Goal: Task Accomplishment & Management: Complete application form

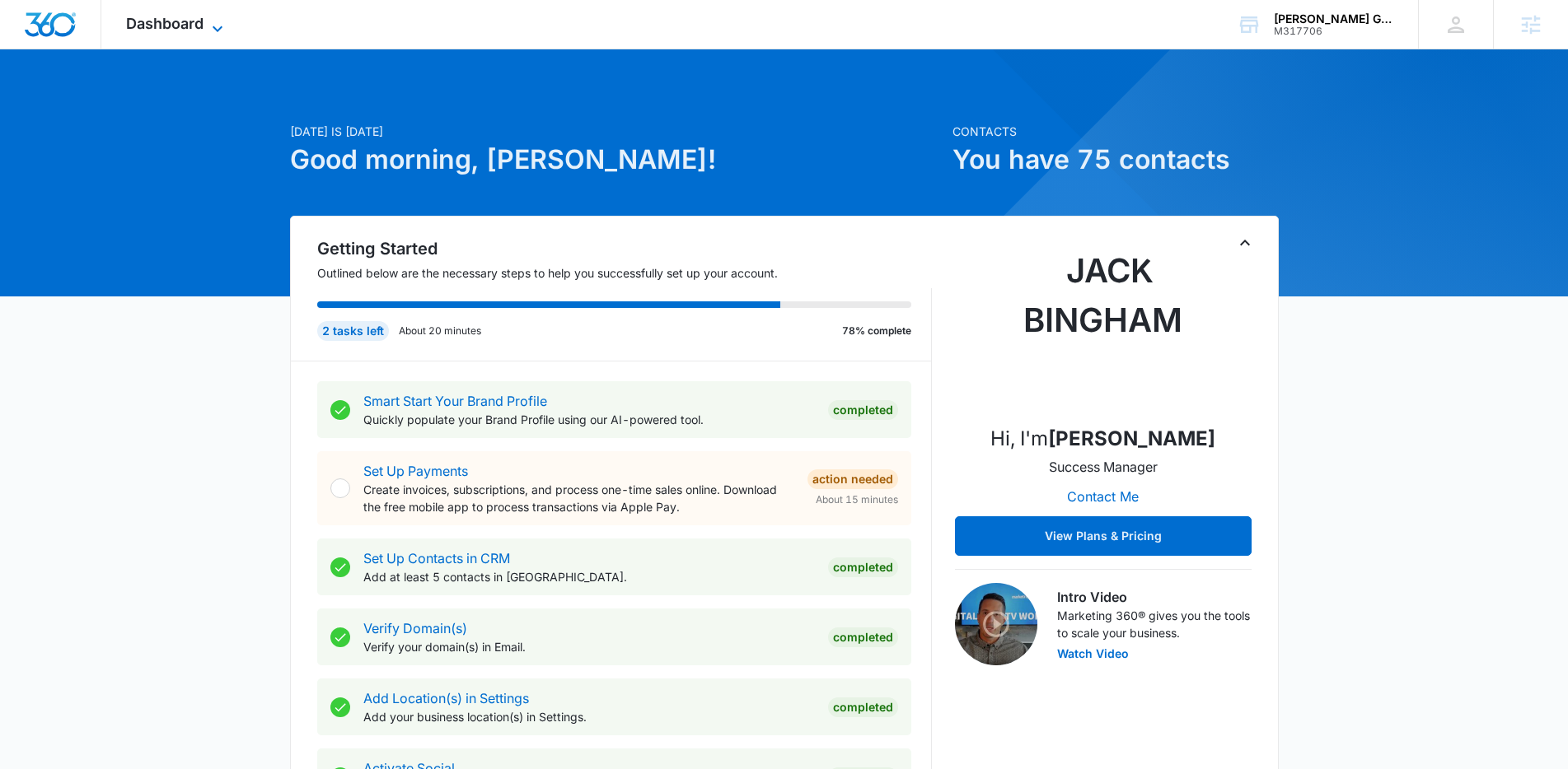
click at [196, 27] on span "Dashboard" at bounding box center [164, 24] width 78 height 18
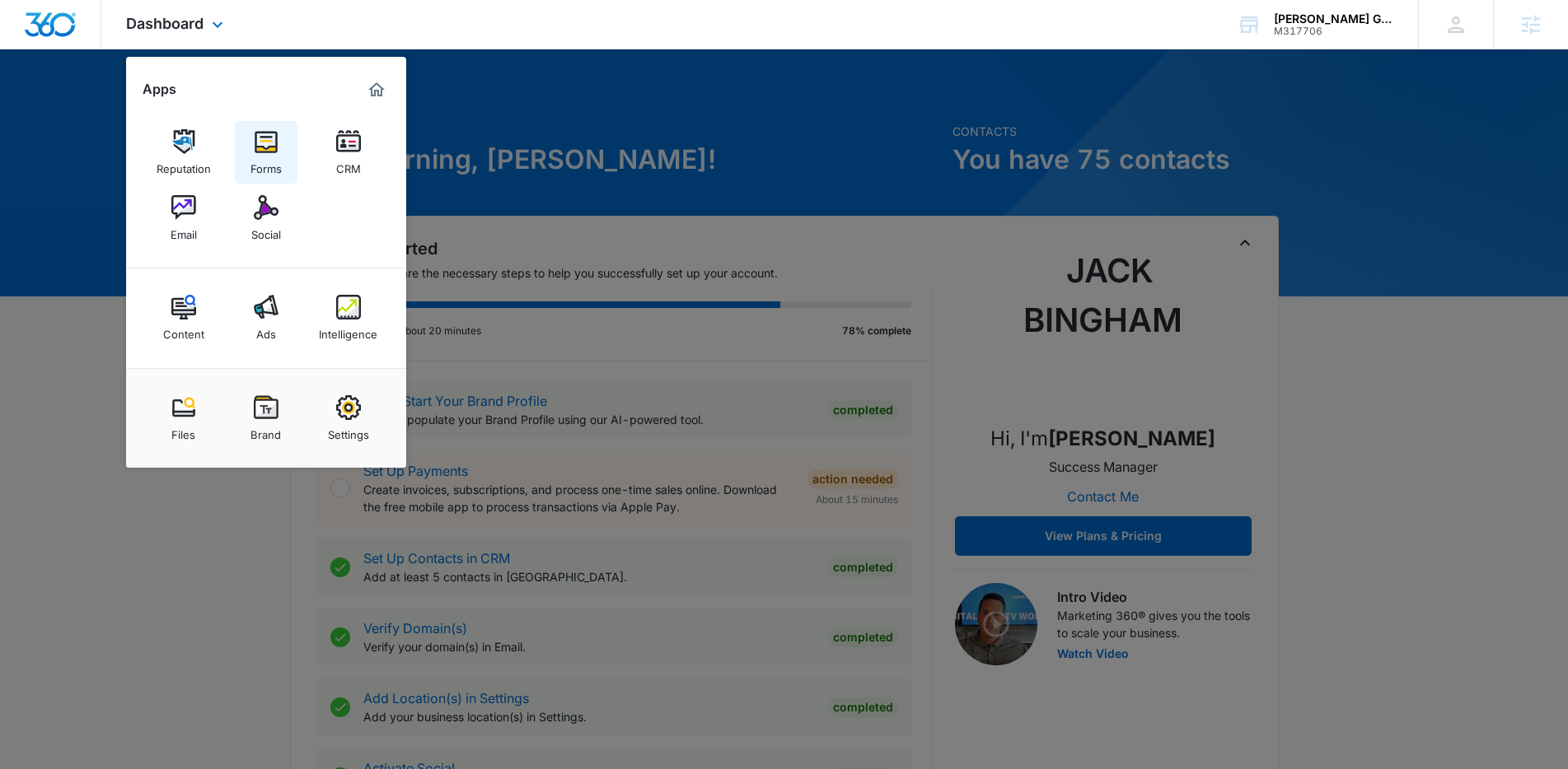
click at [274, 168] on div "Forms" at bounding box center [266, 165] width 31 height 22
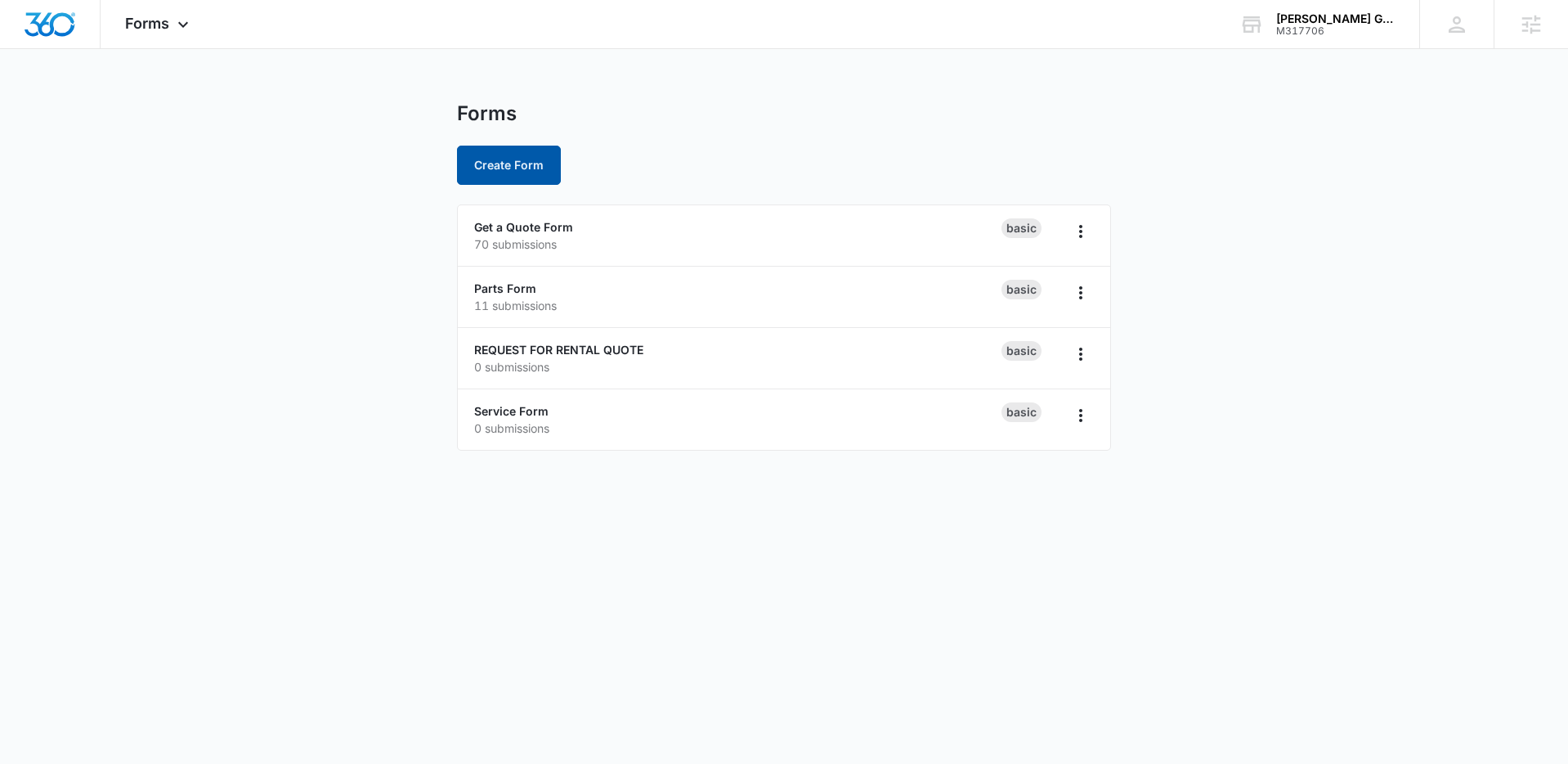
click at [506, 162] on button "Create Form" at bounding box center [509, 165] width 103 height 39
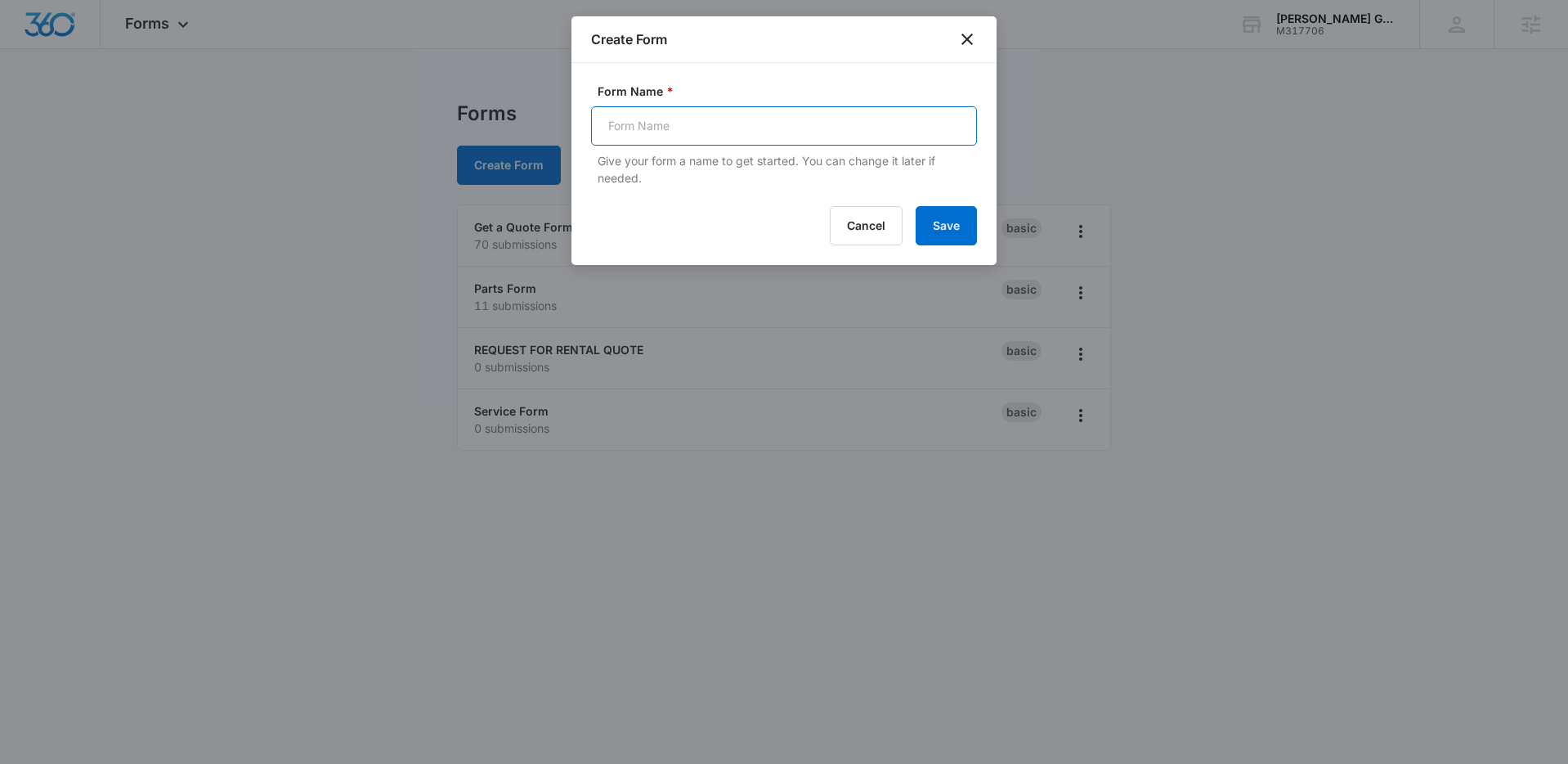
click at [700, 126] on input "Form Name *" at bounding box center [784, 126] width 386 height 39
type input "Hog Rock Festival"
click at [961, 244] on button "Save" at bounding box center [946, 225] width 61 height 39
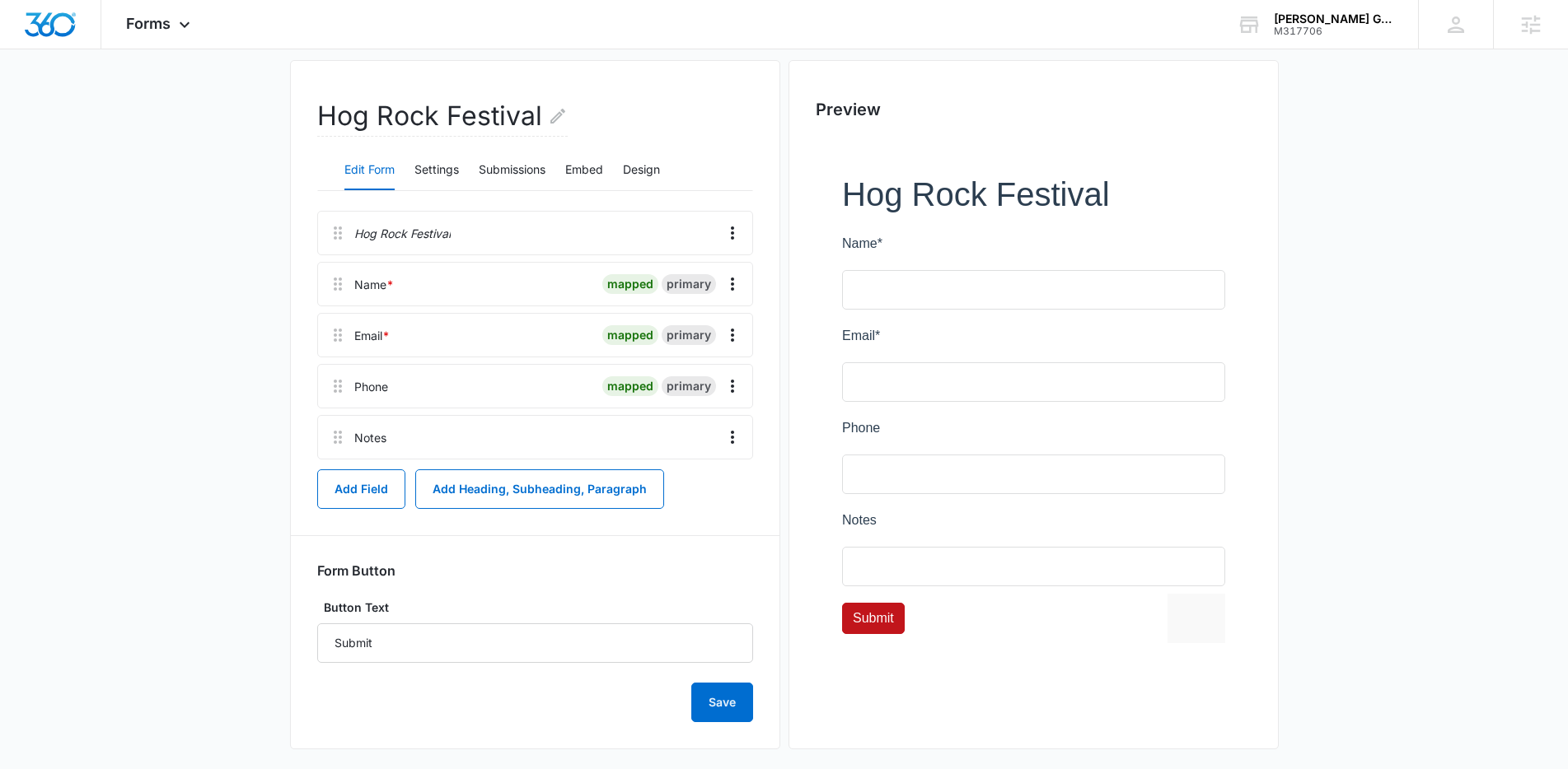
scroll to position [140, 0]
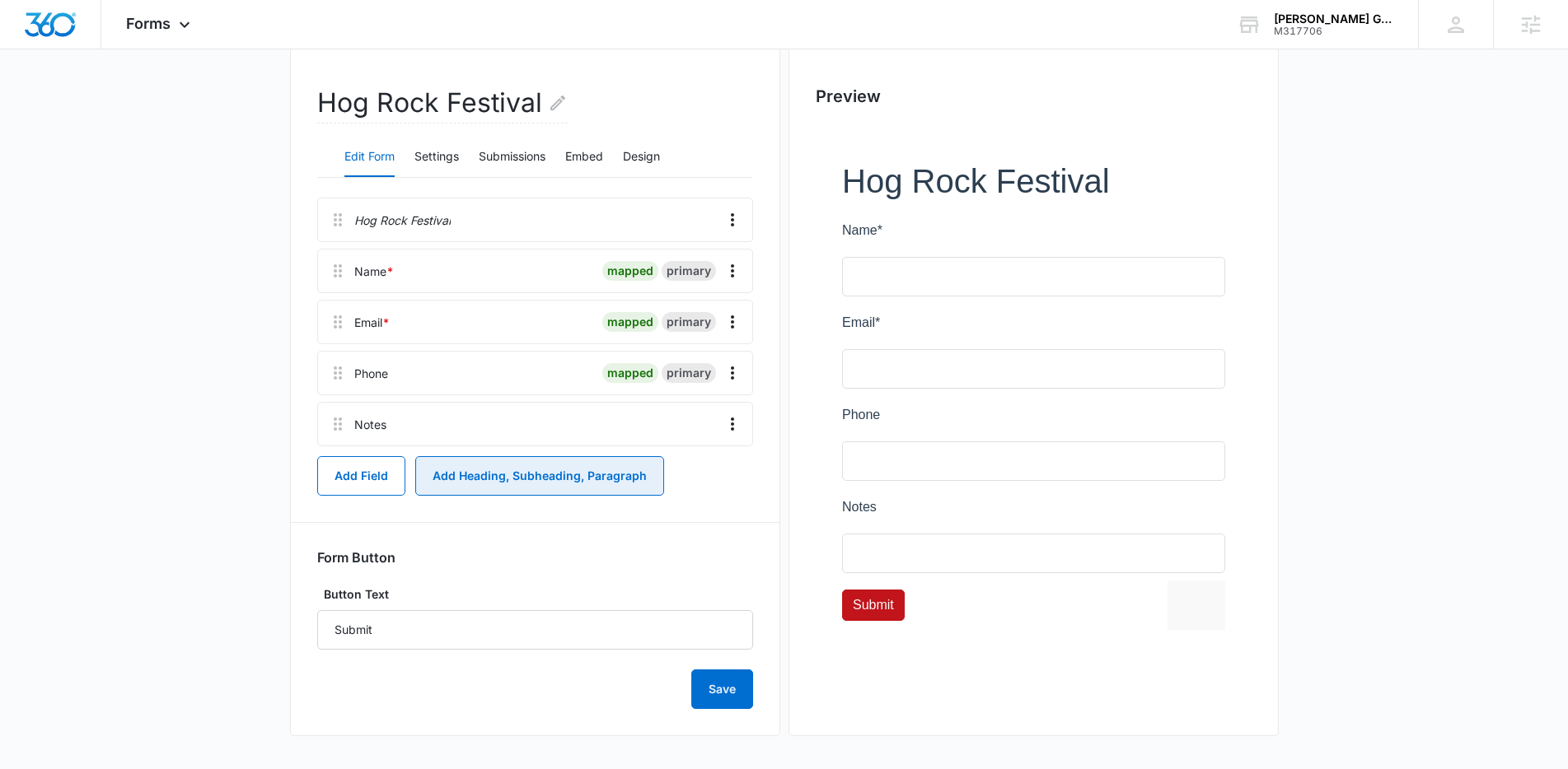
click at [446, 471] on button "Add Heading, Subheading, Paragraph" at bounding box center [539, 476] width 249 height 39
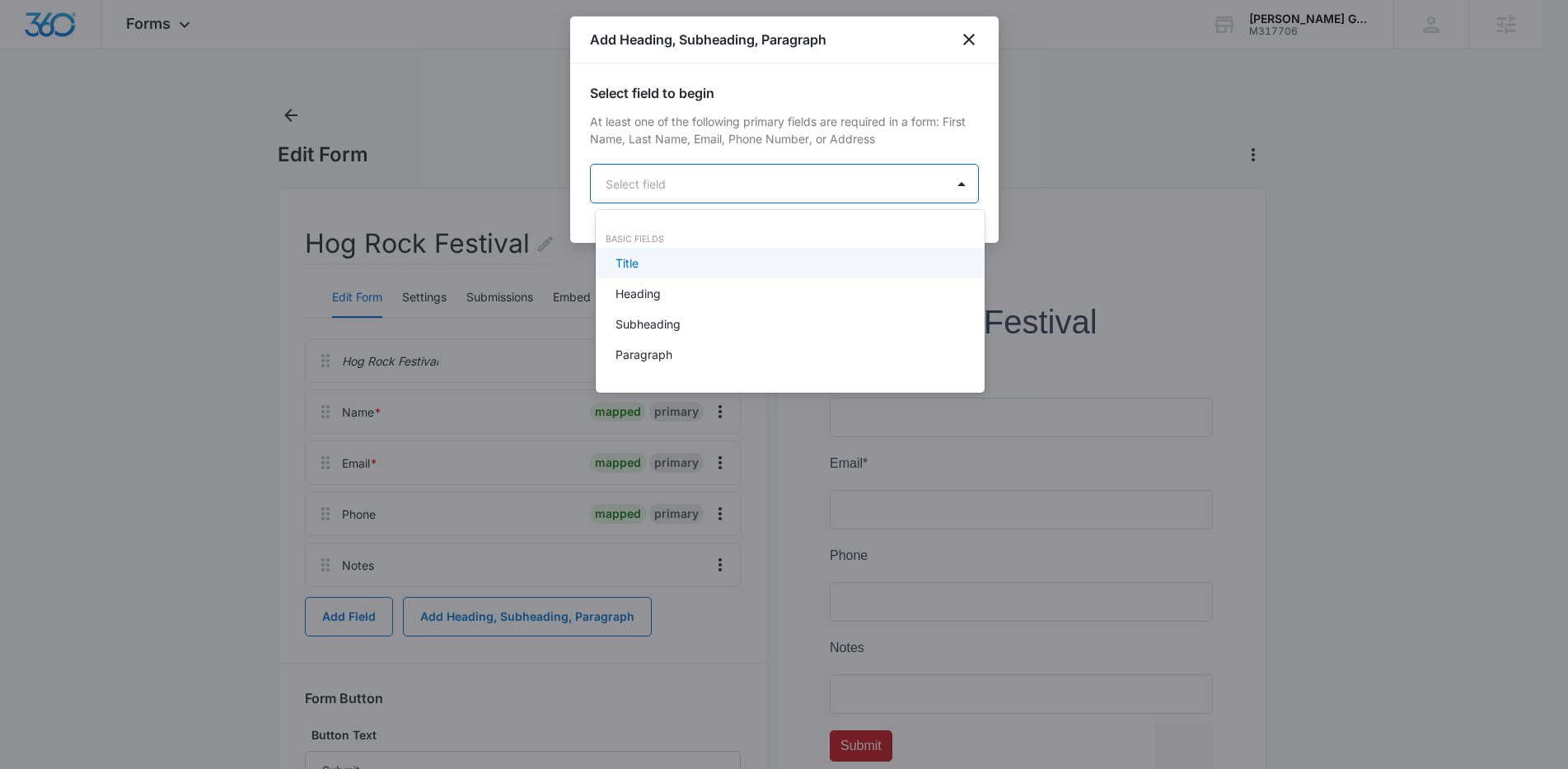
scroll to position [0, 0]
click at [676, 187] on body "Forms Apps Reputation Forms CRM Email Social Content Ads Intelligence Files Bra…" at bounding box center [790, 384] width 1580 height 769
click at [969, 42] on div at bounding box center [790, 384] width 1580 height 769
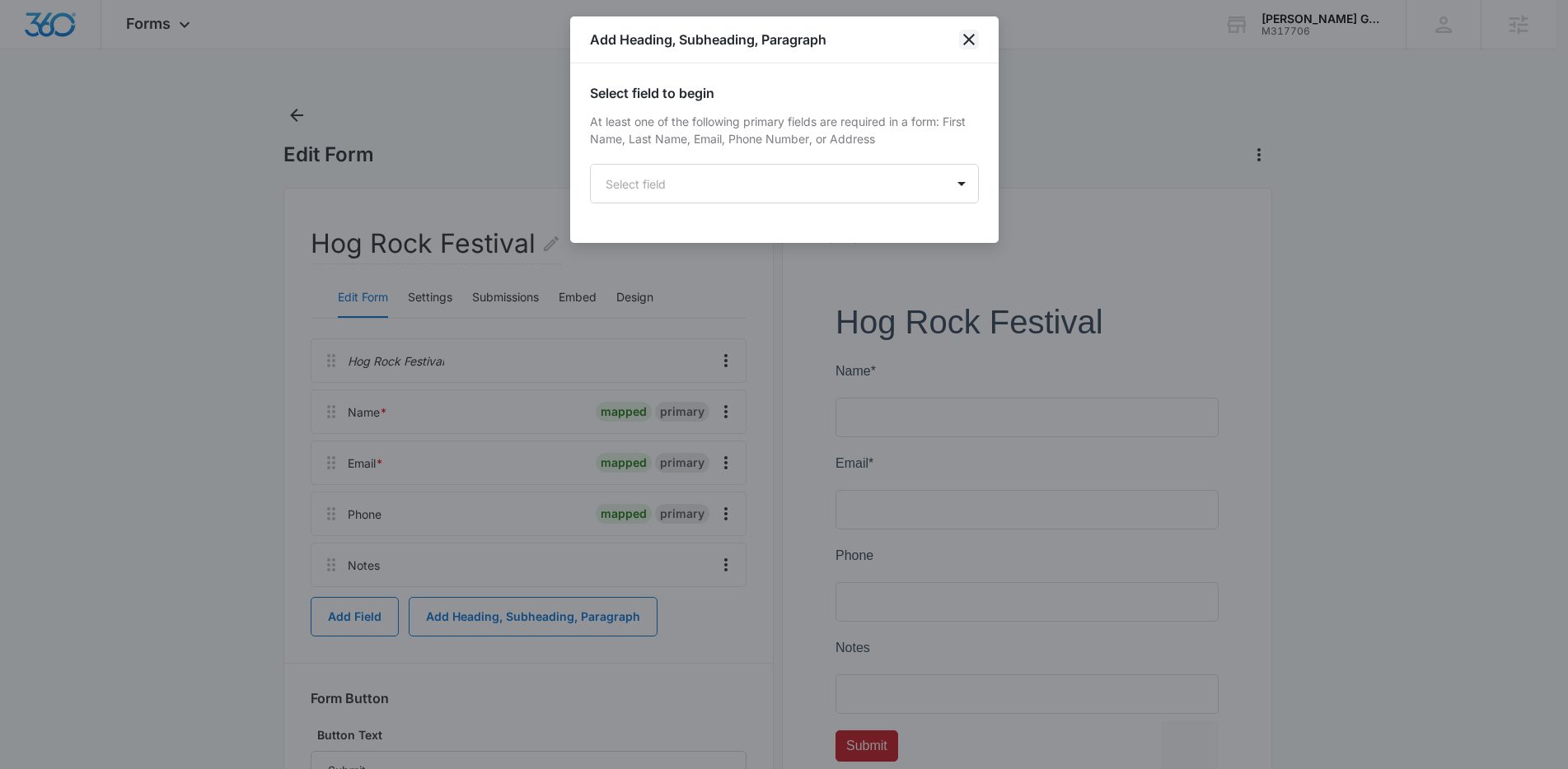
click at [971, 40] on icon "close" at bounding box center [969, 39] width 12 height 12
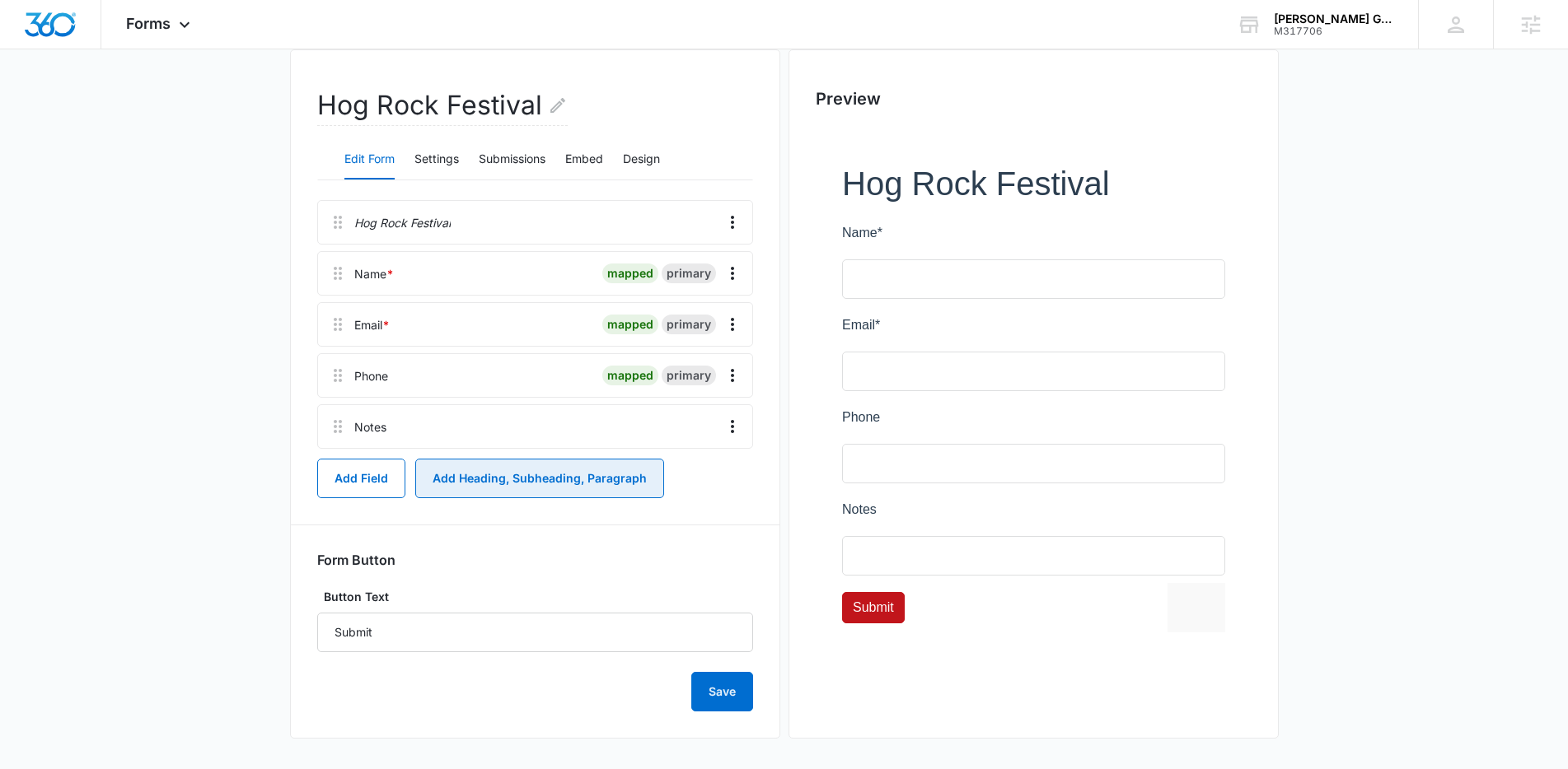
scroll to position [140, 0]
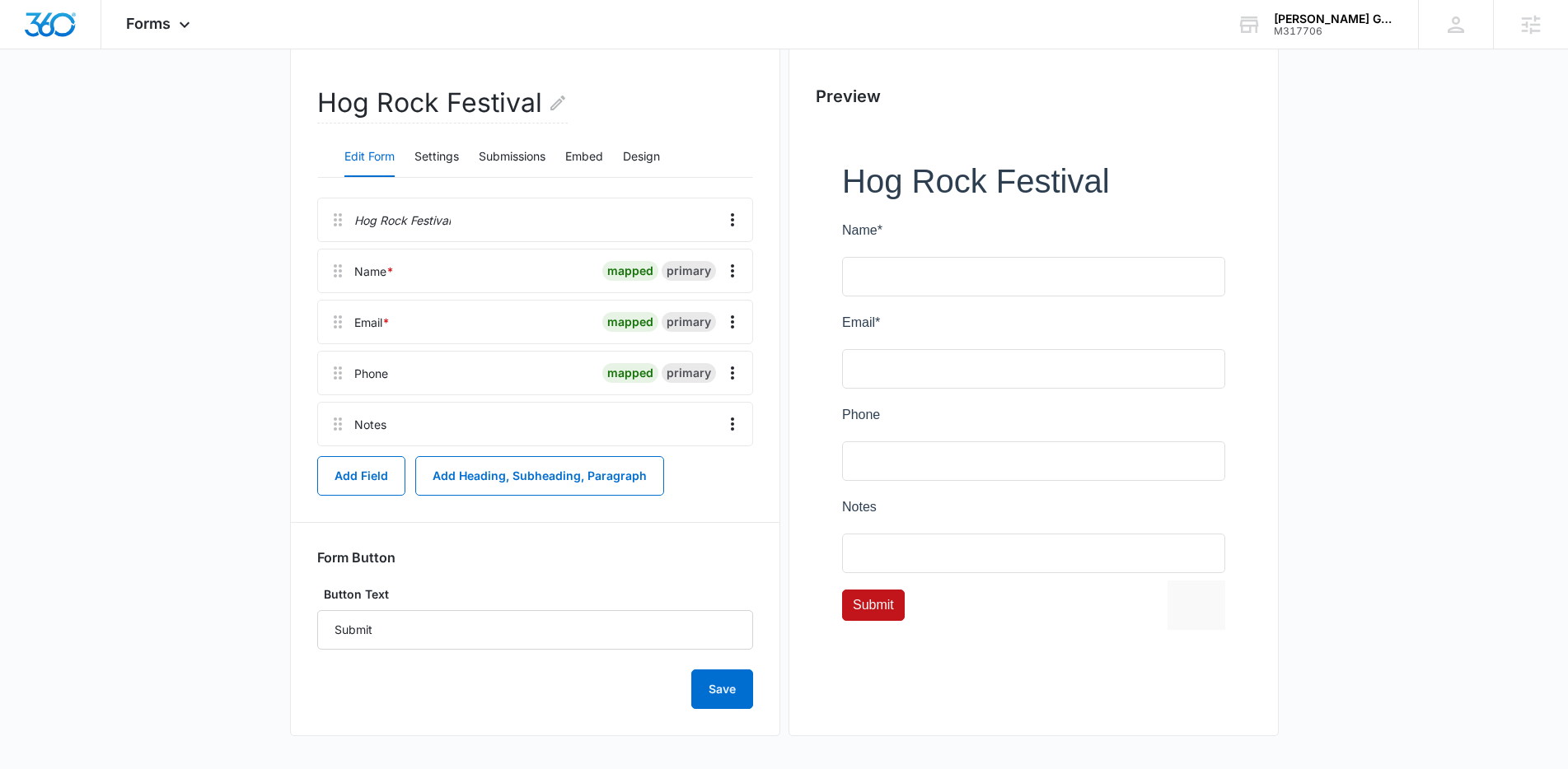
click at [161, 462] on main "Edit Form Hog Rock Festival Edit Form Settings Submissions Embed Design Hog Roc…" at bounding box center [784, 365] width 1568 height 808
click at [351, 474] on button "Add Field" at bounding box center [362, 476] width 88 height 39
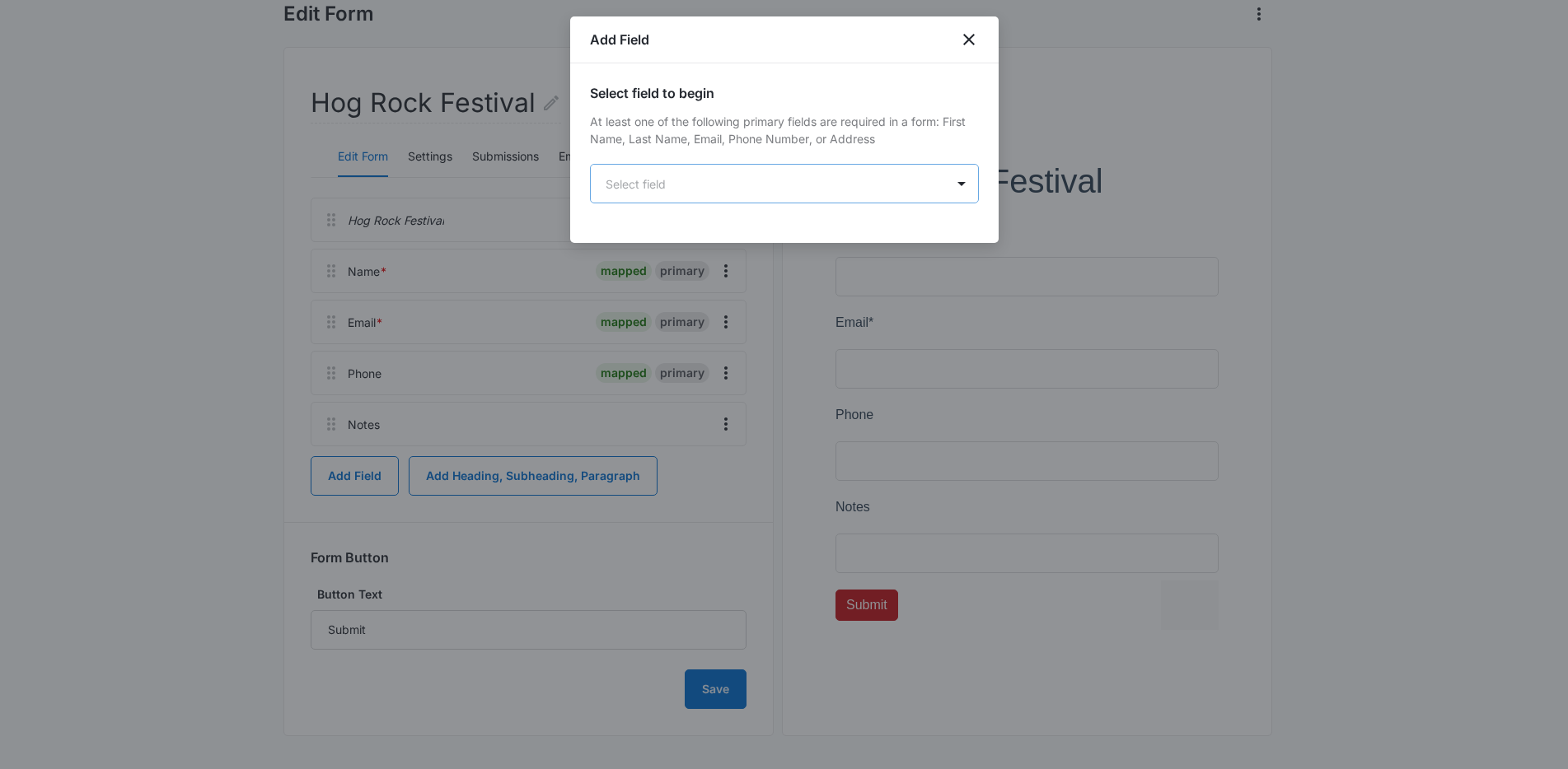
scroll to position [0, 0]
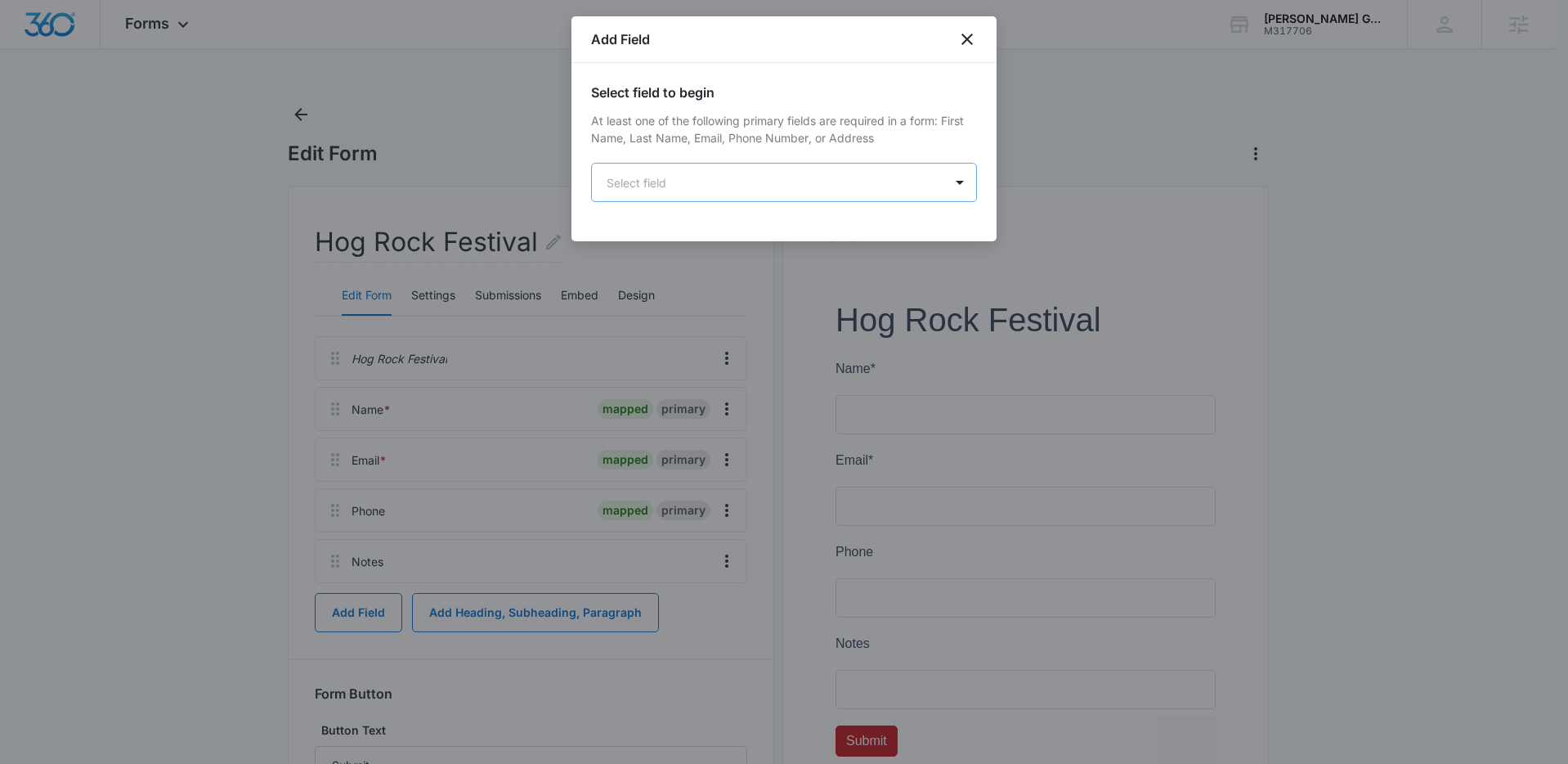
click at [675, 181] on body "Forms Apps Reputation Forms CRM Email Social Content Ads Intelligence Files Bra…" at bounding box center [784, 452] width 1568 height 905
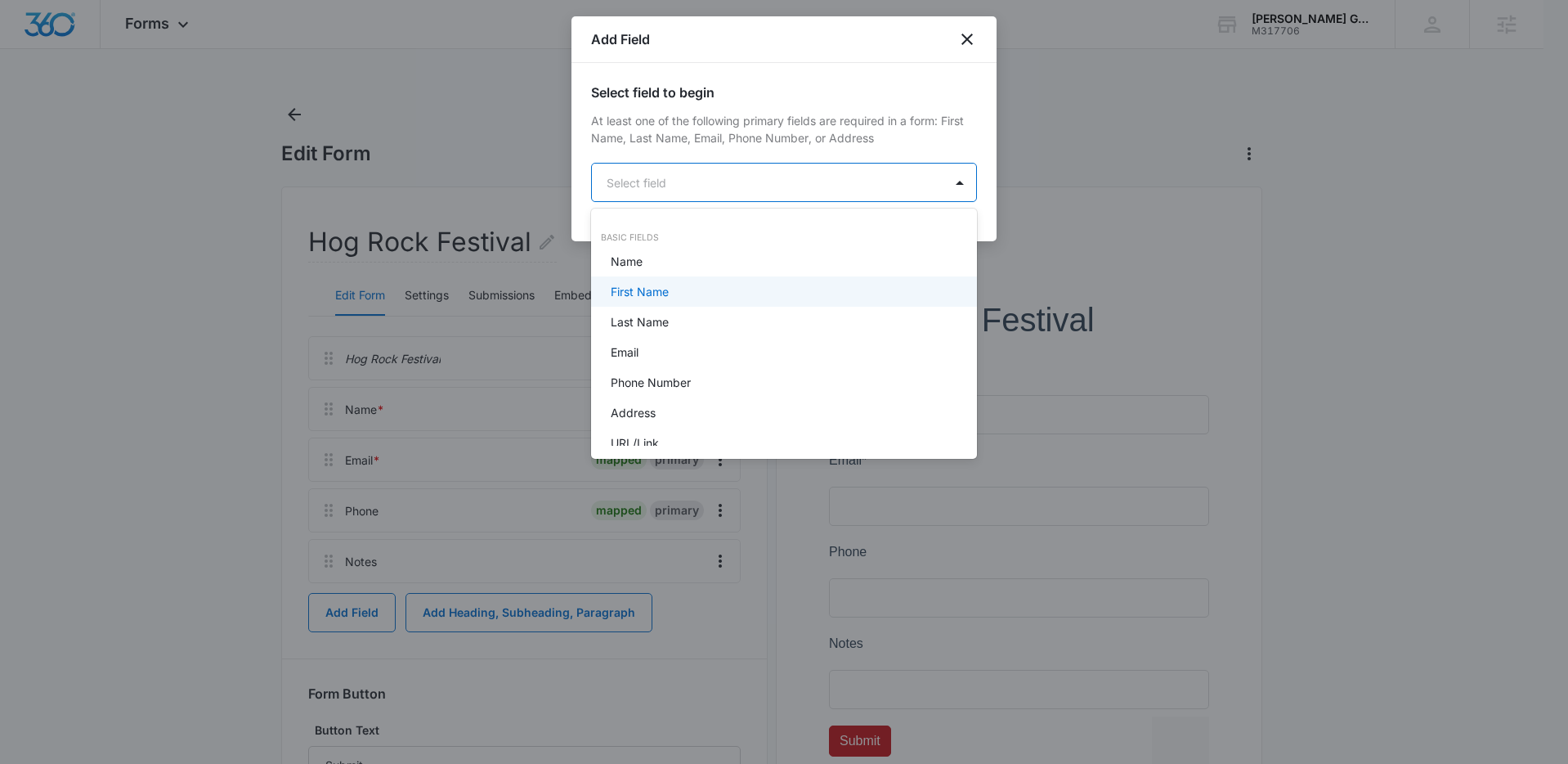
click at [666, 292] on p "First Name" at bounding box center [640, 292] width 59 height 18
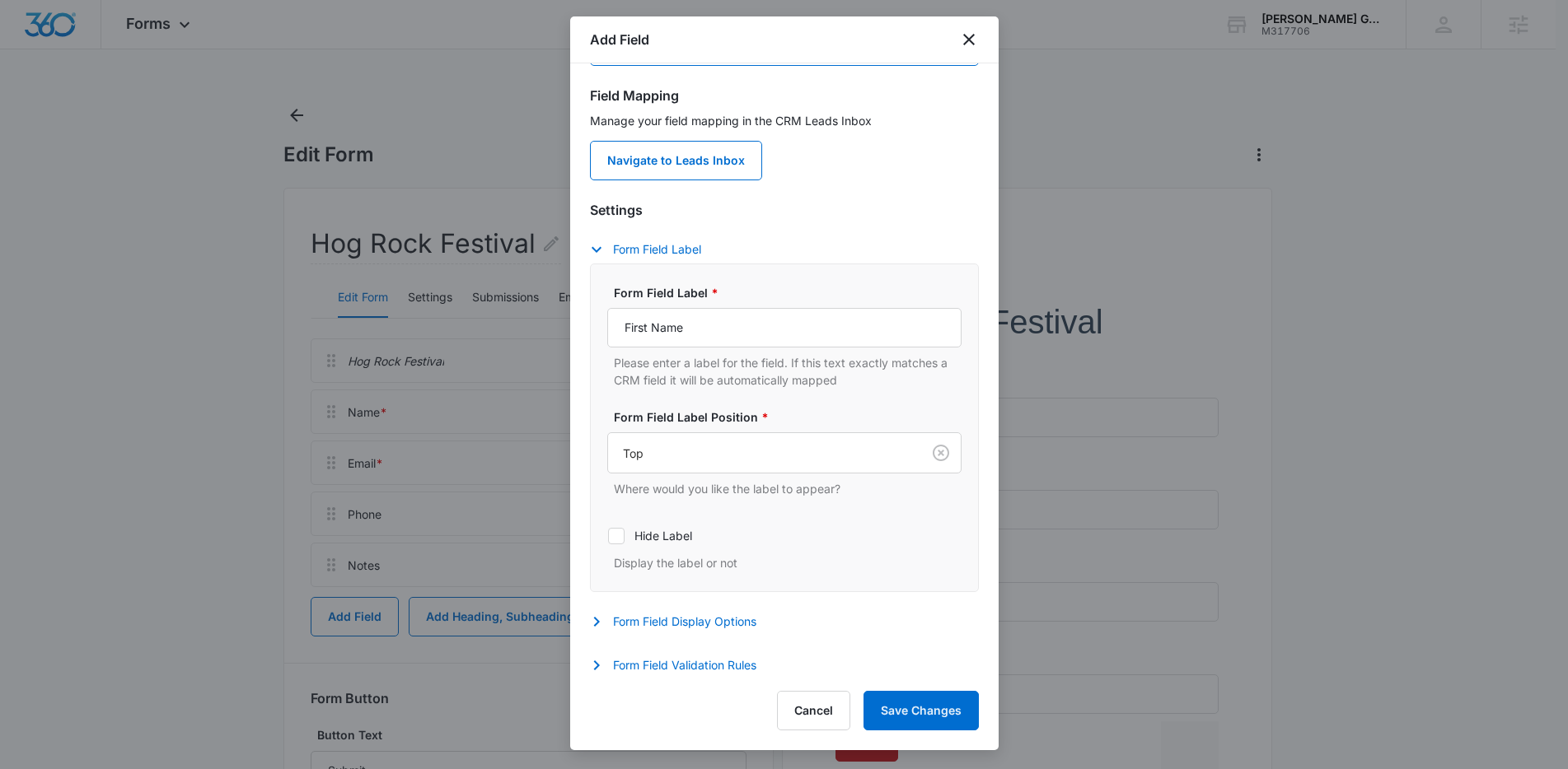
scroll to position [144, 0]
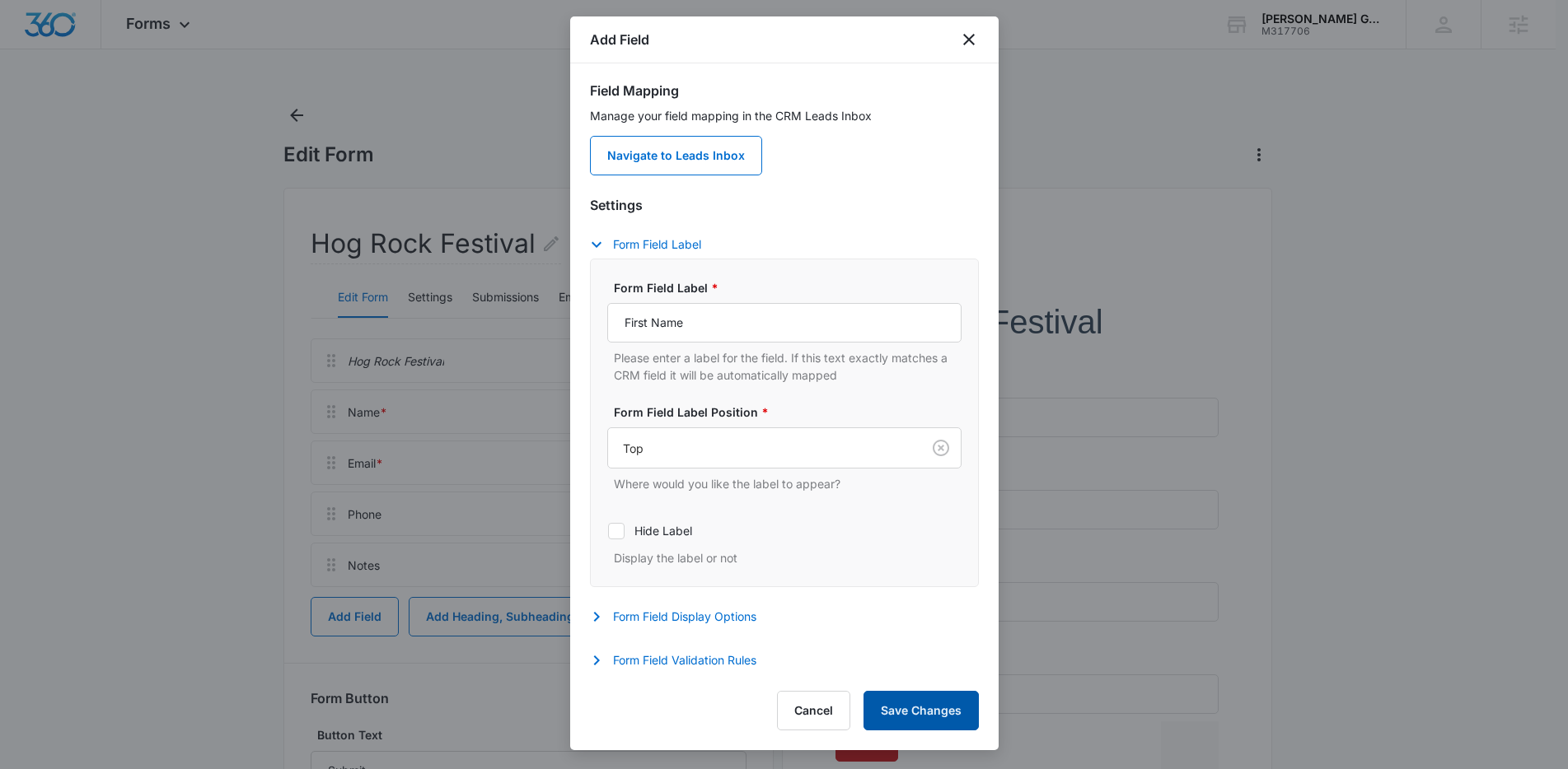
click at [957, 711] on button "Save Changes" at bounding box center [921, 711] width 115 height 39
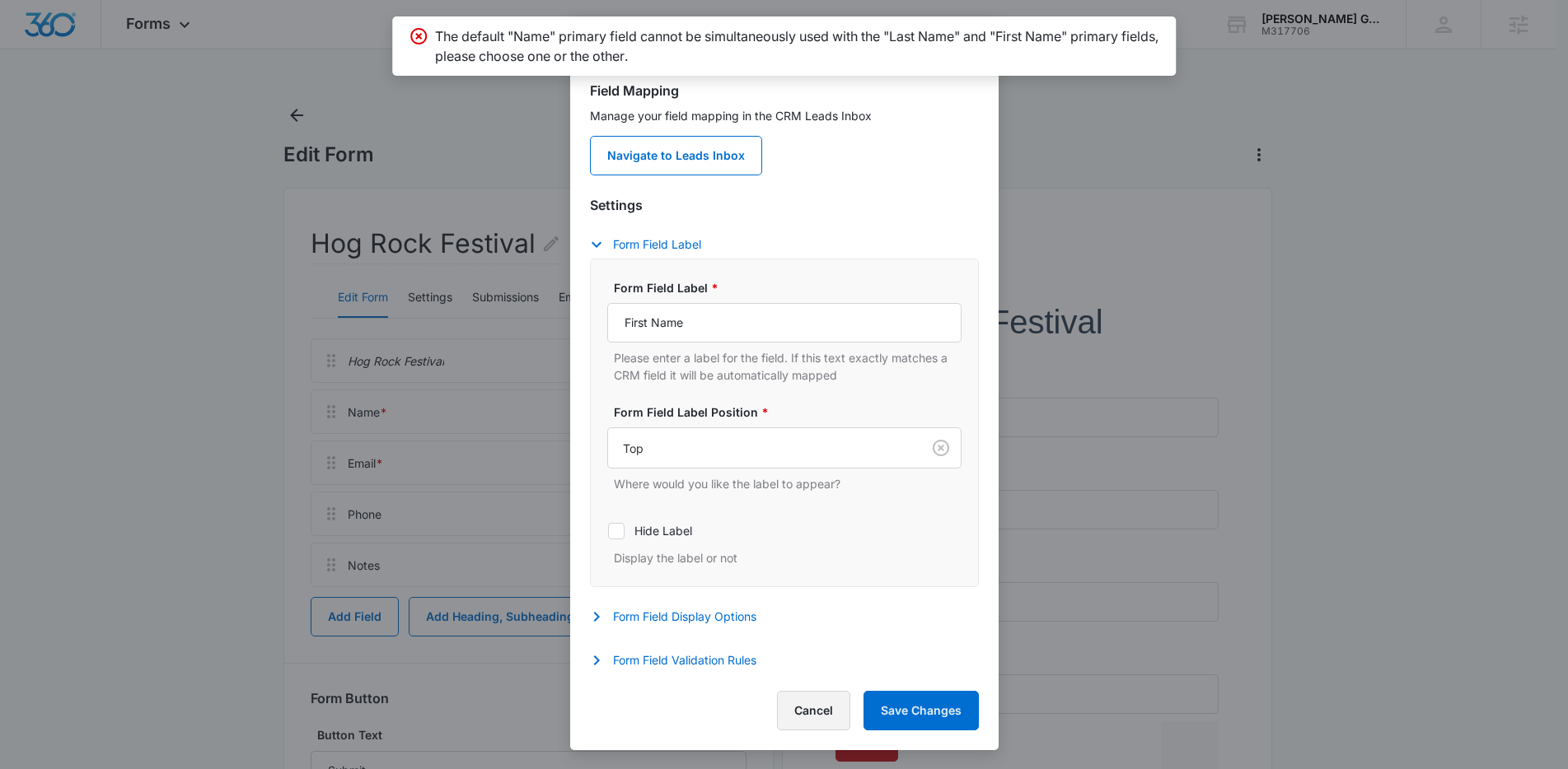
click at [807, 717] on button "Cancel" at bounding box center [813, 711] width 74 height 39
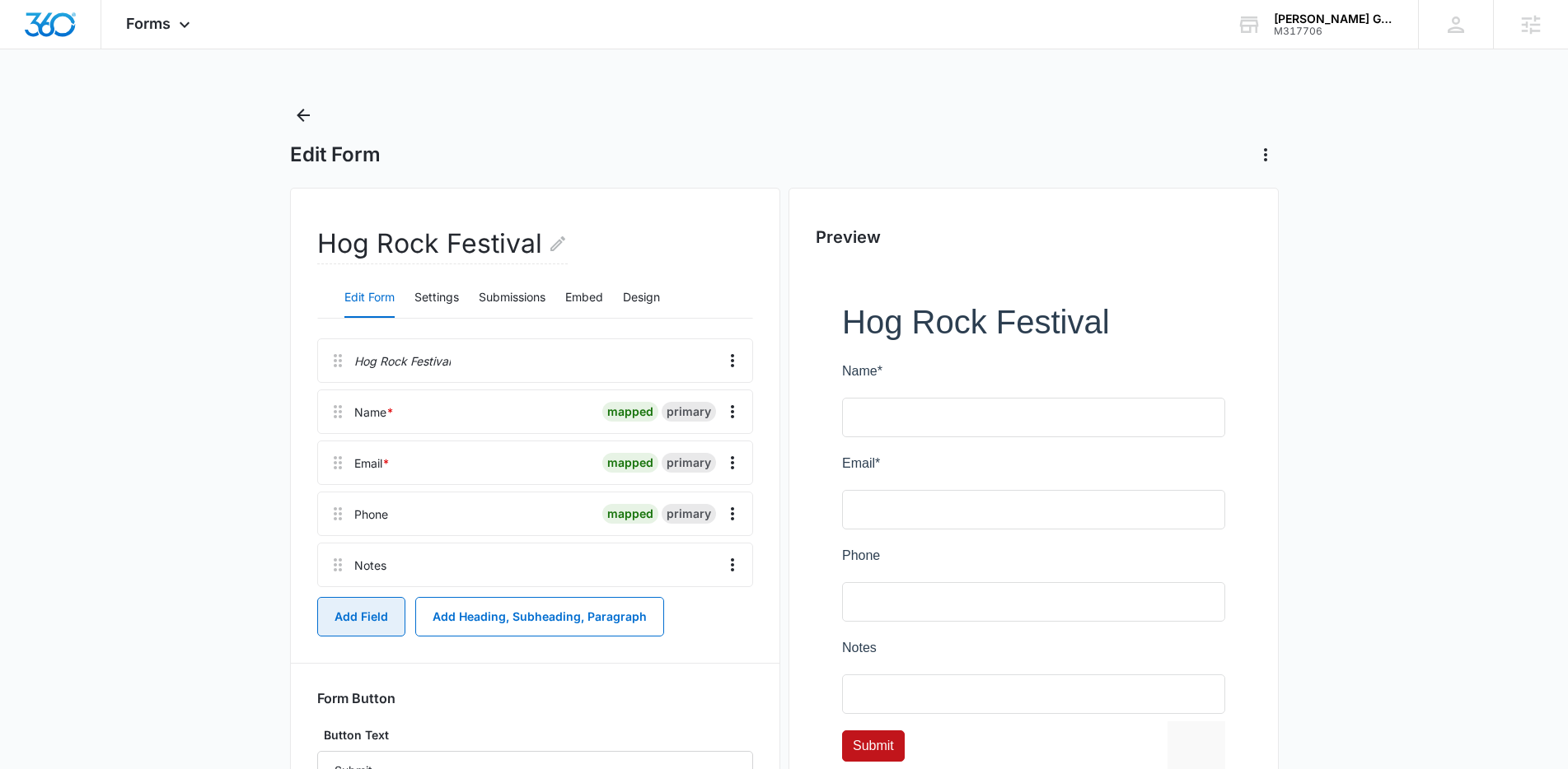
click at [356, 615] on button "Add Field" at bounding box center [362, 617] width 88 height 39
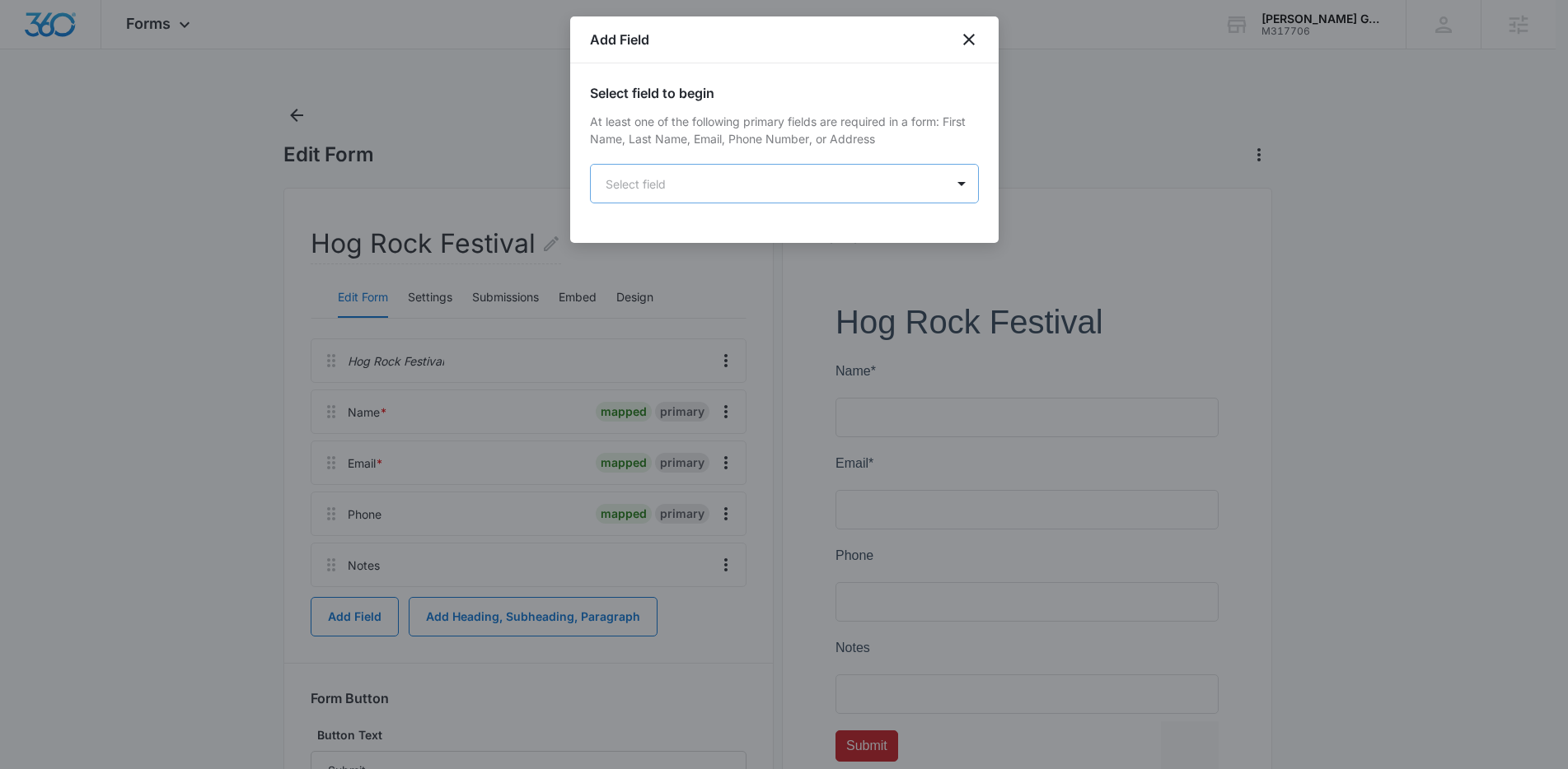
click at [706, 182] on body "Forms Apps Reputation Forms CRM Email Social Content Ads Intelligence Files Bra…" at bounding box center [784, 455] width 1568 height 910
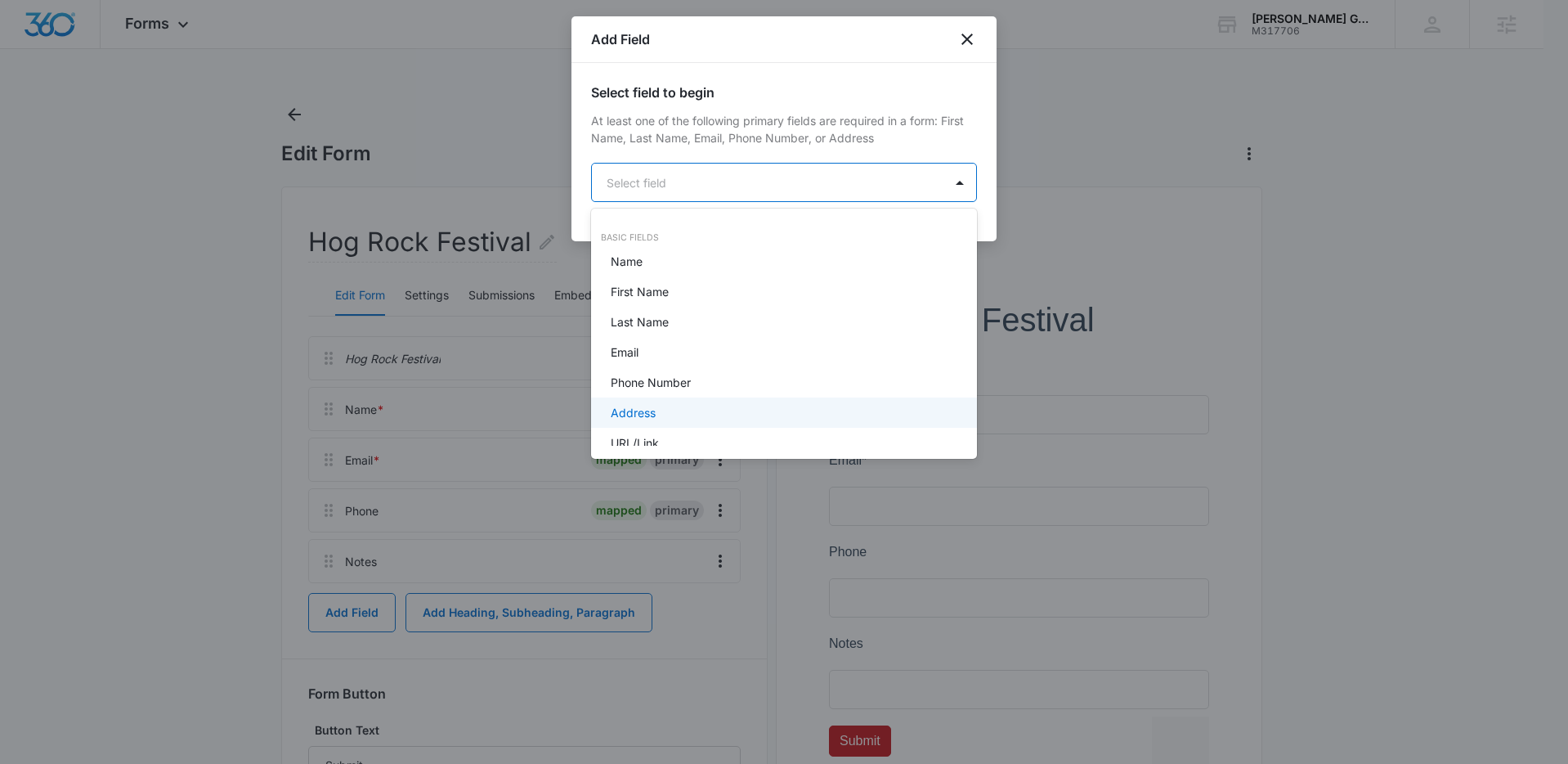
click at [694, 411] on div "Address" at bounding box center [782, 413] width 343 height 18
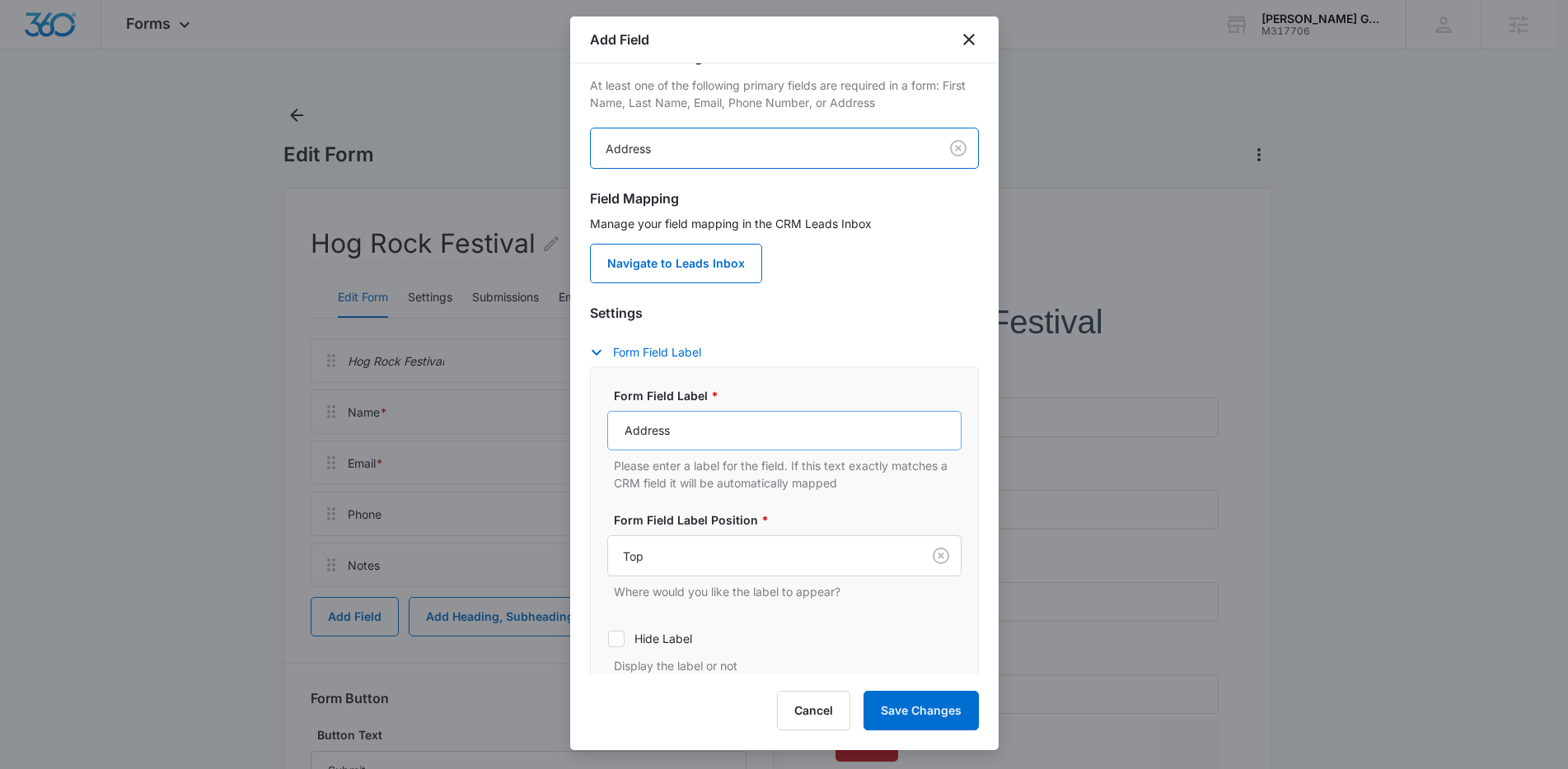
scroll to position [134, 0]
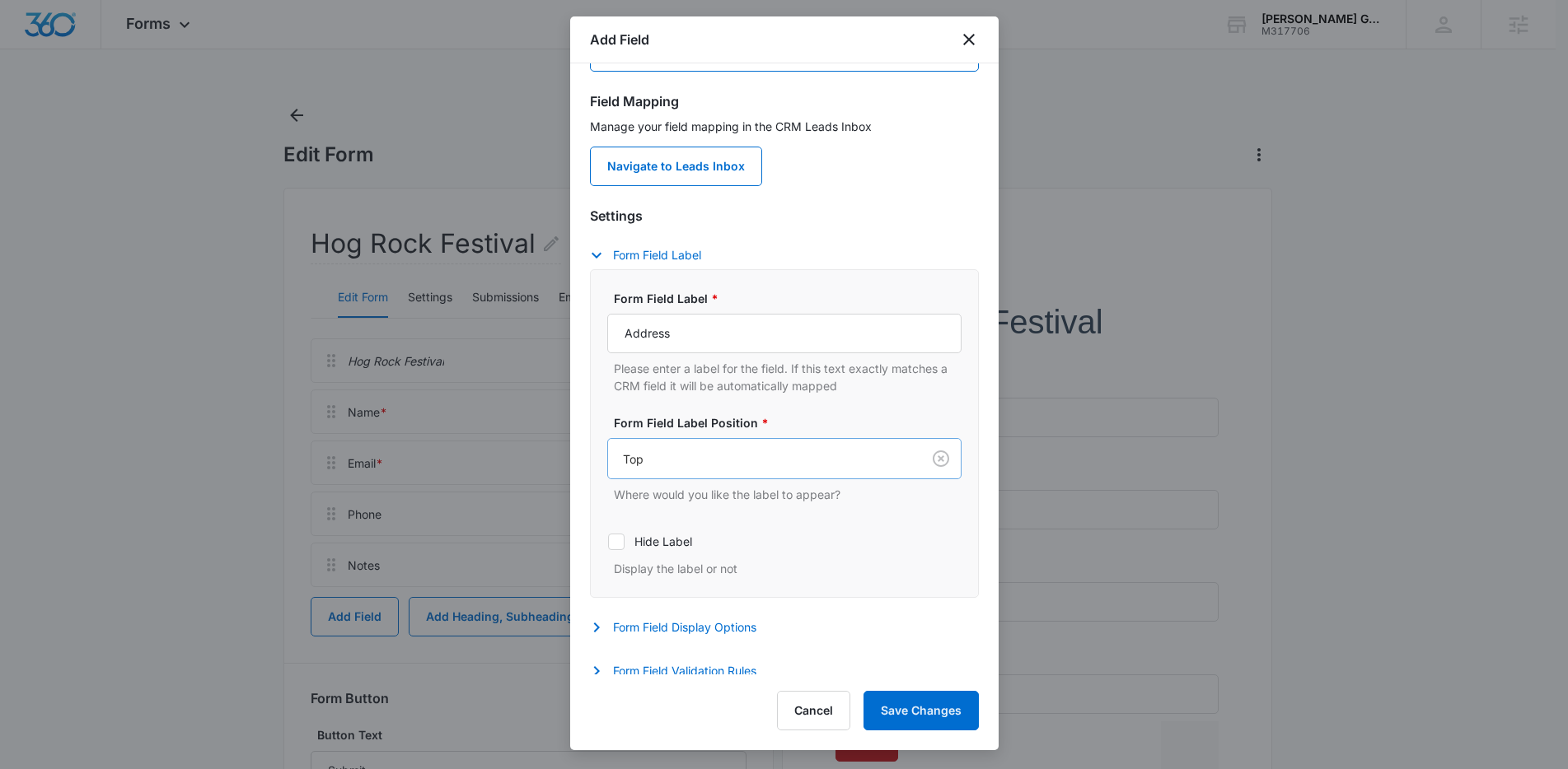
click at [759, 462] on div at bounding box center [761, 459] width 277 height 21
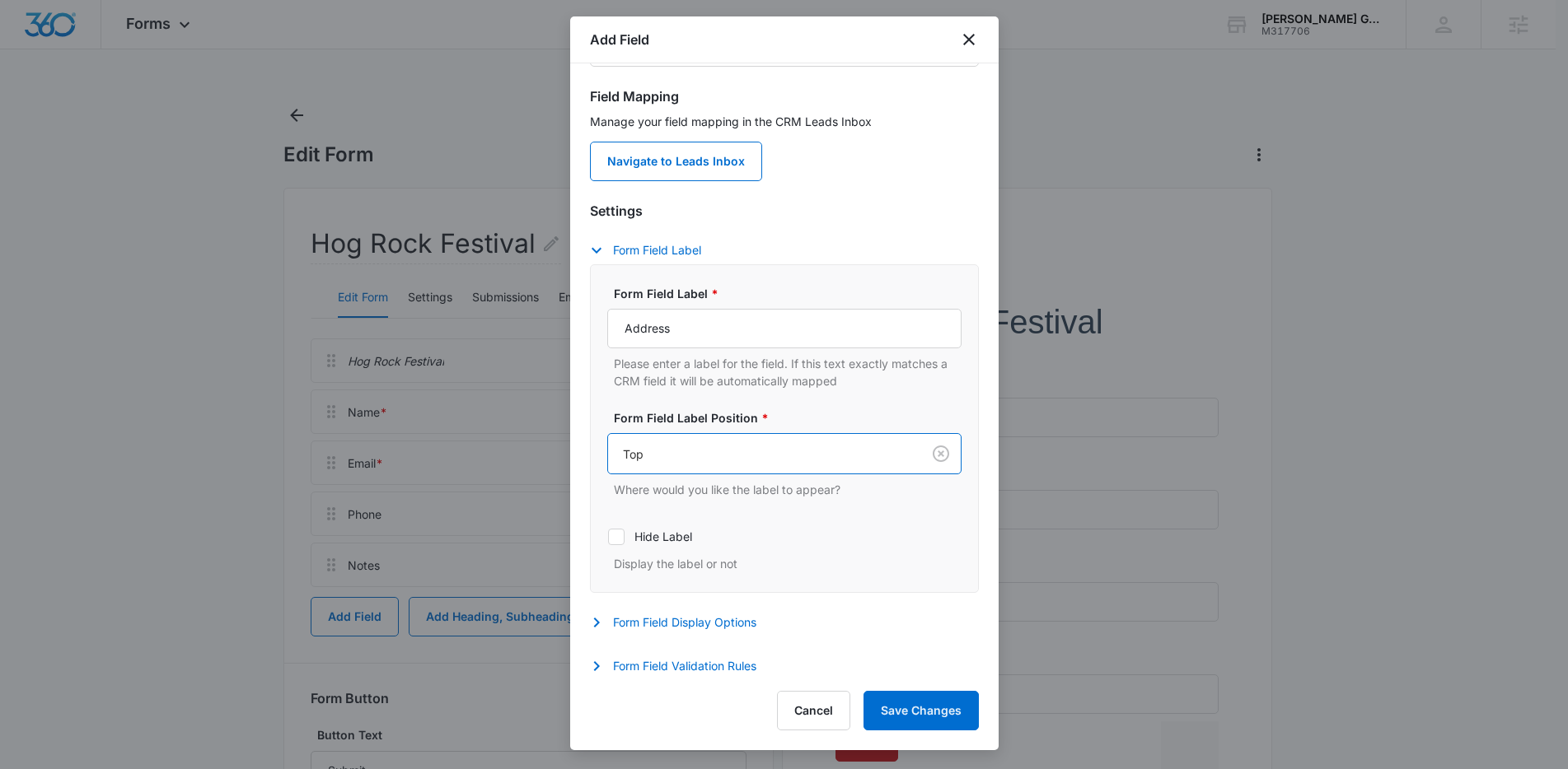
scroll to position [144, 0]
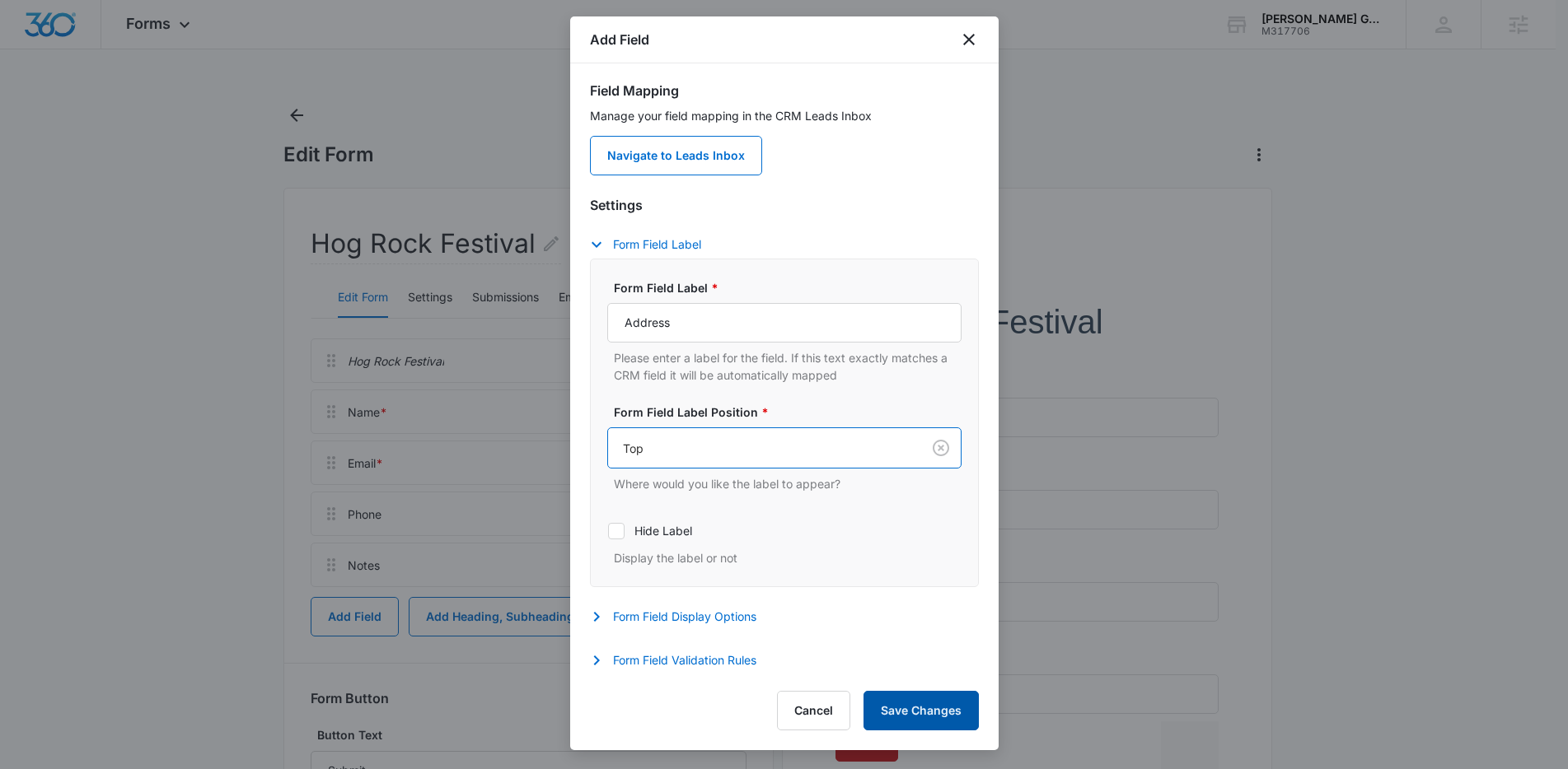
click at [926, 705] on button "Save Changes" at bounding box center [921, 711] width 115 height 39
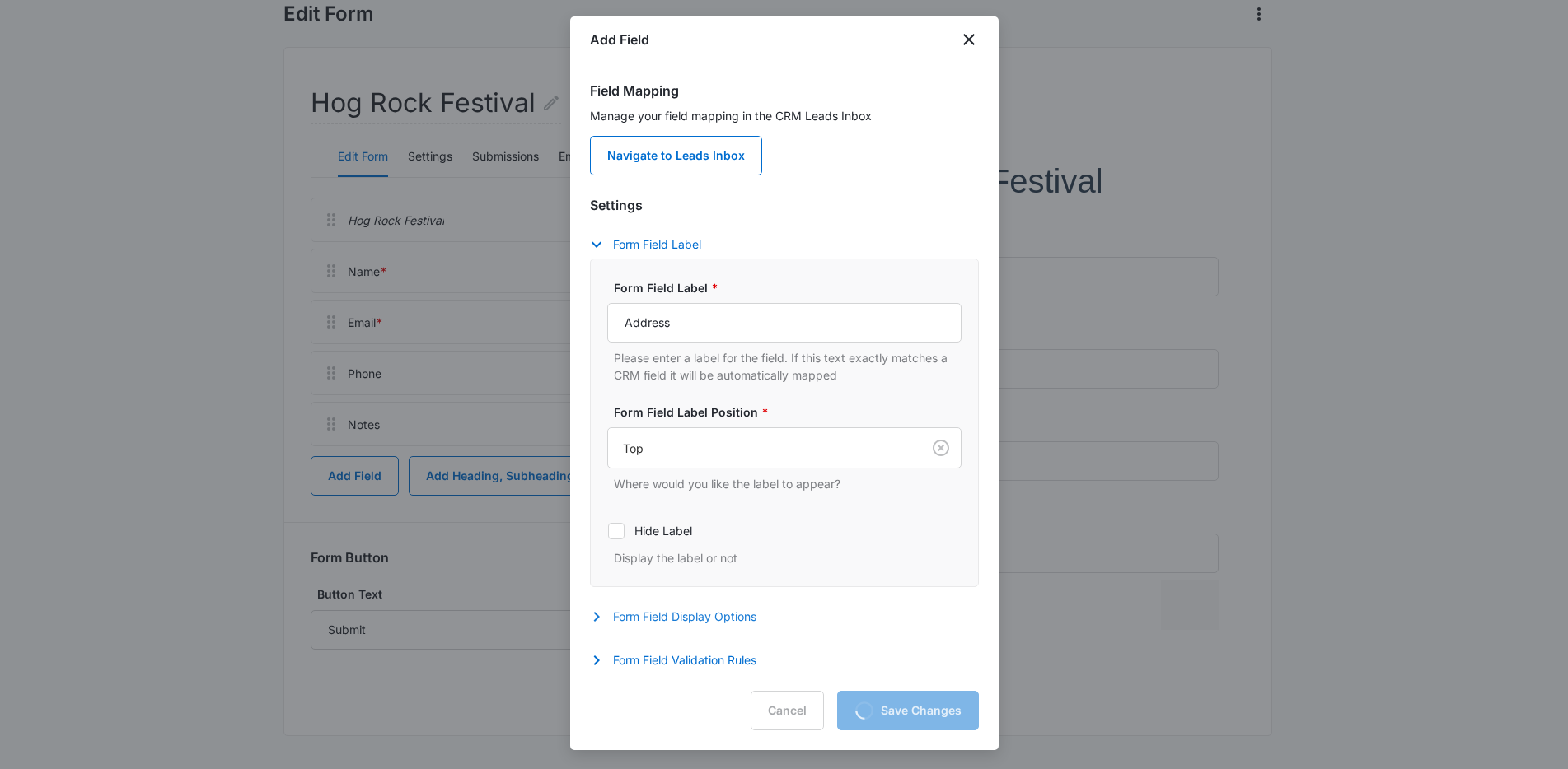
click at [728, 620] on button "Form Field Display Options" at bounding box center [681, 617] width 183 height 20
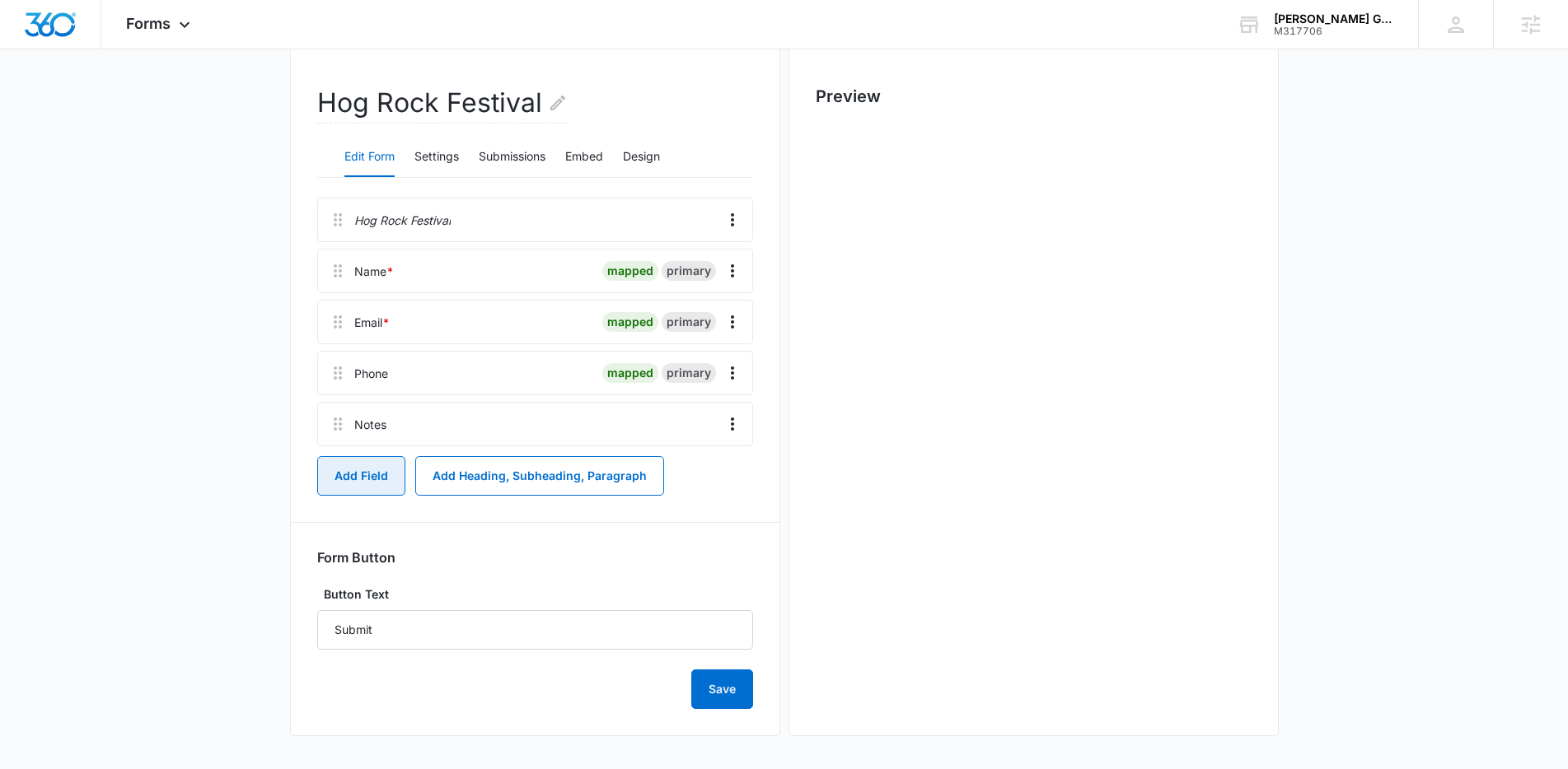
scroll to position [0, 0]
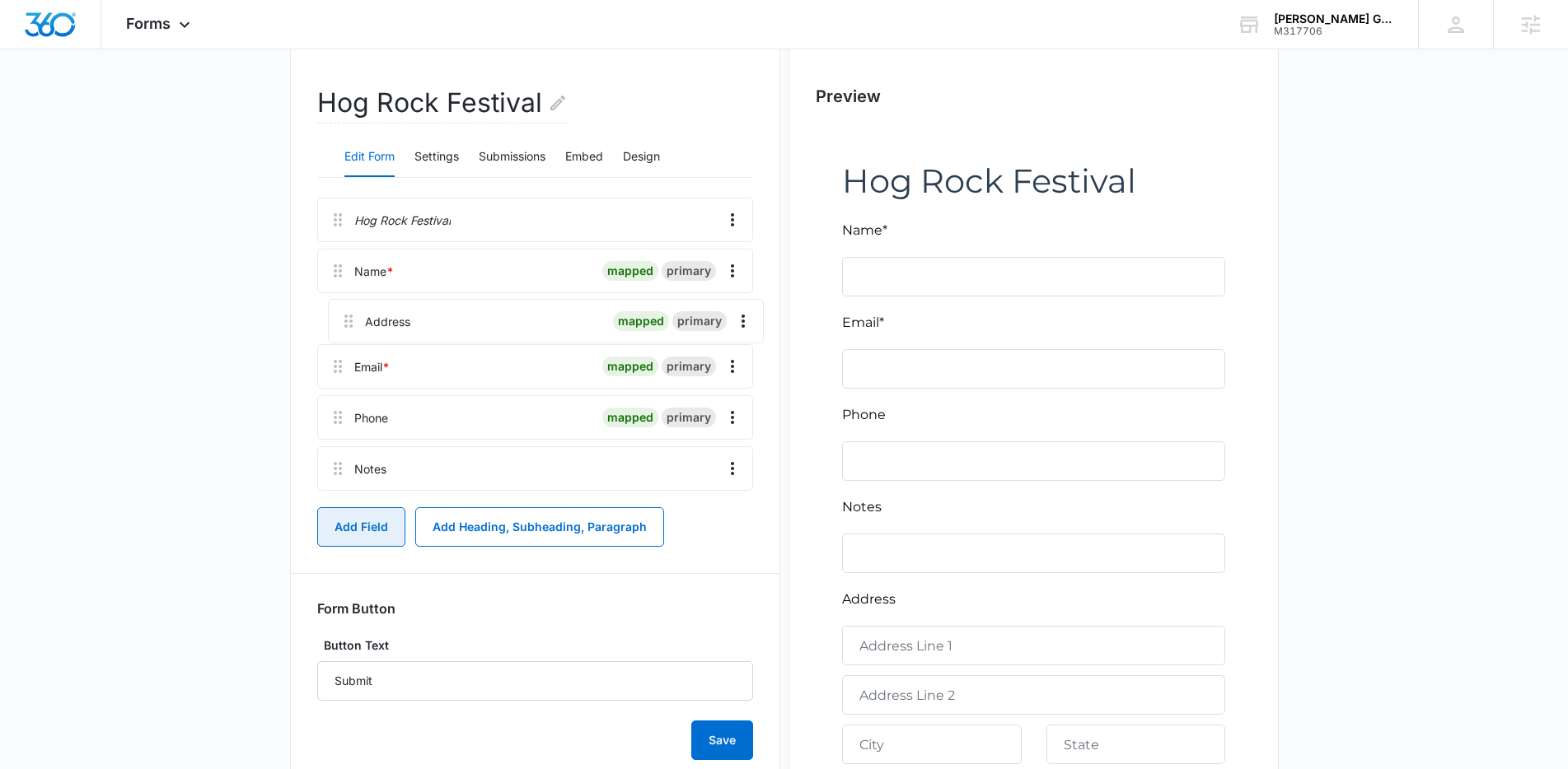
drag, startPoint x: 336, startPoint y: 472, endPoint x: 346, endPoint y: 302, distance: 170.3
click at [346, 302] on div "Hog Rock Festival Name * mapped primary Email * mapped primary Phone mapped pri…" at bounding box center [535, 347] width 436 height 300
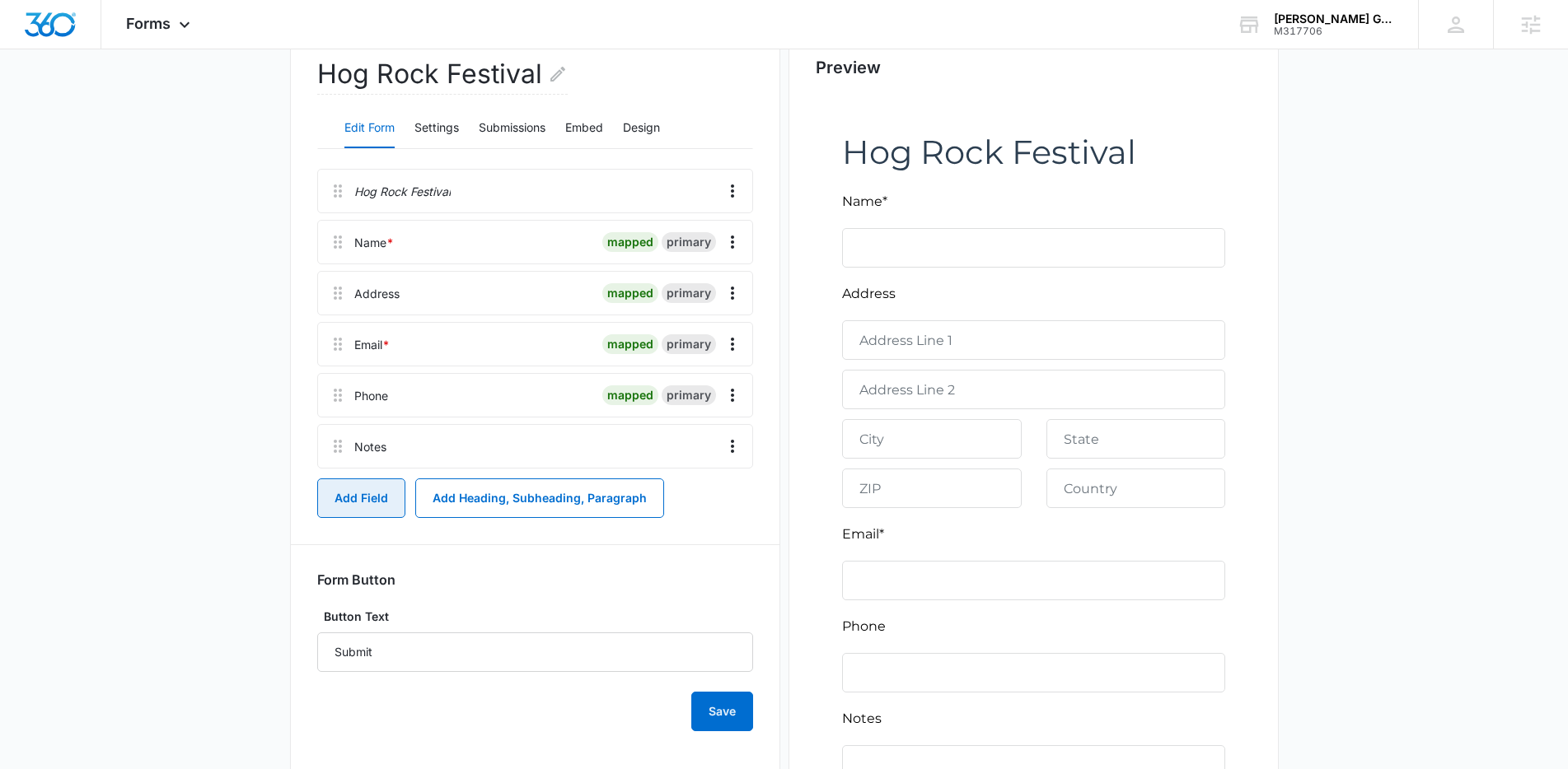
scroll to position [344, 0]
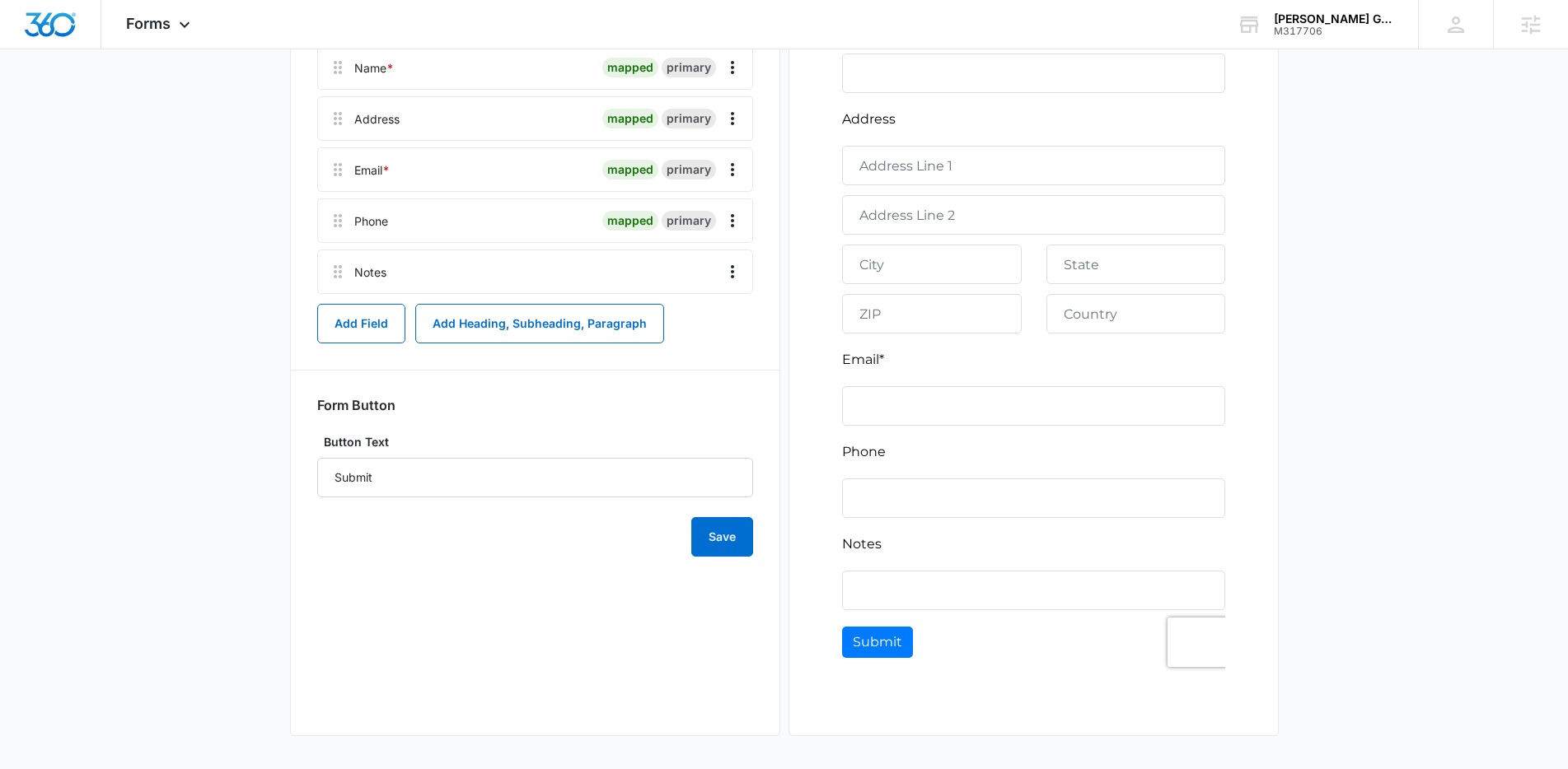
click at [714, 279] on div "Notes" at bounding box center [535, 271] width 436 height 44
click at [732, 272] on icon "Overflow Menu" at bounding box center [732, 271] width 3 height 13
click at [745, 374] on div "Hog Rock Festival Name * mapped primary Address mapped primary Email * mapped p…" at bounding box center [535, 275] width 436 height 563
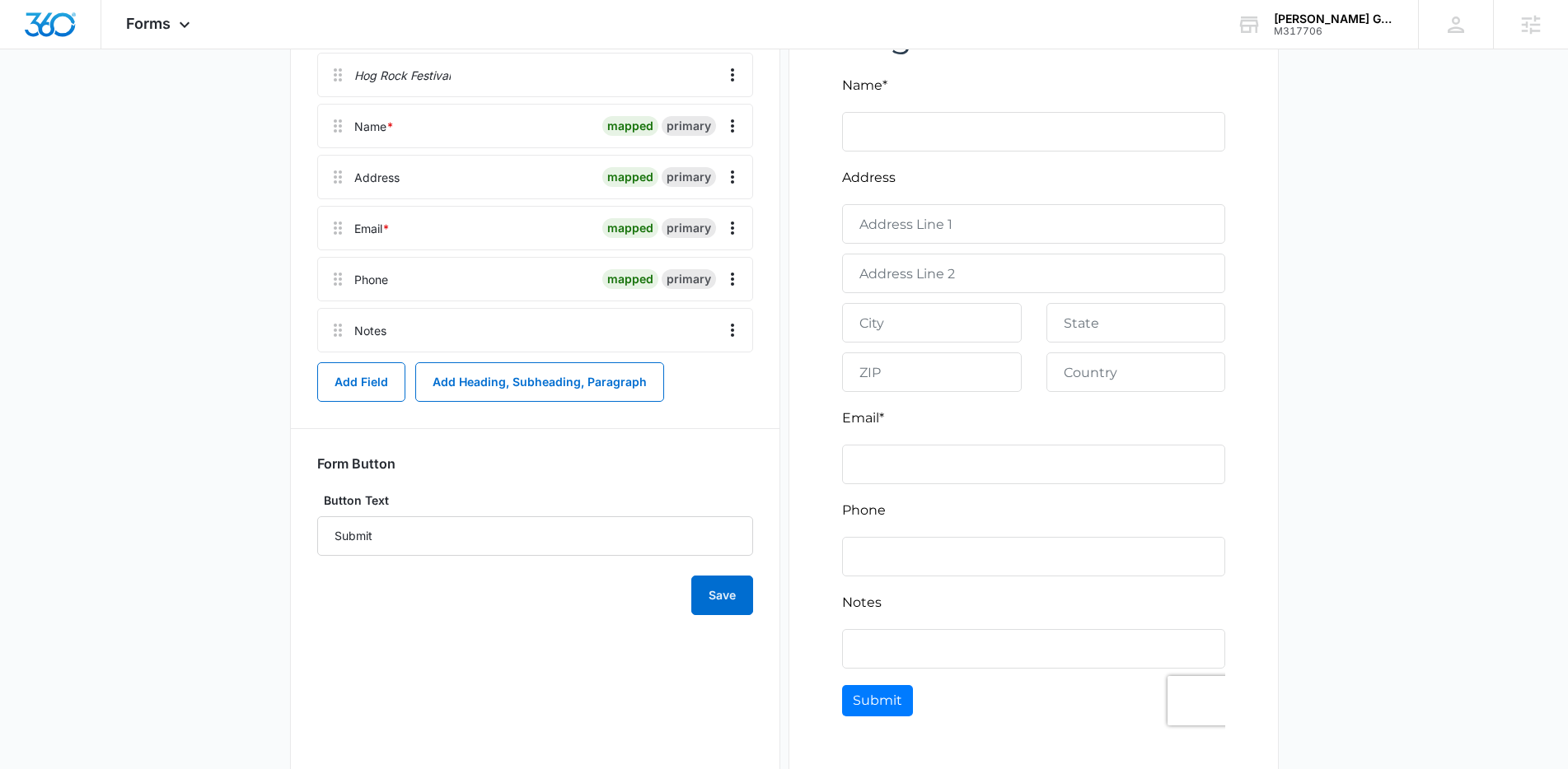
scroll to position [268, 0]
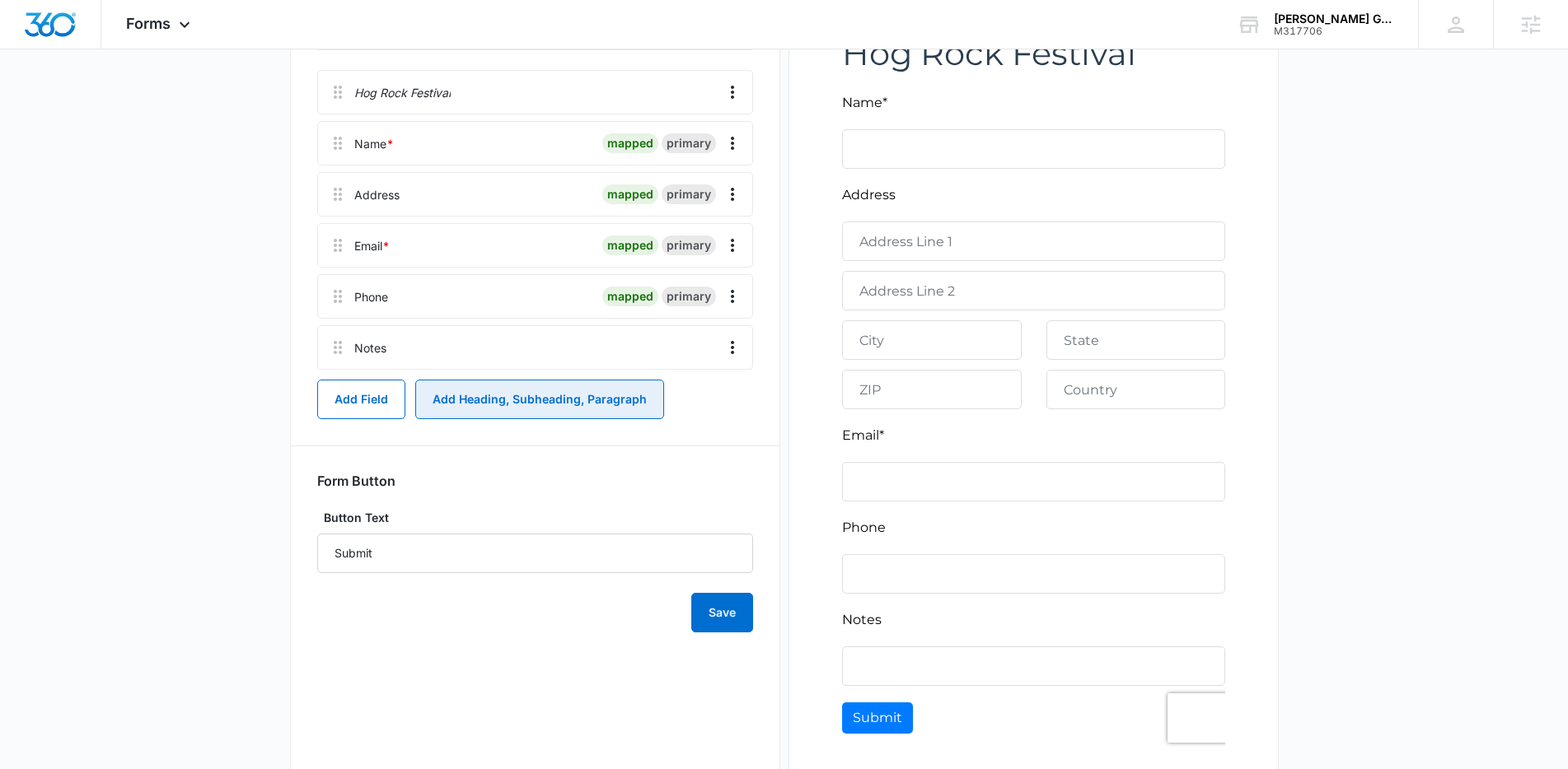
click at [528, 395] on button "Add Heading, Subheading, Paragraph" at bounding box center [539, 400] width 249 height 39
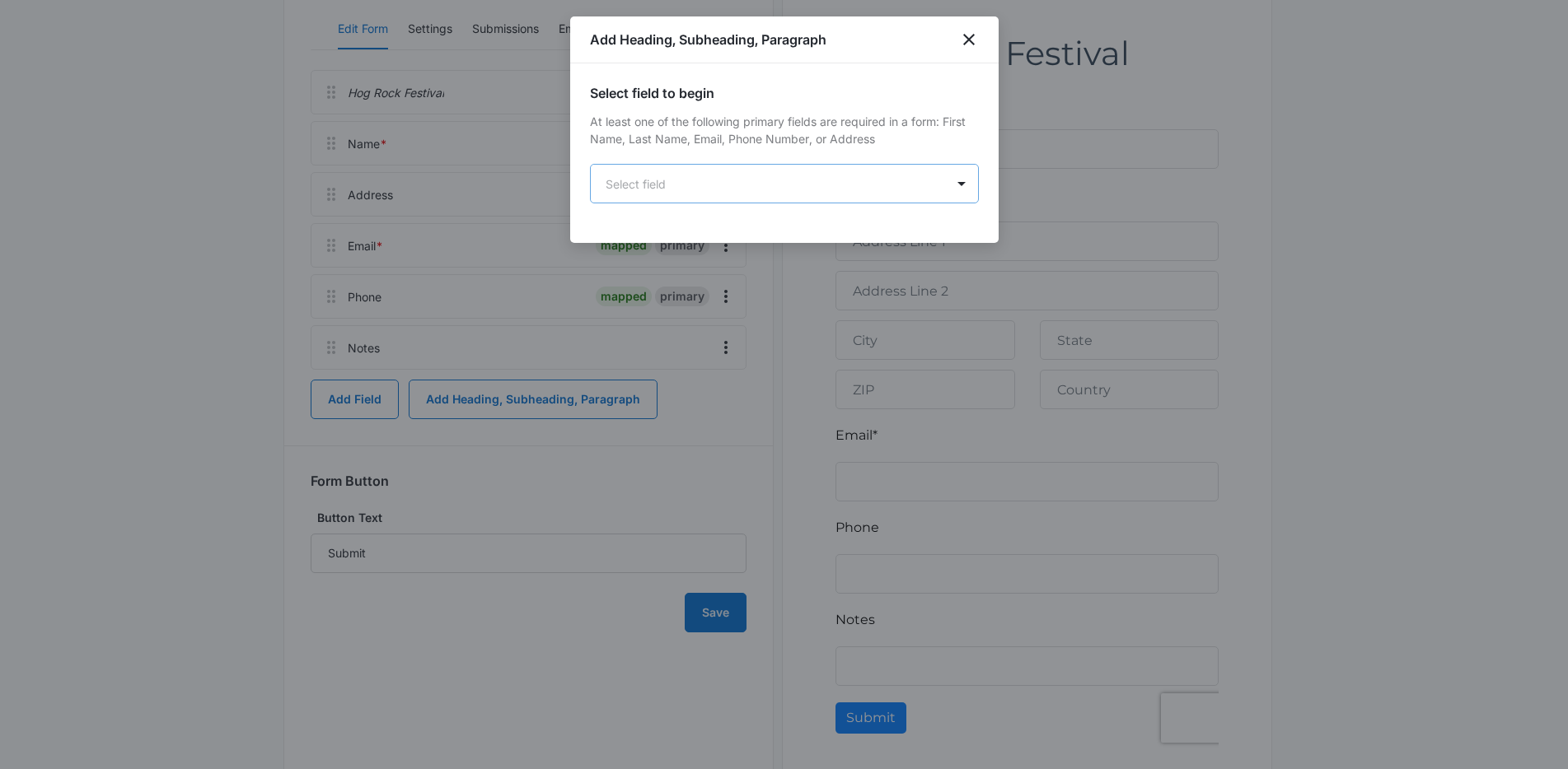
click at [751, 173] on body "Forms Apps Reputation Forms CRM Email Social Content Ads Intelligence Files Bra…" at bounding box center [784, 289] width 1568 height 1114
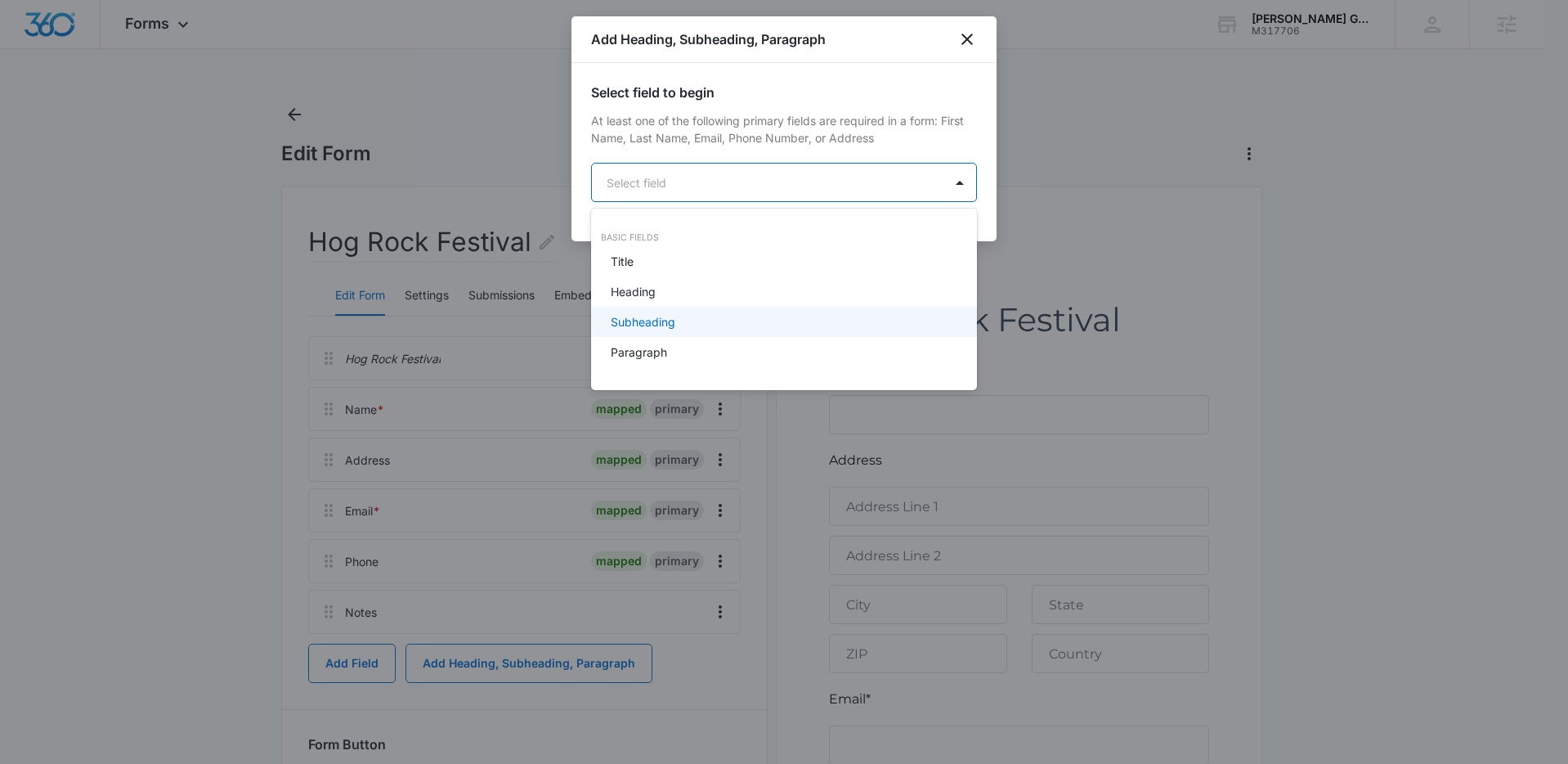
click at [732, 322] on div "Subheading" at bounding box center [782, 322] width 343 height 18
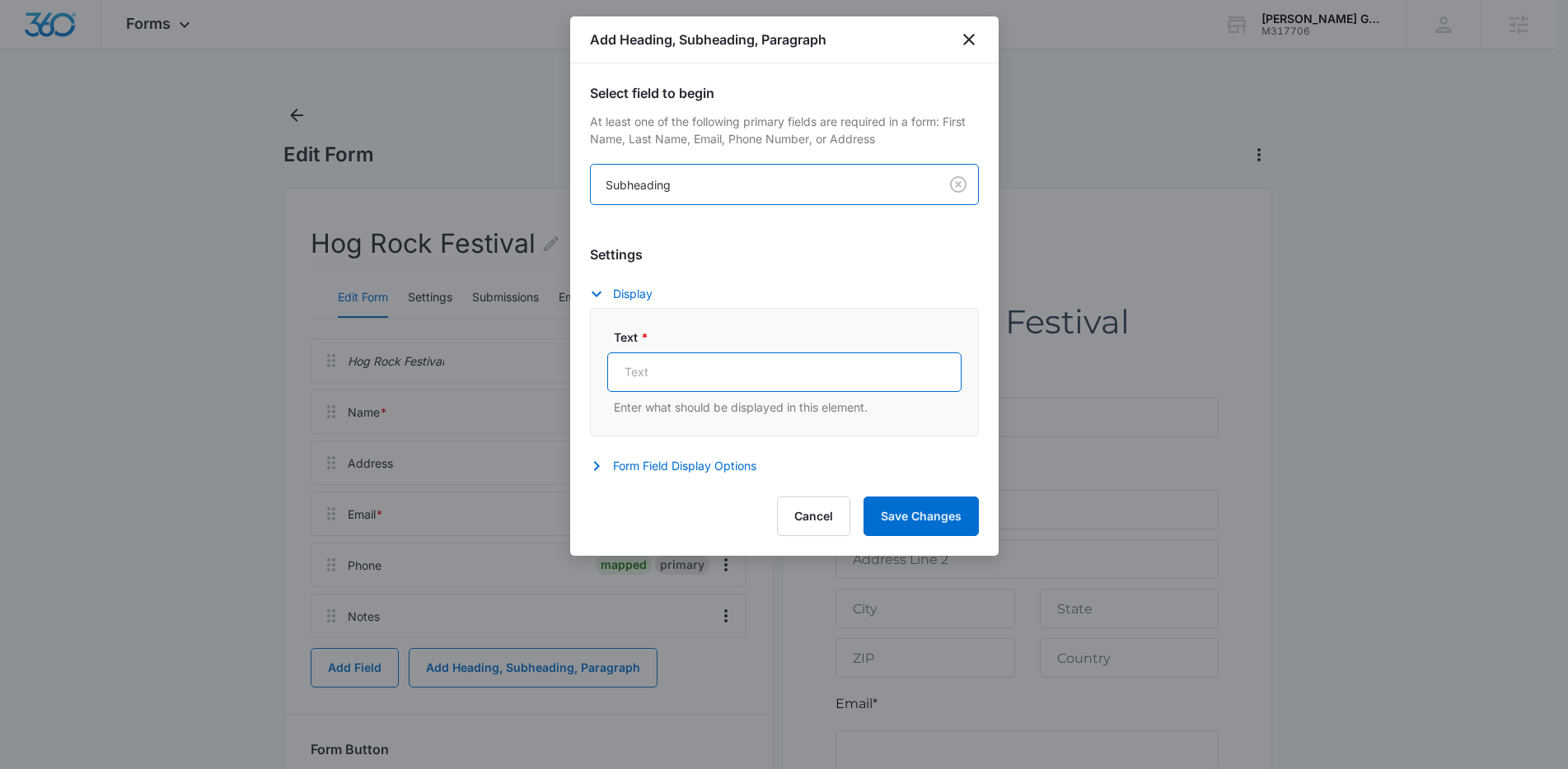
click at [780, 366] on input "Text *" at bounding box center [784, 372] width 355 height 39
click at [686, 365] on input "Text *" at bounding box center [784, 372] width 355 height 39
type input "2 Passenger Cart: $88.00 Per Day"
click at [735, 460] on button "Form Field Display Options" at bounding box center [681, 467] width 183 height 20
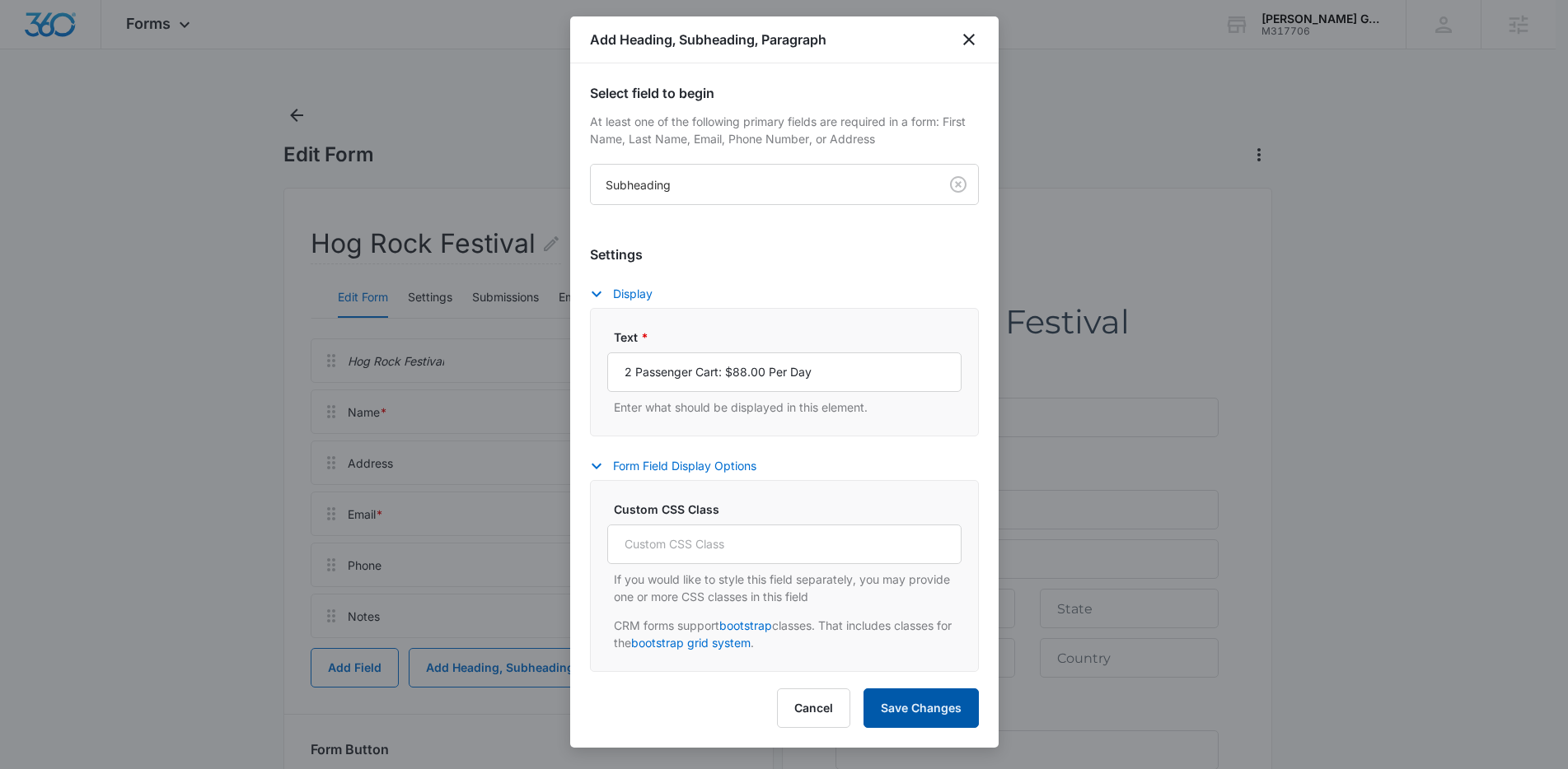
click at [921, 701] on button "Save Changes" at bounding box center [921, 708] width 115 height 39
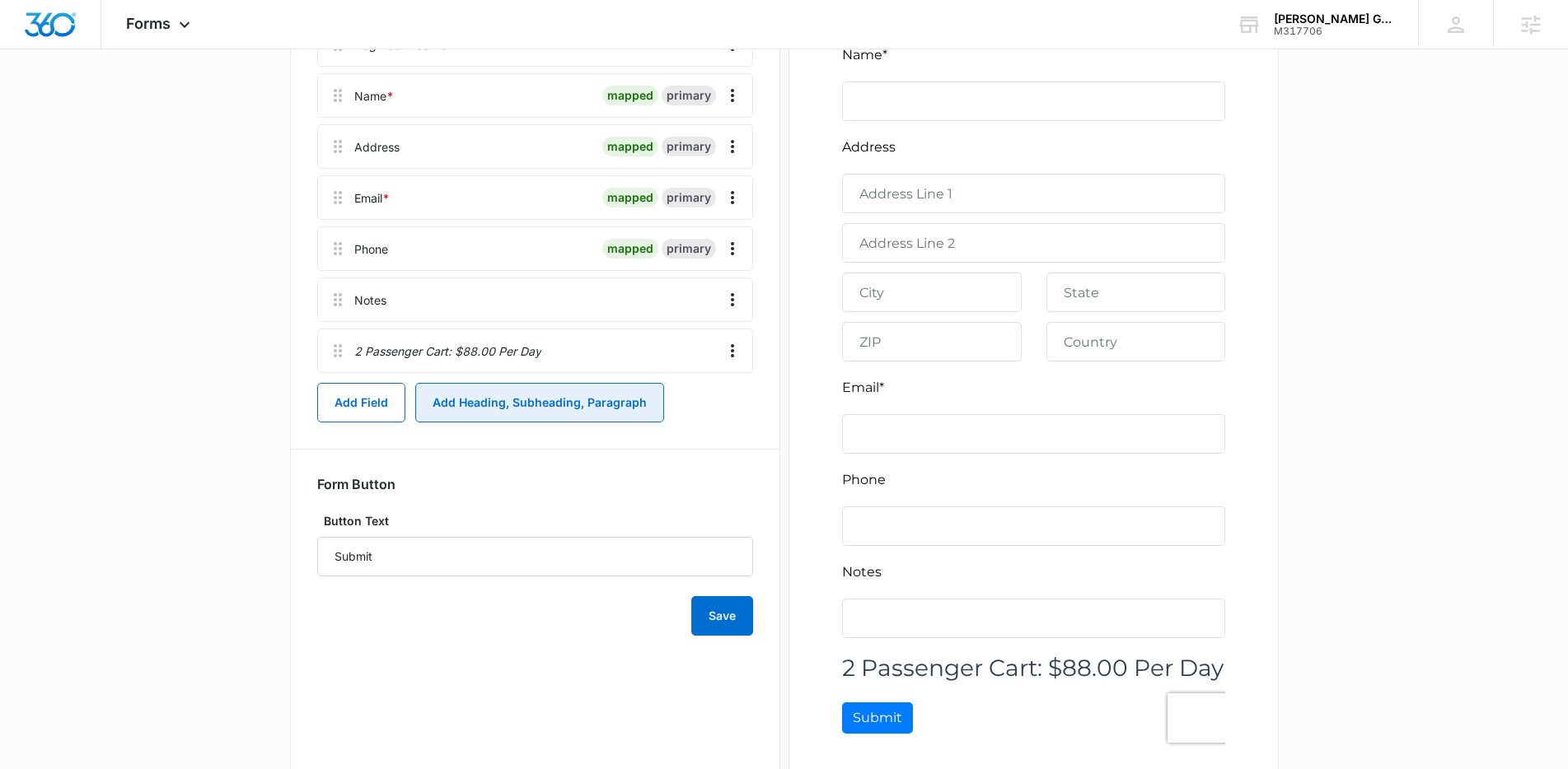
scroll to position [305, 0]
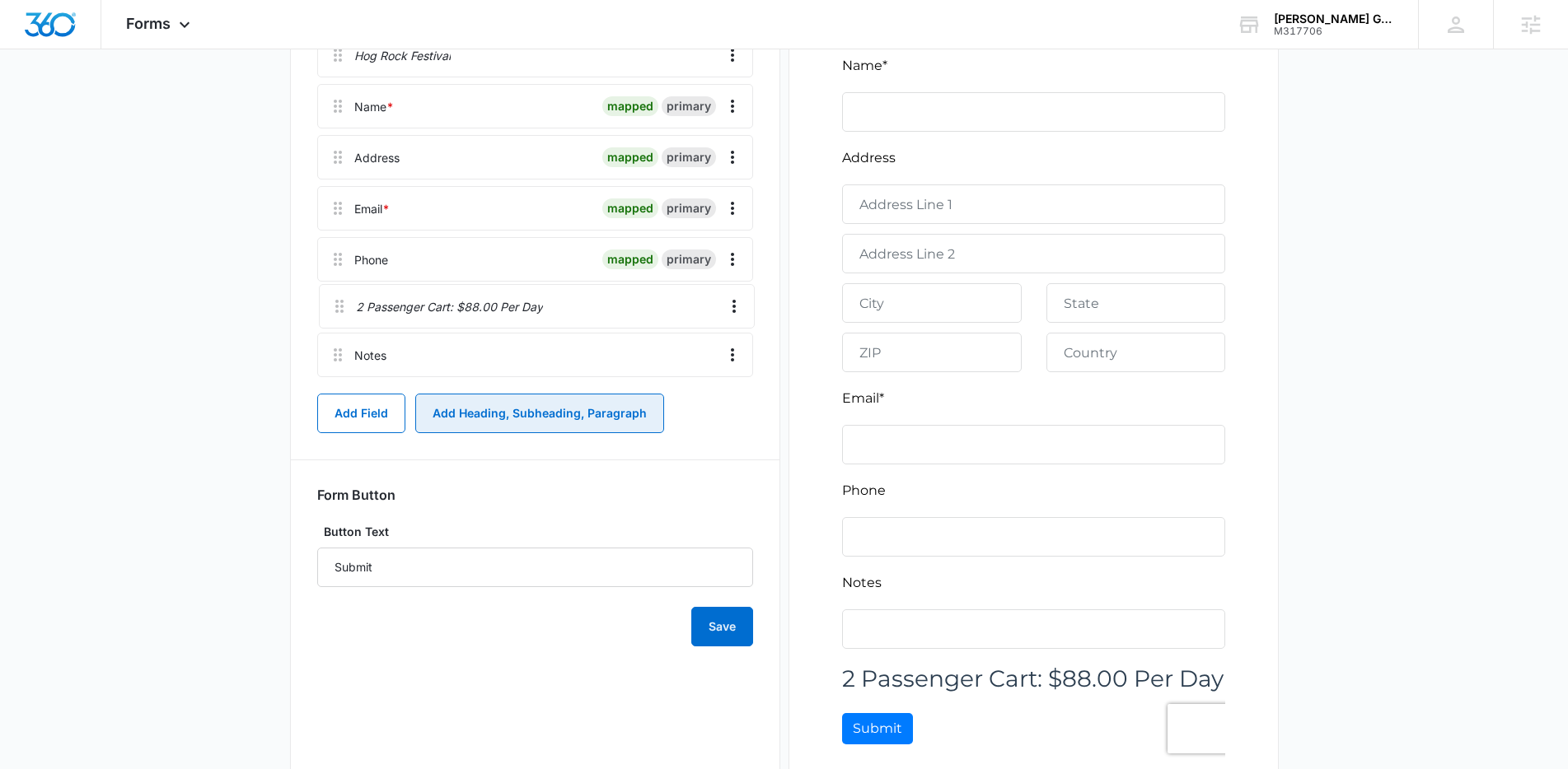
drag, startPoint x: 340, startPoint y: 360, endPoint x: 344, endPoint y: 286, distance: 74.1
click at [344, 285] on div "Hog Rock Festival Name * mapped primary Address mapped primary Email * mapped p…" at bounding box center [535, 208] width 436 height 351
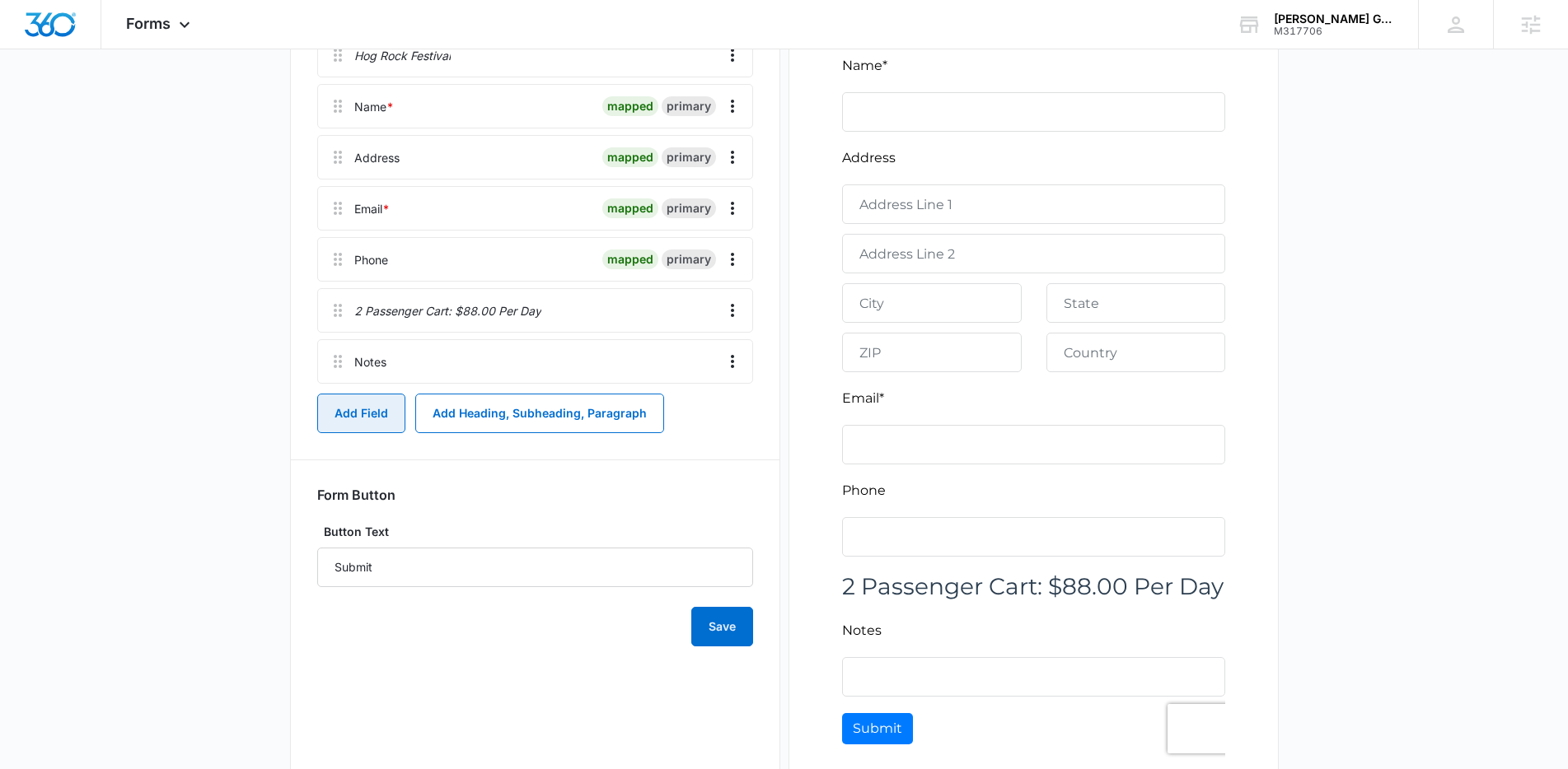
click at [359, 412] on button "Add Field" at bounding box center [362, 413] width 88 height 39
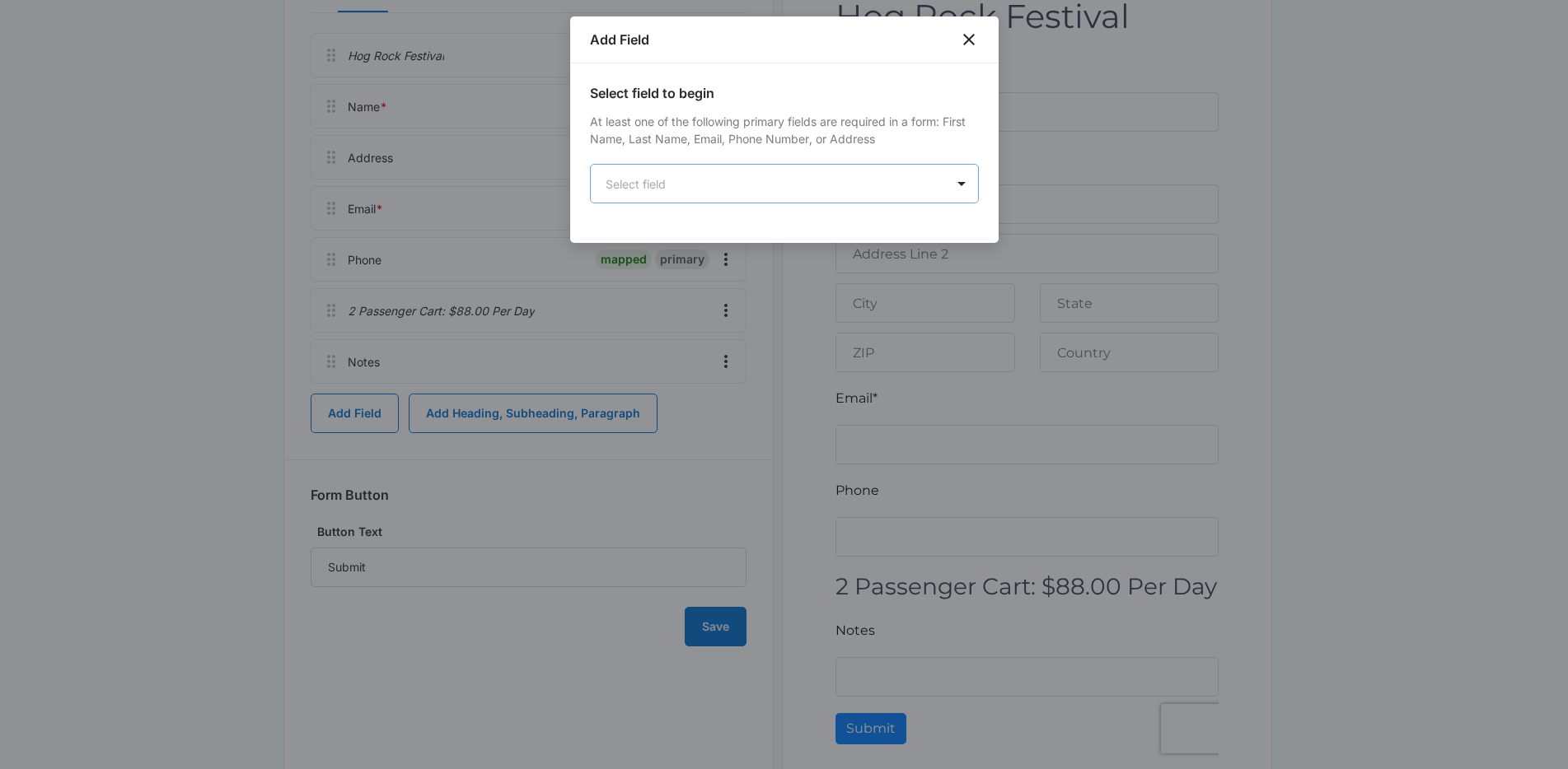
click at [730, 186] on body "Forms Apps Reputation Forms CRM Email Social Content Ads Intelligence Files Bra…" at bounding box center [784, 275] width 1568 height 1161
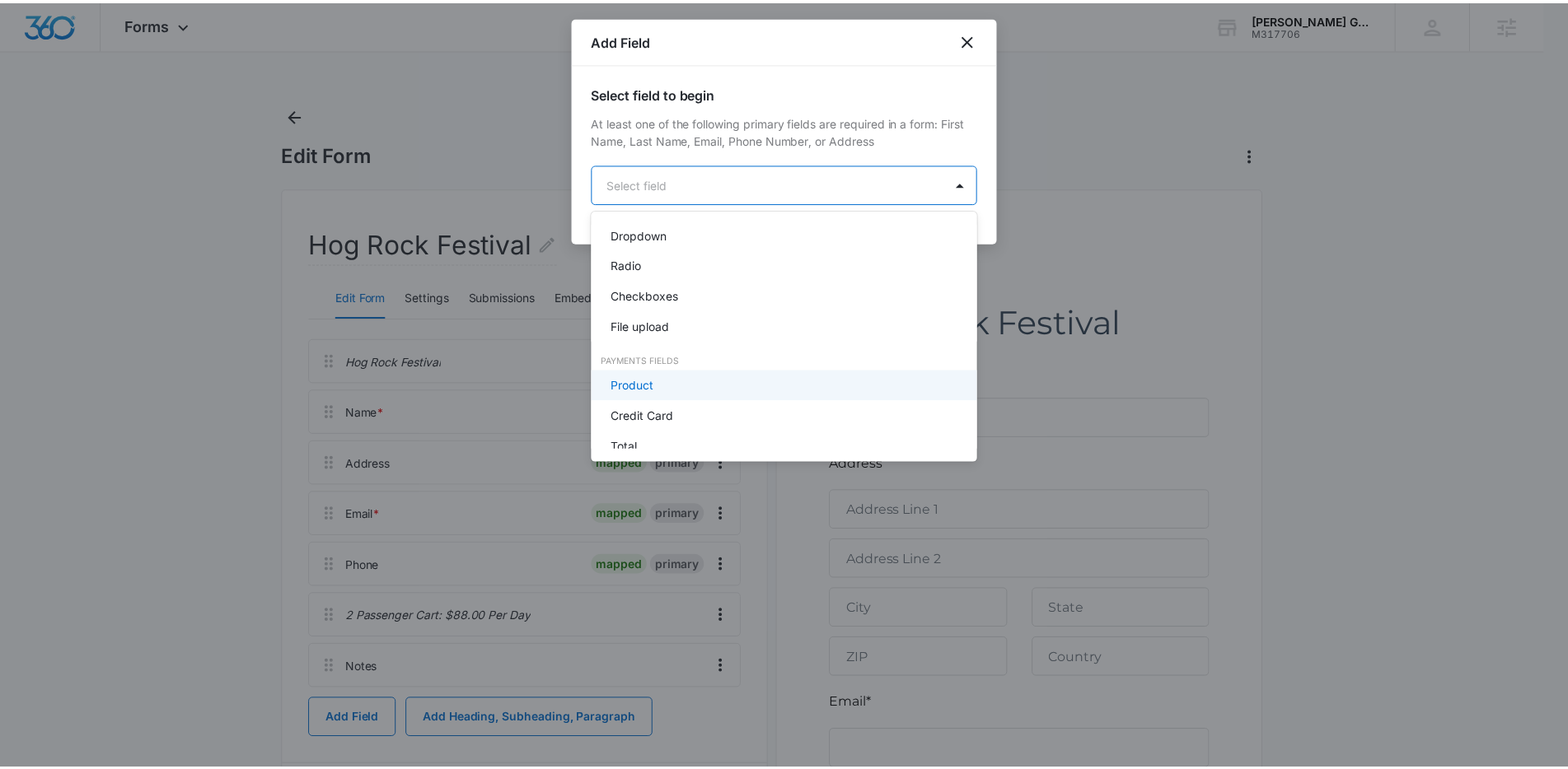
scroll to position [392, 0]
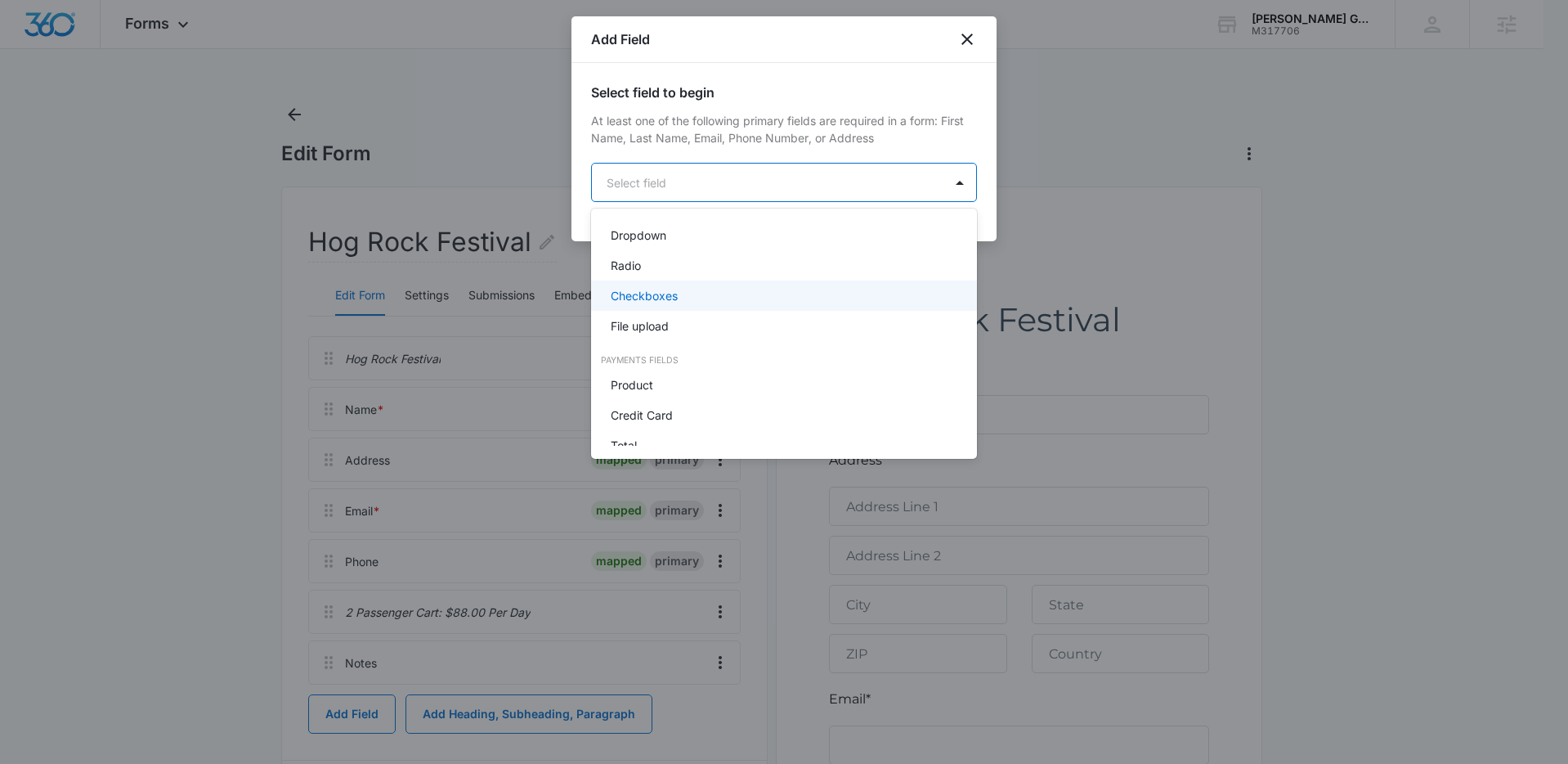
click at [705, 302] on div "Checkboxes" at bounding box center [782, 296] width 343 height 18
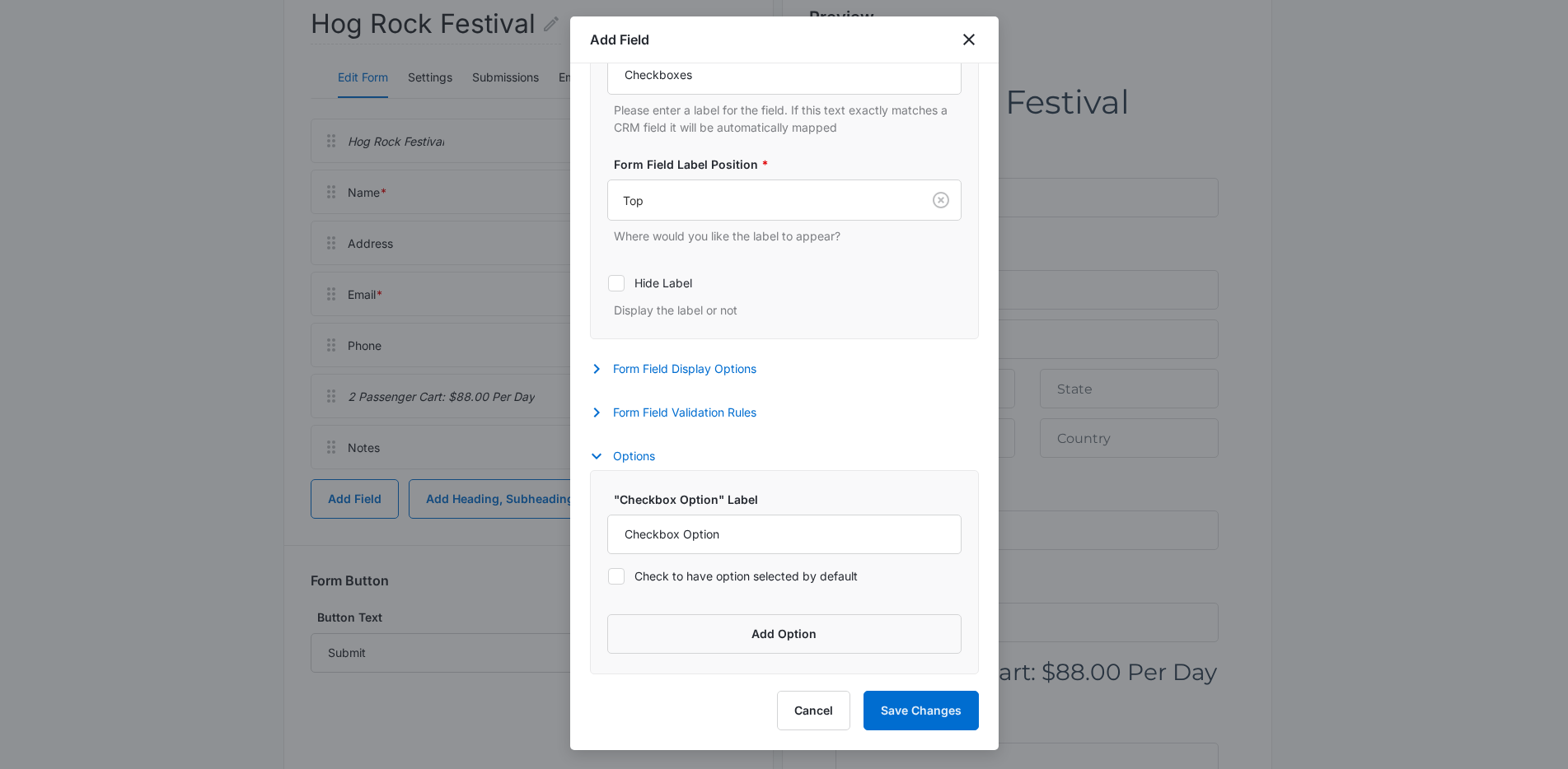
scroll to position [221, 0]
click at [748, 367] on button "Form Field Display Options" at bounding box center [681, 369] width 183 height 20
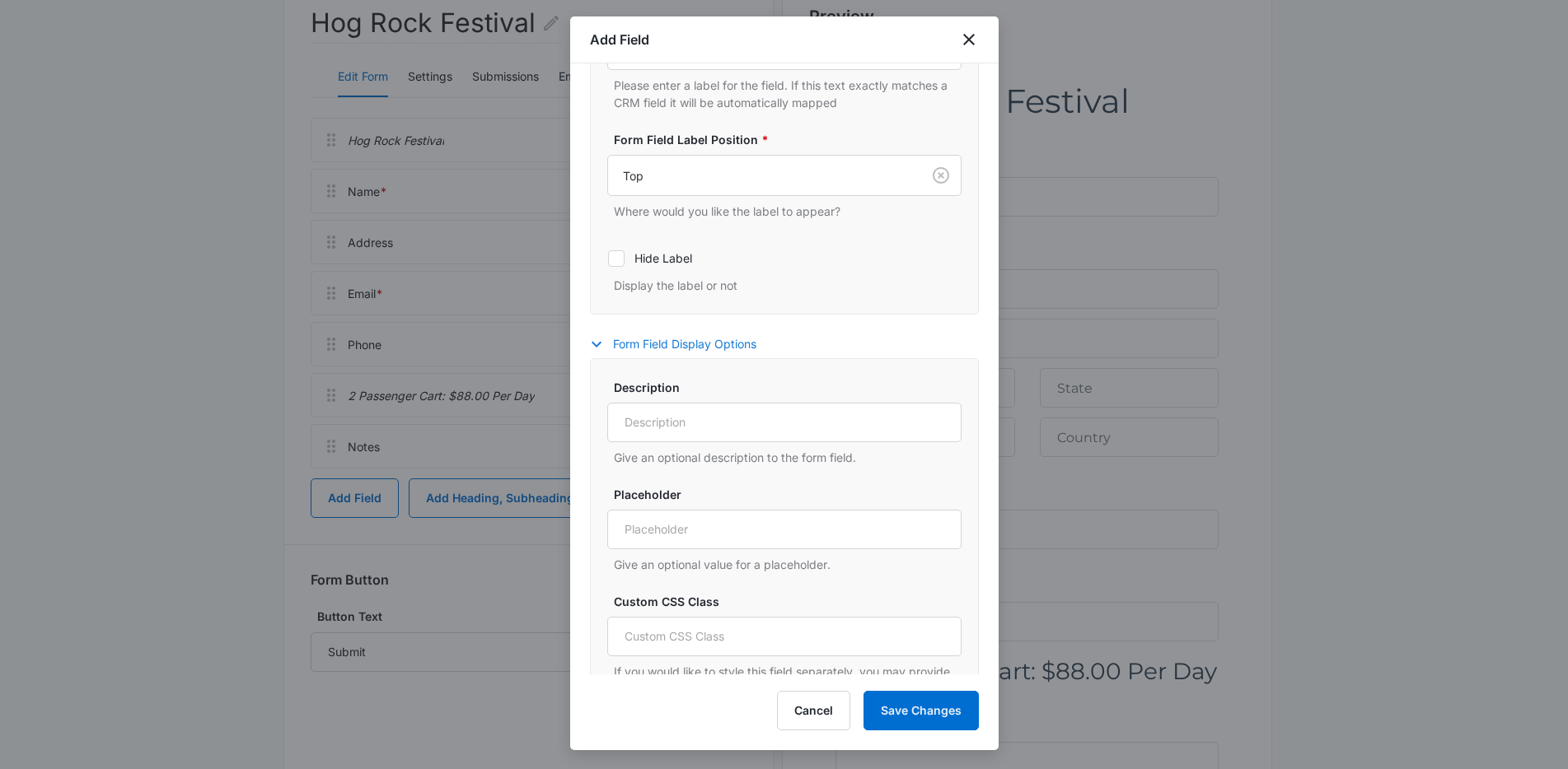
scroll to position [476, 0]
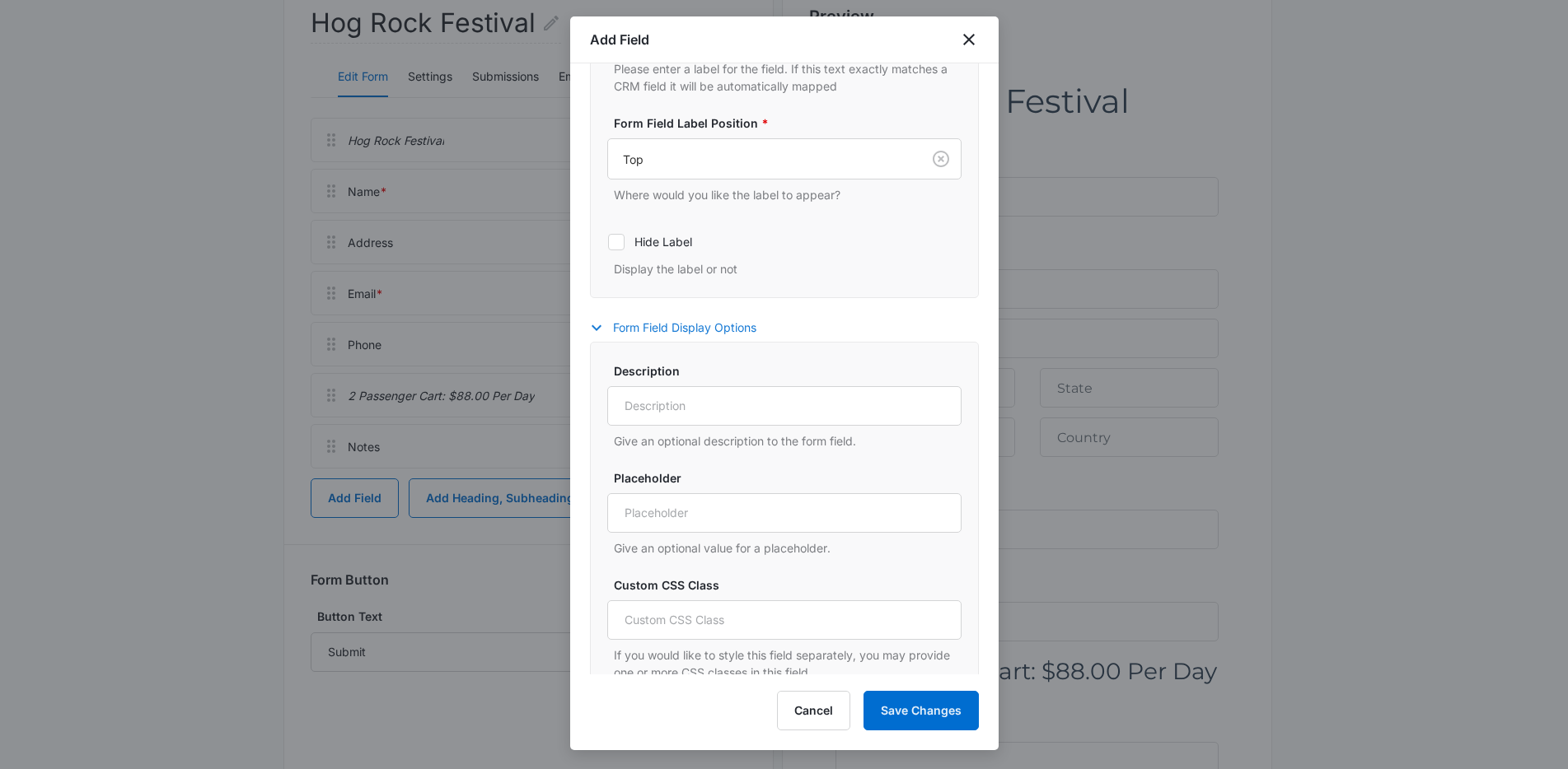
click at [732, 332] on button "Form Field Display Options" at bounding box center [681, 328] width 183 height 20
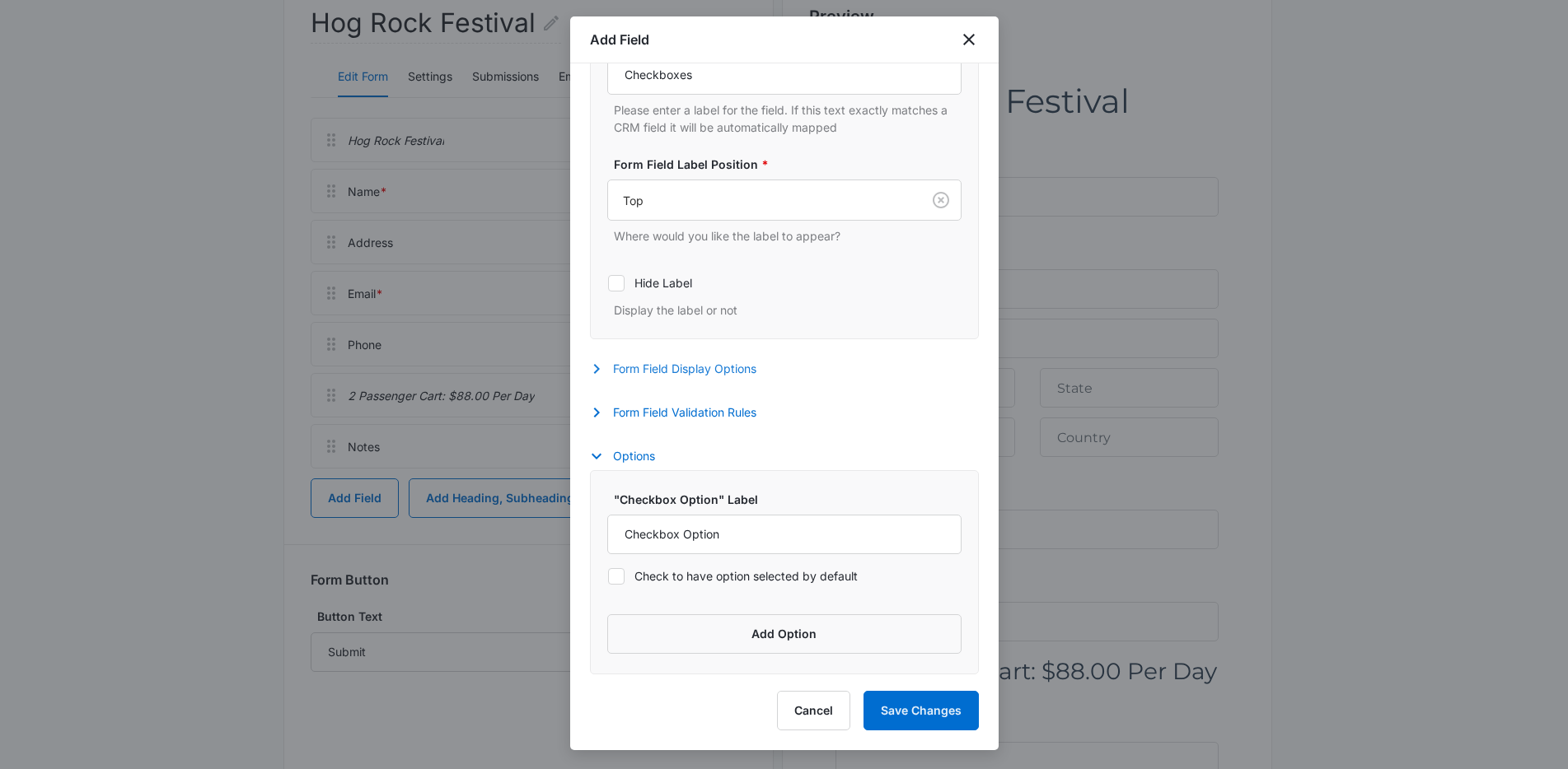
scroll to position [436, 0]
click at [735, 404] on button "Form Field Validation Rules" at bounding box center [681, 412] width 183 height 20
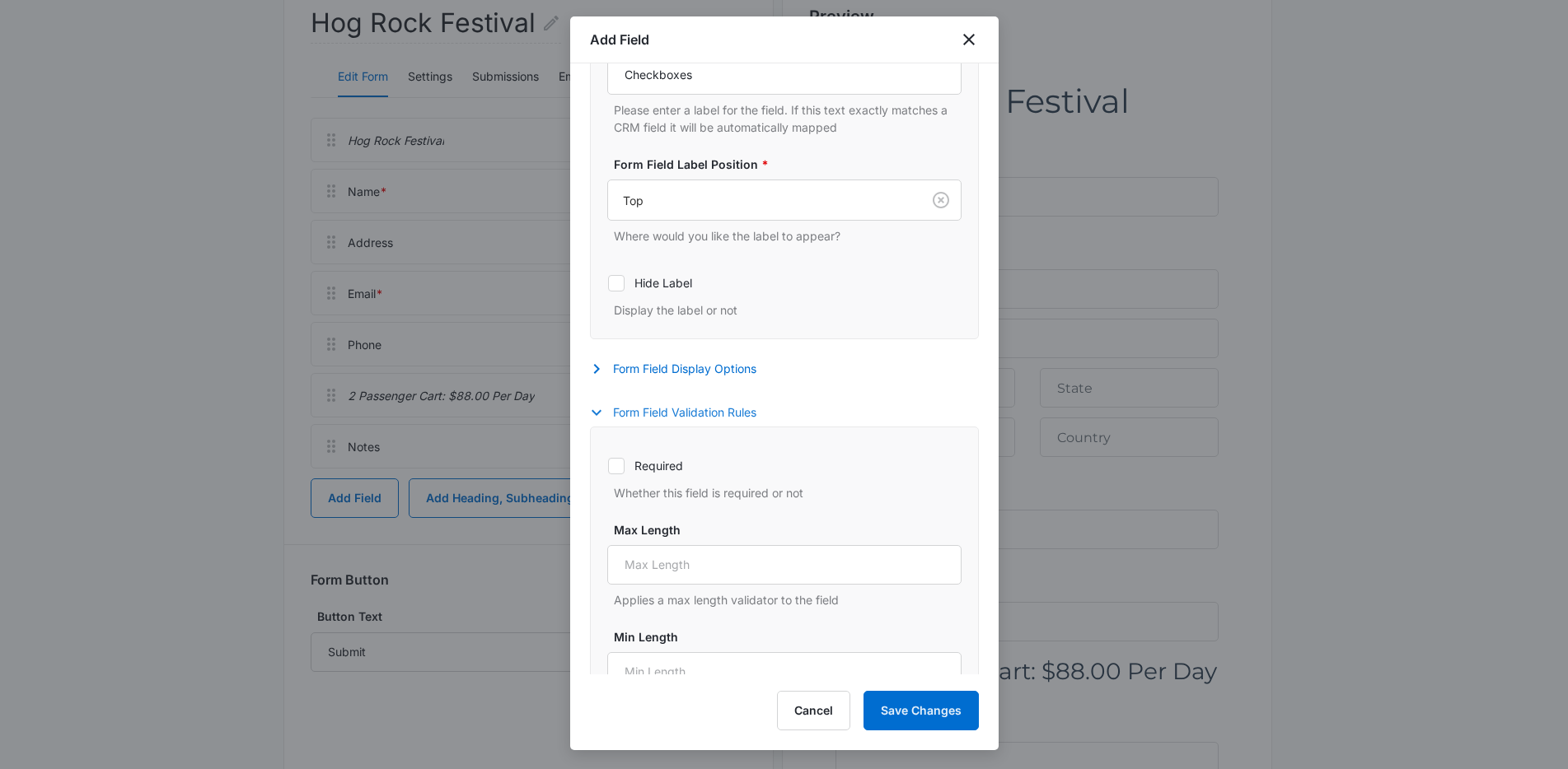
click at [735, 404] on button "Form Field Validation Rules" at bounding box center [681, 412] width 183 height 20
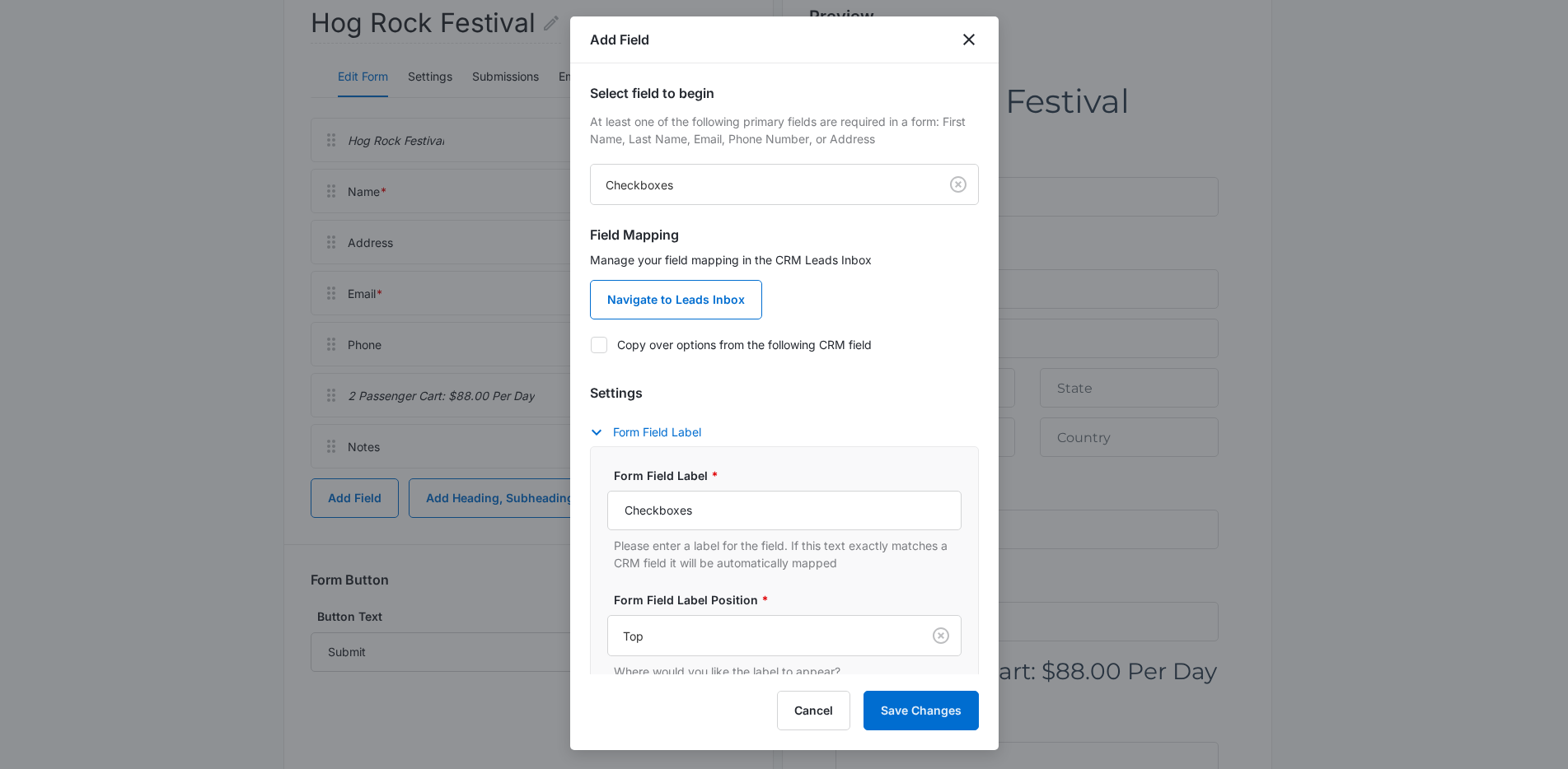
scroll to position [3, 0]
click at [941, 720] on button "Save Changes" at bounding box center [921, 711] width 115 height 39
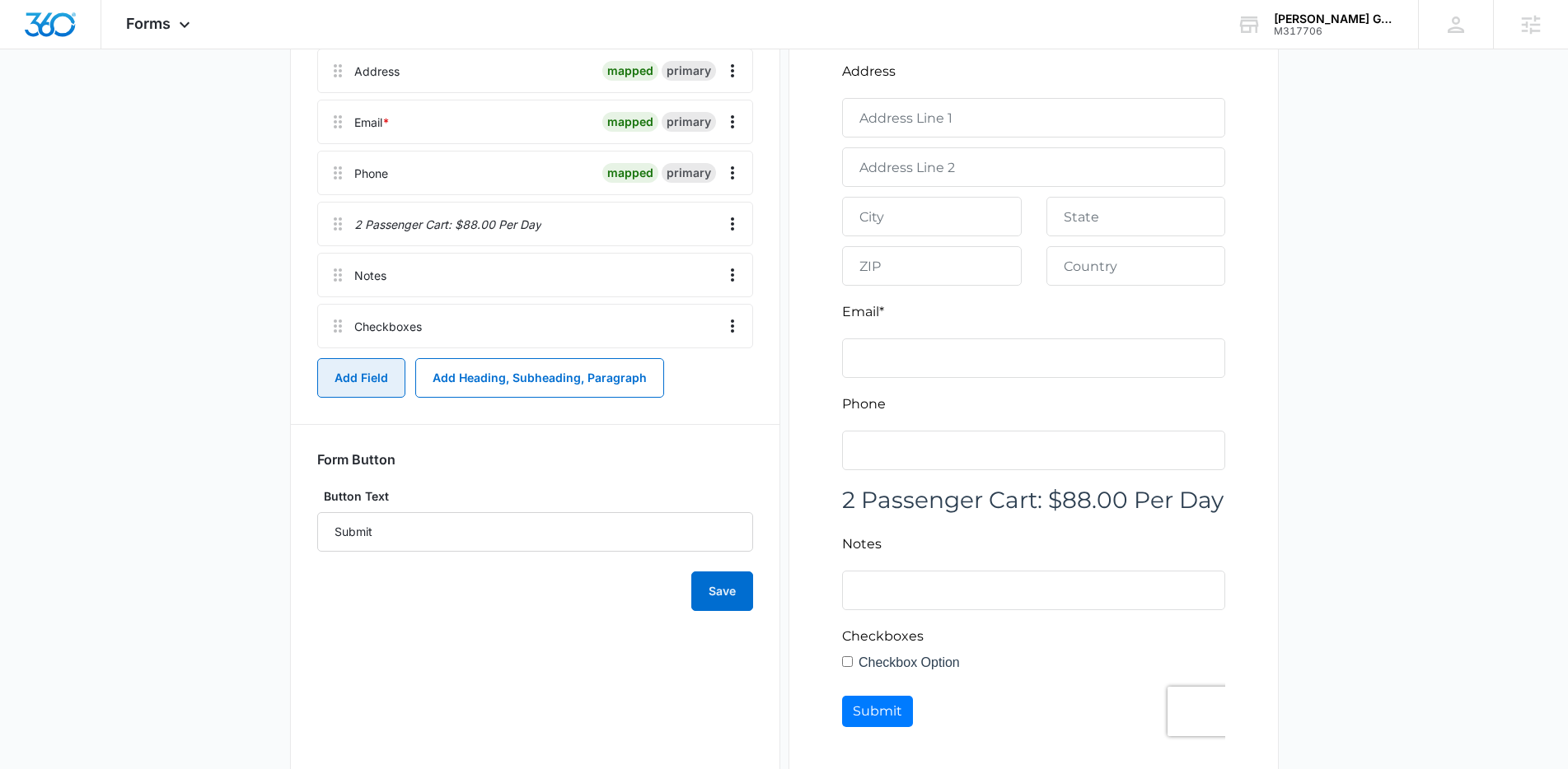
scroll to position [379, 0]
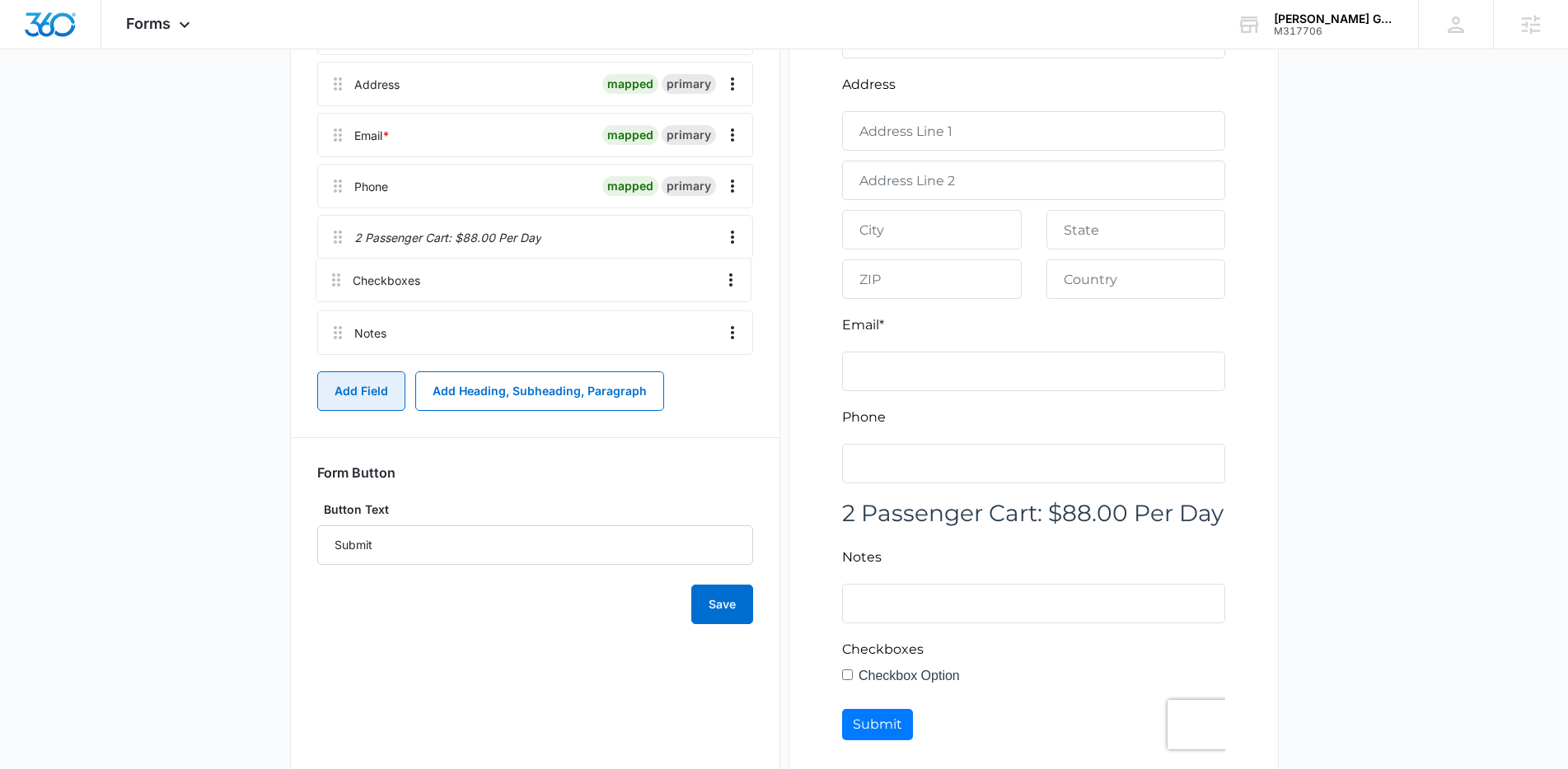
drag, startPoint x: 336, startPoint y: 336, endPoint x: 334, endPoint y: 264, distance: 72.0
click at [334, 264] on div "Hog Rock Festival Name * mapped primary Address mapped primary Email * mapped p…" at bounding box center [535, 160] width 436 height 402
click at [740, 288] on icon "Overflow Menu" at bounding box center [732, 288] width 20 height 20
click at [705, 327] on button "Edit" at bounding box center [698, 334] width 94 height 25
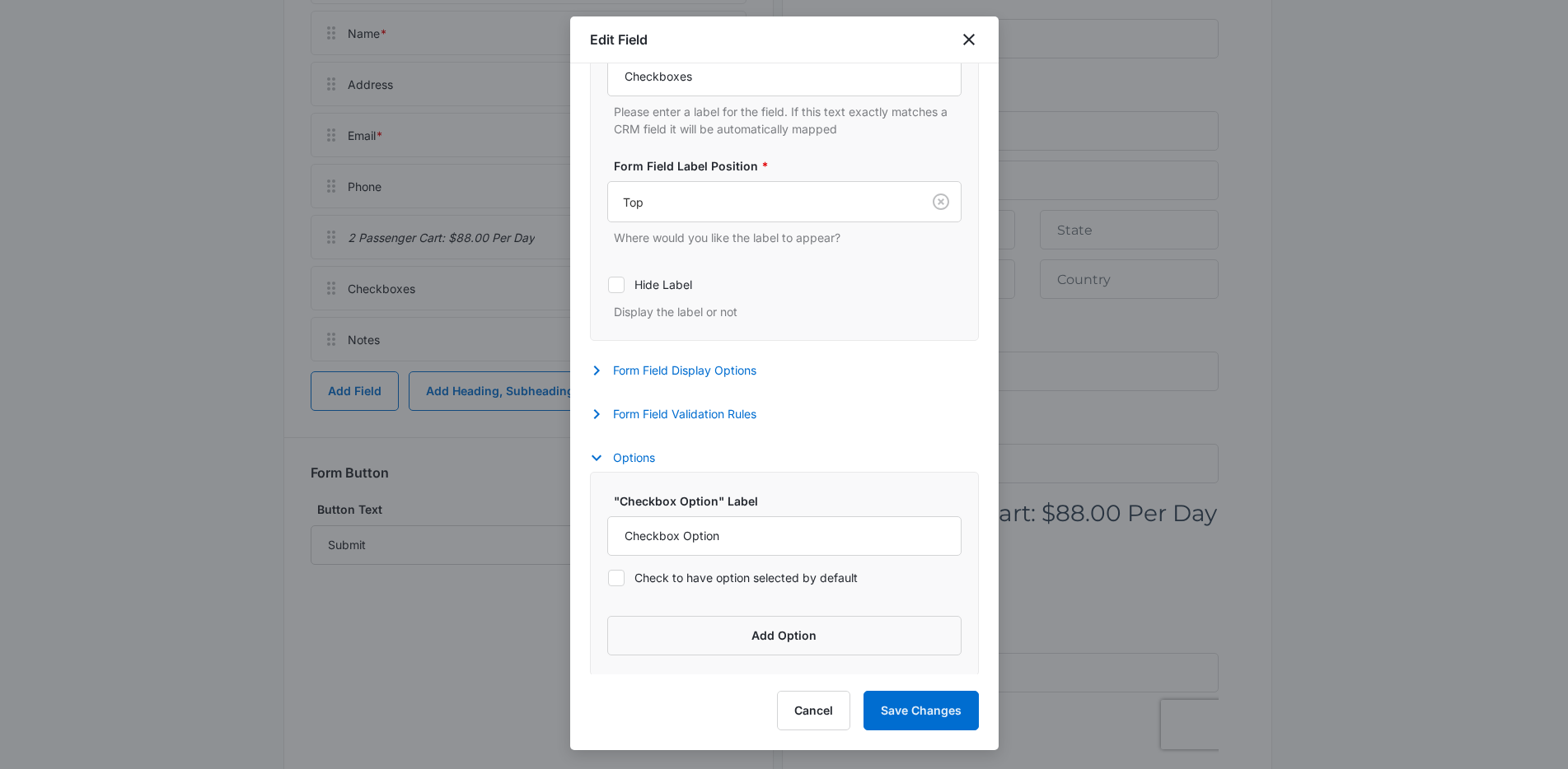
scroll to position [294, 0]
click at [747, 536] on input "Checkbox Option" at bounding box center [784, 534] width 355 height 39
click at [720, 537] on input "Checkbox Option" at bounding box center [784, 534] width 355 height 39
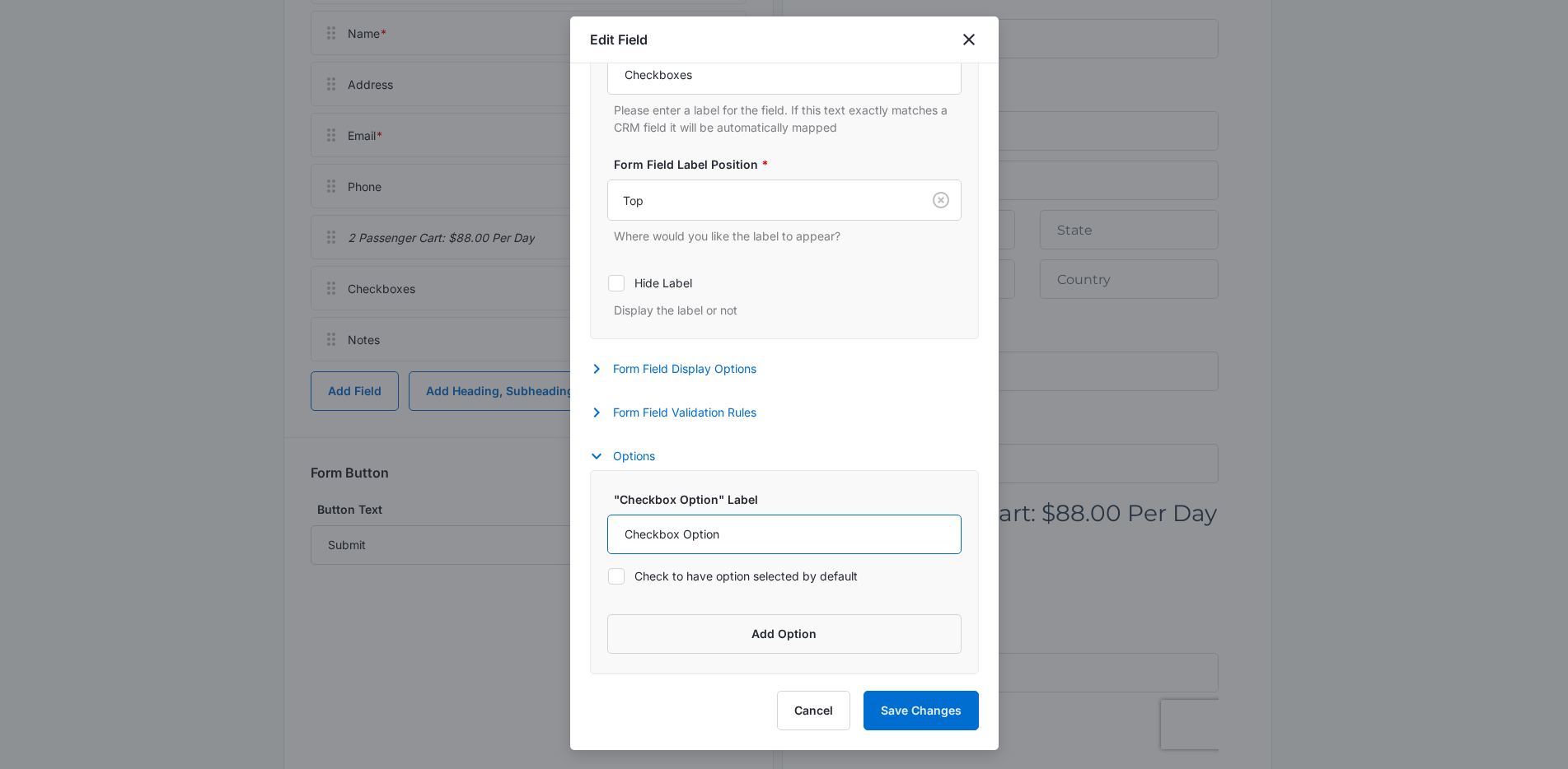
click at [720, 537] on input "Checkbox Option" at bounding box center [784, 534] width 355 height 39
paste input "[DATE] - [DATE]: $440.00"
type input "[DATE] - [DATE]: $440.00"
click at [779, 633] on button "Add Option" at bounding box center [784, 634] width 355 height 39
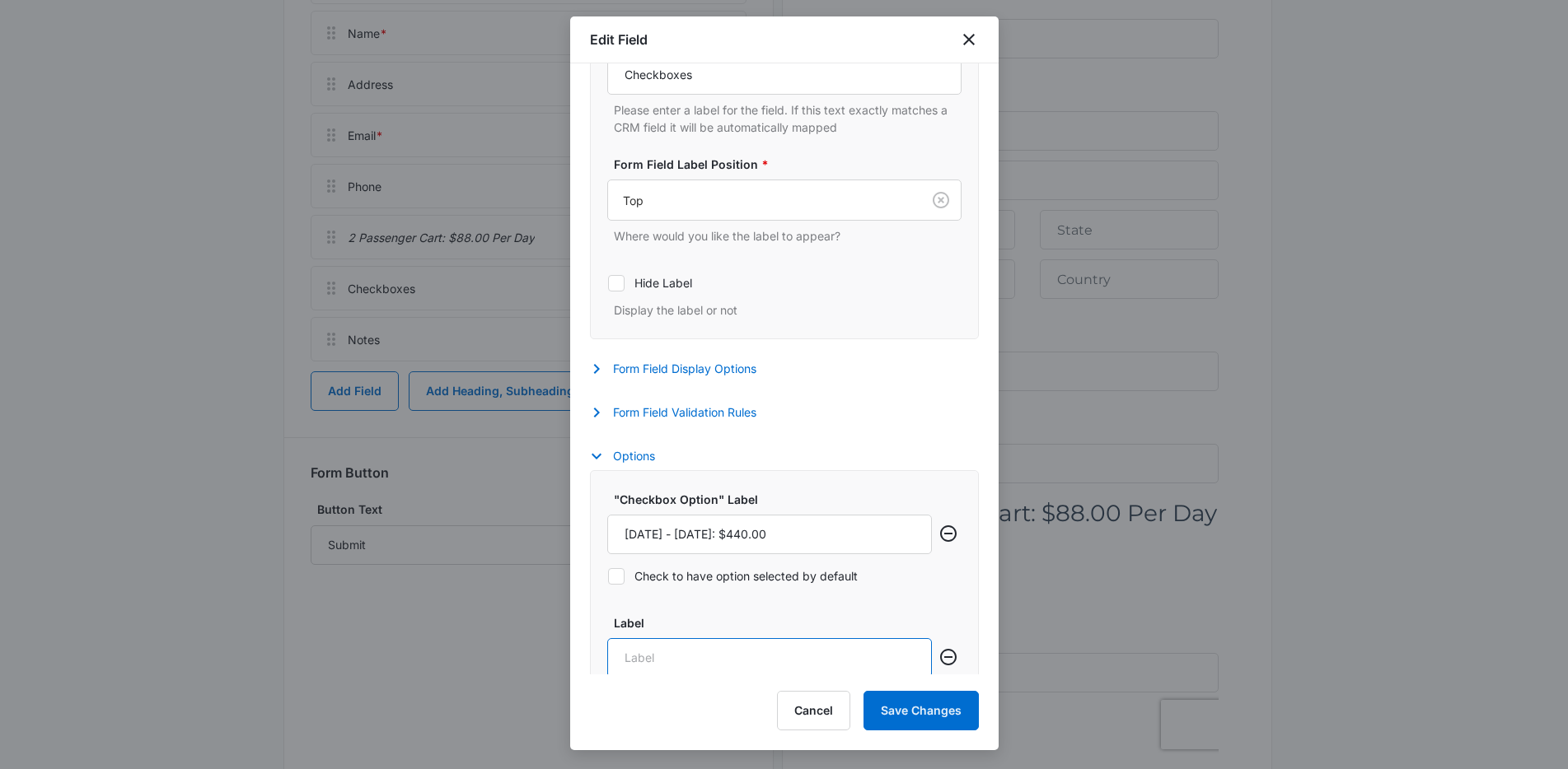
click at [735, 657] on input "Label" at bounding box center [769, 658] width 324 height 39
paste input "[DATE] - [DATE]: $352.00"
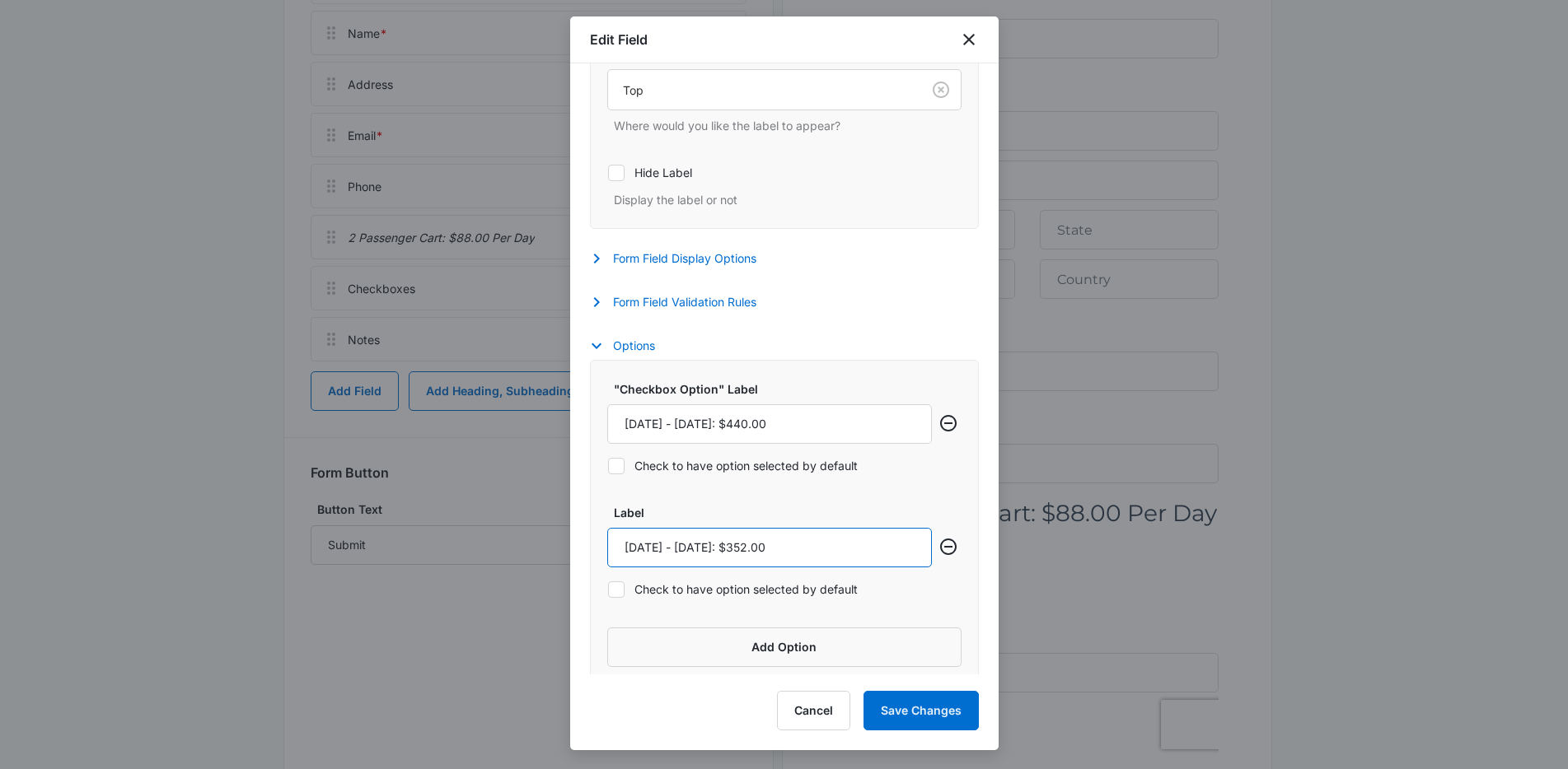
scroll to position [417, 0]
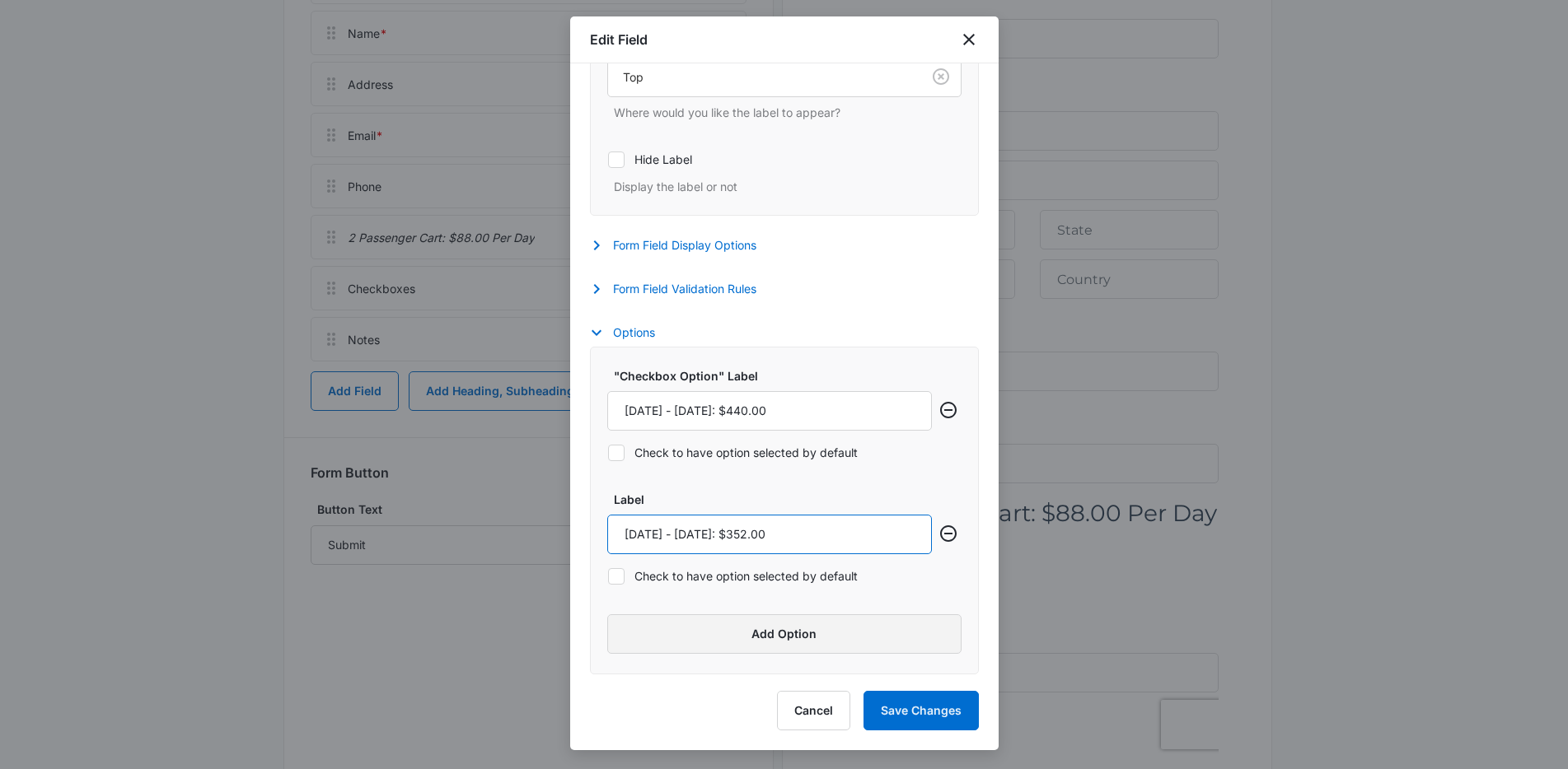
type input "[DATE] - [DATE]: $352.00"
click at [818, 623] on button "Add Option" at bounding box center [784, 634] width 355 height 39
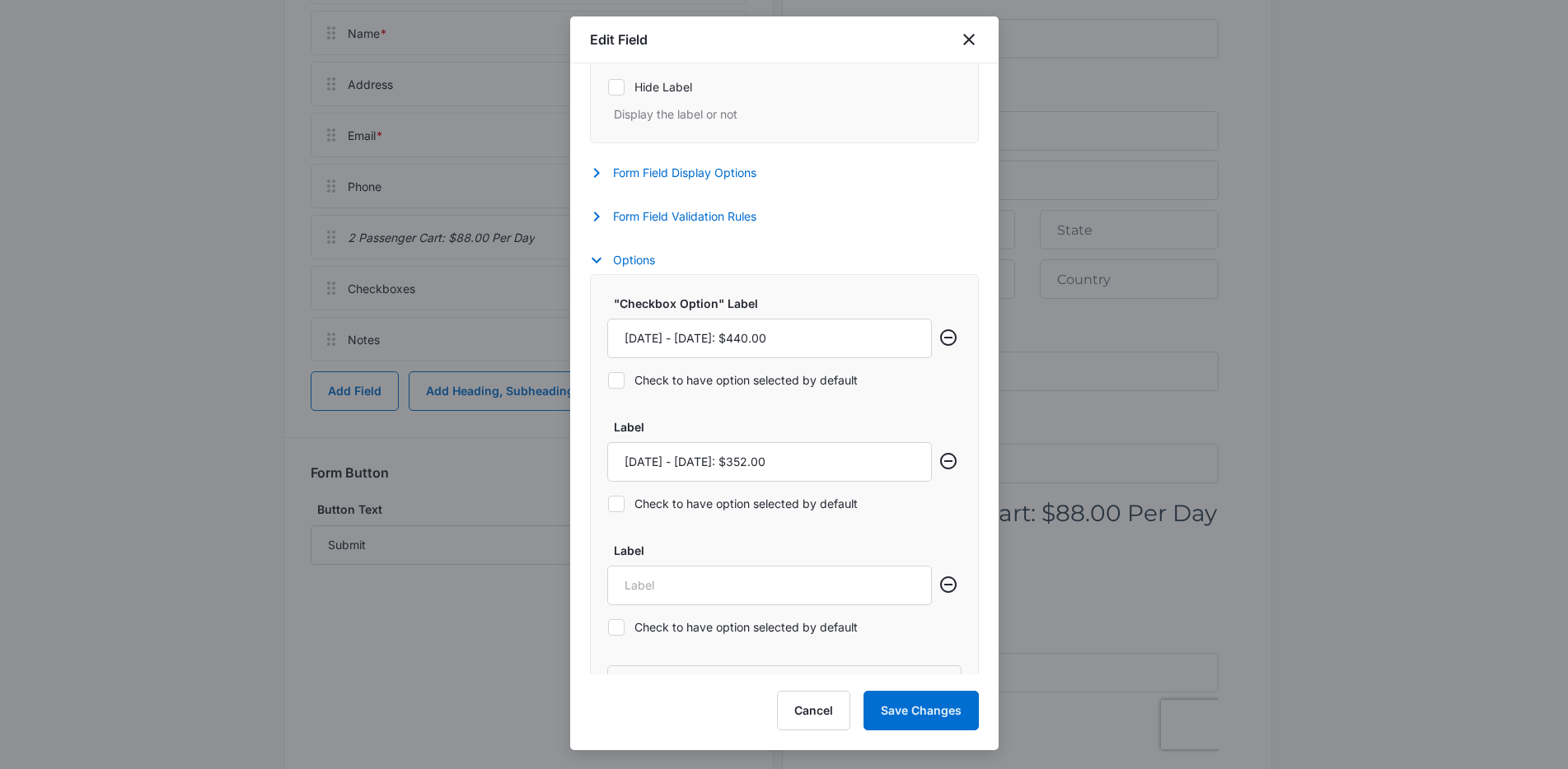
scroll to position [491, 0]
click at [679, 574] on input "Label" at bounding box center [769, 584] width 324 height 39
paste input "[DATE] - [DATE]: $264.00"
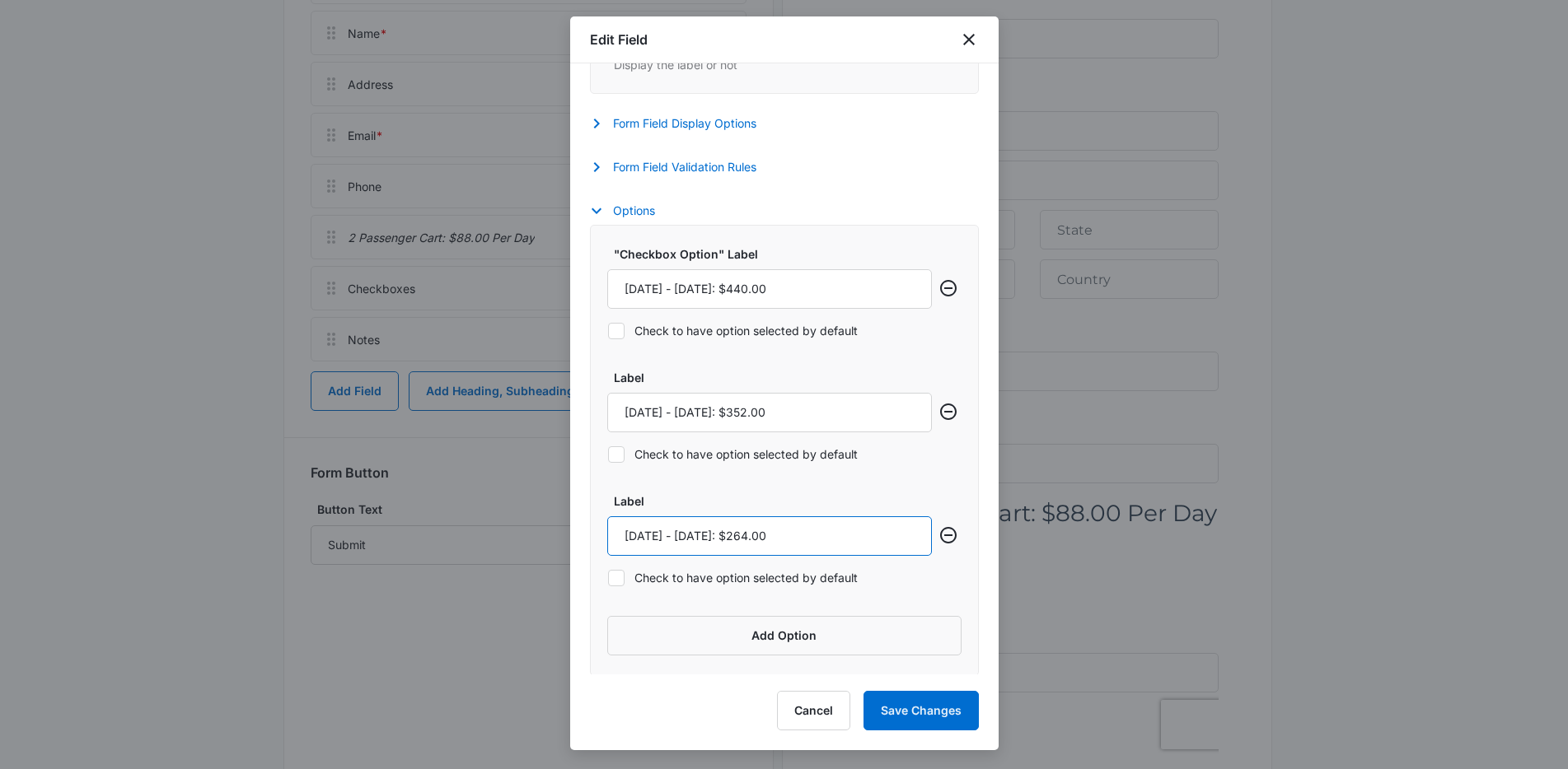
scroll to position [541, 0]
type input "[DATE] - [DATE]: $264.00"
click at [789, 634] on button "Add Option" at bounding box center [784, 634] width 355 height 39
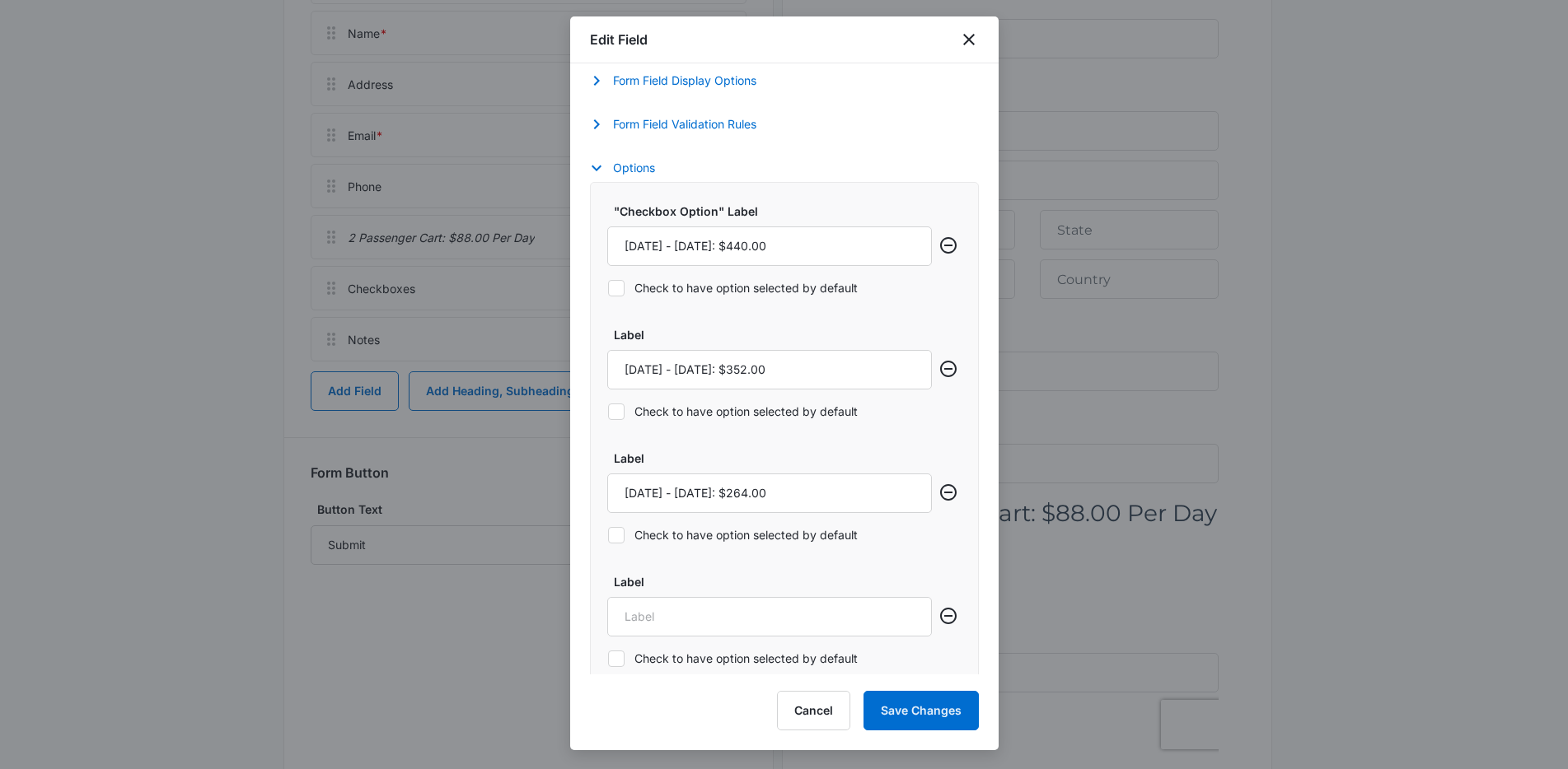
scroll to position [632, 0]
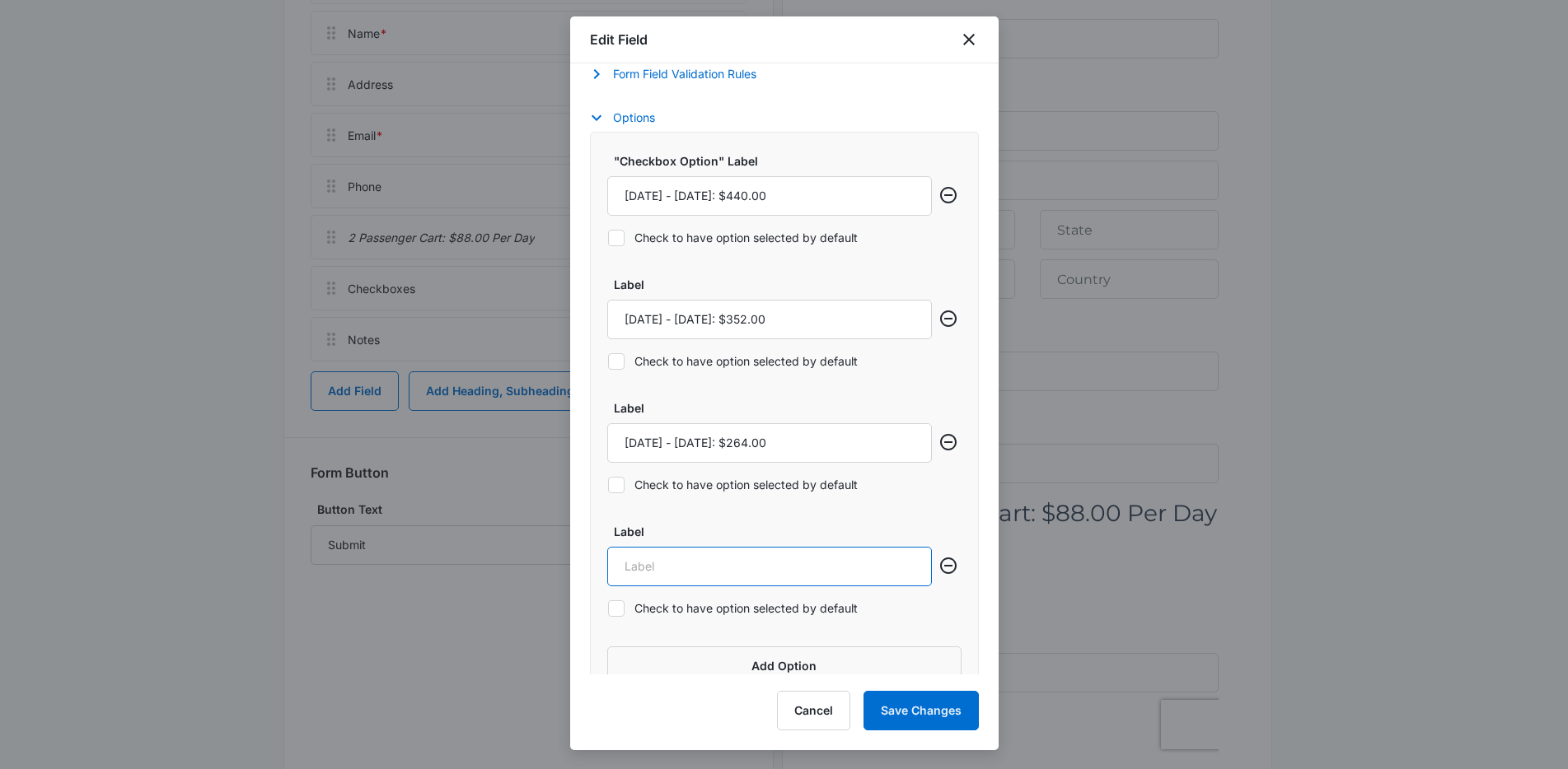
click at [670, 559] on input "Label" at bounding box center [769, 567] width 324 height 39
paste input "[DATE] - [DATE]: $264.00"
type input "[DATE] - [DATE]: $264.00"
click at [922, 707] on button "Save Changes" at bounding box center [921, 711] width 115 height 39
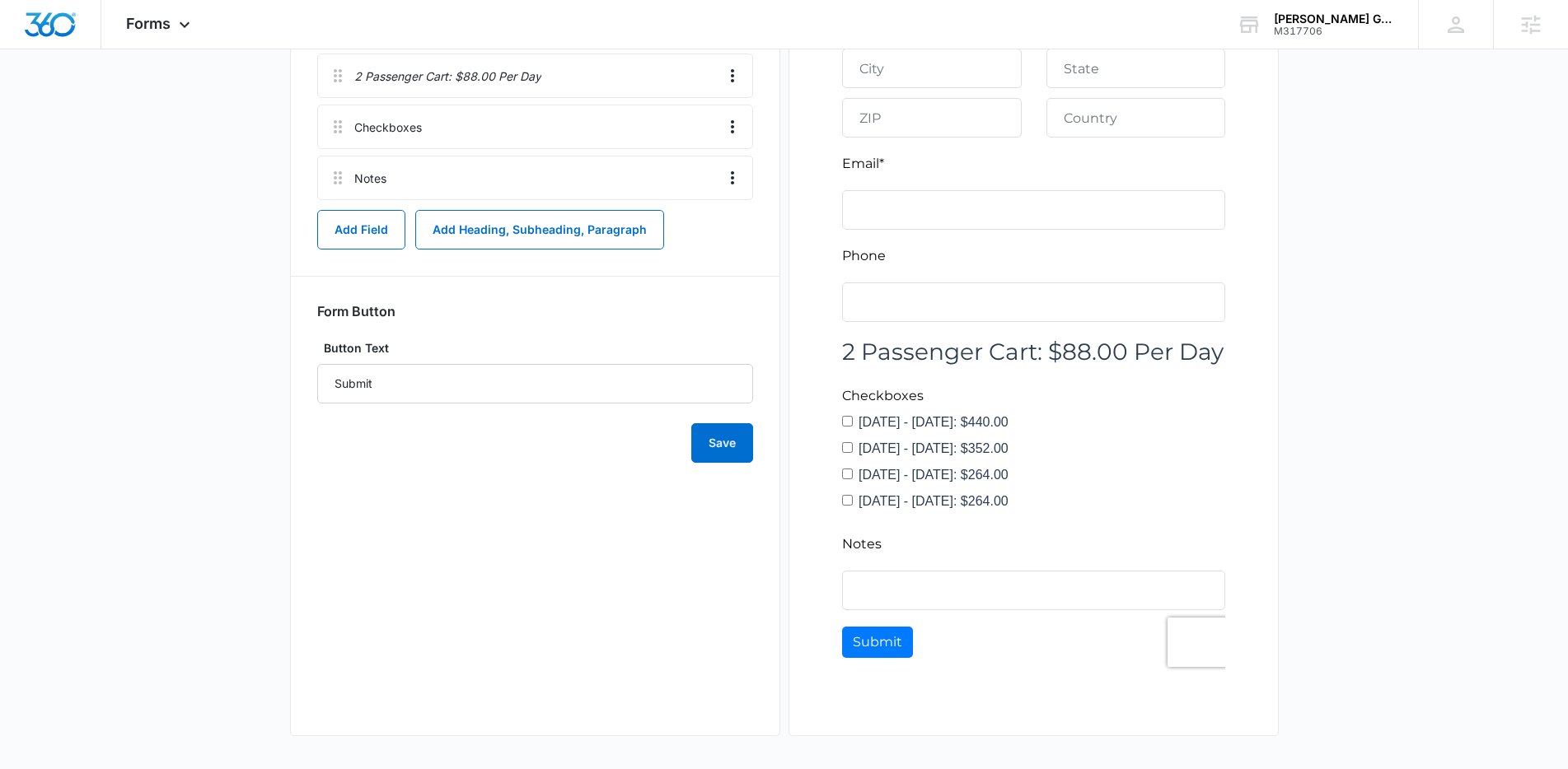
scroll to position [353, 0]
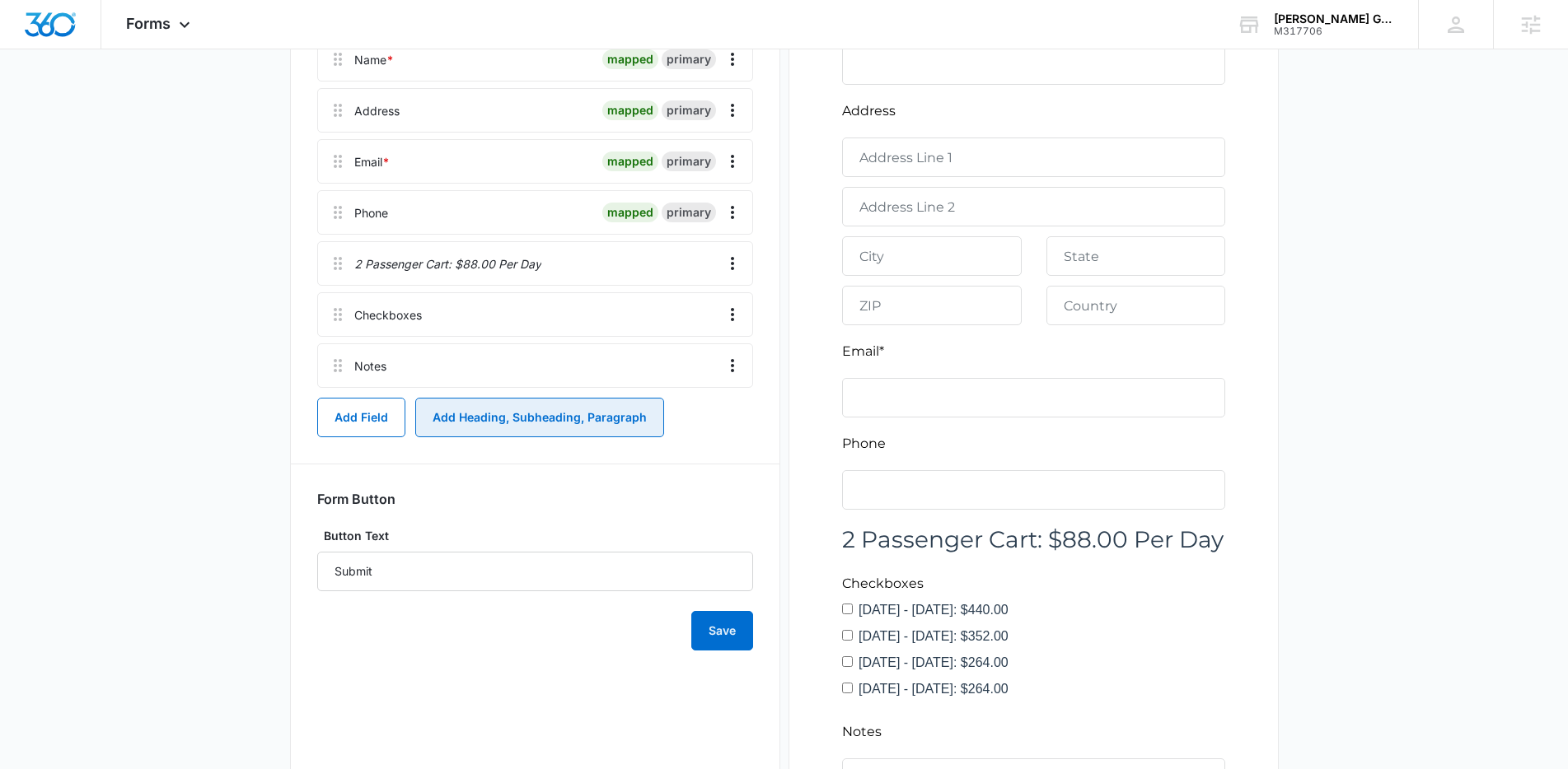
click at [529, 408] on button "Add Heading, Subheading, Paragraph" at bounding box center [539, 417] width 249 height 39
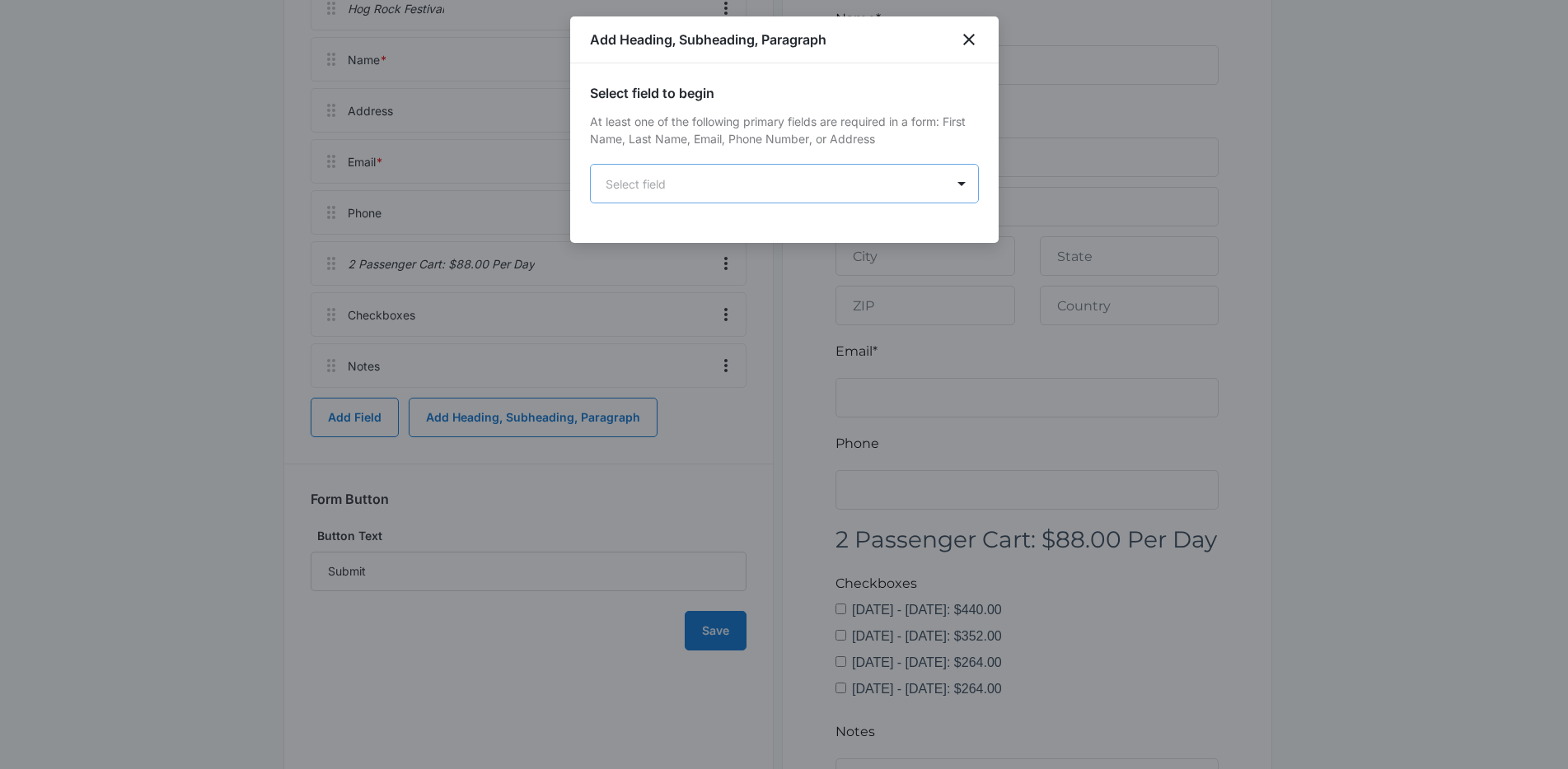
click at [784, 181] on body "Forms Apps Reputation Forms CRM Email Social Content Ads Intelligence Files Bra…" at bounding box center [784, 302] width 1568 height 1309
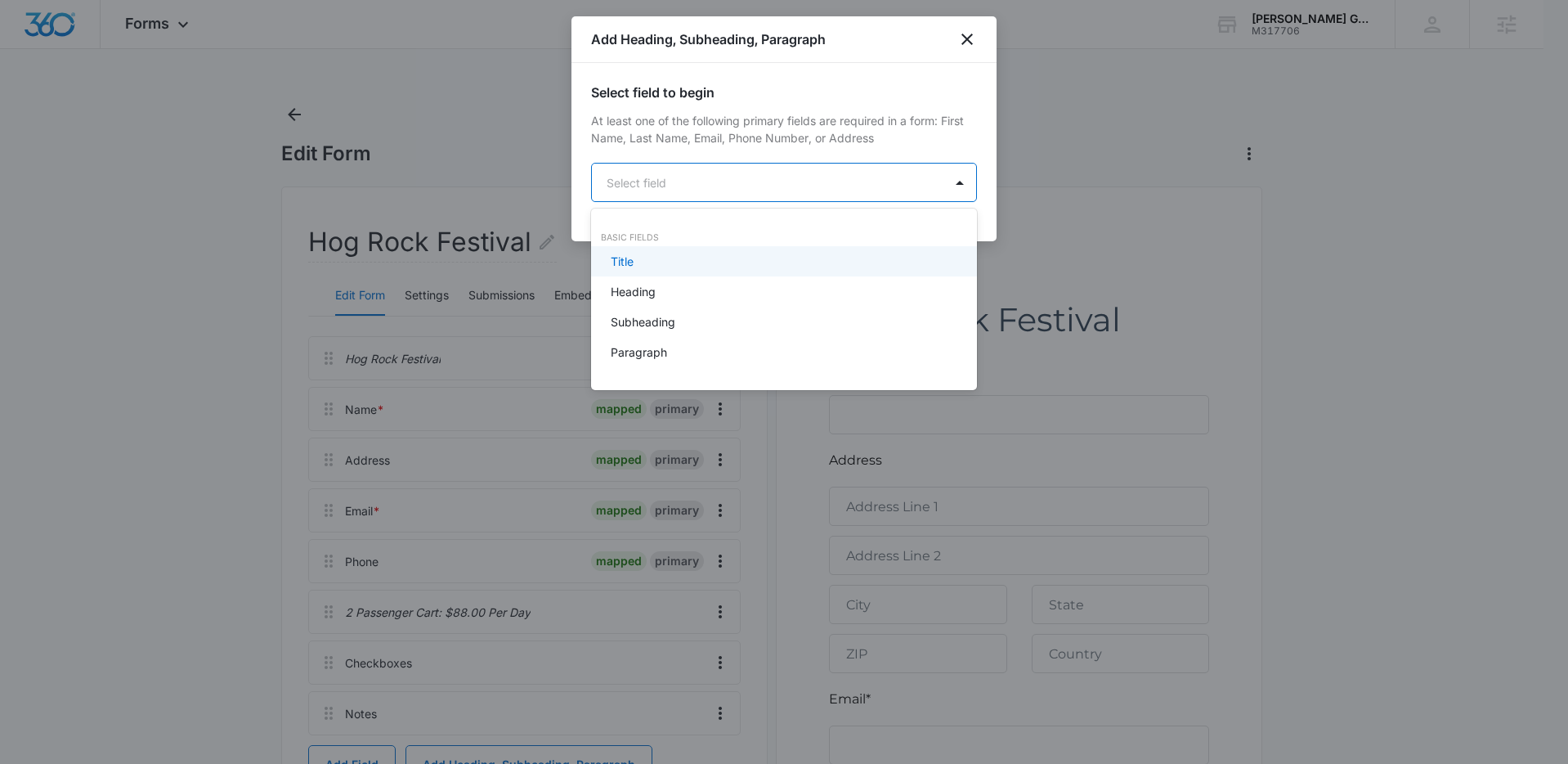
click at [964, 32] on div at bounding box center [784, 382] width 1568 height 764
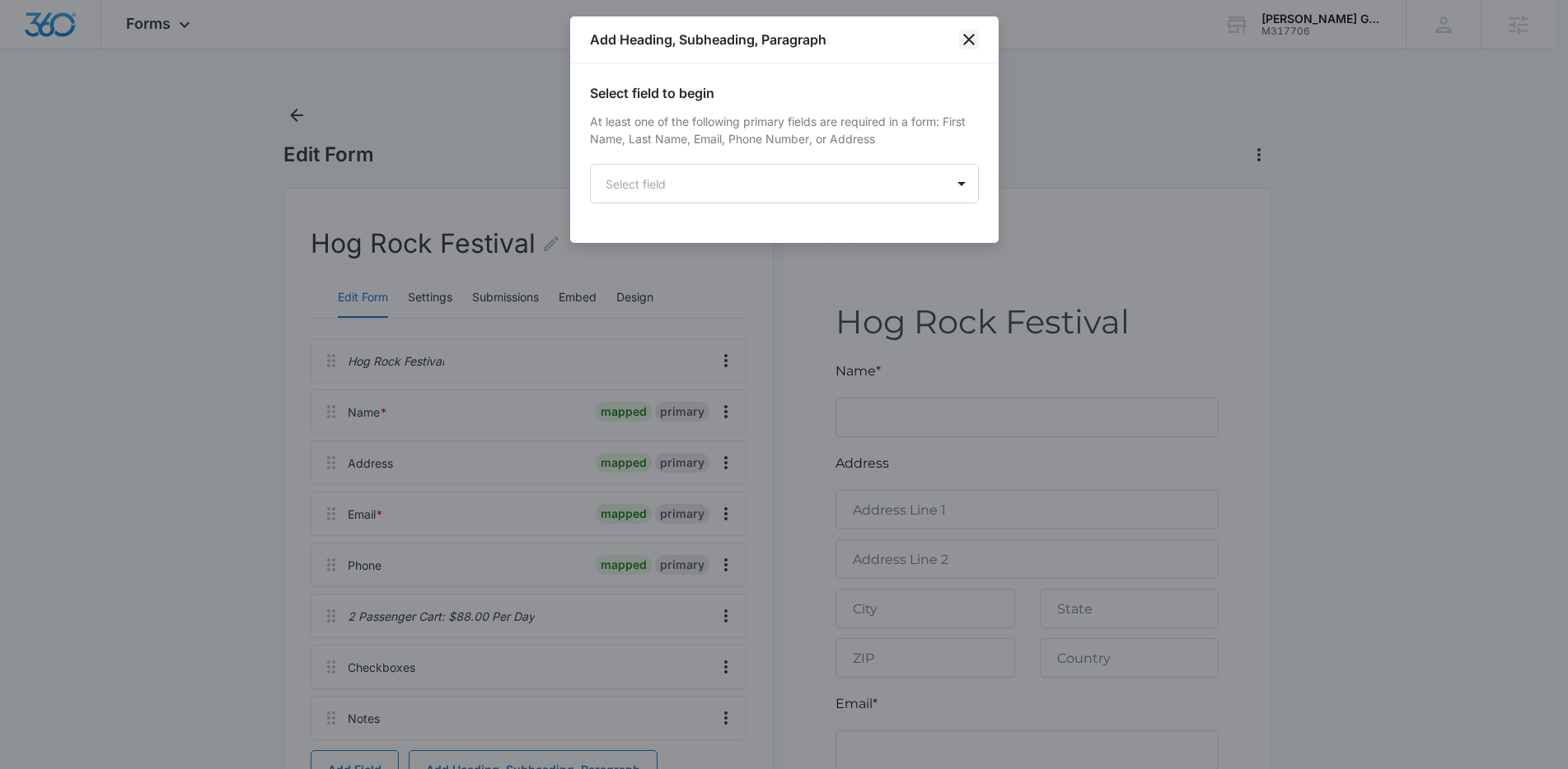
click at [971, 41] on icon "close" at bounding box center [969, 39] width 12 height 12
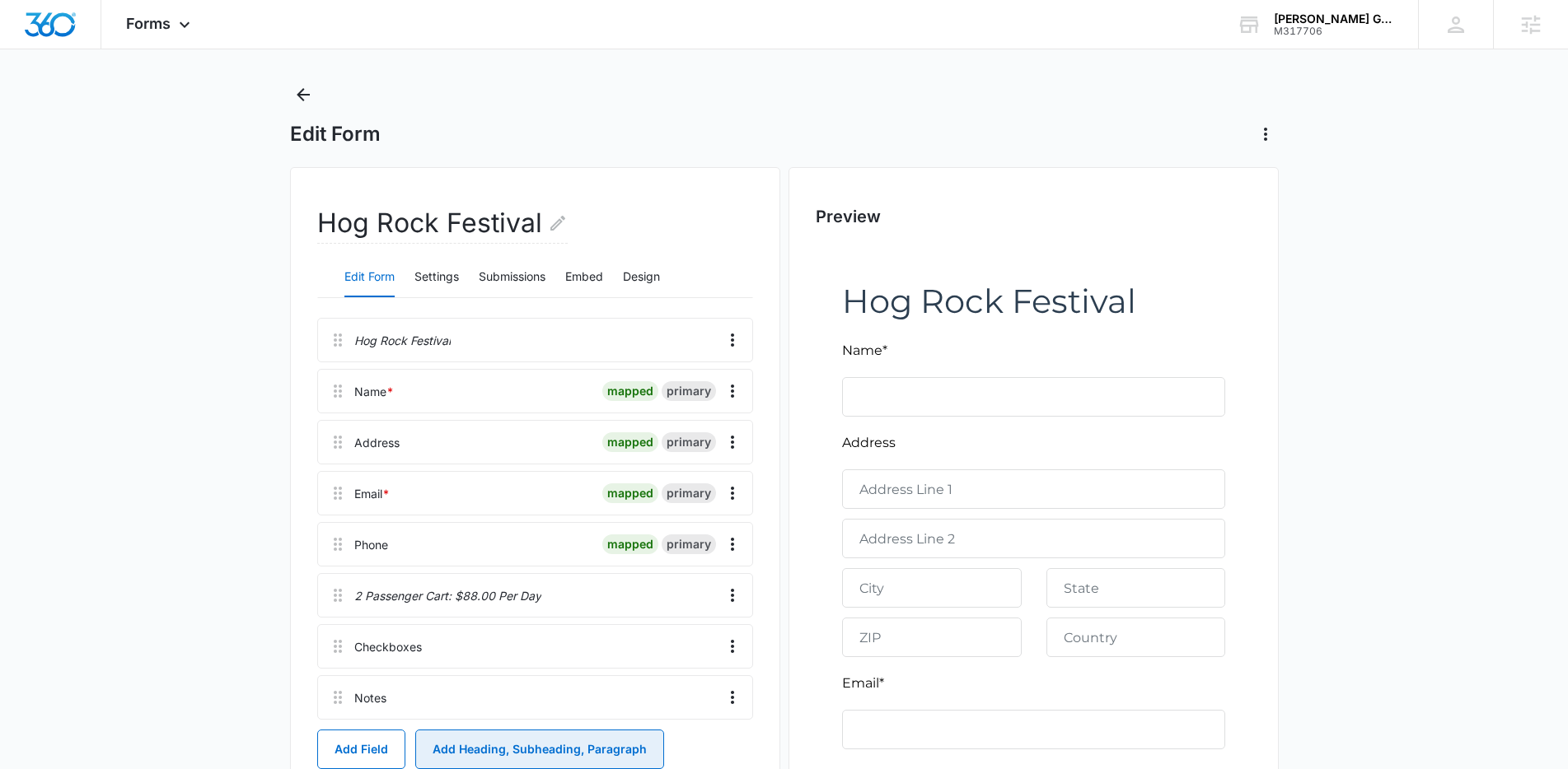
scroll to position [462, 0]
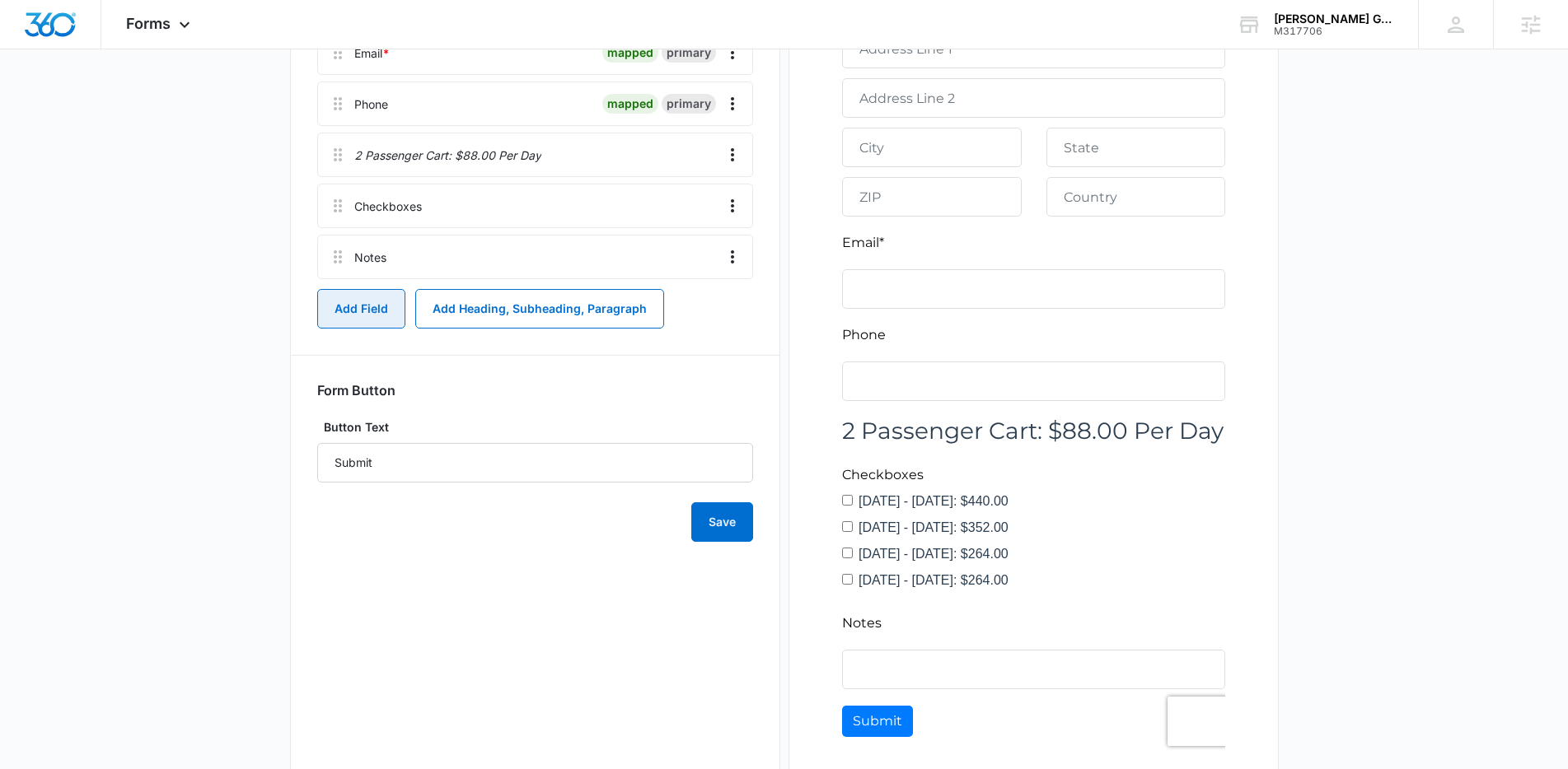
click at [340, 313] on button "Add Field" at bounding box center [362, 308] width 88 height 39
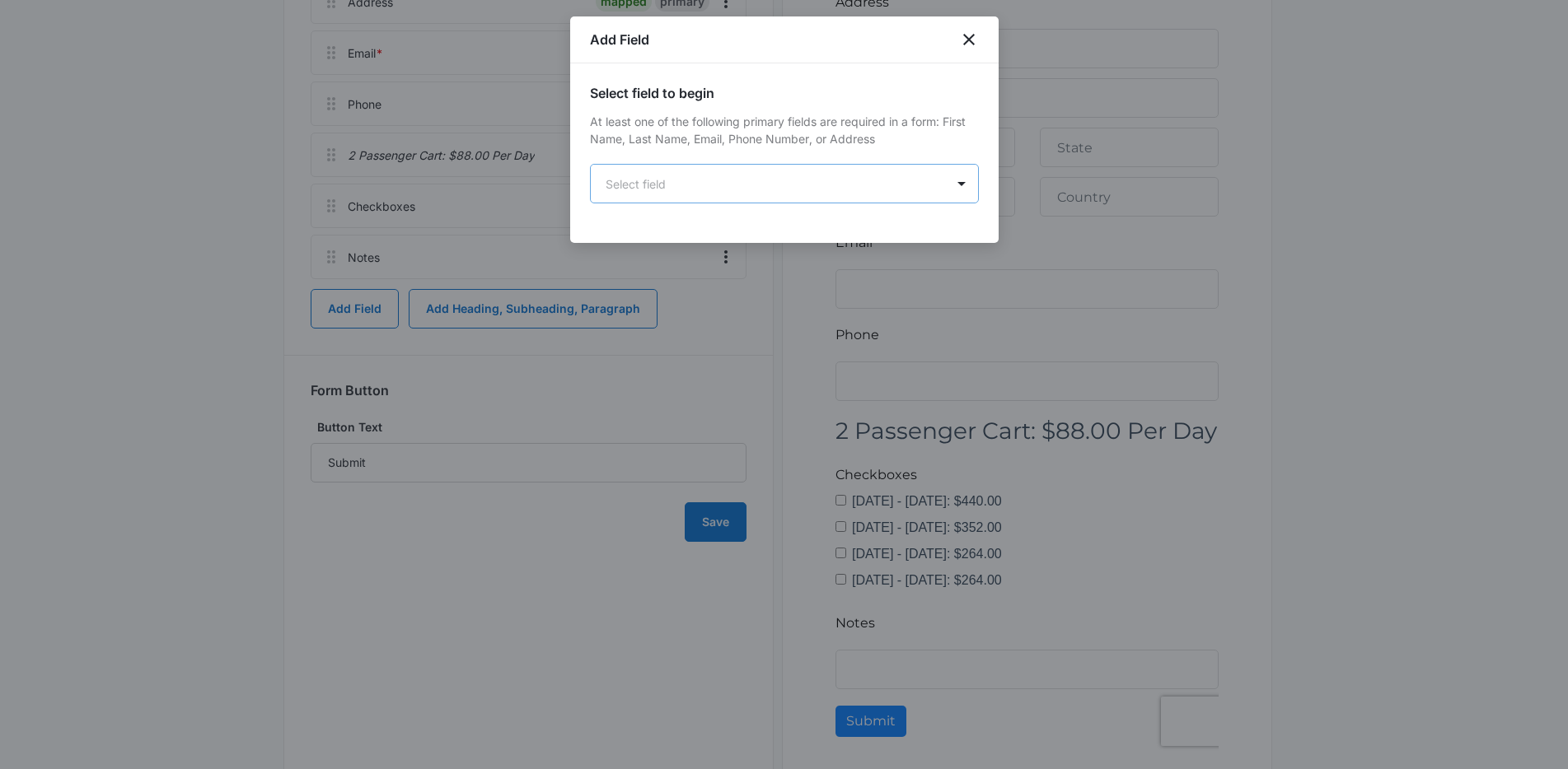
click at [752, 178] on body "Forms Apps Reputation Forms CRM Email Social Content Ads Intelligence Files Bra…" at bounding box center [784, 192] width 1568 height 1309
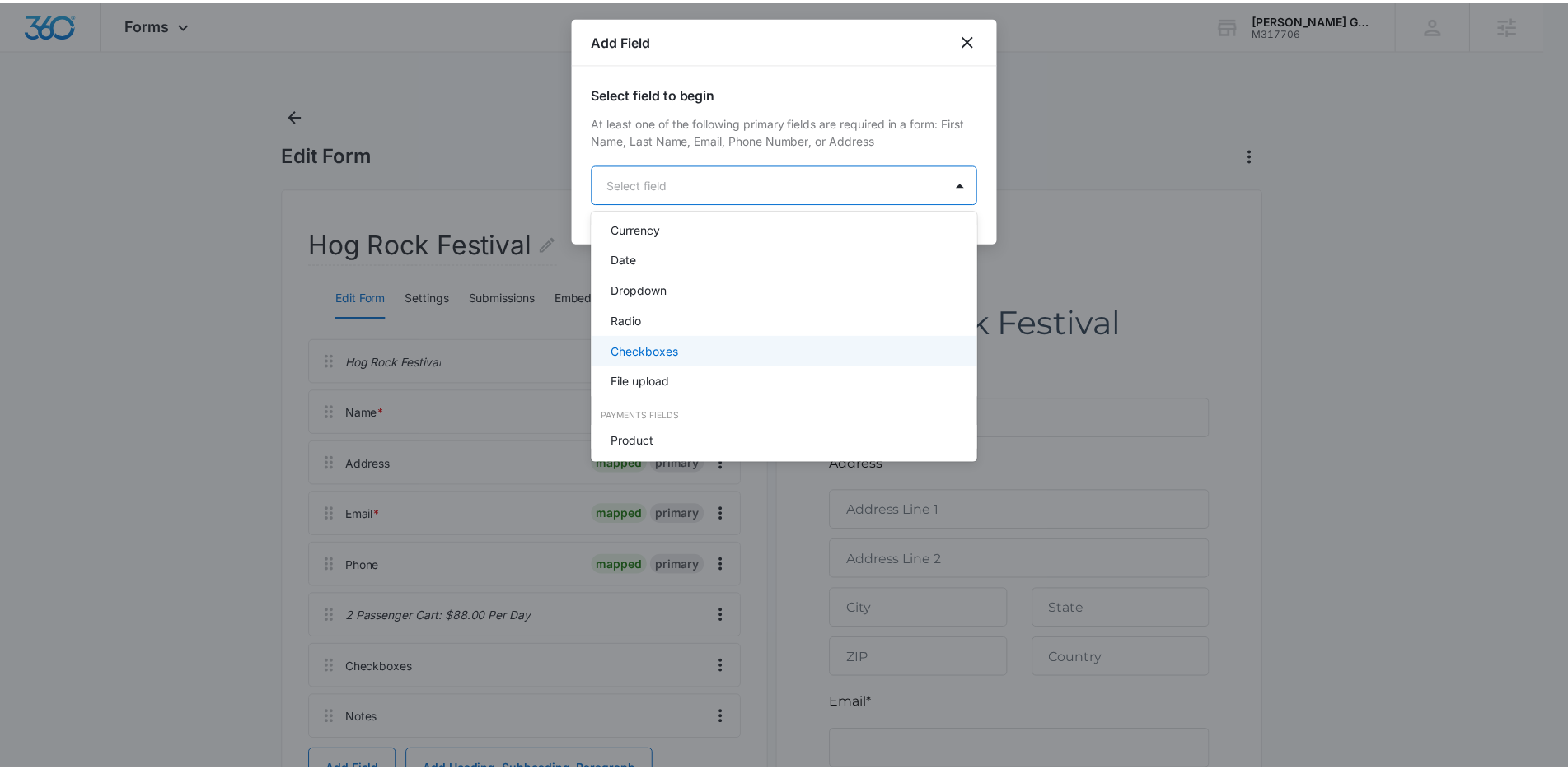
scroll to position [336, 0]
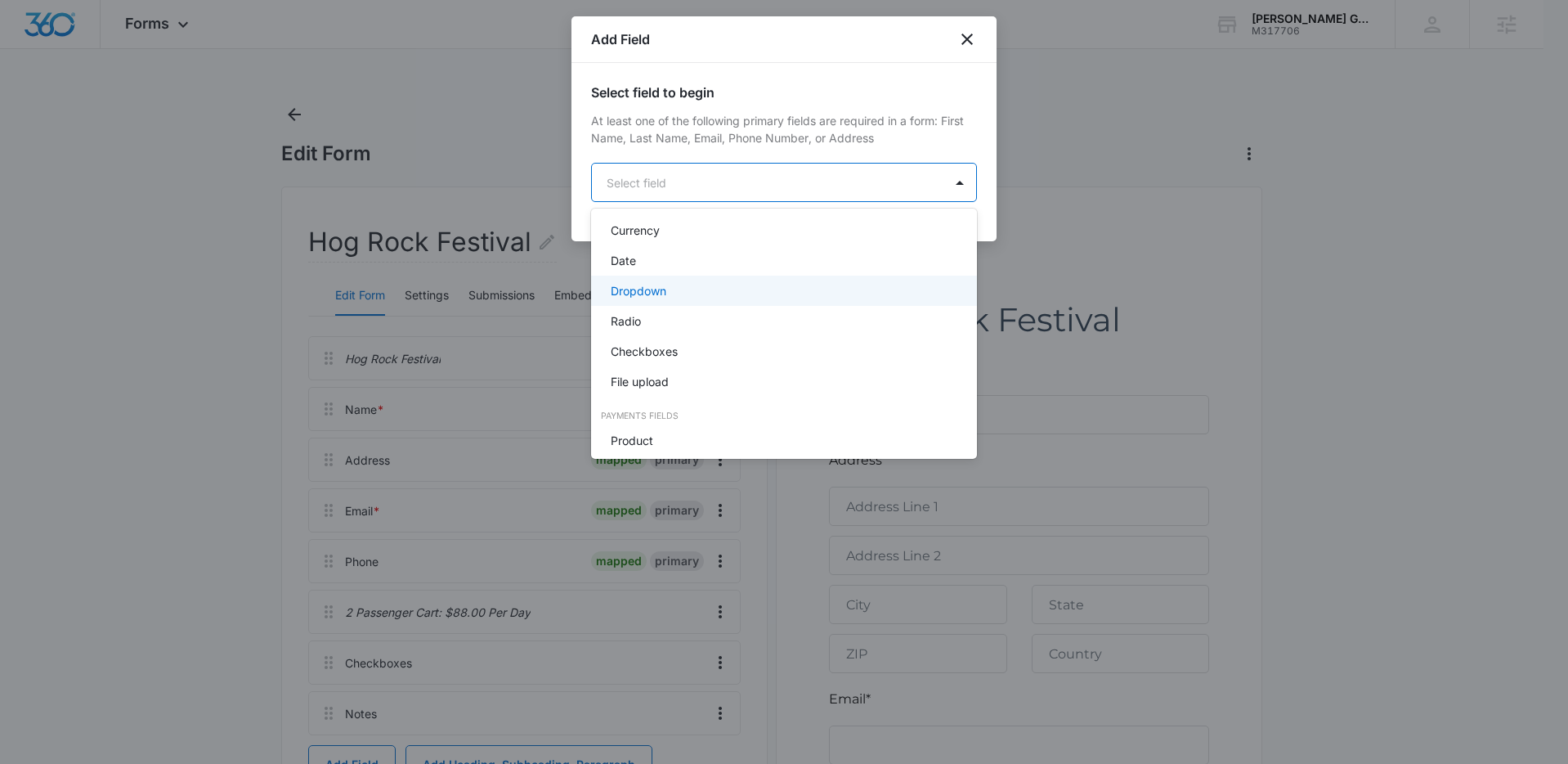
click at [654, 292] on p "Dropdown" at bounding box center [638, 291] width 56 height 18
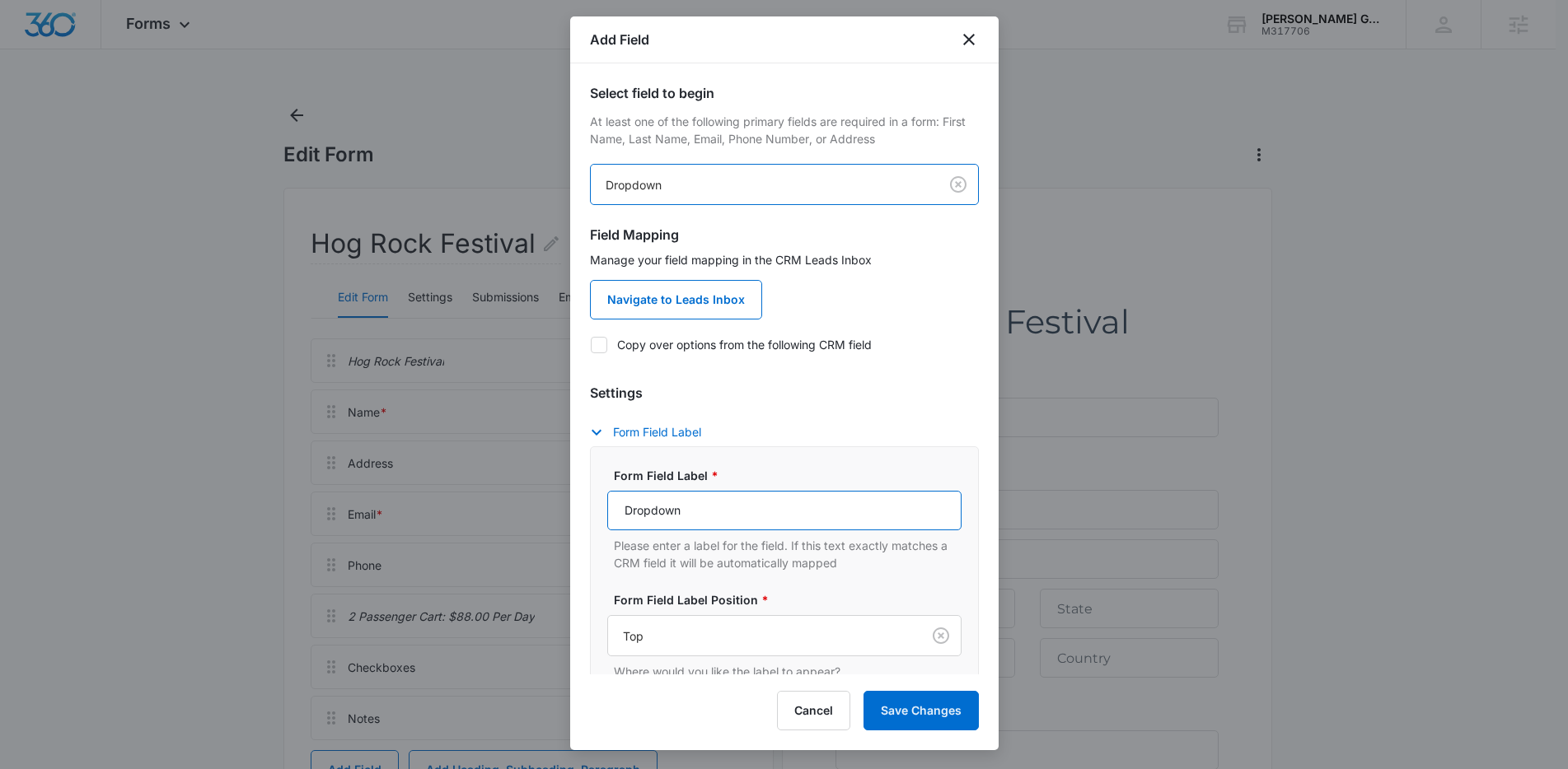
click at [716, 505] on input "Dropdown" at bounding box center [784, 511] width 355 height 39
paste input "Number of 2 Passenger cars needed"
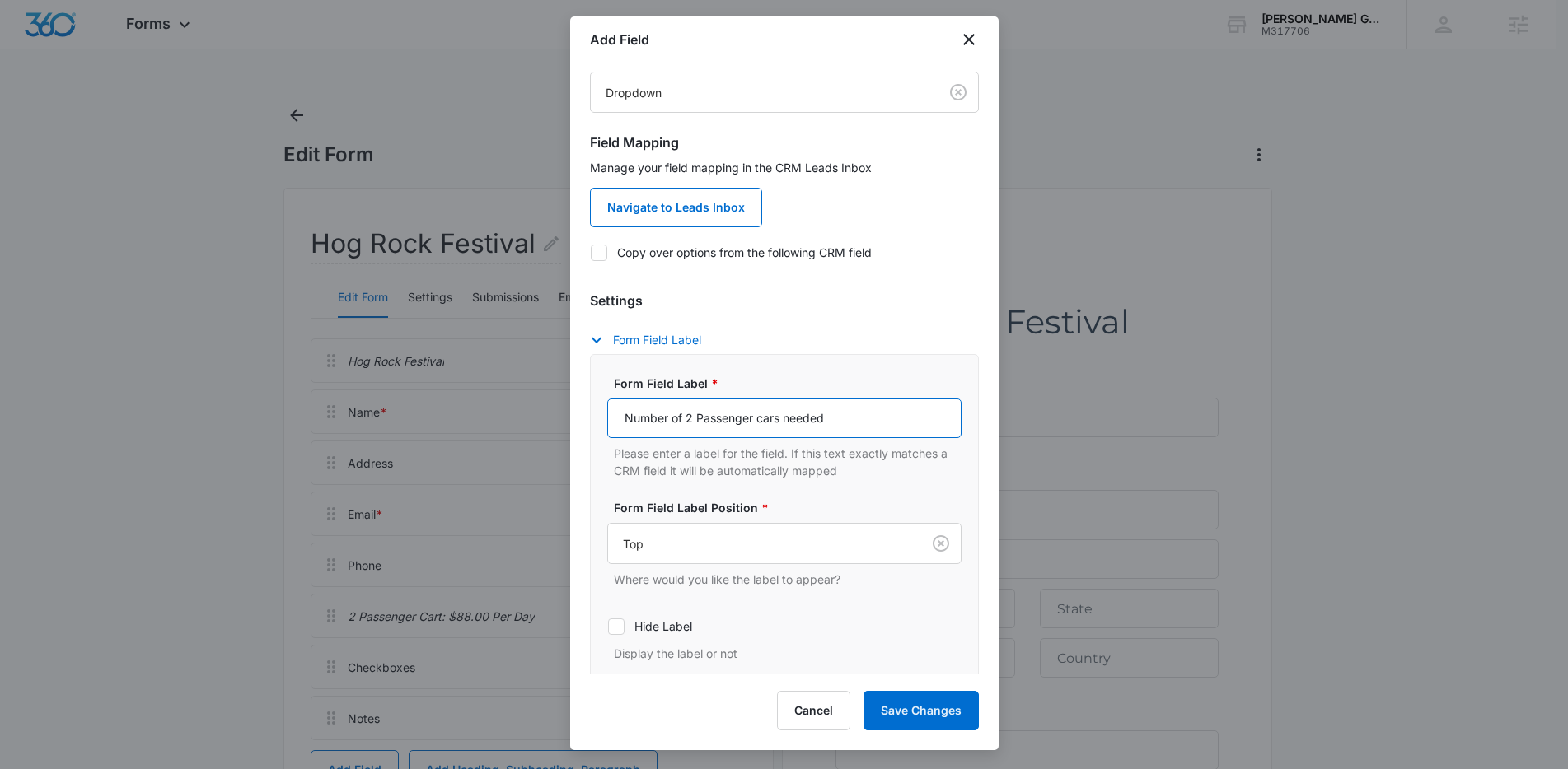
scroll to position [193, 0]
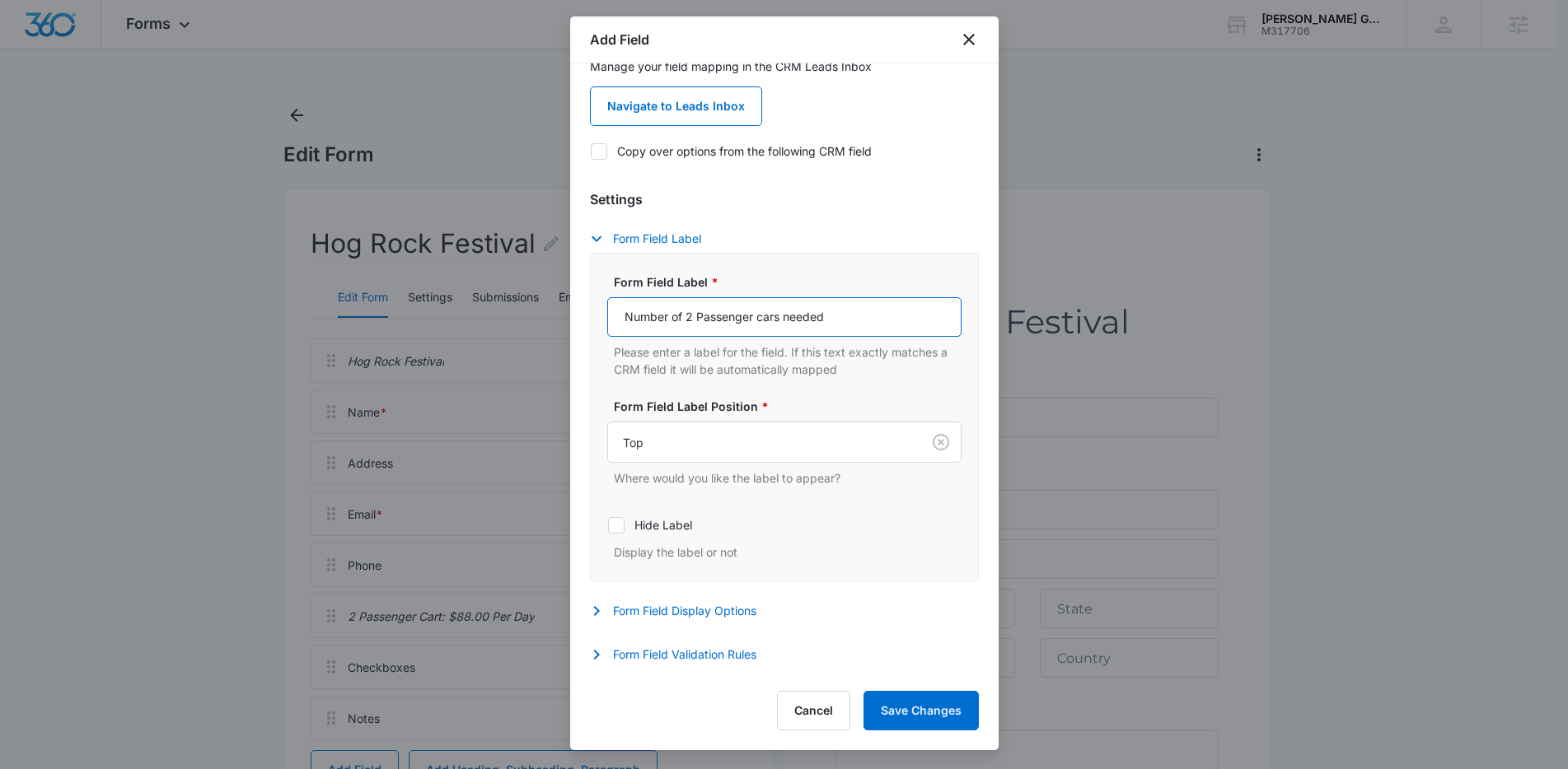
click at [762, 324] on input "Number of 2 Passenger cars needed" at bounding box center [784, 317] width 355 height 39
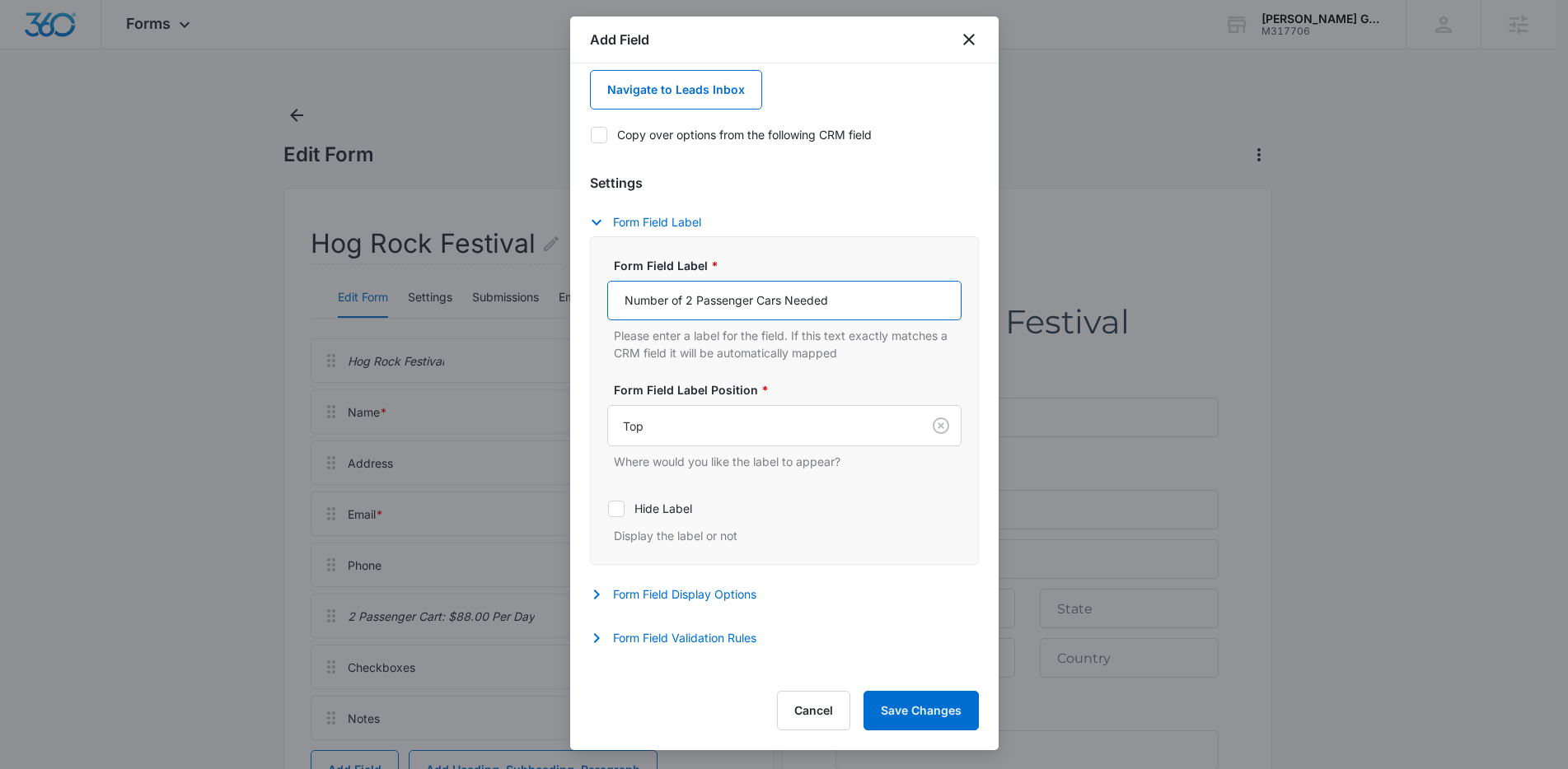
scroll to position [231, 0]
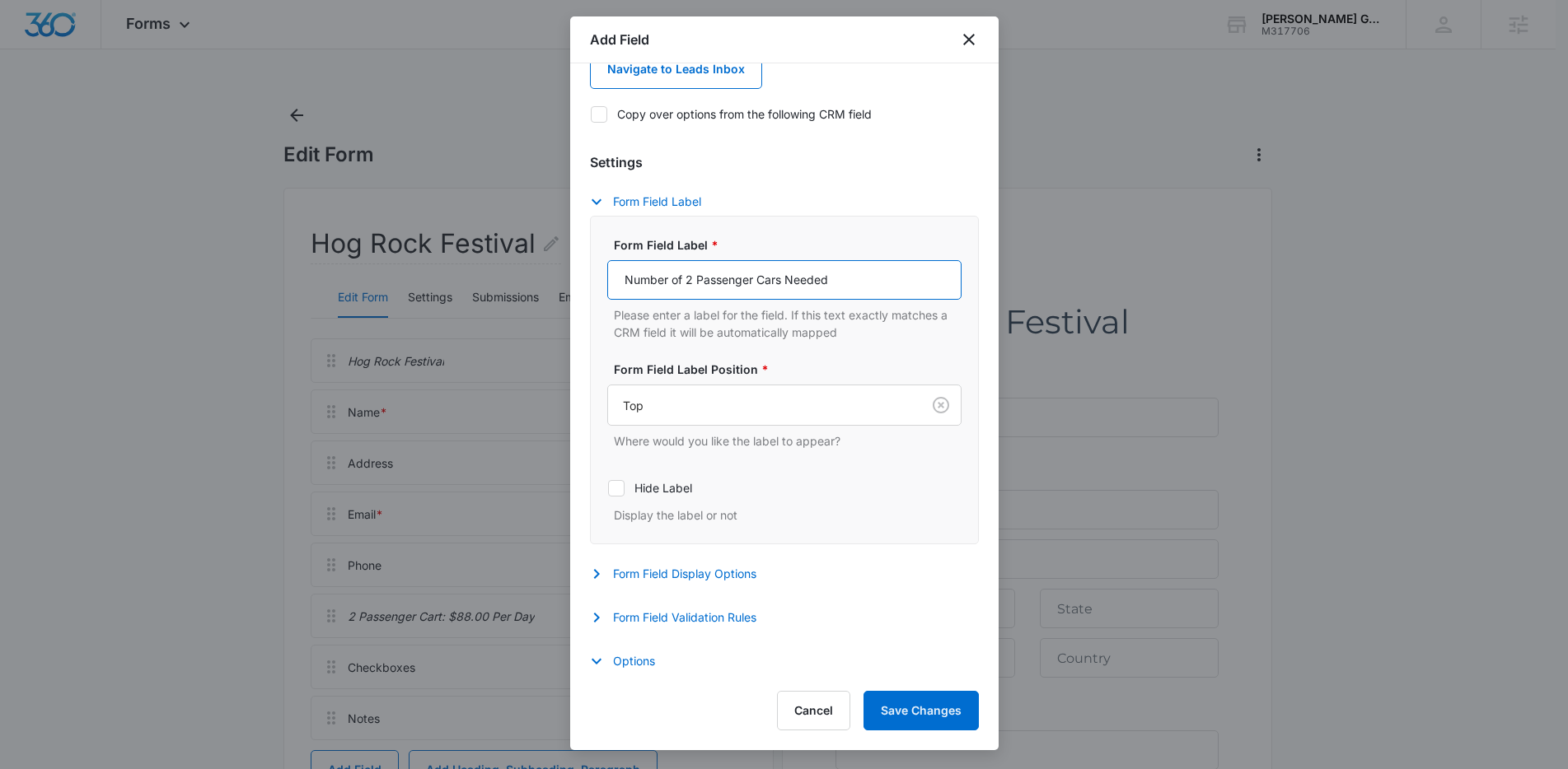
type input "Number of 2 Passenger Cars Needed"
click at [732, 586] on div "Form Field Display Options Description Give an optional description to the form…" at bounding box center [784, 576] width 389 height 24
click at [732, 577] on button "Form Field Display Options" at bounding box center [681, 574] width 183 height 20
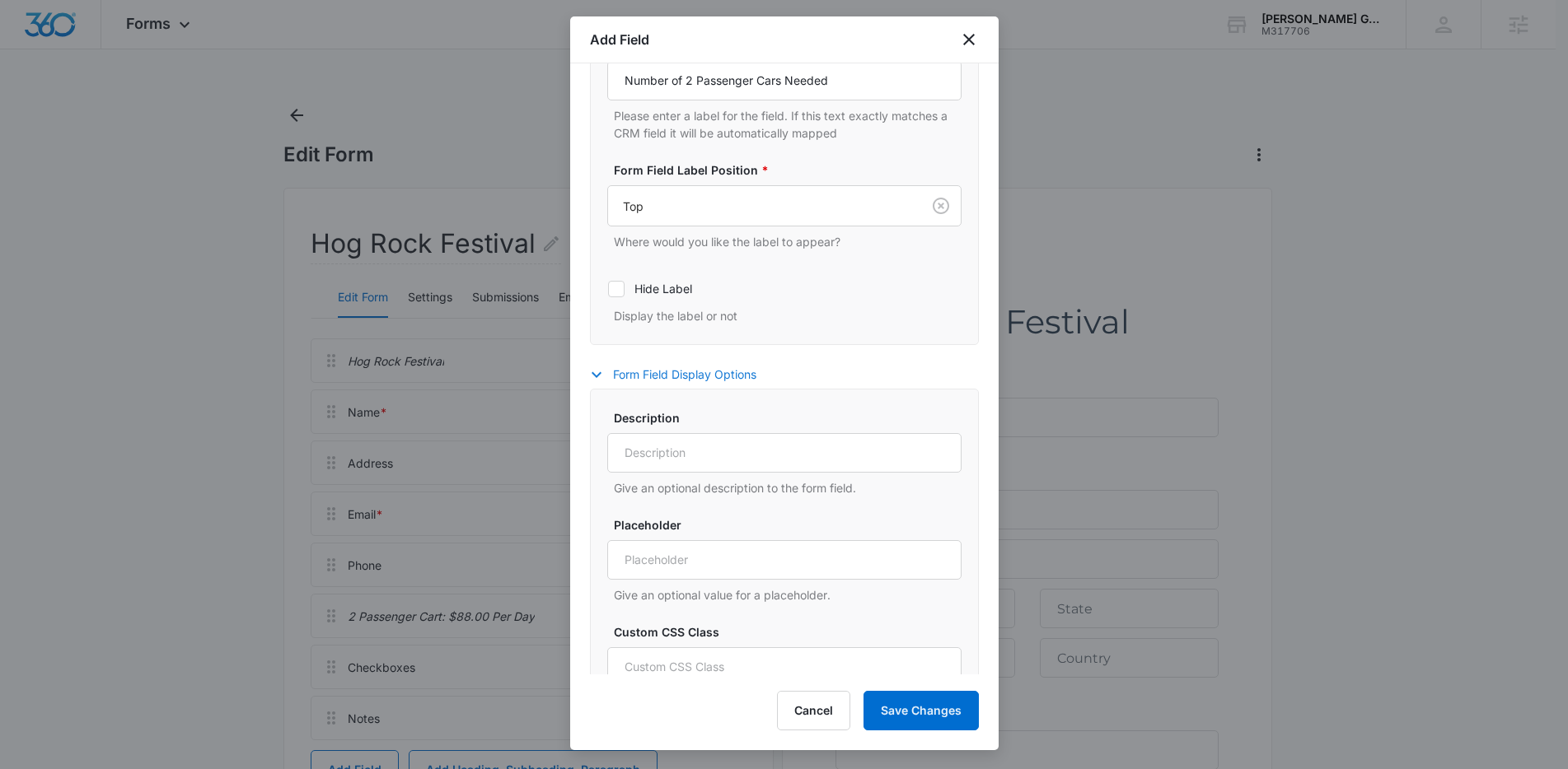
scroll to position [513, 0]
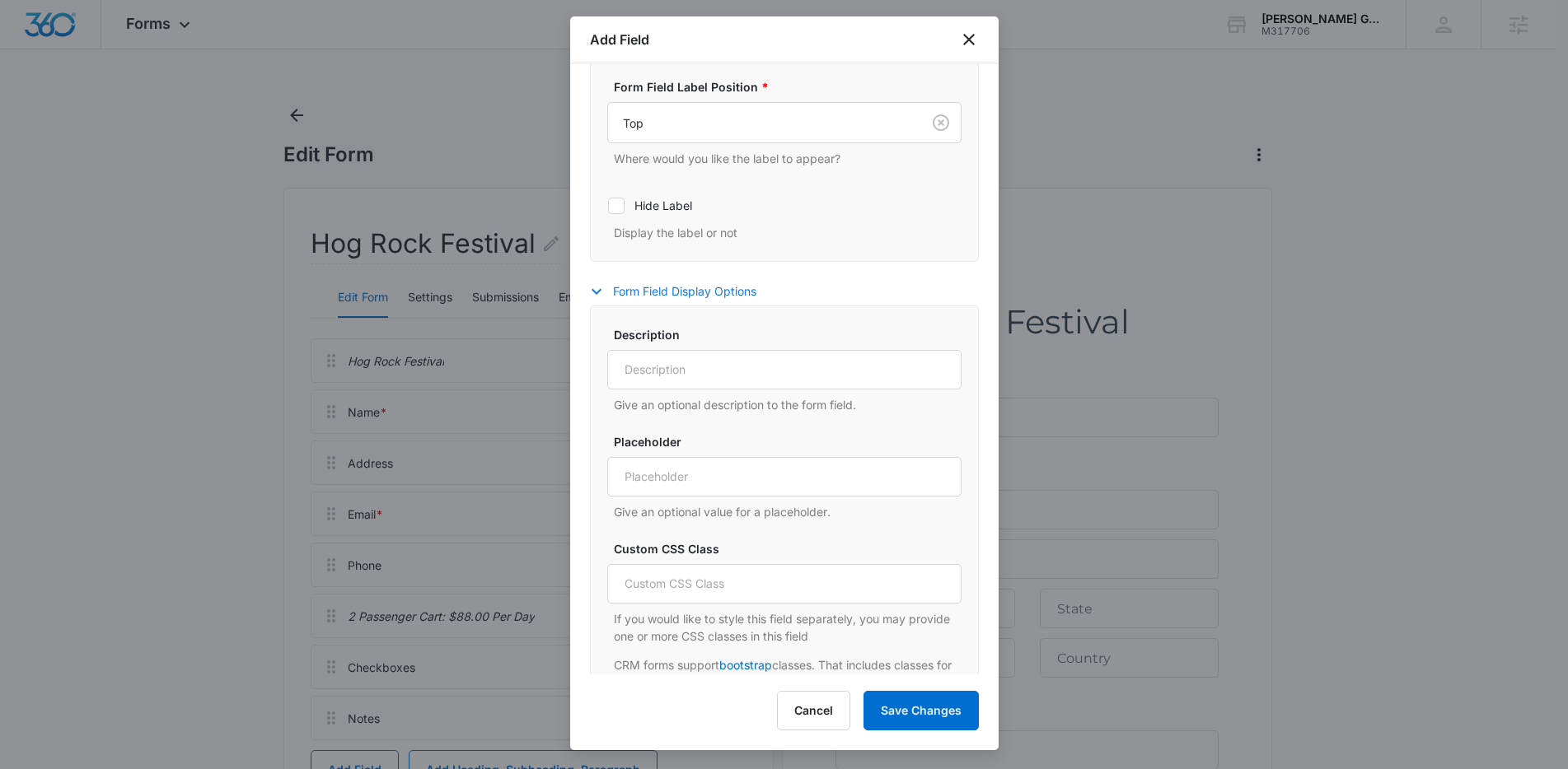
click at [604, 284] on icon "button" at bounding box center [596, 292] width 20 height 20
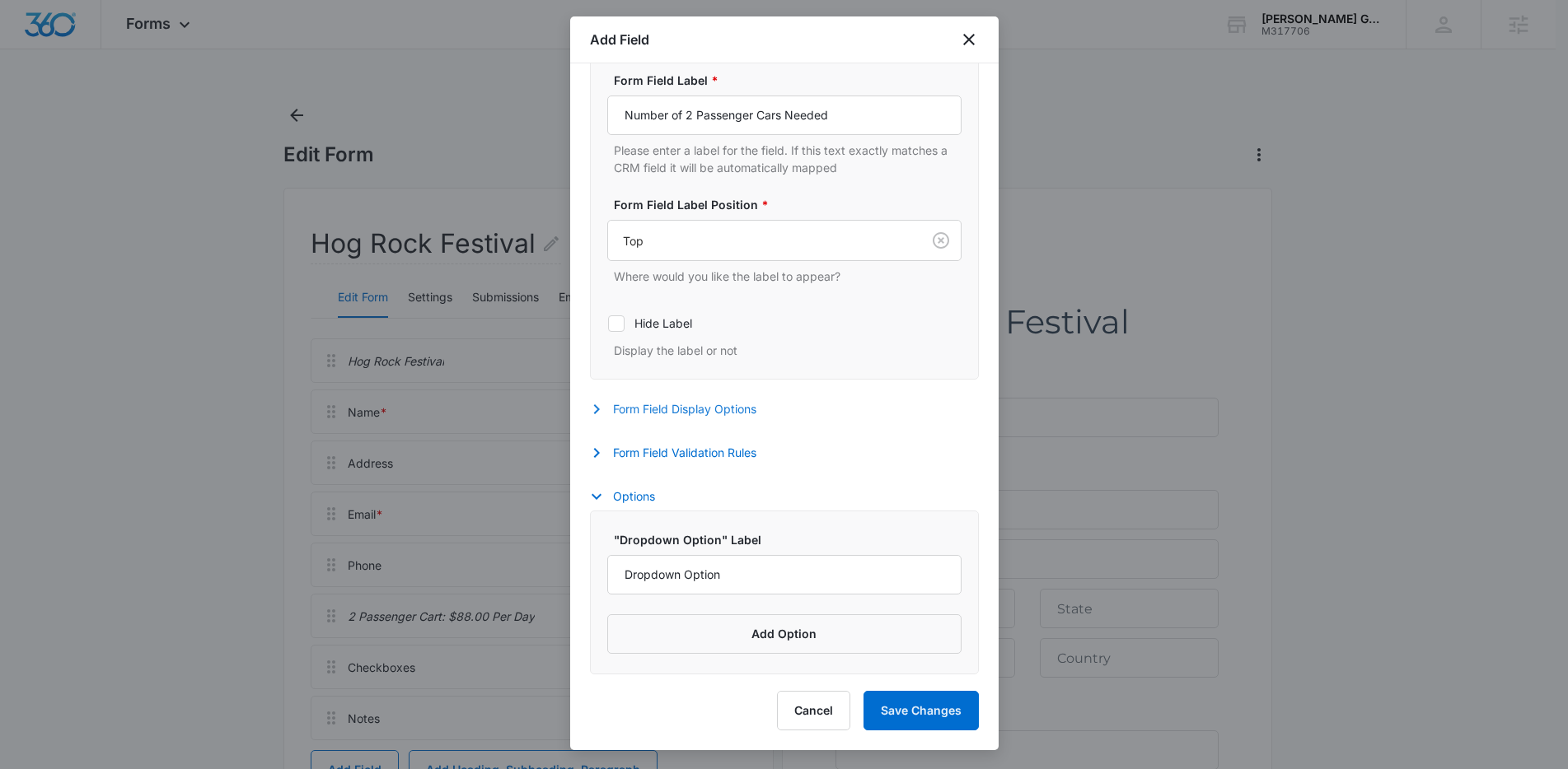
scroll to position [395, 0]
click at [774, 555] on input "Dropdown Option" at bounding box center [784, 575] width 355 height 39
type input "1"
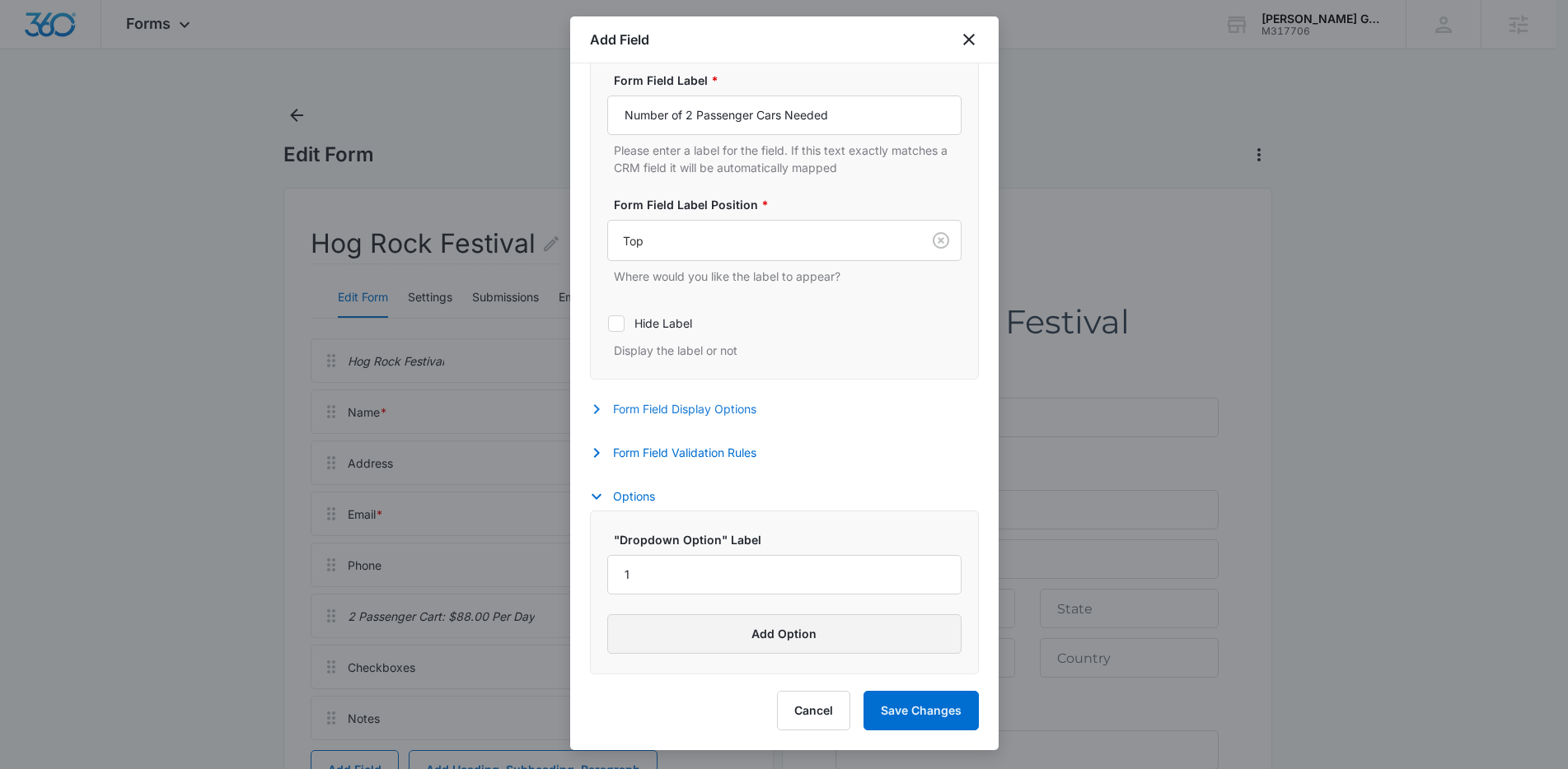
click at [781, 635] on button "Add Option" at bounding box center [784, 634] width 355 height 39
click at [711, 665] on input "Label" at bounding box center [769, 658] width 324 height 39
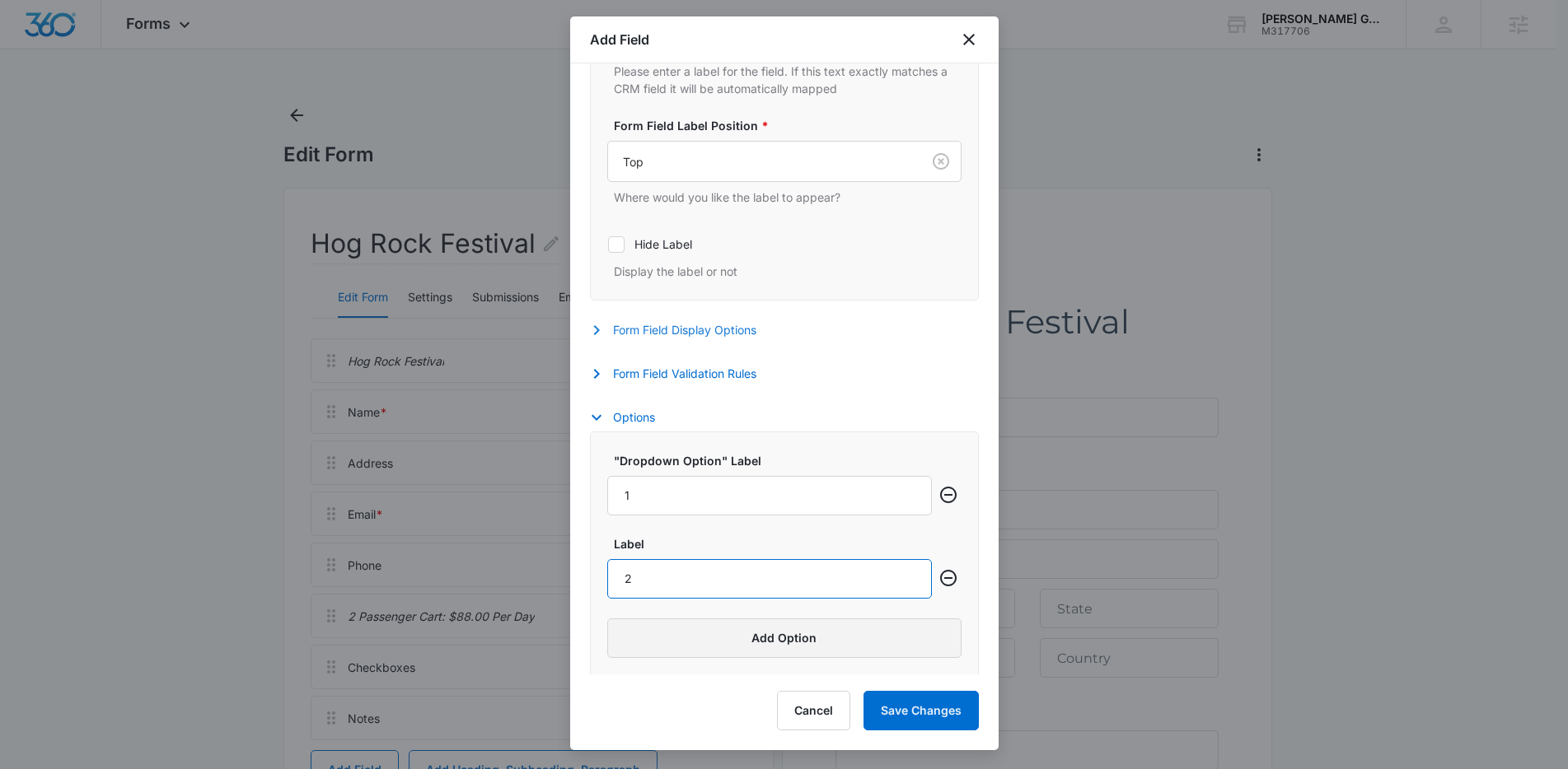
scroll to position [478, 0]
type input "2"
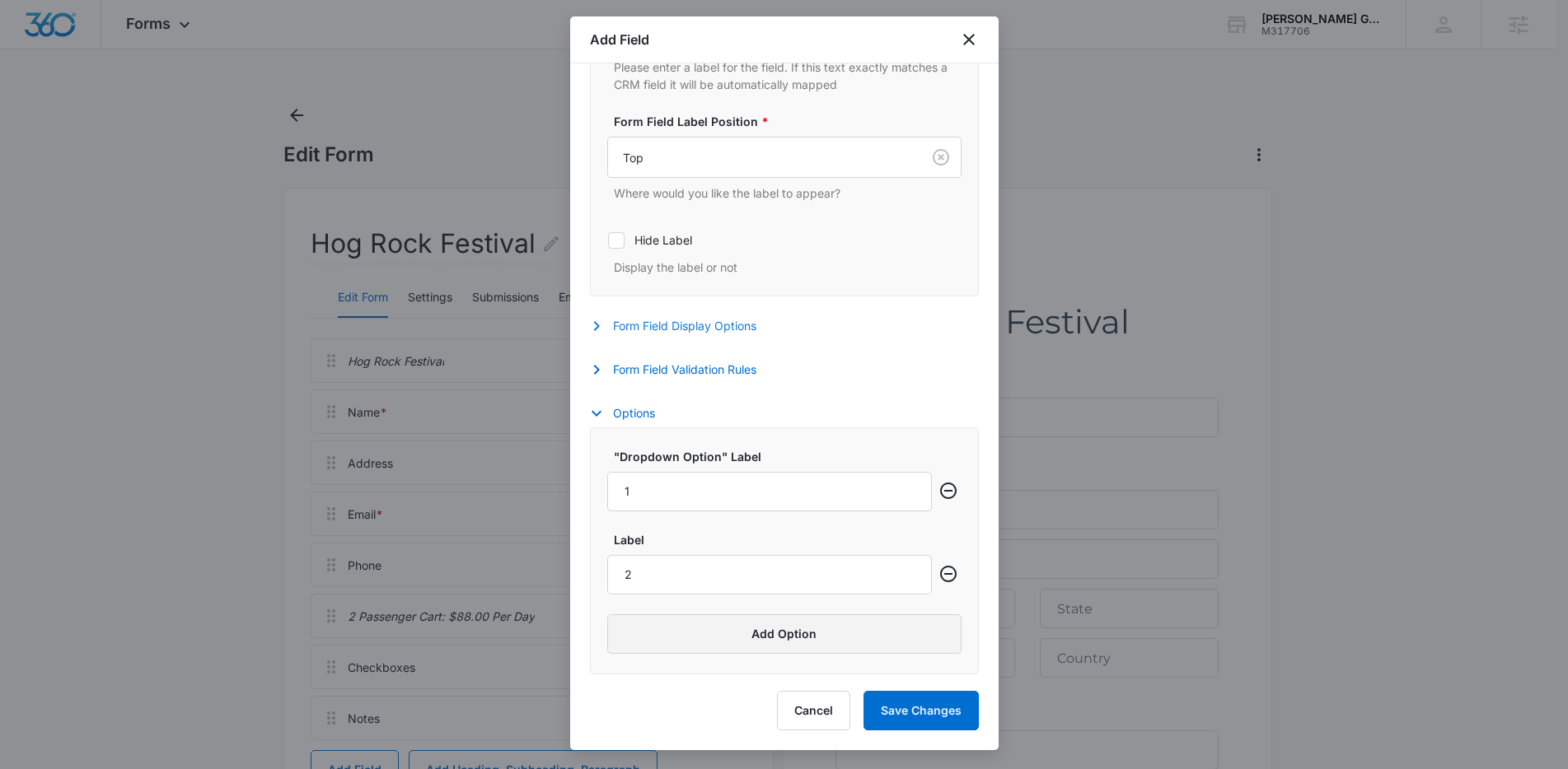
click at [776, 645] on button "Add Option" at bounding box center [784, 634] width 355 height 39
click at [704, 665] on input "Label" at bounding box center [769, 658] width 324 height 39
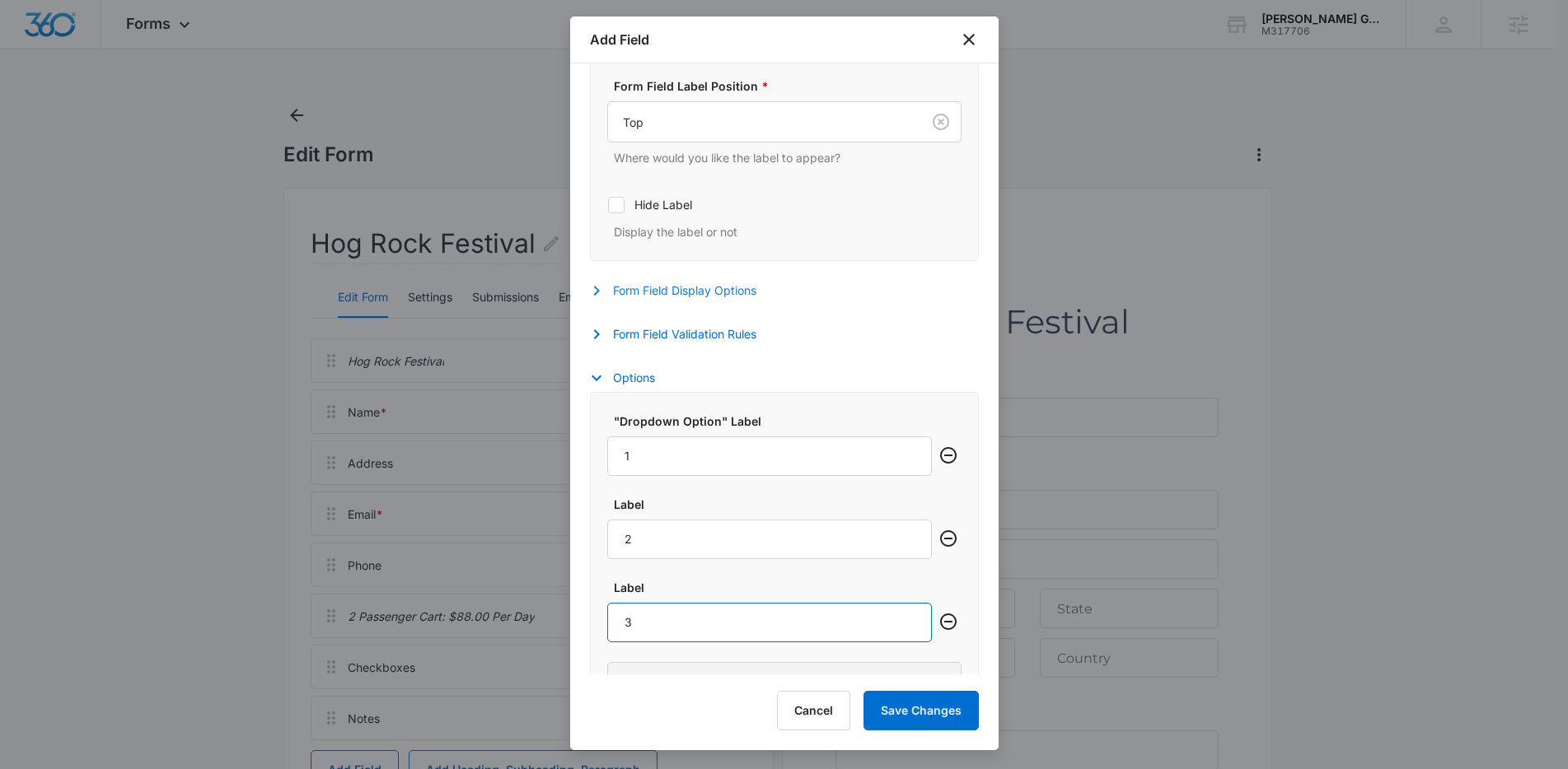
scroll to position [562, 0]
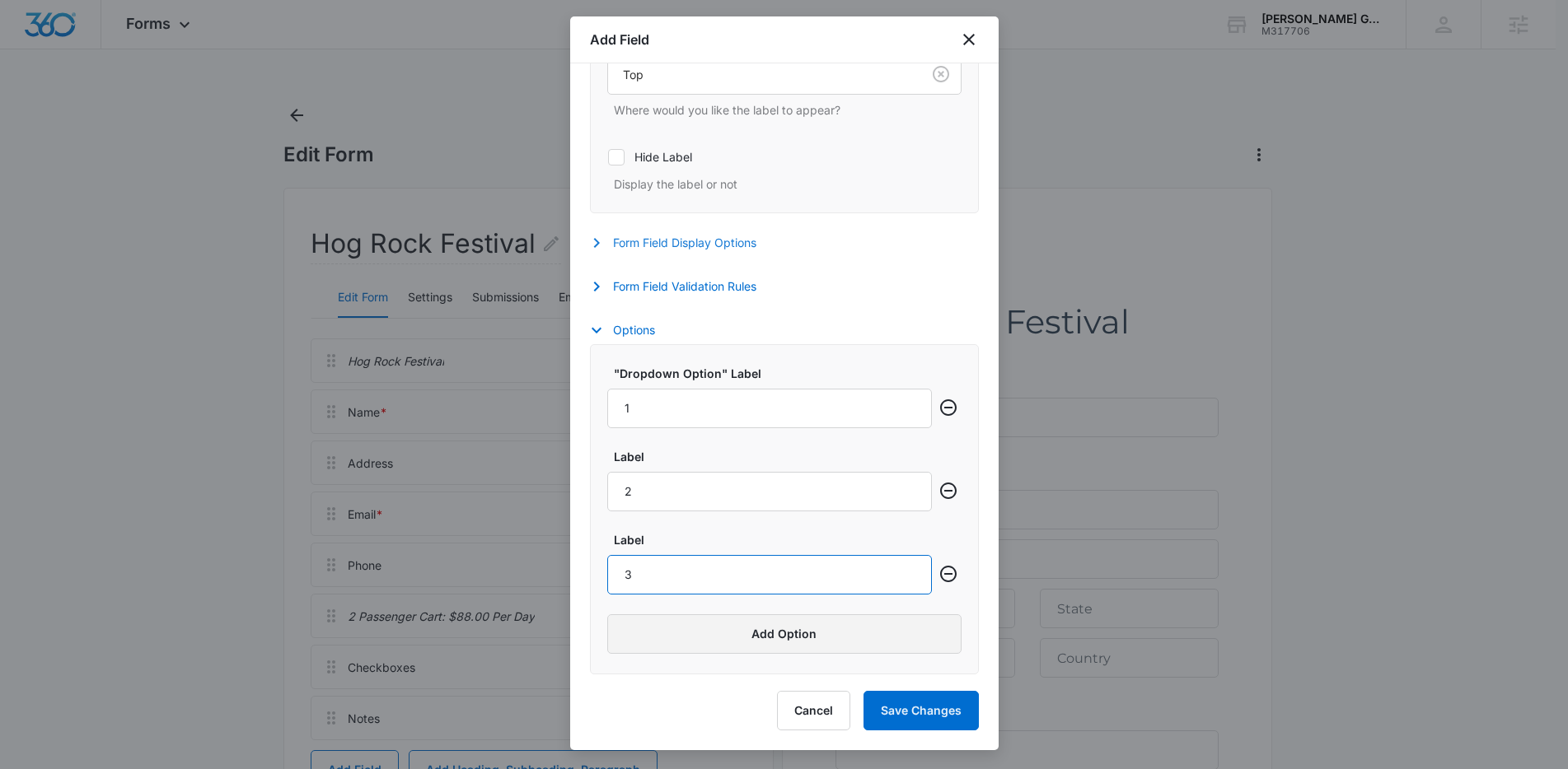
type input "3"
click at [757, 633] on button "Add Option" at bounding box center [784, 634] width 355 height 39
click at [697, 664] on input "Label" at bounding box center [769, 658] width 324 height 39
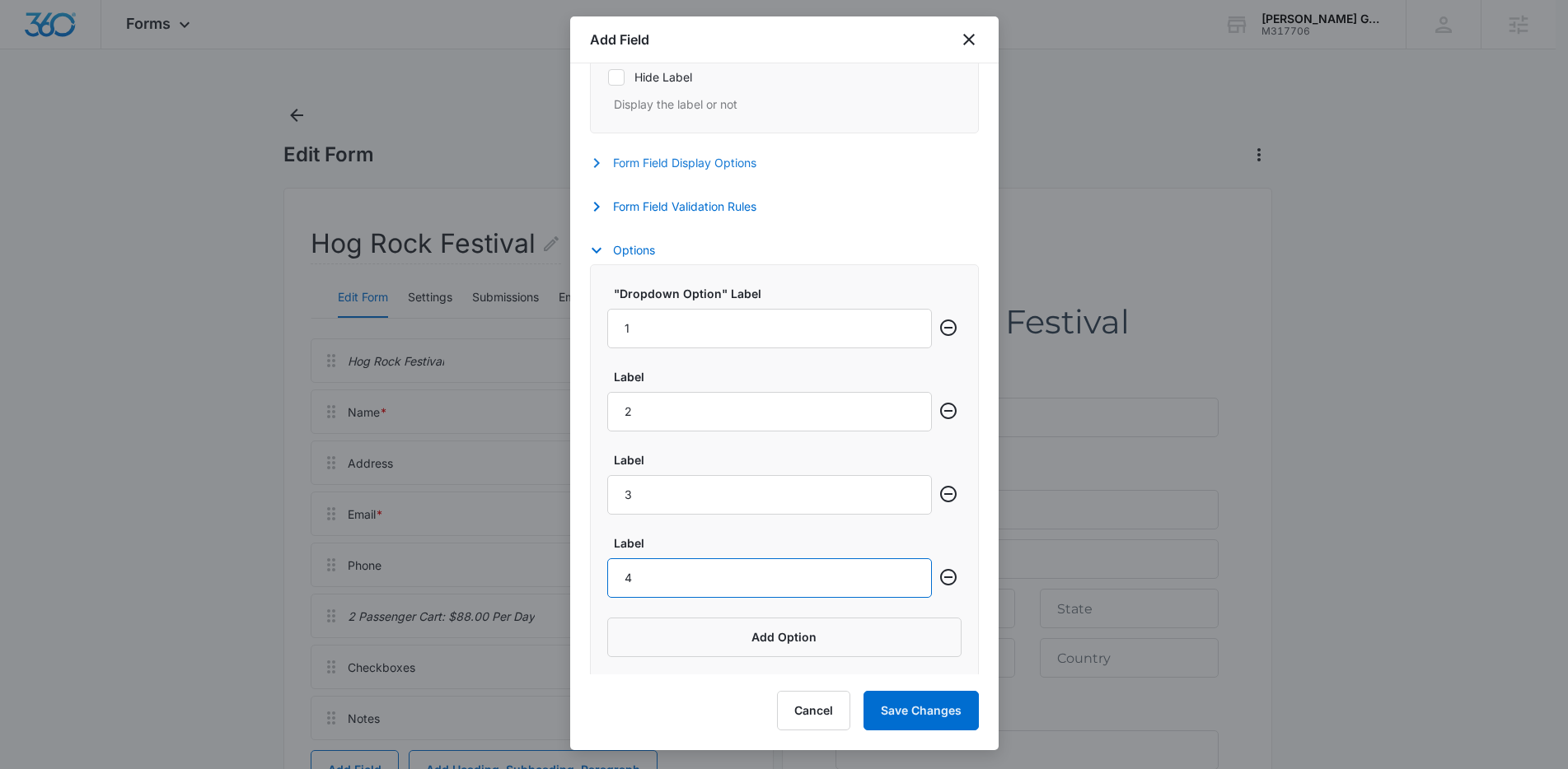
scroll to position [645, 0]
type input "4"
click at [752, 629] on button "Add Option" at bounding box center [784, 634] width 355 height 39
click at [664, 657] on input "Label" at bounding box center [769, 658] width 324 height 39
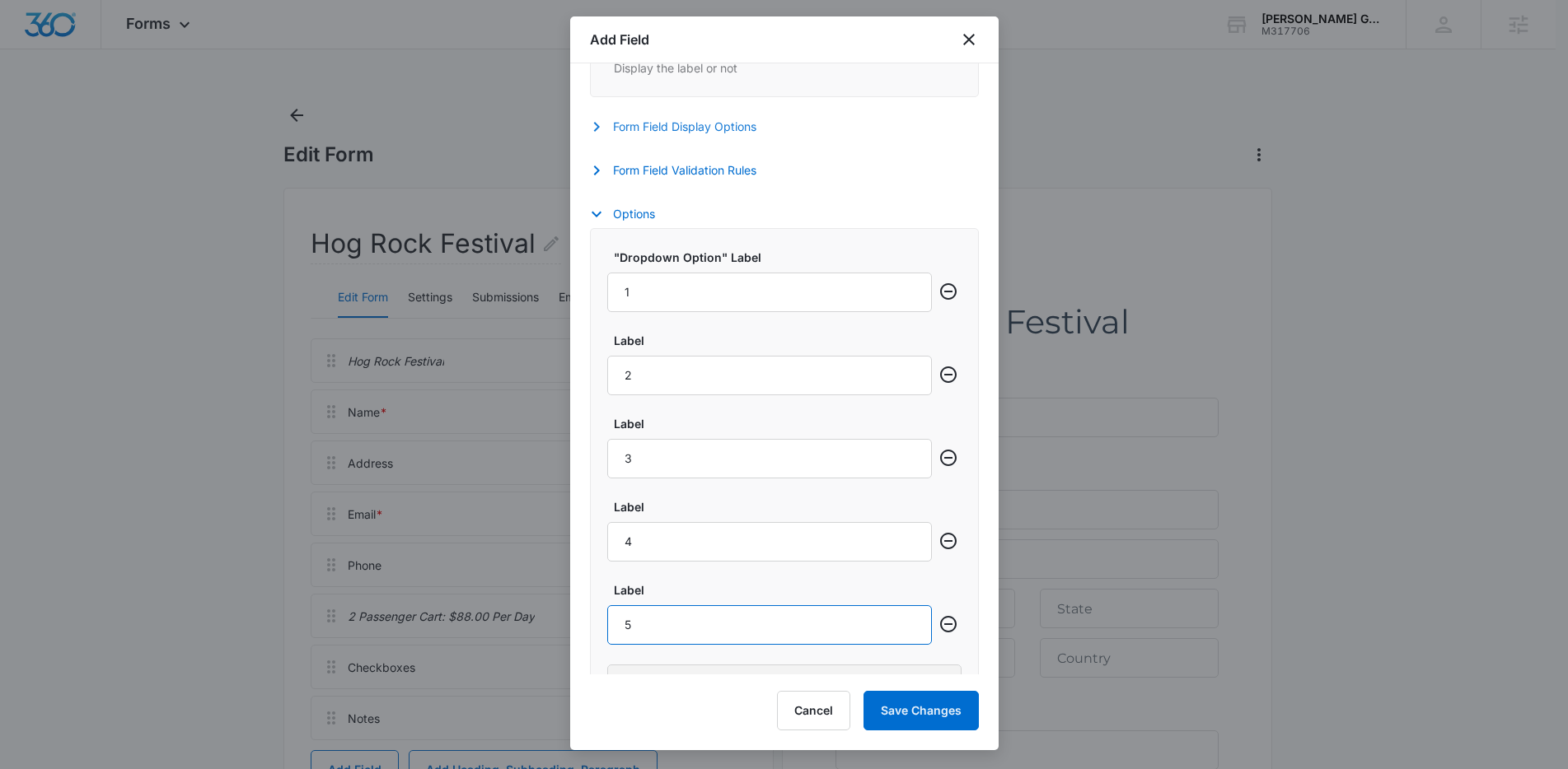
scroll to position [728, 0]
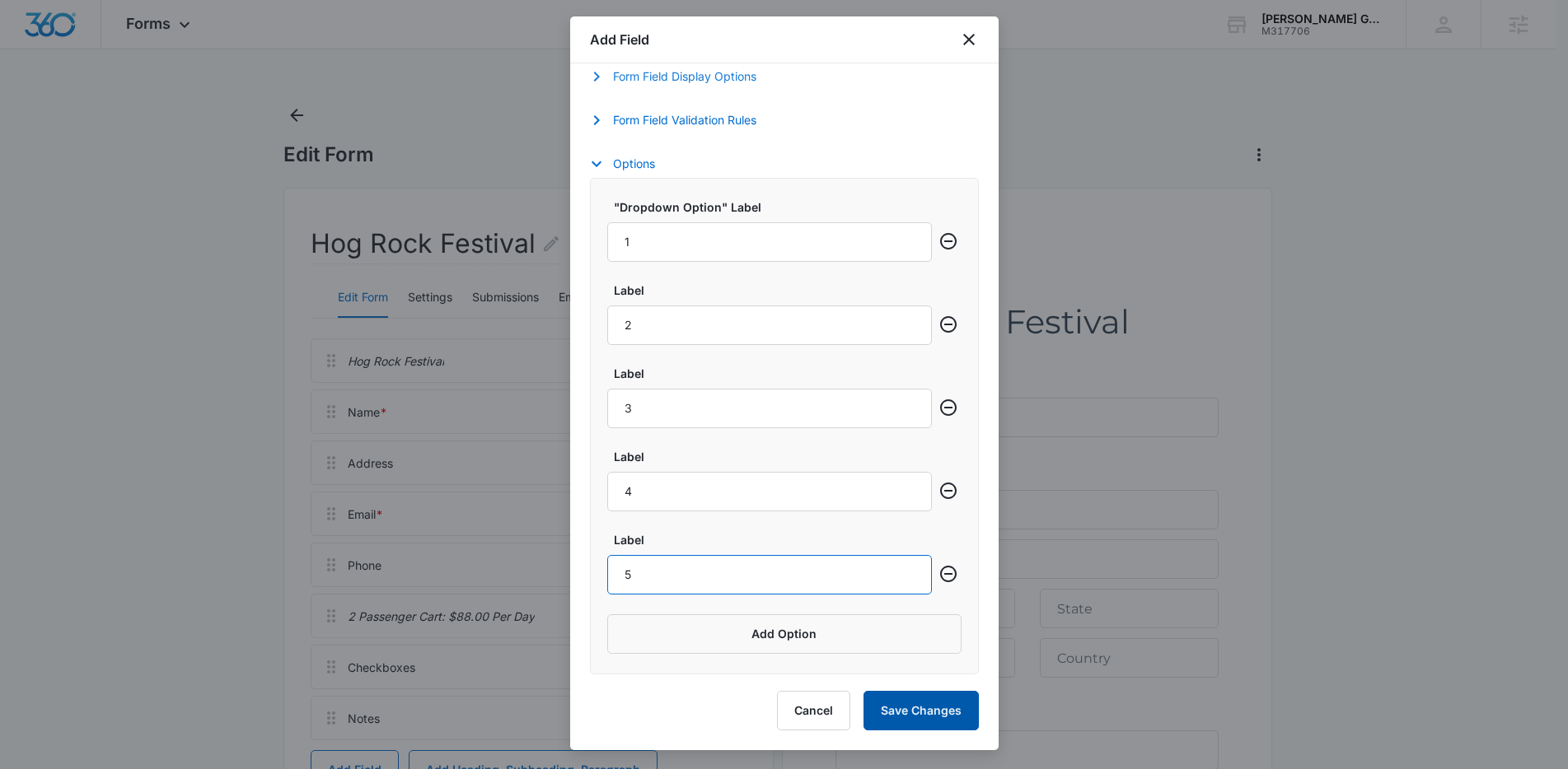
type input "5"
click at [937, 718] on button "Save Changes" at bounding box center [921, 711] width 115 height 39
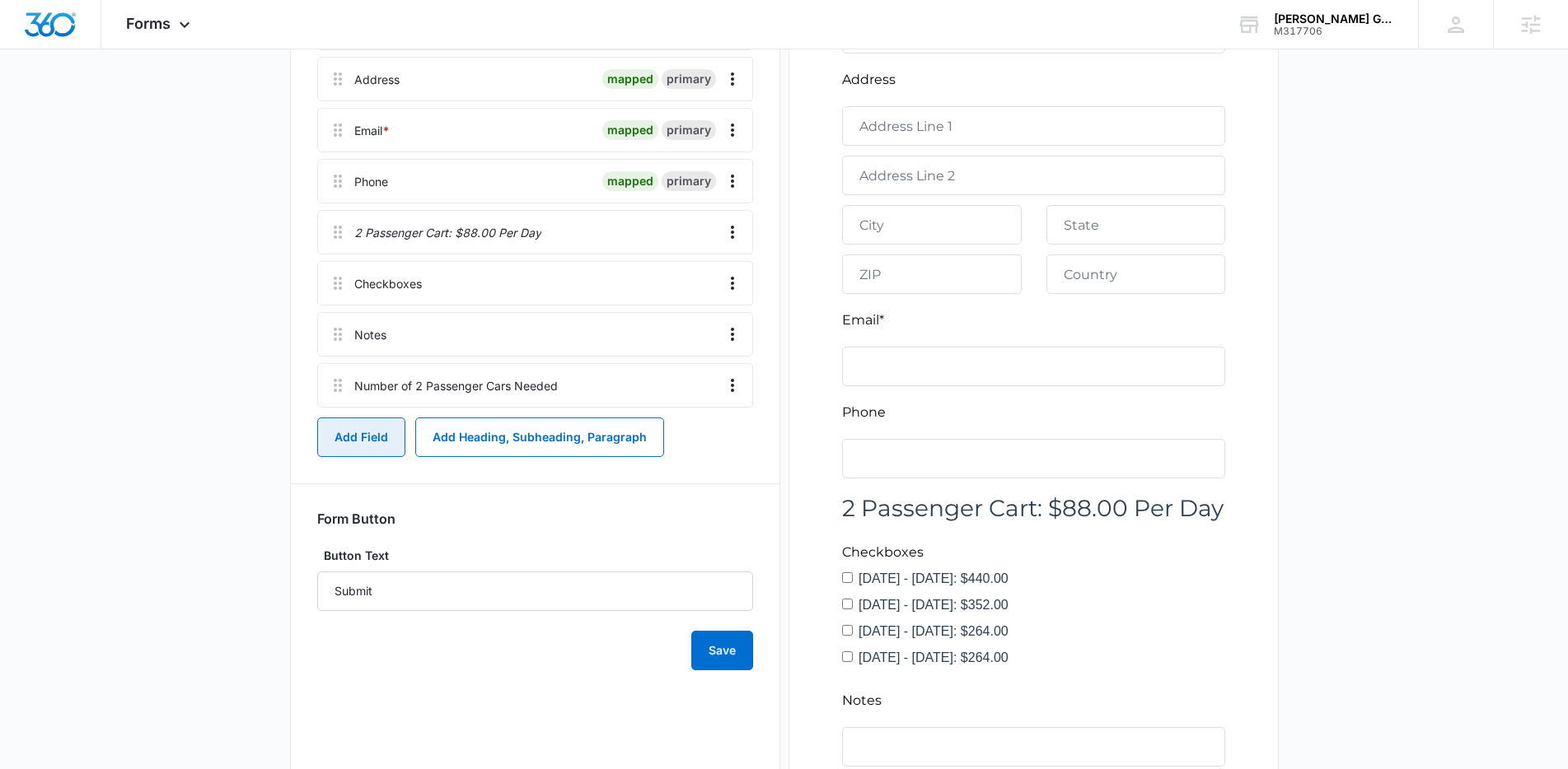
scroll to position [359, 0]
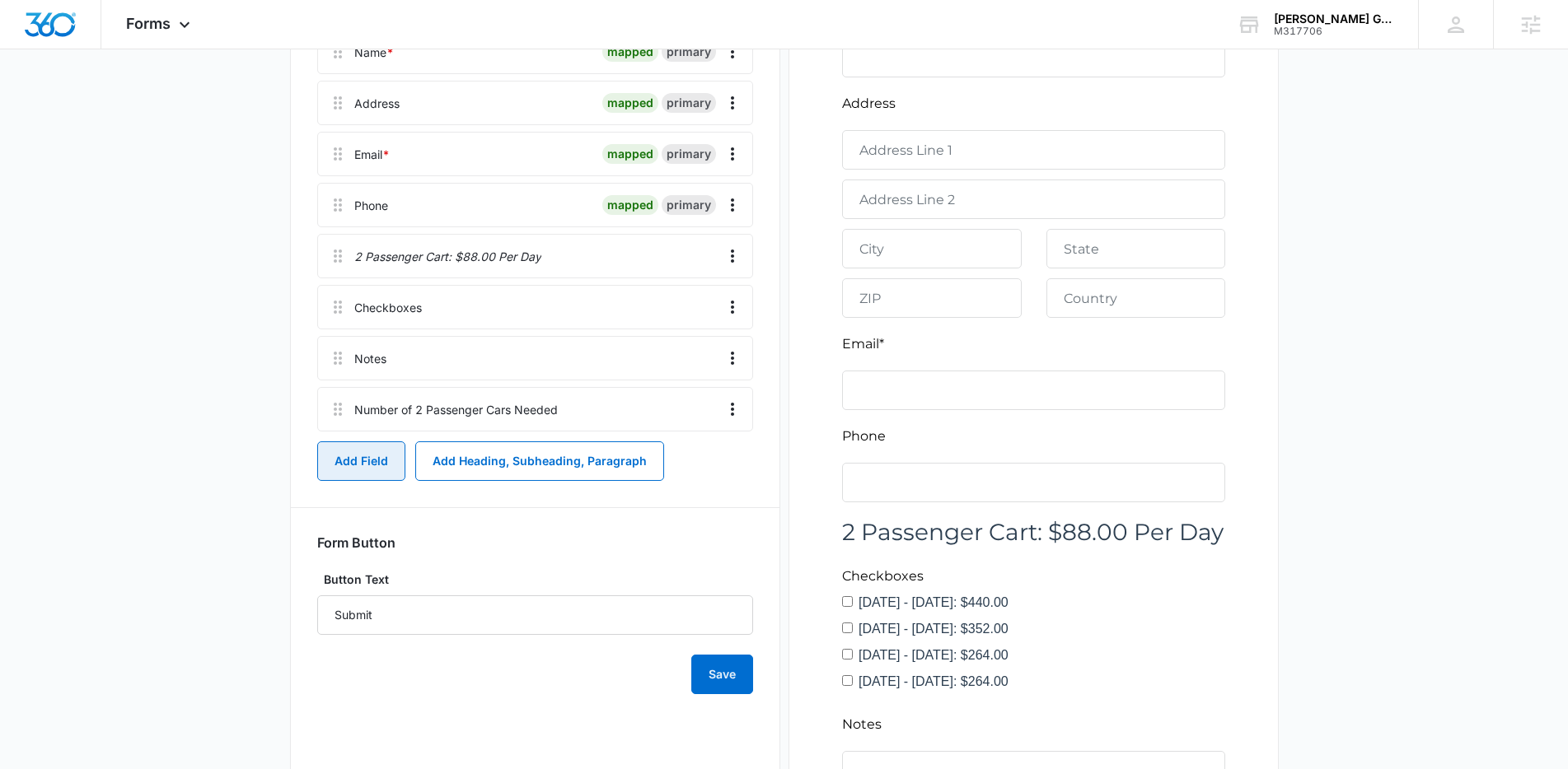
click at [365, 463] on button "Add Field" at bounding box center [362, 461] width 88 height 39
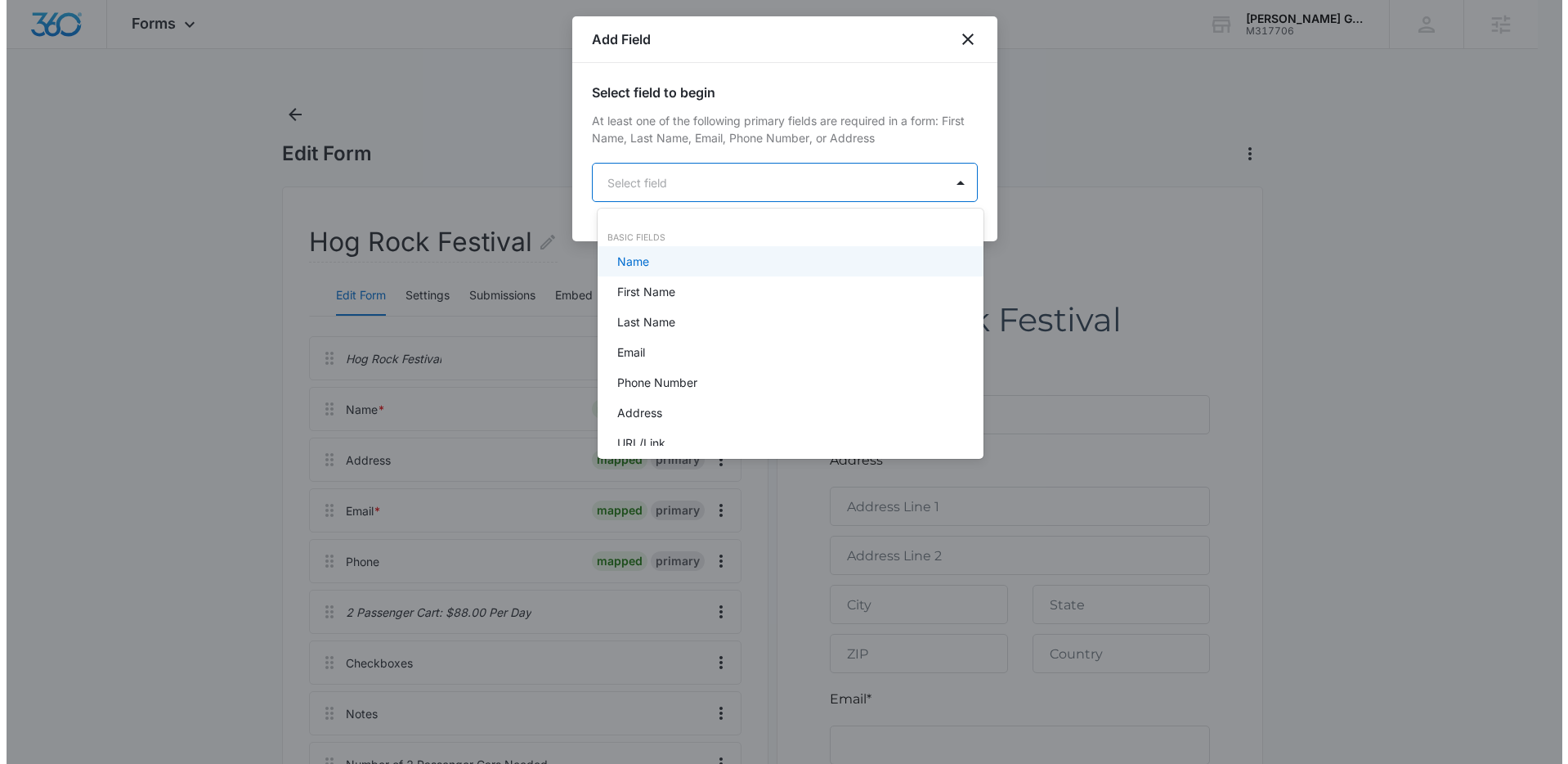
scroll to position [0, 0]
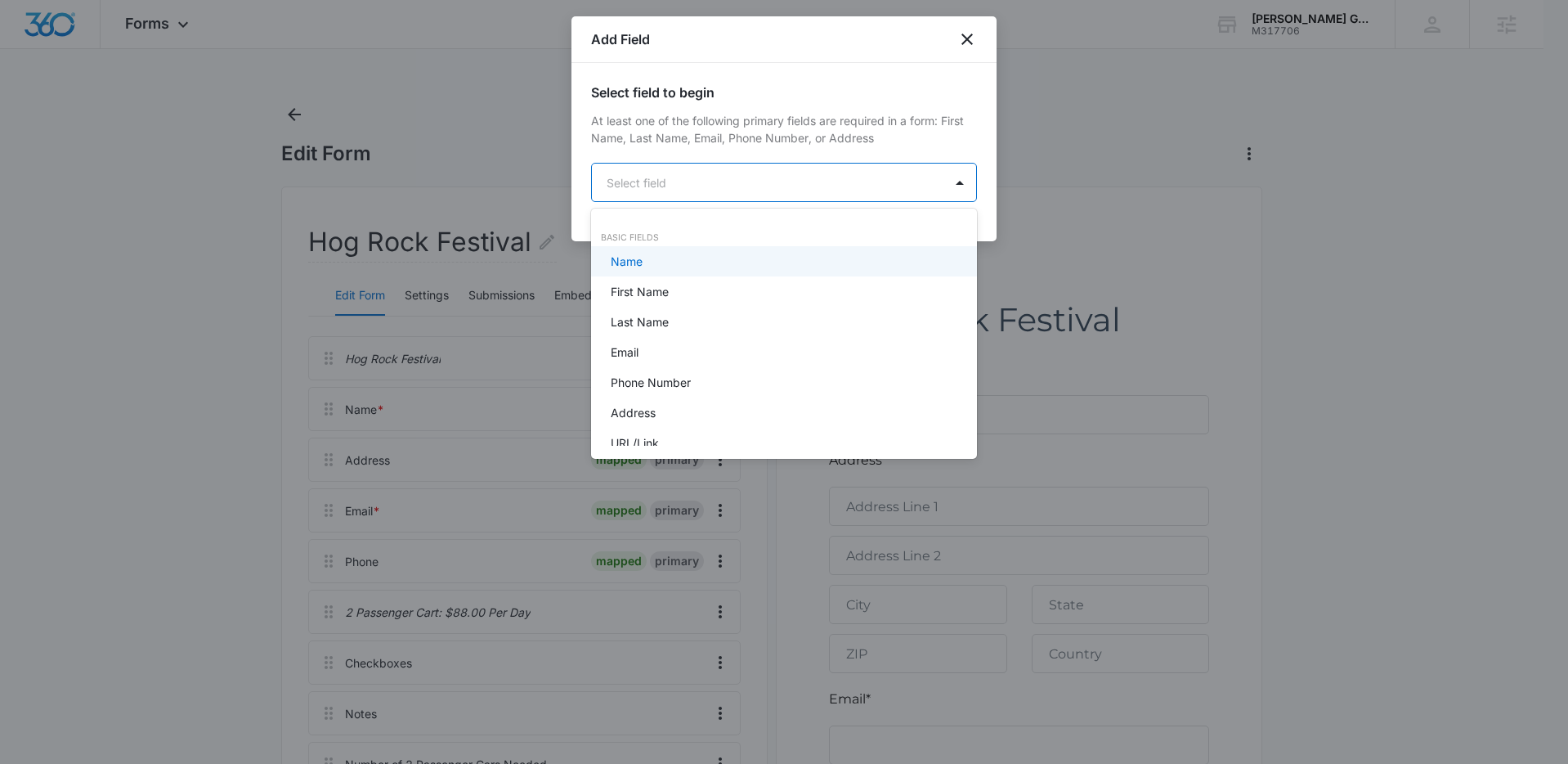
click at [823, 180] on body "Forms Apps Reputation Forms CRM Email Social Content Ads Intelligence Files Bra…" at bounding box center [784, 382] width 1568 height 764
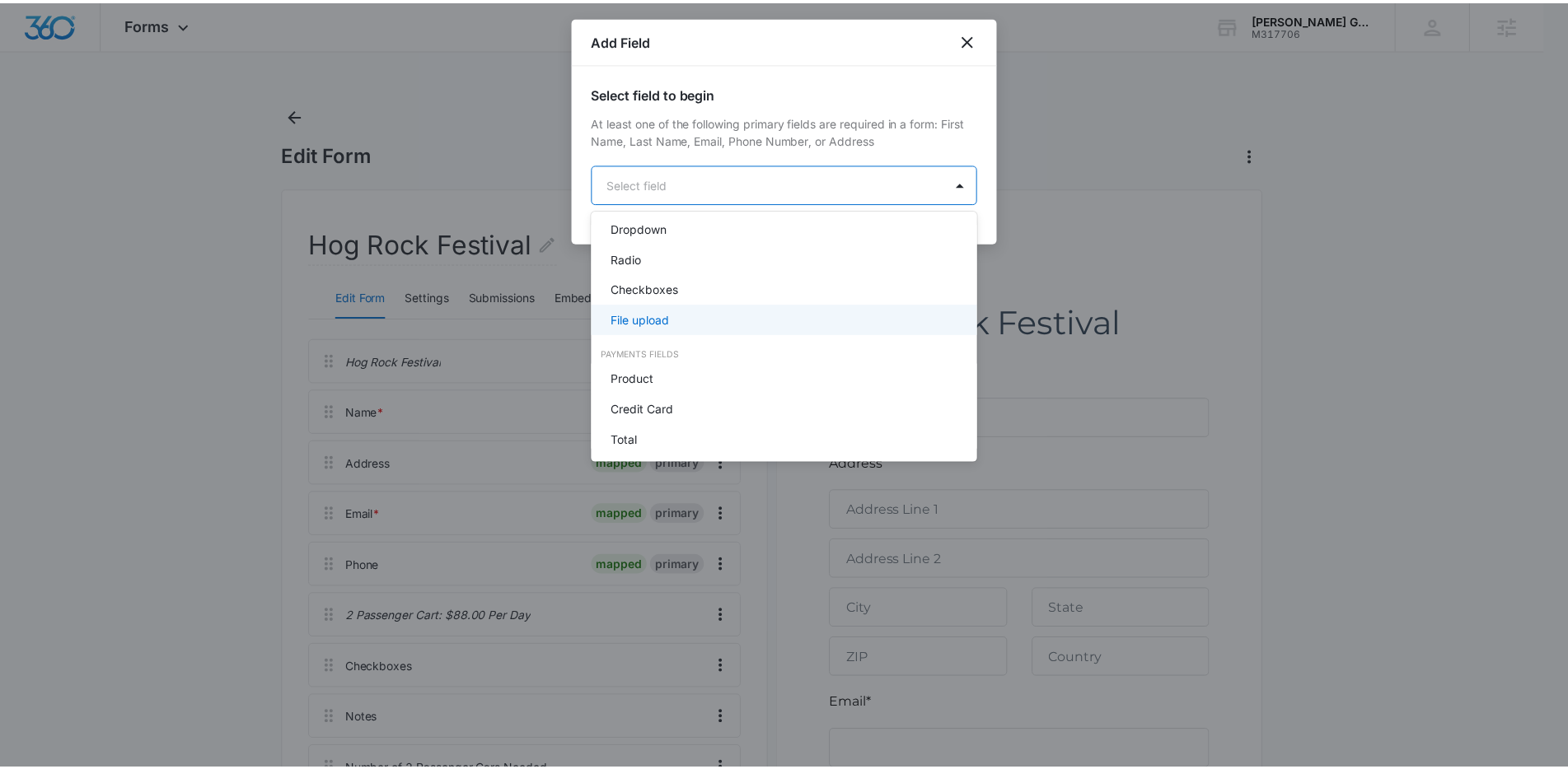
scroll to position [416, 0]
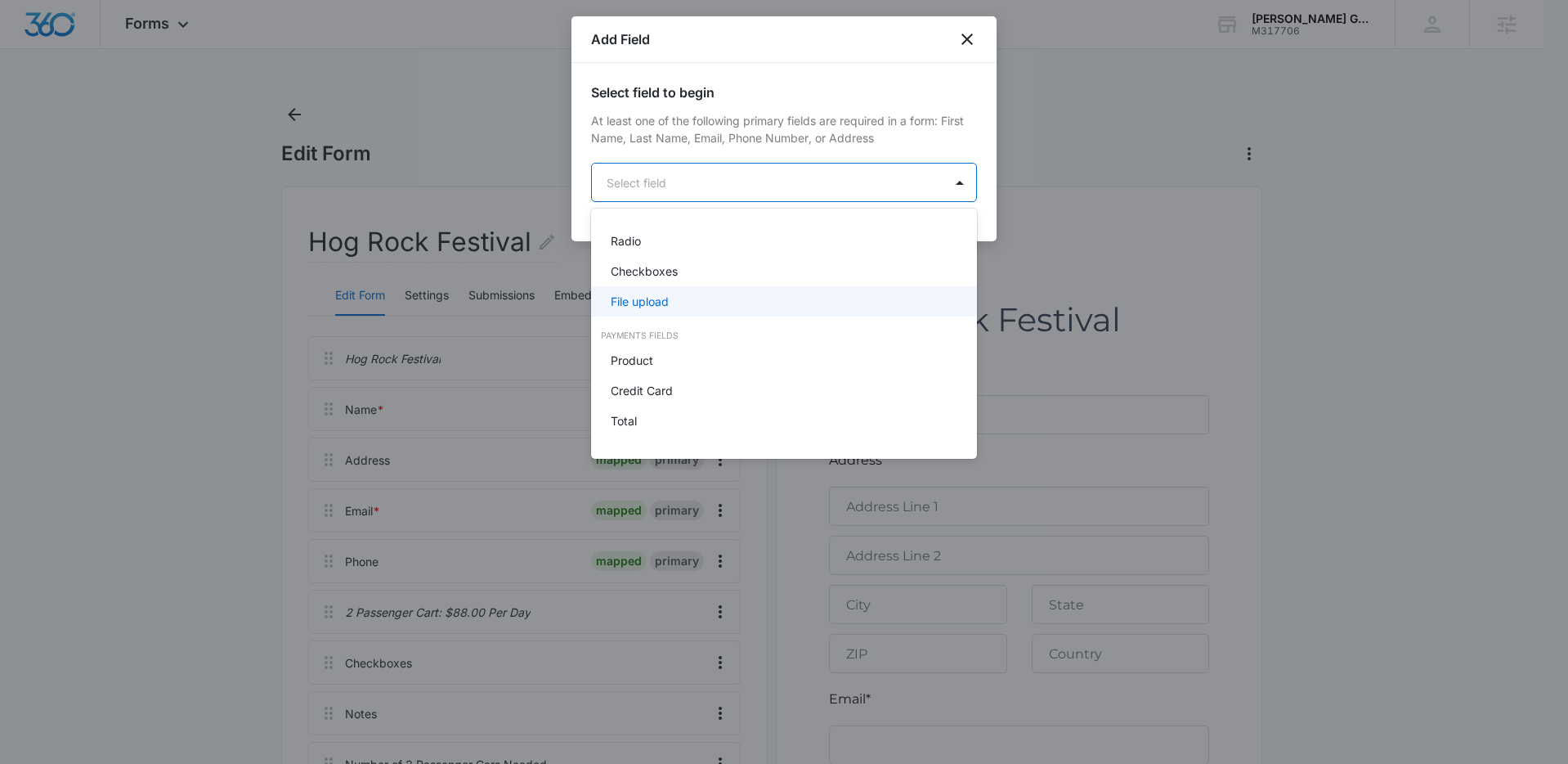
click at [655, 296] on p "File upload" at bounding box center [640, 302] width 59 height 18
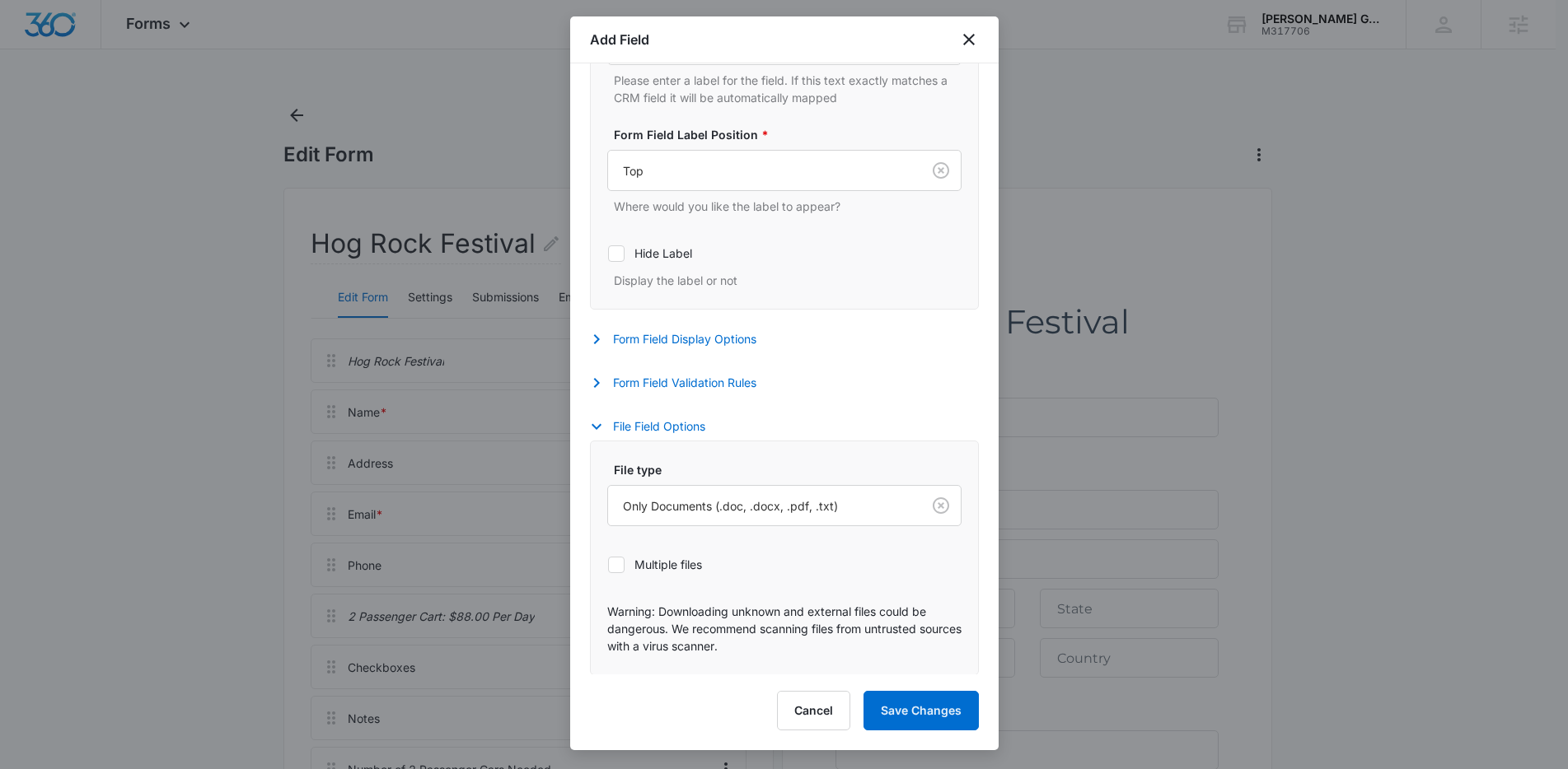
scroll to position [422, 0]
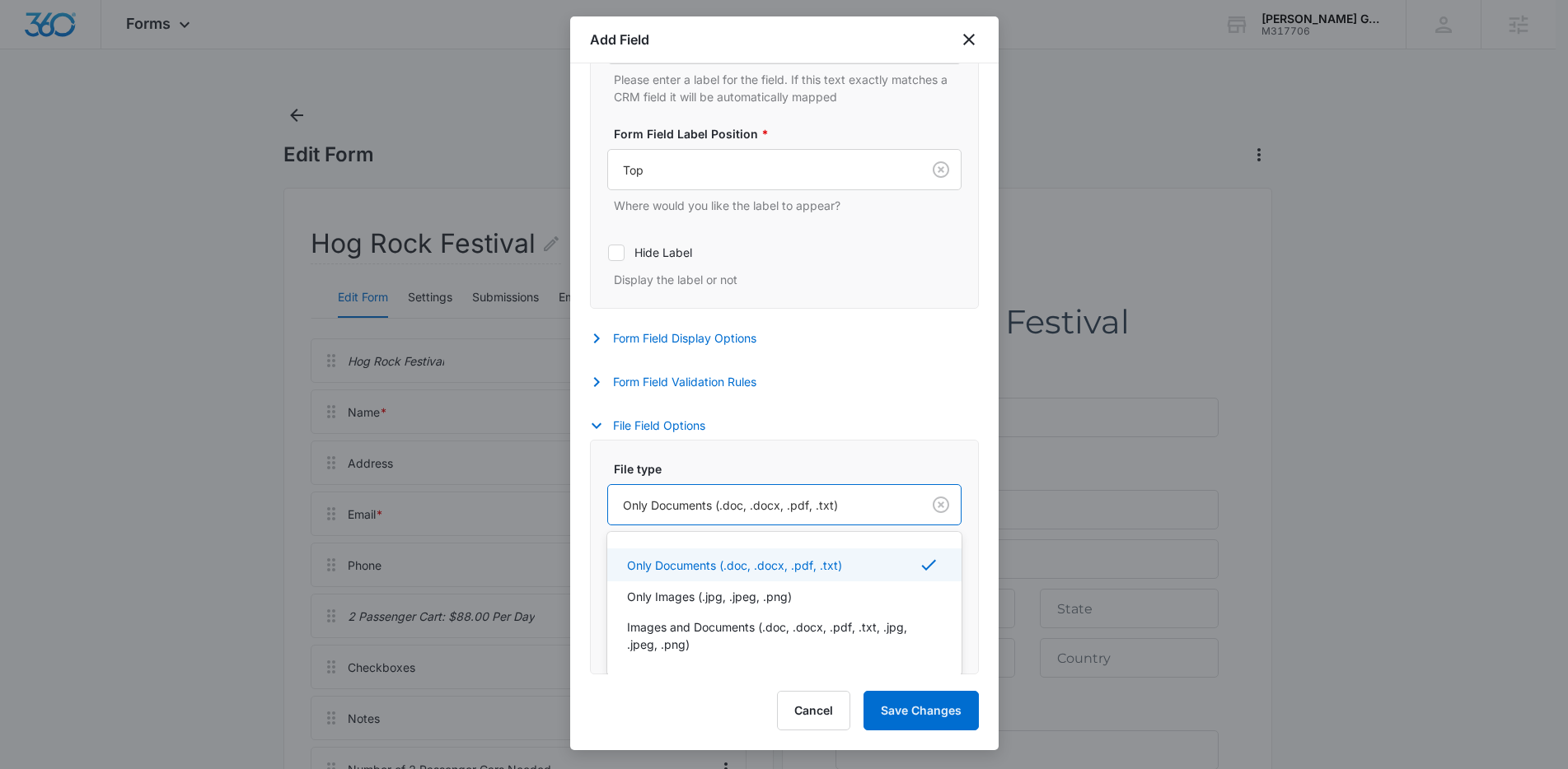
click at [787, 509] on div at bounding box center [761, 505] width 277 height 21
click at [780, 599] on p "Only Images (.jpg, .jpeg, .png)" at bounding box center [709, 597] width 165 height 18
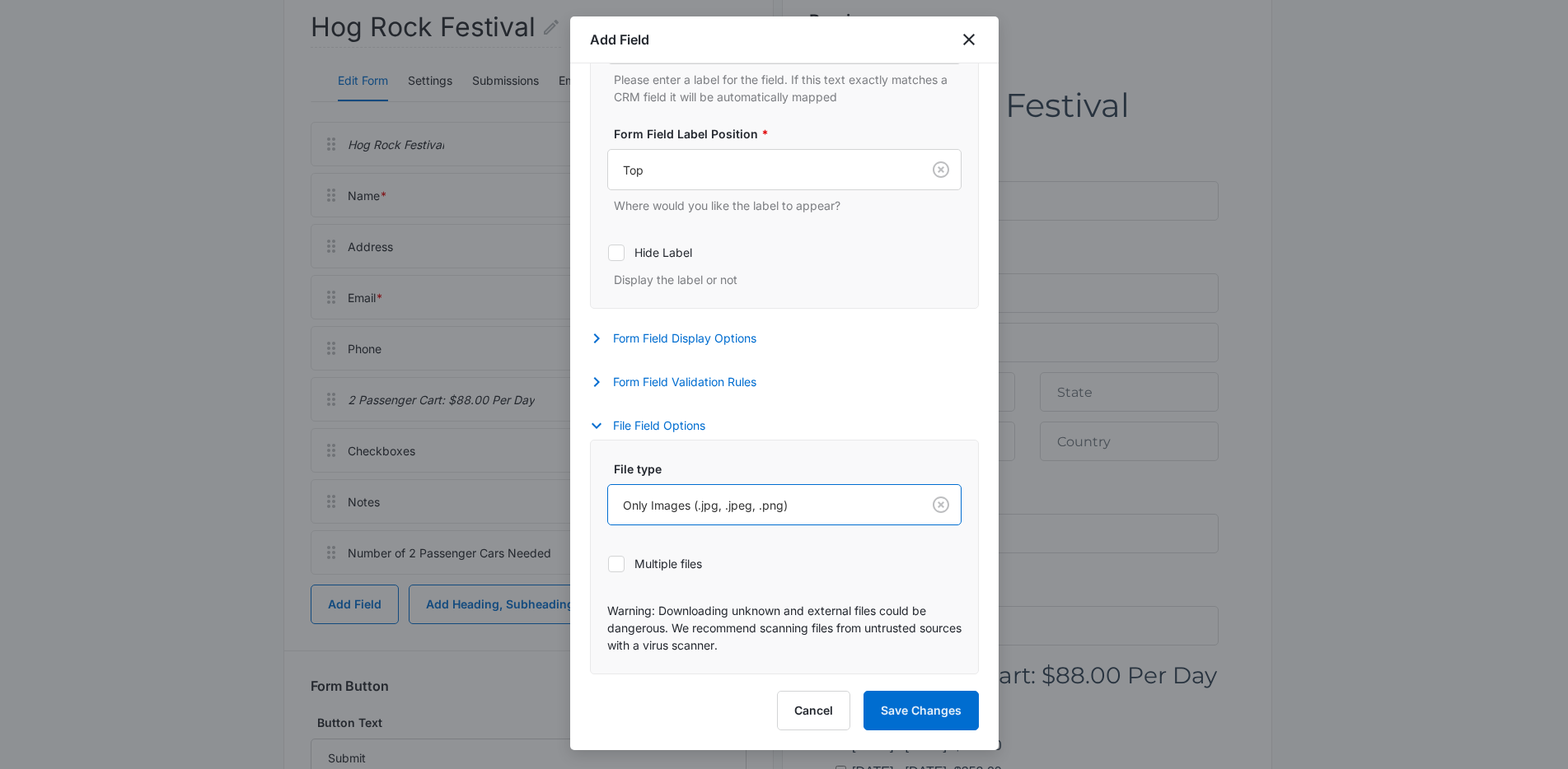
scroll to position [232, 0]
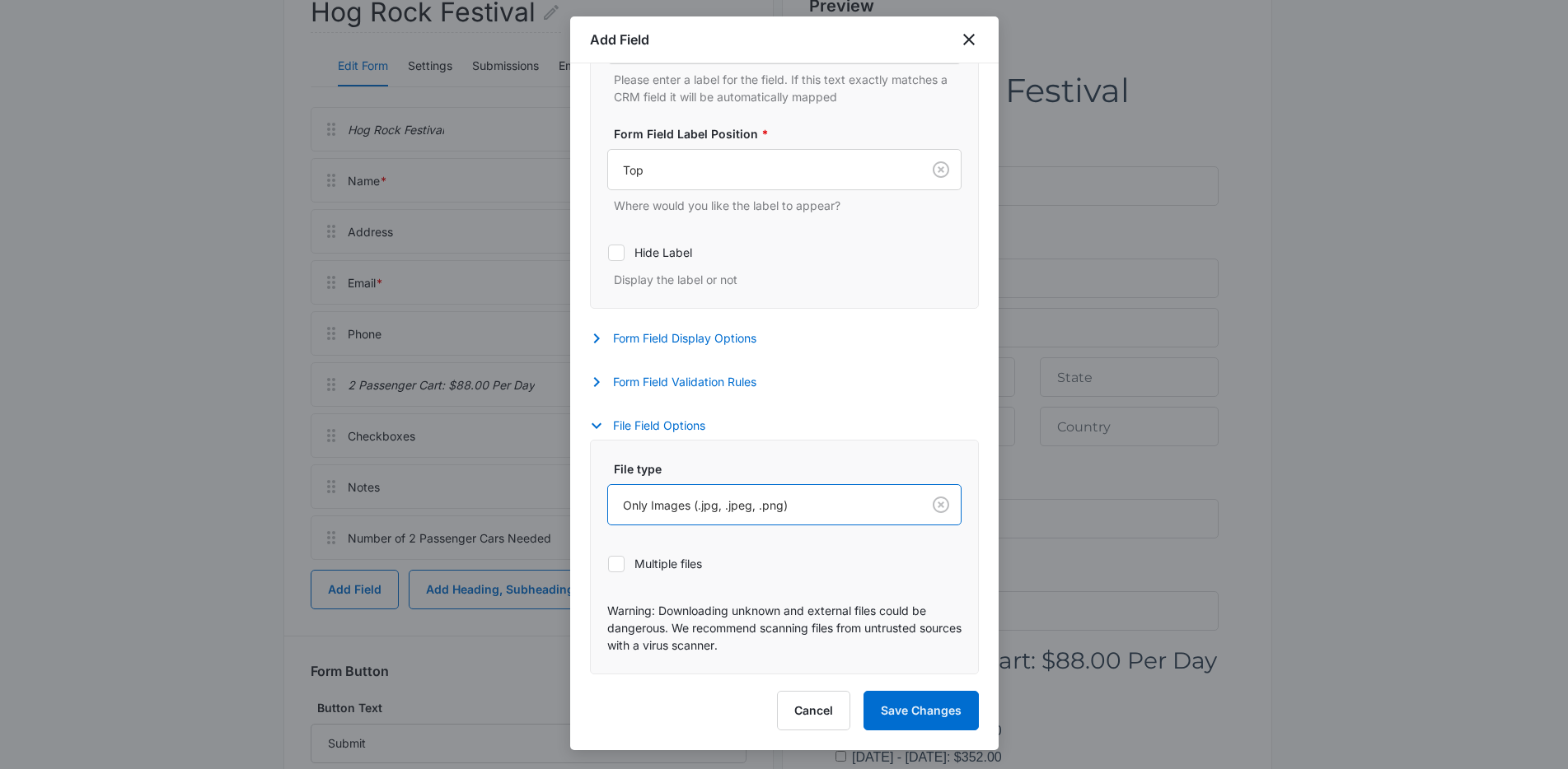
click at [776, 609] on p "Warning: Downloading unknown and external files could be dangerous. We recommen…" at bounding box center [784, 628] width 355 height 52
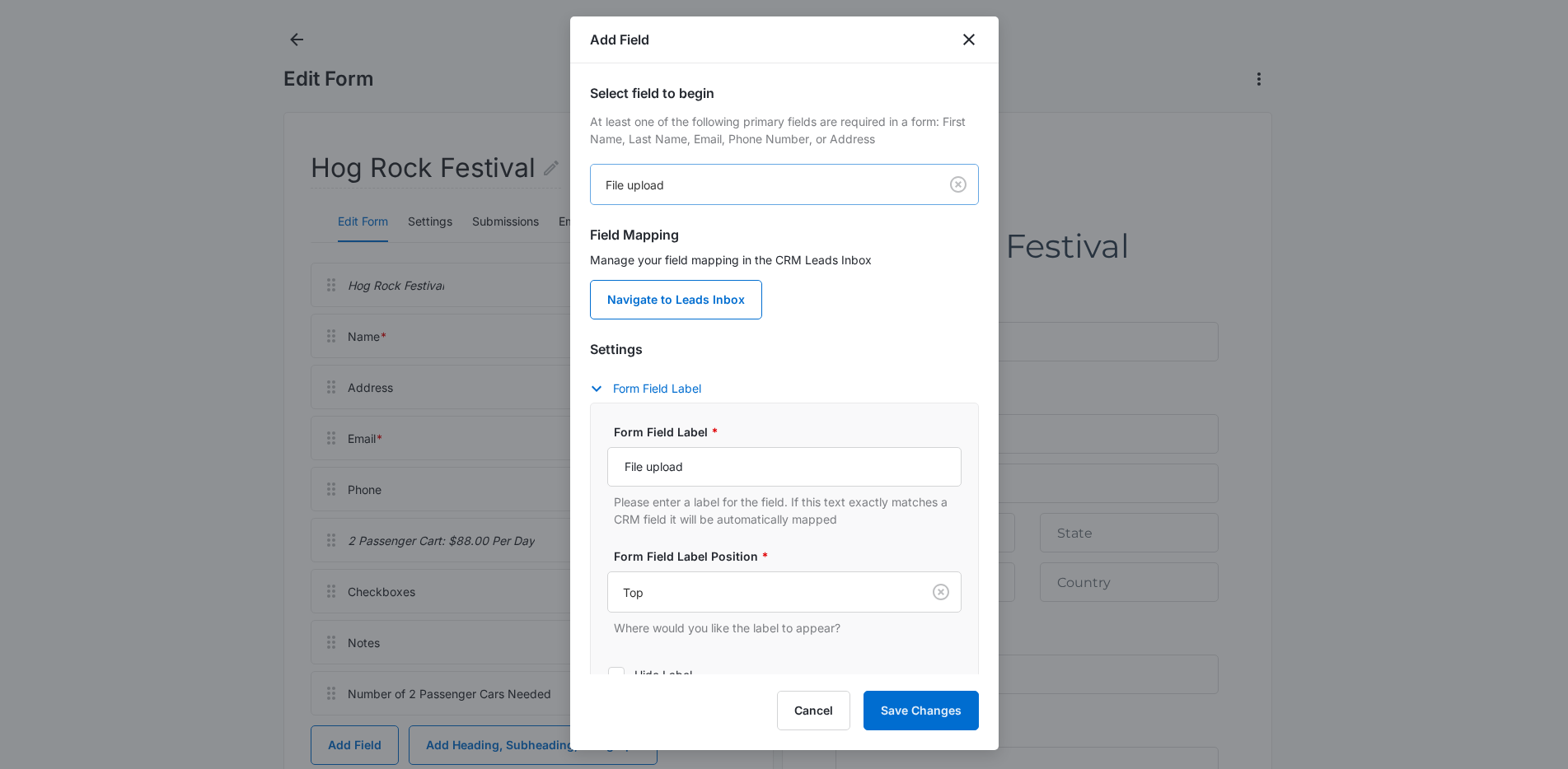
scroll to position [0, 0]
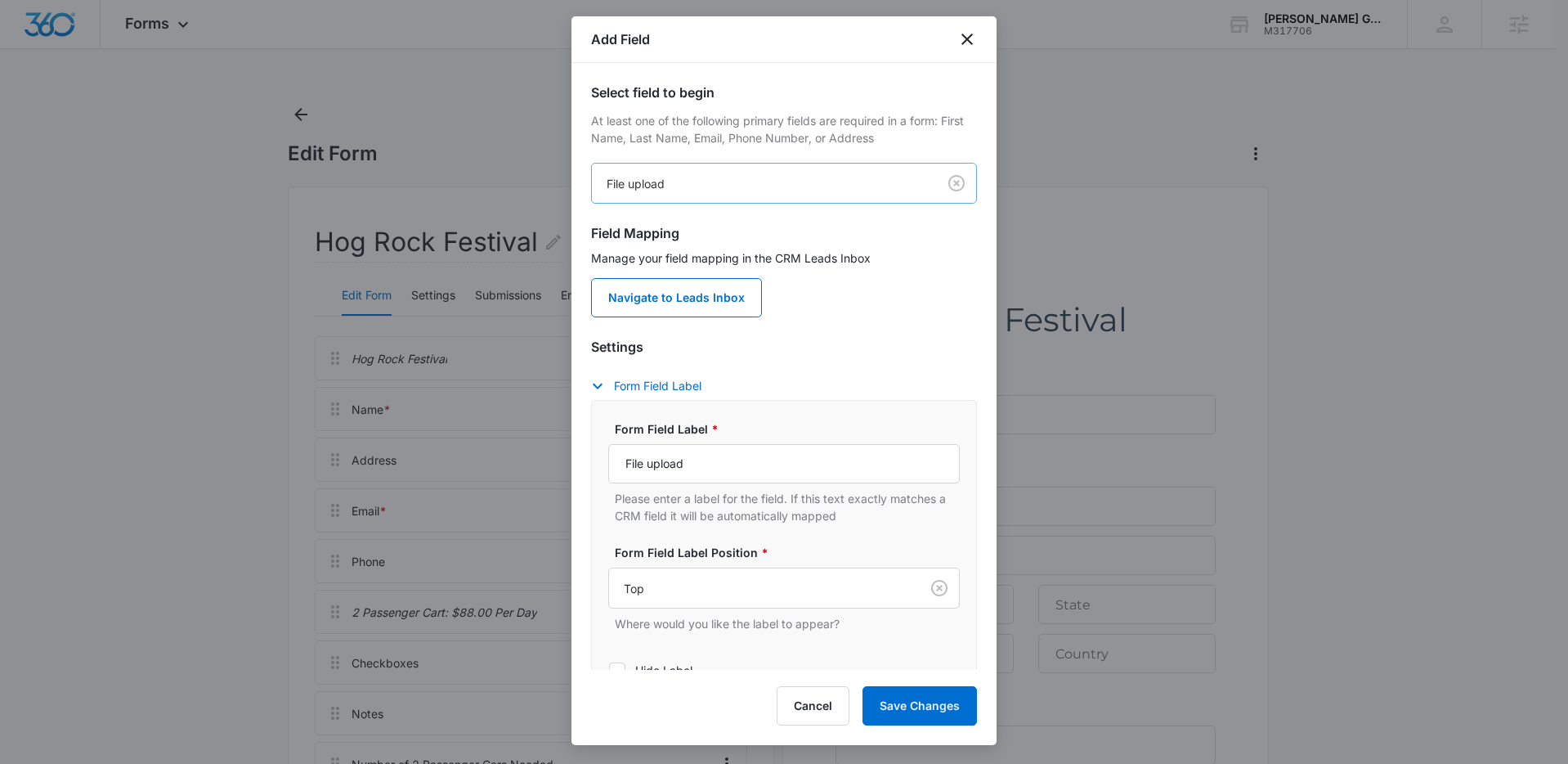
click at [827, 183] on body "Forms Apps Reputation Forms CRM Email Social Content Ads Intelligence Files Bra…" at bounding box center [784, 687] width 1568 height 1375
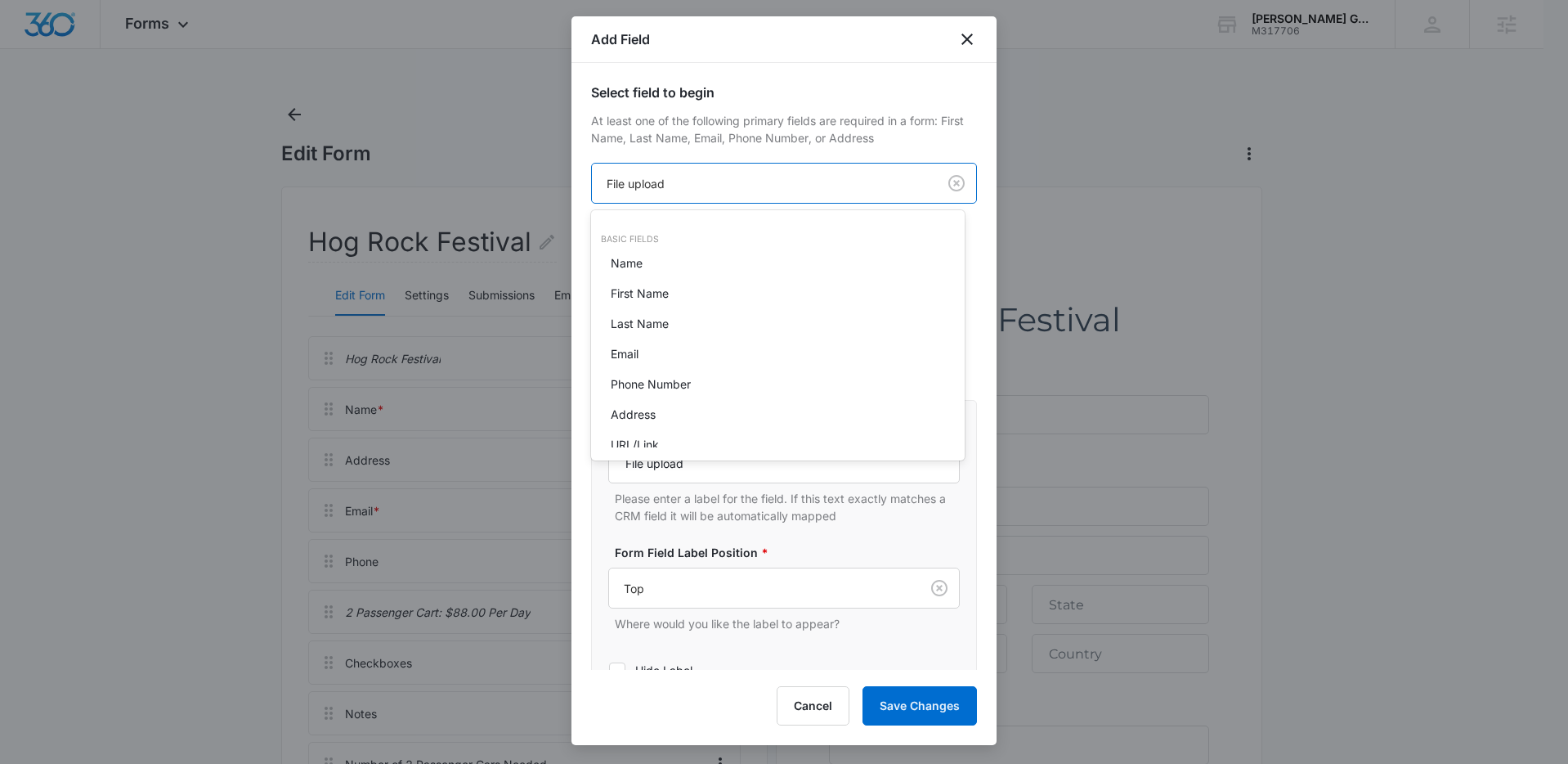
click at [833, 180] on div at bounding box center [784, 382] width 1568 height 764
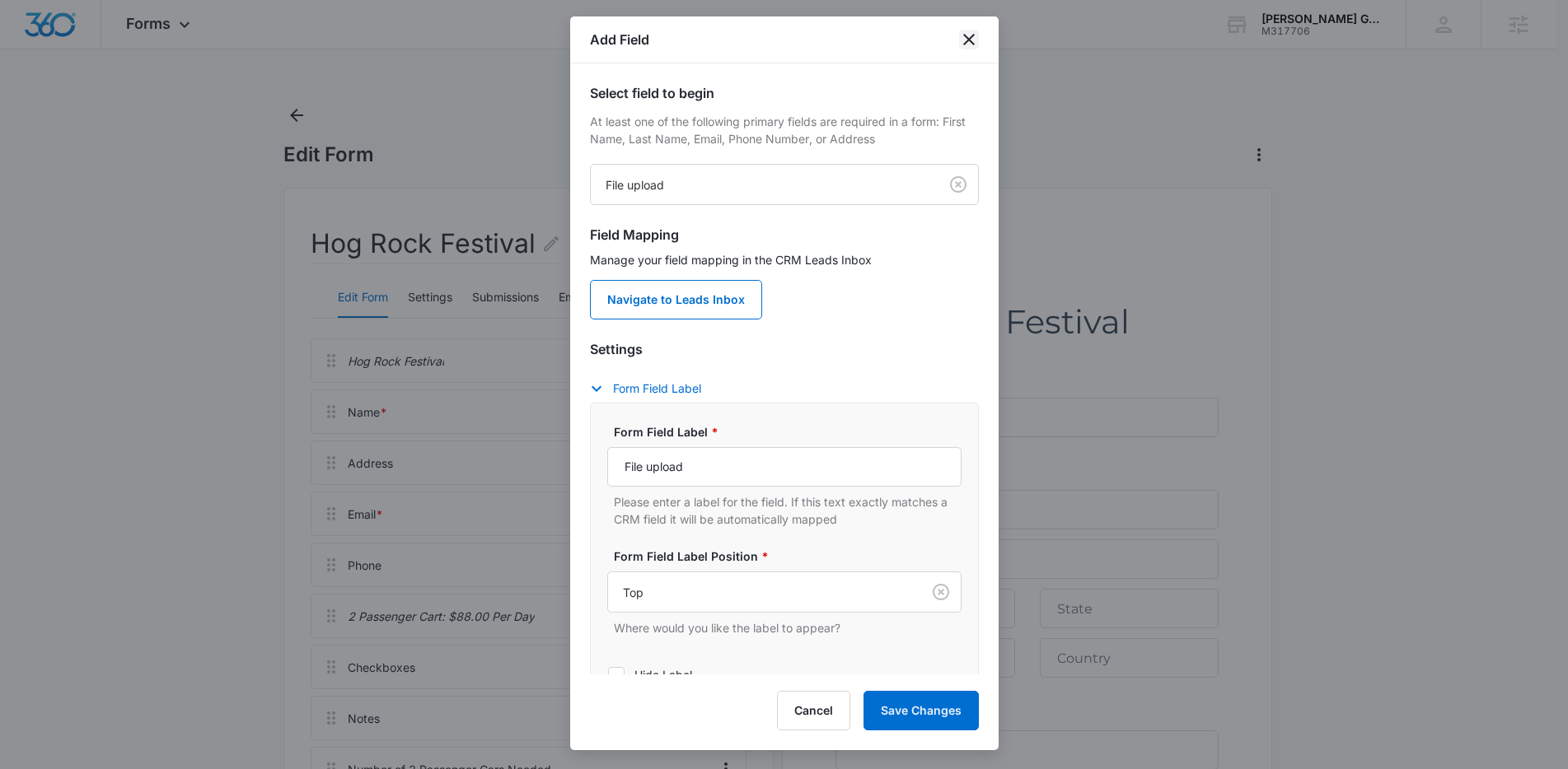
click at [962, 37] on icon "close" at bounding box center [969, 39] width 20 height 20
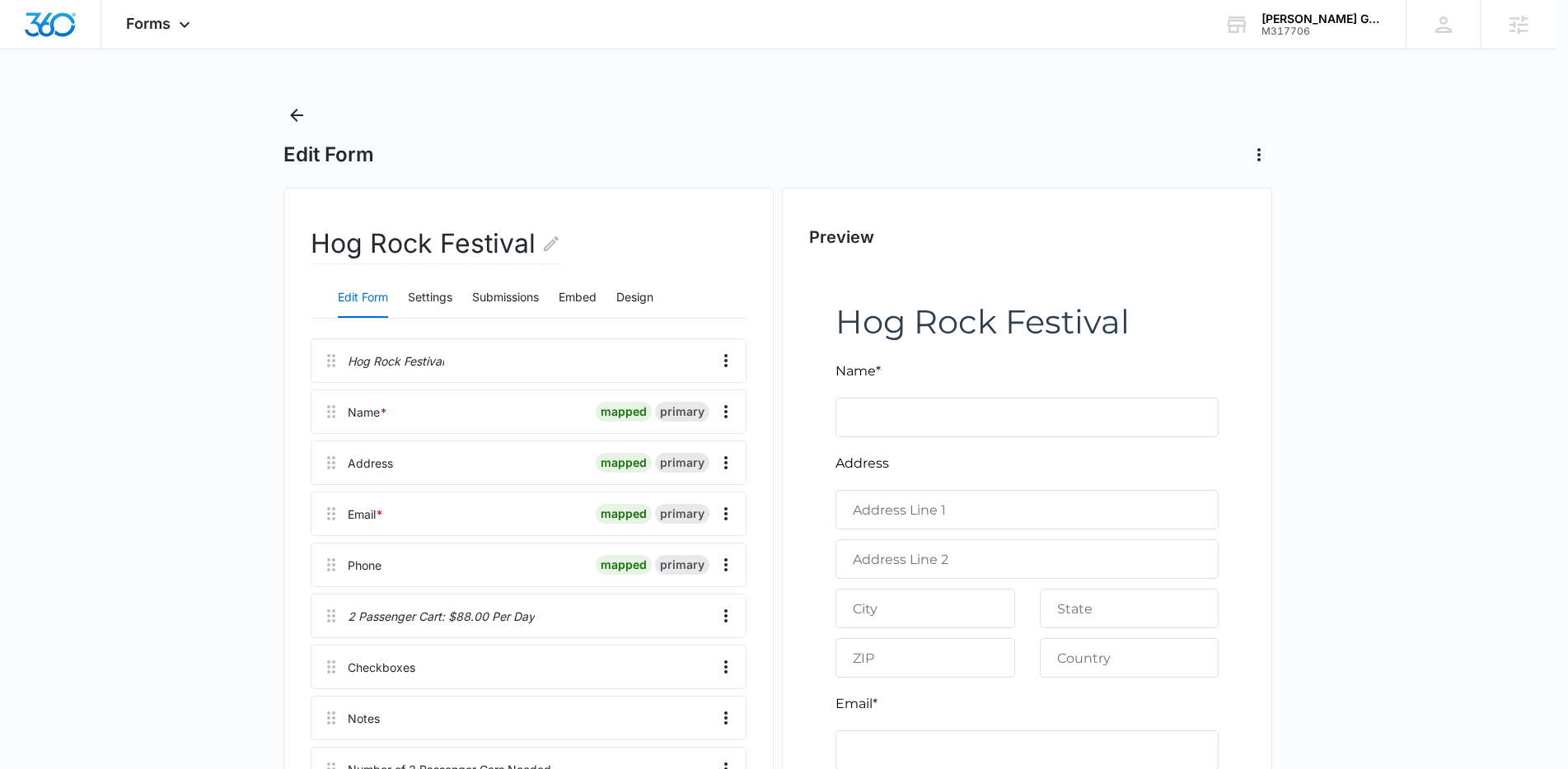
scroll to position [436, 0]
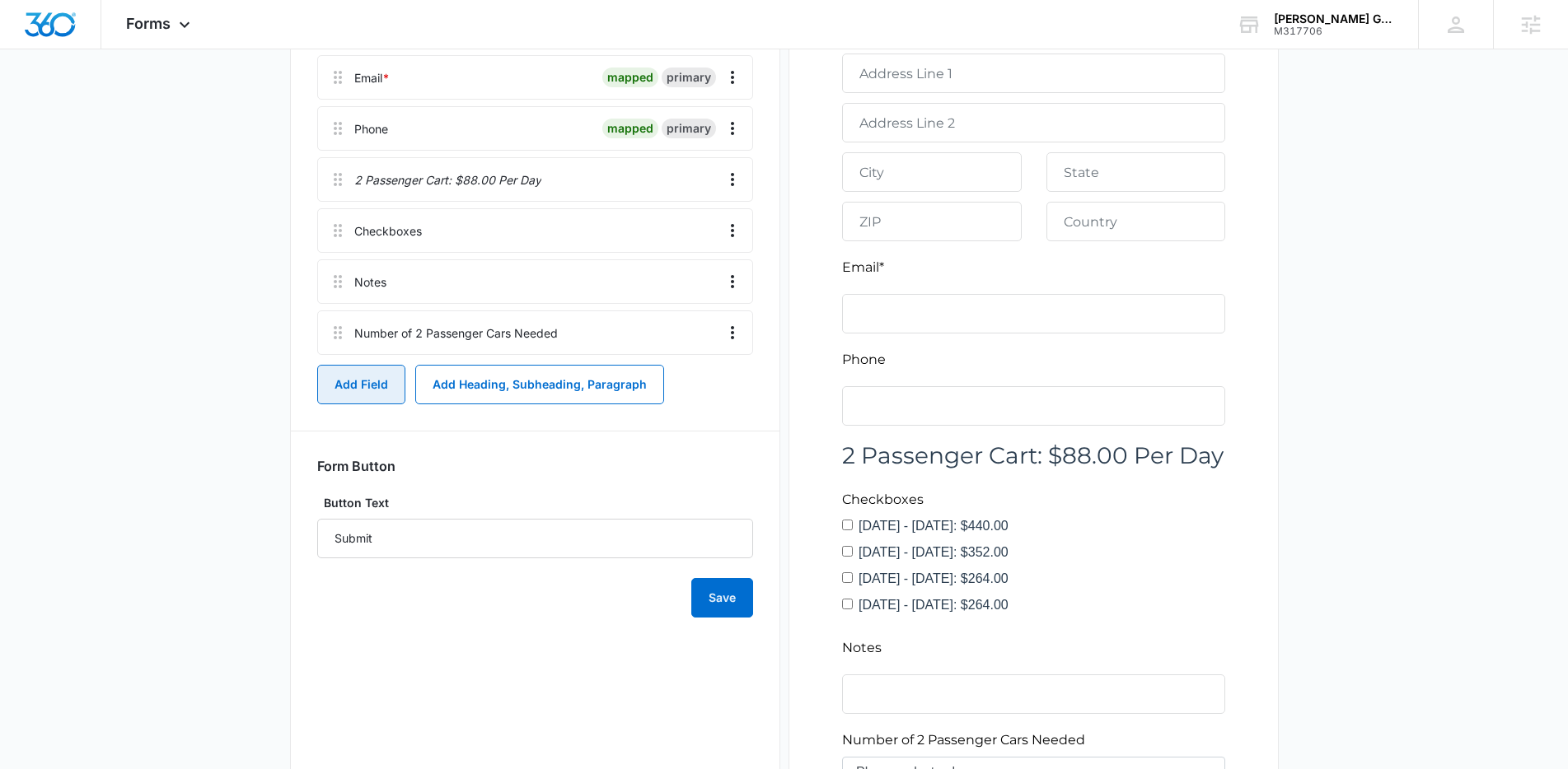
click at [361, 380] on button "Add Field" at bounding box center [362, 384] width 88 height 39
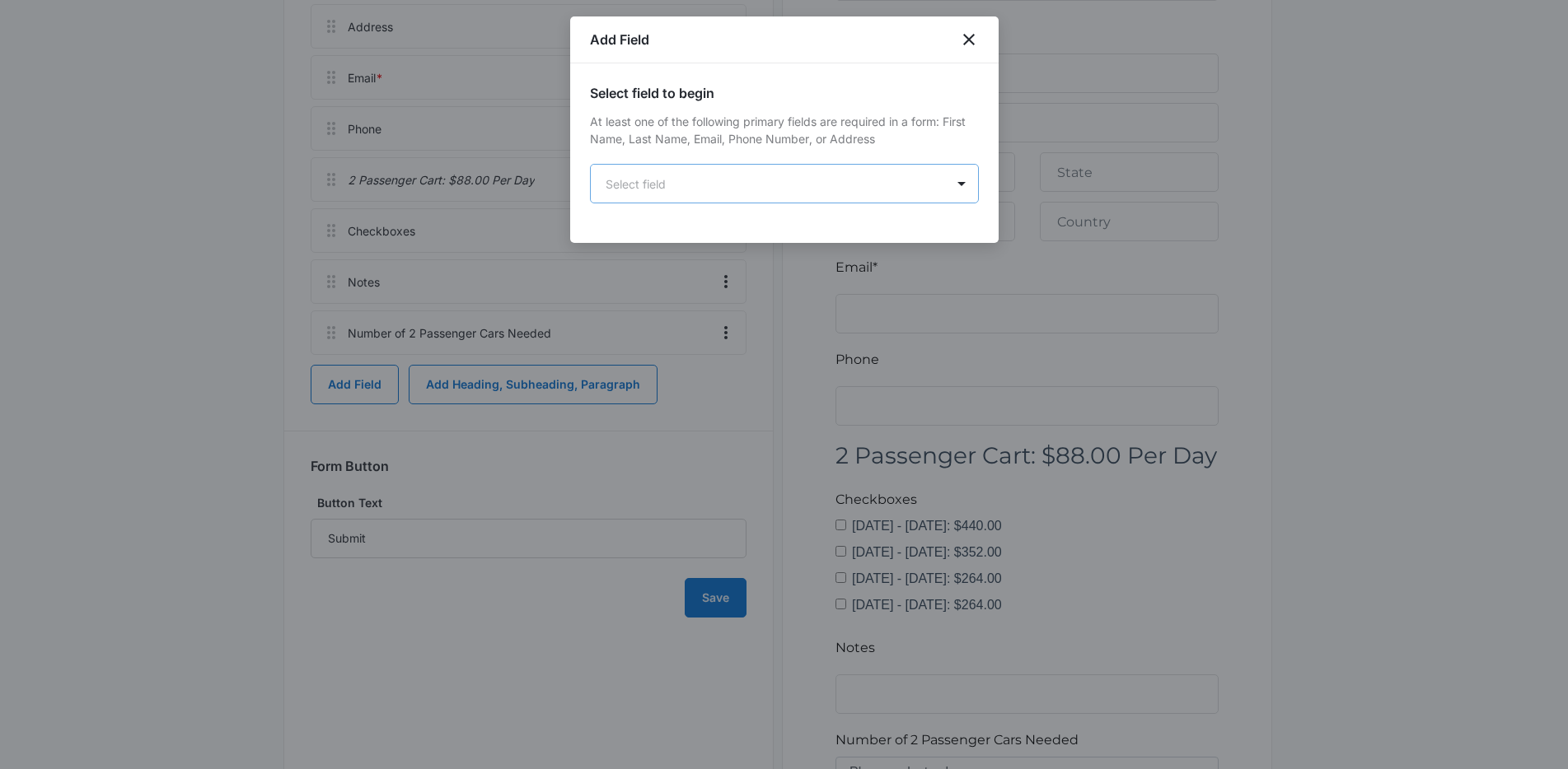
click at [673, 201] on body "Forms Apps Reputation Forms CRM Email Social Content Ads Intelligence Files Bra…" at bounding box center [784, 255] width 1568 height 1384
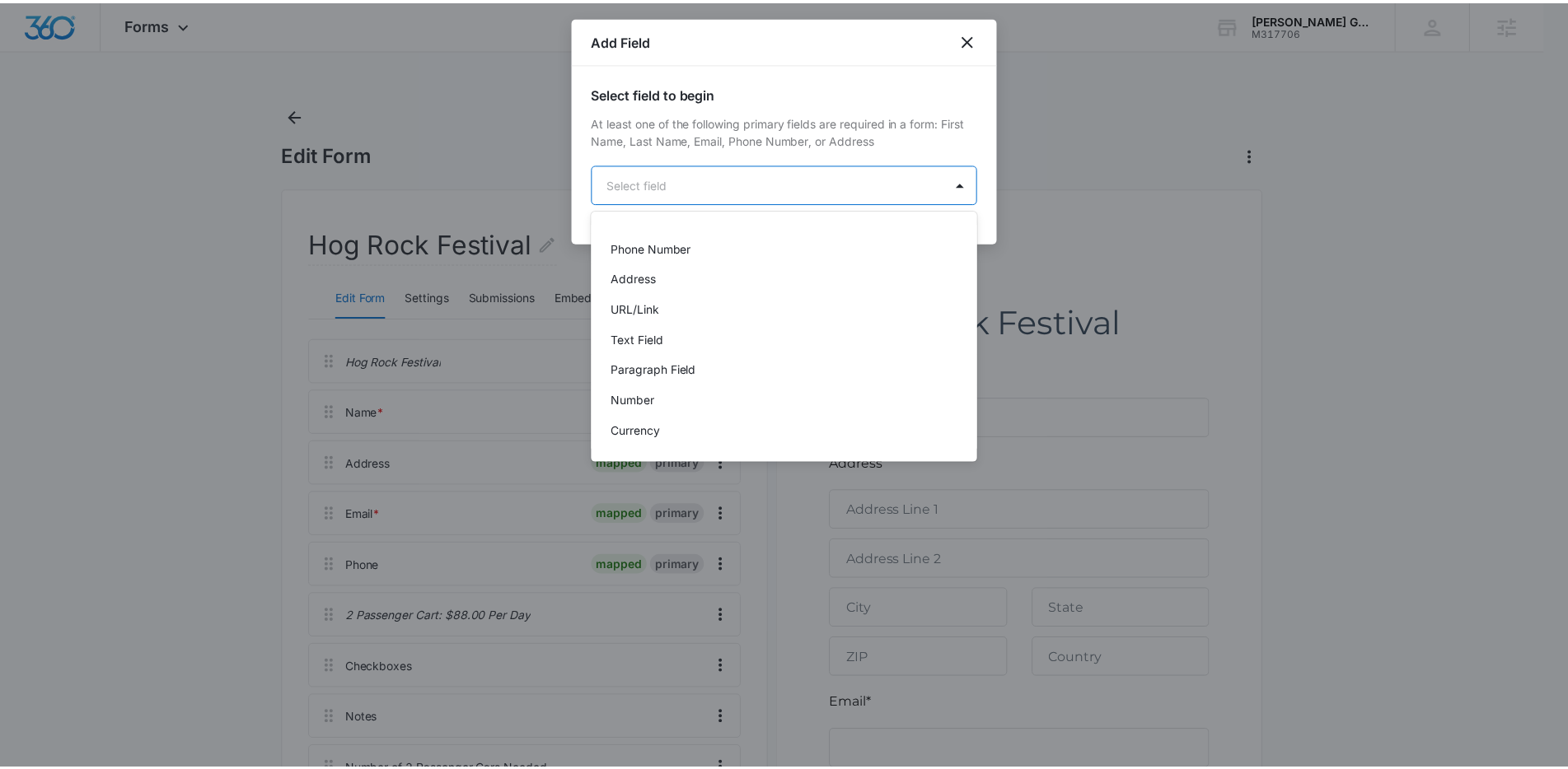
scroll to position [132, 0]
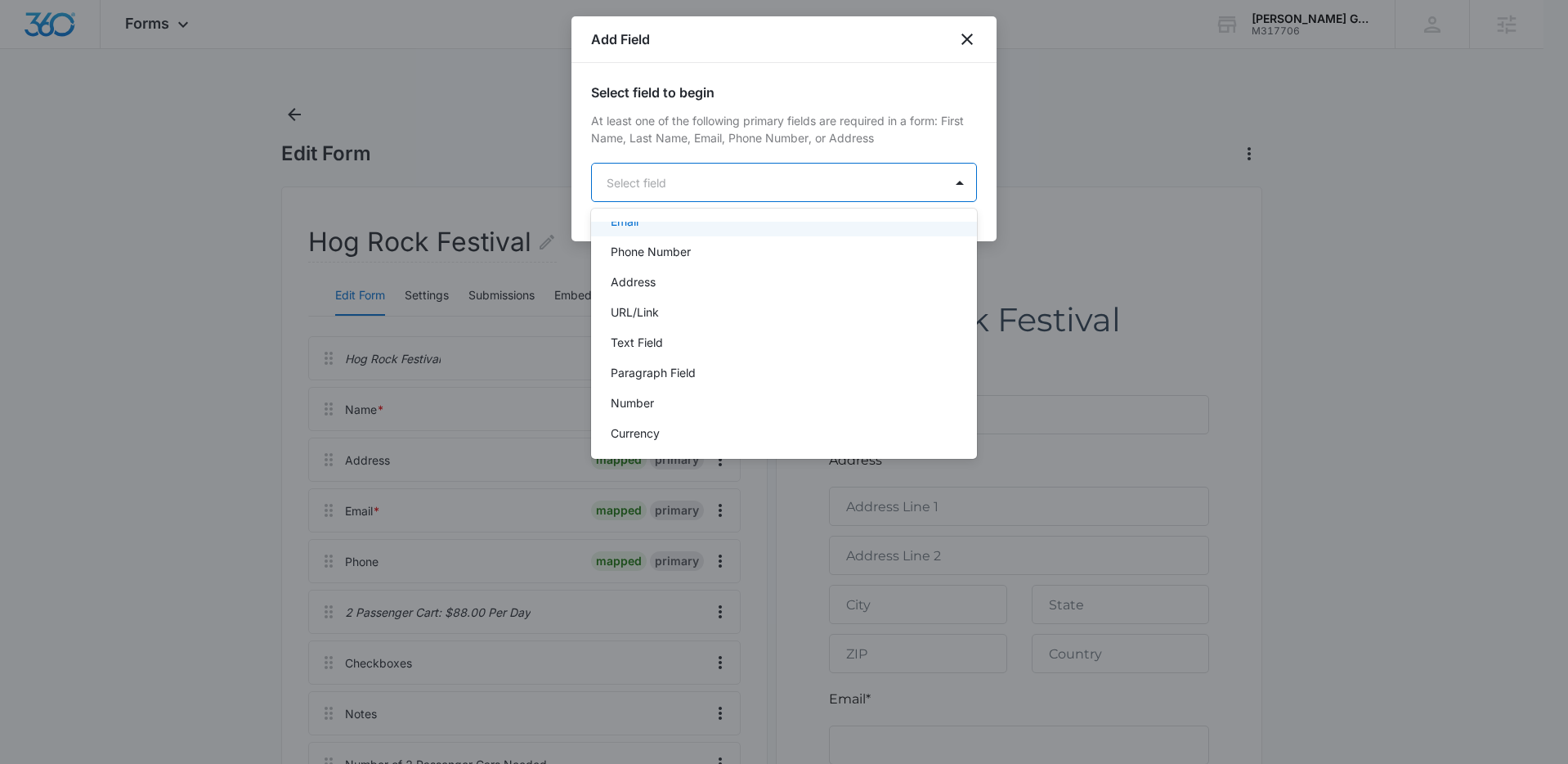
click at [957, 35] on div at bounding box center [784, 382] width 1568 height 764
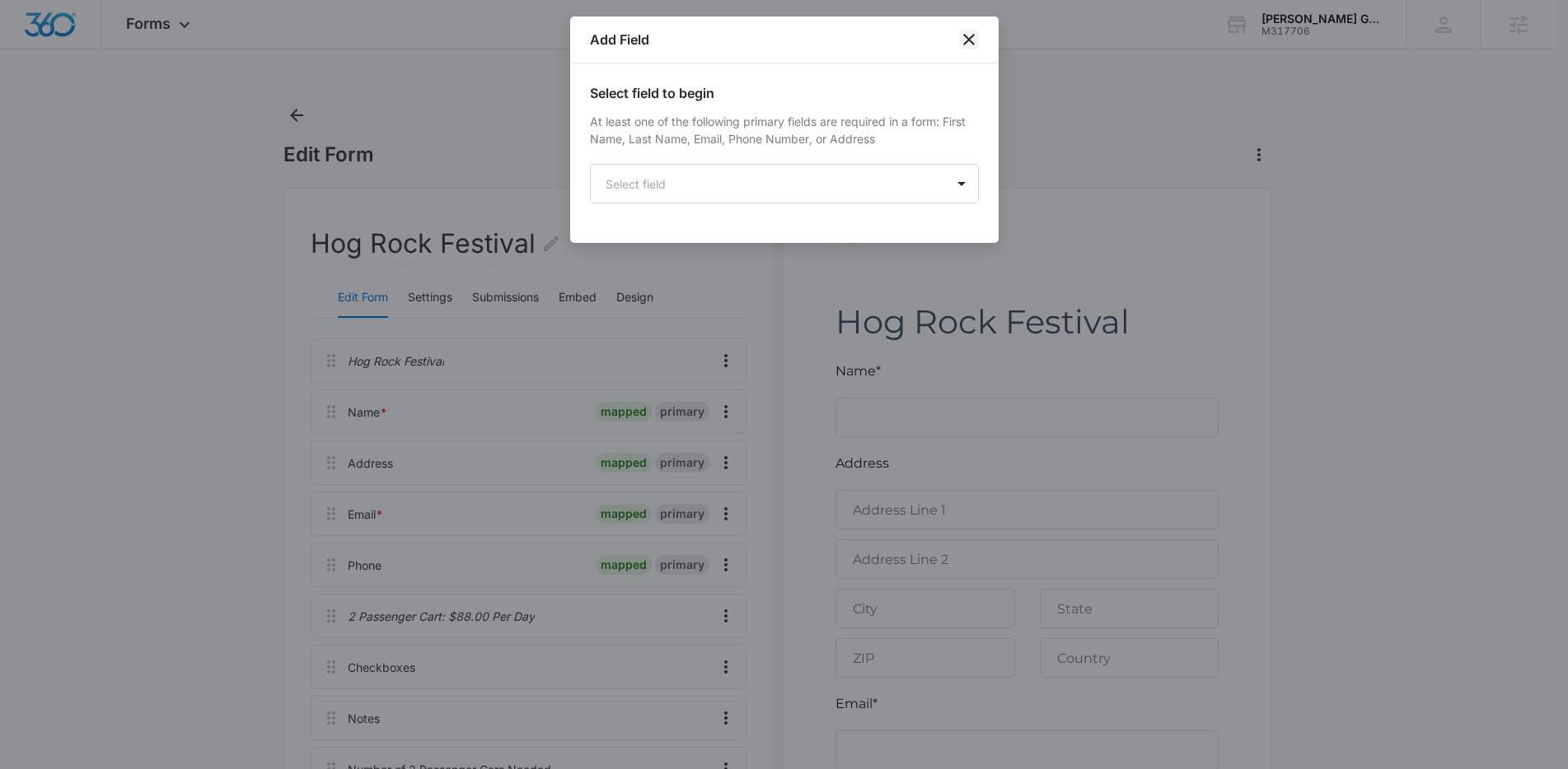
click at [969, 36] on icon "close" at bounding box center [969, 39] width 20 height 20
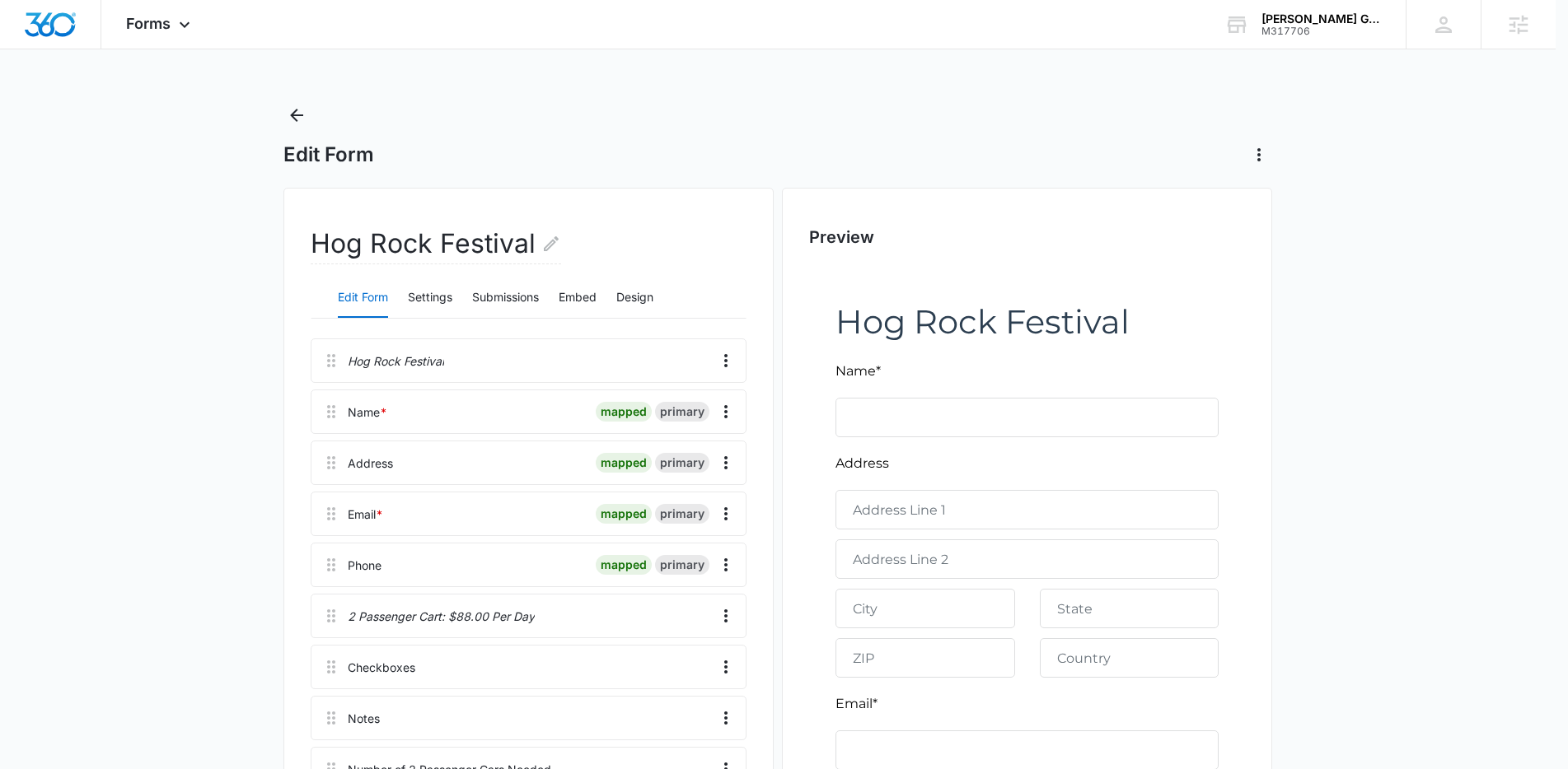
scroll to position [436, 0]
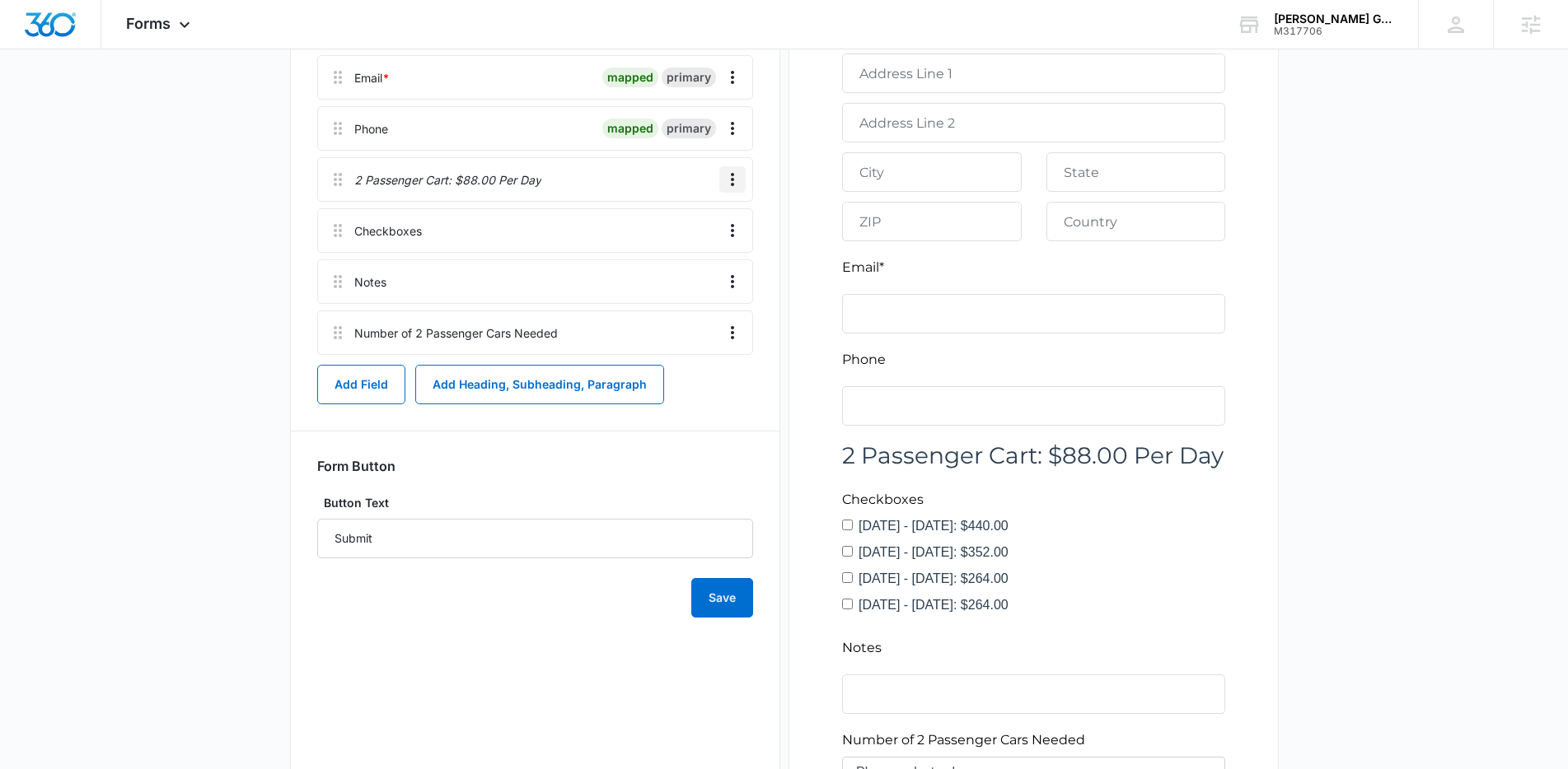
click at [735, 177] on icon "Overflow Menu" at bounding box center [732, 180] width 20 height 20
click at [780, 227] on div "Hog Rock Festival Edit Form Settings Submissions Embed Design Hog Rock Festival…" at bounding box center [784, 339] width 988 height 1176
click at [590, 390] on button "Add Heading, Subheading, Paragraph" at bounding box center [539, 384] width 249 height 39
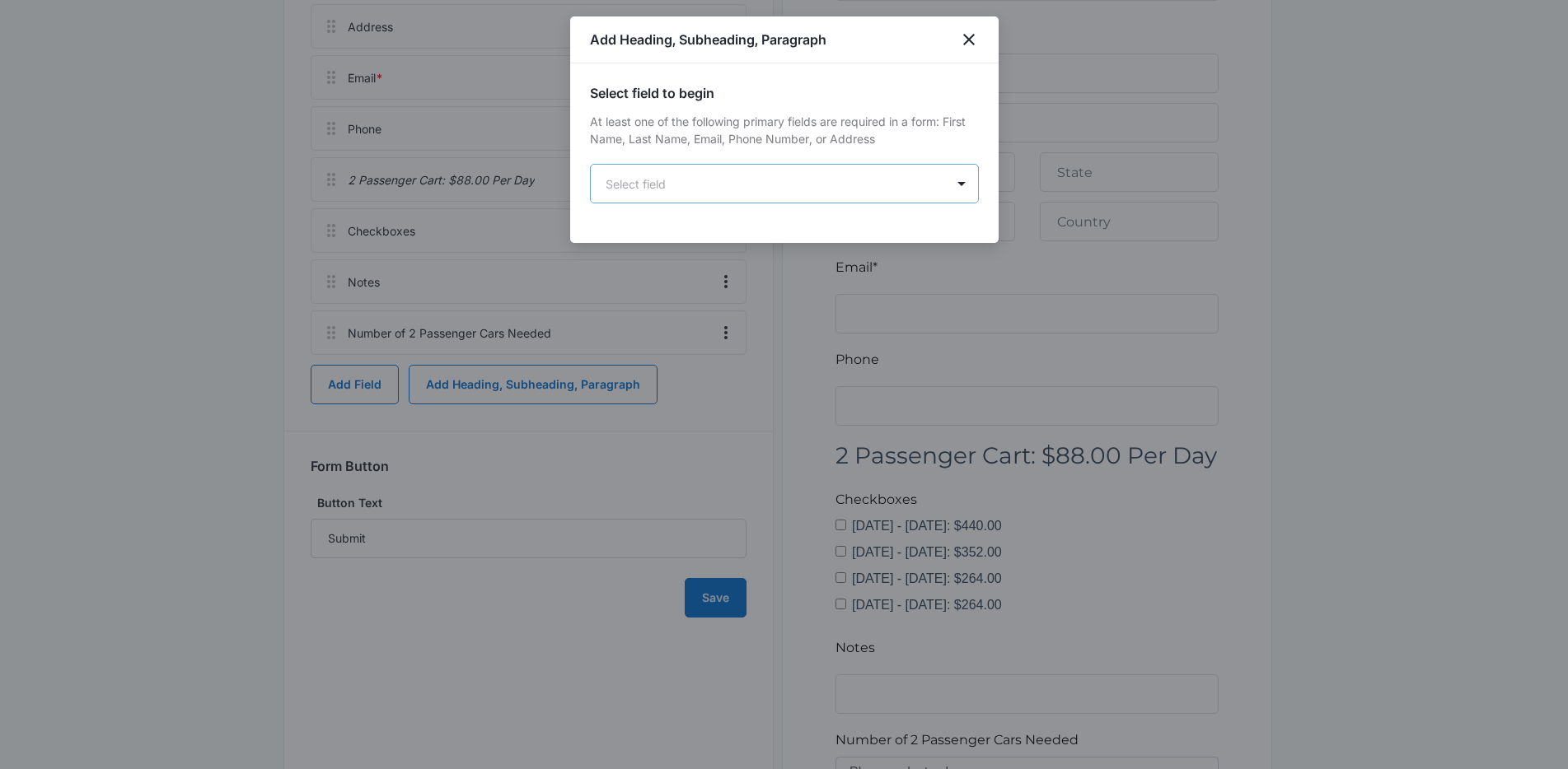
click at [656, 184] on body "Forms Apps Reputation Forms CRM Email Social Content Ads Intelligence Files Bra…" at bounding box center [784, 255] width 1568 height 1384
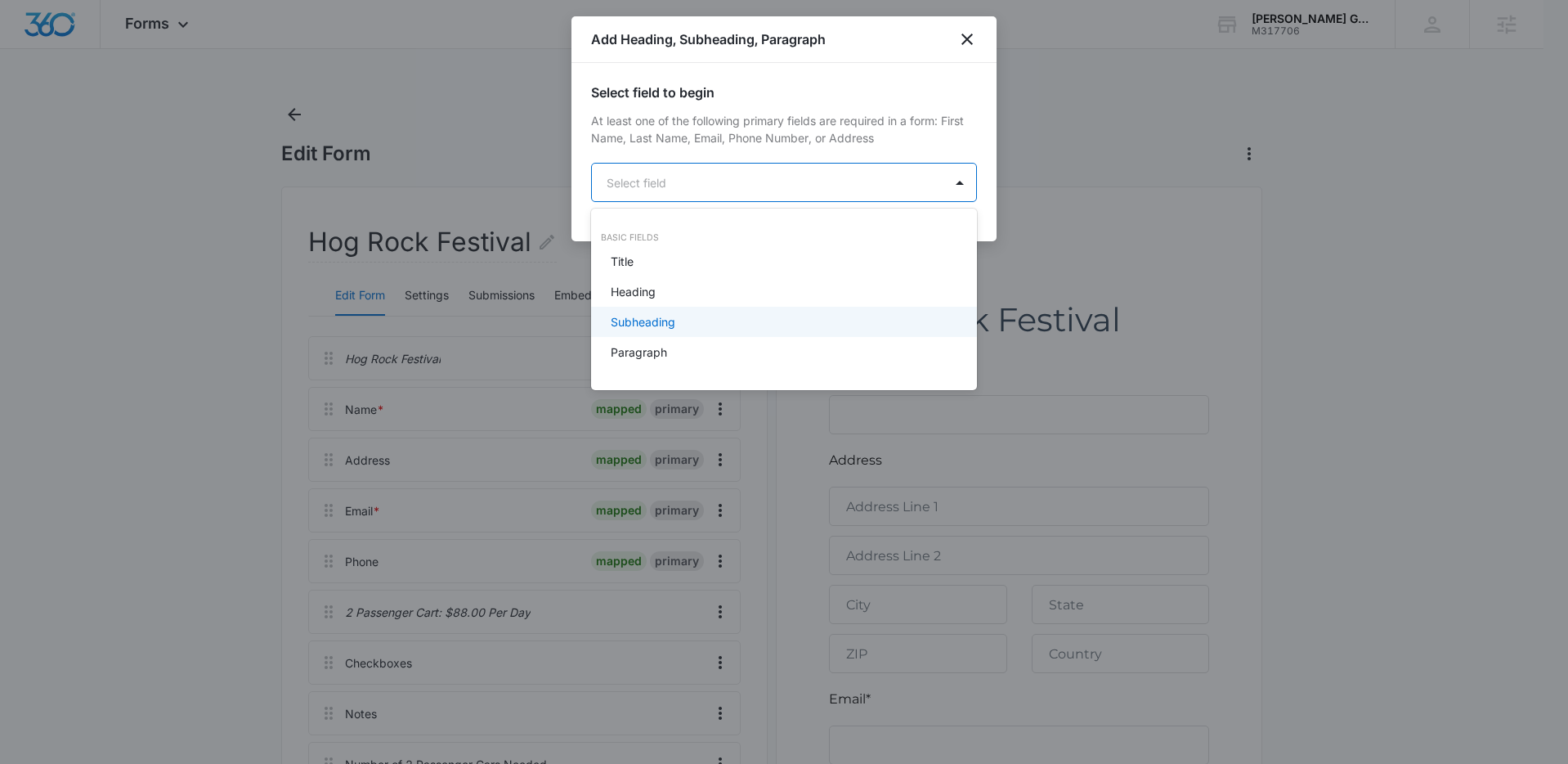
click at [686, 324] on div "Subheading" at bounding box center [782, 322] width 343 height 18
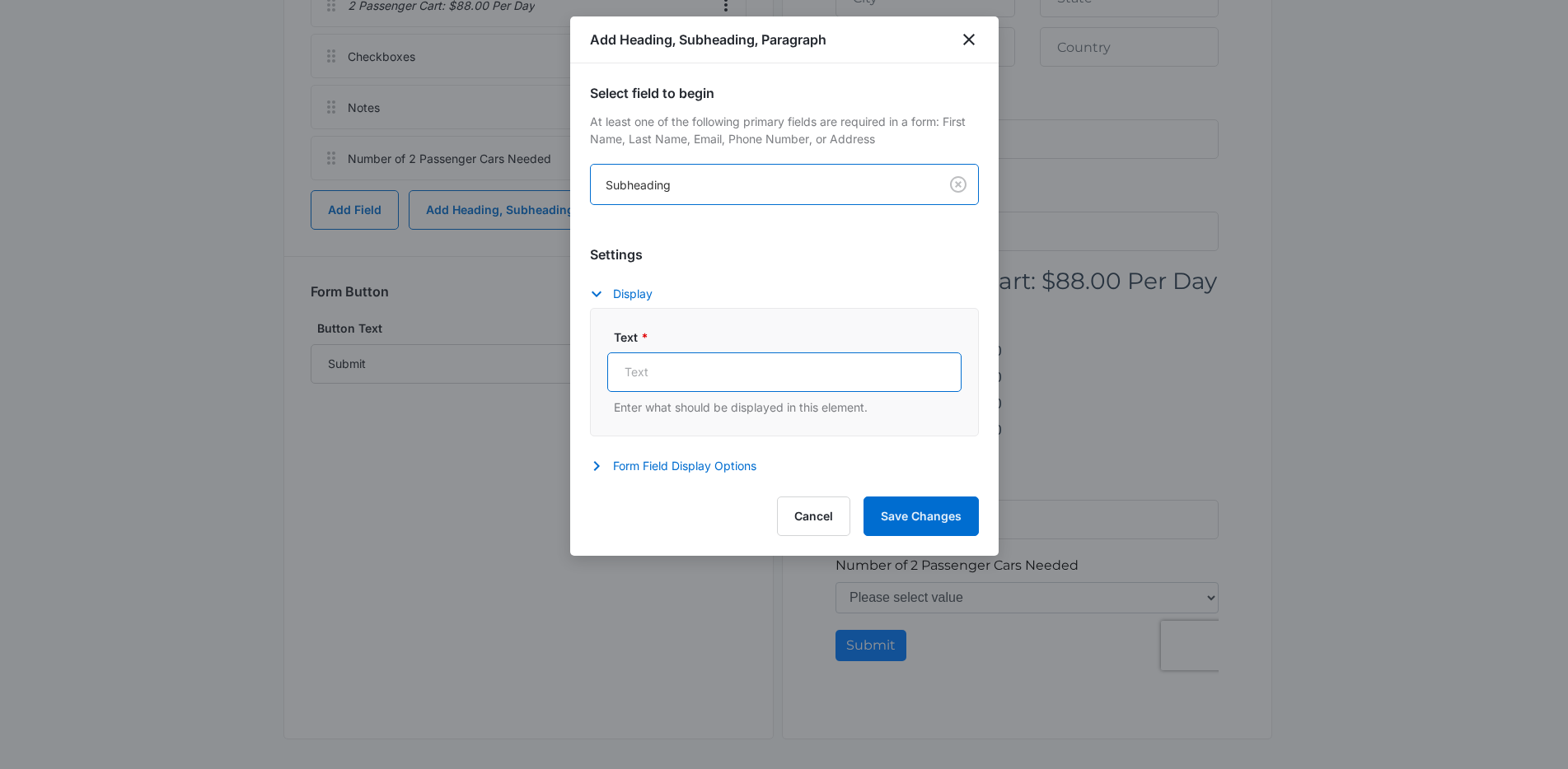
click at [797, 385] on input "Text *" at bounding box center [784, 372] width 355 height 39
paste input "4 Passenger Cart Pricing: $100.00 per day"
click at [639, 370] on input "4 Passenger Cart Pricing: $100.00 per day" at bounding box center [784, 372] width 355 height 39
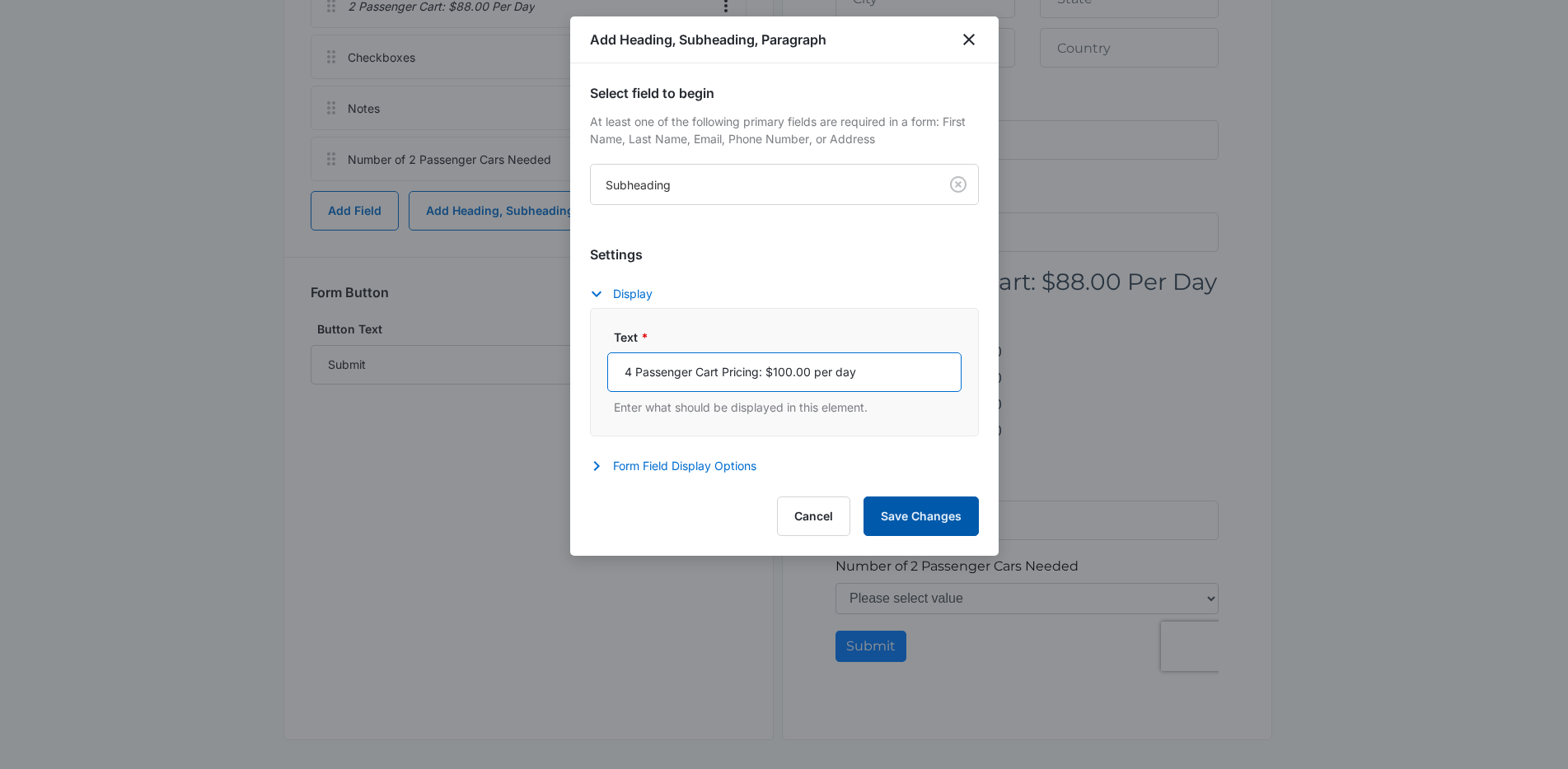
type input "4 Passenger Cart Pricing: $100.00 per day"
click at [879, 497] on button "Save Changes" at bounding box center [921, 517] width 115 height 39
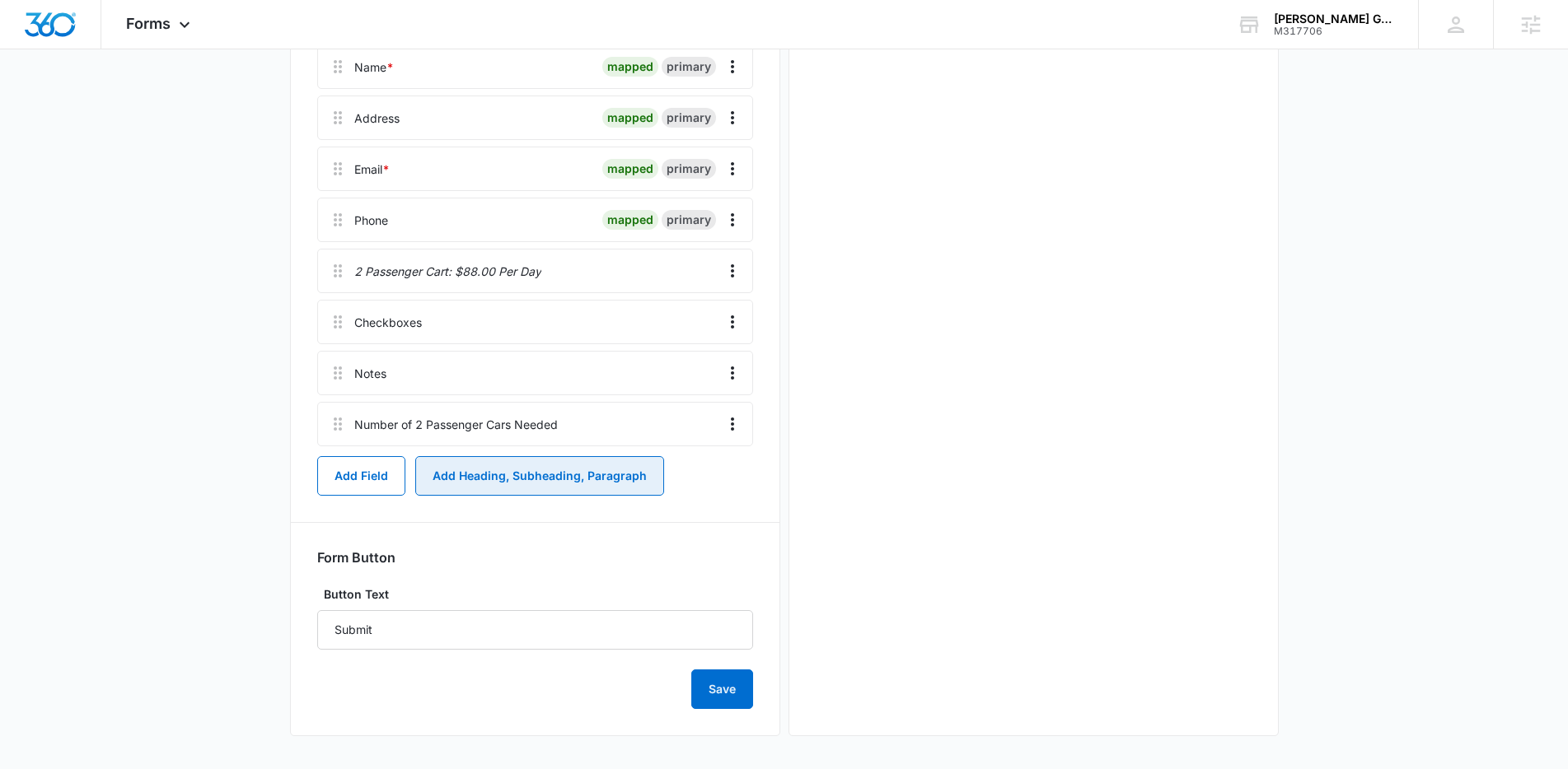
scroll to position [0, 0]
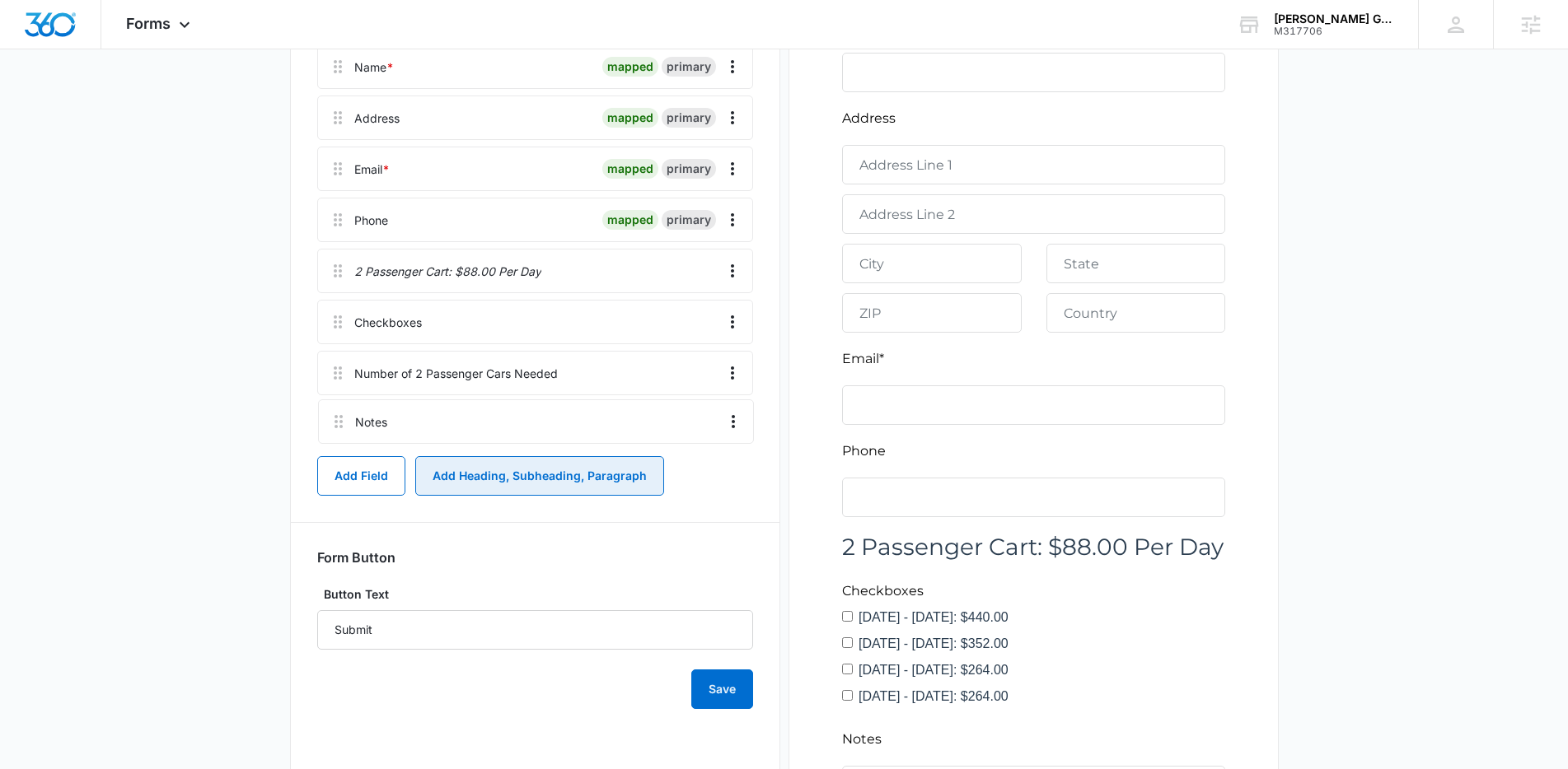
drag, startPoint x: 335, startPoint y: 360, endPoint x: 336, endPoint y: 411, distance: 51.0
click at [336, 411] on div "Hog Rock Festival Name * mapped primary Address mapped primary Email * mapped p…" at bounding box center [535, 219] width 436 height 453
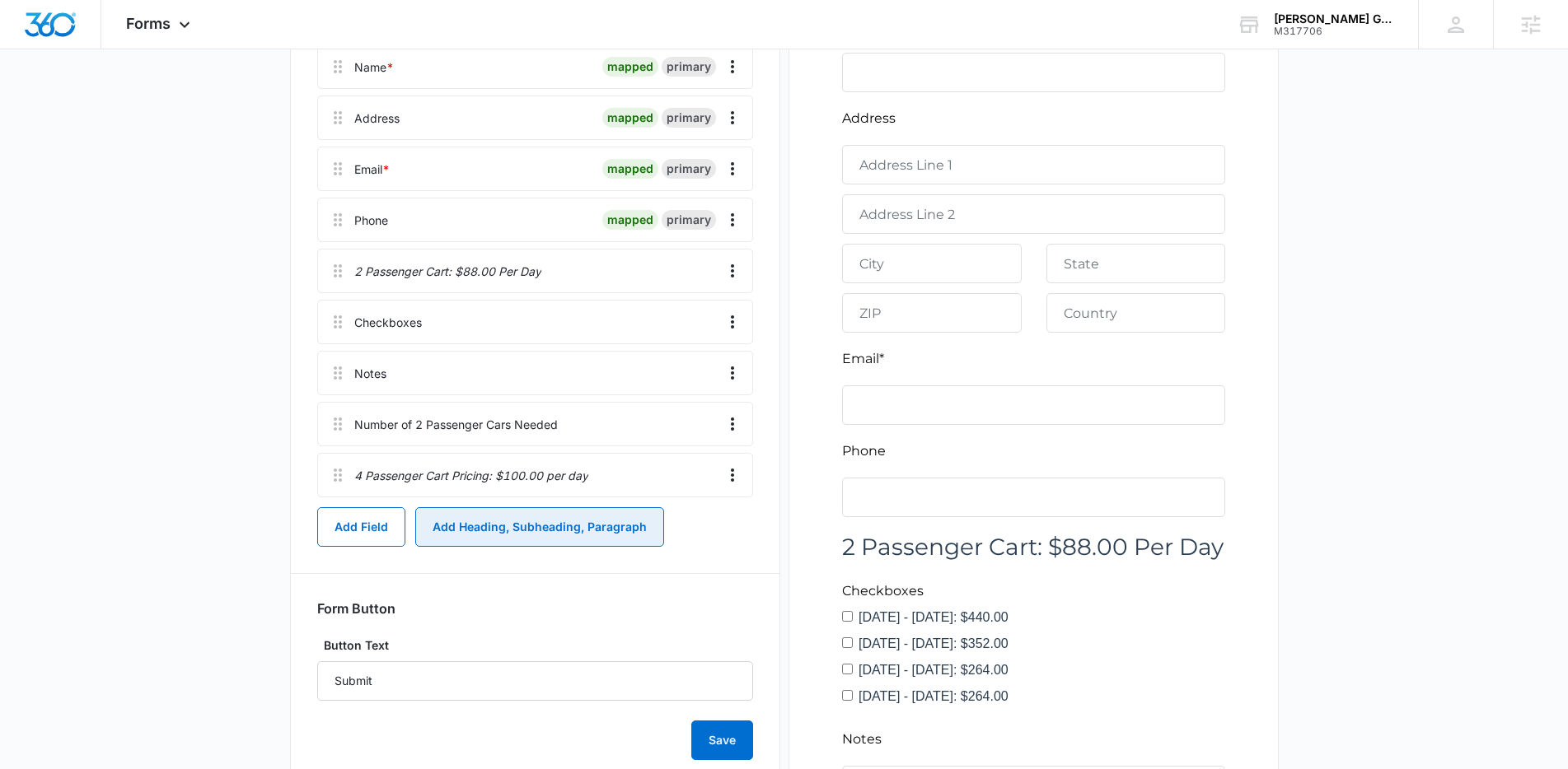
scroll to position [396, 0]
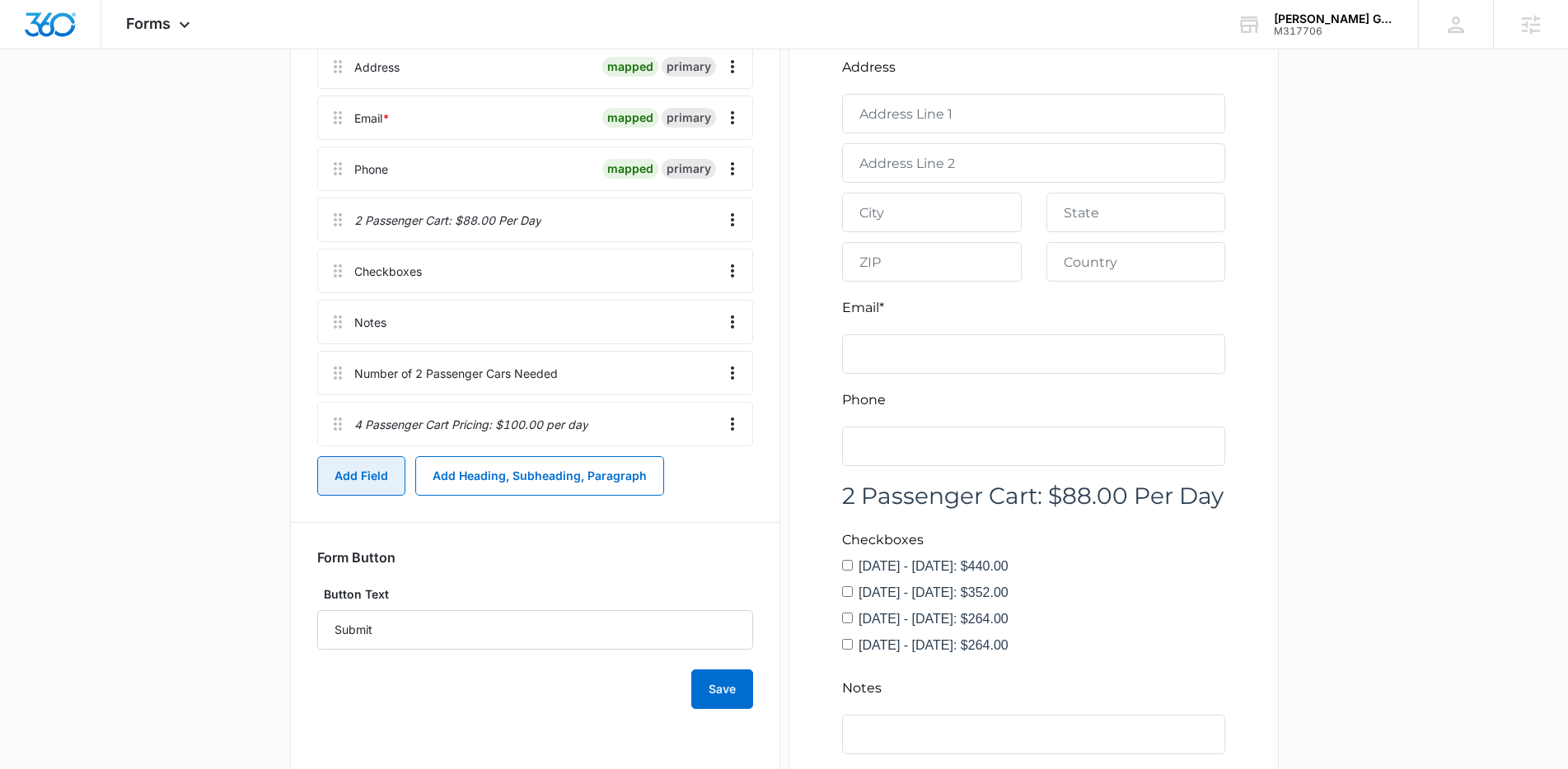
click at [362, 476] on button "Add Field" at bounding box center [362, 476] width 88 height 39
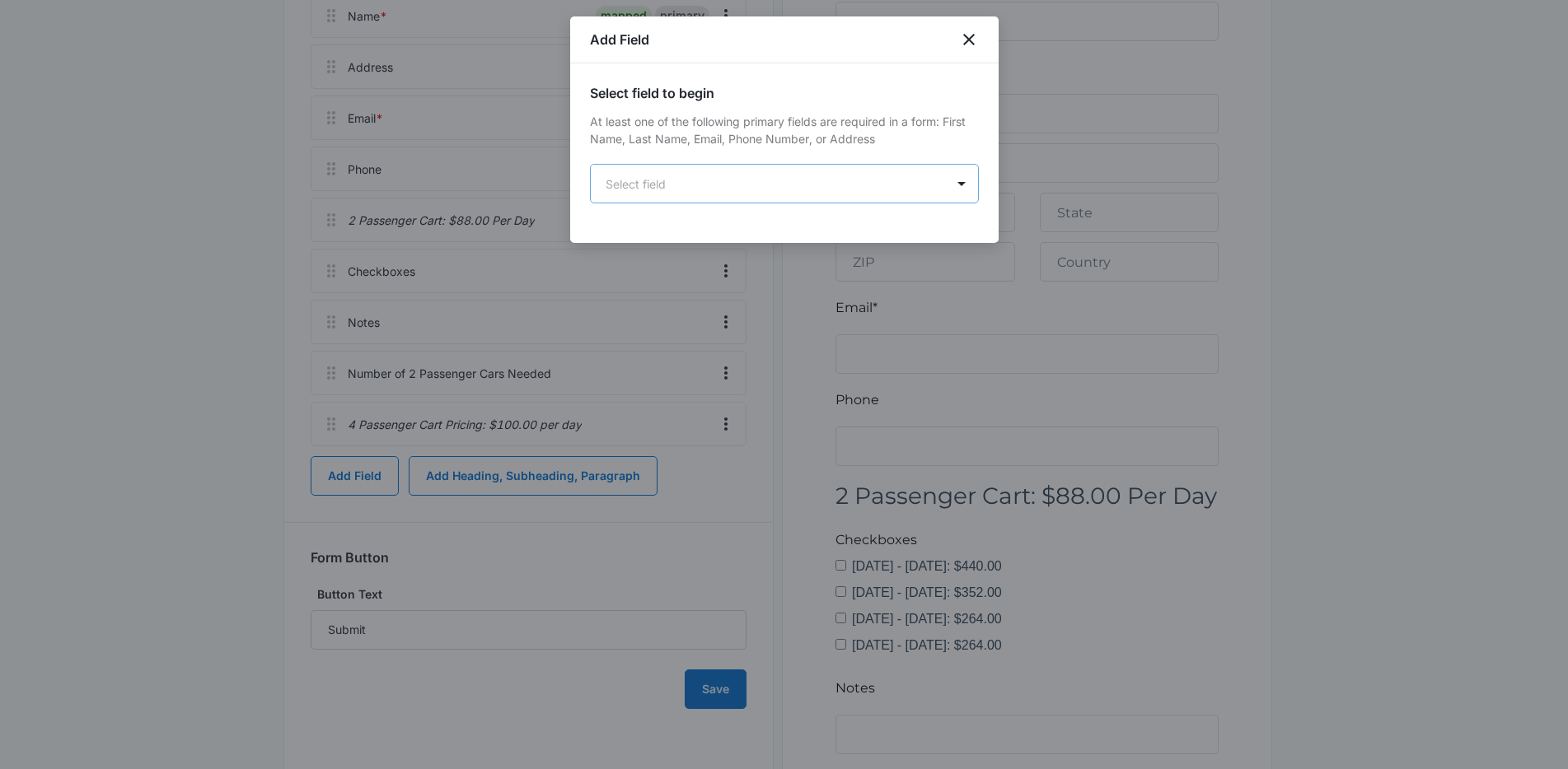
click at [795, 173] on body "Forms Apps Reputation Forms CRM Email Social Content Ads Intelligence Files Bra…" at bounding box center [784, 333] width 1568 height 1458
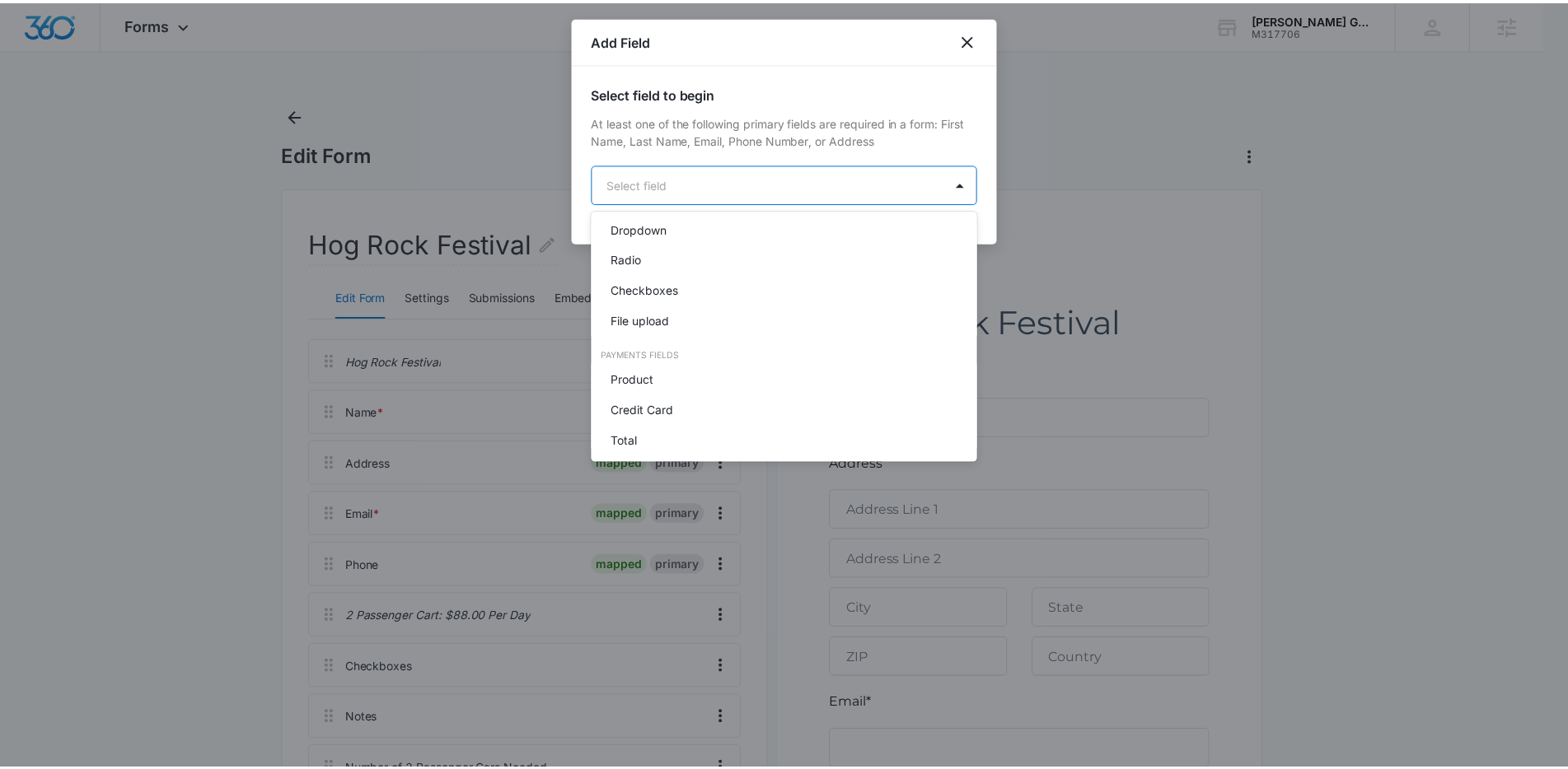
scroll to position [416, 0]
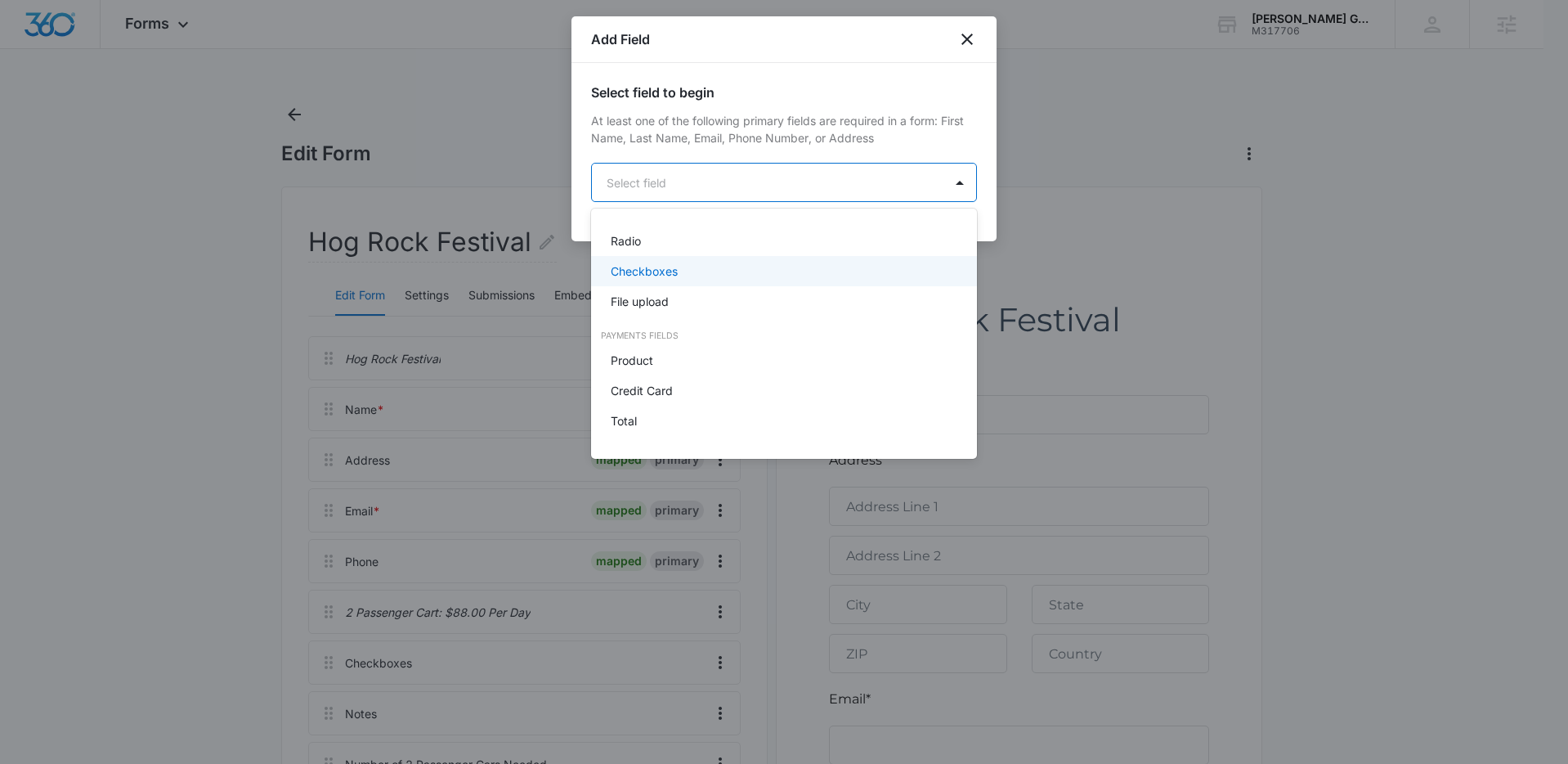
click at [671, 278] on p "Checkboxes" at bounding box center [644, 271] width 67 height 18
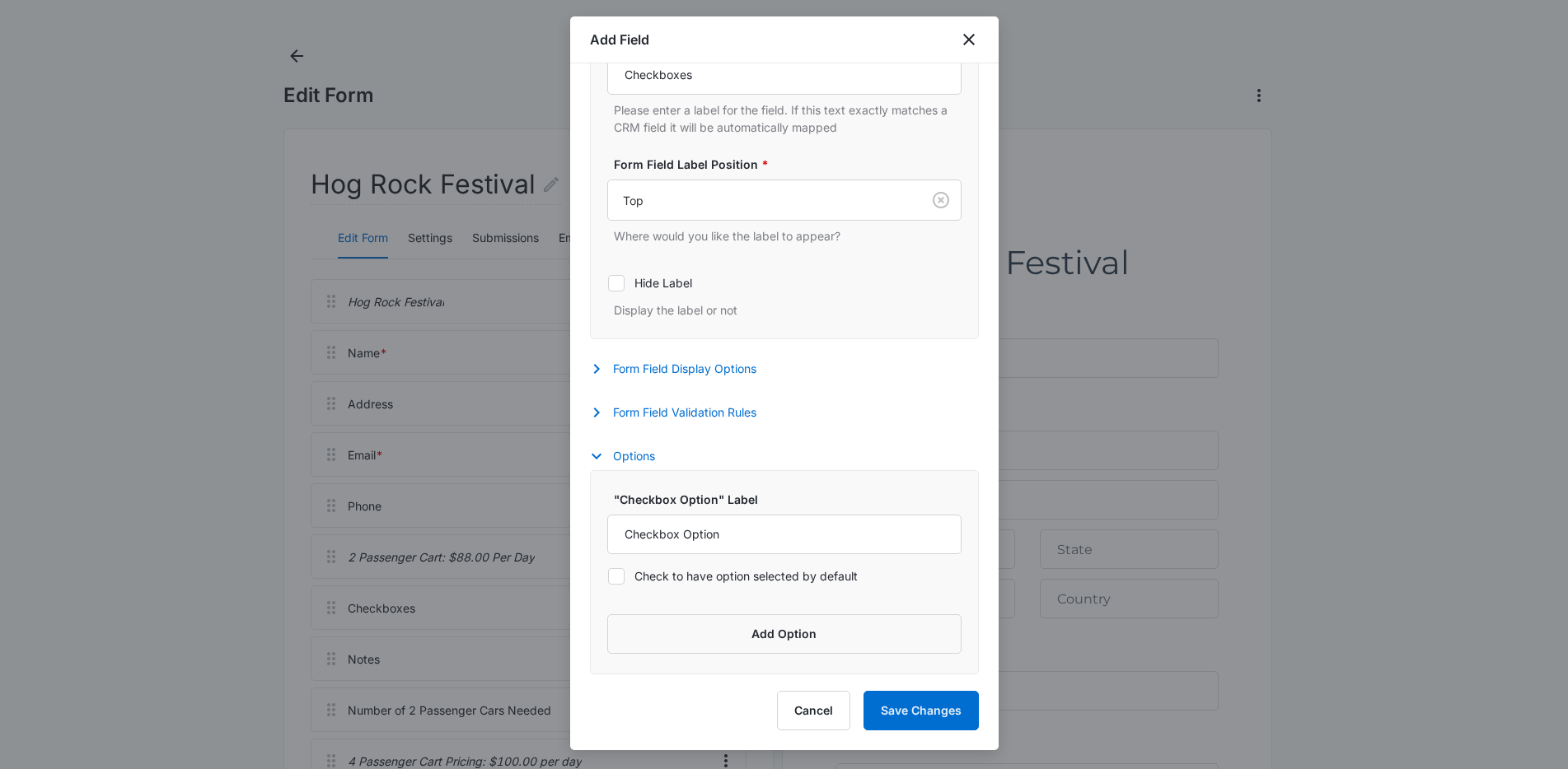
scroll to position [191, 0]
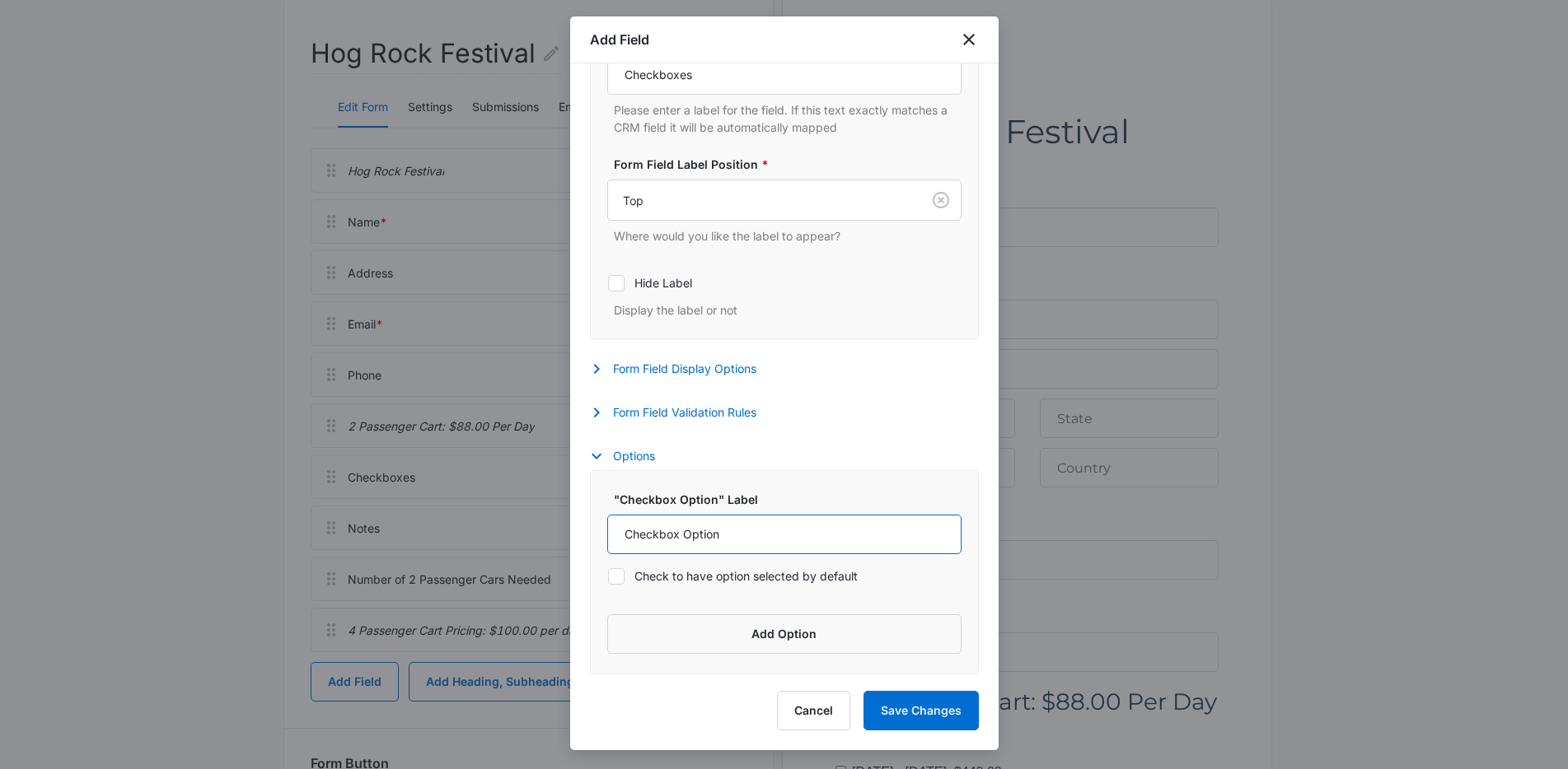
click at [754, 542] on input "Checkbox Option" at bounding box center [784, 534] width 355 height 39
paste input "[DATE] - [DATE]: $500.00"
type input "[DATE] - [DATE]: $500.00"
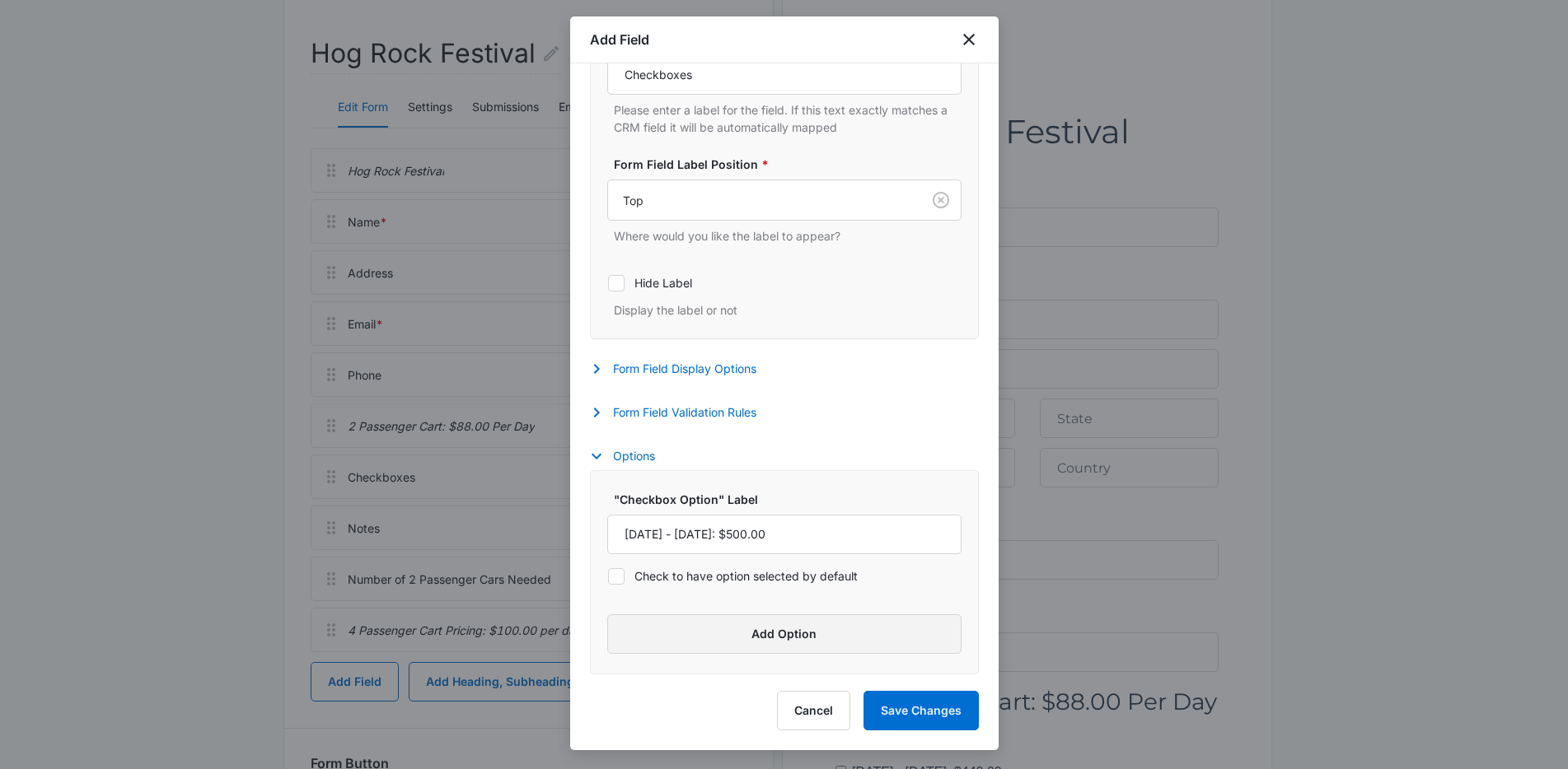
click at [778, 621] on button "Add Option" at bounding box center [784, 634] width 355 height 39
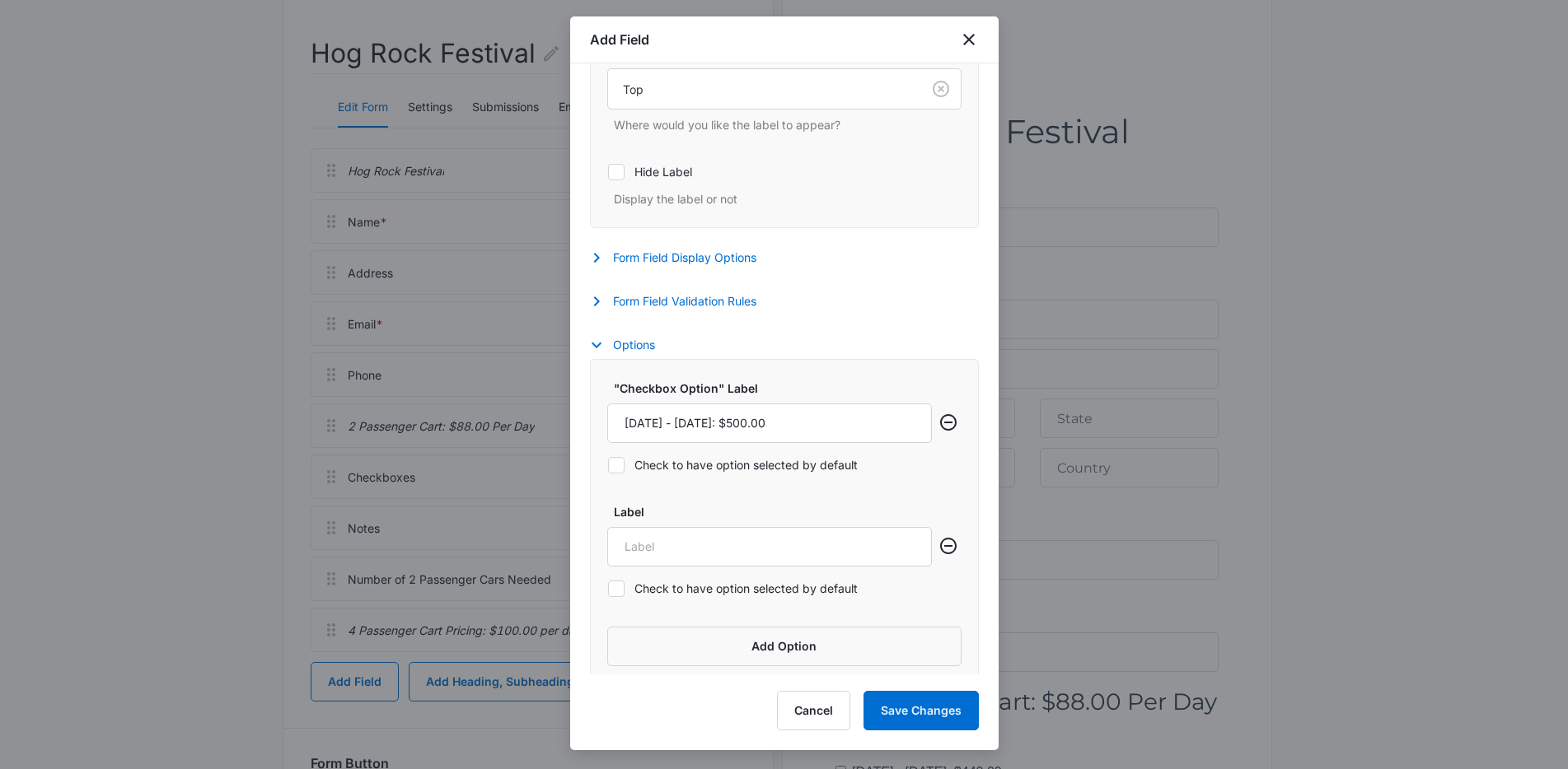
scroll to position [559, 0]
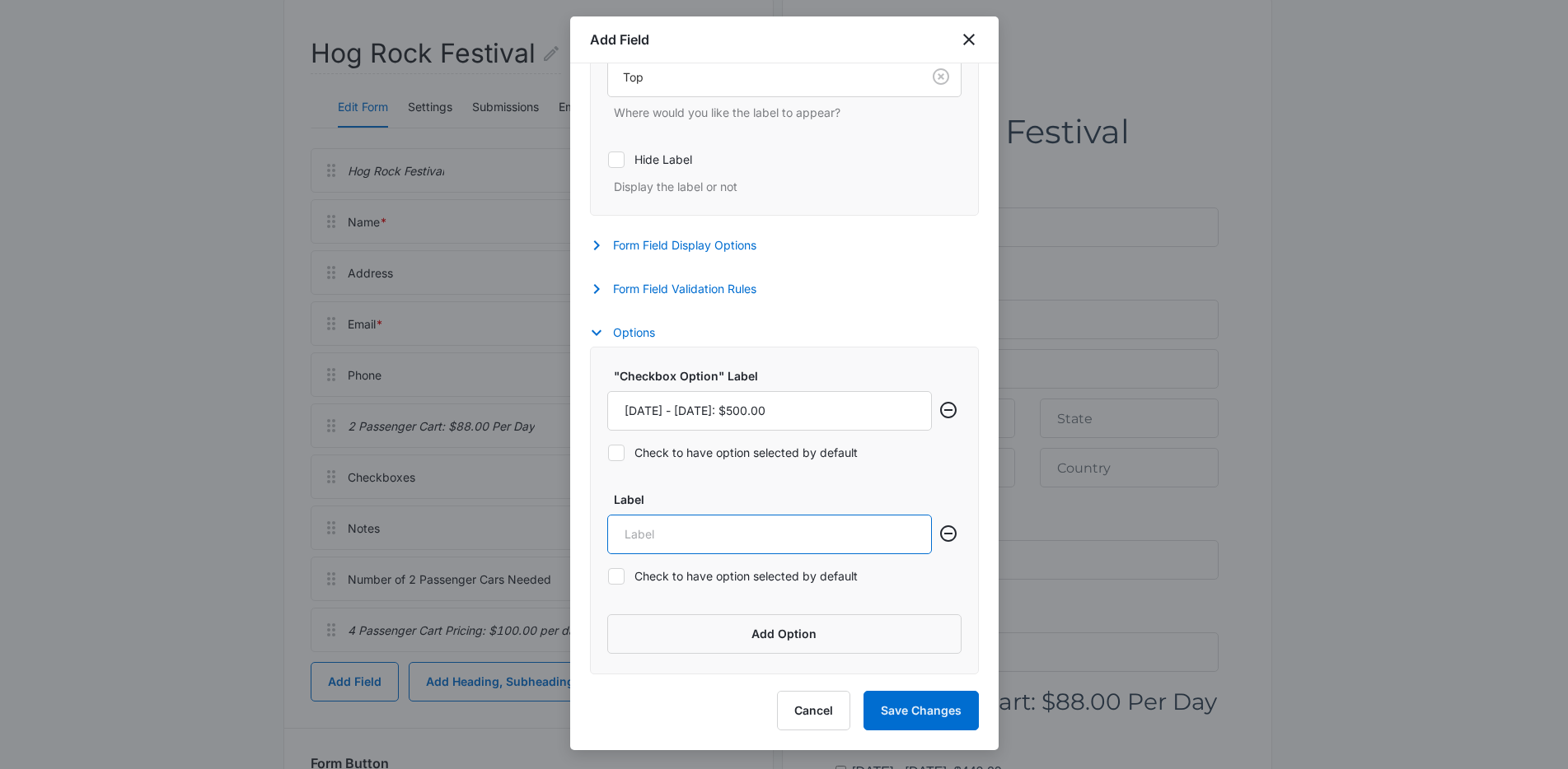
click at [752, 538] on input "Label" at bounding box center [769, 534] width 324 height 39
paste input "[DATE] - [DATE]: $400.00"
type input "[DATE] - [DATE]: $400.00"
click at [765, 636] on button "Add Option" at bounding box center [784, 634] width 355 height 39
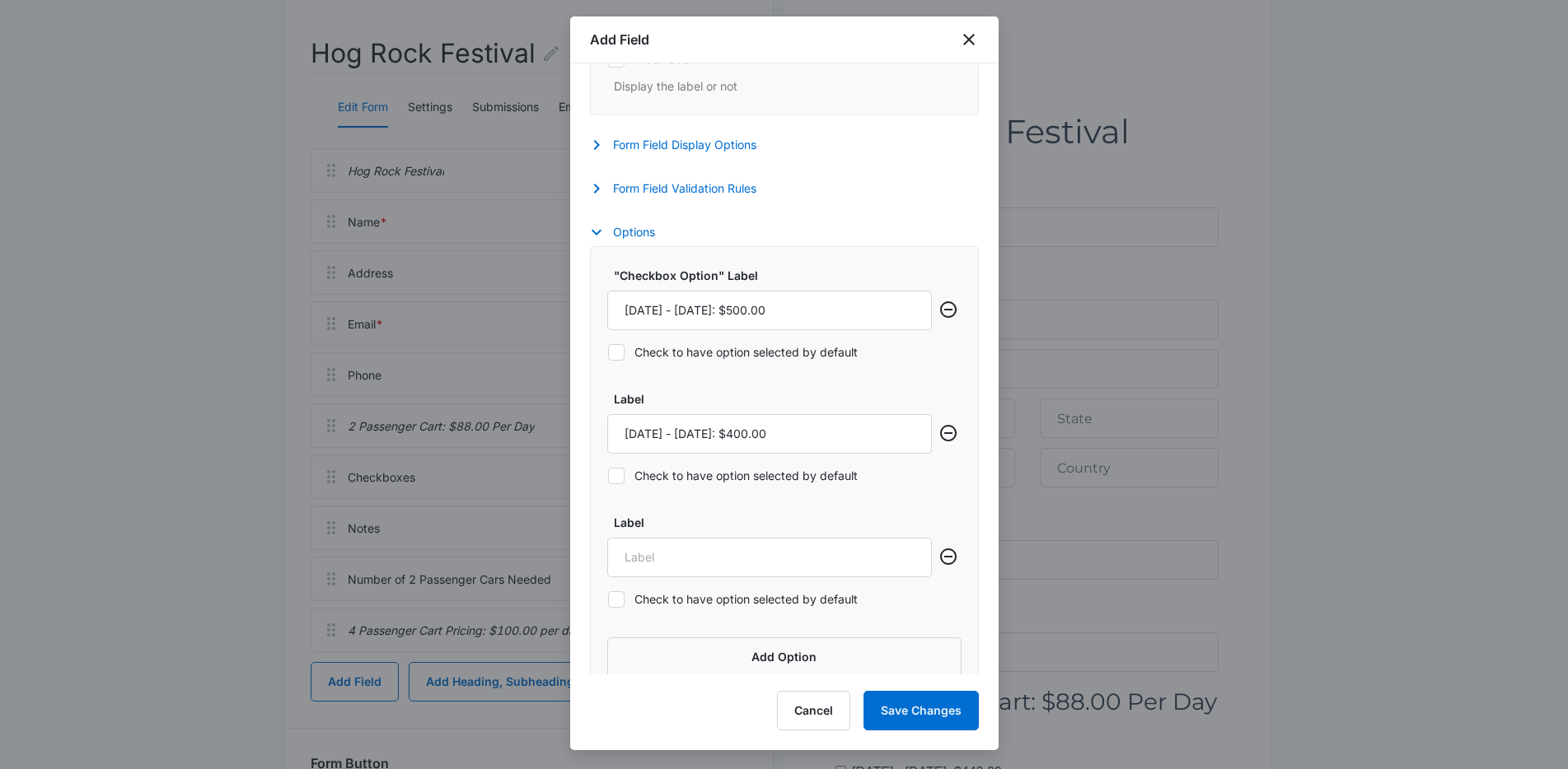
scroll to position [683, 0]
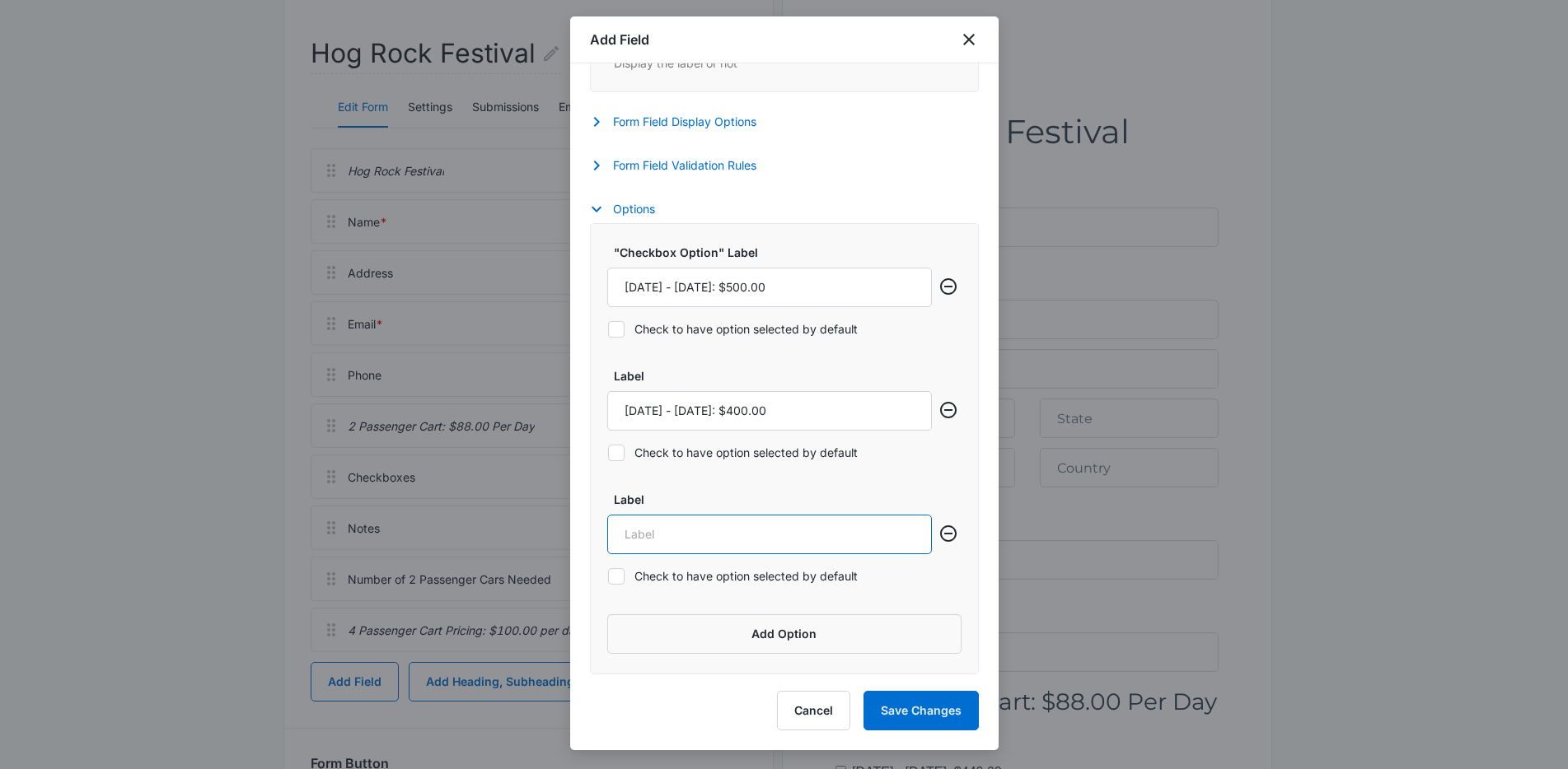
click at [742, 540] on input "Label" at bounding box center [769, 534] width 324 height 39
paste input "[DATE] - [DATE]: $300.00"
type input "[DATE] - [DATE]: $300.00"
click at [767, 637] on button "Add Option" at bounding box center [784, 634] width 355 height 39
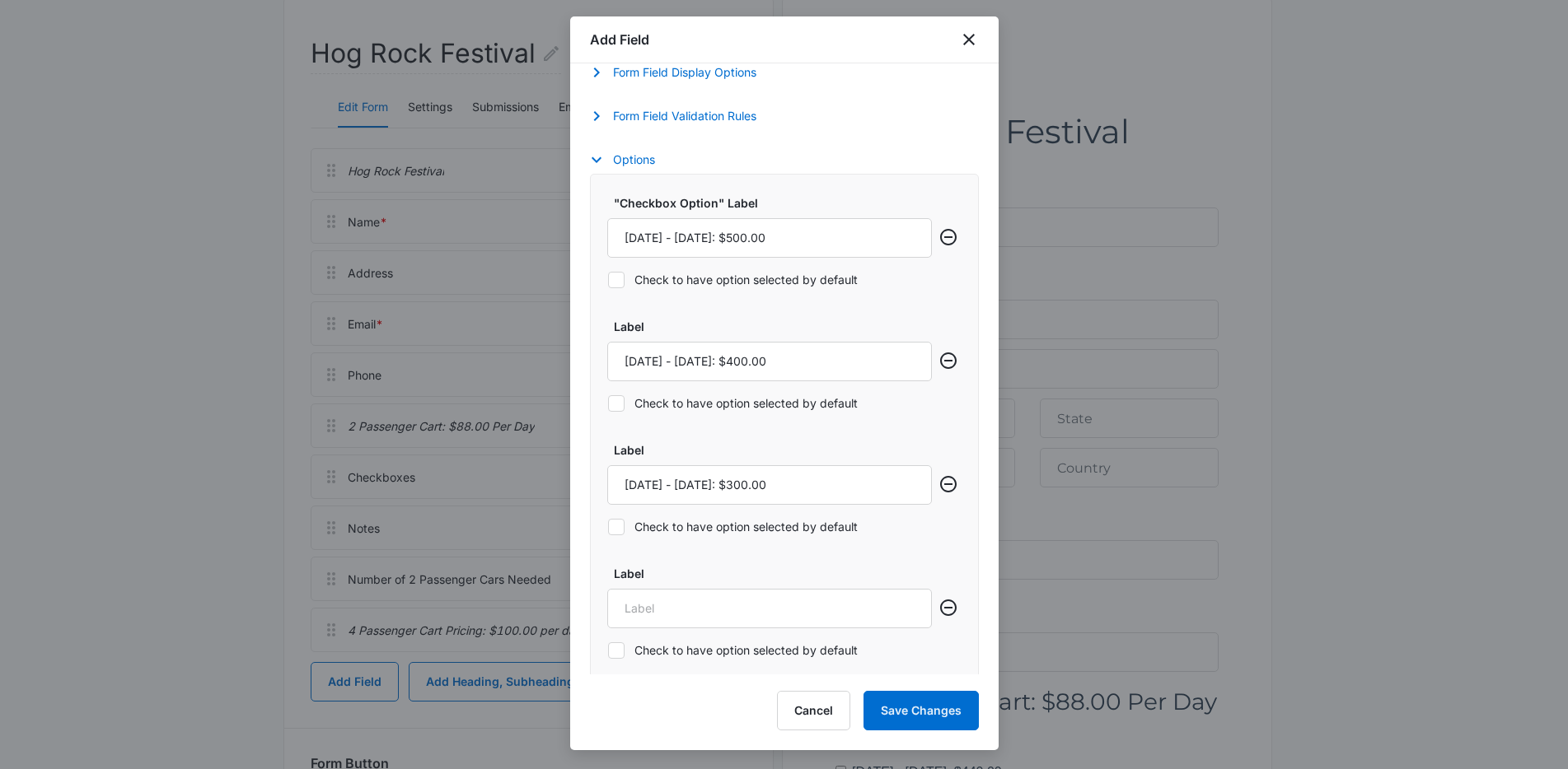
scroll to position [806, 0]
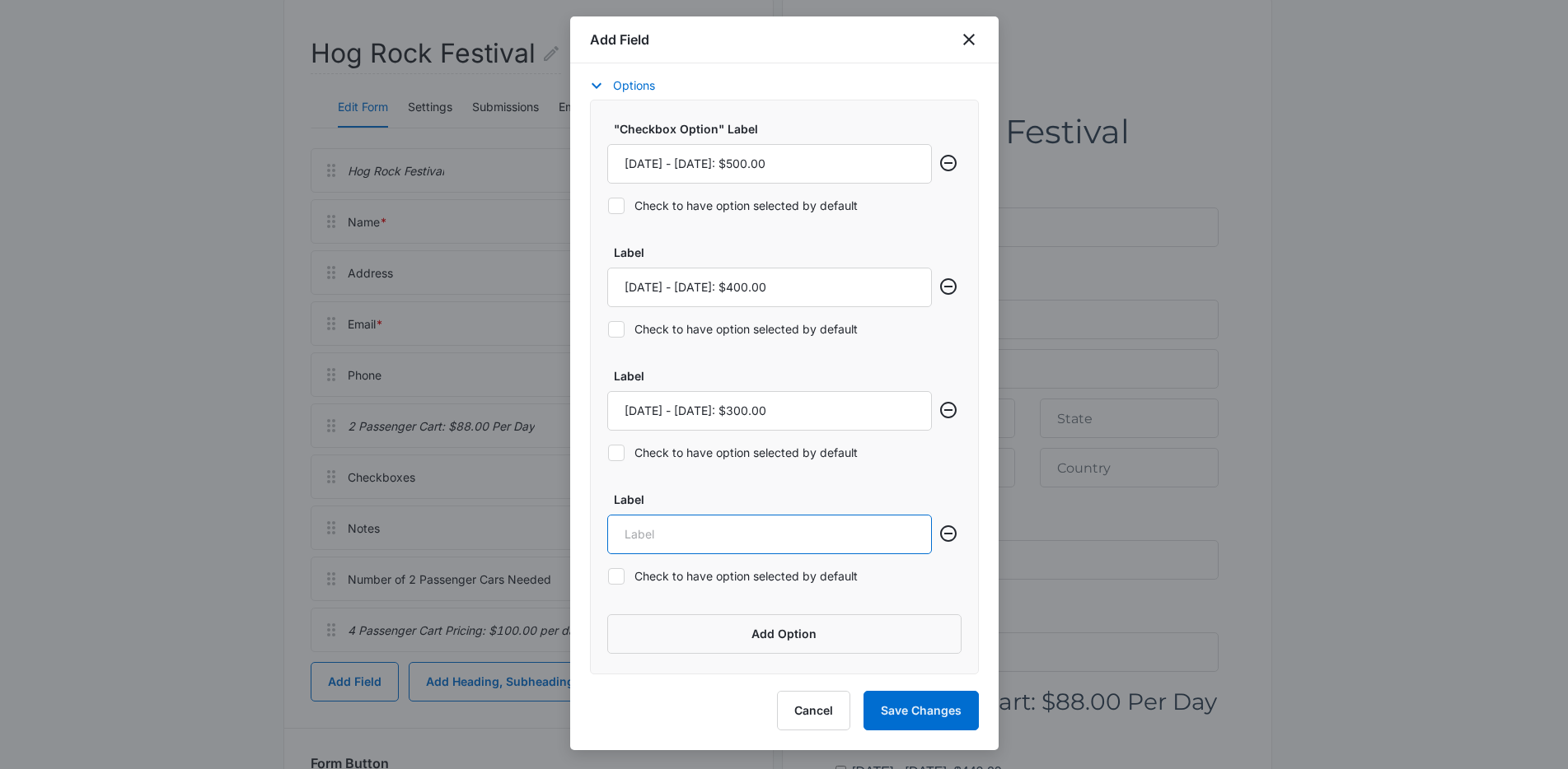
click at [777, 541] on input "Label" at bounding box center [769, 534] width 324 height 39
paste input "[DATE] - [DATE]: $300.00"
type input "[DATE] - [DATE]: $300.00"
click at [915, 710] on button "Save Changes" at bounding box center [921, 711] width 115 height 39
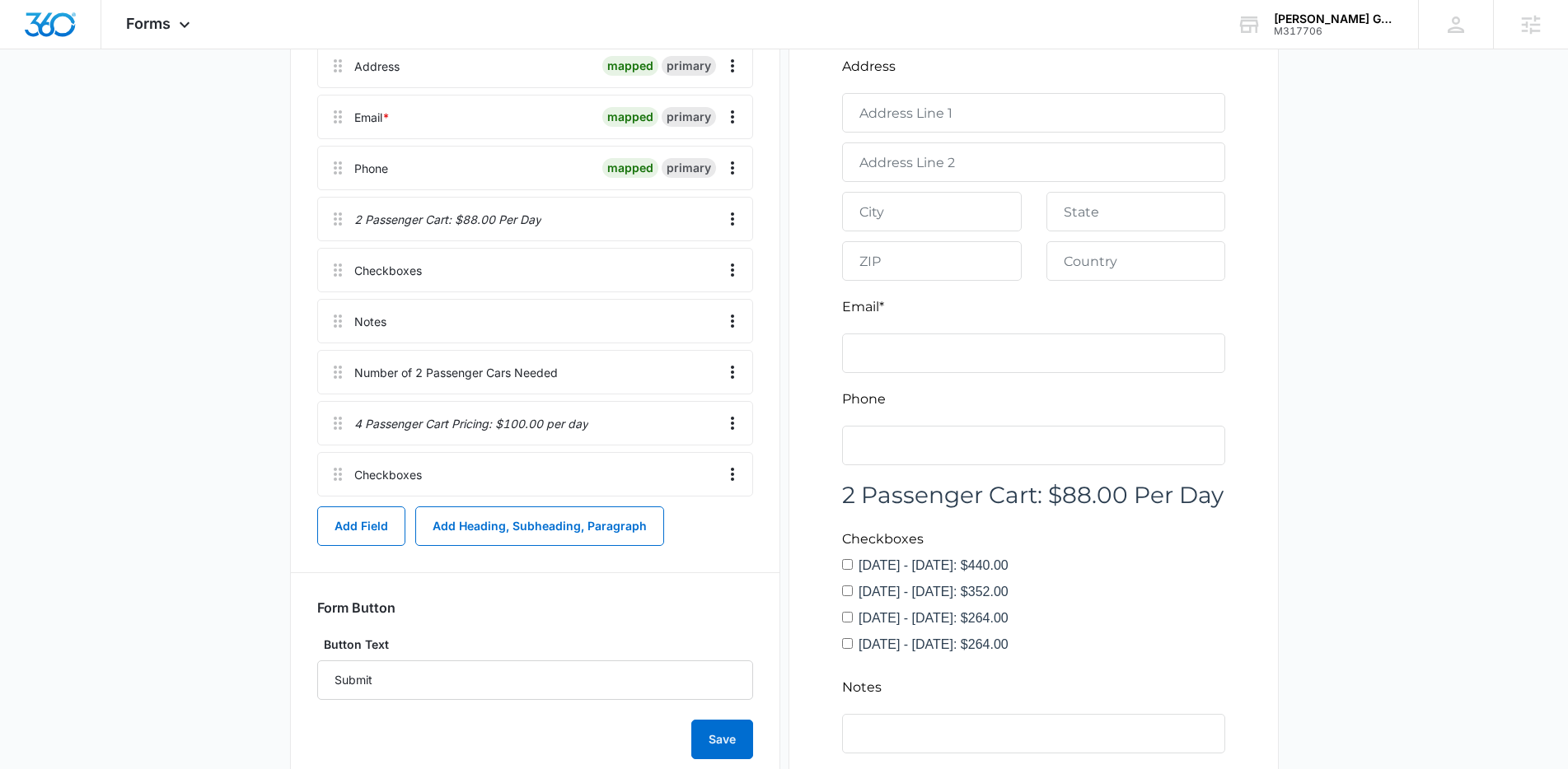
scroll to position [401, 0]
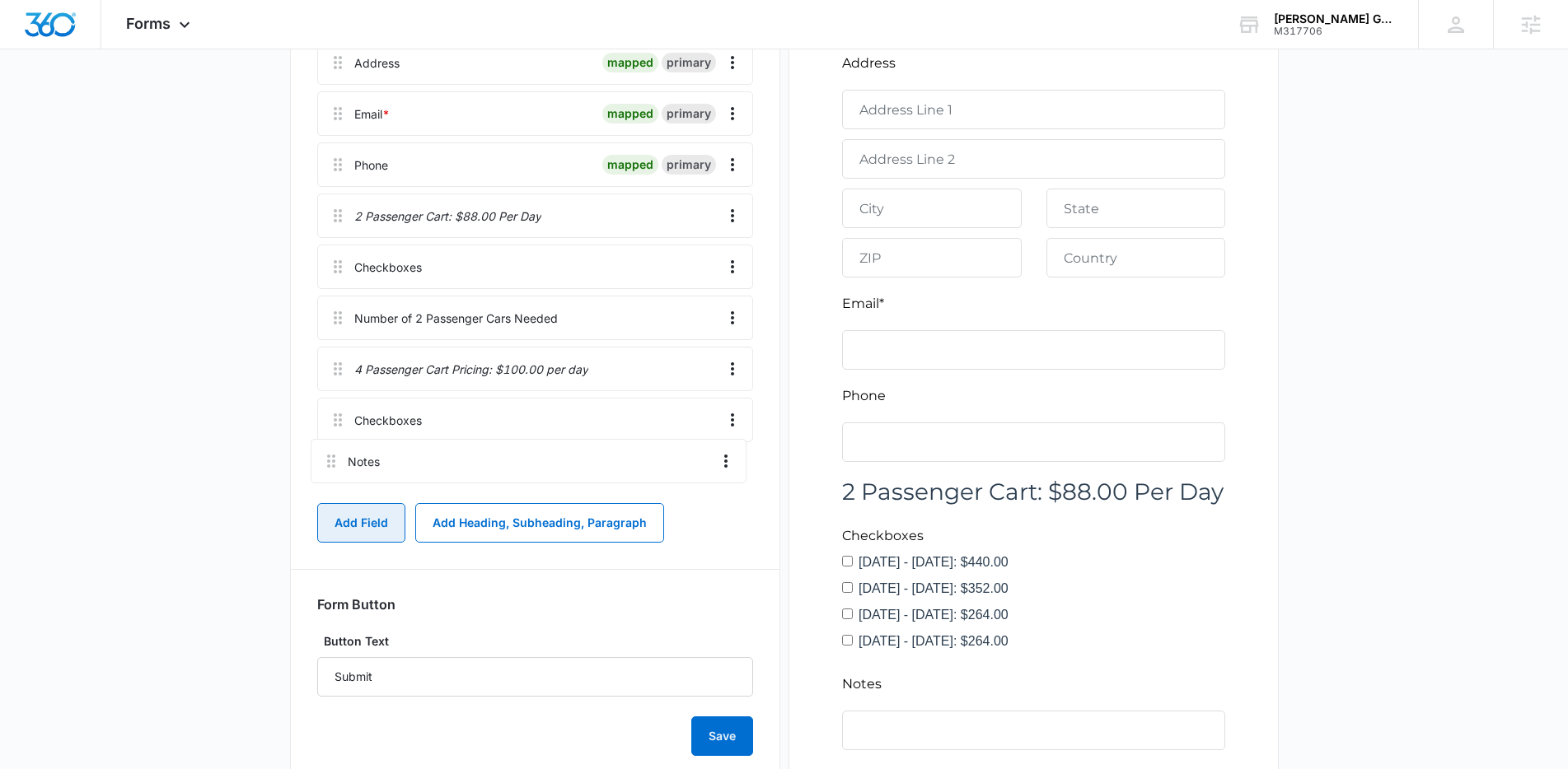
drag, startPoint x: 336, startPoint y: 313, endPoint x: 329, endPoint y: 457, distance: 144.2
click at [329, 457] on div "Hog Rock Festival Name * mapped primary Address mapped primary Email * mapped p…" at bounding box center [535, 215] width 436 height 555
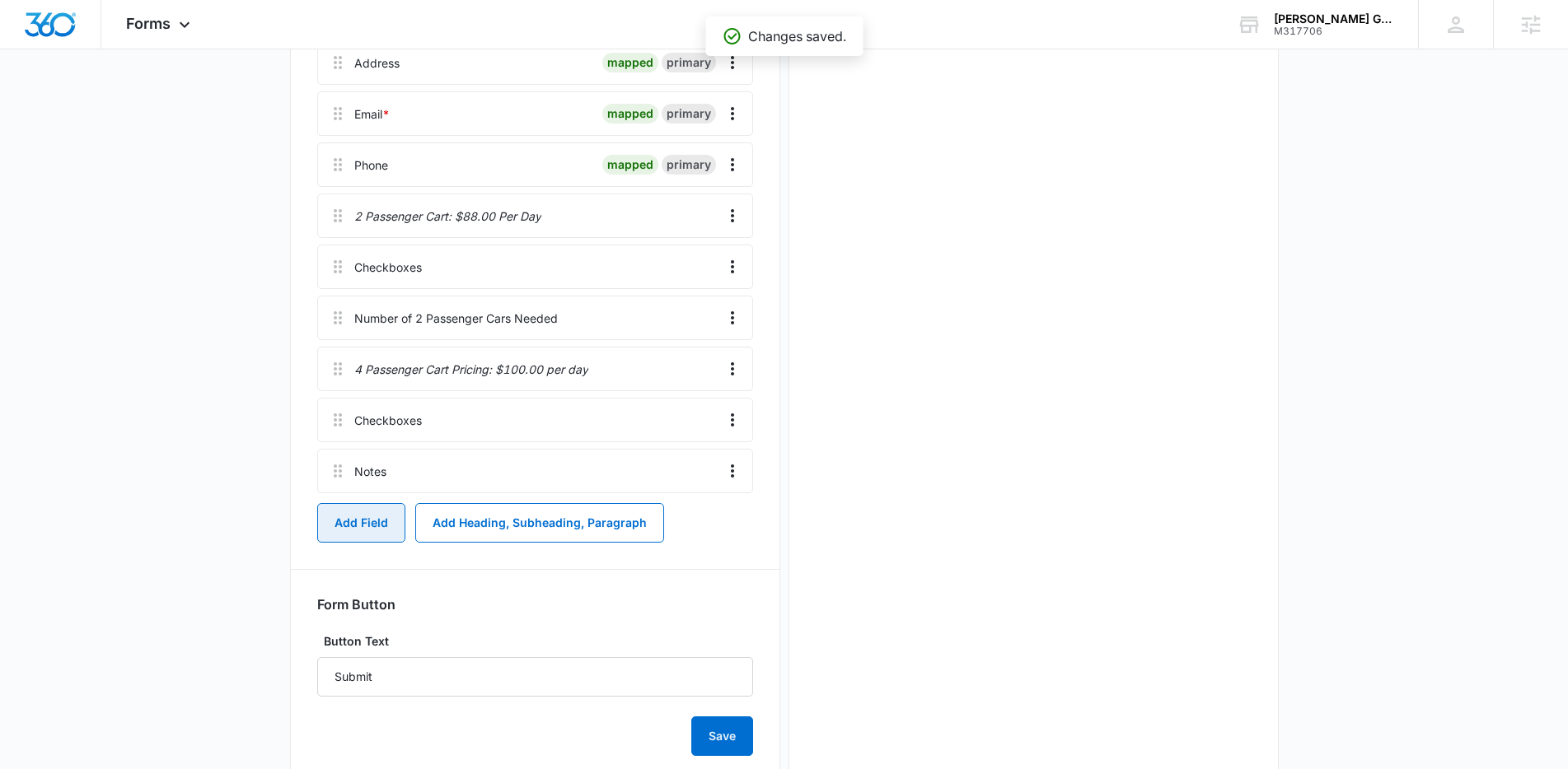
scroll to position [0, 0]
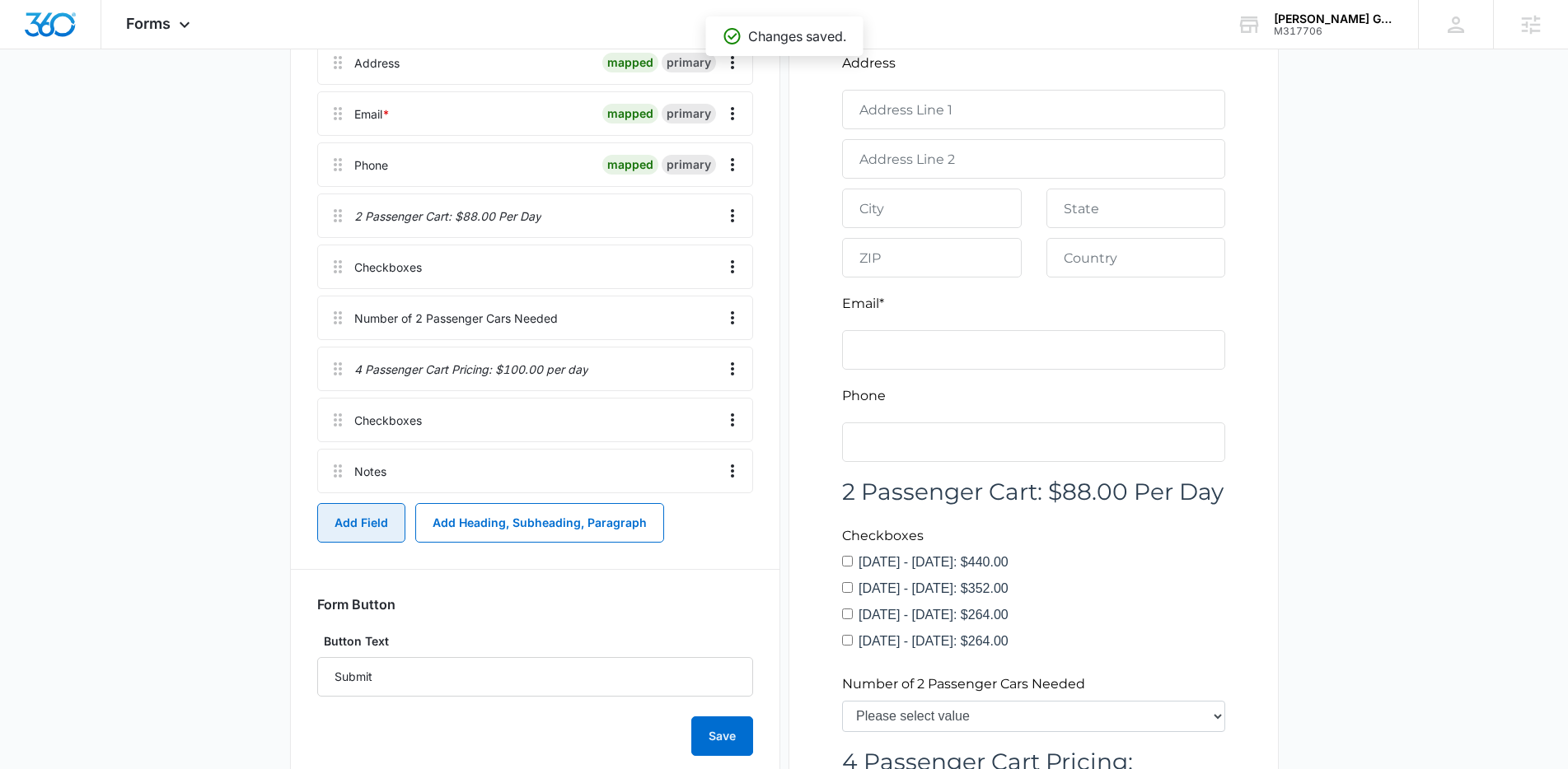
click at [350, 520] on button "Add Field" at bounding box center [362, 522] width 88 height 39
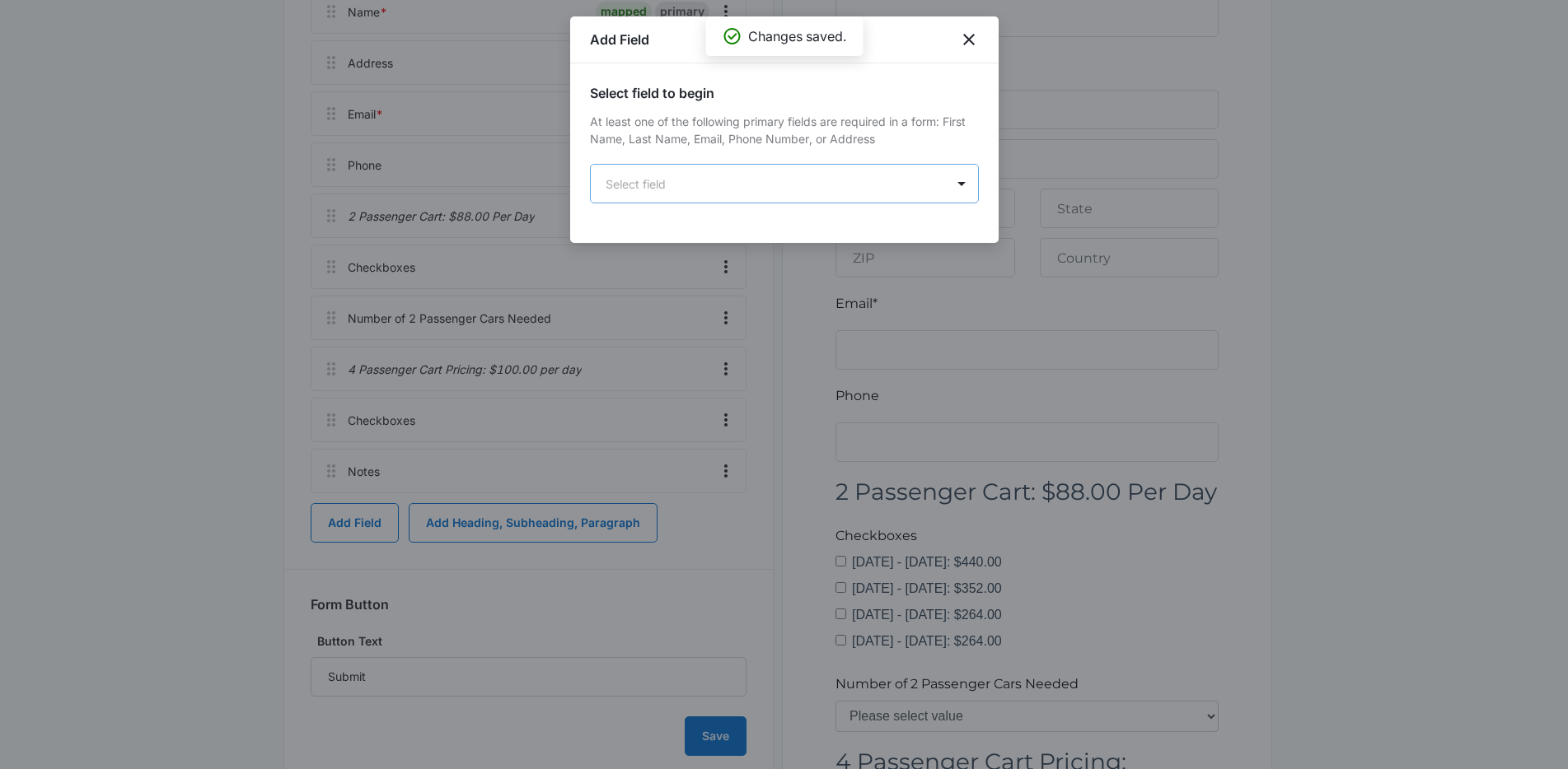
click at [626, 190] on body "Forms Apps Reputation Forms CRM Email Social Content Ads Intelligence Files Bra…" at bounding box center [784, 403] width 1568 height 1607
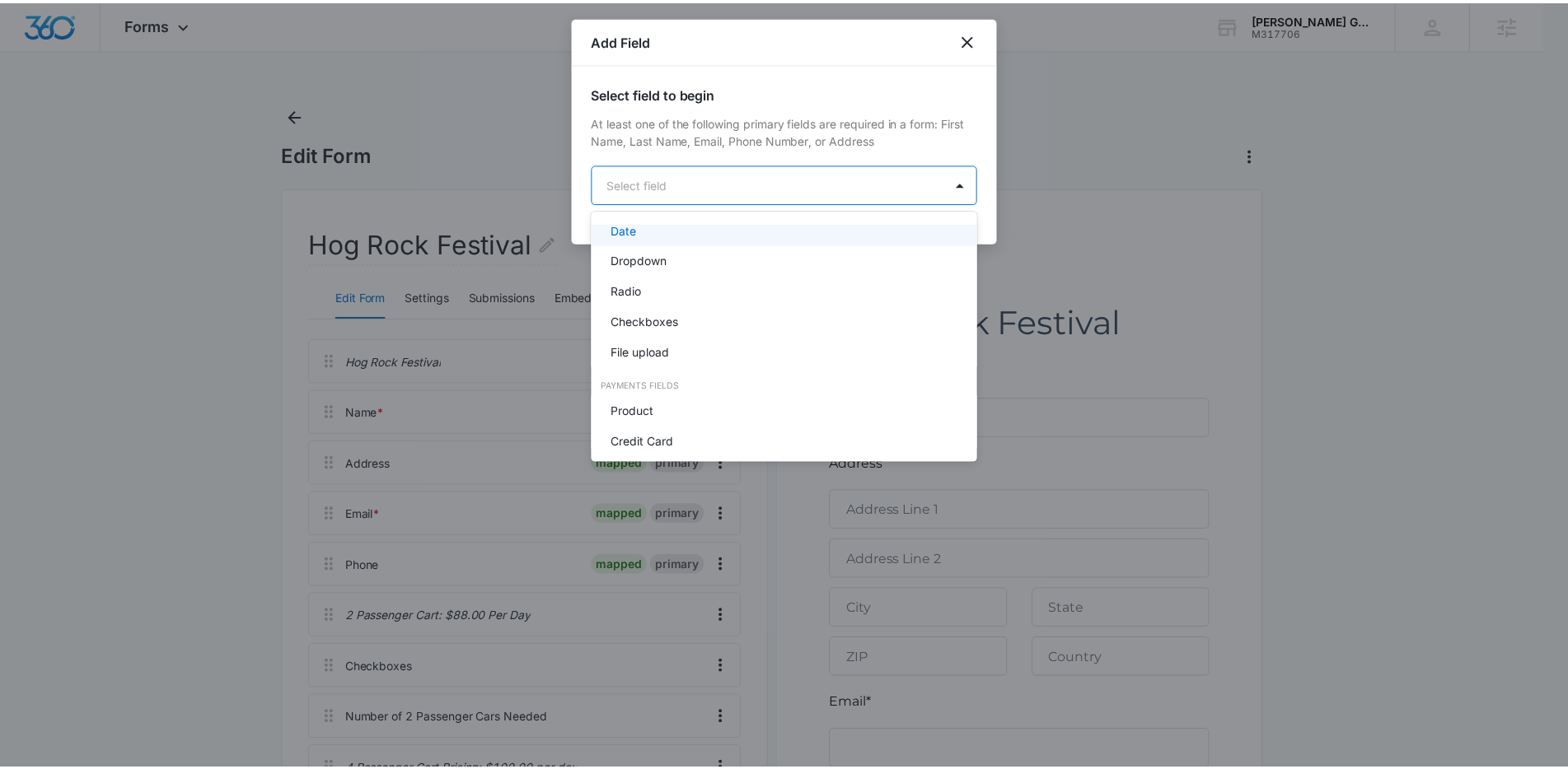
scroll to position [371, 0]
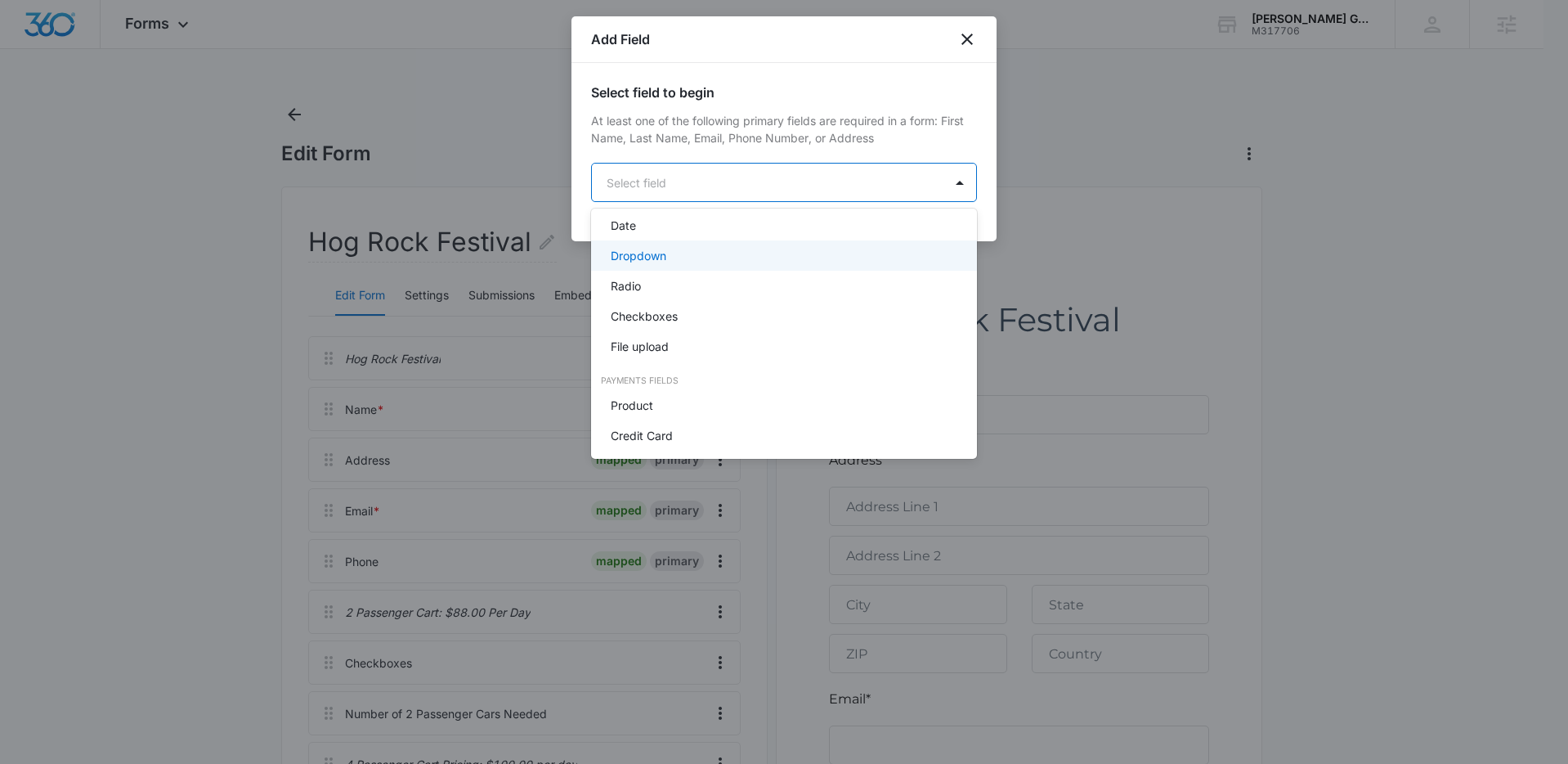
click at [649, 256] on p "Dropdown" at bounding box center [638, 256] width 56 height 18
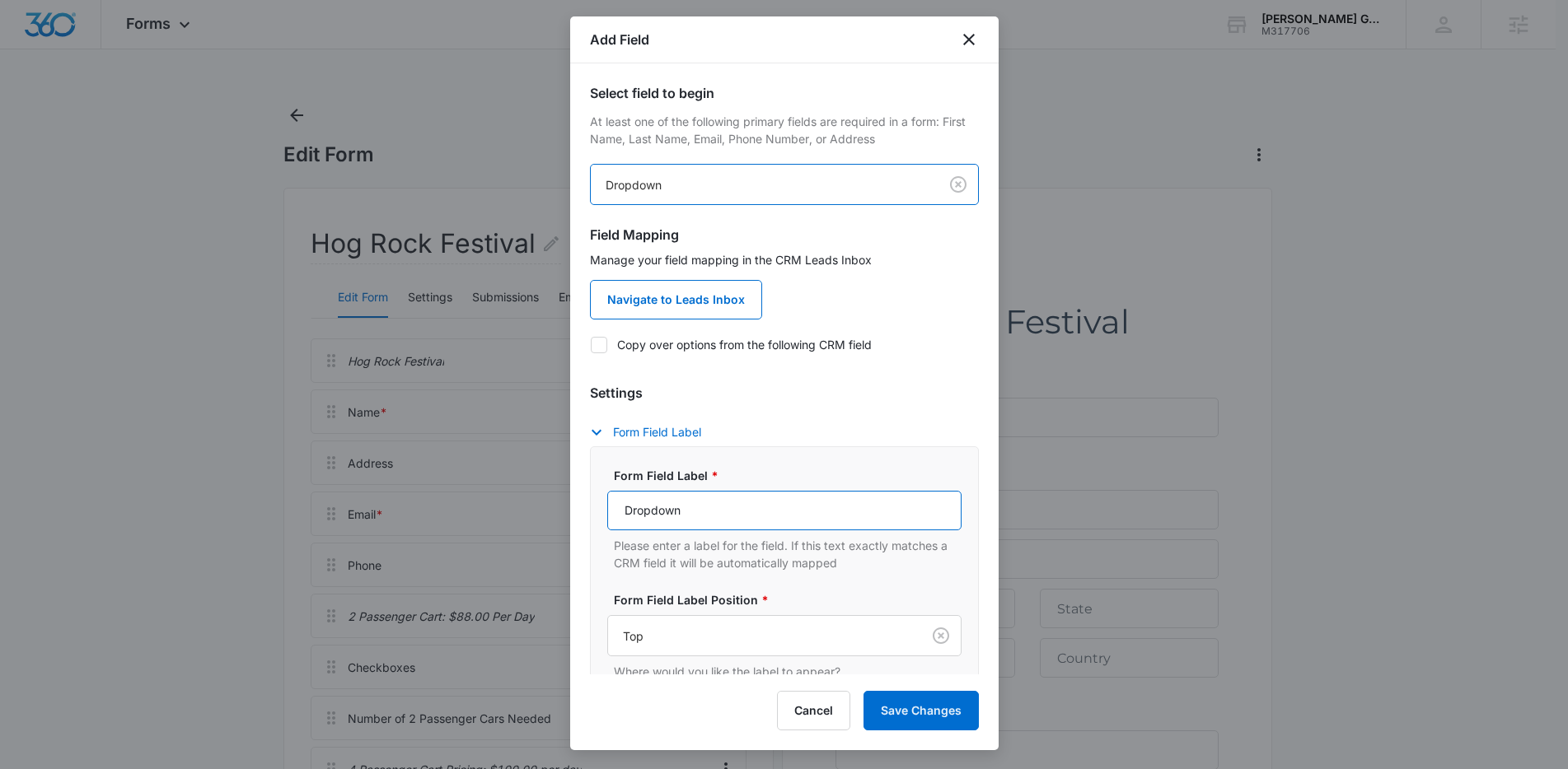
click at [732, 518] on input "Dropdown" at bounding box center [784, 511] width 355 height 39
paste input "Number of 4 Passenger cars needed"
click at [764, 512] on input "Number of 4 Passenger cars needed" at bounding box center [784, 511] width 355 height 39
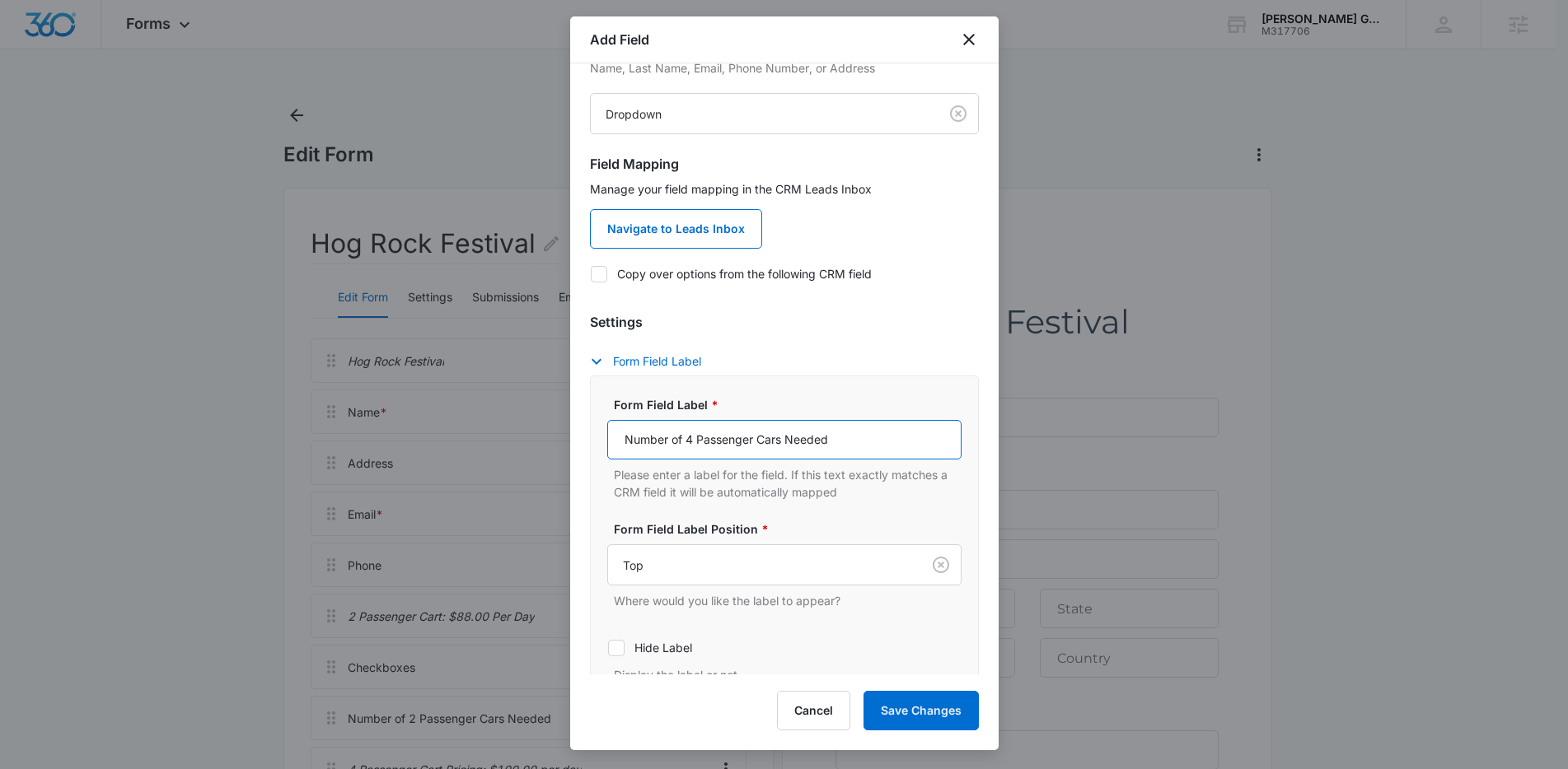
scroll to position [395, 0]
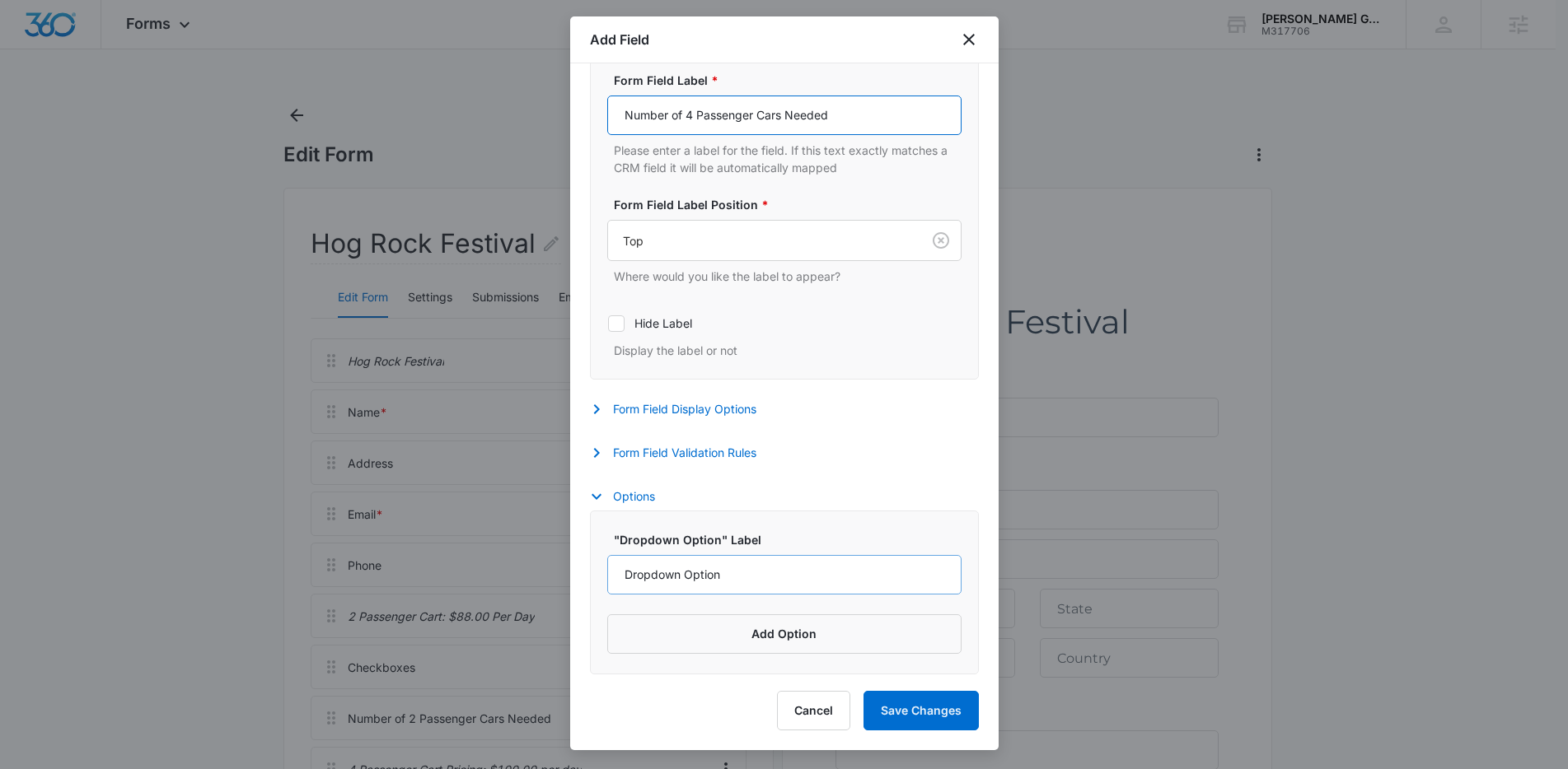
type input "Number of 4 Passenger Cars Needed"
click at [756, 578] on input "Dropdown Option" at bounding box center [784, 575] width 355 height 39
type input "1"
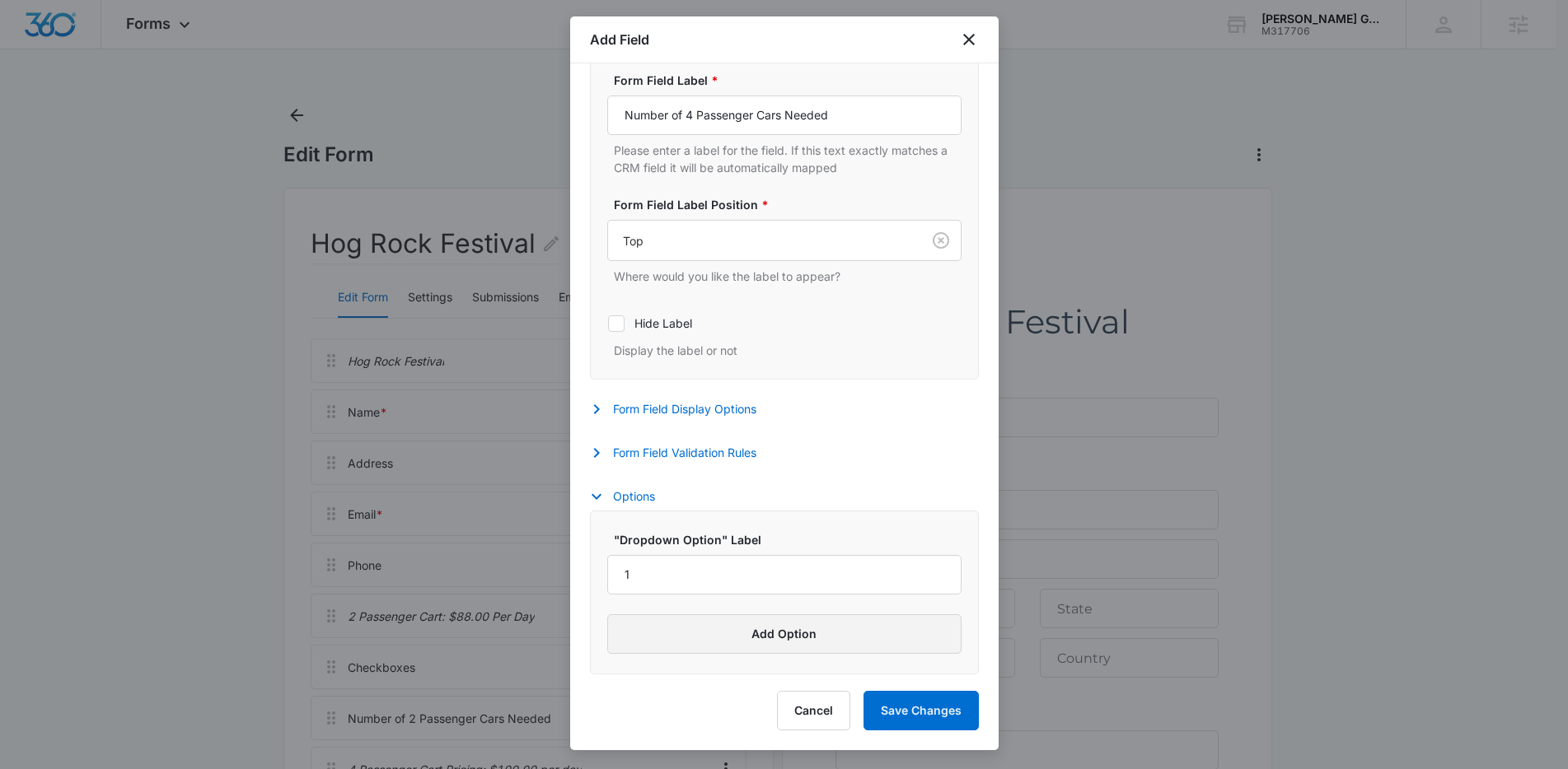
click at [785, 633] on button "Add Option" at bounding box center [784, 634] width 355 height 39
click at [731, 652] on input "Label" at bounding box center [769, 658] width 324 height 39
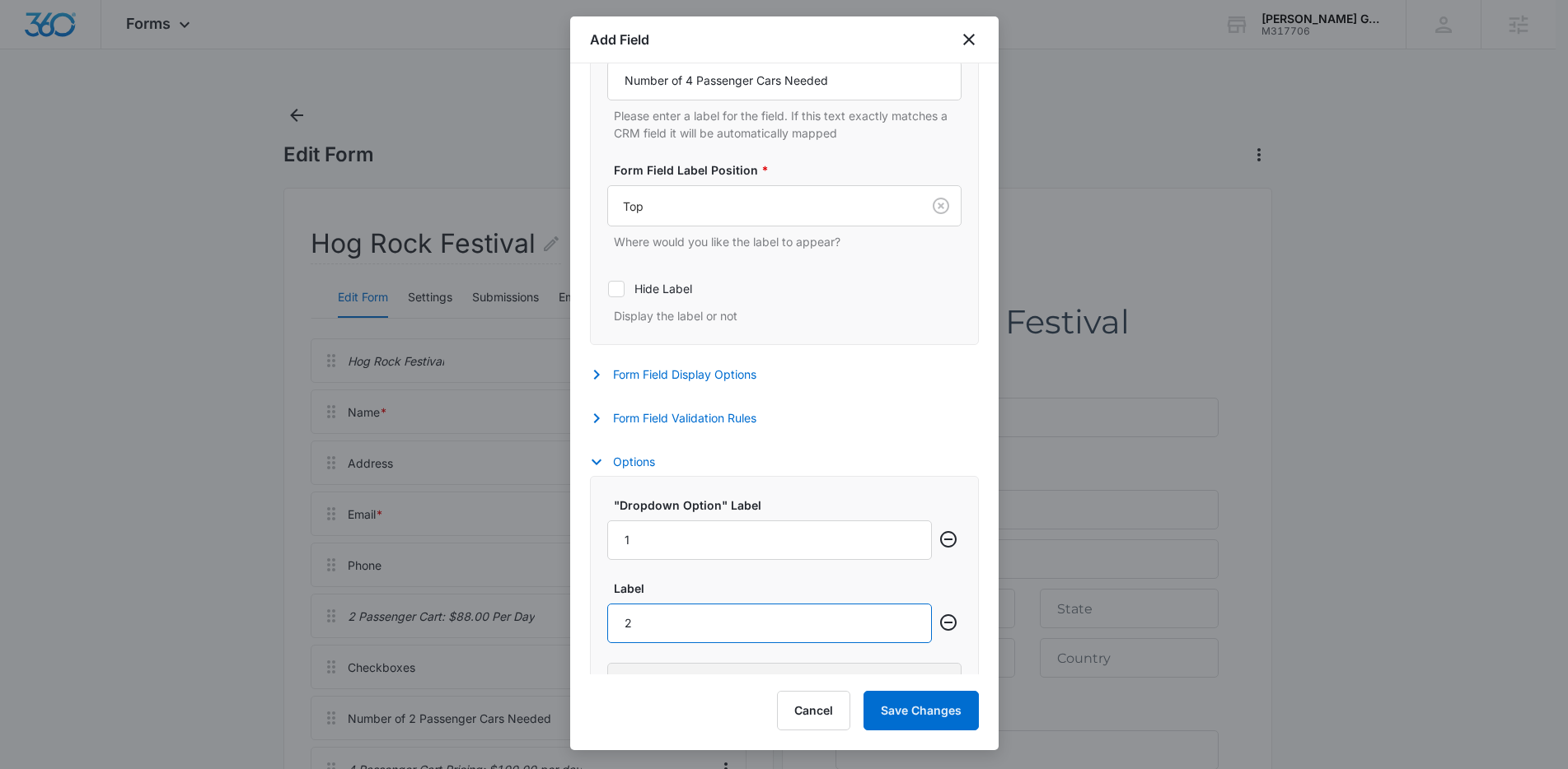
scroll to position [478, 0]
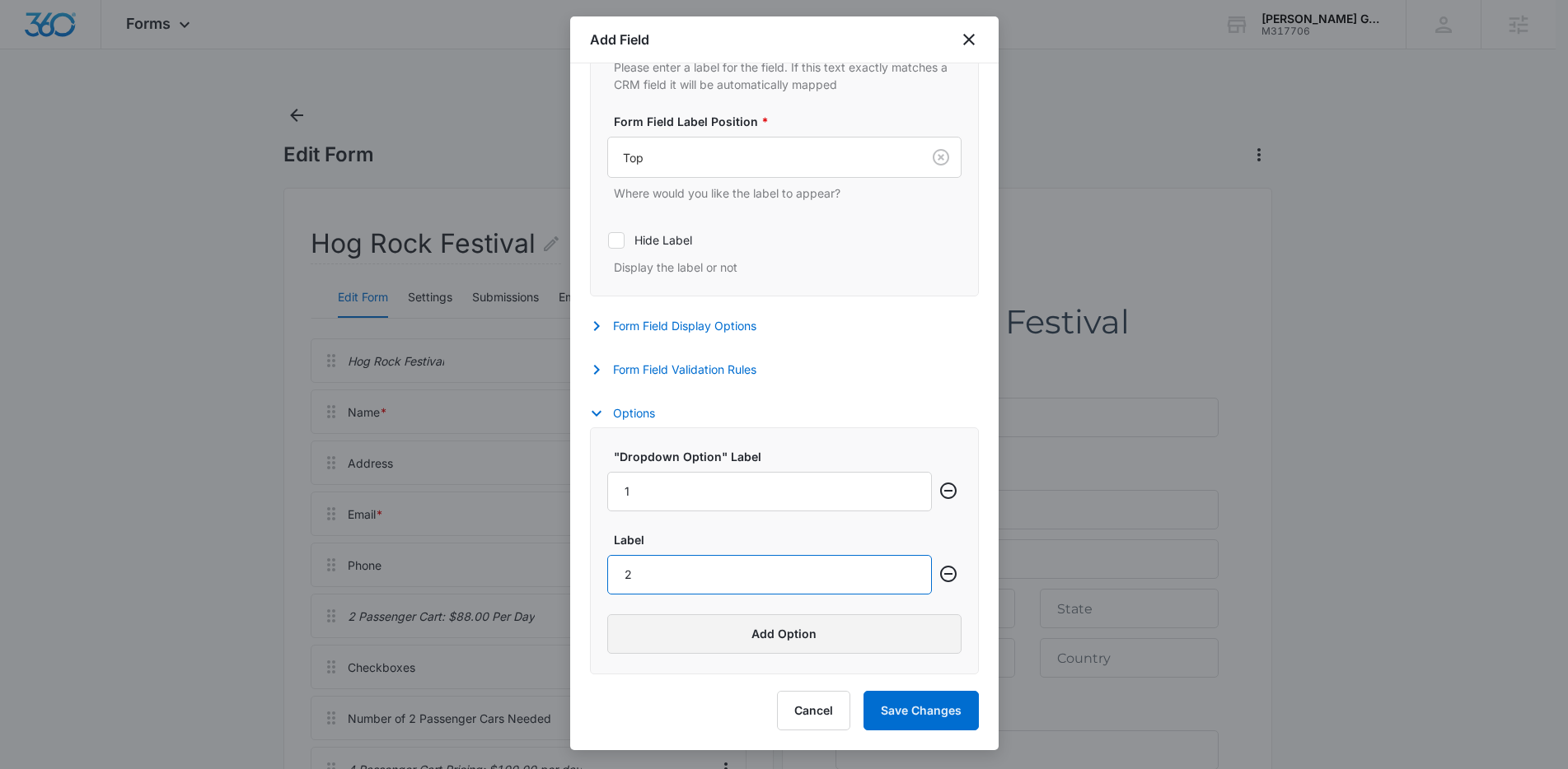
type input "2"
click at [774, 650] on button "Add Option" at bounding box center [784, 634] width 355 height 39
click at [706, 656] on input "Label" at bounding box center [769, 658] width 324 height 39
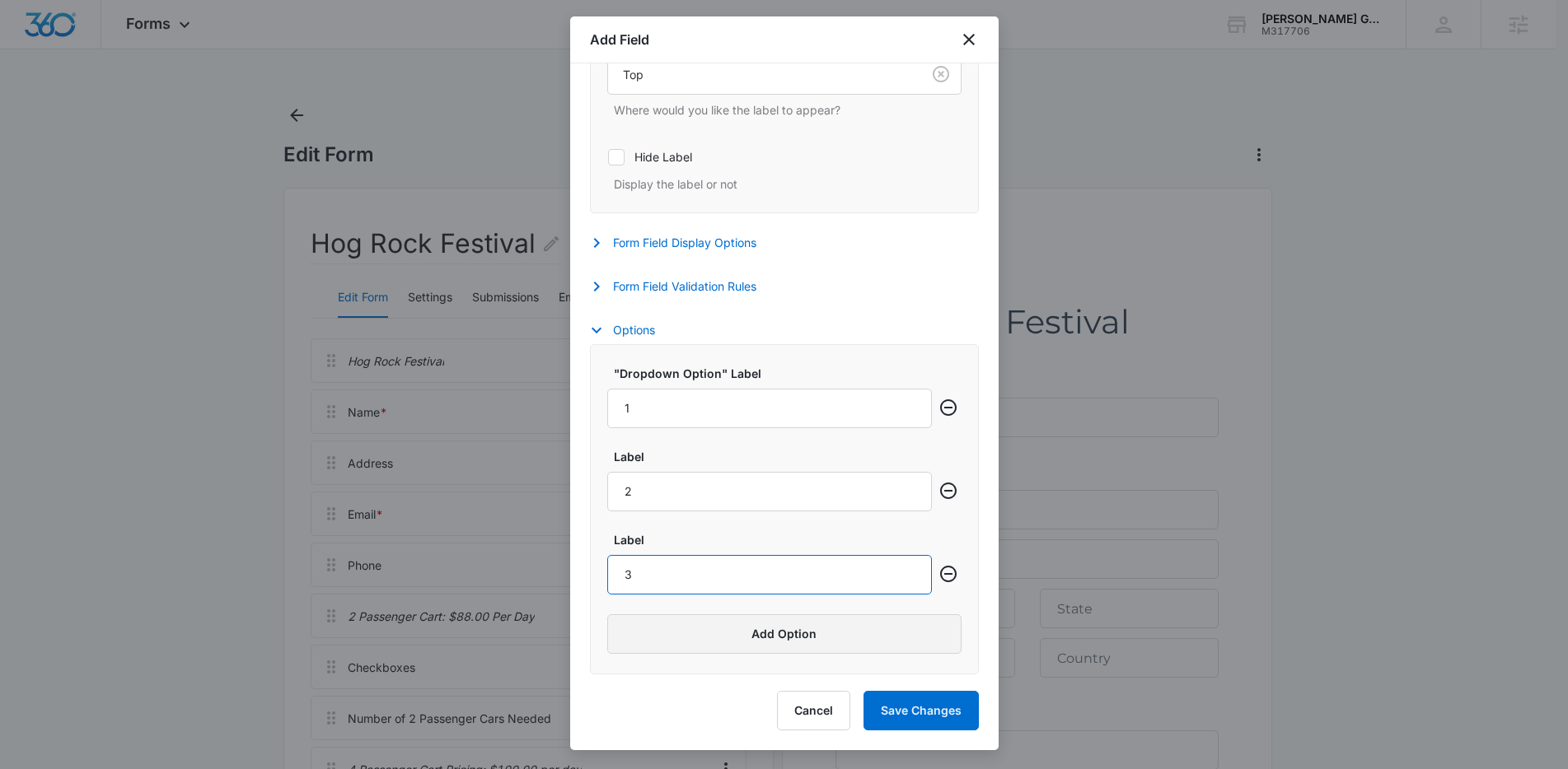
type input "3"
click at [743, 630] on button "Add Option" at bounding box center [784, 634] width 355 height 39
click at [695, 658] on input "Label" at bounding box center [769, 658] width 324 height 39
type input "4"
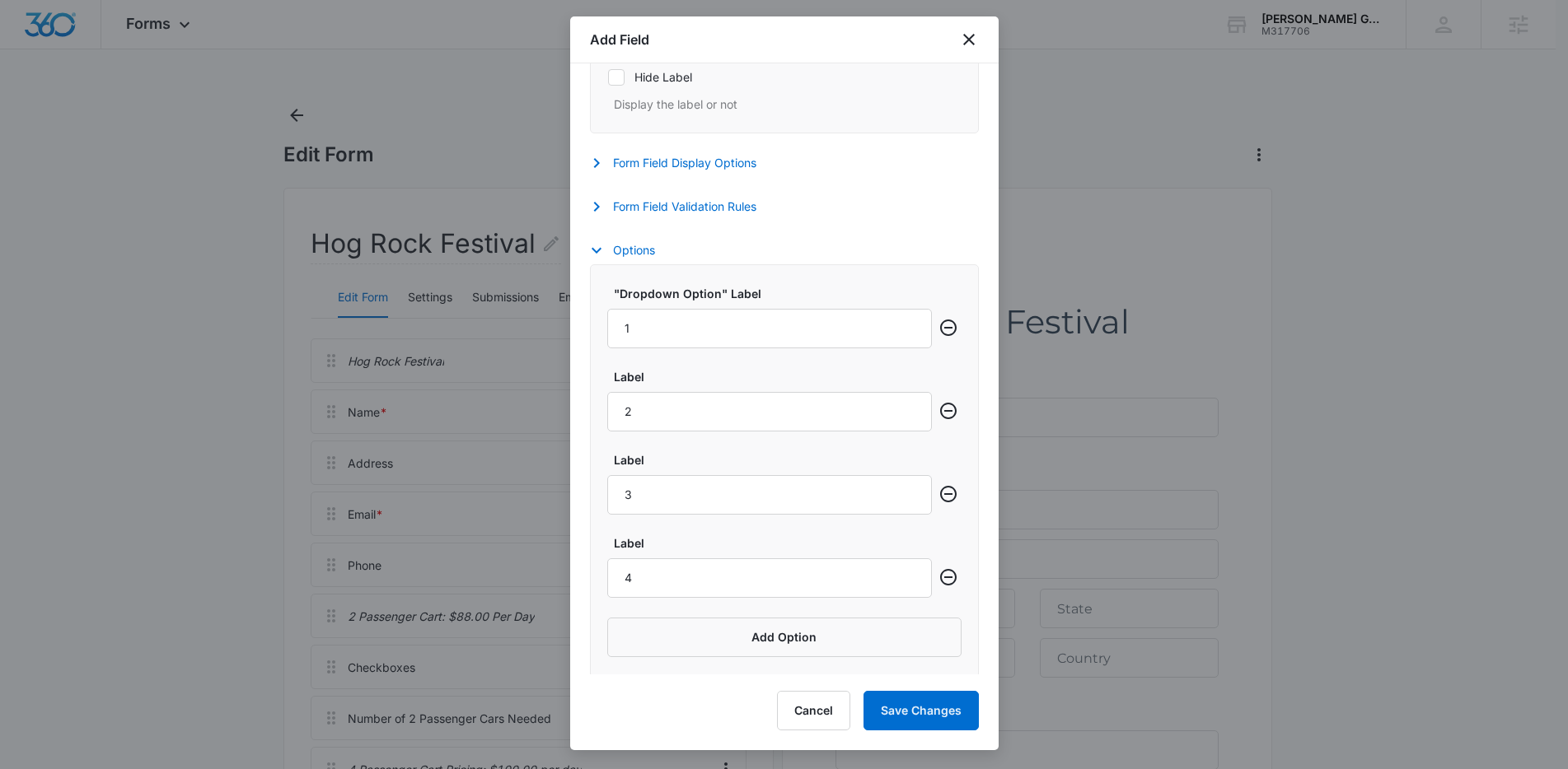
scroll to position [645, 0]
click at [749, 628] on button "Add Option" at bounding box center [784, 634] width 355 height 39
click at [683, 641] on input "Label" at bounding box center [769, 658] width 324 height 39
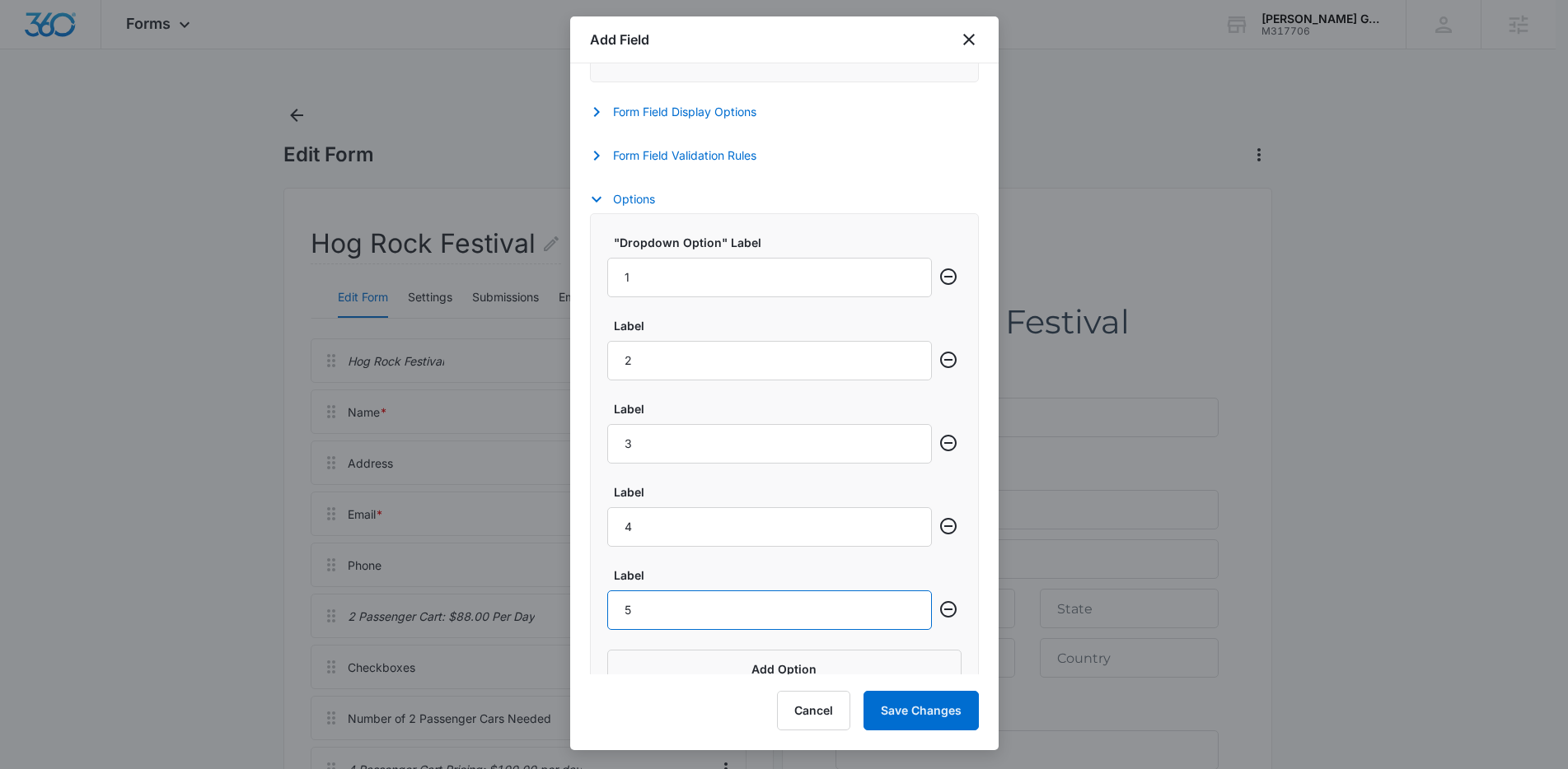
scroll to position [728, 0]
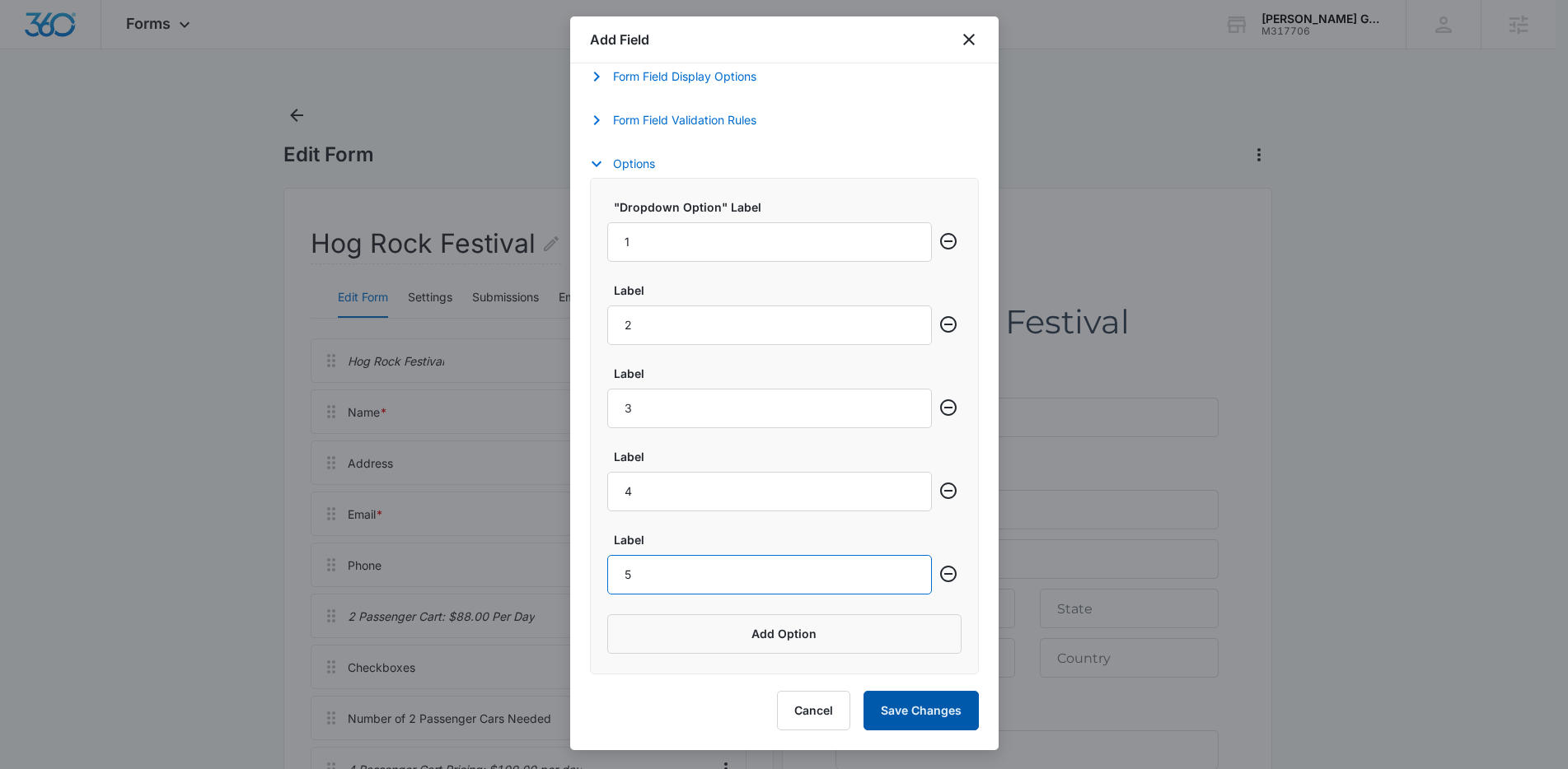
type input "5"
click at [957, 705] on button "Save Changes" at bounding box center [921, 711] width 115 height 39
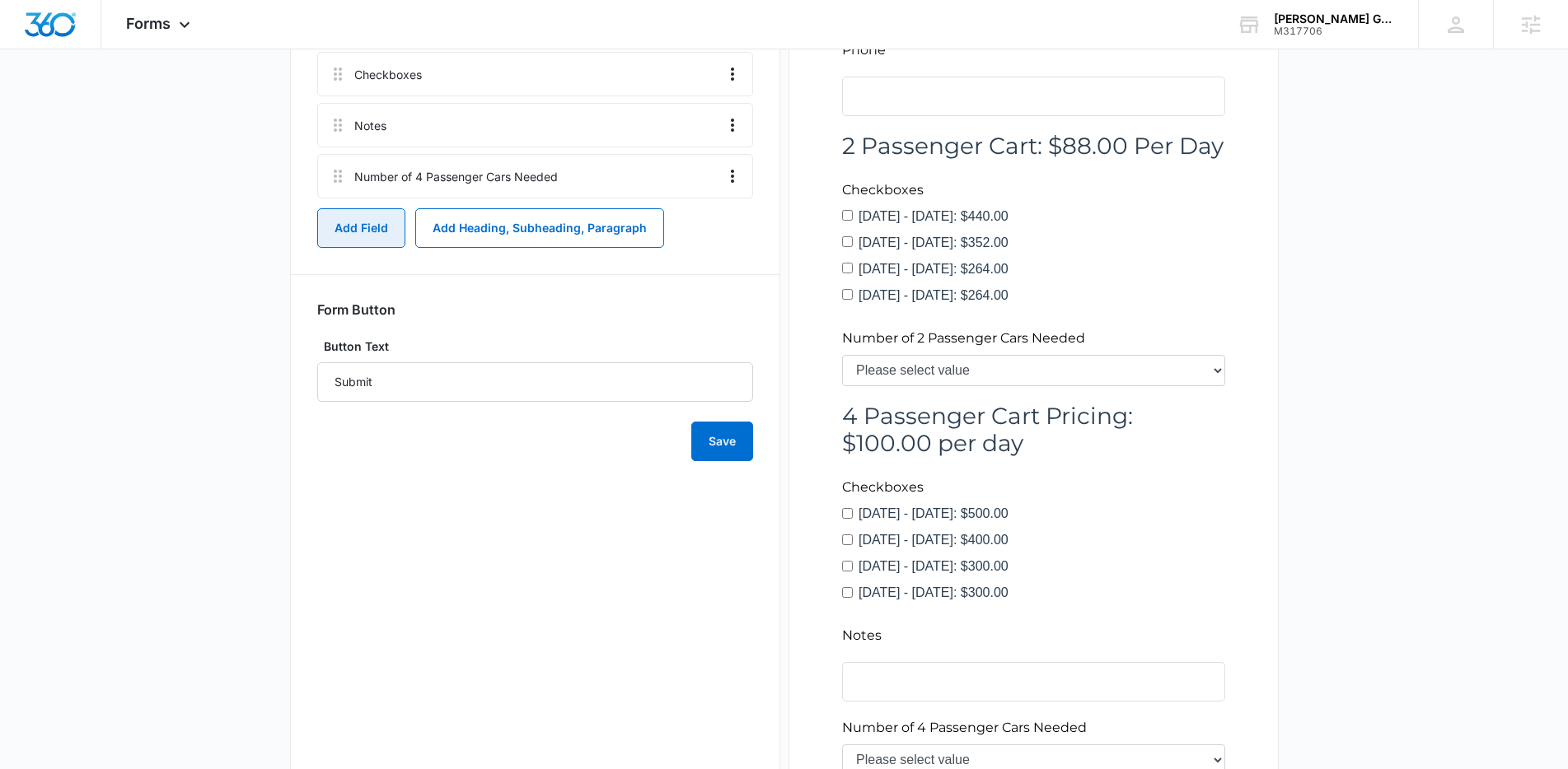
scroll to position [625, 0]
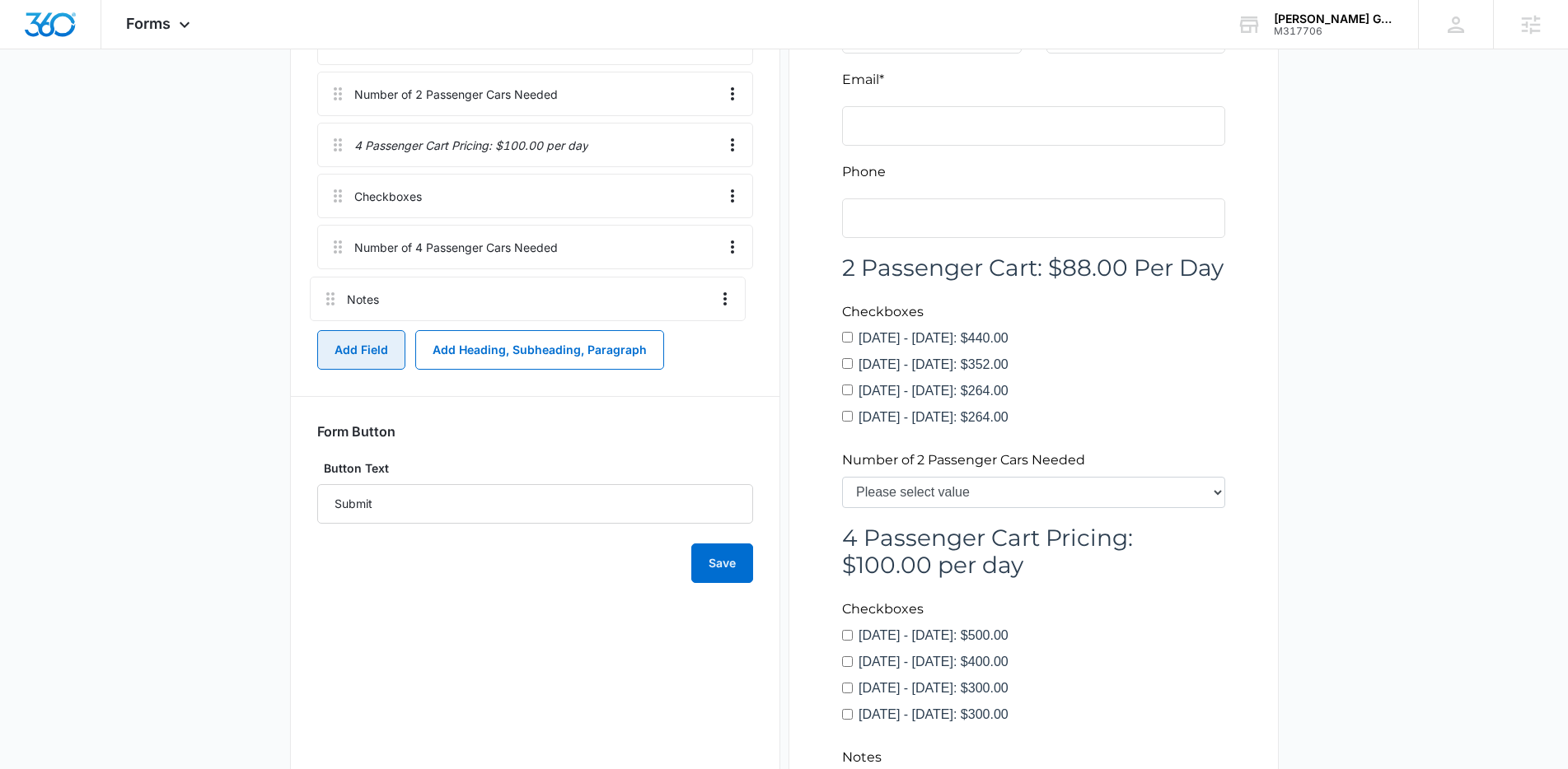
drag, startPoint x: 337, startPoint y: 243, endPoint x: 329, endPoint y: 293, distance: 50.6
click at [329, 293] on div "Hog Rock Festival Name * mapped primary Address mapped primary Email * mapped p…" at bounding box center [535, 17] width 436 height 606
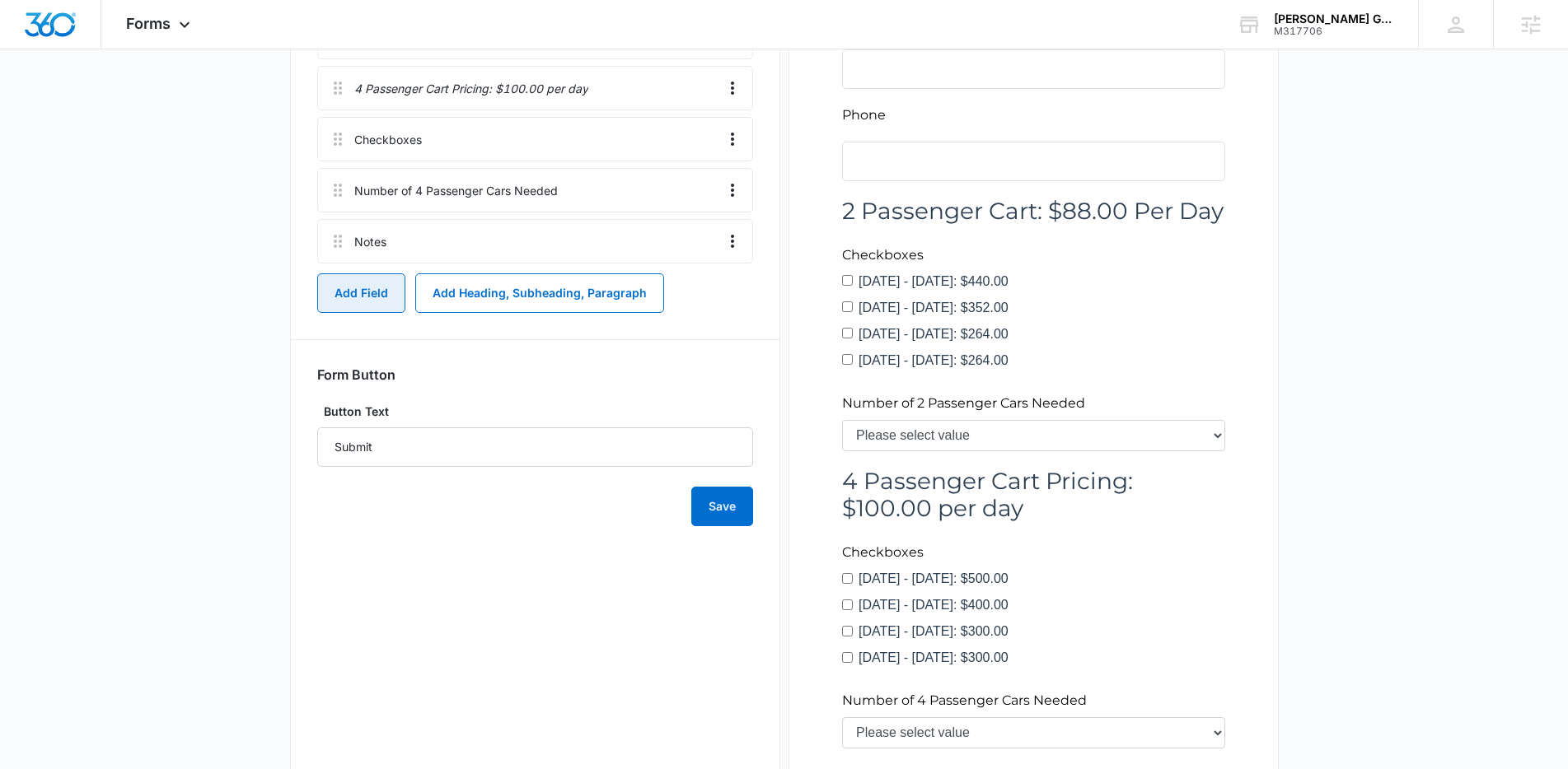
scroll to position [566, 0]
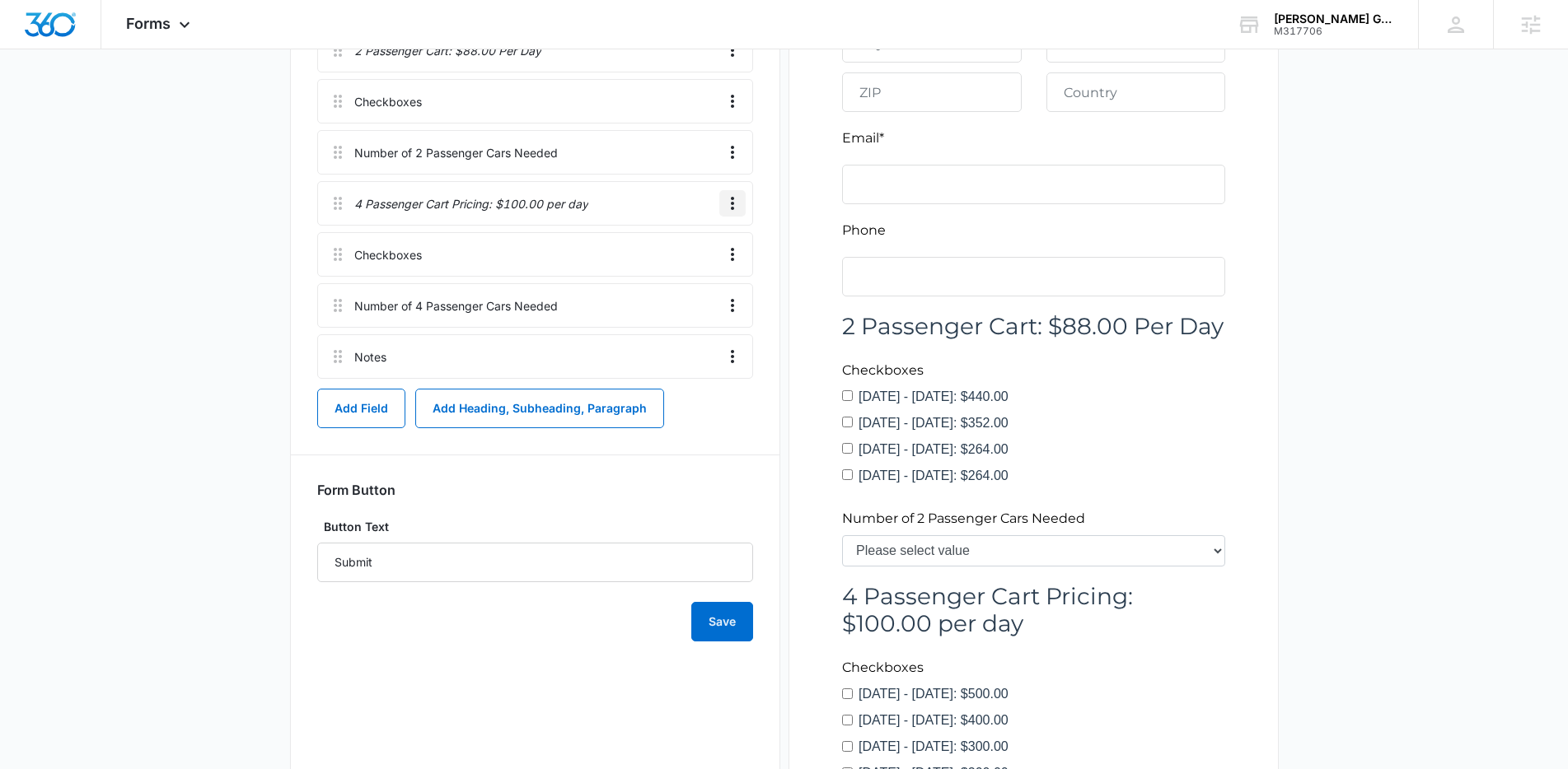
click at [737, 207] on icon "Overflow Menu" at bounding box center [732, 203] width 20 height 20
click at [700, 242] on button "Edit" at bounding box center [698, 248] width 94 height 25
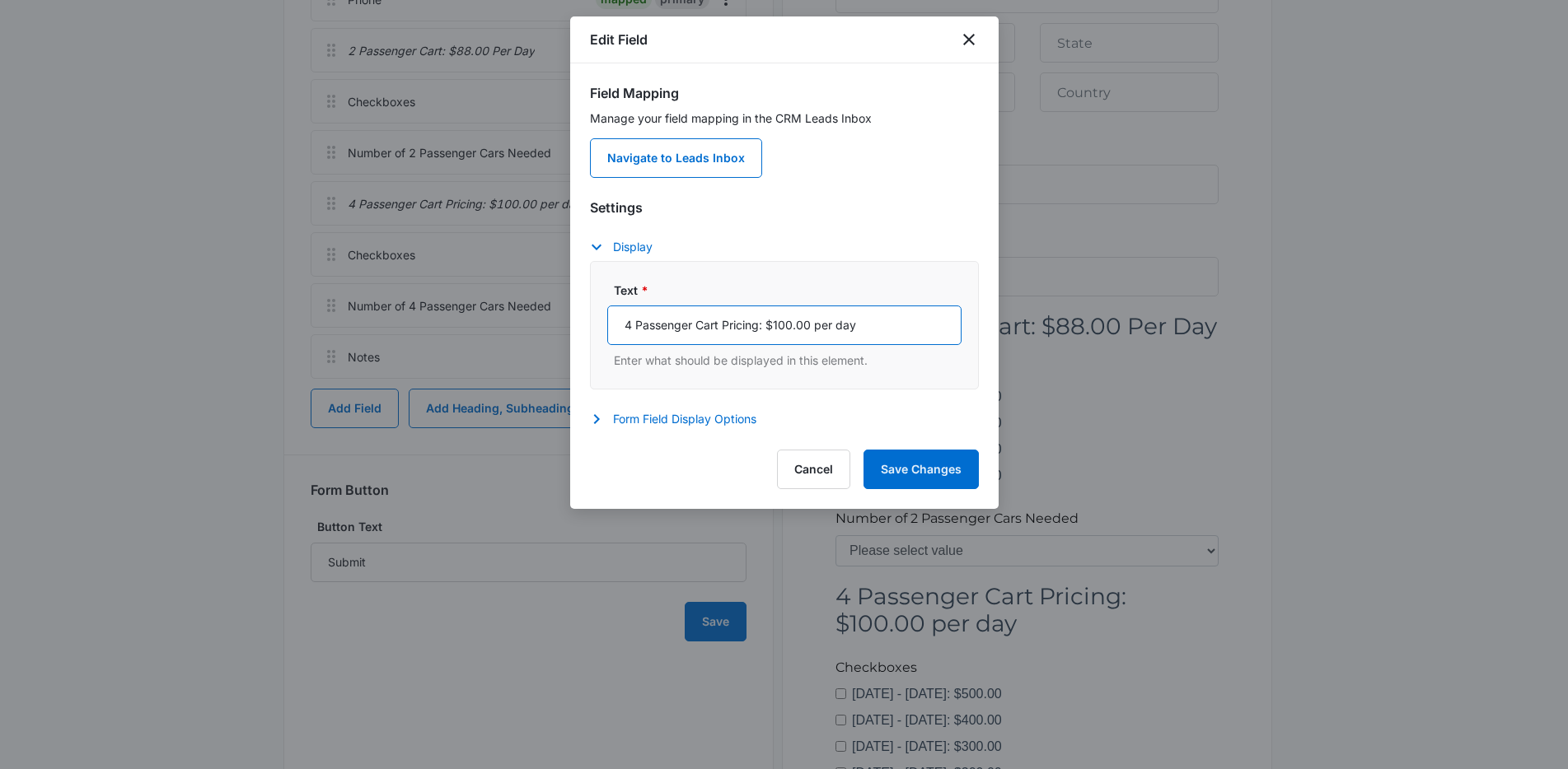
click at [821, 325] on input "4 Passenger Cart Pricing: $100.00 per day" at bounding box center [784, 325] width 355 height 39
type input "4 Passenger Cart Pricing: $100.00 Per Day"
click at [703, 415] on button "Form Field Display Options" at bounding box center [681, 419] width 183 height 20
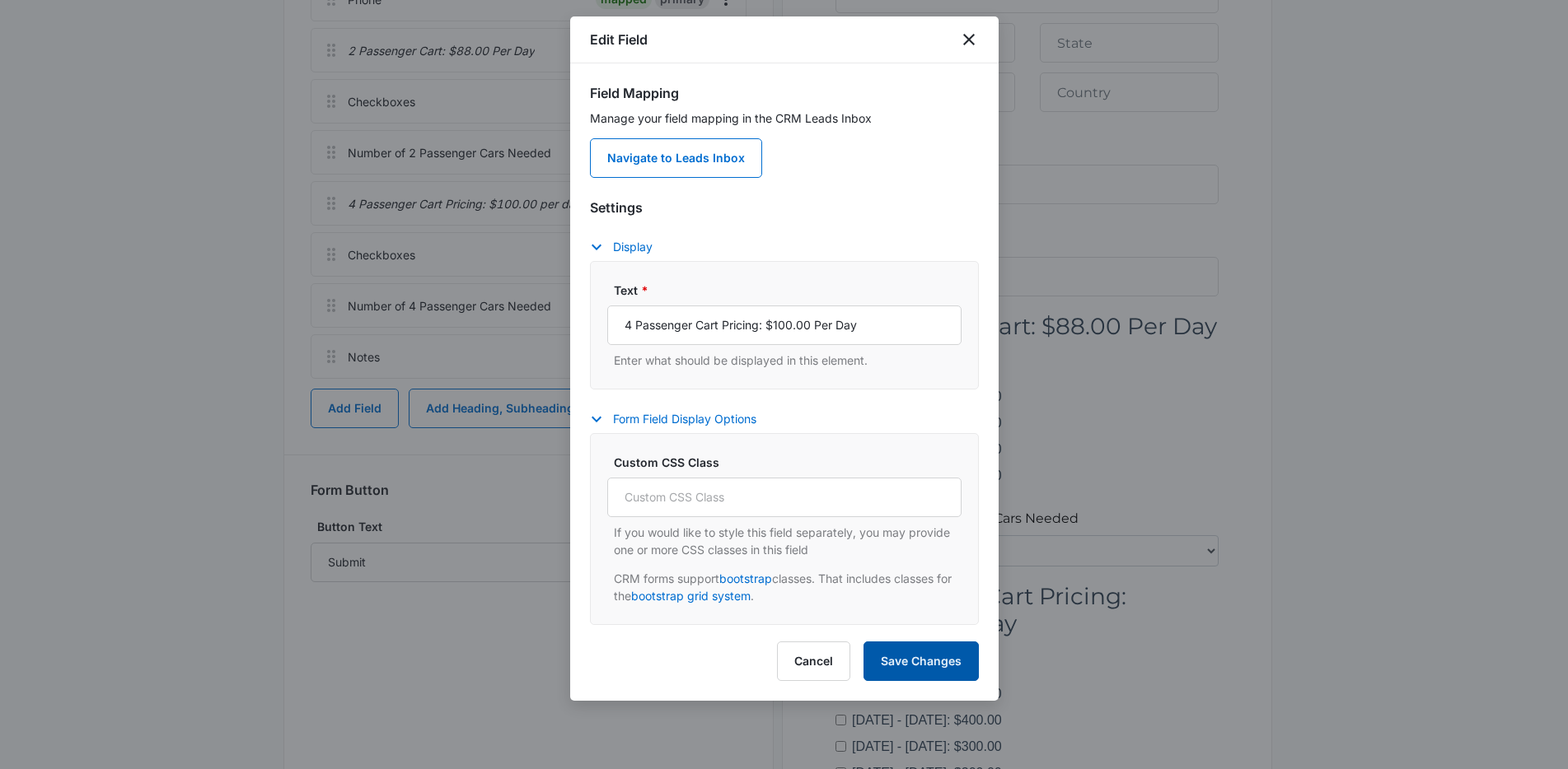
click at [907, 644] on button "Save Changes" at bounding box center [921, 661] width 115 height 39
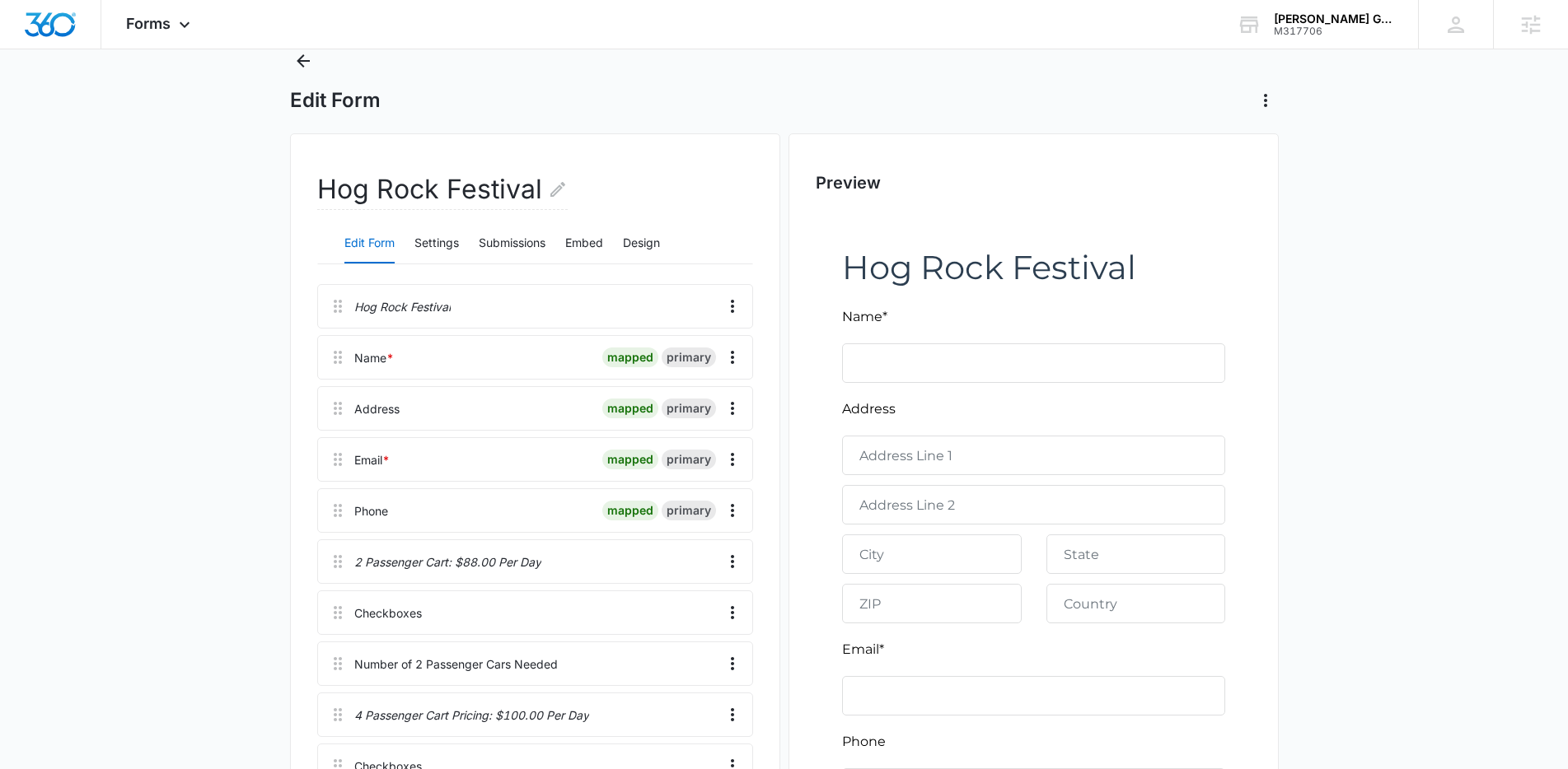
scroll to position [44, 0]
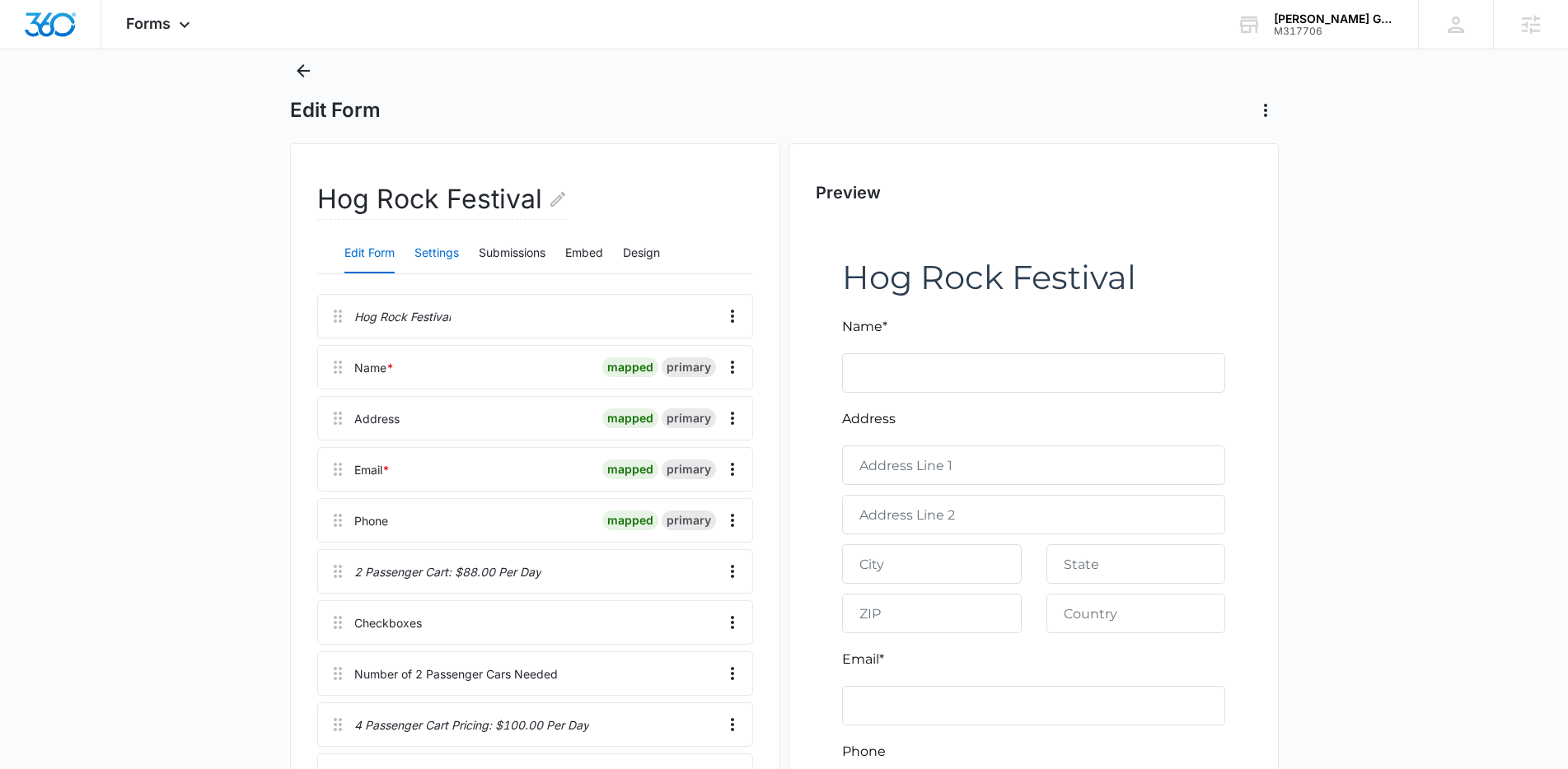
click at [442, 254] on button "Settings" at bounding box center [436, 253] width 44 height 39
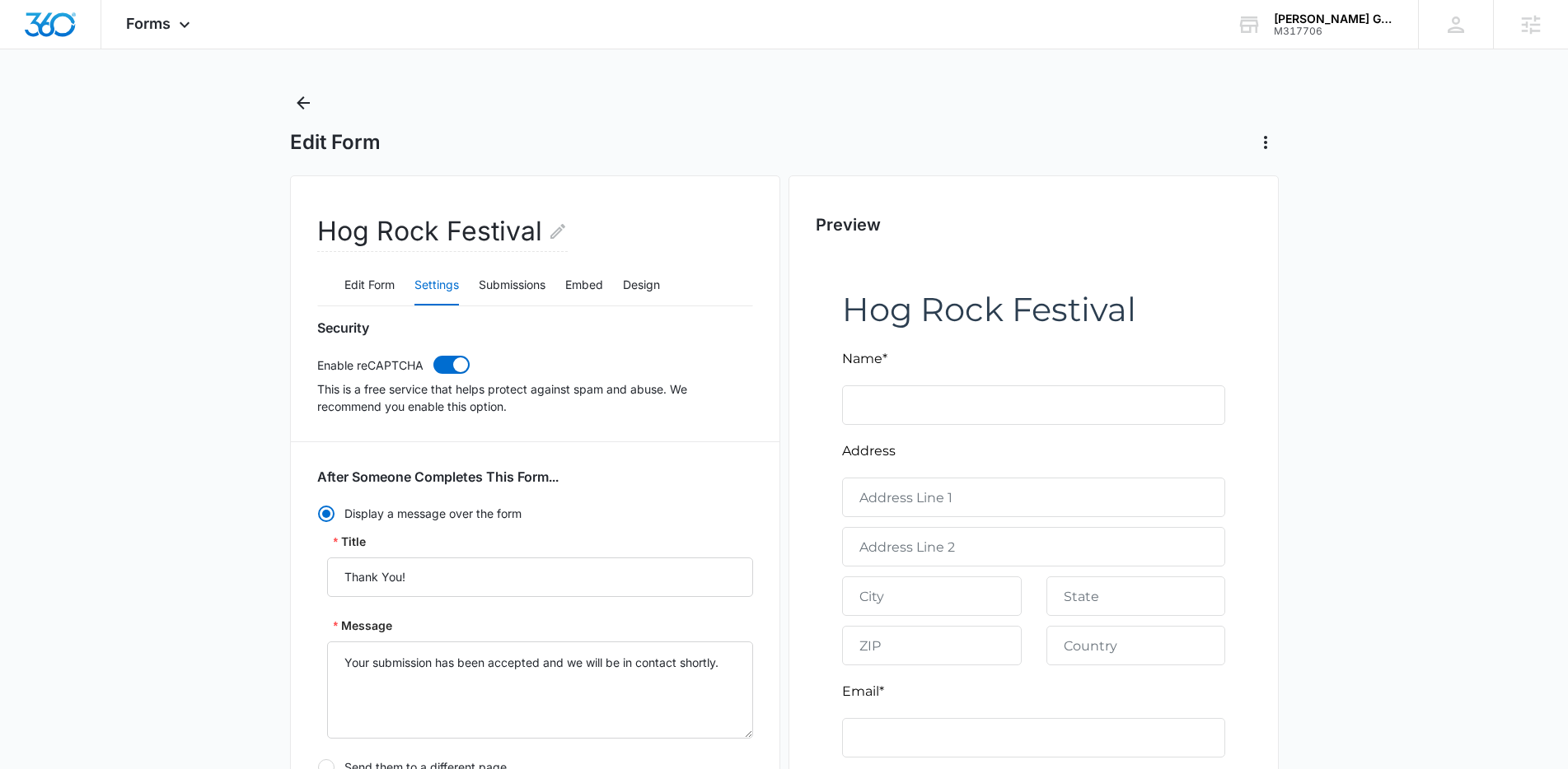
scroll to position [0, 0]
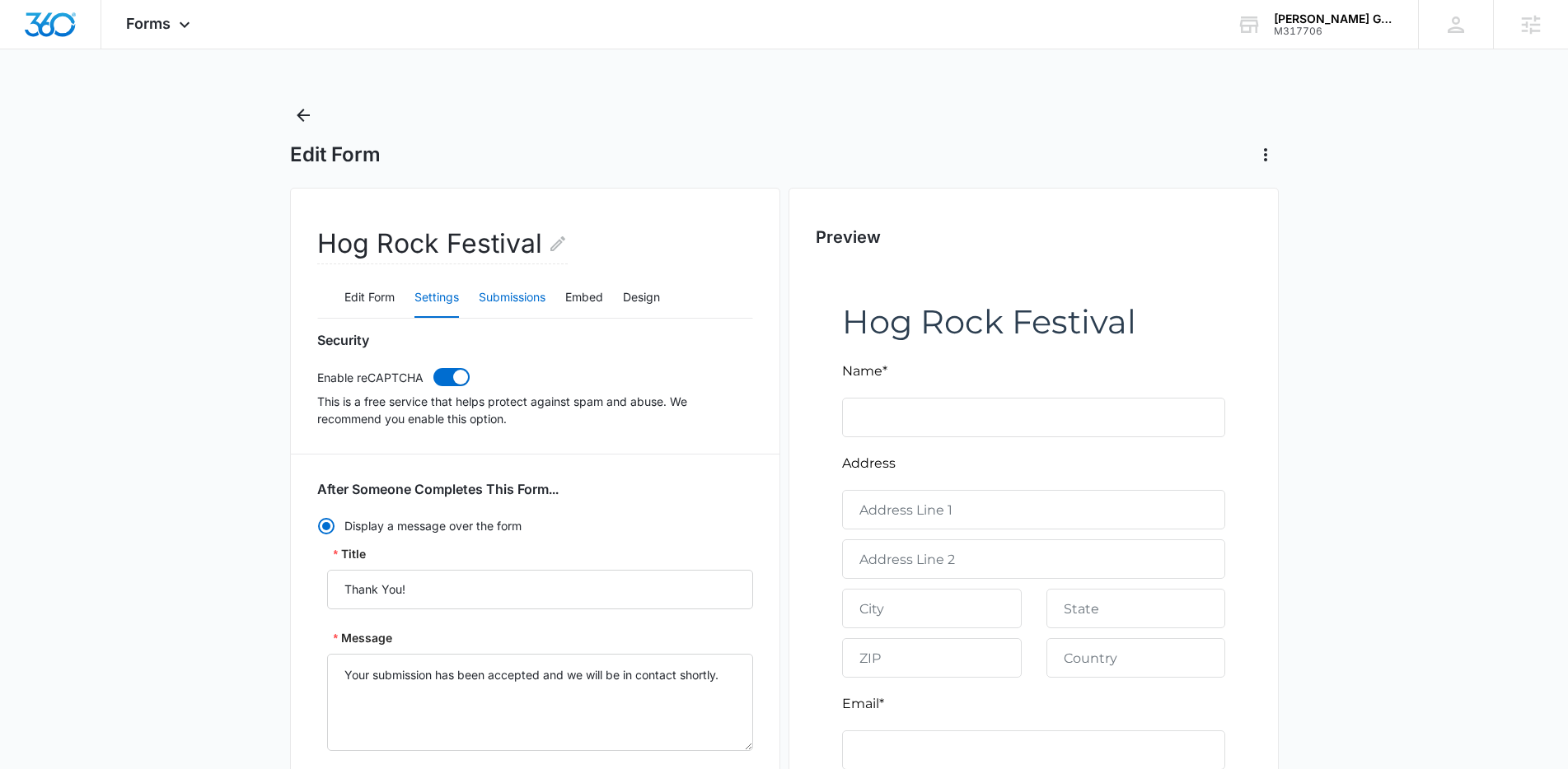
click at [518, 299] on button "Submissions" at bounding box center [512, 298] width 67 height 39
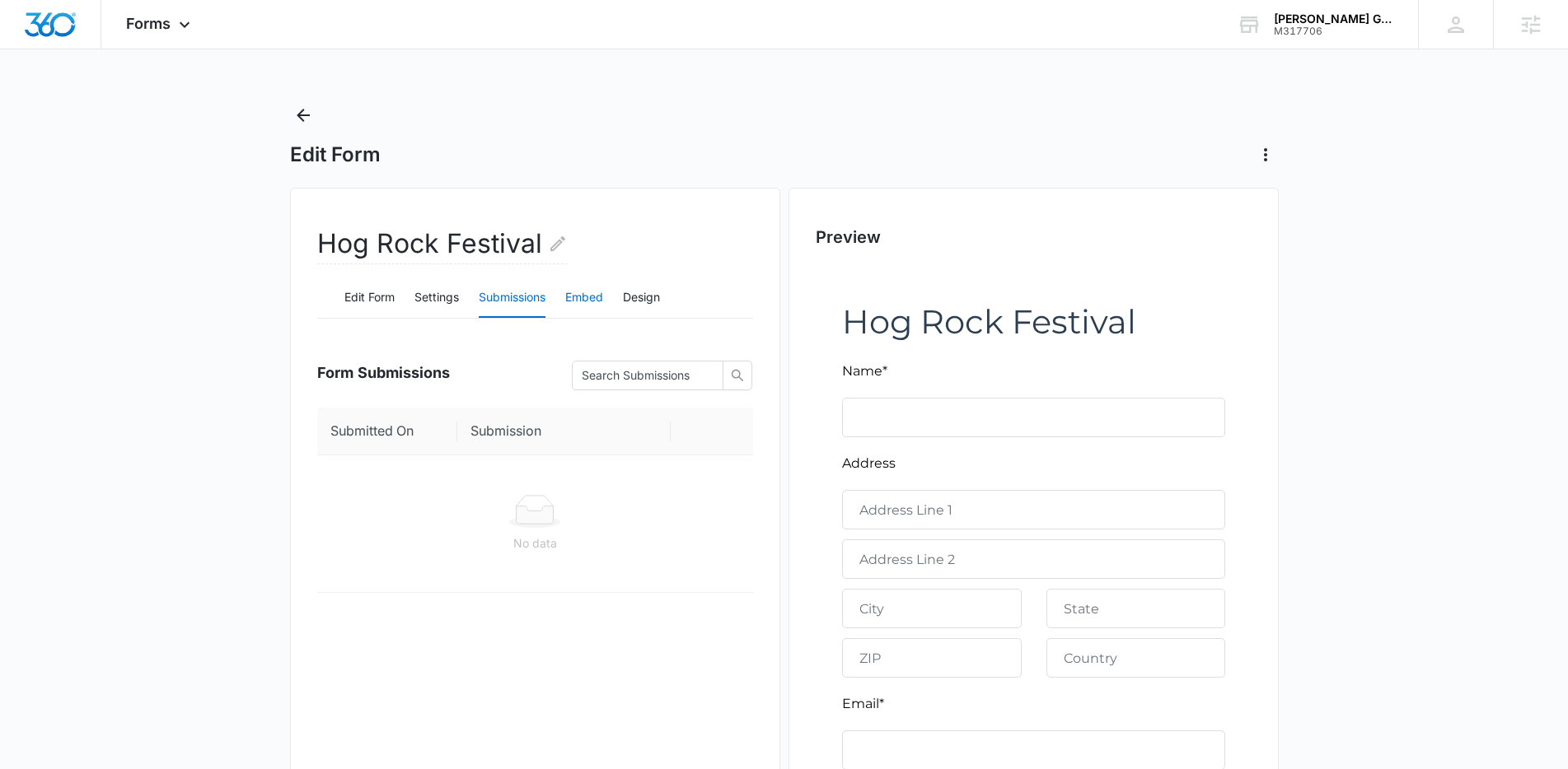
click at [579, 301] on button "Embed" at bounding box center [584, 298] width 38 height 39
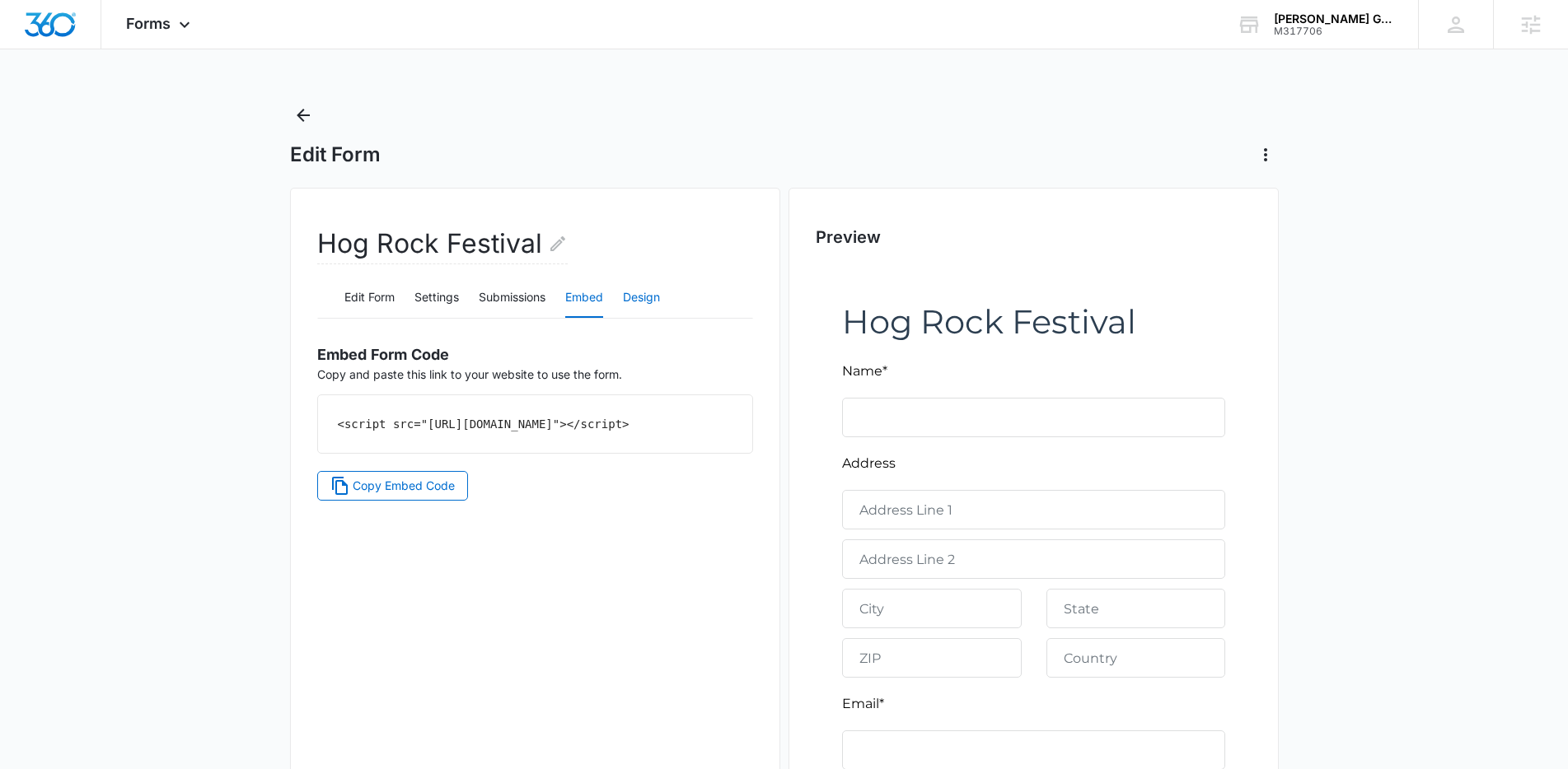
click at [627, 302] on button "Design" at bounding box center [642, 298] width 37 height 39
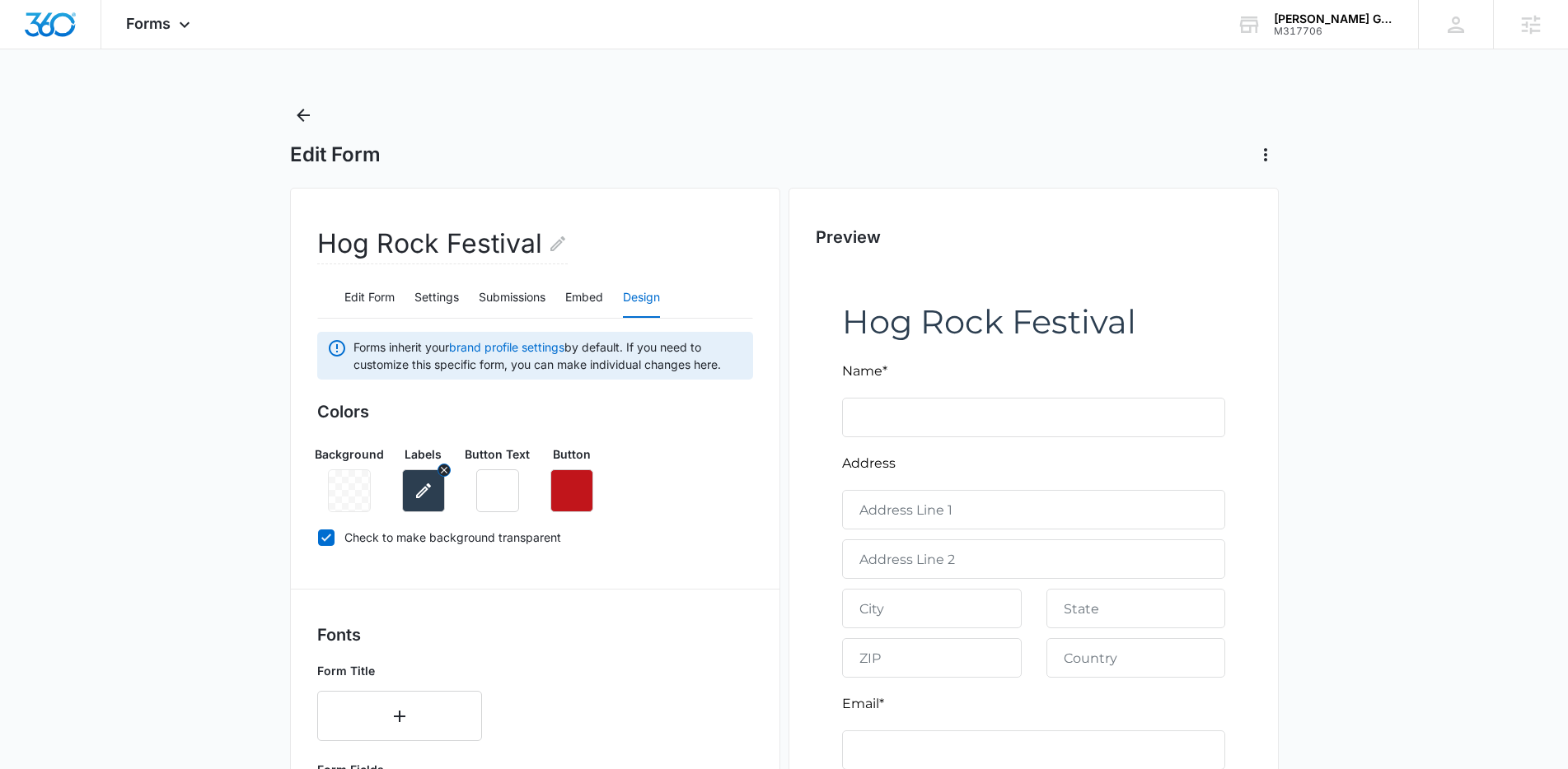
click at [432, 492] on icon "button" at bounding box center [423, 491] width 20 height 20
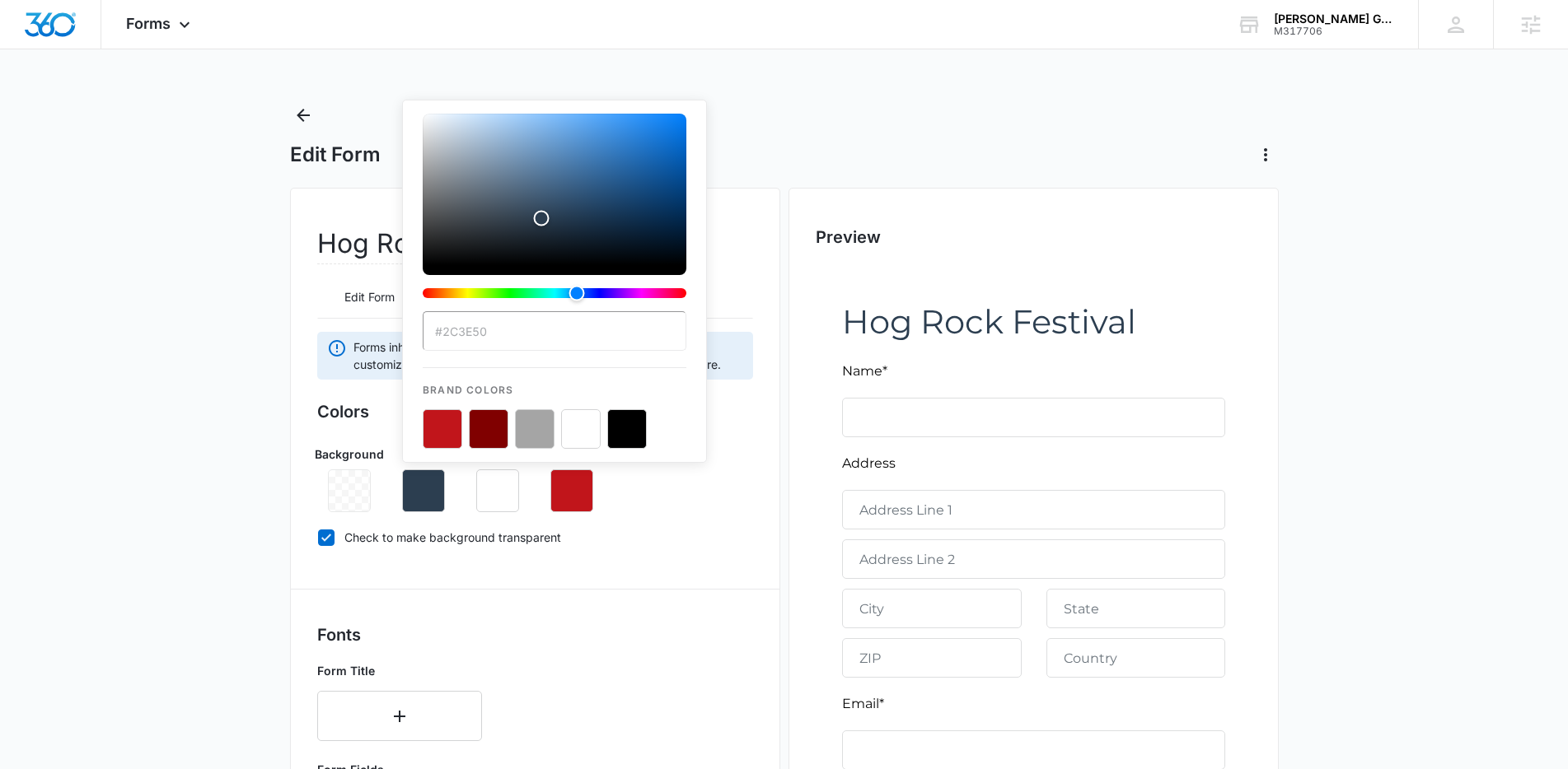
click at [630, 417] on button "color-picker-container" at bounding box center [627, 429] width 39 height 39
type input "#000000"
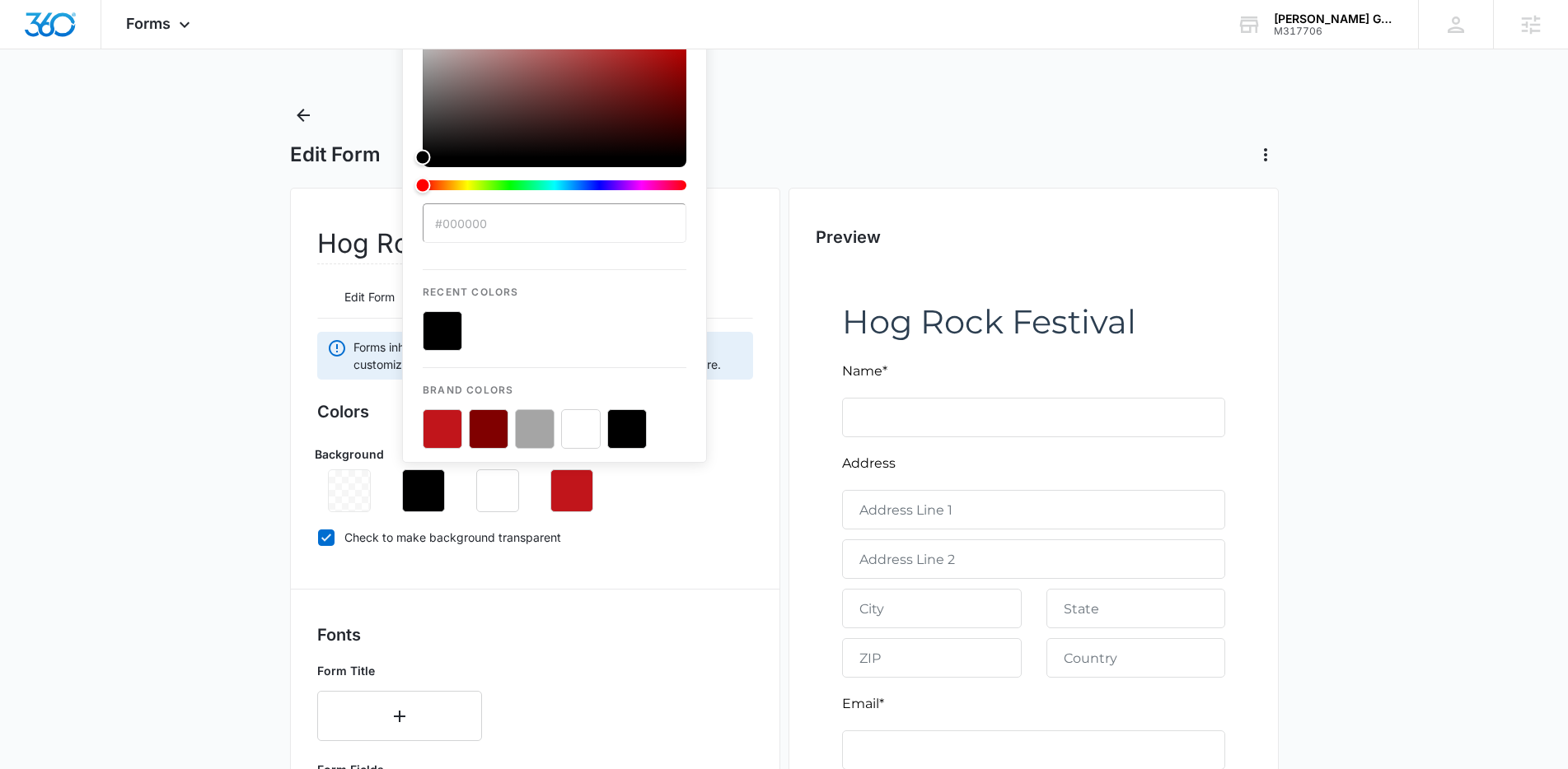
click at [692, 535] on label "Check to make background transparent" at bounding box center [535, 537] width 436 height 18
click at [318, 537] on input "Check to make background transparent" at bounding box center [317, 537] width 1 height 1
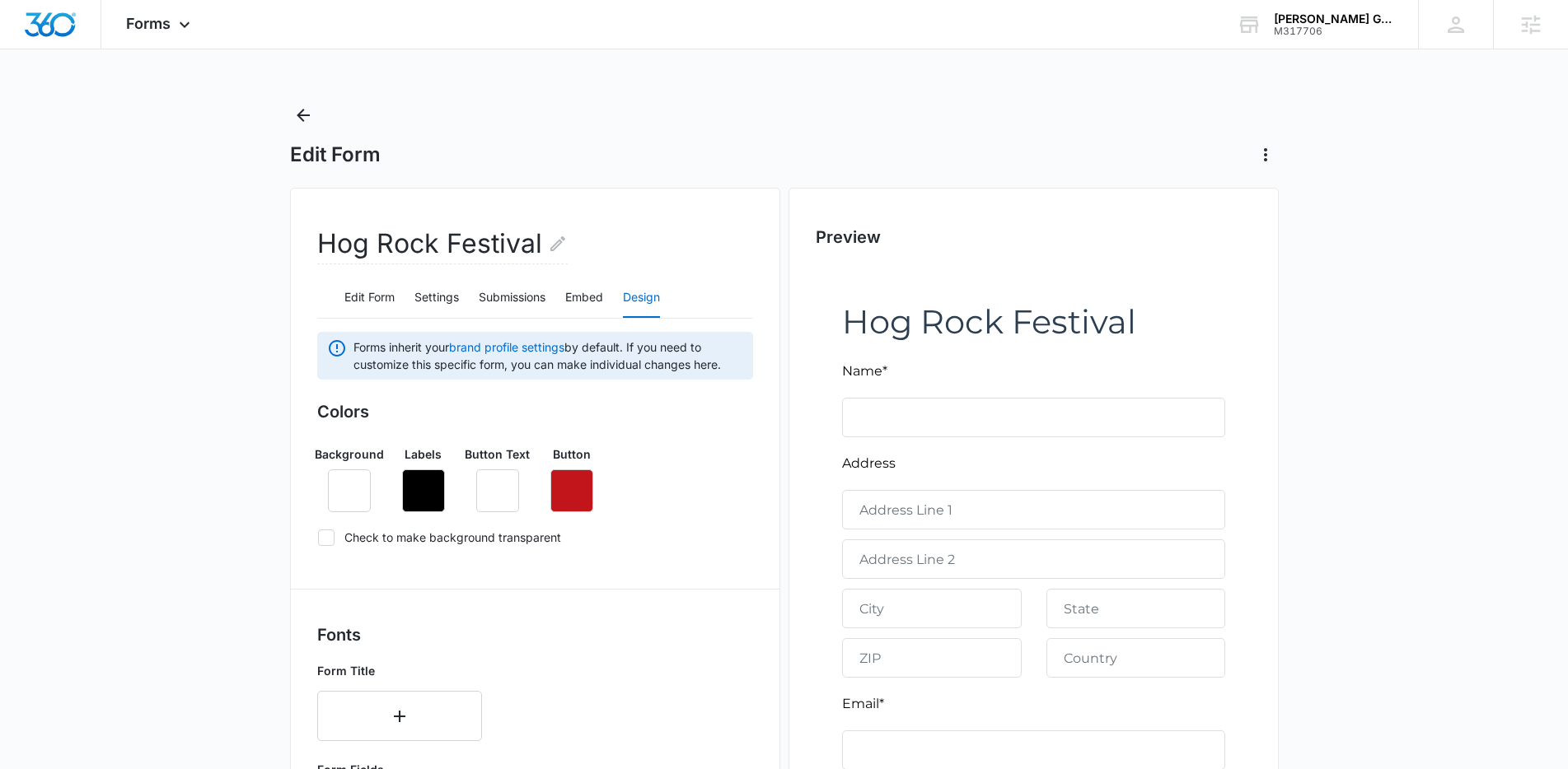
click at [318, 538] on icon at bounding box center [325, 537] width 15 height 15
click at [318, 538] on input "Check to make background transparent" at bounding box center [317, 537] width 1 height 1
checkbox input "true"
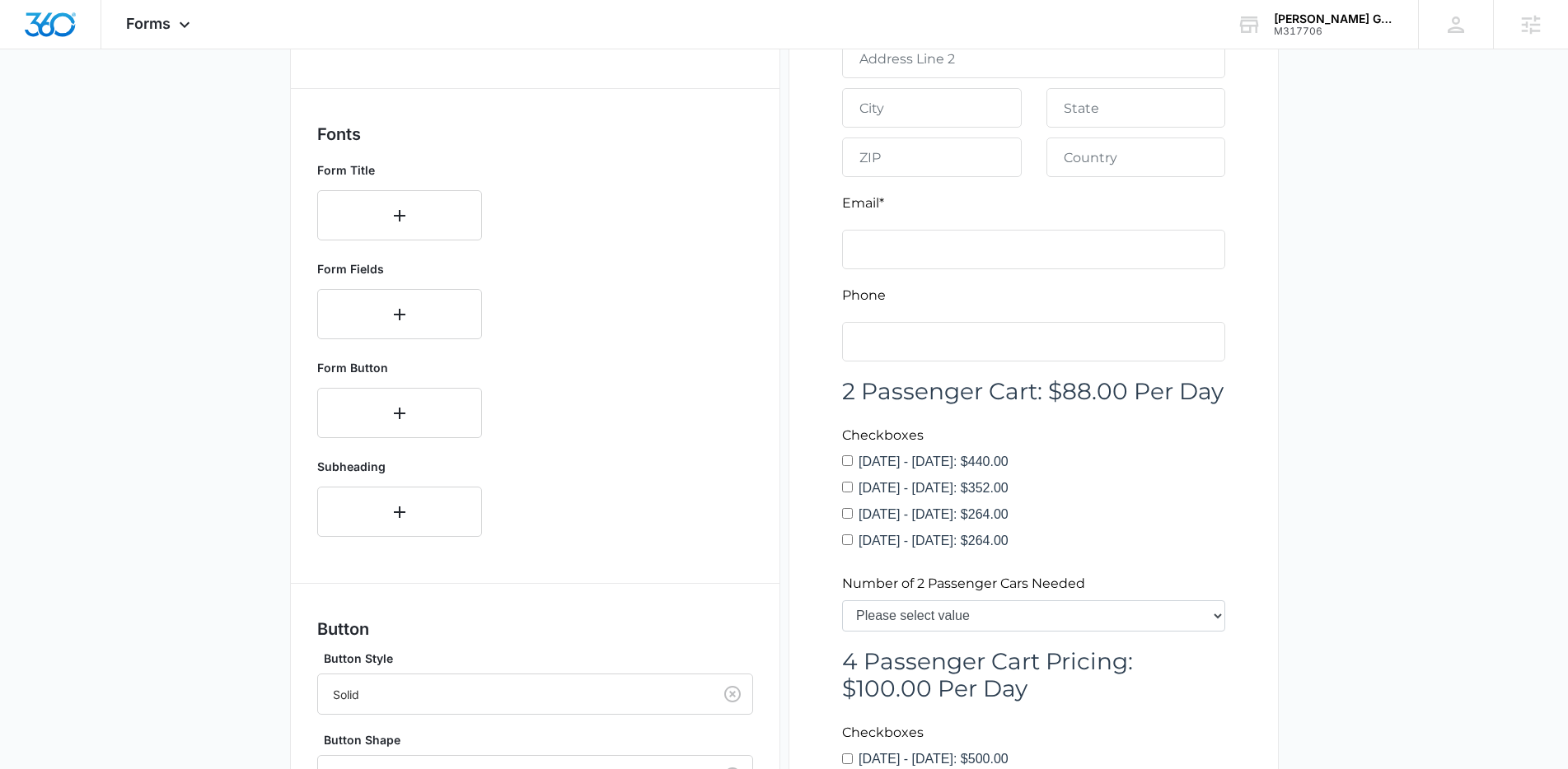
scroll to position [449, 0]
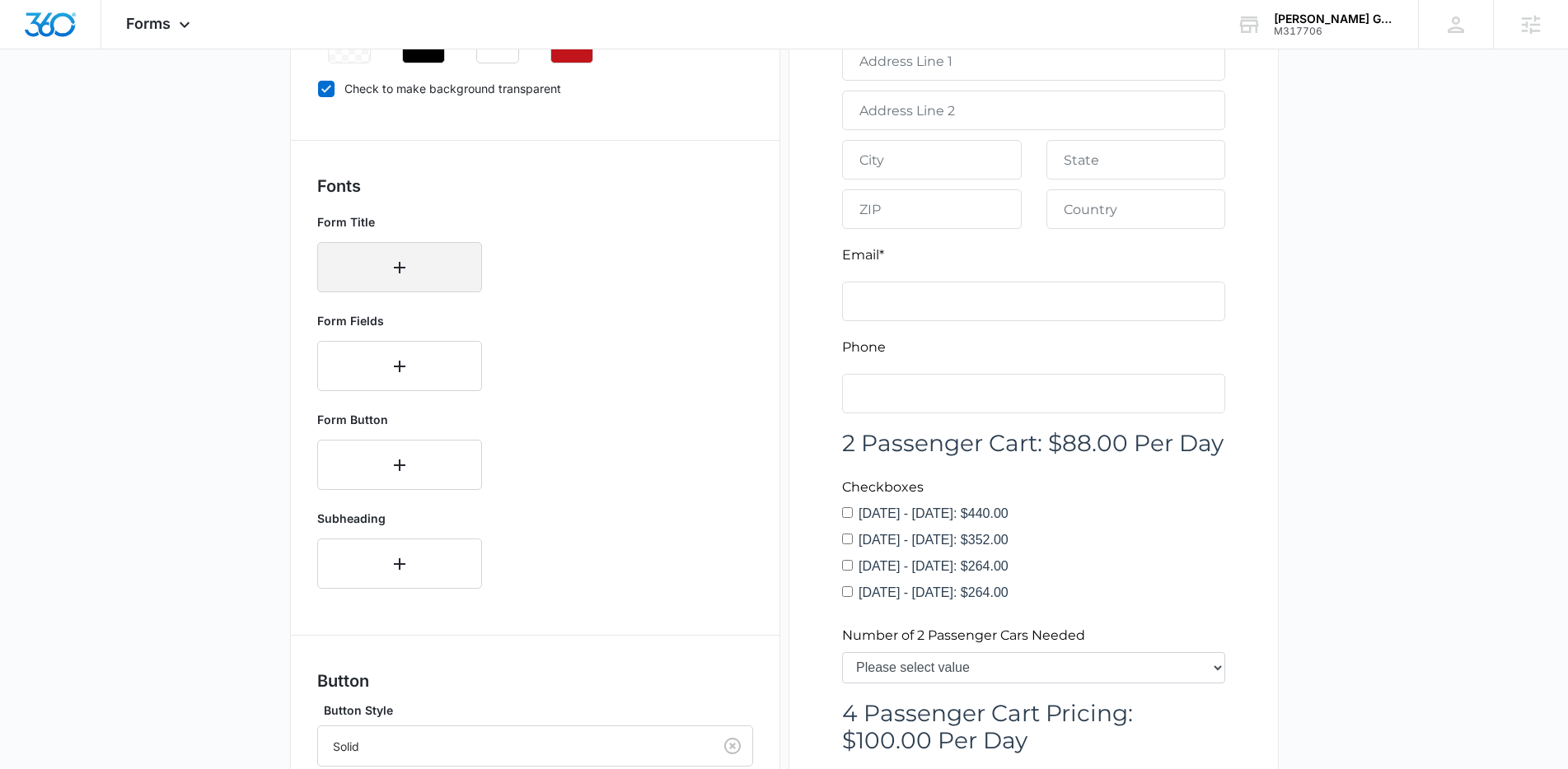
click at [401, 268] on icon "button" at bounding box center [400, 268] width 12 height 12
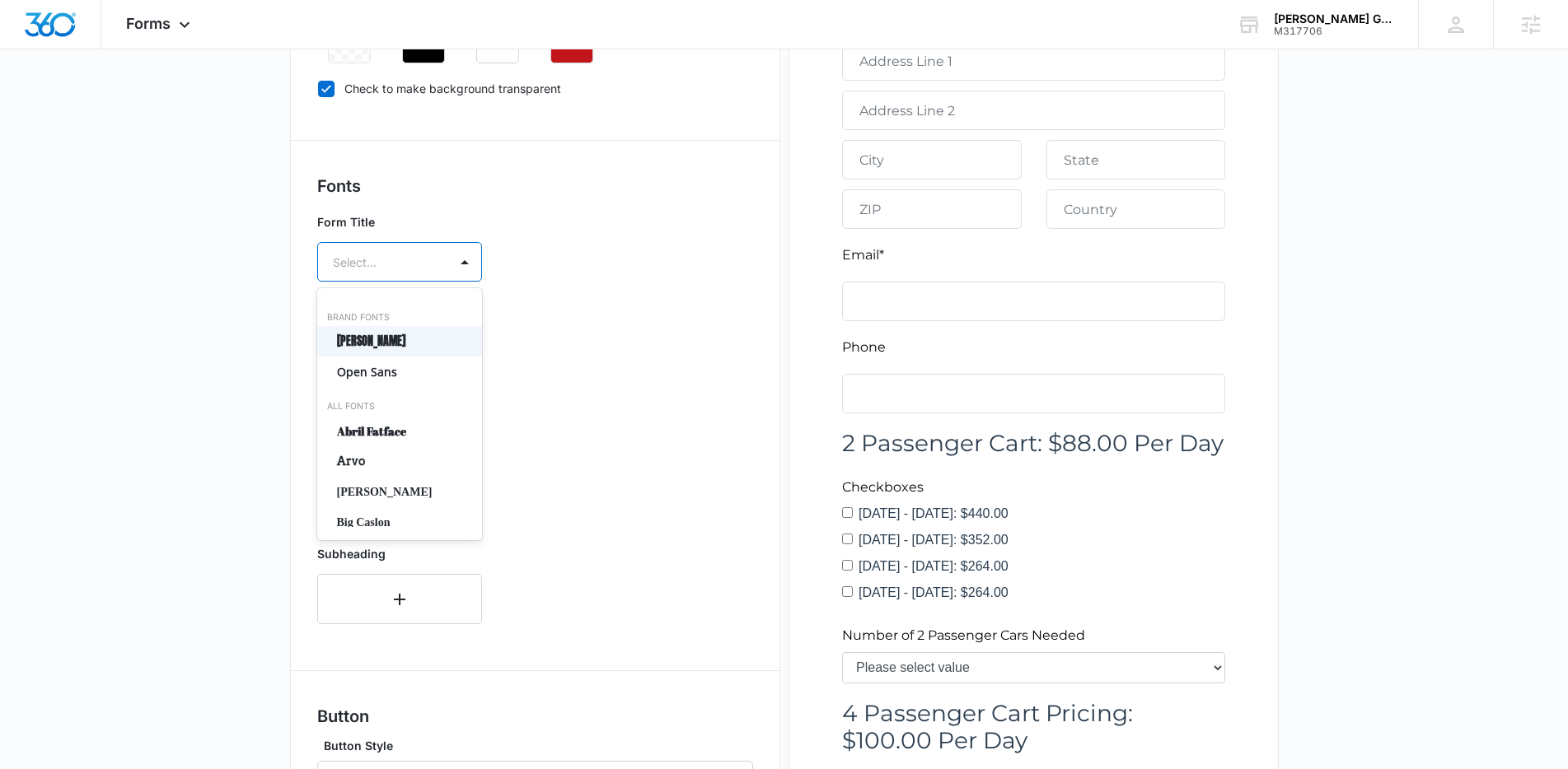
click at [406, 258] on div at bounding box center [380, 262] width 94 height 21
type input "mo"
click at [406, 378] on p "Montserrat" at bounding box center [398, 372] width 122 height 18
click at [400, 327] on div "Select..." at bounding box center [383, 310] width 130 height 37
click at [412, 366] on p "Regular" at bounding box center [398, 368] width 122 height 18
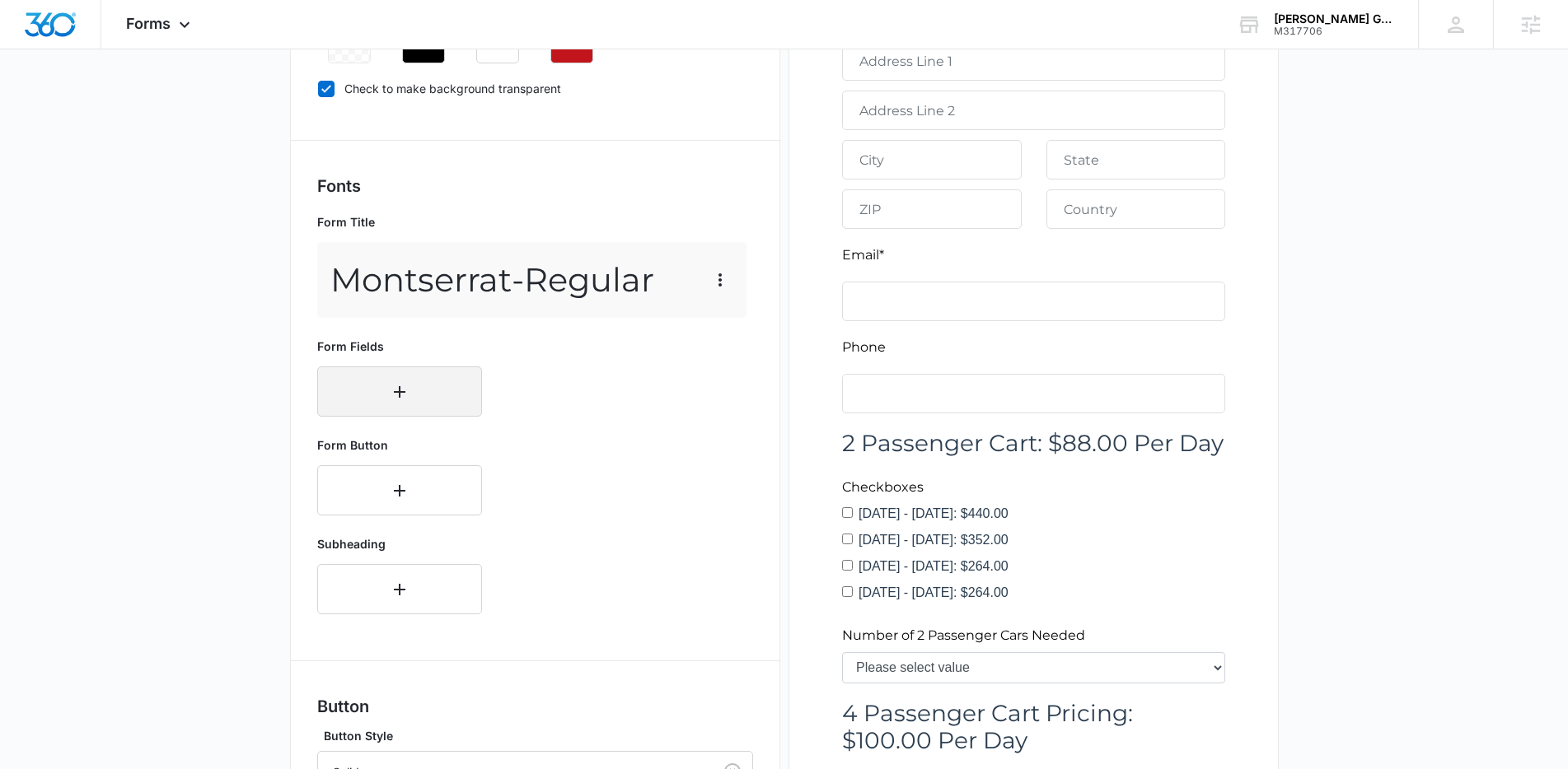
click at [418, 394] on button "button" at bounding box center [400, 391] width 165 height 50
click at [413, 374] on div "Select..." at bounding box center [383, 387] width 130 height 37
type input "mon"
click at [390, 491] on p "Montserrat" at bounding box center [398, 496] width 122 height 18
click at [389, 442] on div at bounding box center [380, 434] width 94 height 21
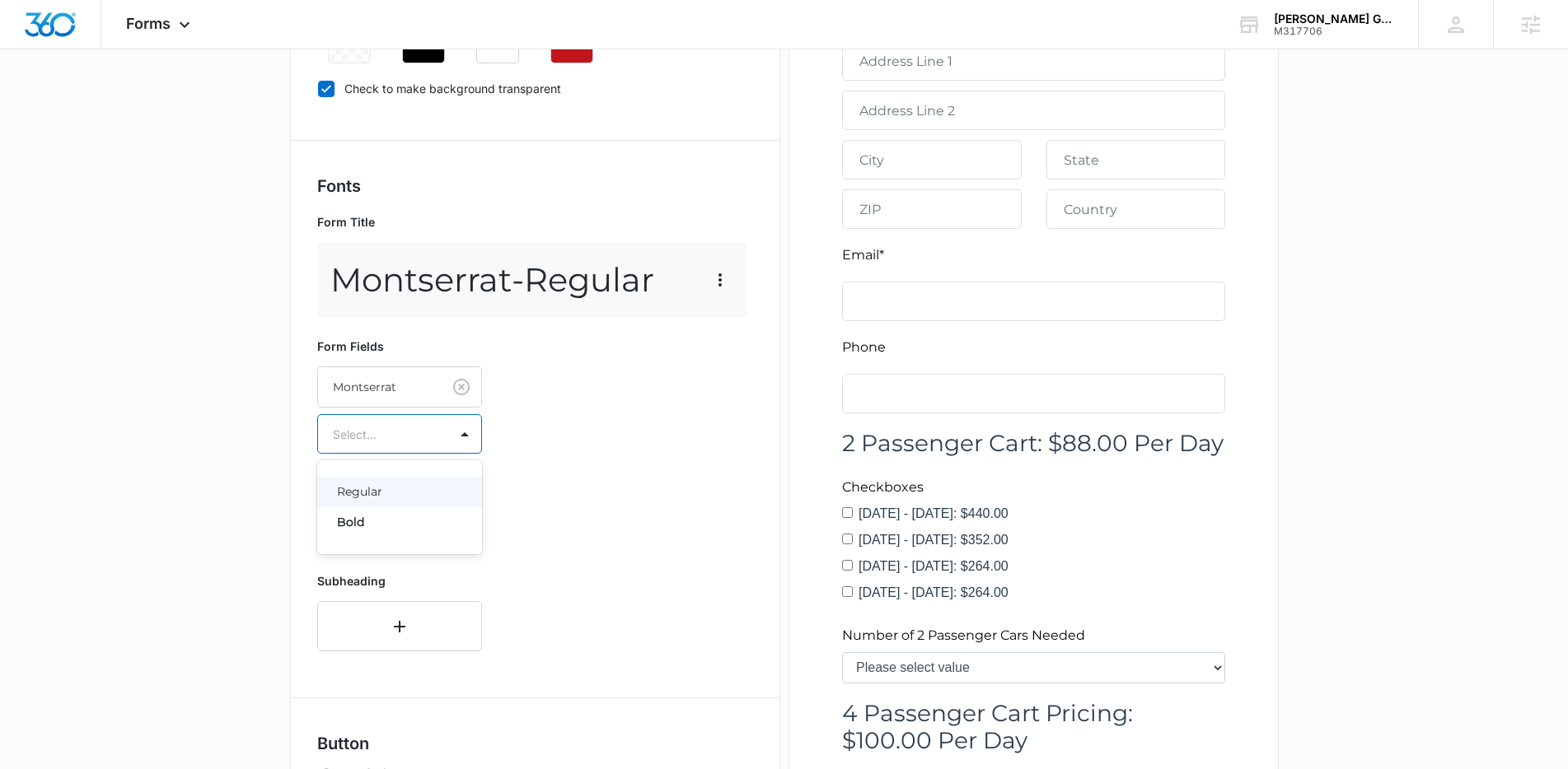
click at [400, 487] on p "Regular" at bounding box center [398, 492] width 122 height 18
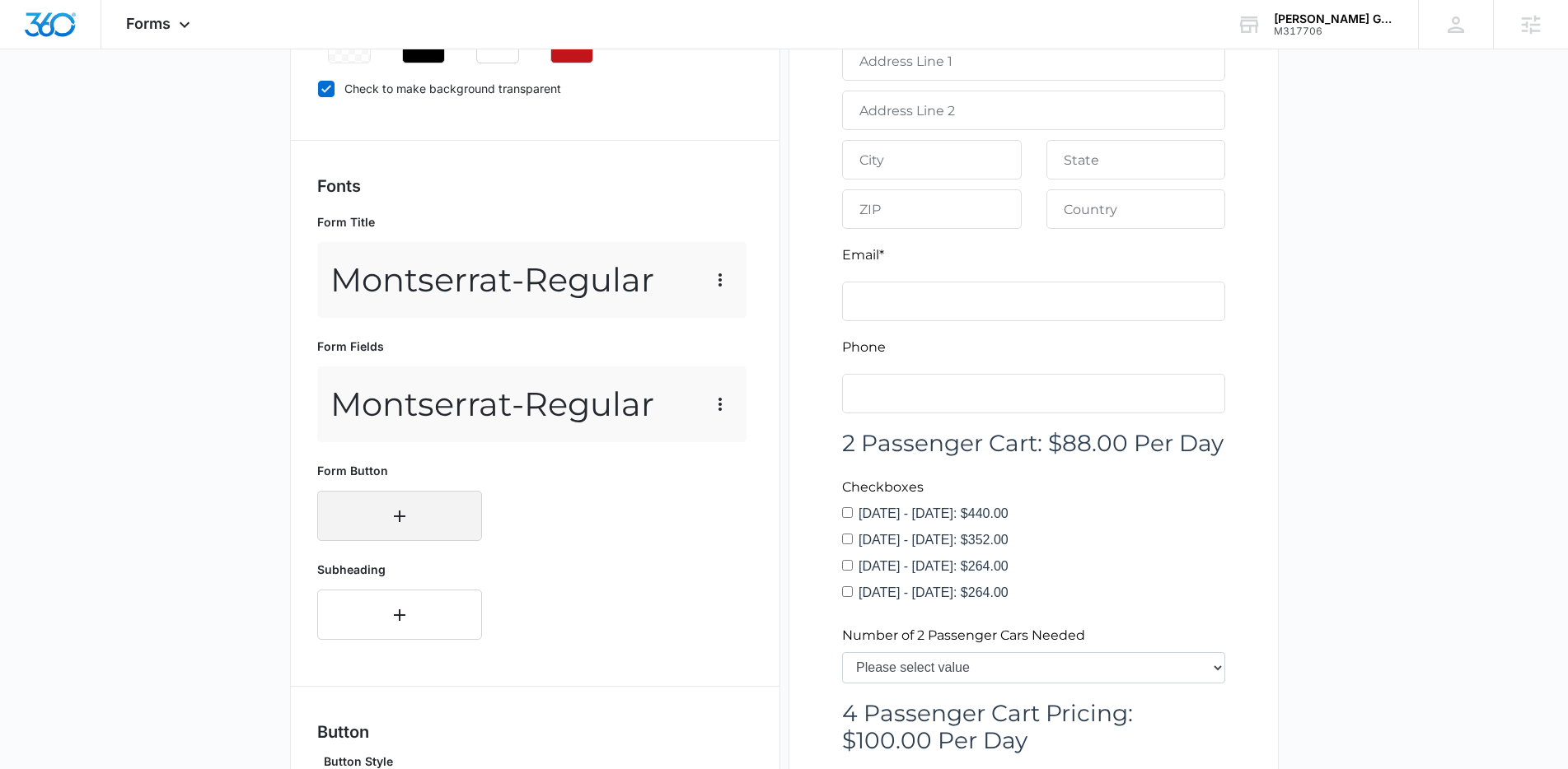
click at [408, 518] on icon "button" at bounding box center [400, 517] width 20 height 20
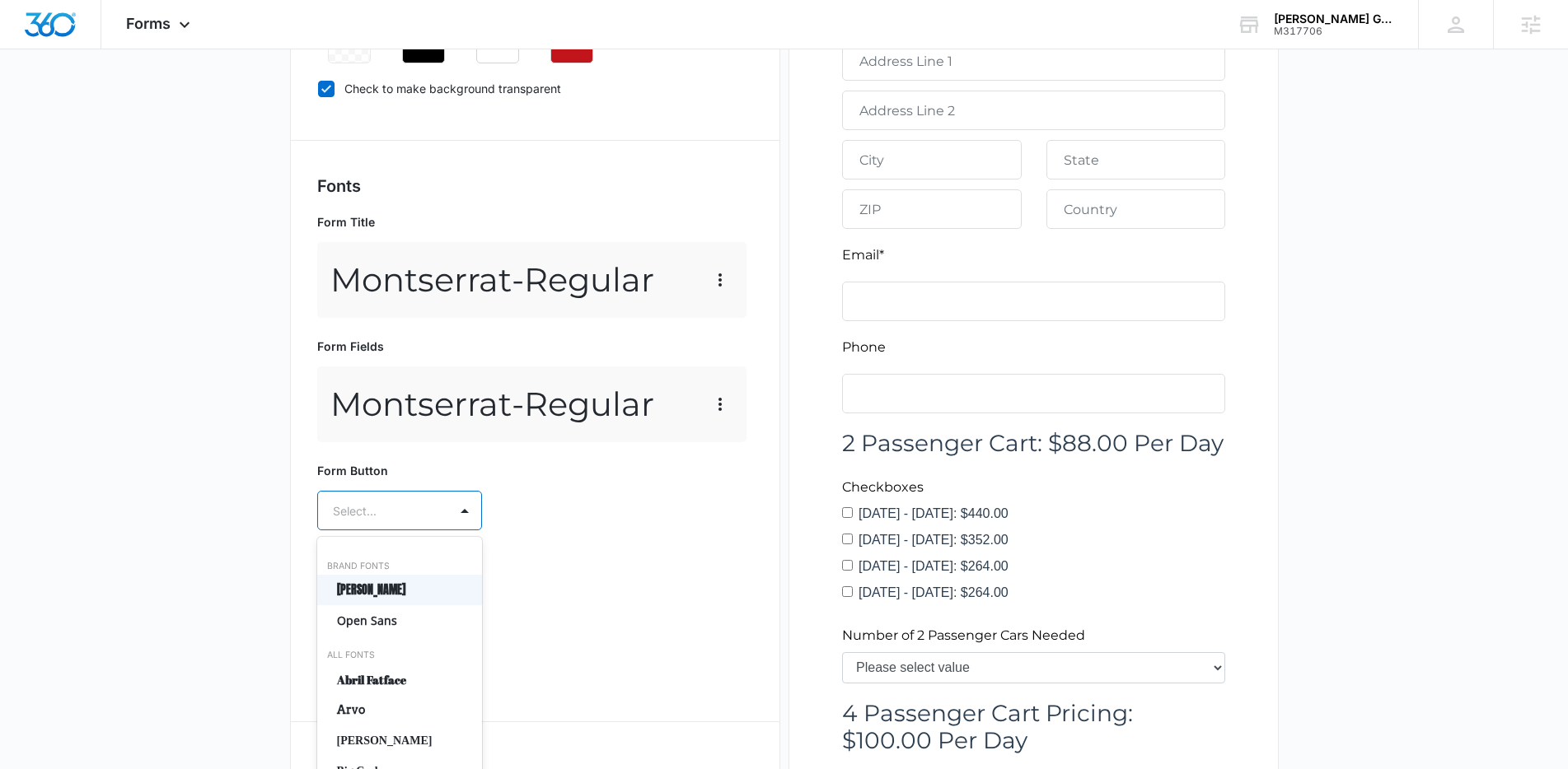
click at [406, 511] on div "[PERSON_NAME], 1 of 50. 50 results available. Use Up and Down to choose options…" at bounding box center [400, 511] width 165 height 39
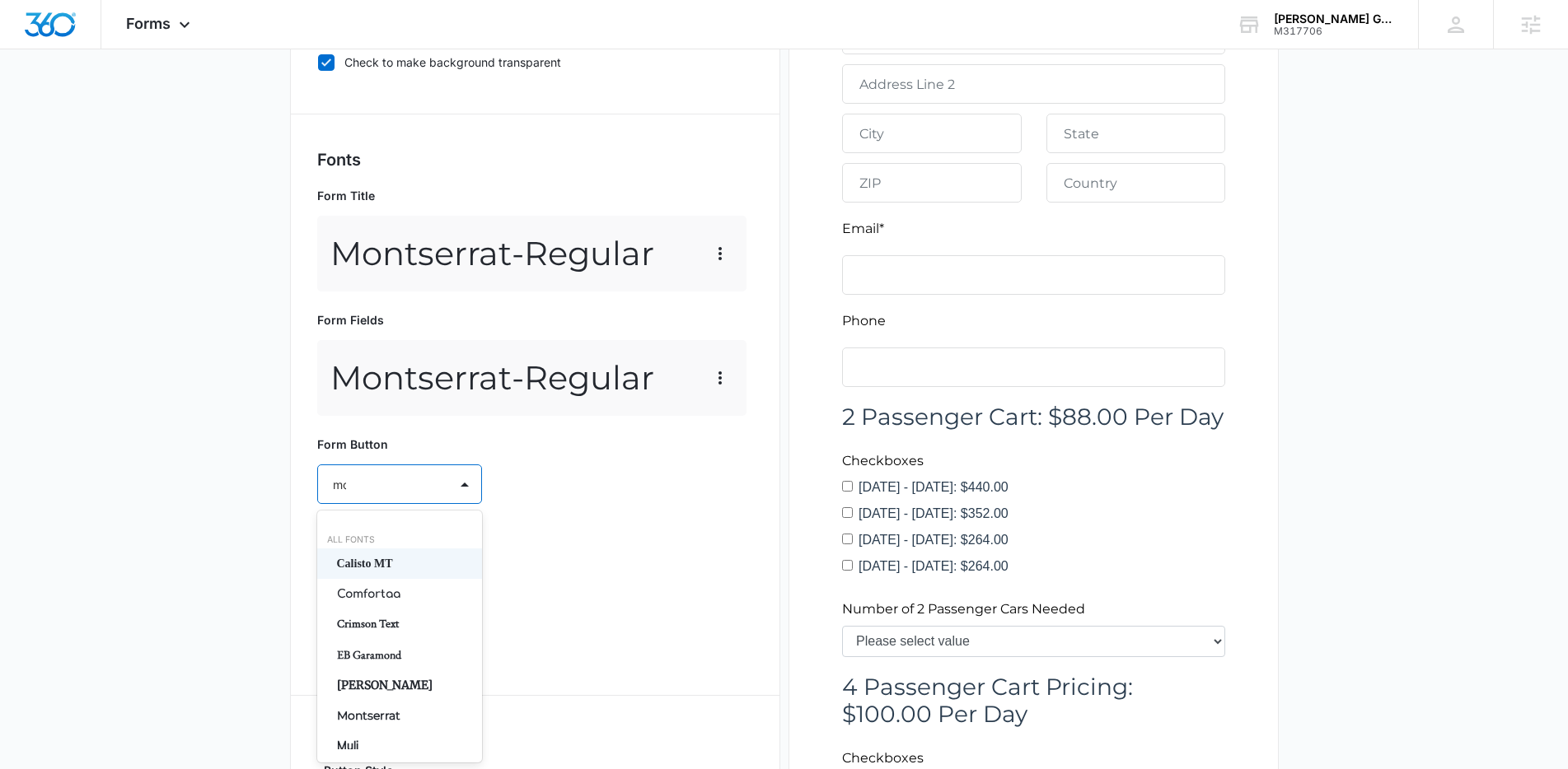
type input "mon"
click at [423, 589] on p "Montserrat" at bounding box center [398, 594] width 122 height 18
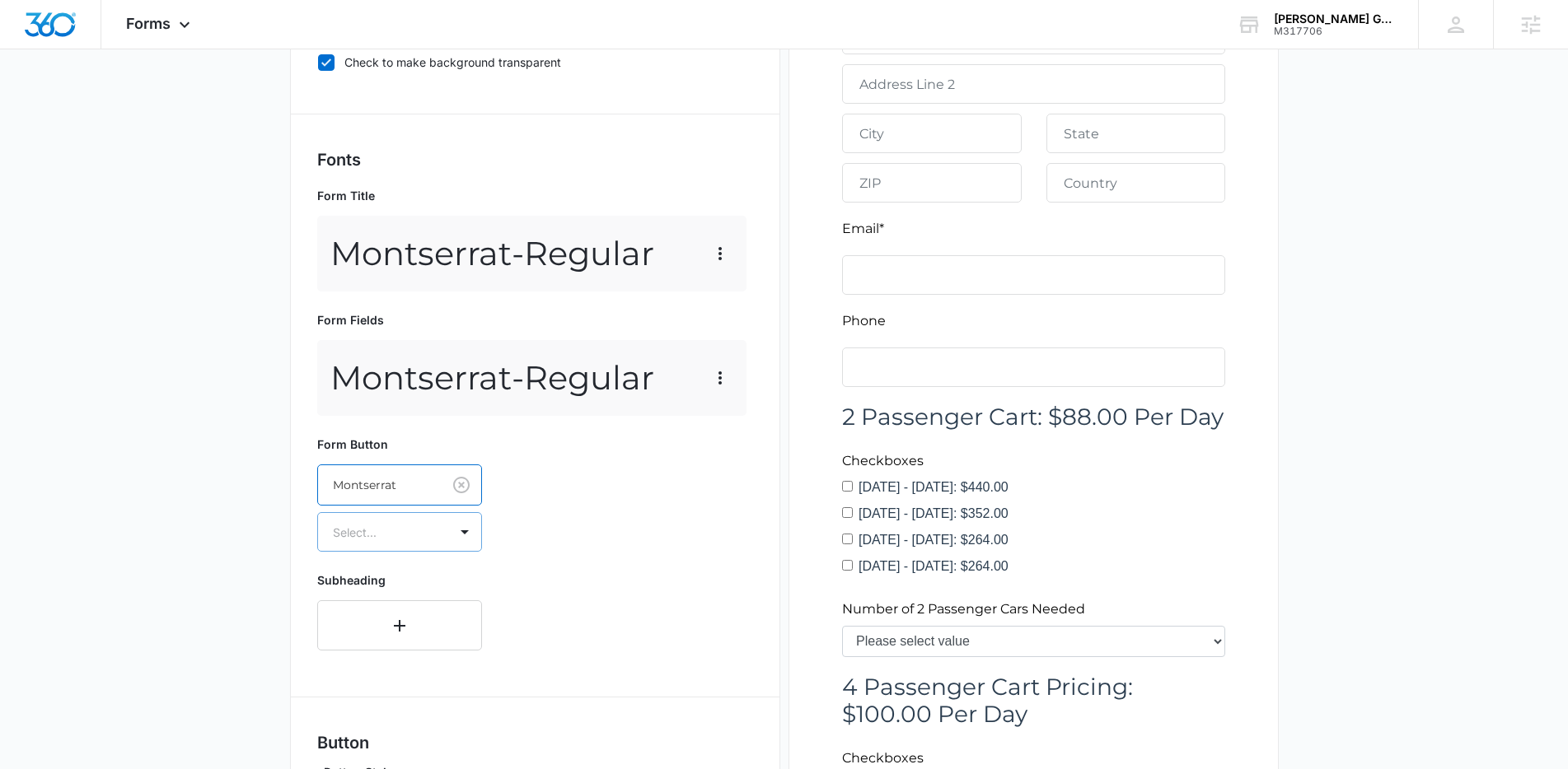
click at [410, 528] on div at bounding box center [380, 532] width 94 height 21
click at [416, 583] on p "Regular" at bounding box center [398, 590] width 122 height 18
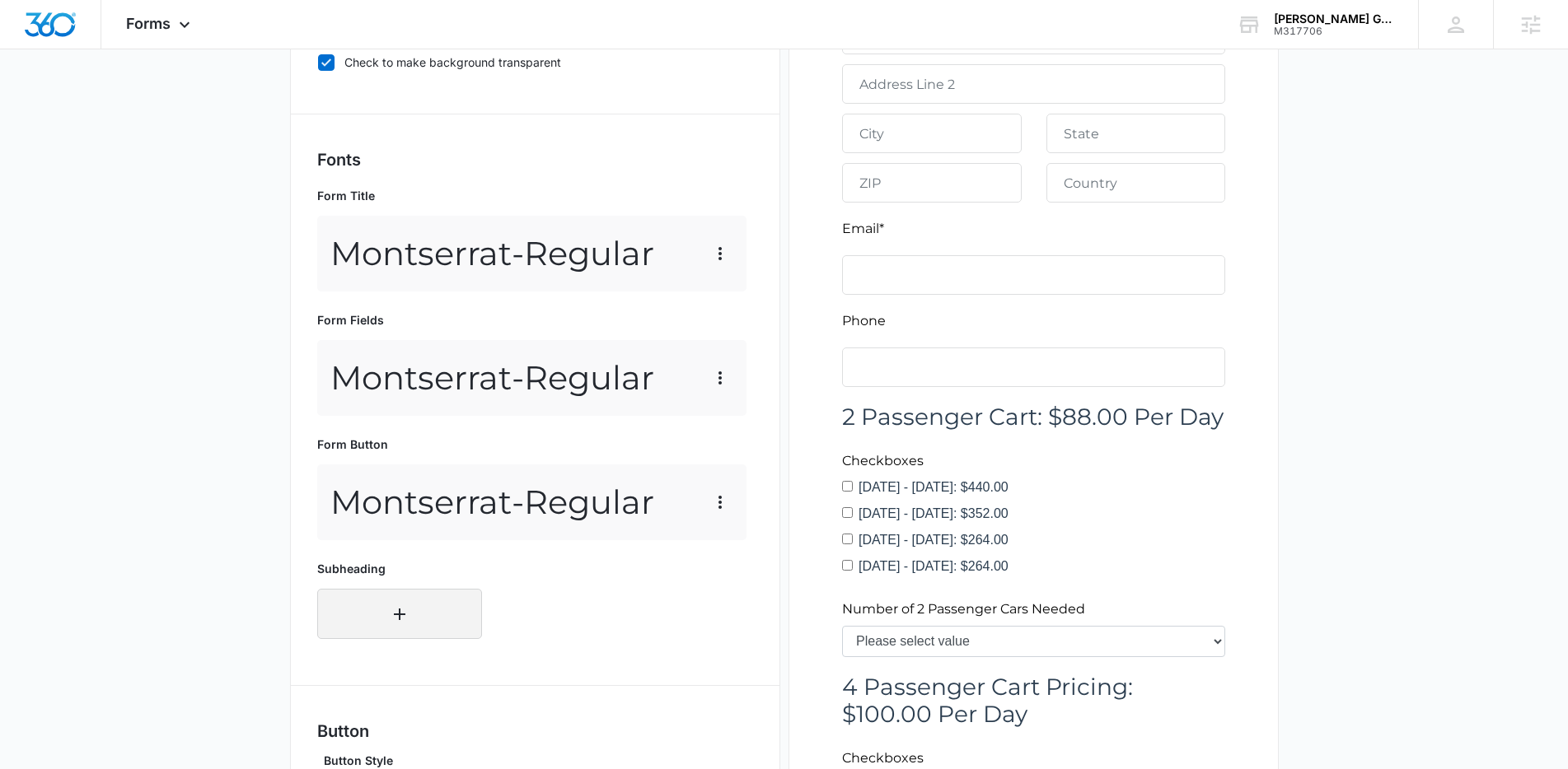
click at [403, 617] on icon "button" at bounding box center [400, 614] width 20 height 20
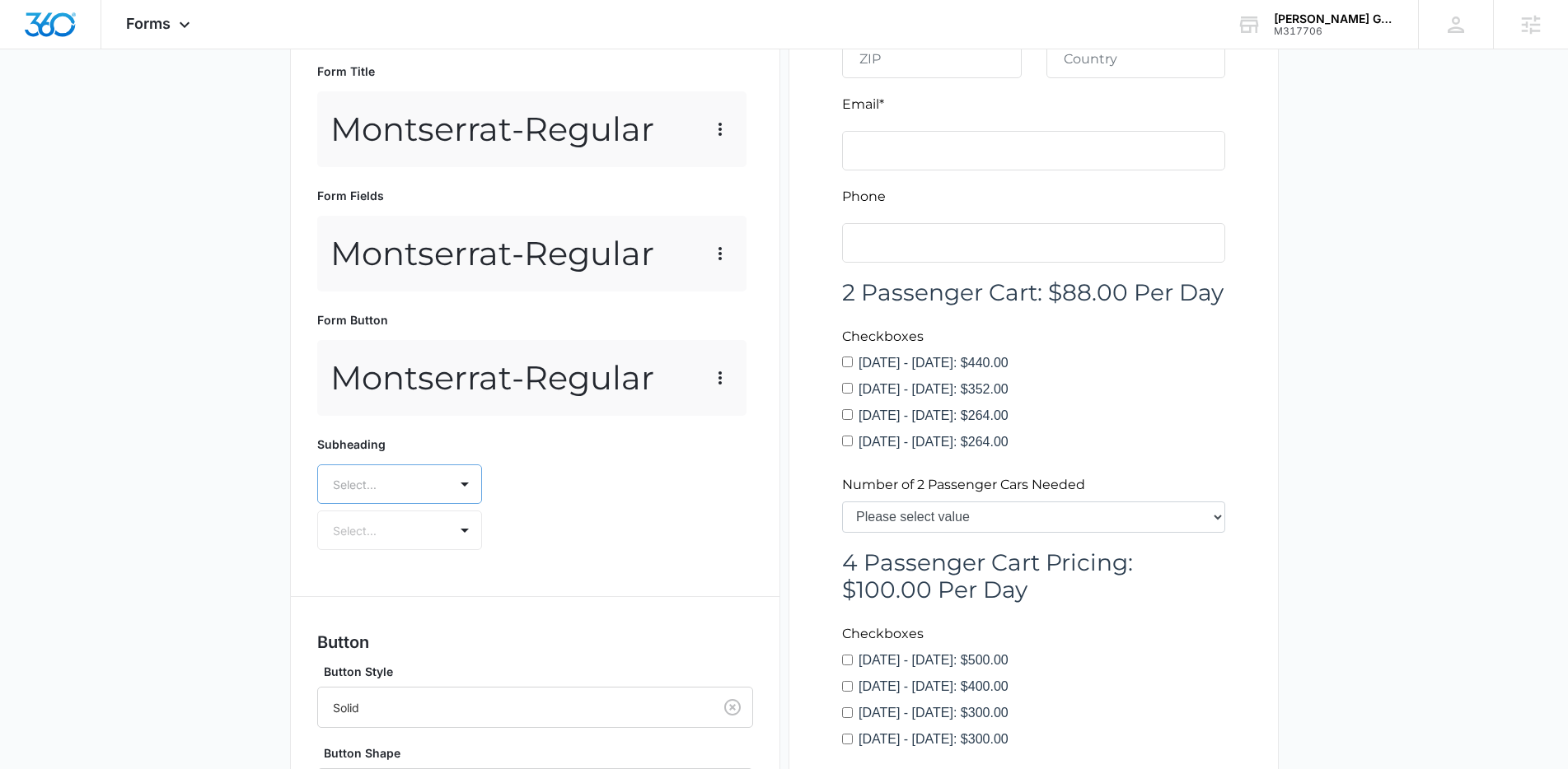
click at [410, 504] on div "Select..." at bounding box center [400, 484] width 165 height 39
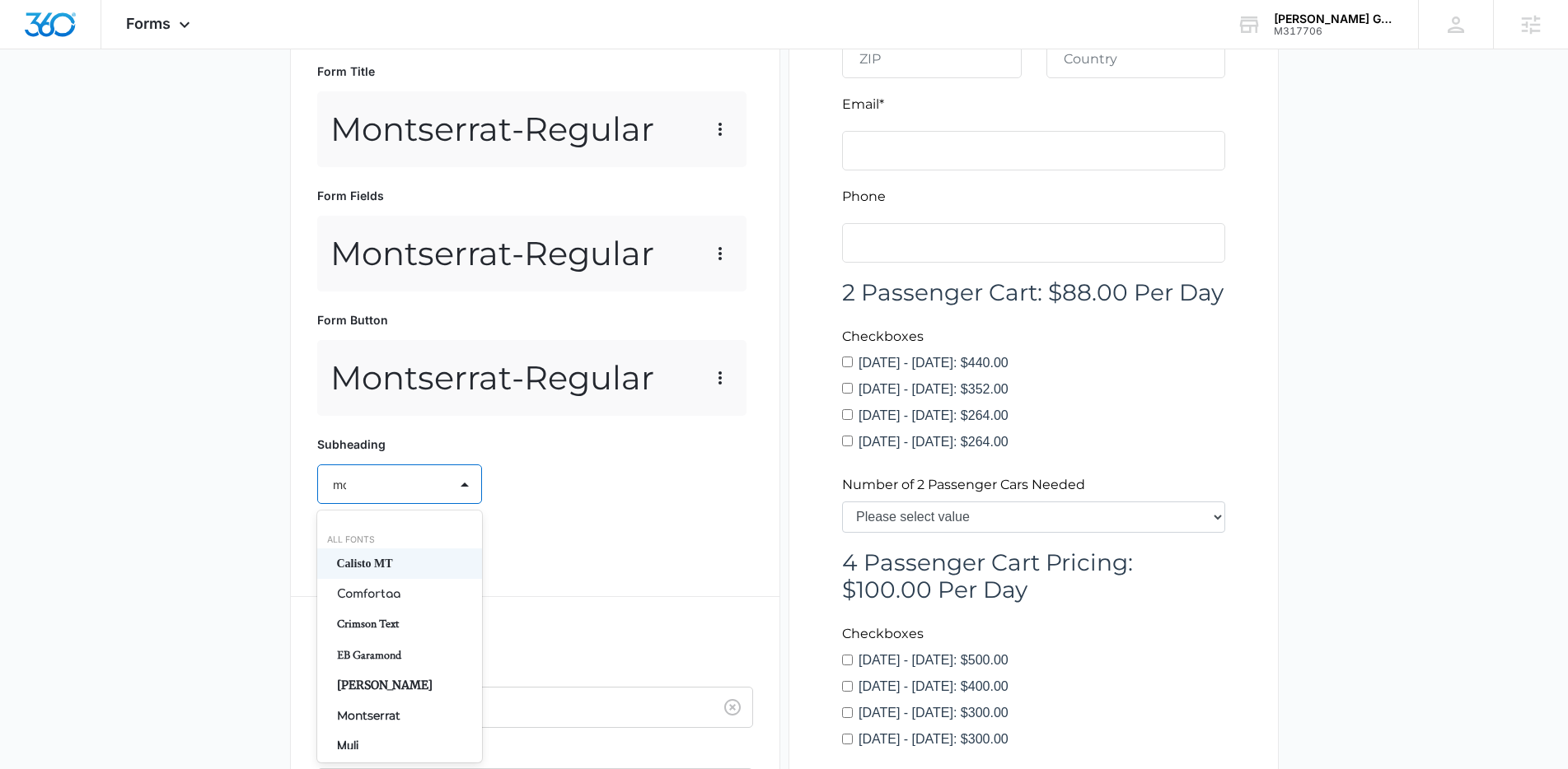
type input "mon"
click at [404, 584] on div "Montserrat" at bounding box center [400, 593] width 165 height 30
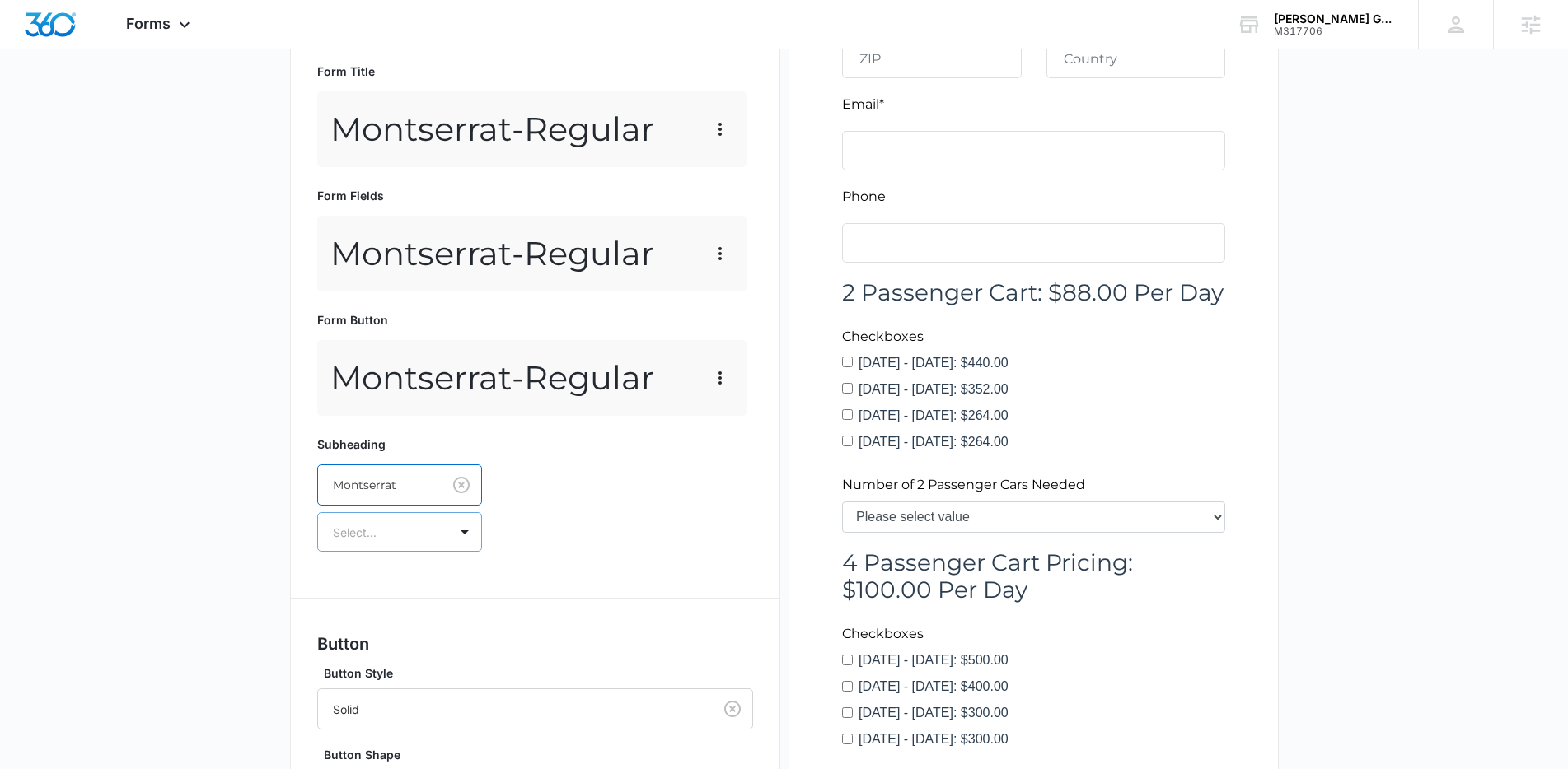
click at [395, 528] on div at bounding box center [380, 532] width 94 height 21
click at [408, 578] on div "Regular" at bounding box center [400, 589] width 165 height 30
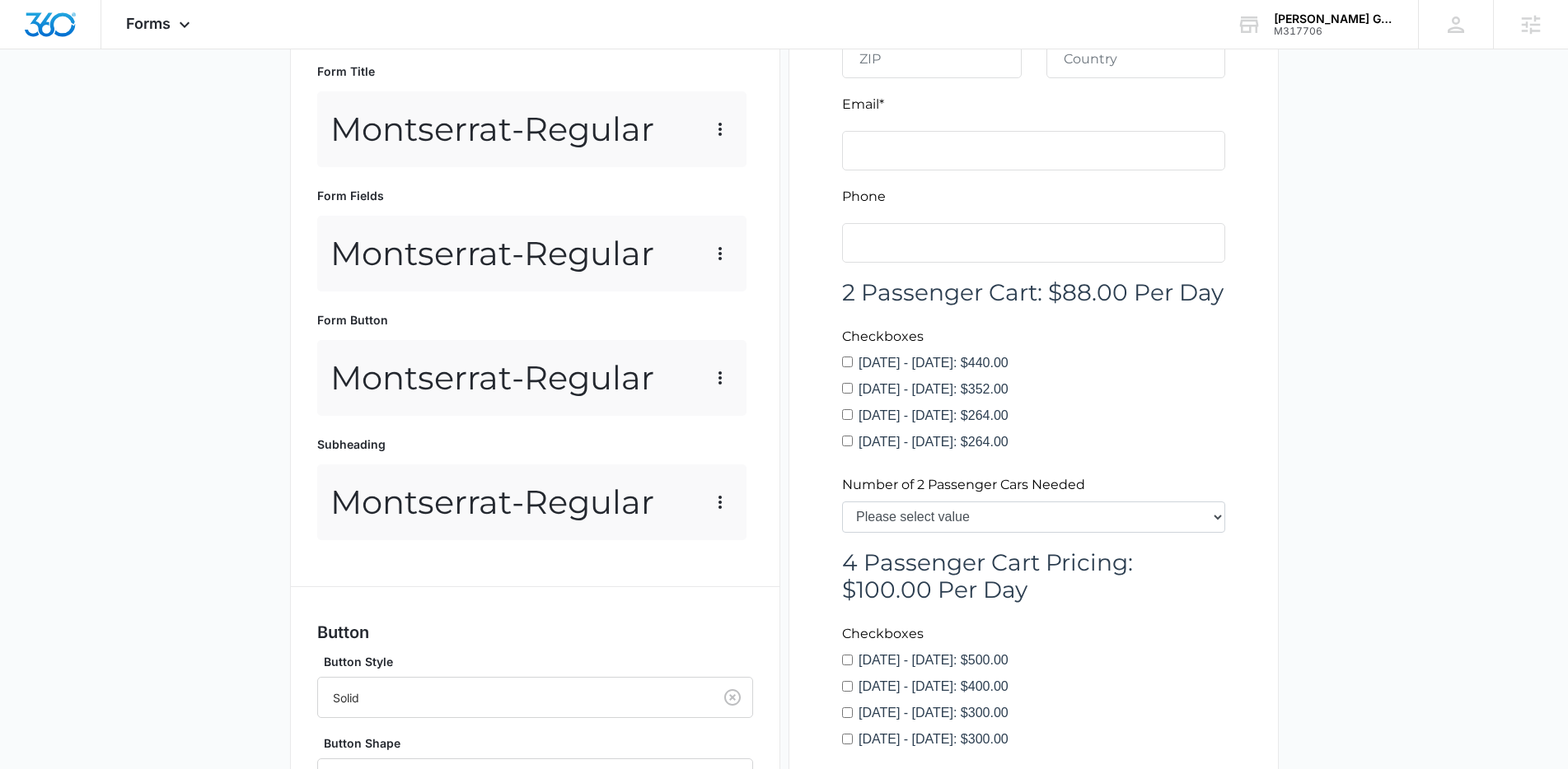
click at [568, 568] on div "Forms inherit your brand profile settings by default. If you need to customize …" at bounding box center [535, 354] width 436 height 1243
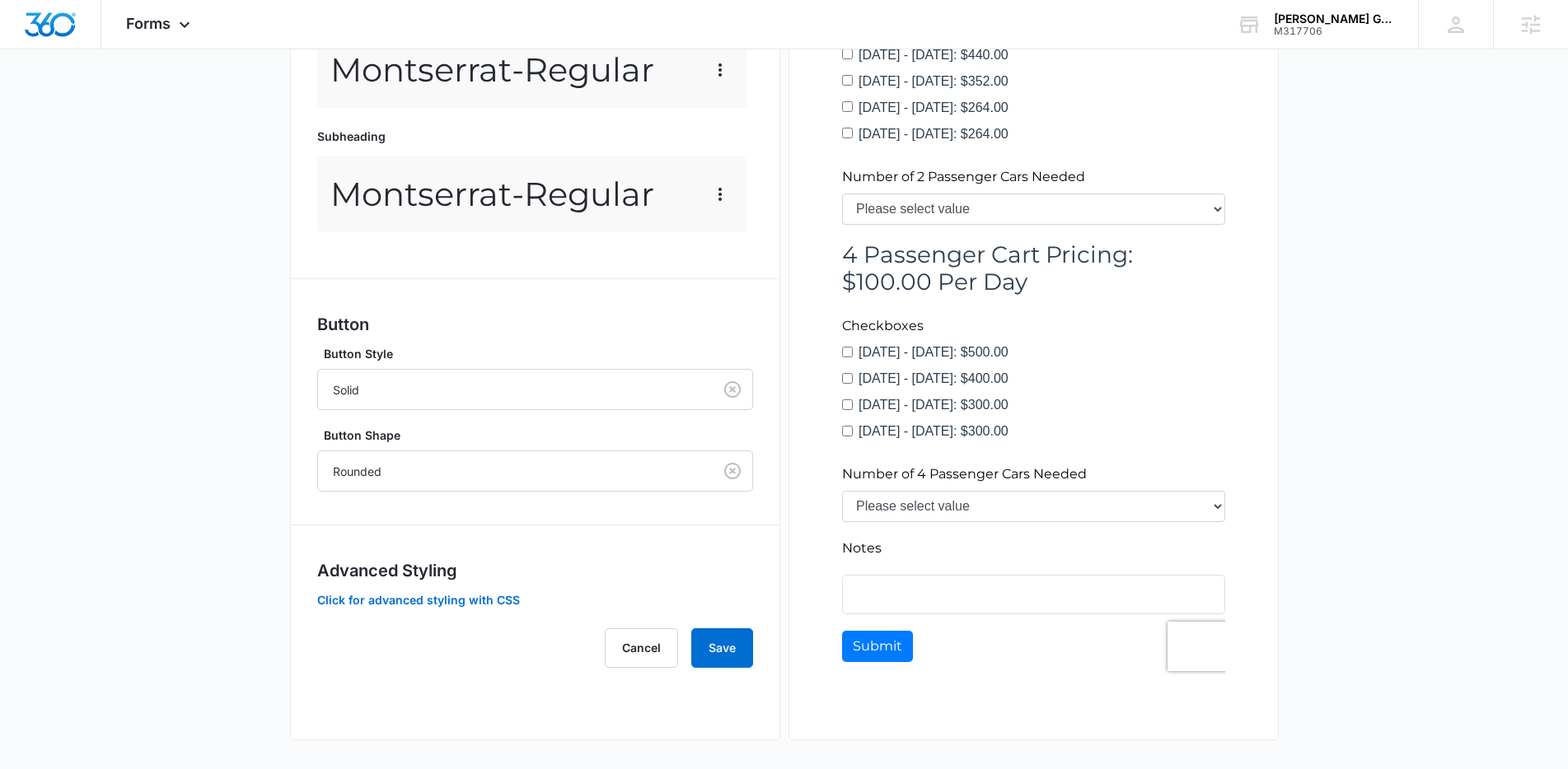
scroll to position [911, 0]
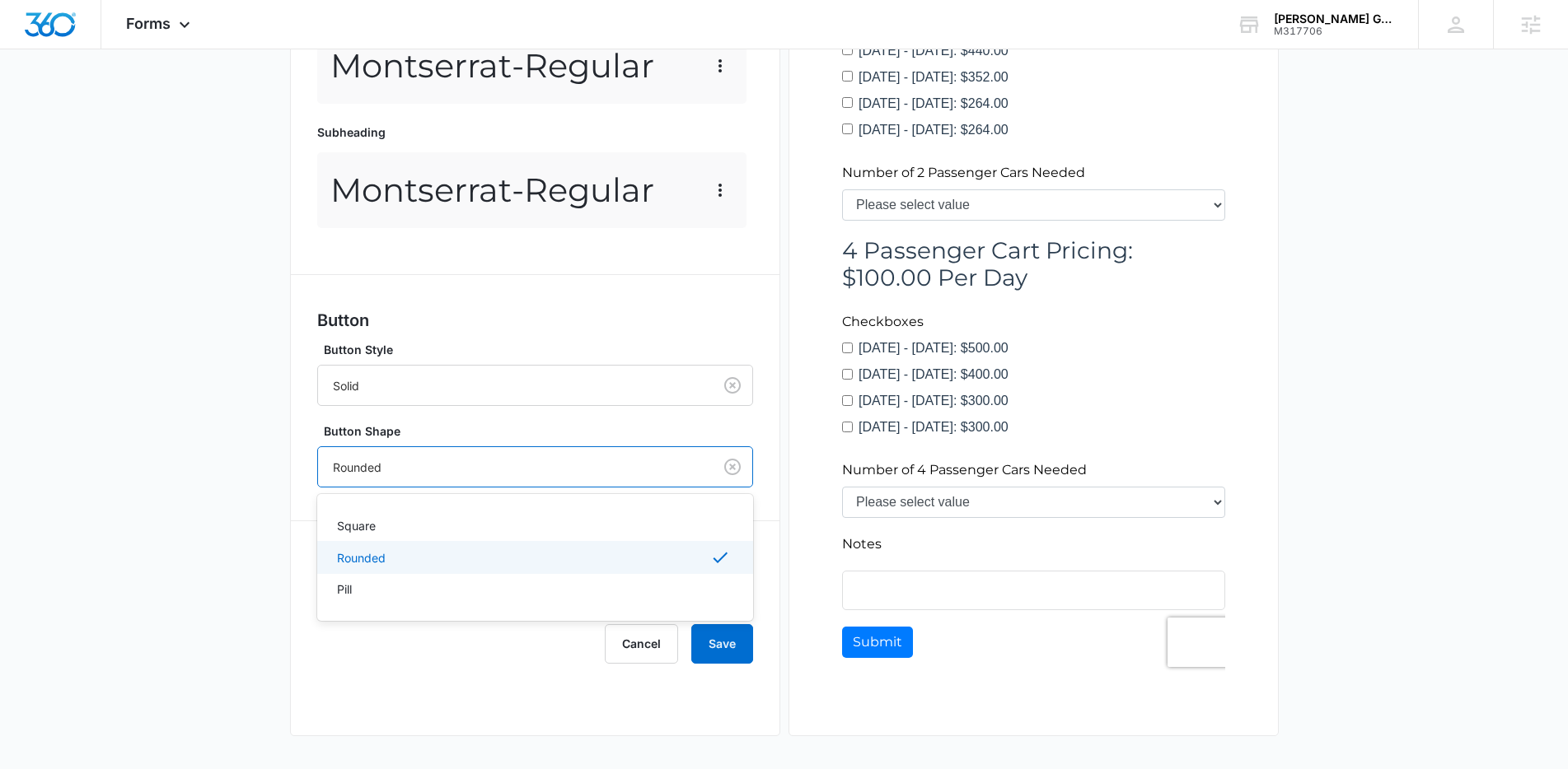
click at [588, 468] on div at bounding box center [512, 467] width 359 height 21
click at [380, 522] on div "Square" at bounding box center [533, 526] width 393 height 18
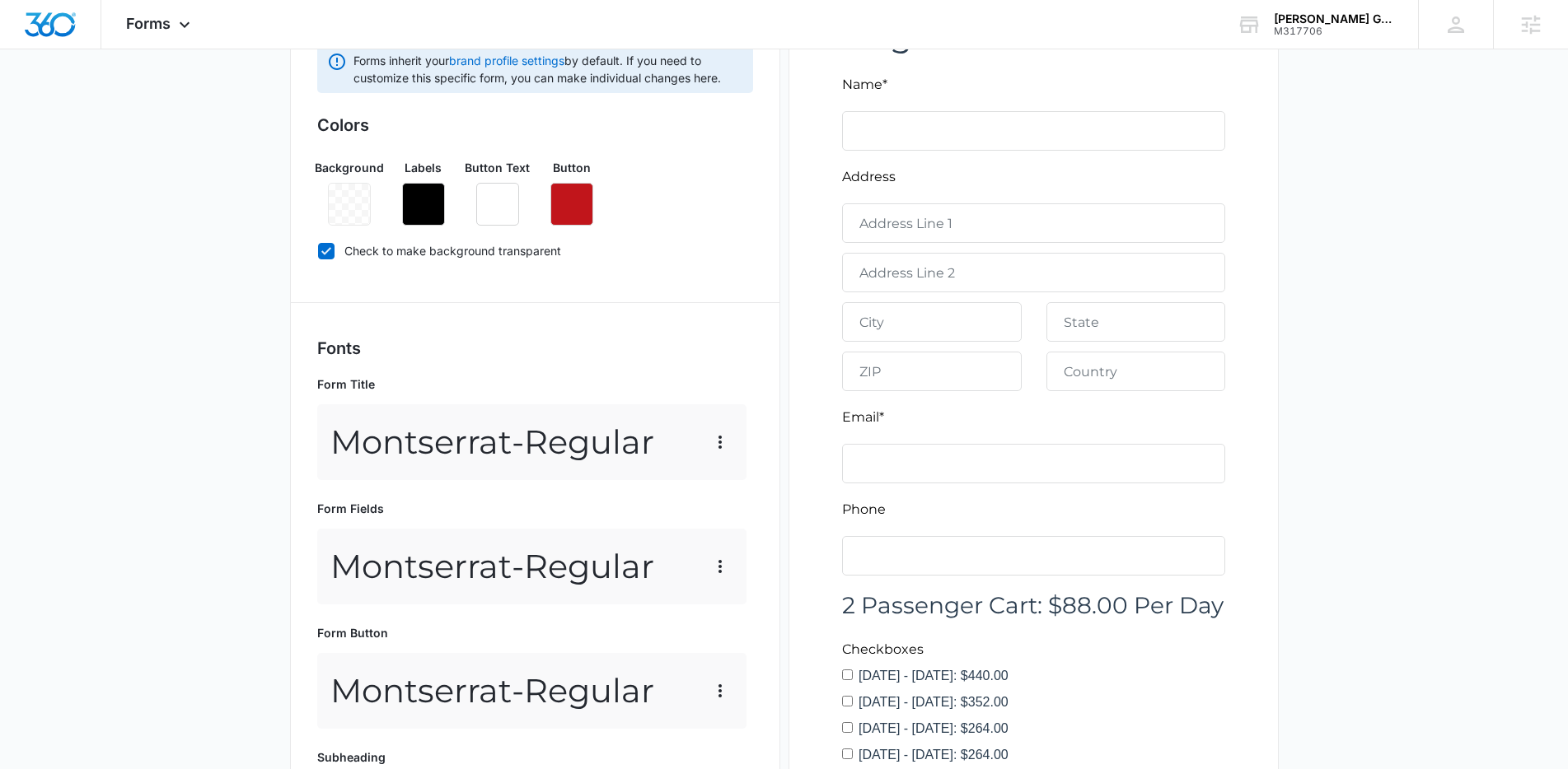
scroll to position [268, 0]
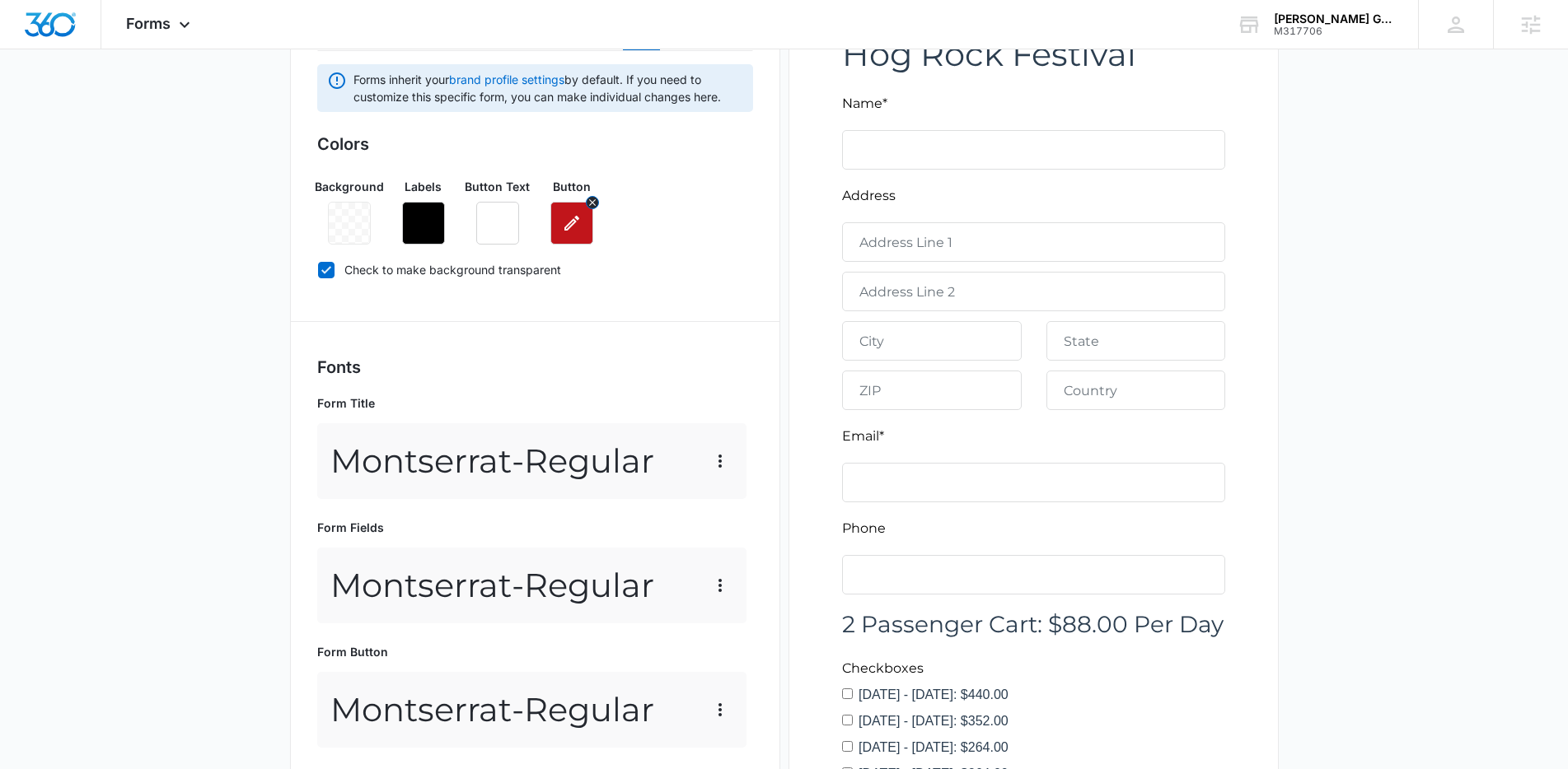
click at [574, 221] on icon "button" at bounding box center [571, 223] width 15 height 15
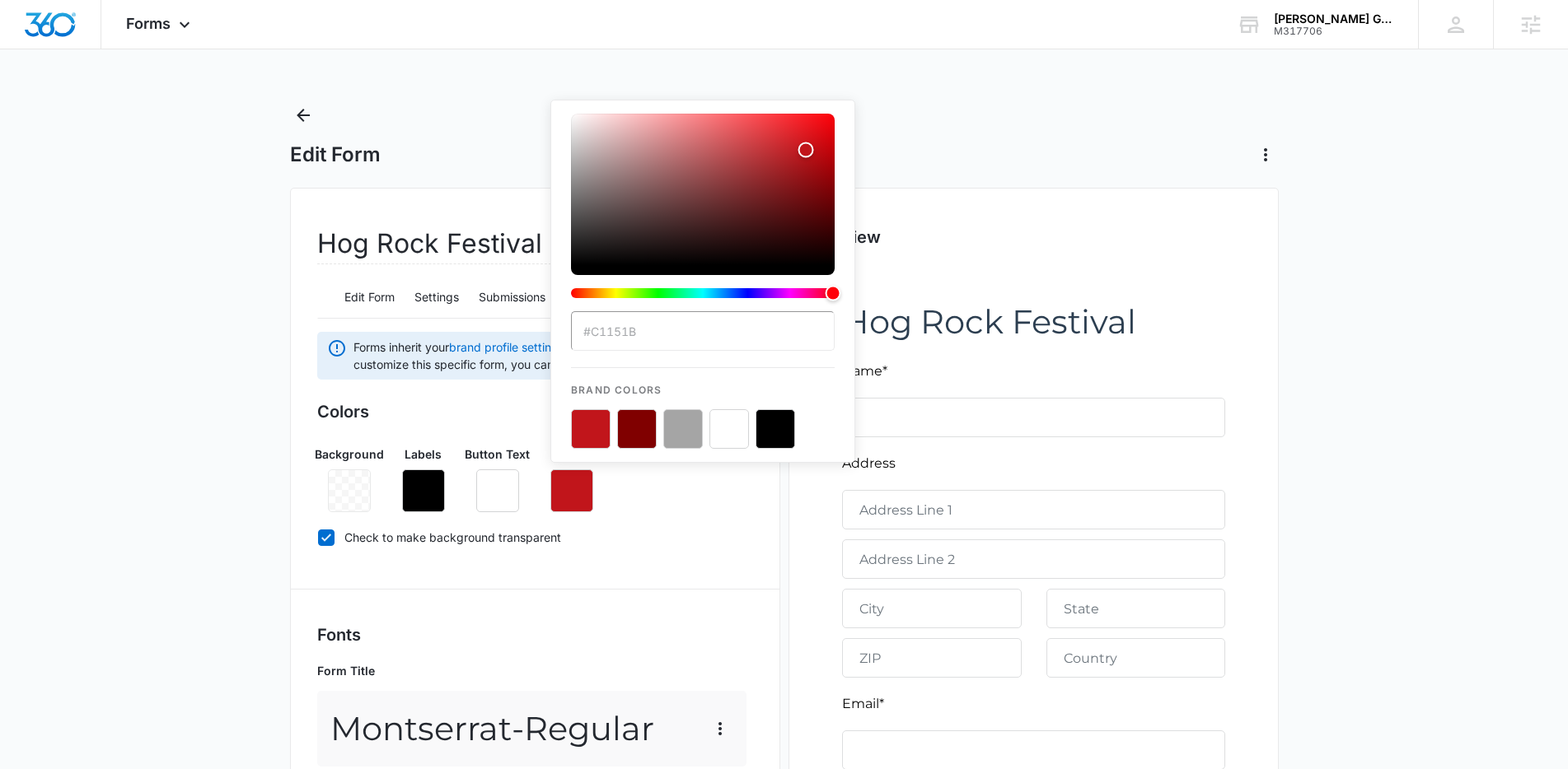
click at [584, 431] on button "color-picker-container" at bounding box center [590, 429] width 39 height 39
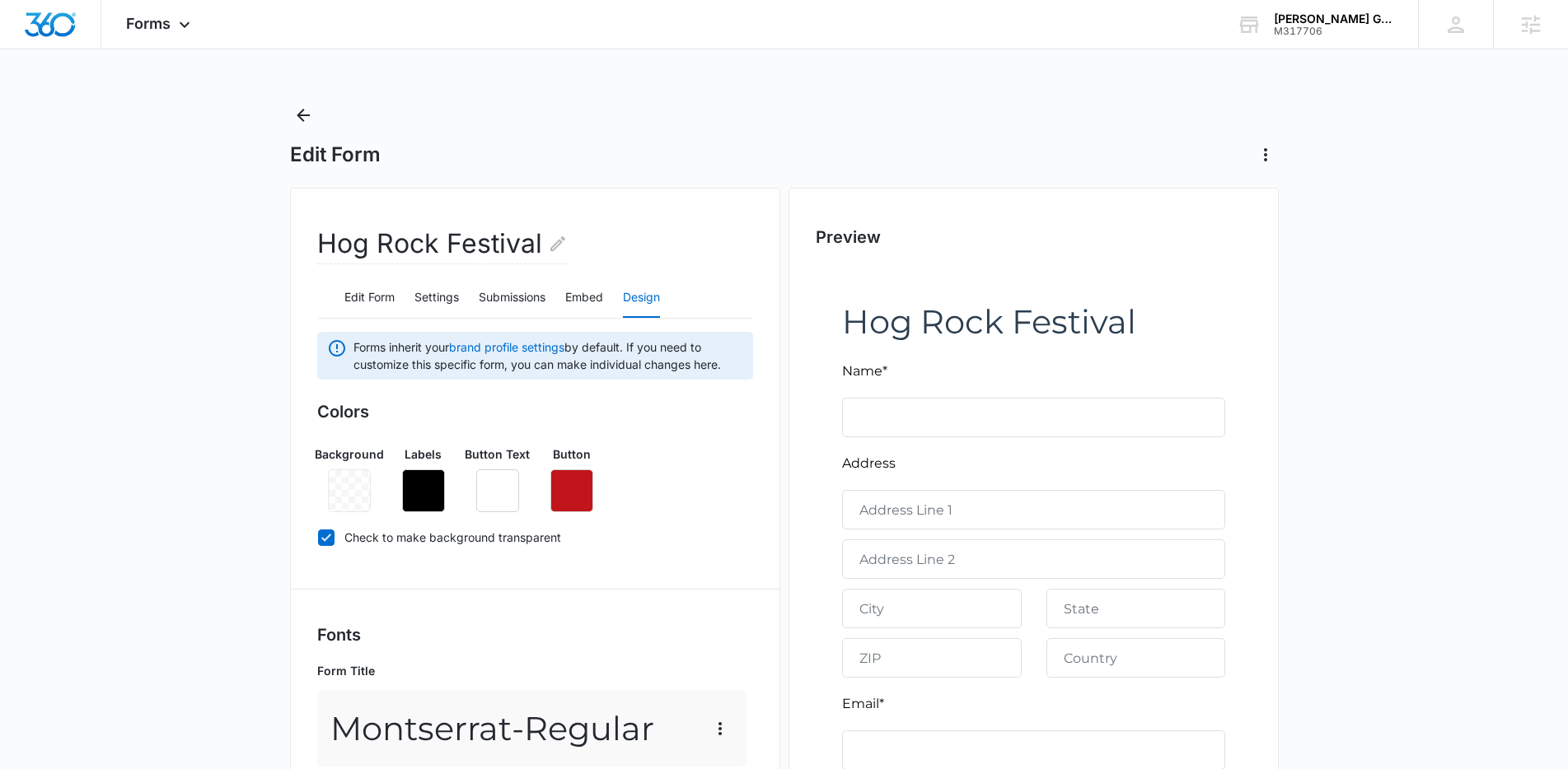
scroll to position [845, 0]
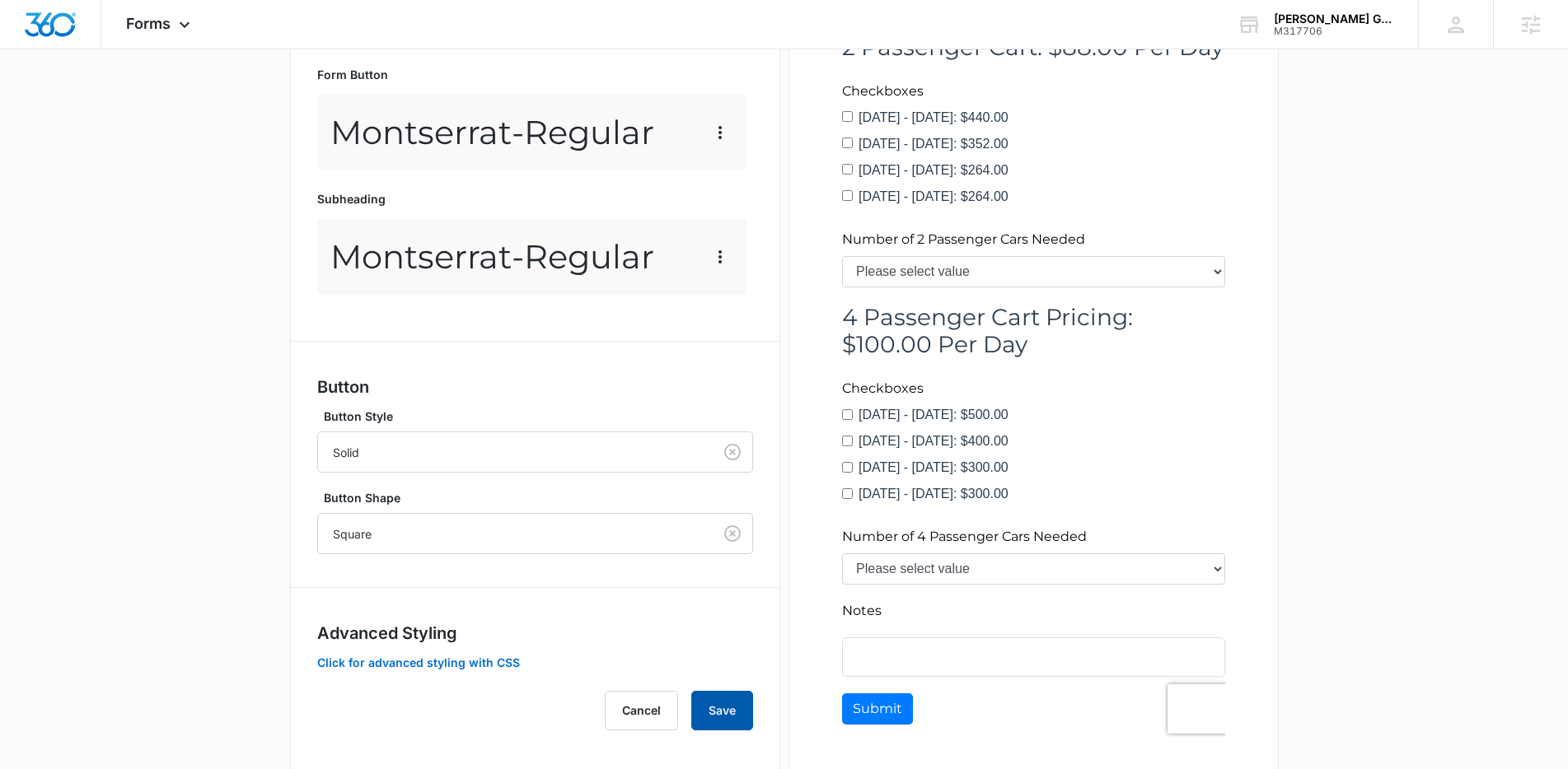
click at [727, 711] on button "Save" at bounding box center [722, 711] width 62 height 39
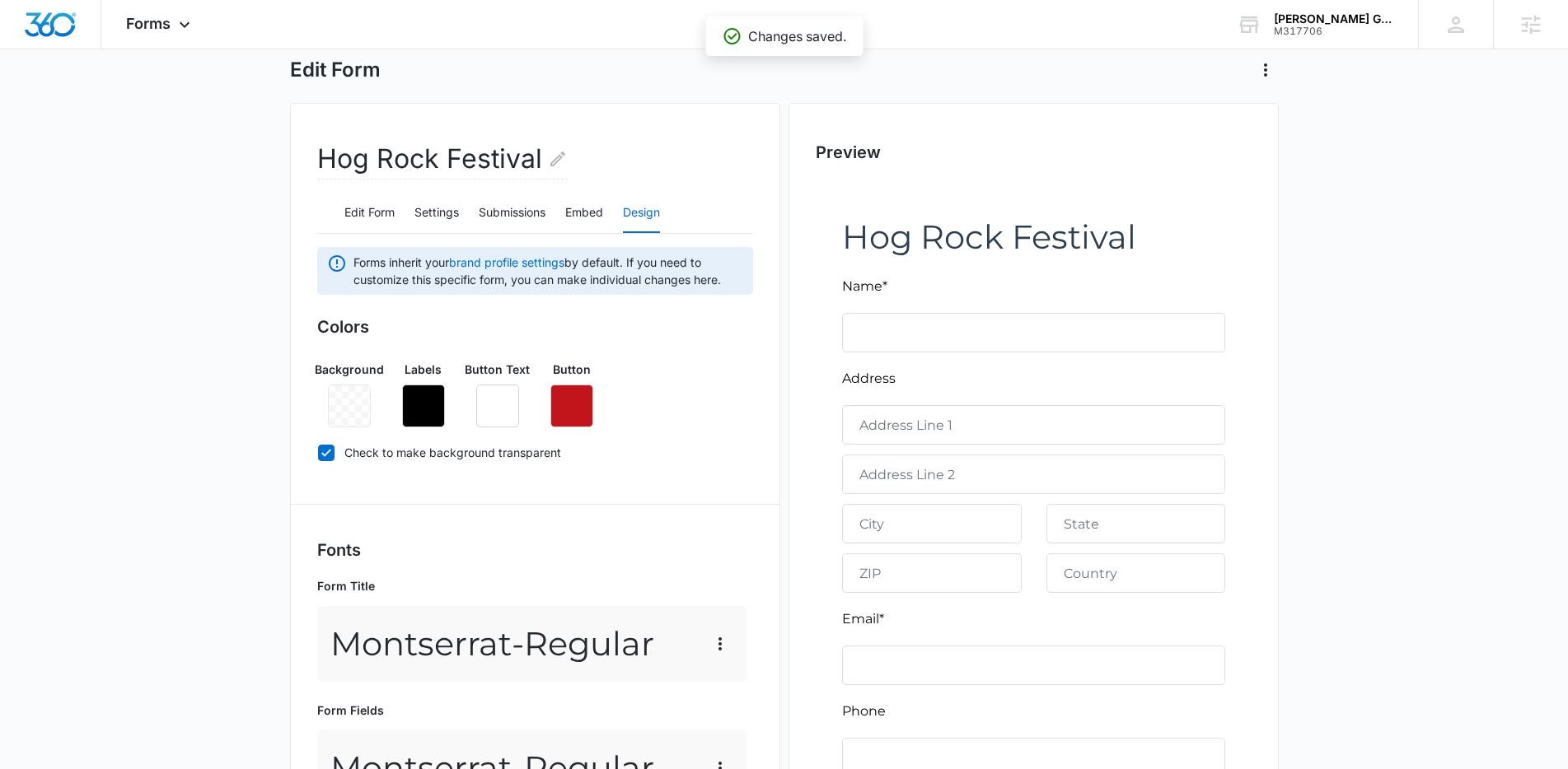
scroll to position [42, 0]
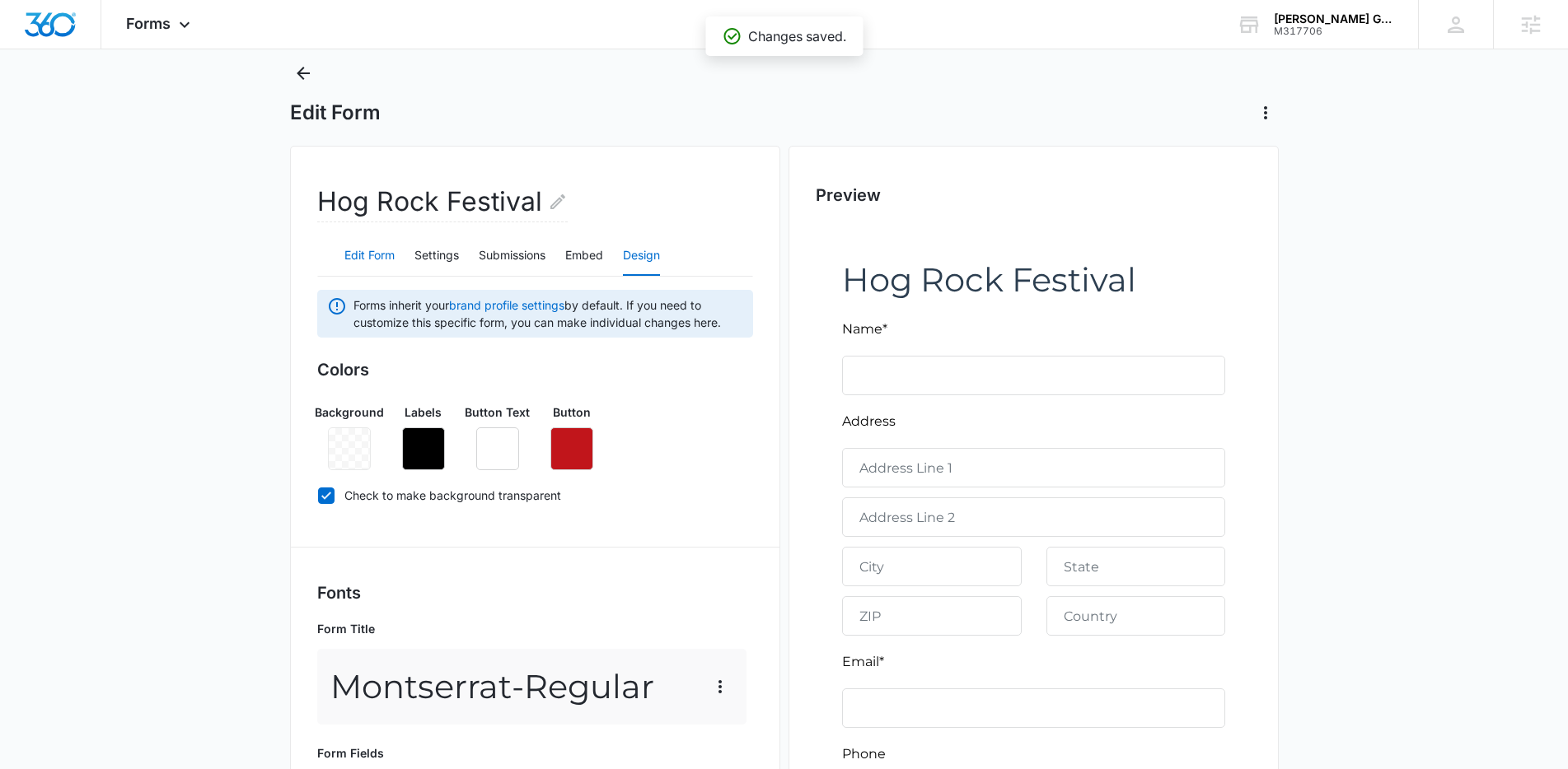
click at [370, 262] on button "Edit Form" at bounding box center [368, 256] width 50 height 39
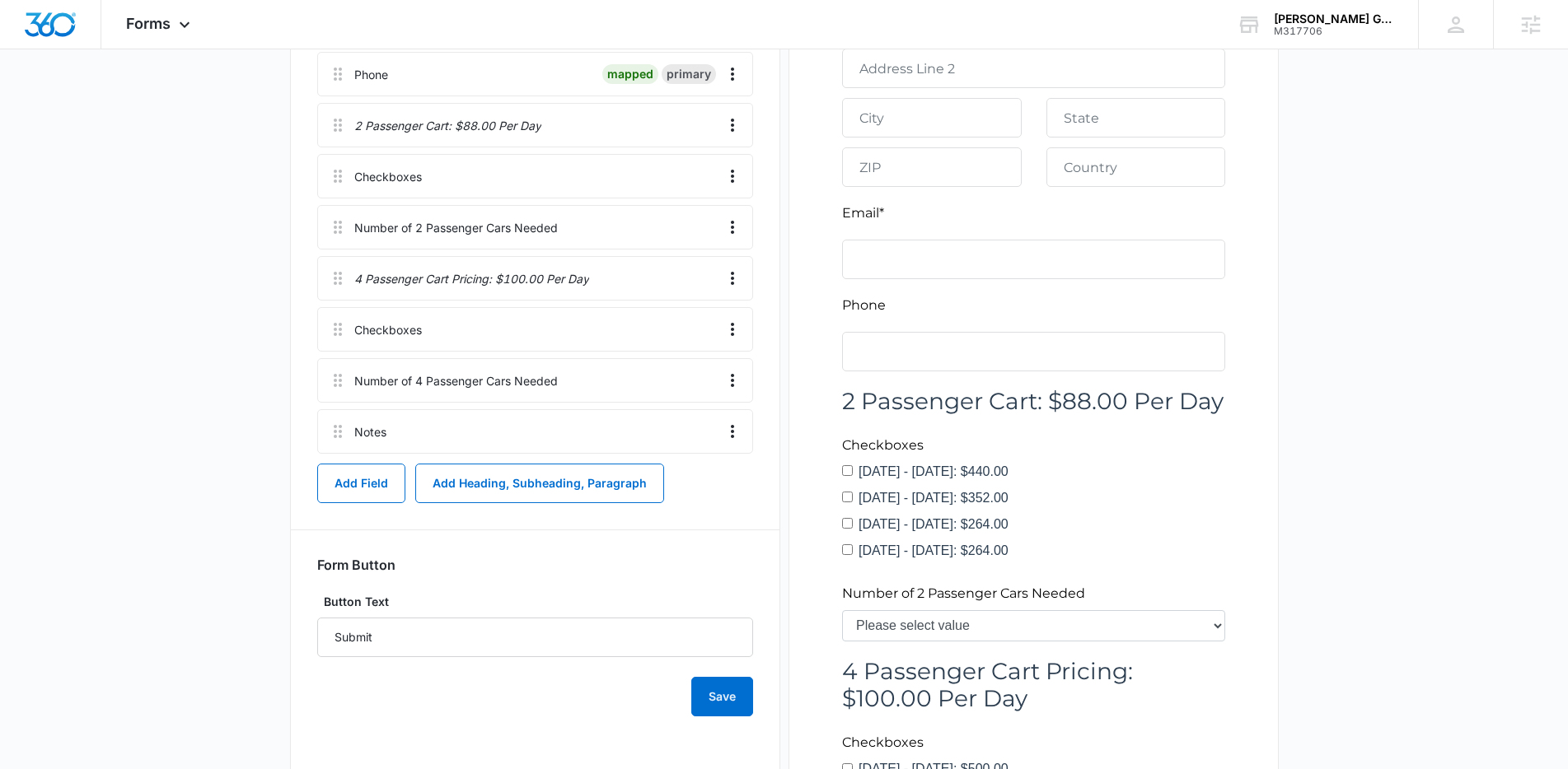
scroll to position [494, 0]
click at [728, 167] on icon "Overflow Menu" at bounding box center [732, 173] width 20 height 20
click at [703, 216] on div "Edit" at bounding box center [688, 219] width 34 height 12
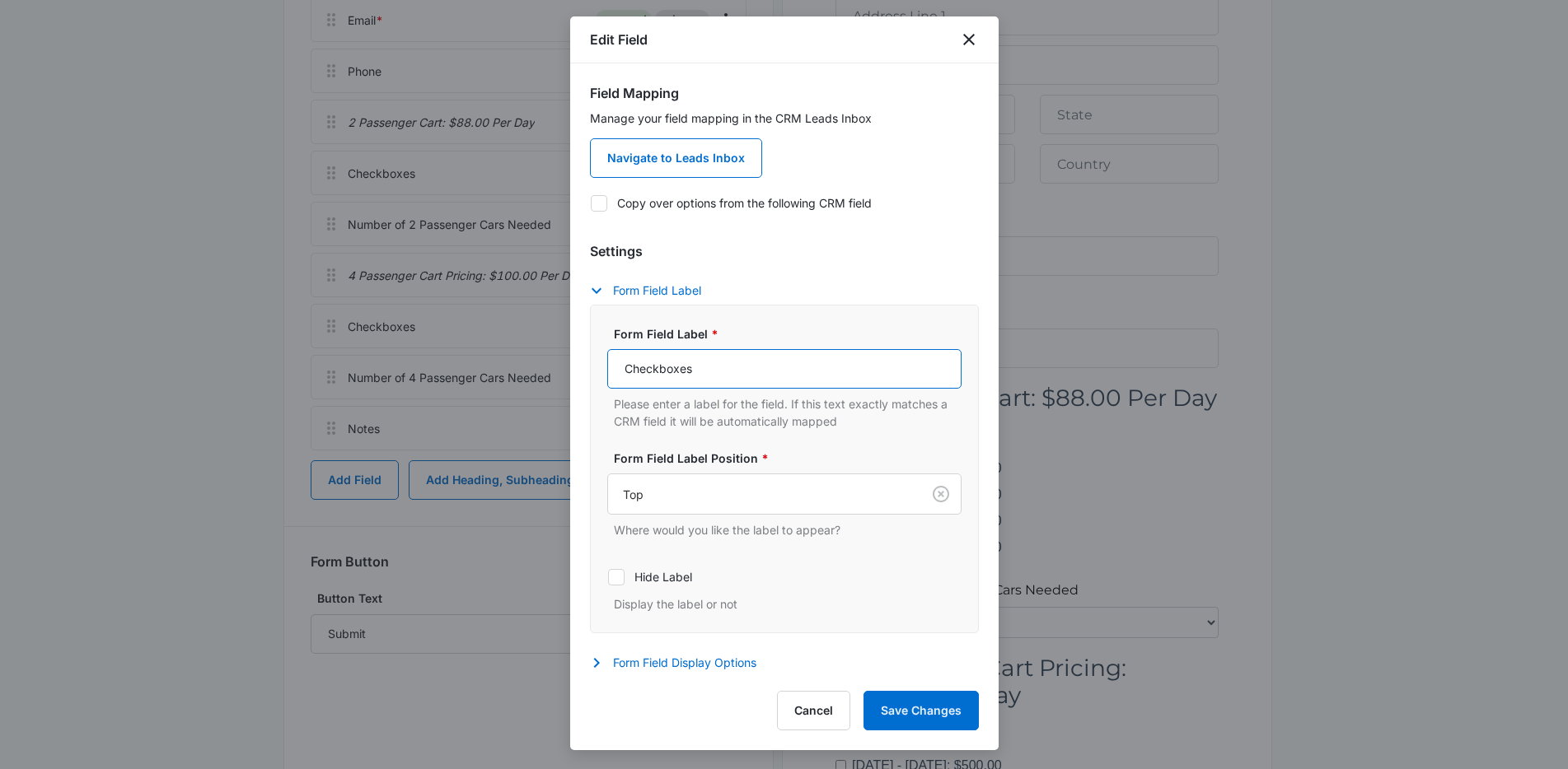
drag, startPoint x: 733, startPoint y: 358, endPoint x: 616, endPoint y: 364, distance: 117.2
click at [616, 364] on input "Checkboxes" at bounding box center [784, 369] width 355 height 39
type input "Choose Your Rental Days"
click at [897, 709] on button "Save Changes" at bounding box center [921, 711] width 115 height 39
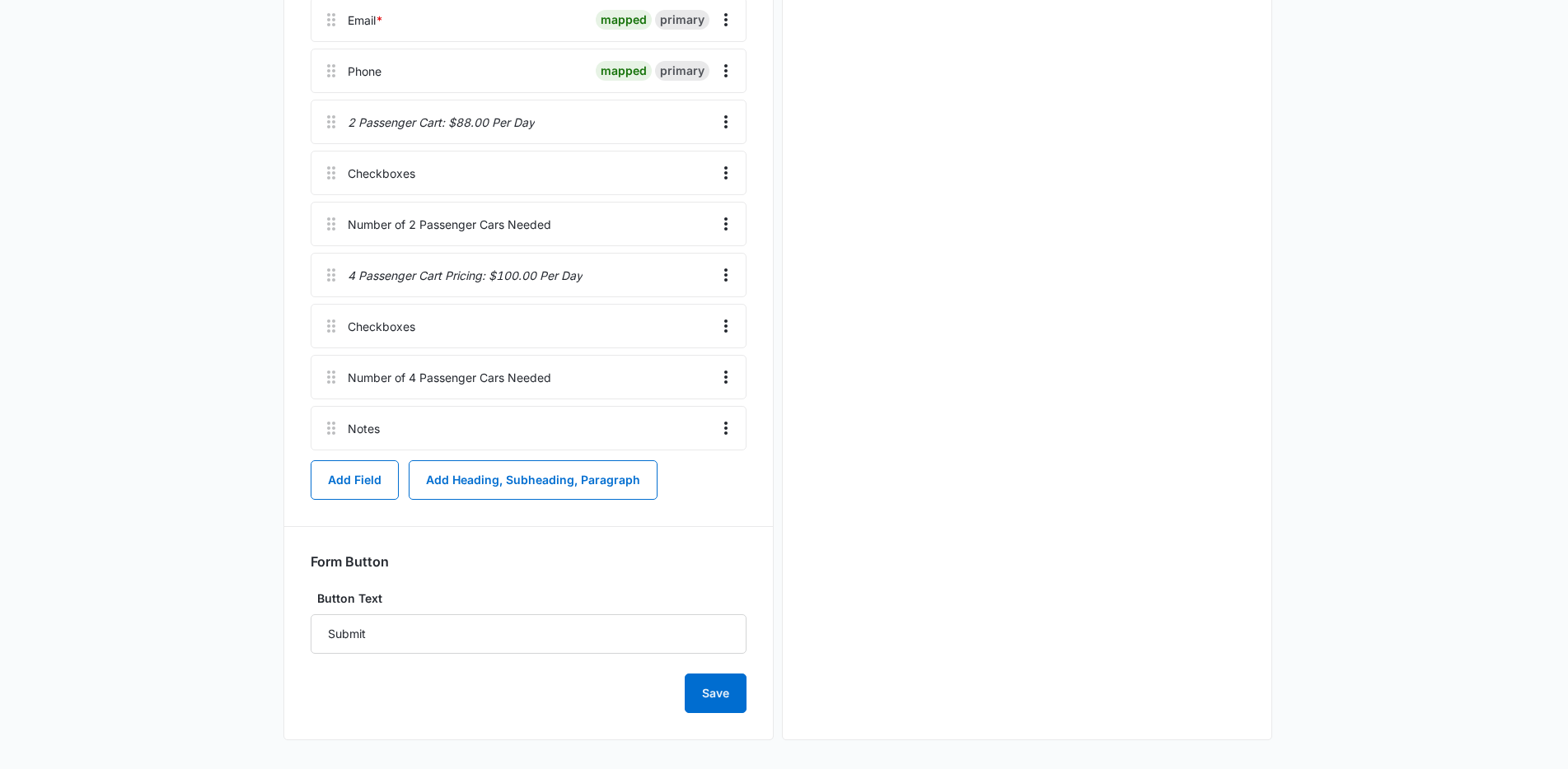
scroll to position [0, 0]
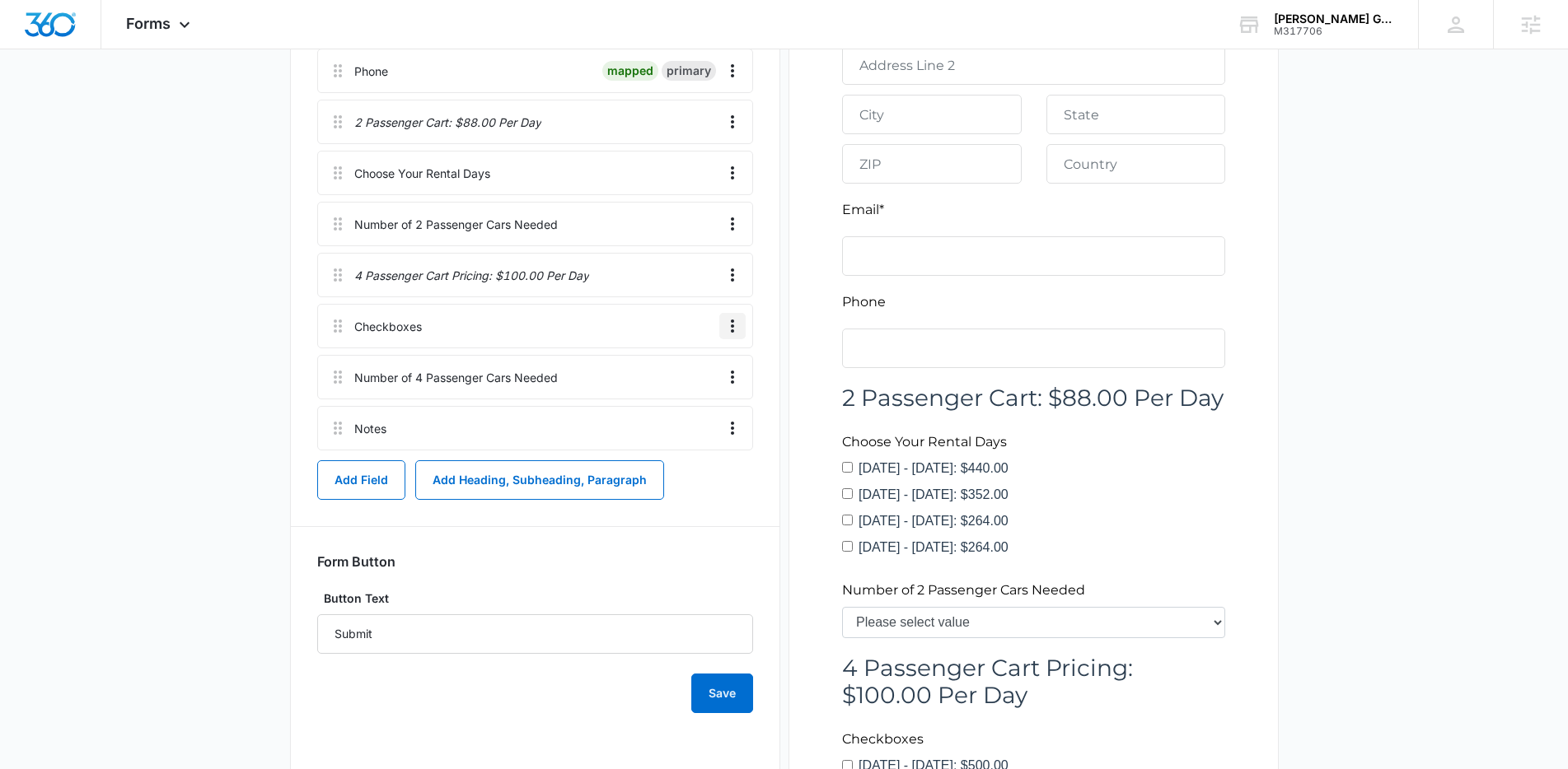
click at [727, 329] on icon "Overflow Menu" at bounding box center [732, 326] width 20 height 20
click at [695, 367] on div "Edit" at bounding box center [688, 372] width 34 height 12
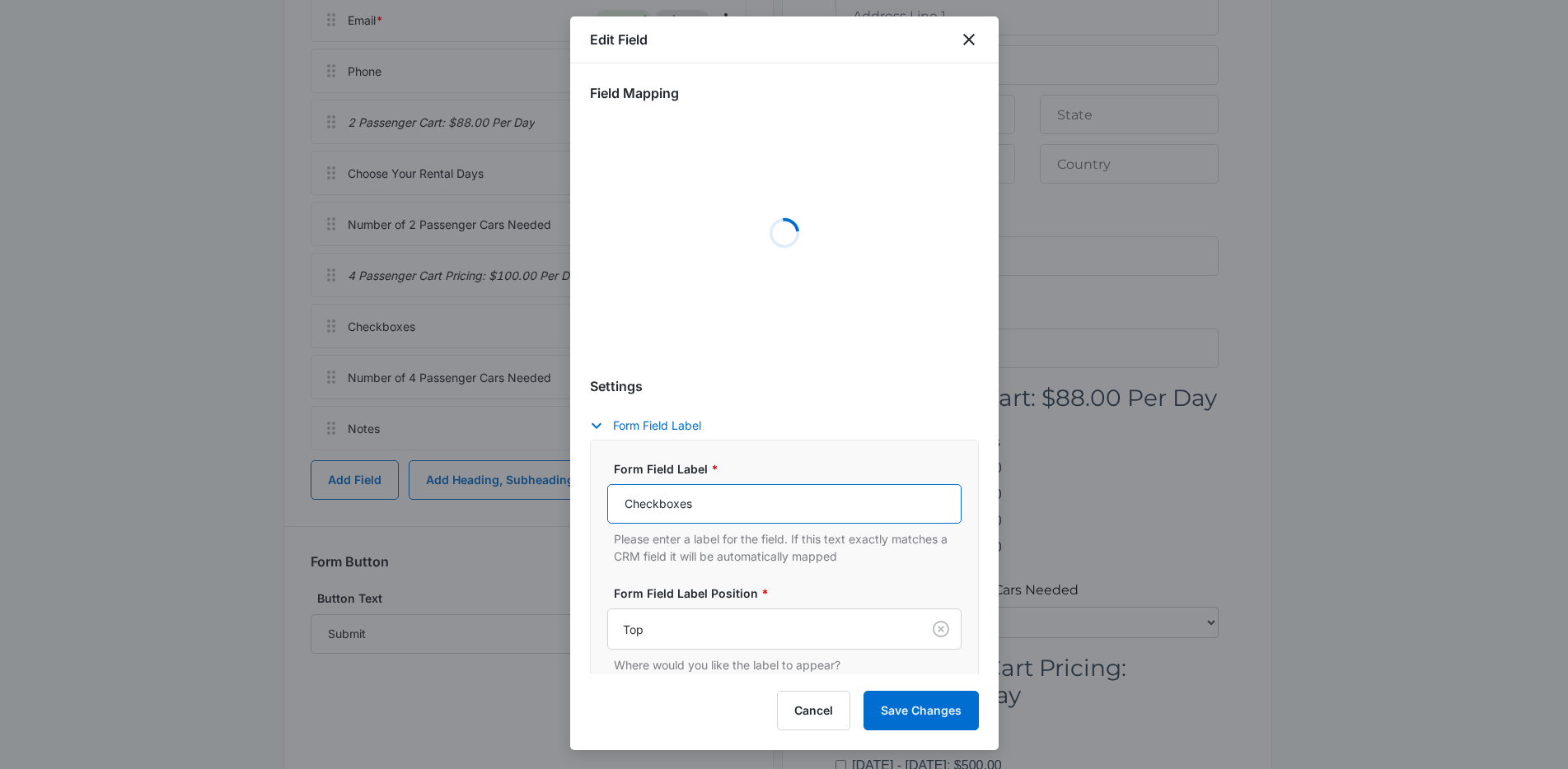
click at [706, 506] on input "Checkboxes" at bounding box center [784, 504] width 355 height 39
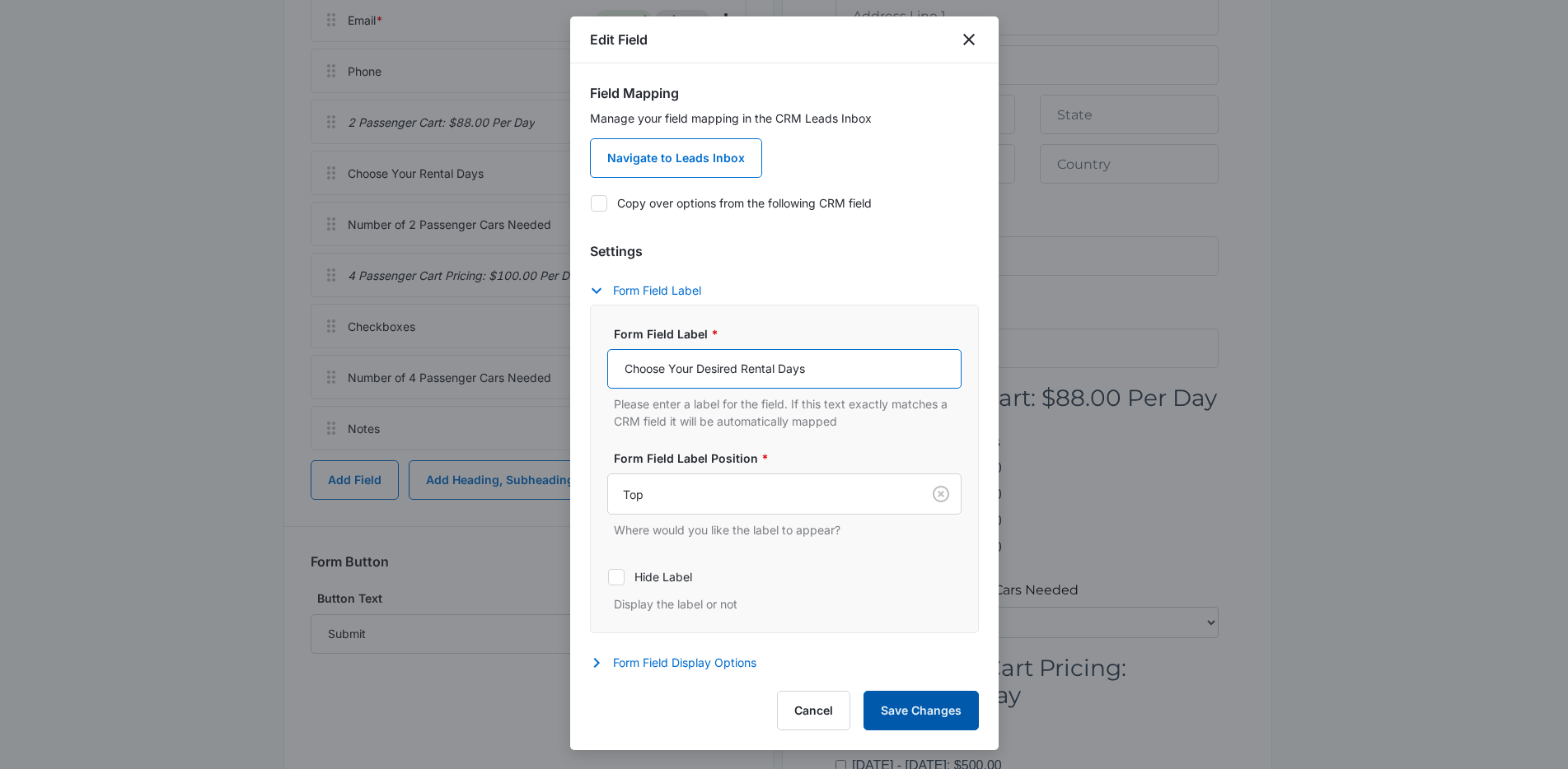
type input "Choose Your Desired Rental Days"
click at [886, 695] on button "Save Changes" at bounding box center [921, 711] width 115 height 39
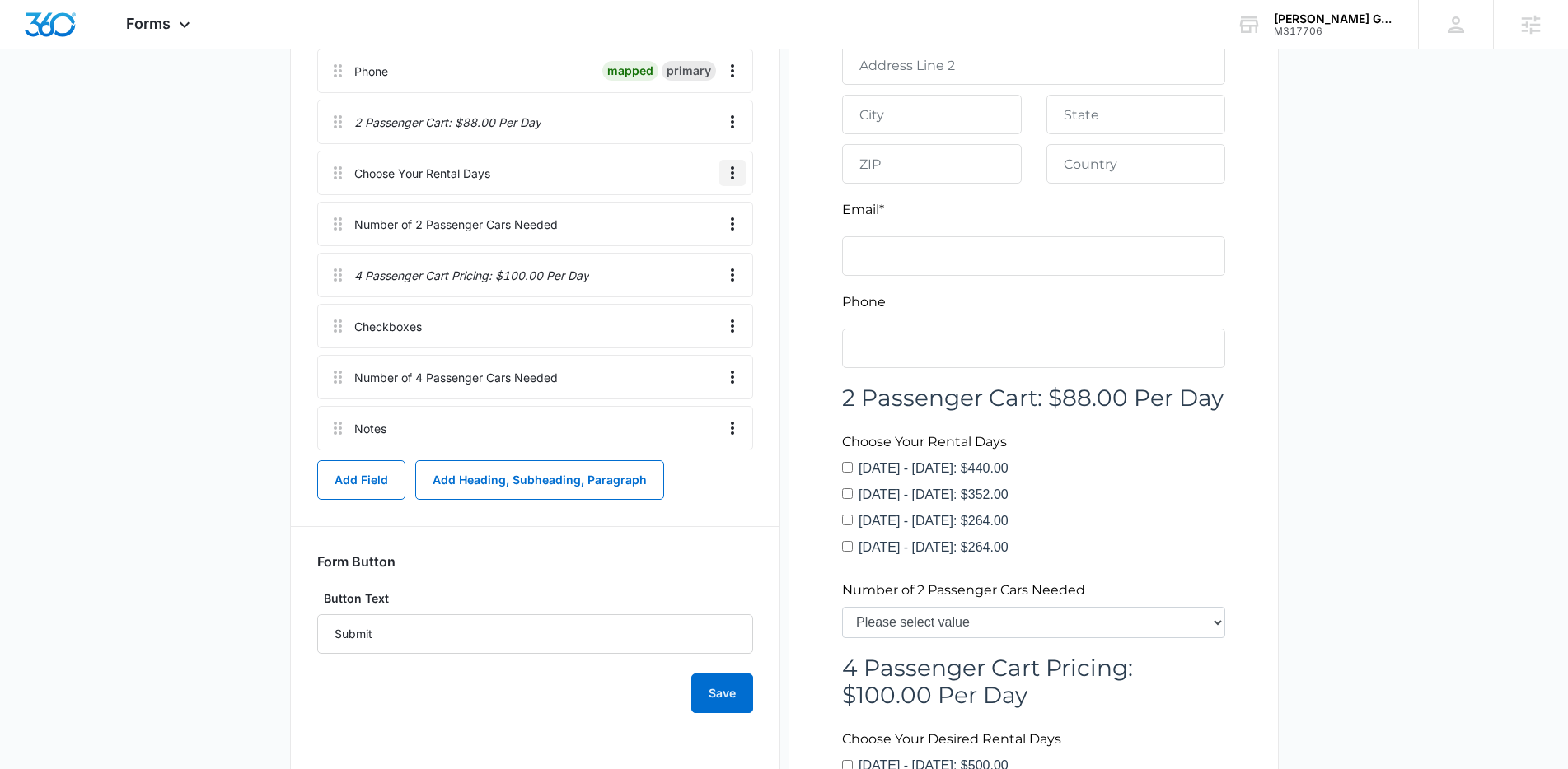
click at [732, 176] on icon "Overflow Menu" at bounding box center [732, 172] width 3 height 13
click at [708, 217] on button "Edit" at bounding box center [698, 218] width 94 height 25
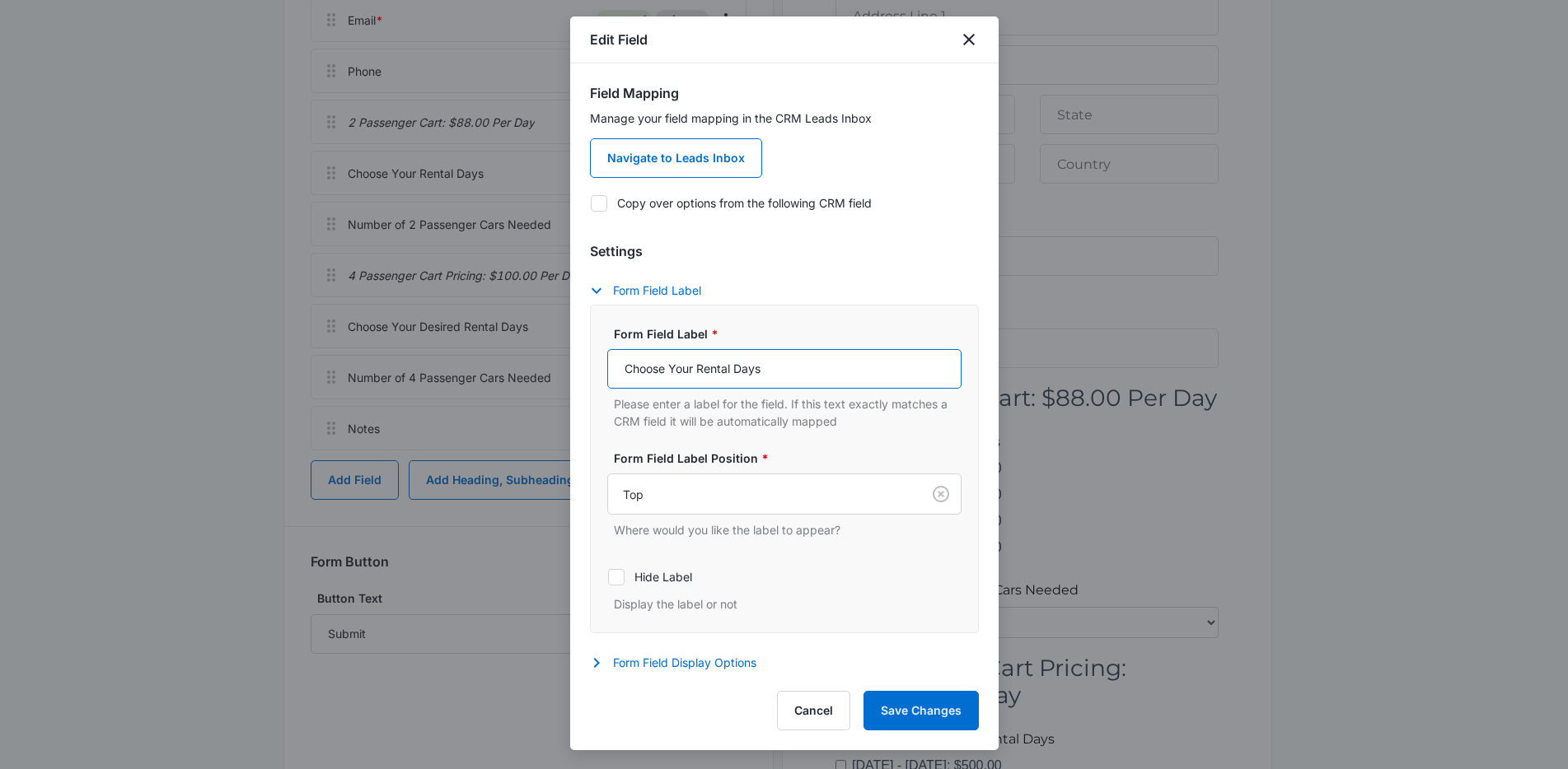
click at [699, 374] on input "Choose Your Rental Days" at bounding box center [784, 369] width 355 height 39
type input "Choose Your Desired Rental Days"
click at [975, 711] on button "Save Changes" at bounding box center [921, 711] width 115 height 39
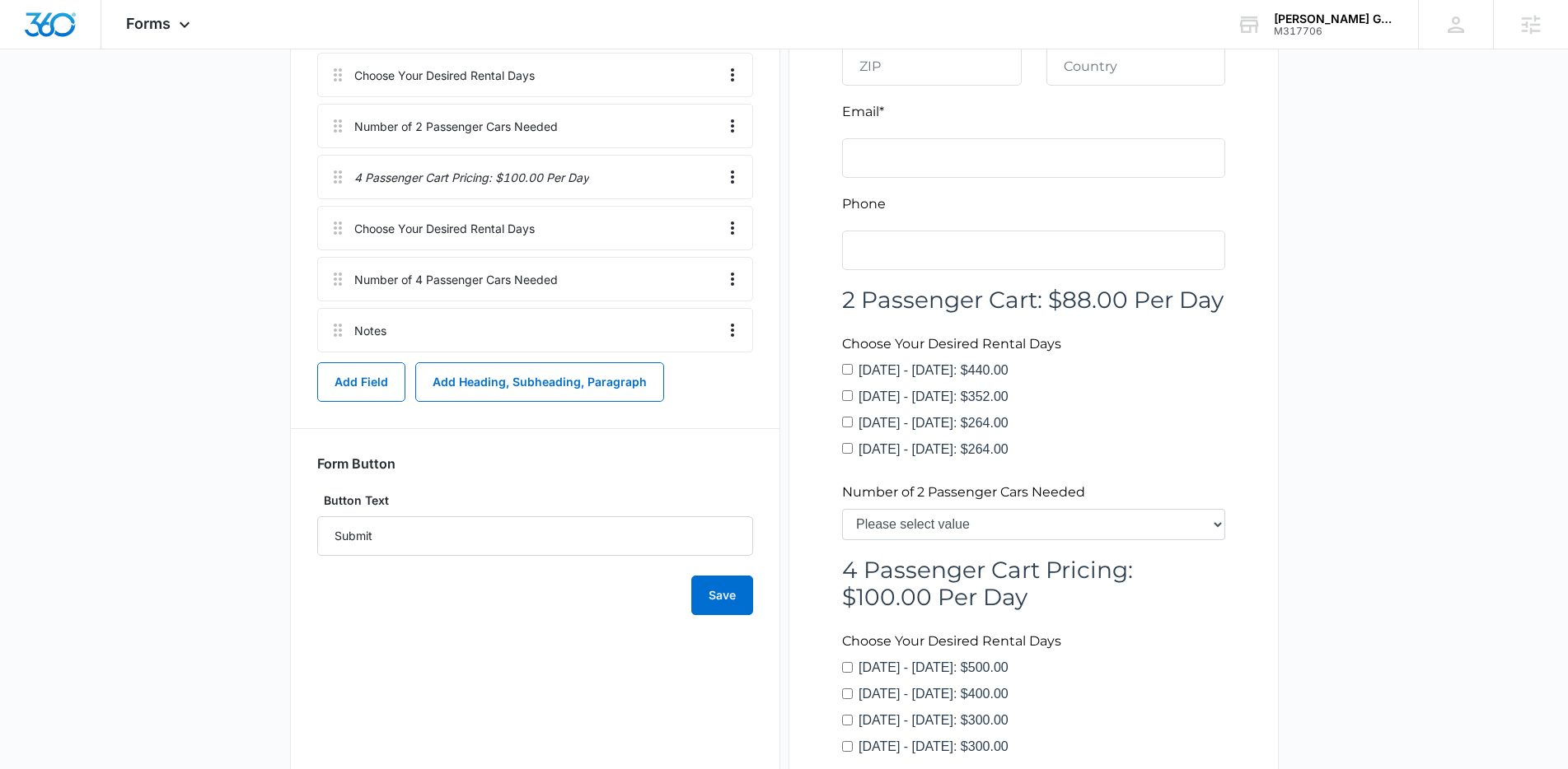
scroll to position [594, 0]
click at [1213, 525] on div at bounding box center [1034, 349] width 436 height 1354
click at [1216, 521] on div at bounding box center [1034, 349] width 436 height 1354
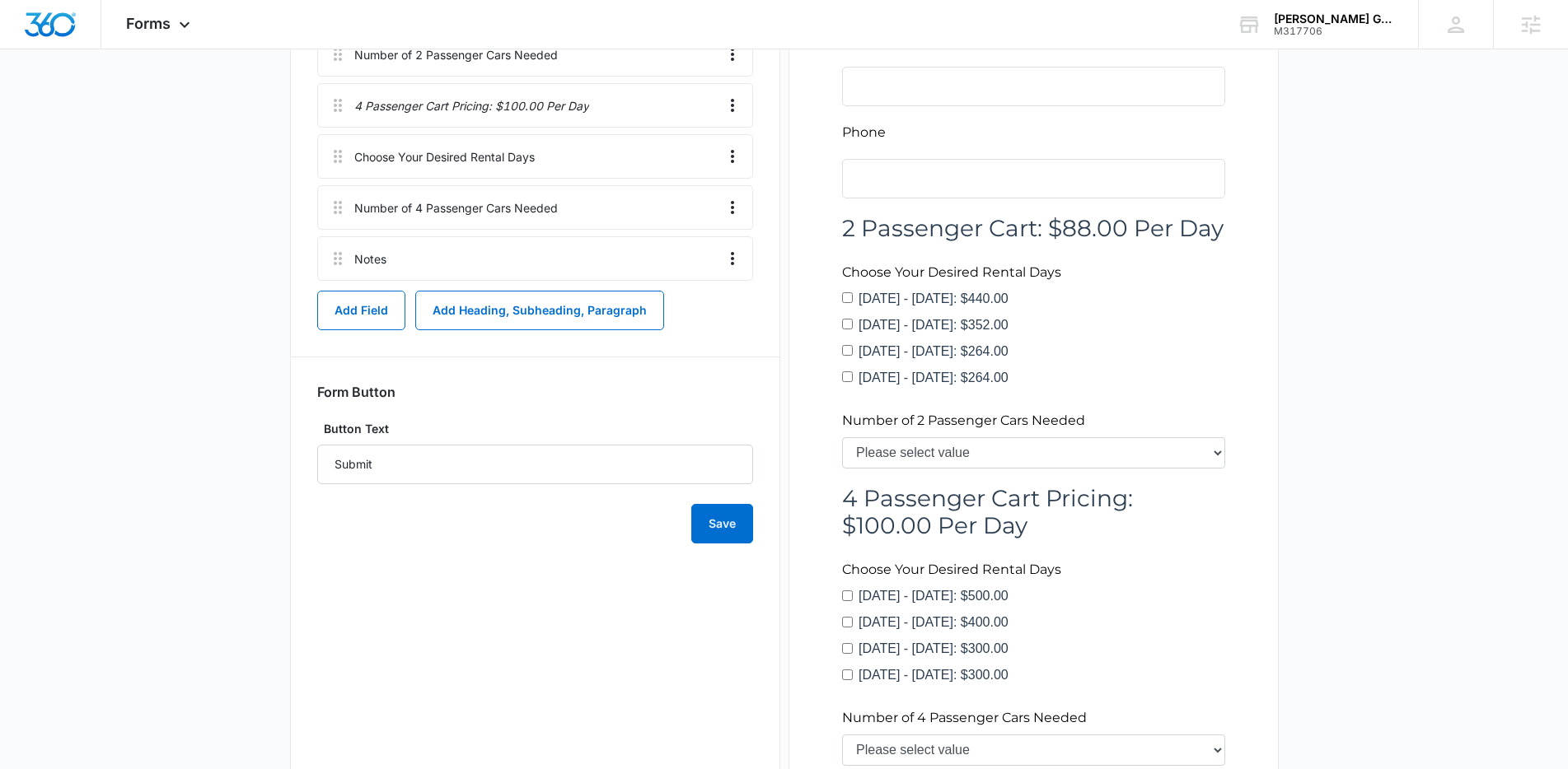
scroll to position [911, 0]
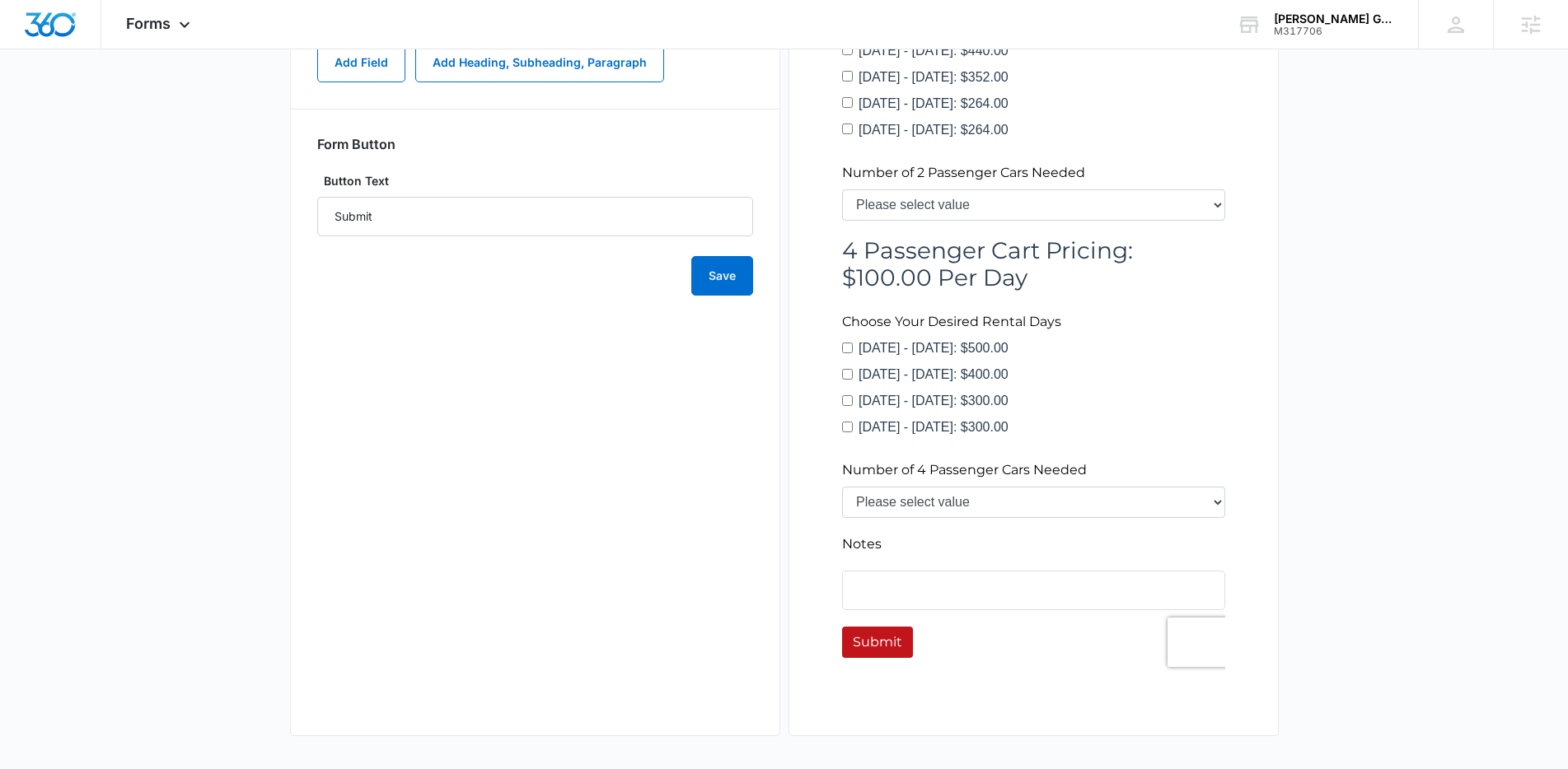
click at [852, 374] on div at bounding box center [1034, 31] width 436 height 1354
click at [967, 502] on div at bounding box center [1034, 31] width 436 height 1354
click at [1170, 414] on div at bounding box center [1034, 31] width 436 height 1354
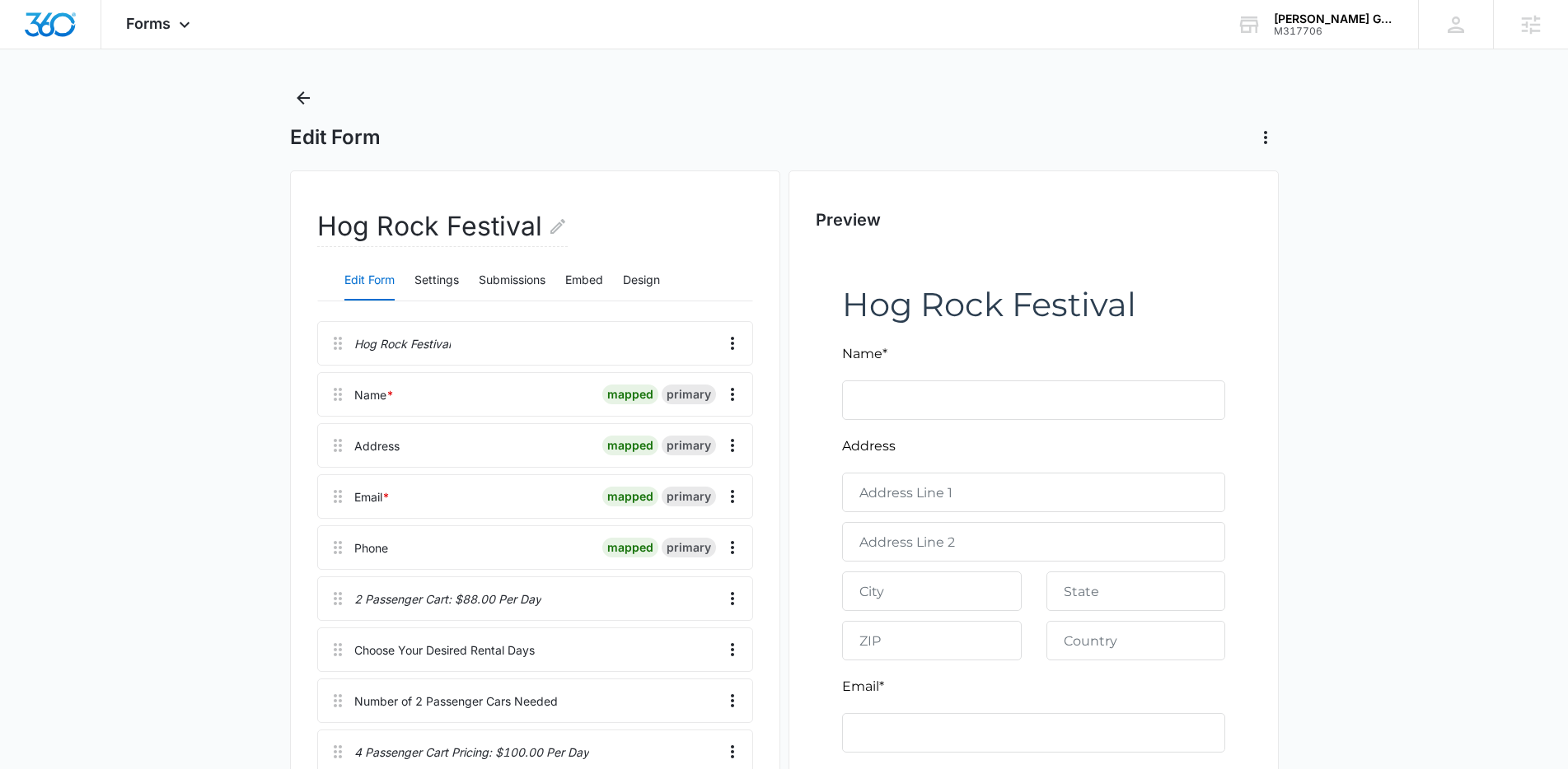
scroll to position [6, 0]
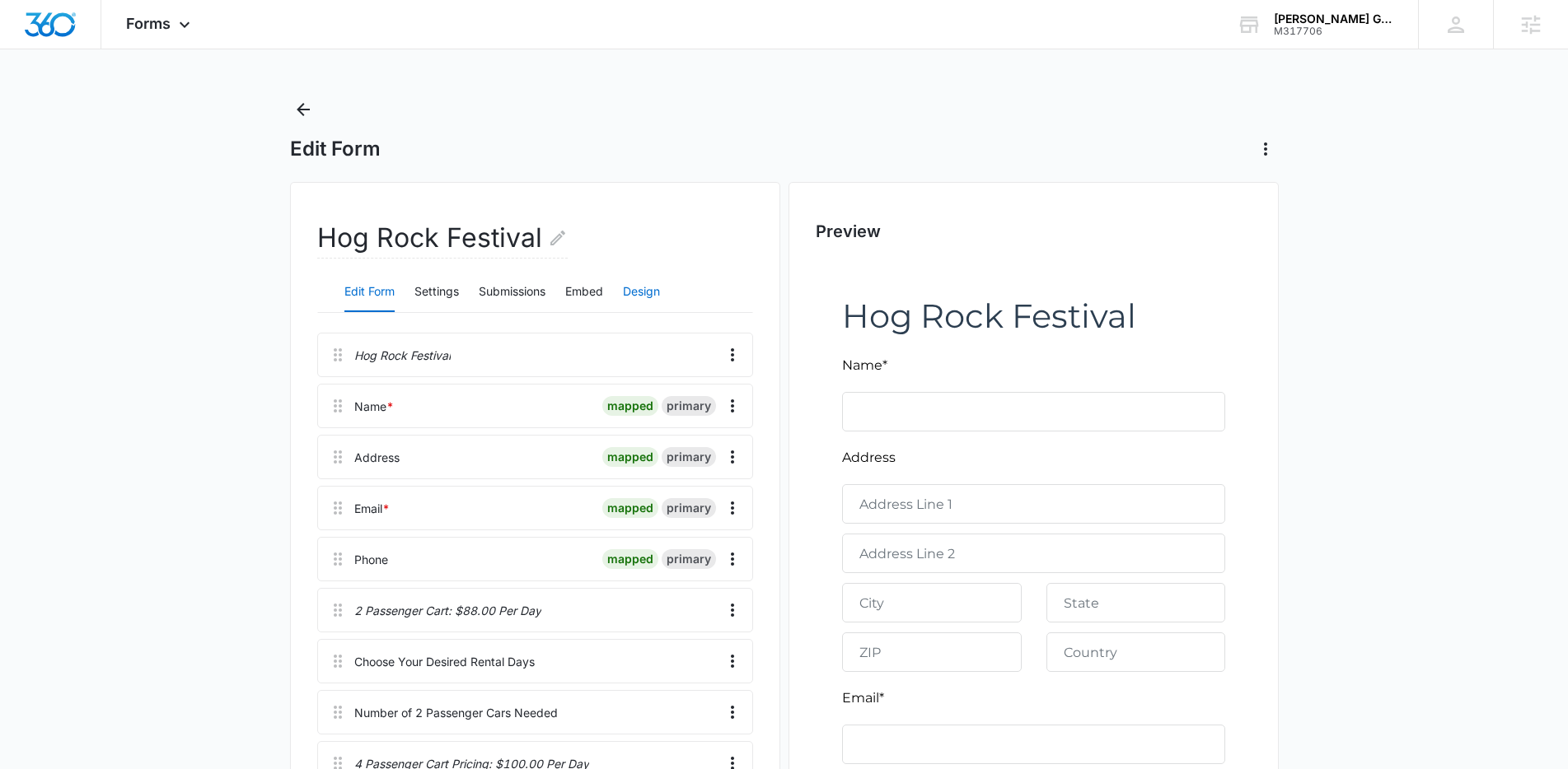
click at [660, 291] on button "Design" at bounding box center [642, 293] width 37 height 39
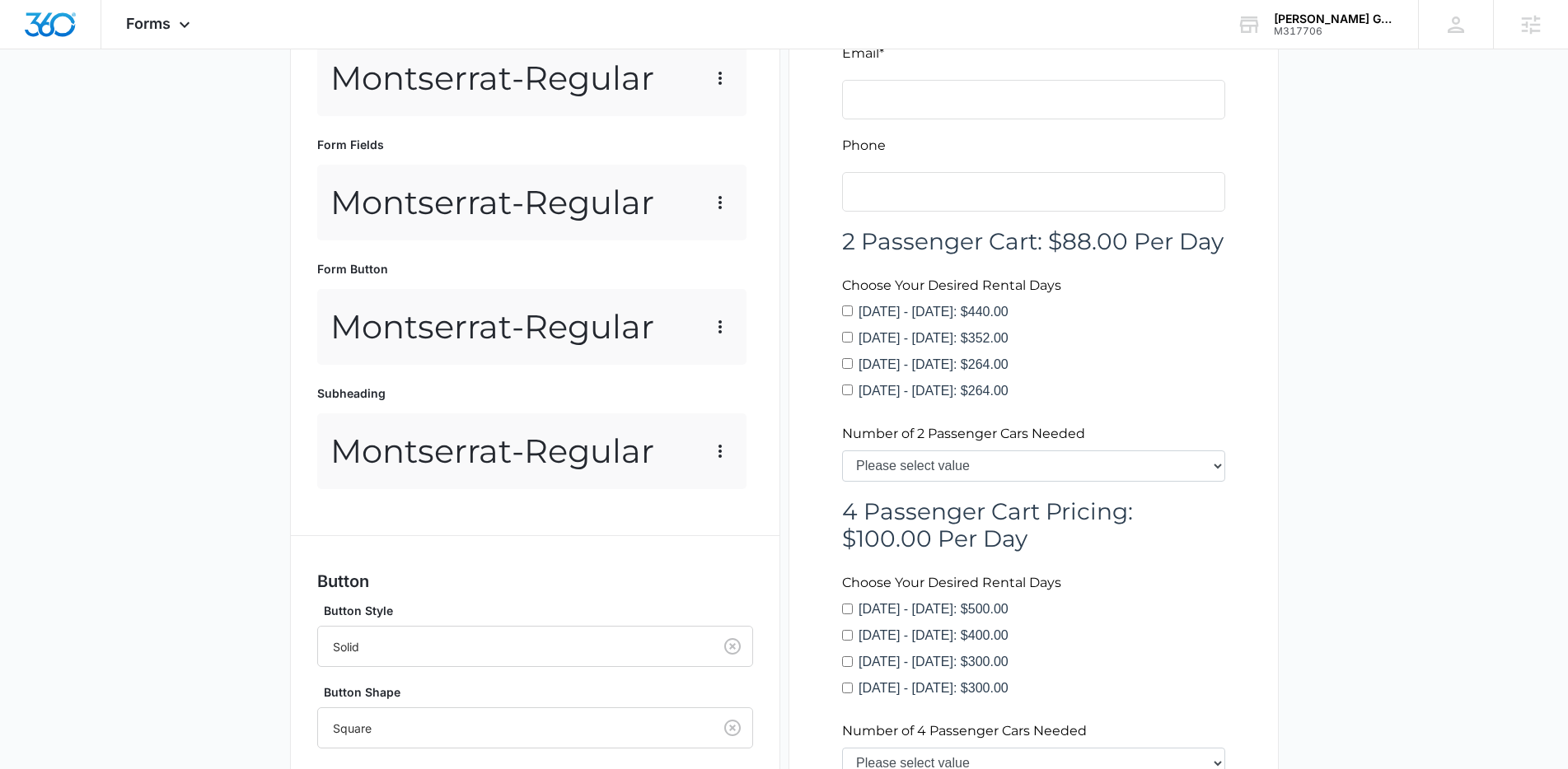
scroll to position [911, 0]
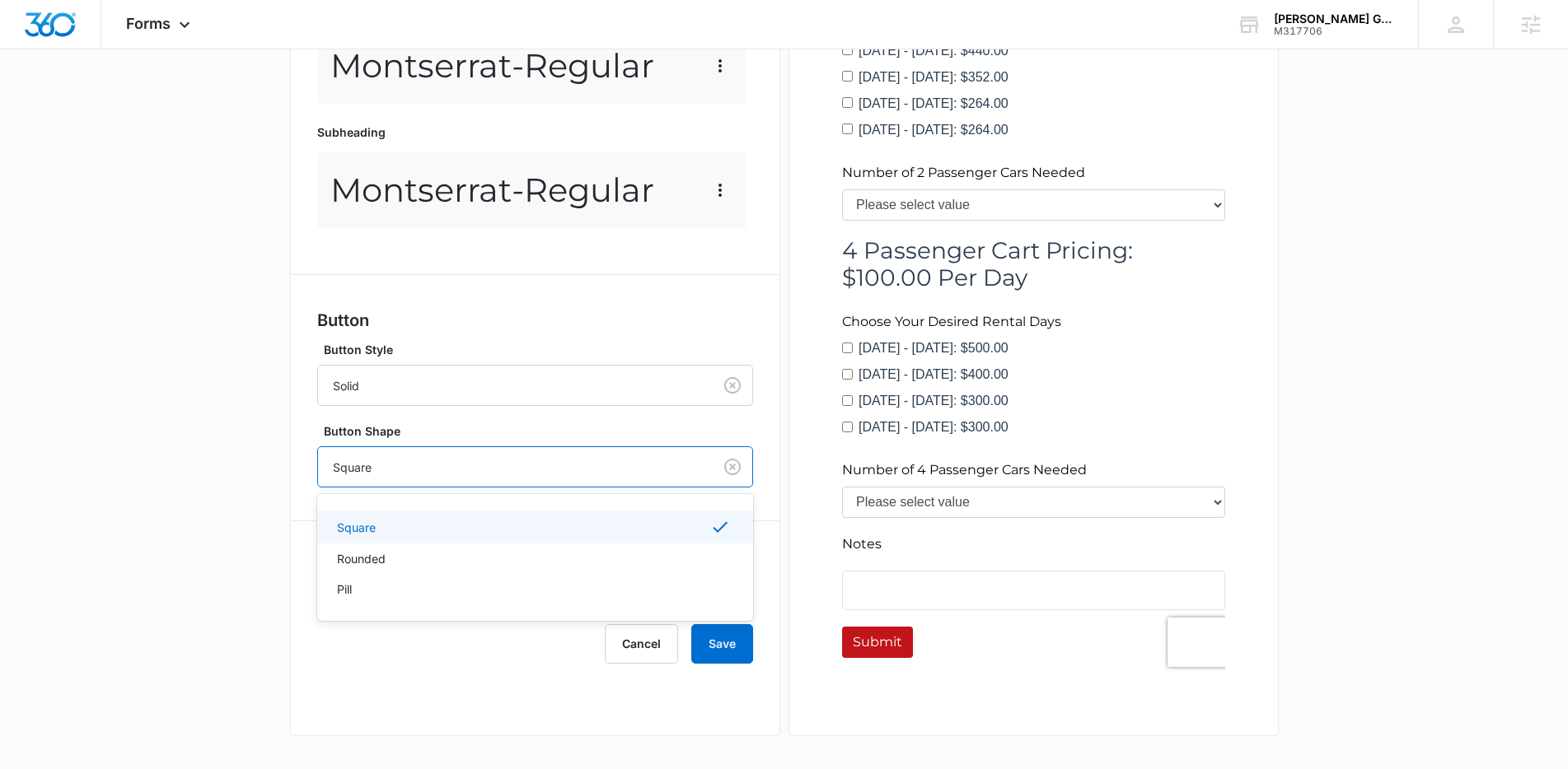
click at [428, 469] on div at bounding box center [512, 467] width 359 height 21
click at [365, 528] on p "Square" at bounding box center [356, 527] width 38 height 18
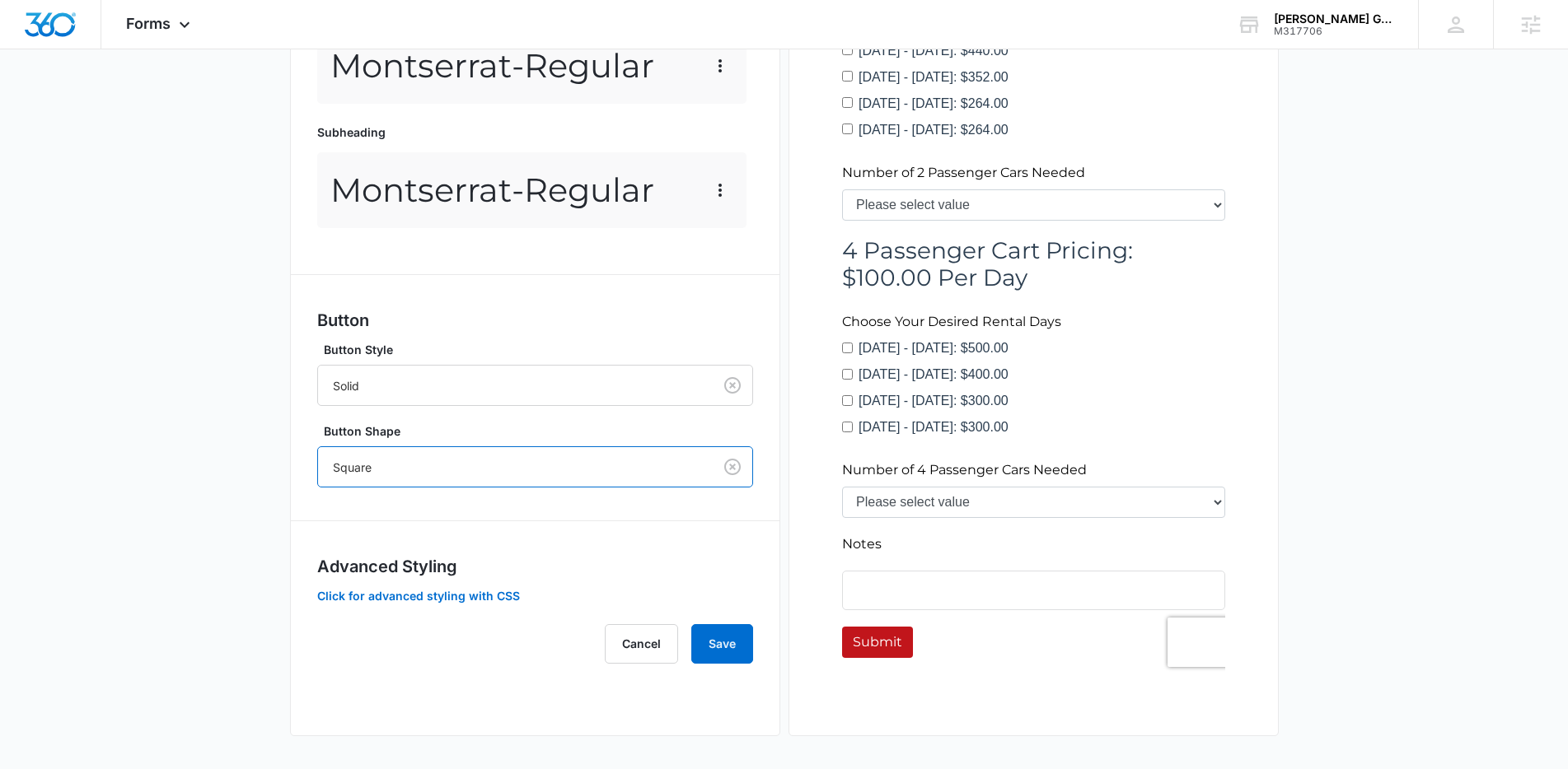
click at [532, 528] on div "Forms inherit your brand profile settings by default. If you need to customize …" at bounding box center [535, 42] width 436 height 1243
click at [713, 632] on button "Save" at bounding box center [722, 644] width 62 height 39
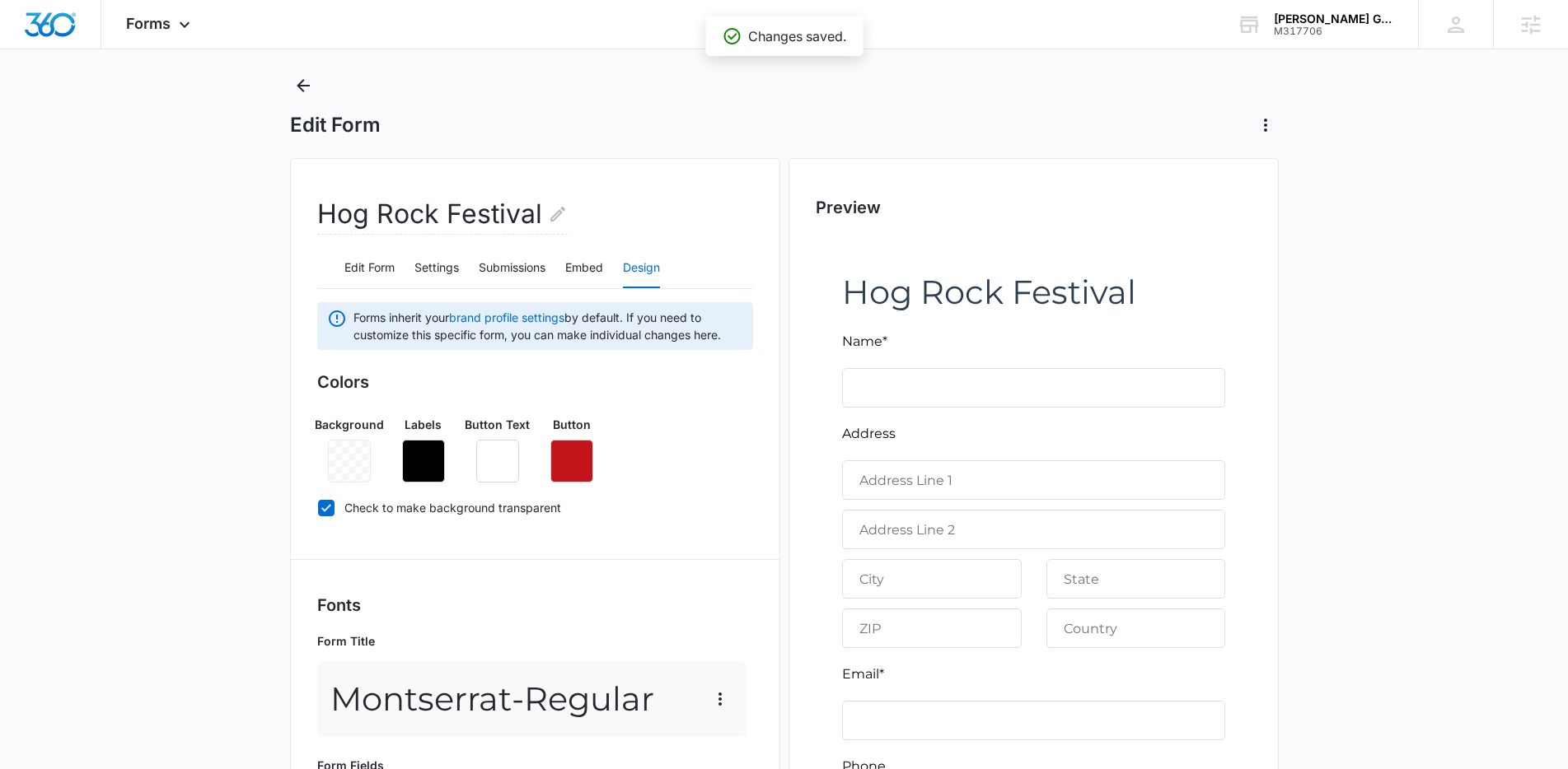
scroll to position [0, 0]
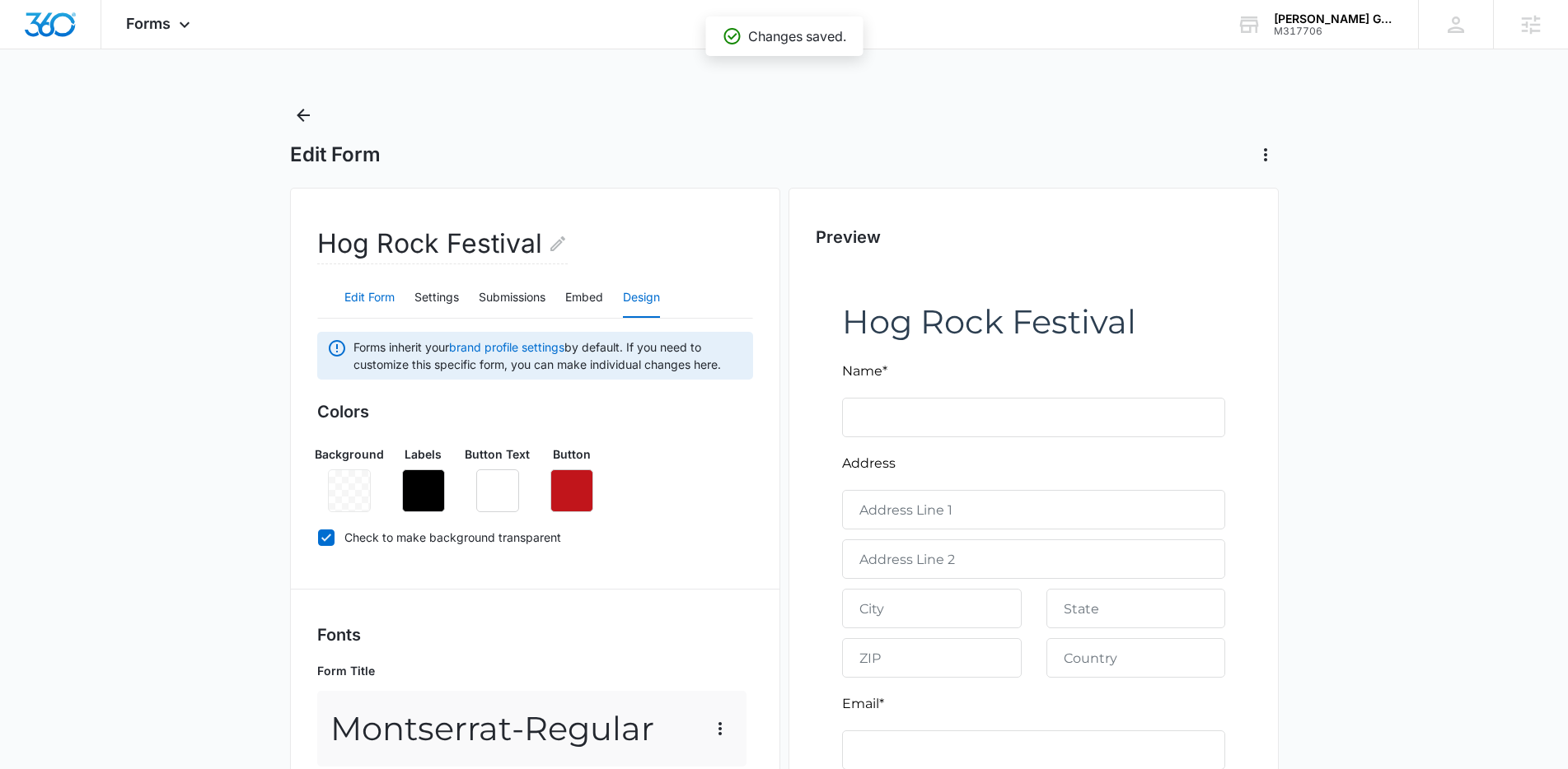
click at [349, 294] on button "Edit Form" at bounding box center [368, 298] width 50 height 39
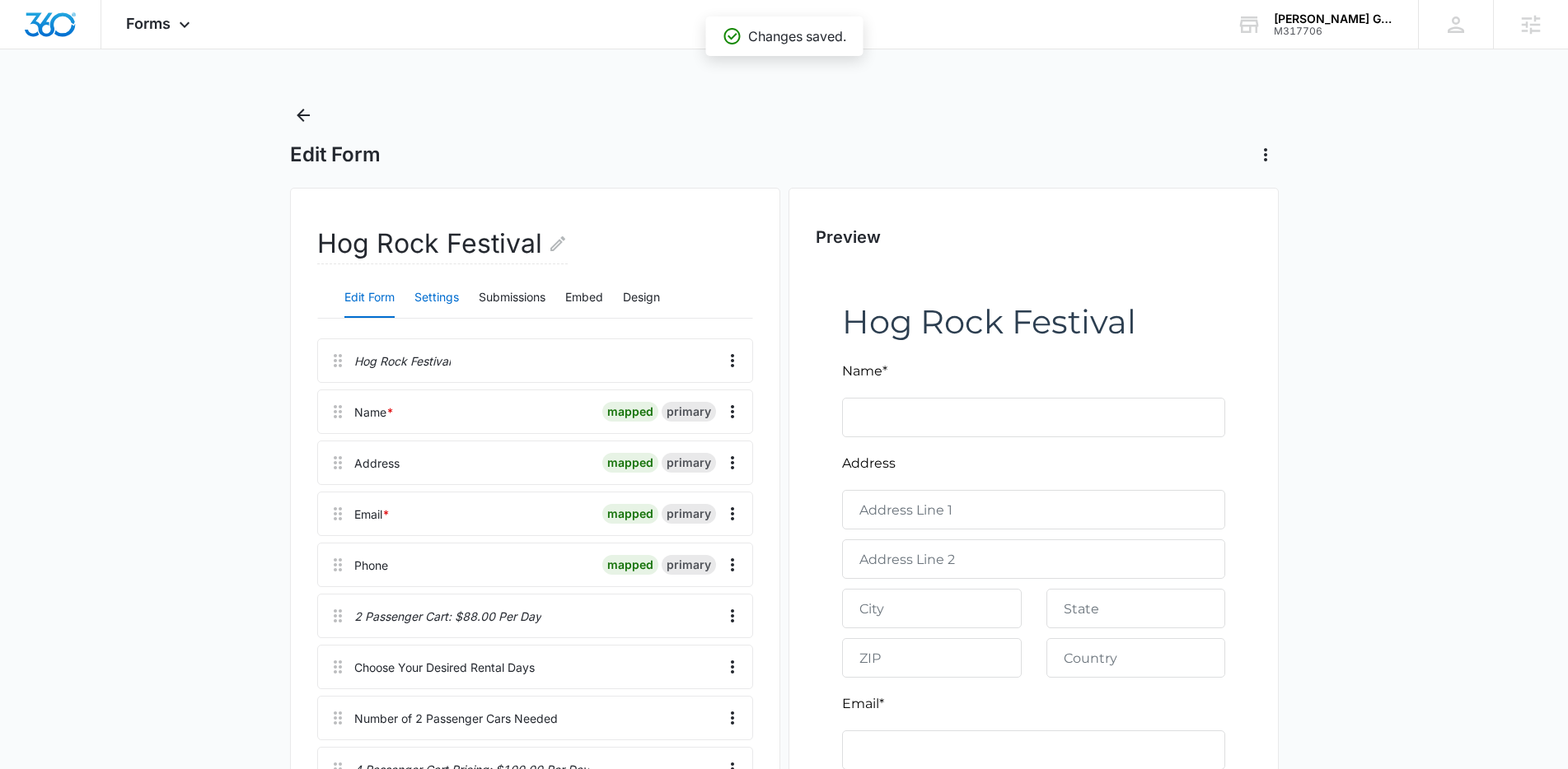
click at [427, 294] on button "Settings" at bounding box center [436, 298] width 44 height 39
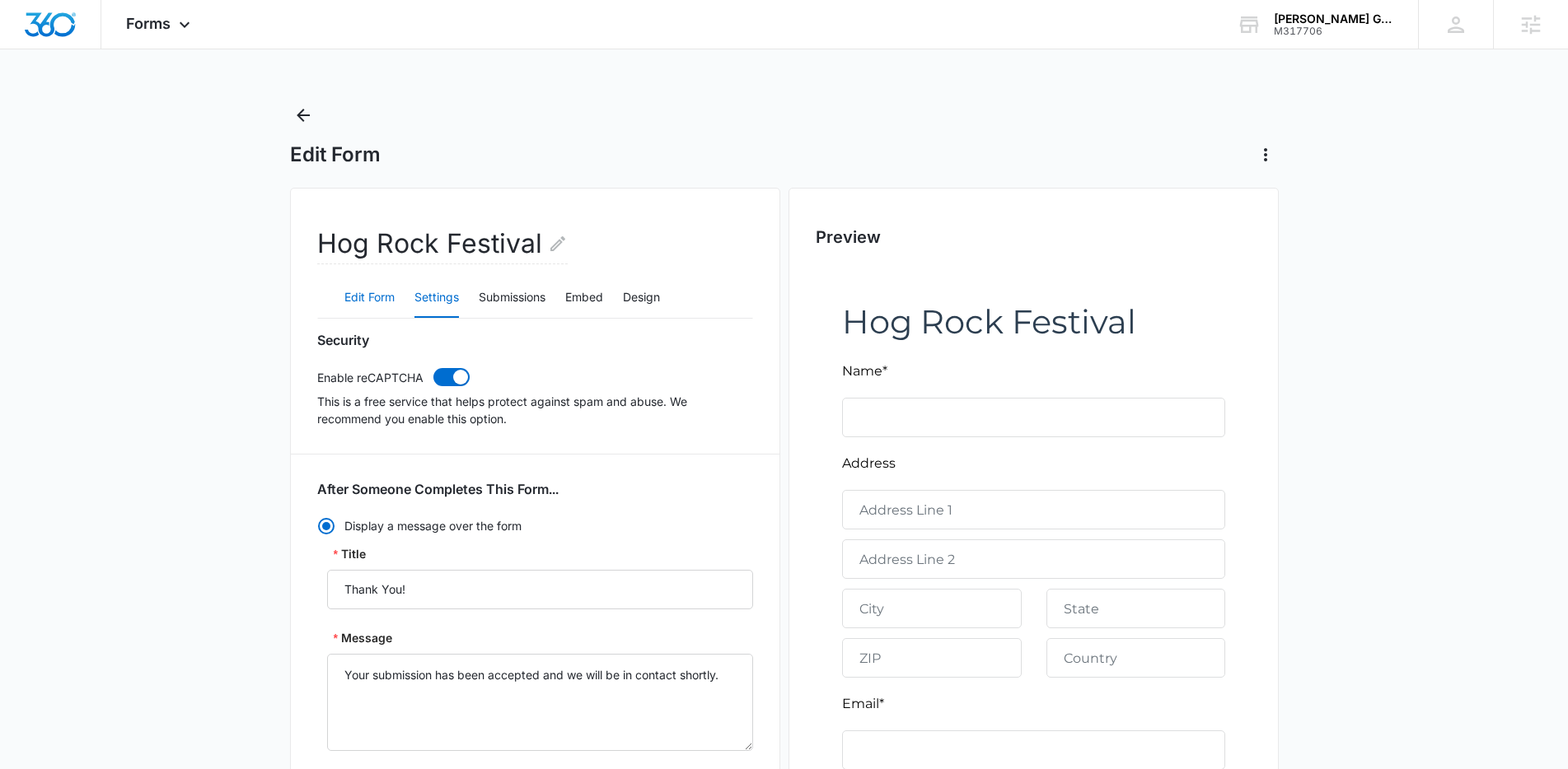
click at [373, 299] on button "Edit Form" at bounding box center [368, 298] width 50 height 39
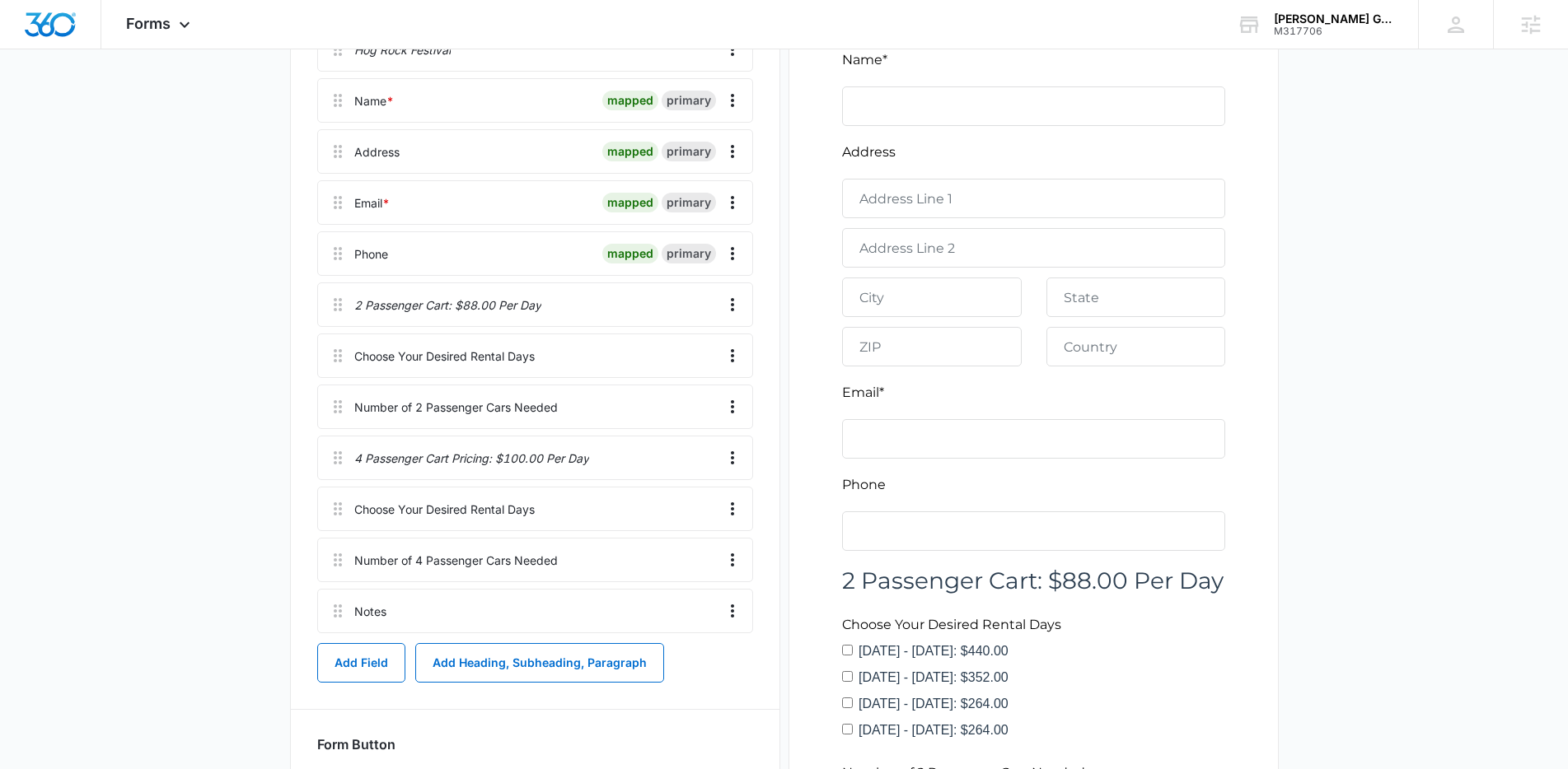
scroll to position [441, 0]
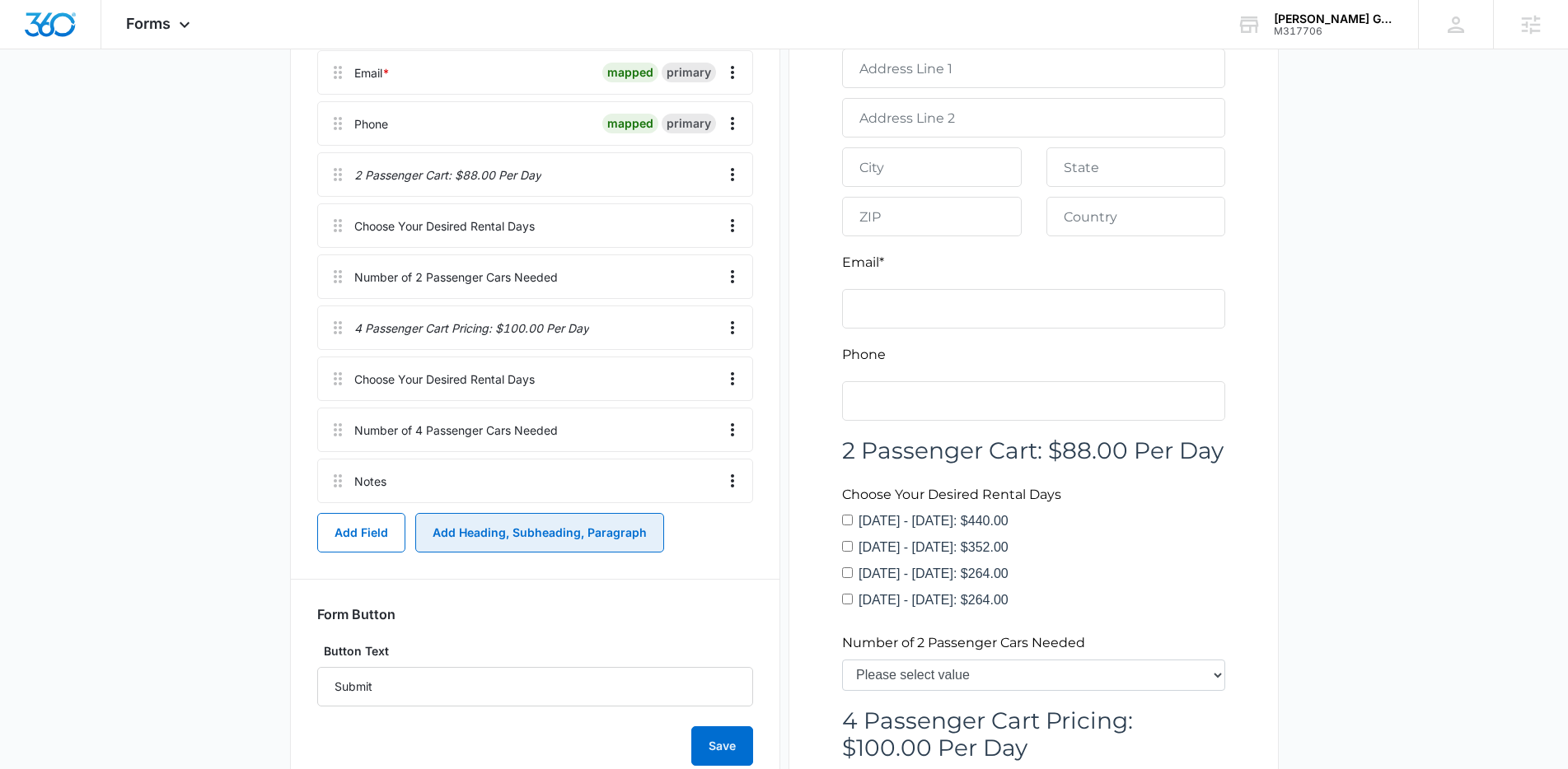
click at [522, 542] on button "Add Heading, Subheading, Paragraph" at bounding box center [539, 532] width 249 height 39
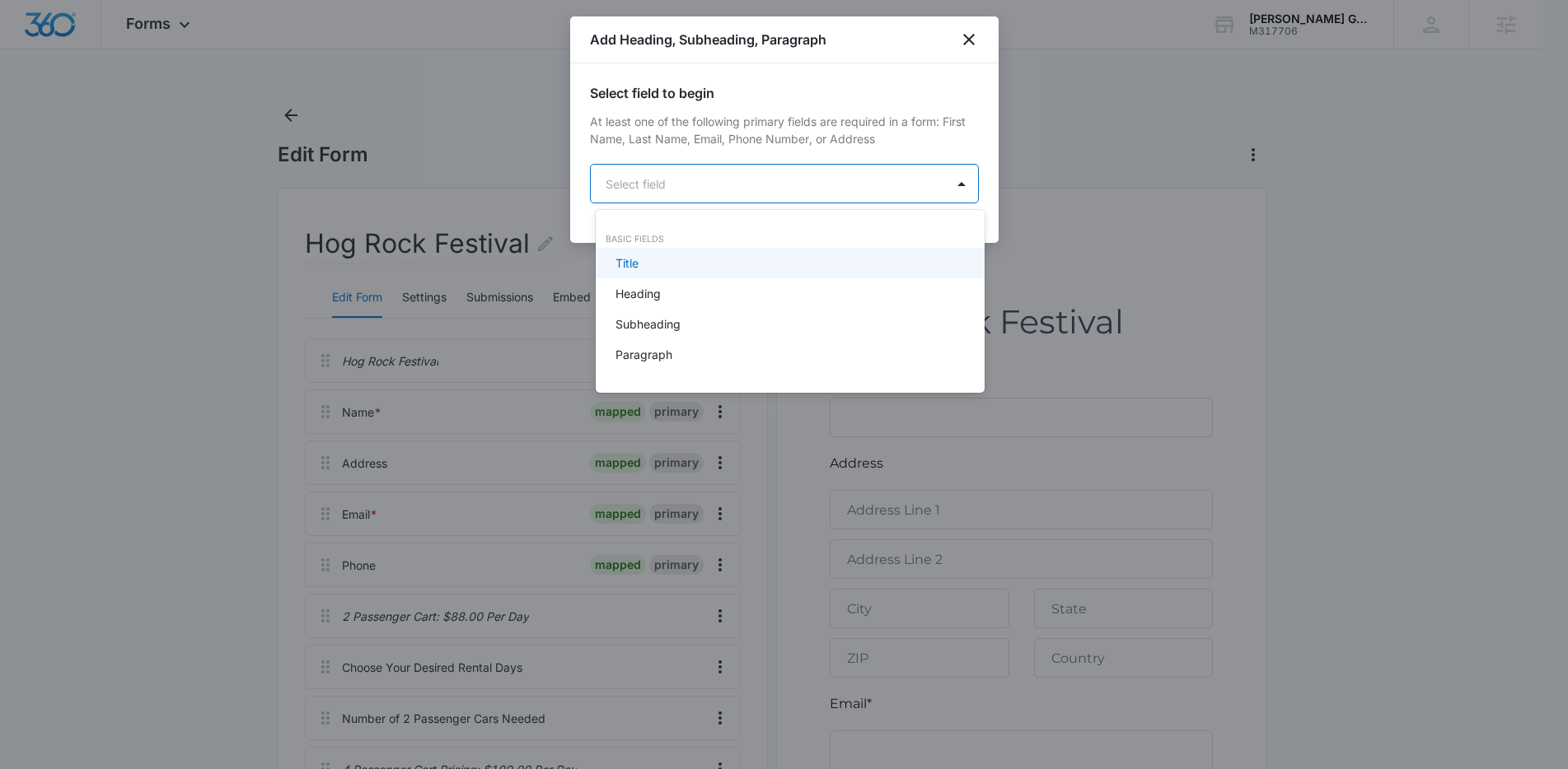
scroll to position [0, 0]
click at [674, 193] on body "Forms Apps Reputation Forms CRM Email Social Content Ads Intelligence Files Bra…" at bounding box center [790, 384] width 1580 height 769
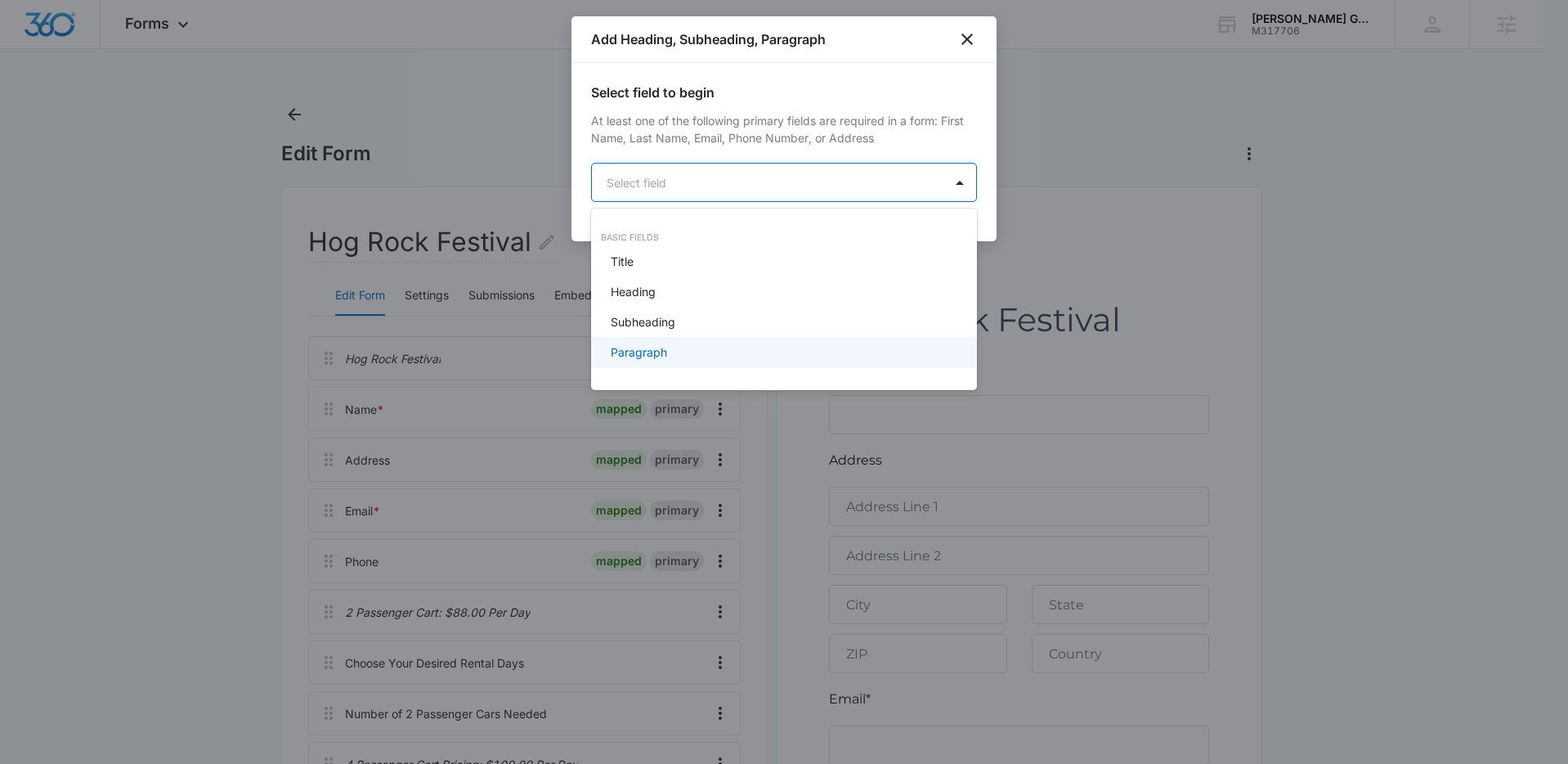
click at [671, 352] on div "Paragraph" at bounding box center [782, 352] width 343 height 18
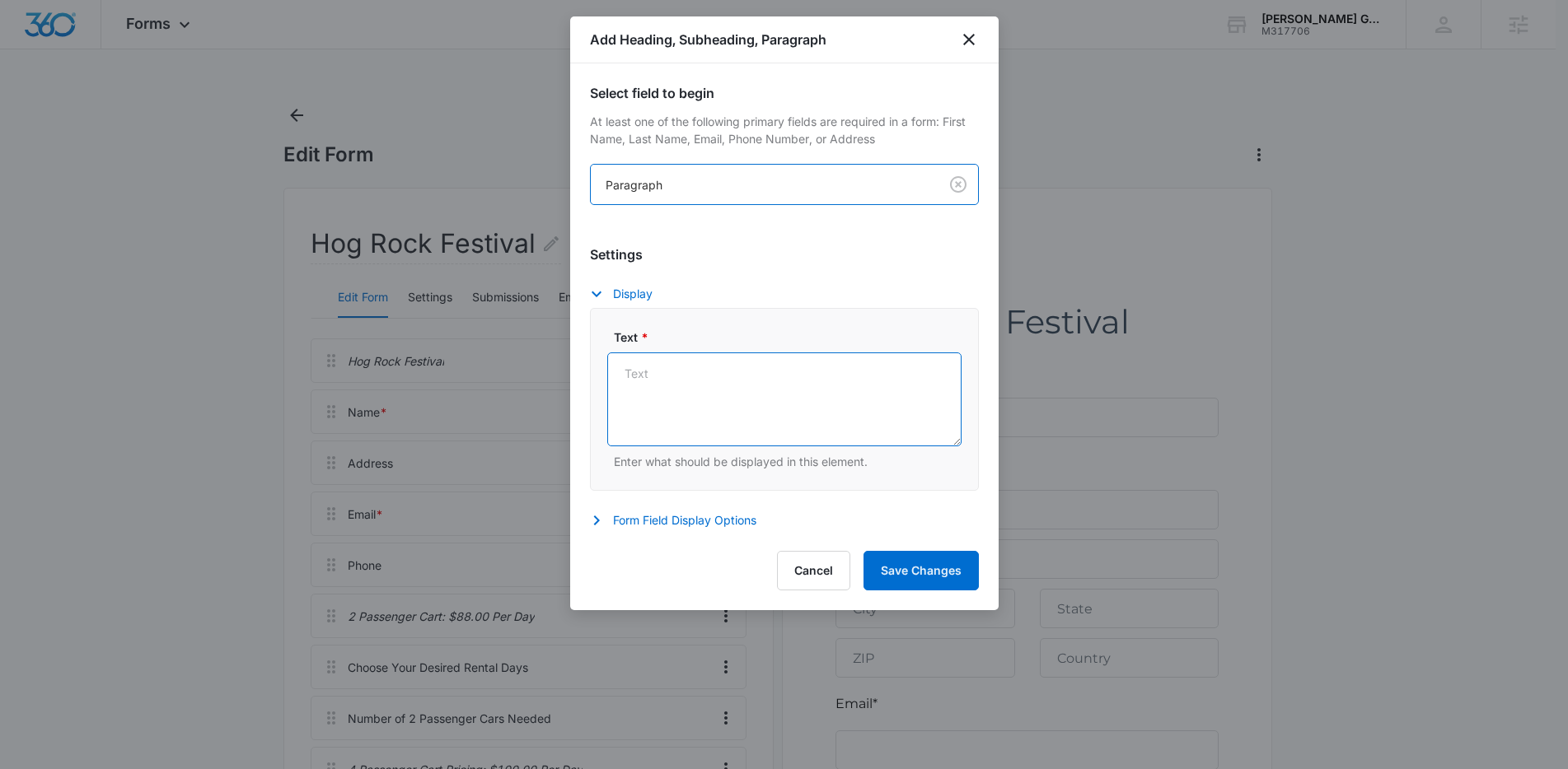
click at [746, 370] on textarea "Text *" at bounding box center [784, 400] width 355 height 94
paste textarea "This form is used to gather information about your rental needs and is NOT a Gu…"
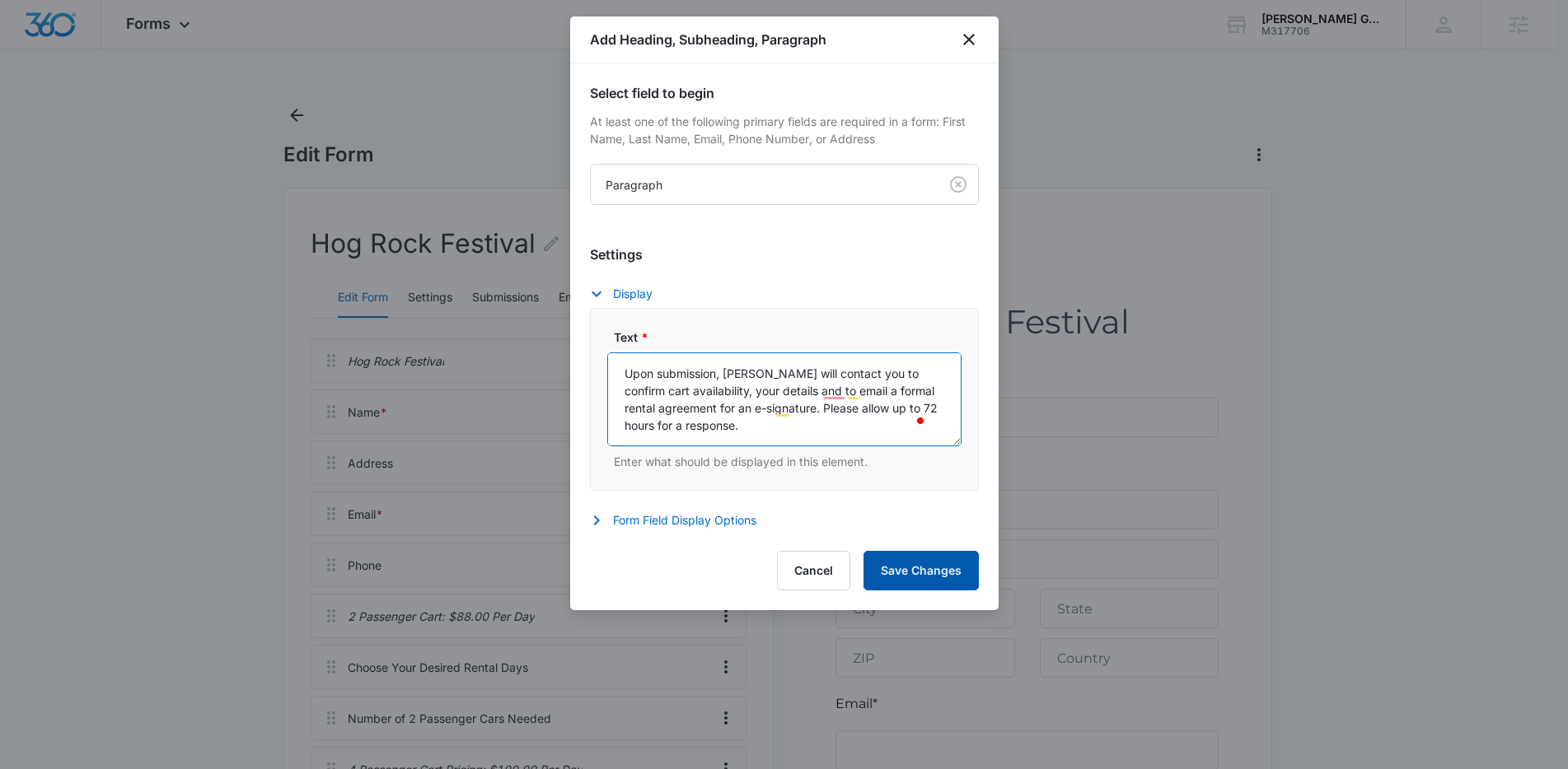
type textarea "This form is used to gather information about your rental needs and is NOT a Gu…"
click at [906, 565] on button "Save Changes" at bounding box center [921, 571] width 115 height 39
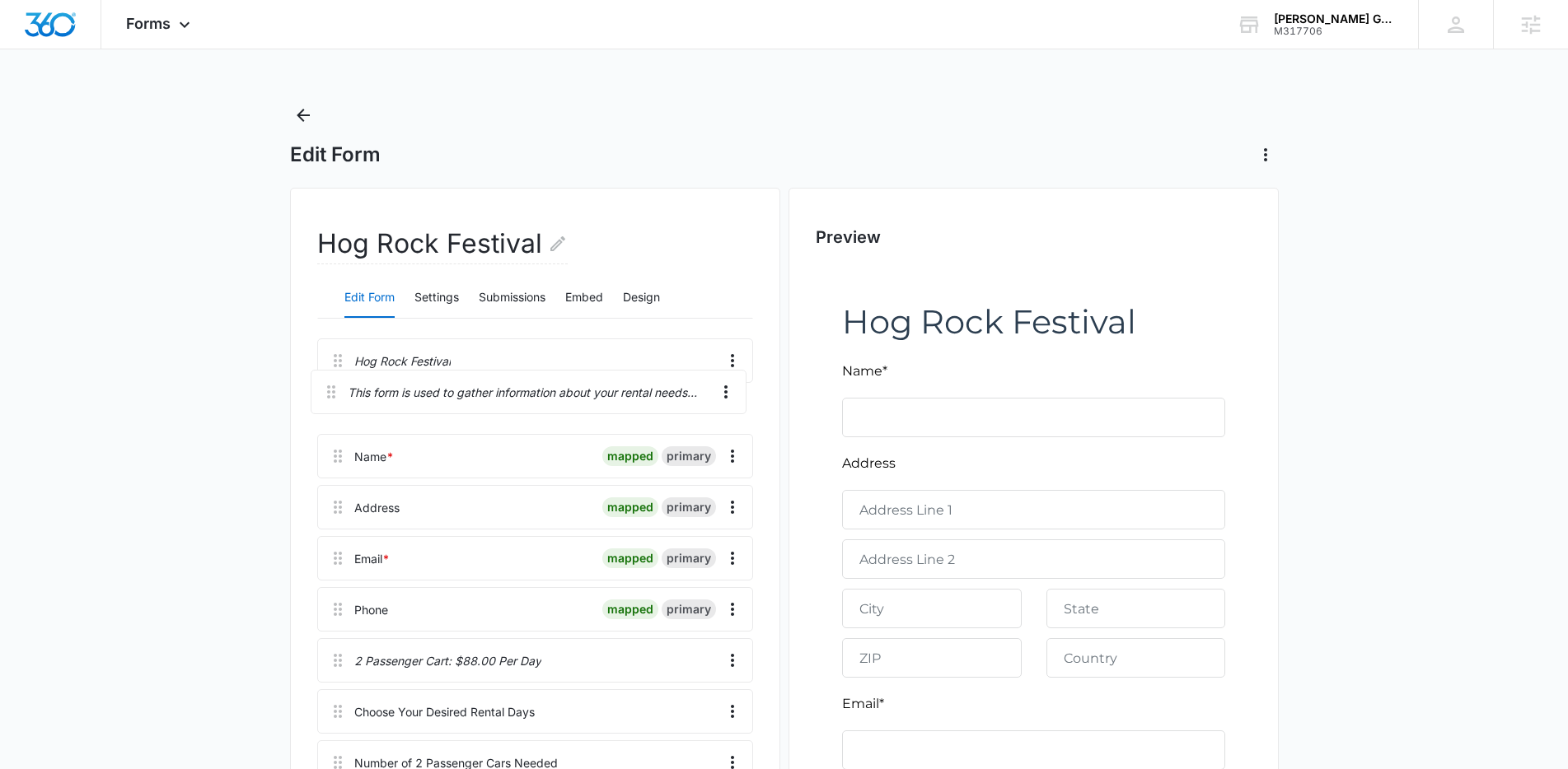
drag, startPoint x: 338, startPoint y: 661, endPoint x: 334, endPoint y: 376, distance: 285.0
click at [334, 376] on div "Hog Rock Festival Name * mapped primary Address mapped primary Email * mapped p…" at bounding box center [535, 667] width 436 height 657
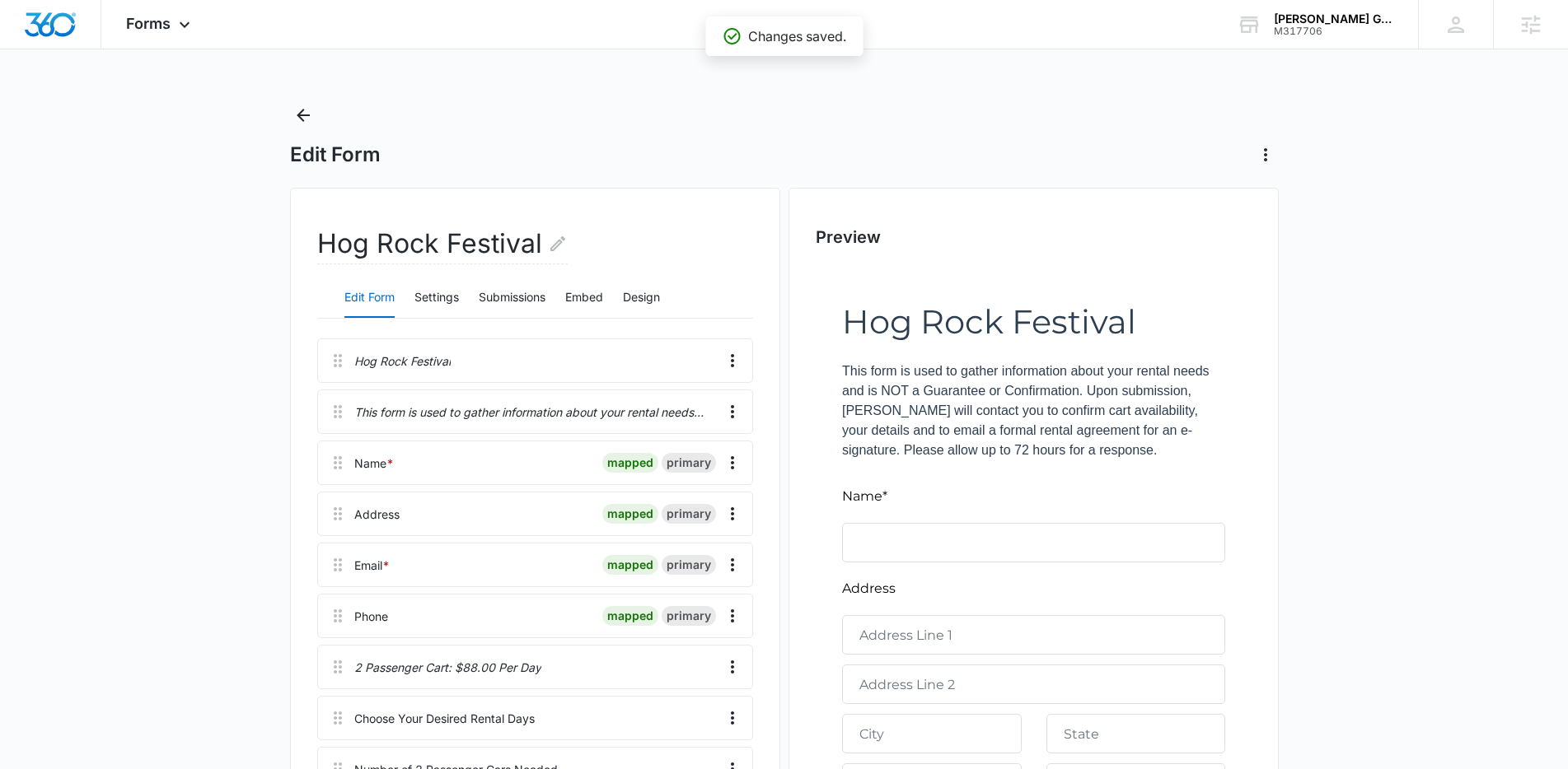
click at [445, 359] on p "Hog Rock Festival" at bounding box center [403, 361] width 96 height 18
click at [732, 356] on icon "Overflow Menu" at bounding box center [732, 360] width 3 height 13
click at [694, 399] on button "Edit" at bounding box center [698, 407] width 94 height 25
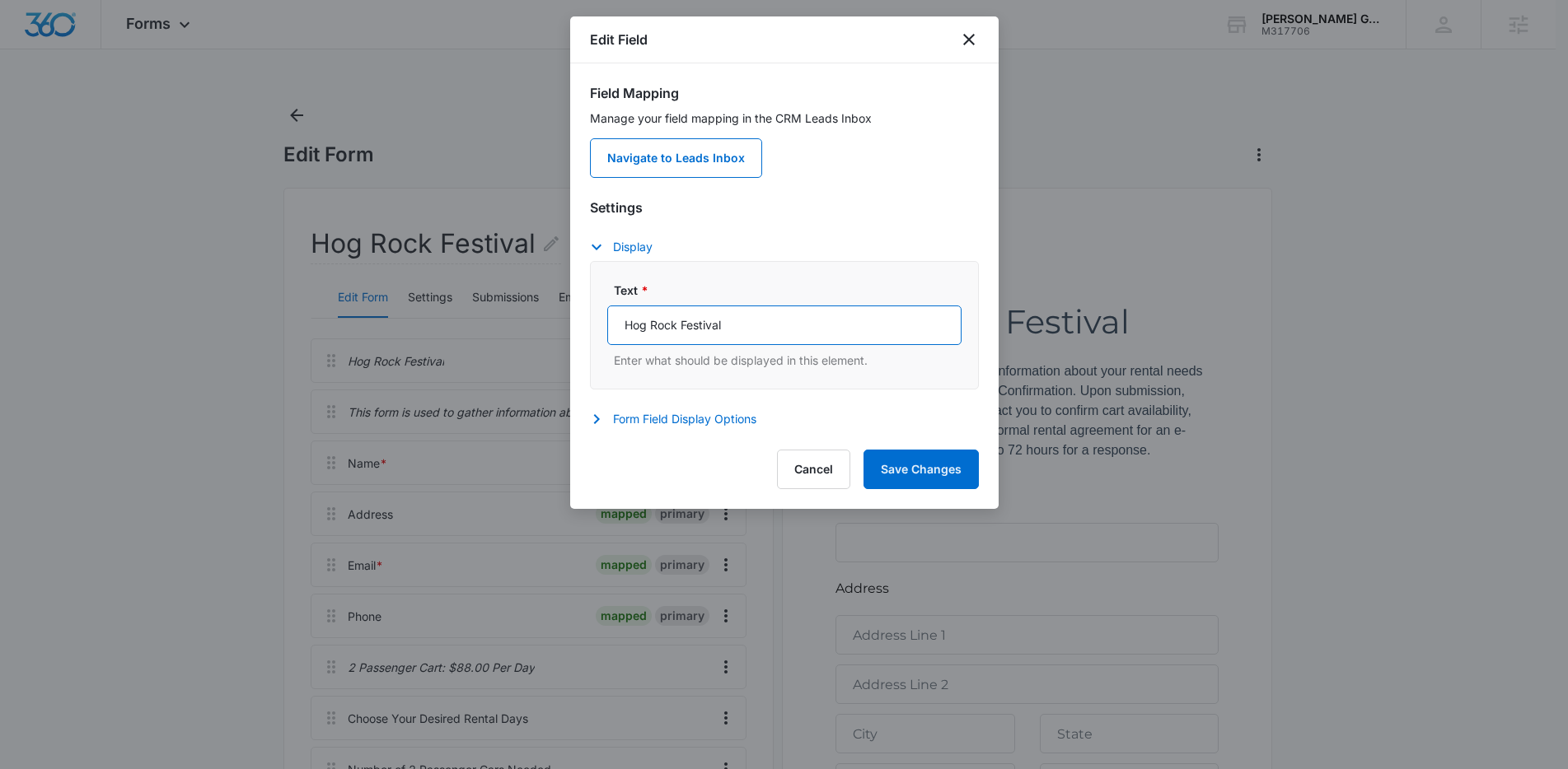
drag, startPoint x: 736, startPoint y: 329, endPoint x: 679, endPoint y: 328, distance: 57.0
click at [679, 328] on input "Hog Rock Festival" at bounding box center [784, 325] width 355 height 39
type input "Hog Rock Golf Car Rental Request"
click at [906, 467] on button "Save Changes" at bounding box center [921, 469] width 115 height 39
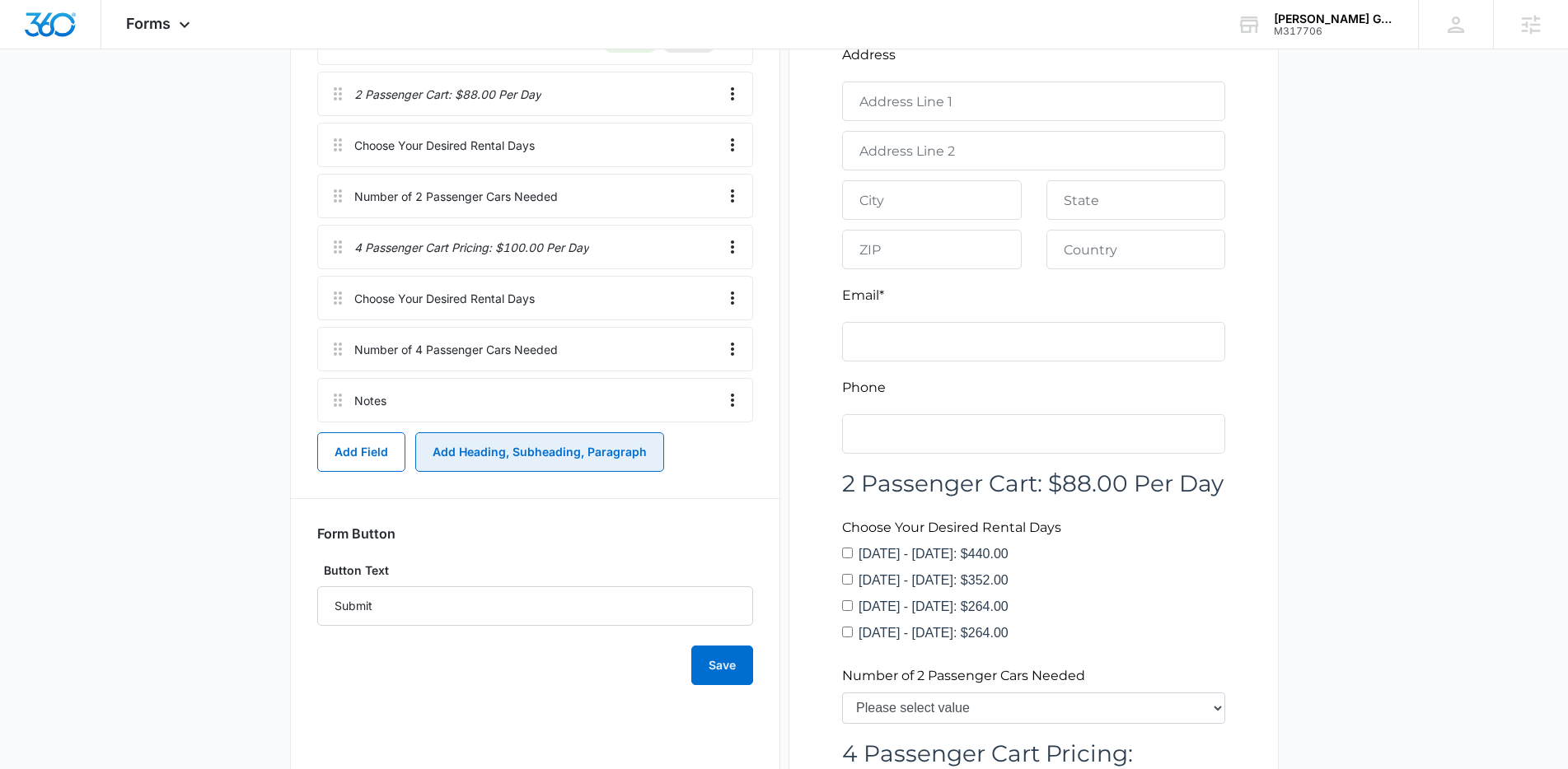
click at [572, 461] on button "Add Heading, Subheading, Paragraph" at bounding box center [539, 452] width 249 height 39
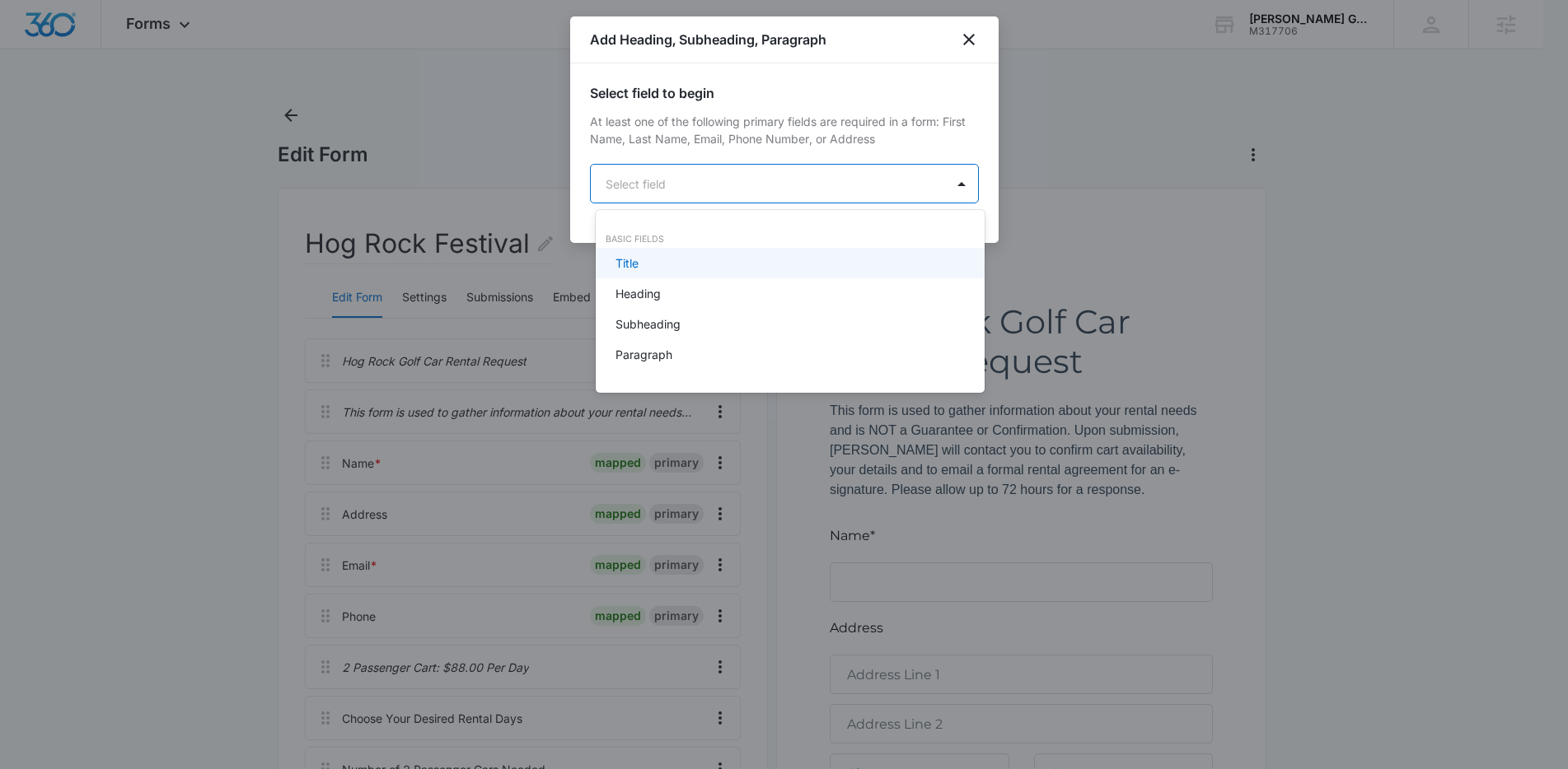
click at [724, 166] on body "Forms Apps Reputation Forms CRM Email Social Content Ads Intelligence Files Bra…" at bounding box center [784, 384] width 1568 height 769
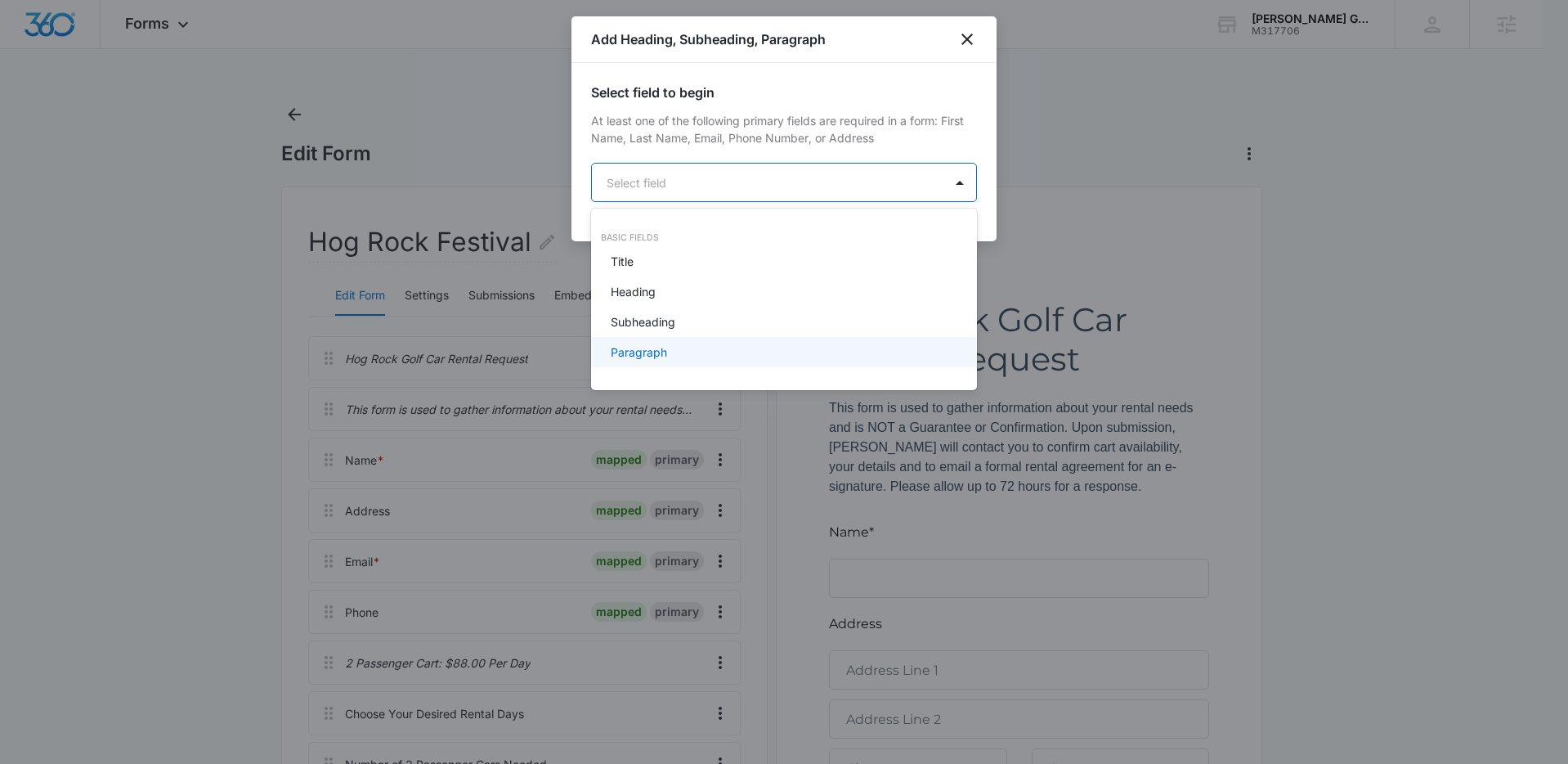
click at [685, 362] on div "Paragraph" at bounding box center [784, 351] width 386 height 30
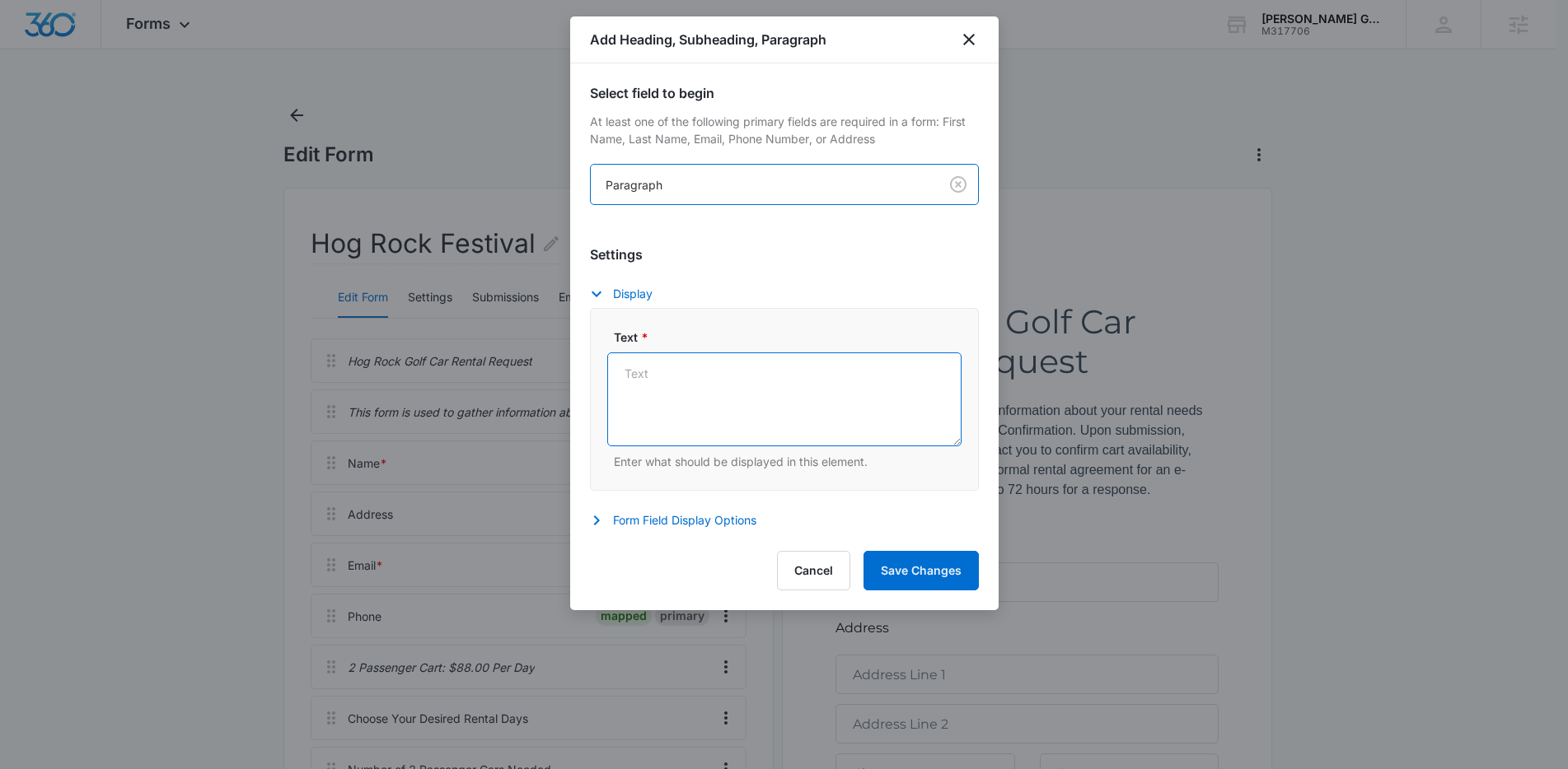
click at [660, 390] on textarea "Text *" at bounding box center [784, 400] width 355 height 94
paste textarea "Rental Notes: - 3 Day Minimum rental. The rental time frame is from your chosen…"
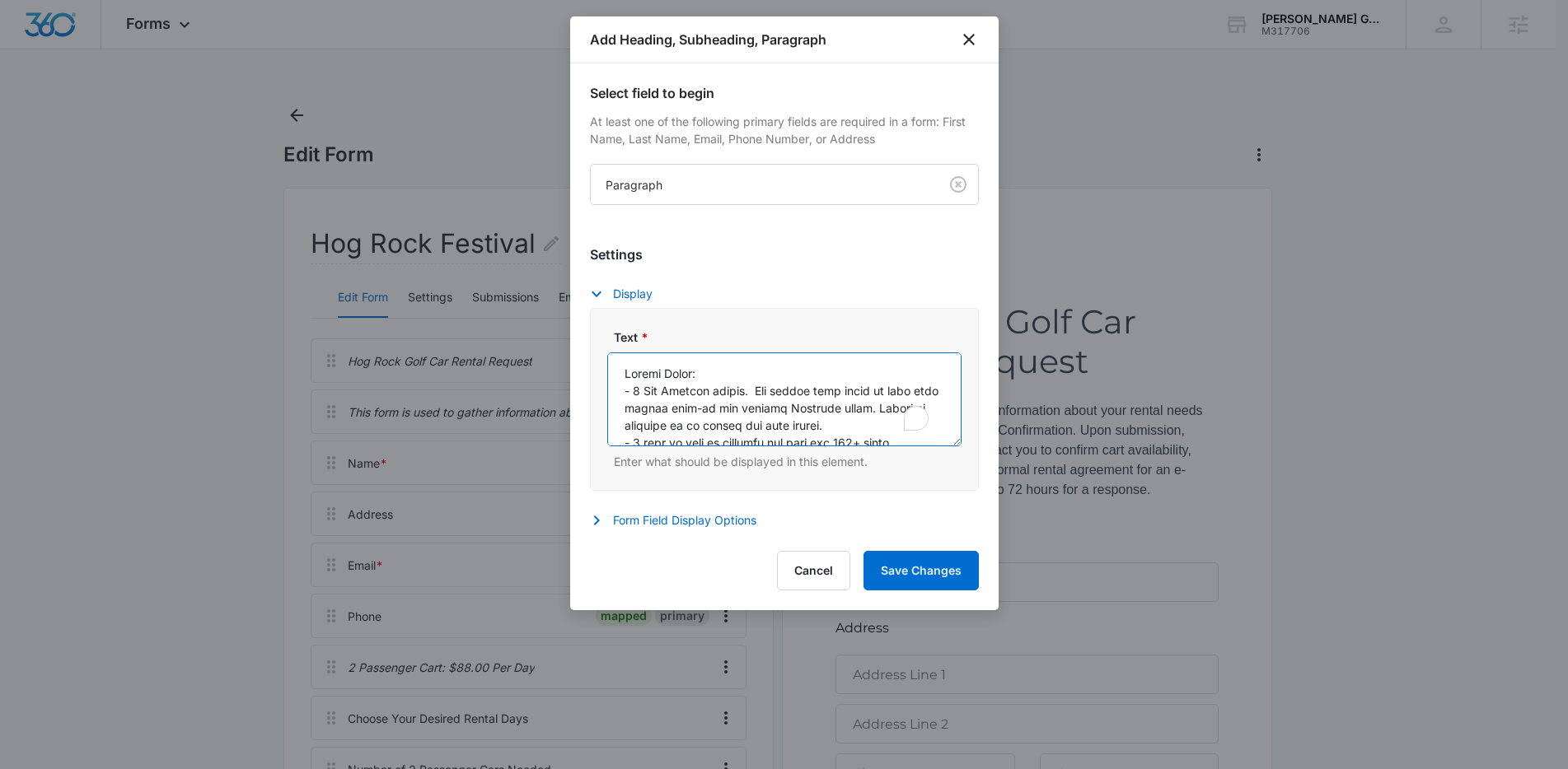
scroll to position [402, 0]
drag, startPoint x: 634, startPoint y: 389, endPoint x: 623, endPoint y: 389, distance: 11.0
click at [623, 389] on textarea "Text *" at bounding box center [784, 400] width 355 height 94
click at [664, 393] on textarea "Text *" at bounding box center [784, 400] width 355 height 94
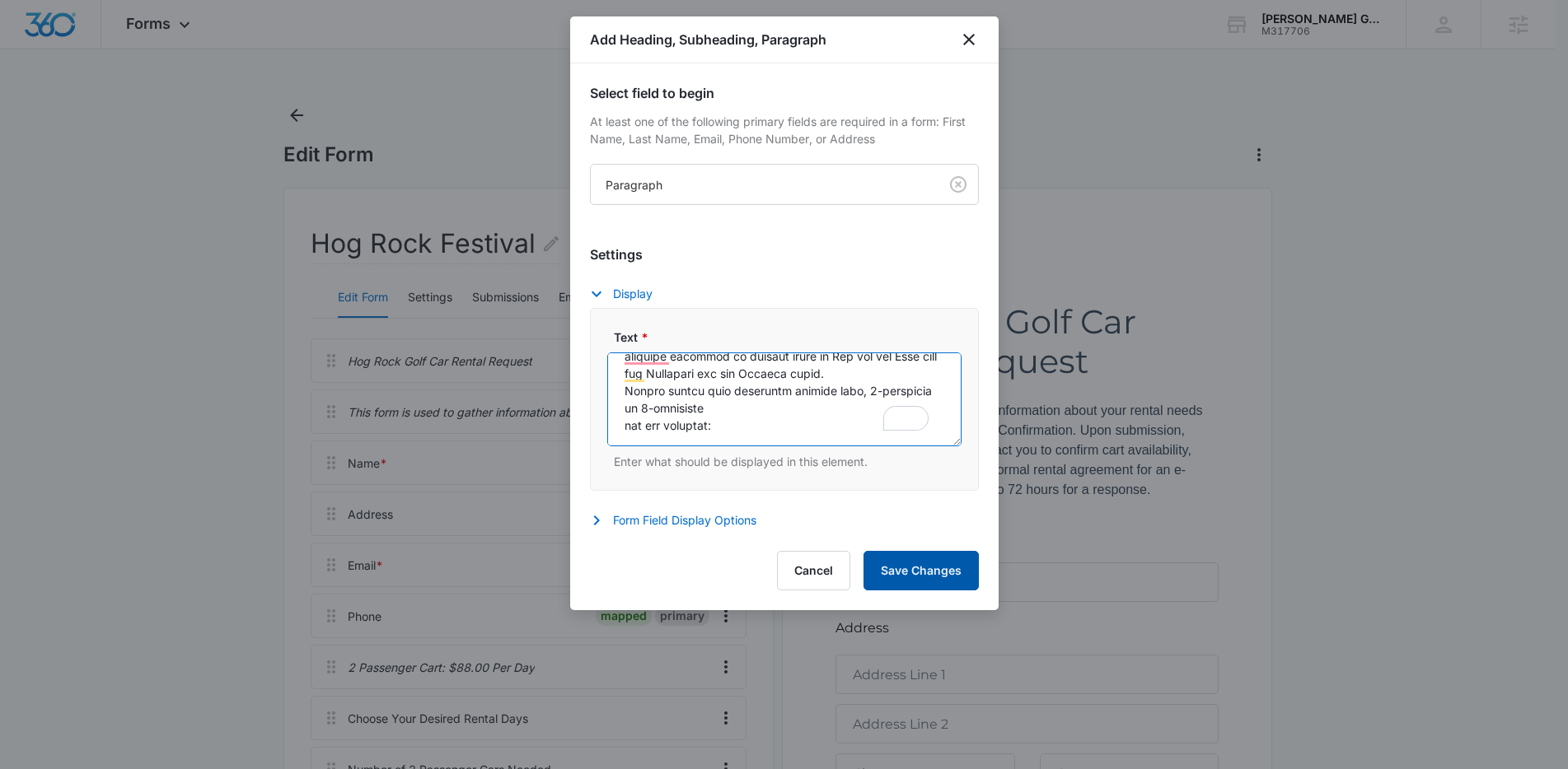
type textarea "Rental Notes: - 3 Day Minimum rental. The rental time frame is from your chosen…"
click at [947, 568] on button "Save Changes" at bounding box center [921, 571] width 115 height 39
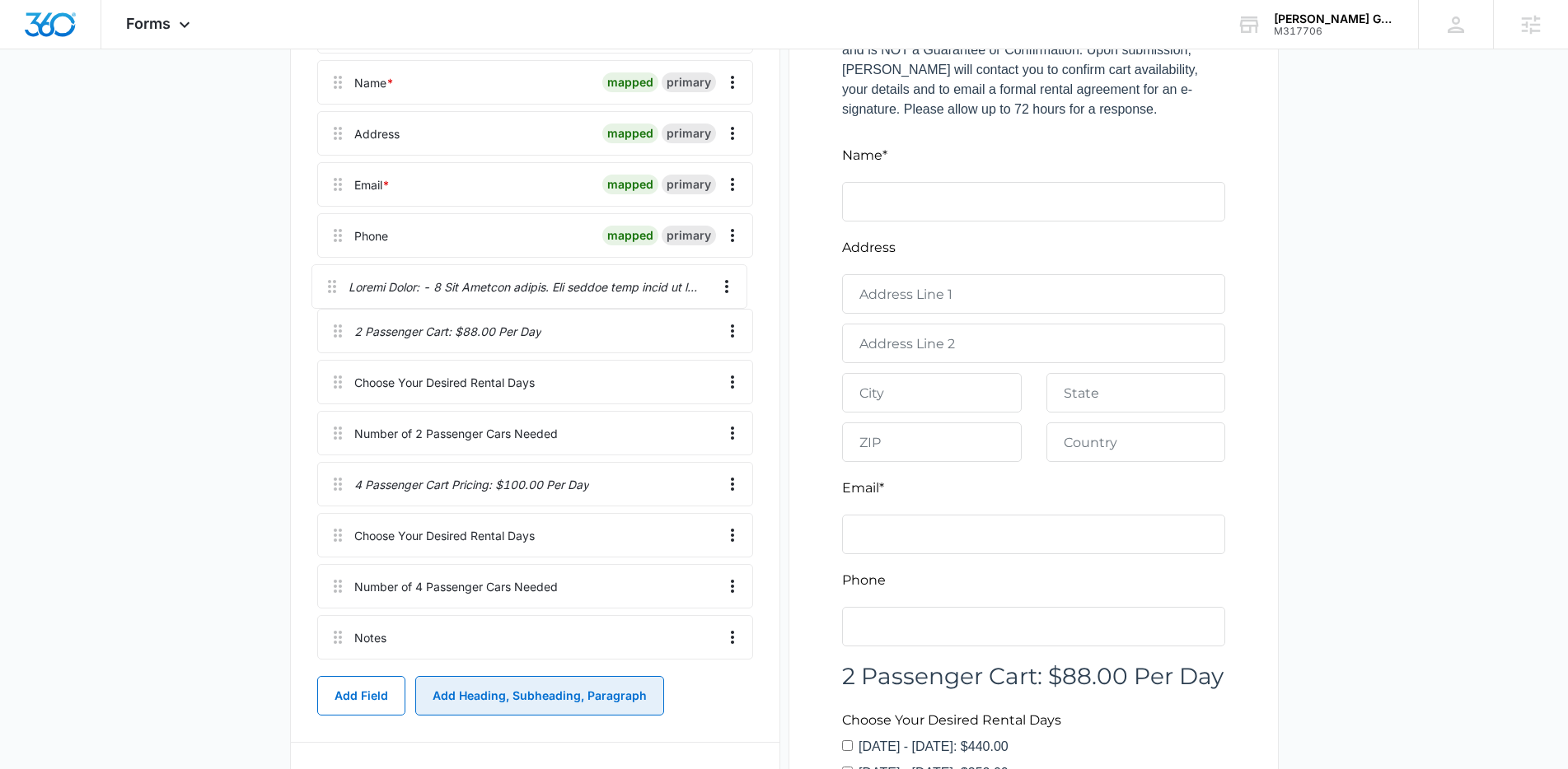
drag, startPoint x: 335, startPoint y: 505, endPoint x: 330, endPoint y: 277, distance: 228.1
click at [330, 277] on div "Hog Rock Golf Car Rental Request This form is used to gather information about …" at bounding box center [535, 311] width 436 height 708
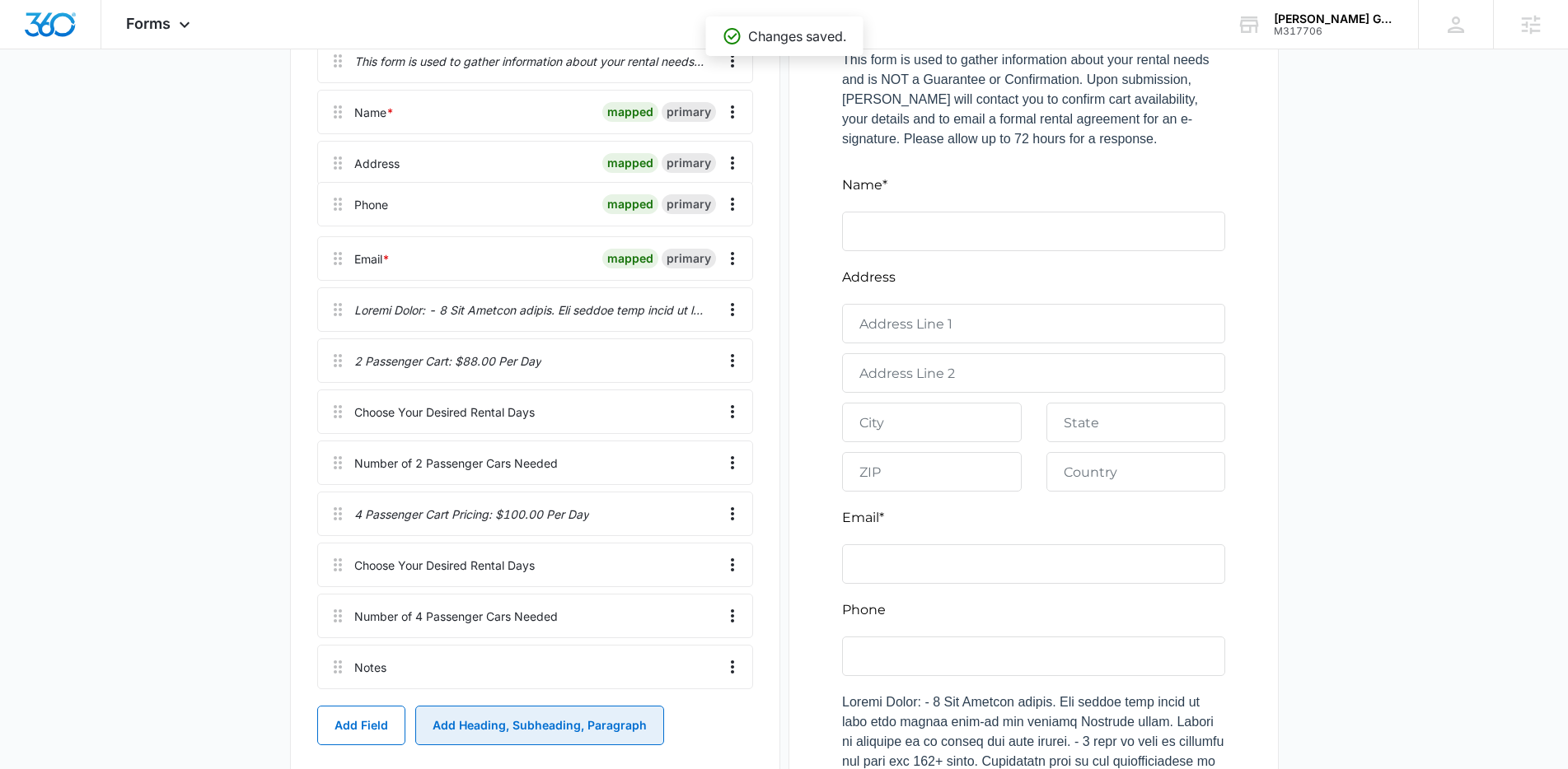
drag, startPoint x: 340, startPoint y: 238, endPoint x: 341, endPoint y: 192, distance: 46.0
click at [341, 192] on div "Hog Rock Golf Car Rental Request This form is used to gather information about …" at bounding box center [535, 341] width 436 height 708
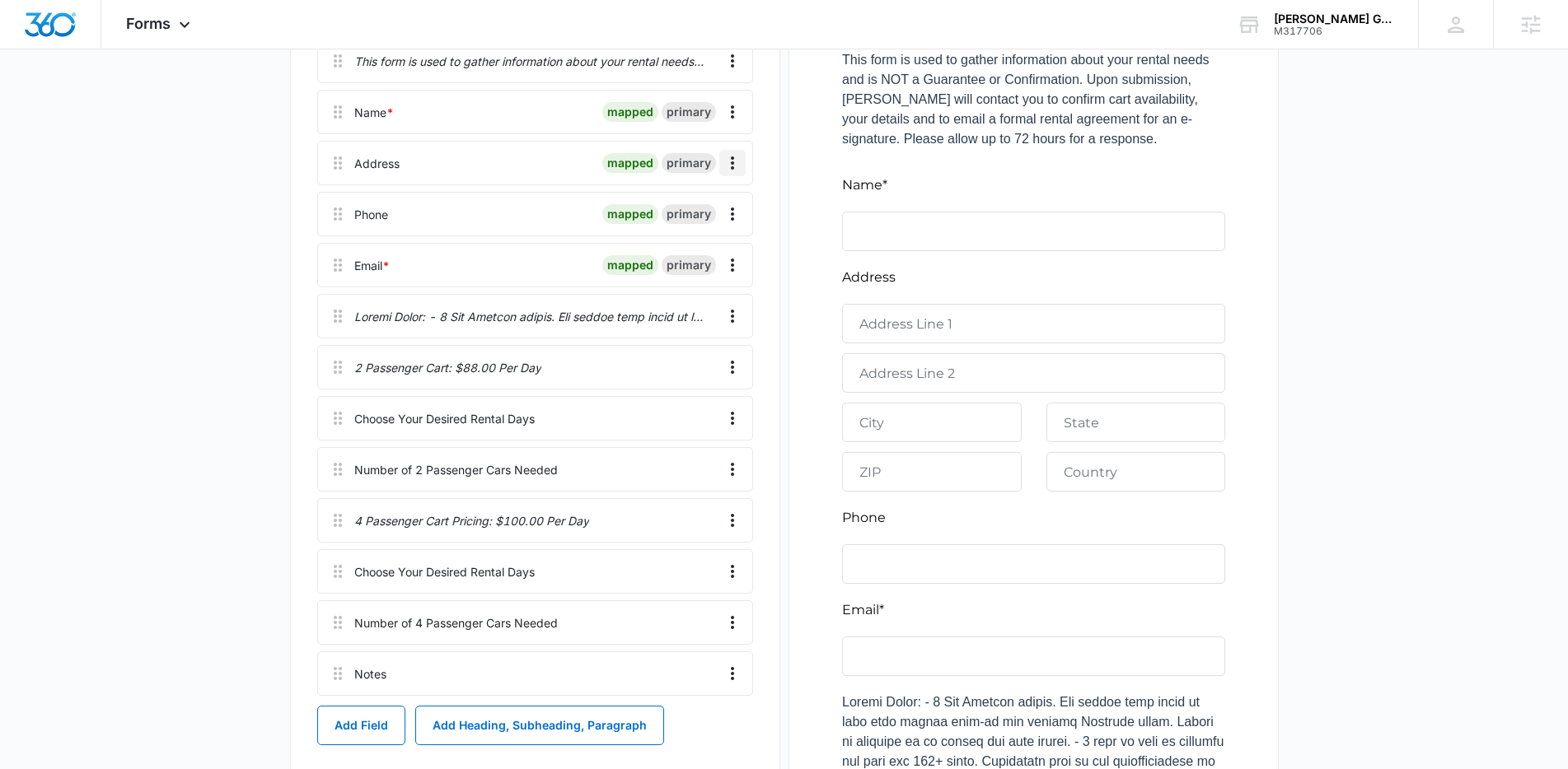
click at [733, 166] on icon "Overflow Menu" at bounding box center [732, 163] width 20 height 20
click at [579, 161] on div at bounding box center [500, 163] width 190 height 43
click at [369, 164] on div "Address" at bounding box center [377, 164] width 45 height 18
click at [722, 164] on icon "Overflow Menu" at bounding box center [732, 163] width 20 height 20
click at [695, 203] on div "Edit" at bounding box center [688, 209] width 34 height 12
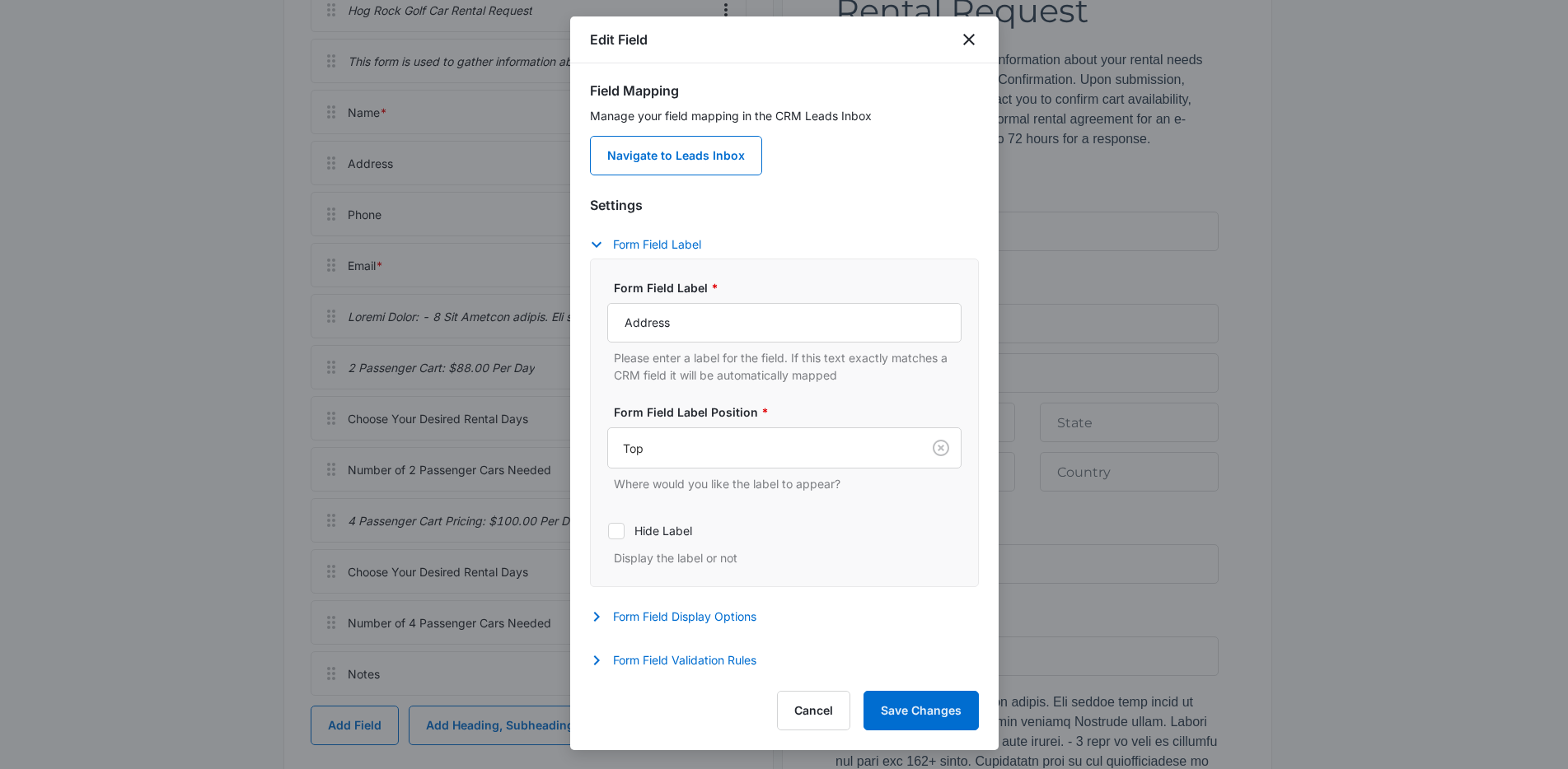
click at [686, 649] on div "Settings Form Field Label Form Field Label * Address Please enter a label for t…" at bounding box center [784, 435] width 389 height 479
click at [711, 657] on button "Form Field Validation Rules" at bounding box center [681, 660] width 183 height 20
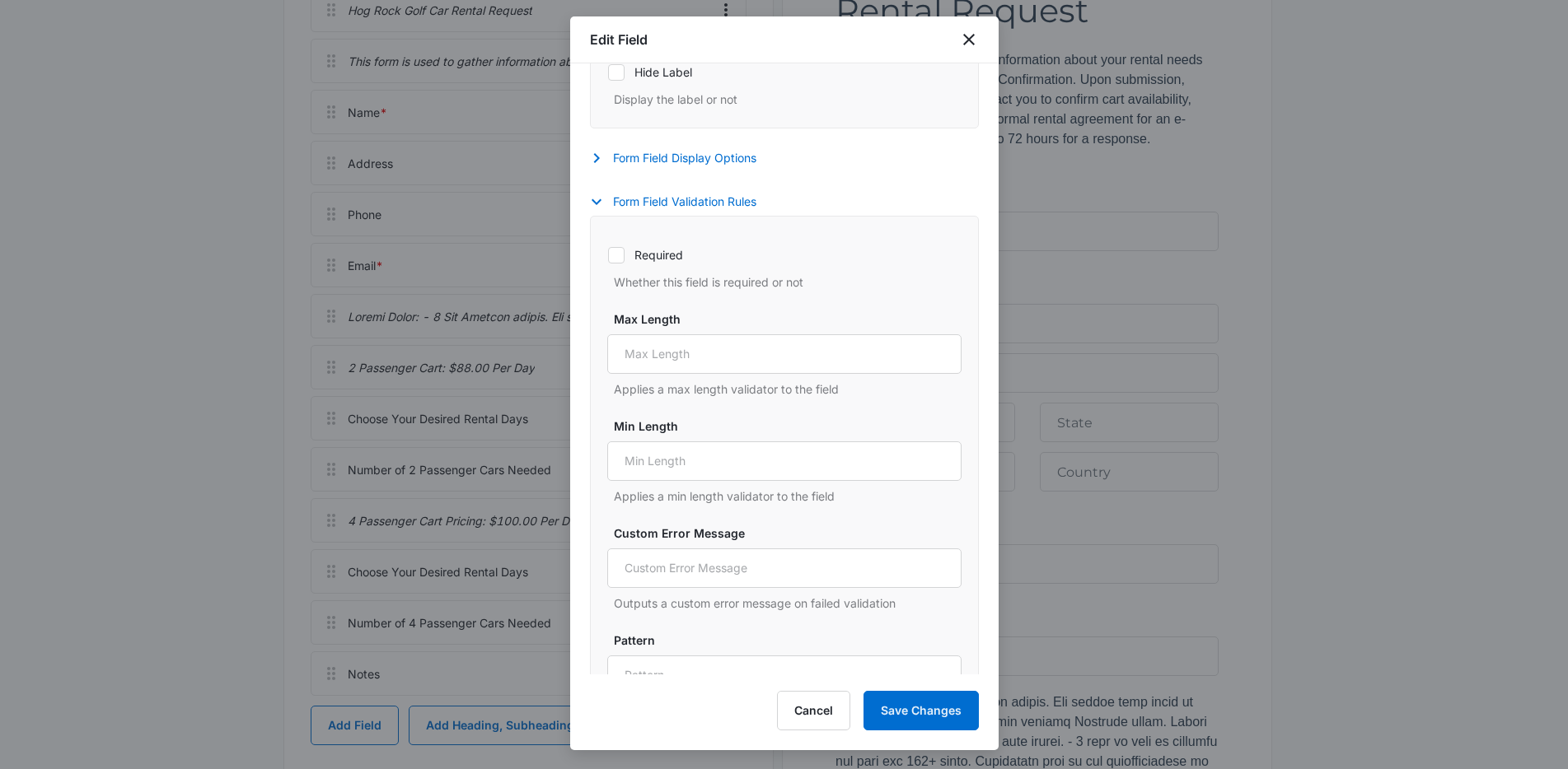
click at [617, 259] on icon at bounding box center [616, 254] width 15 height 15
click at [608, 255] on input "Required" at bounding box center [607, 254] width 1 height 1
checkbox input "true"
click at [941, 715] on button "Save Changes" at bounding box center [921, 711] width 115 height 39
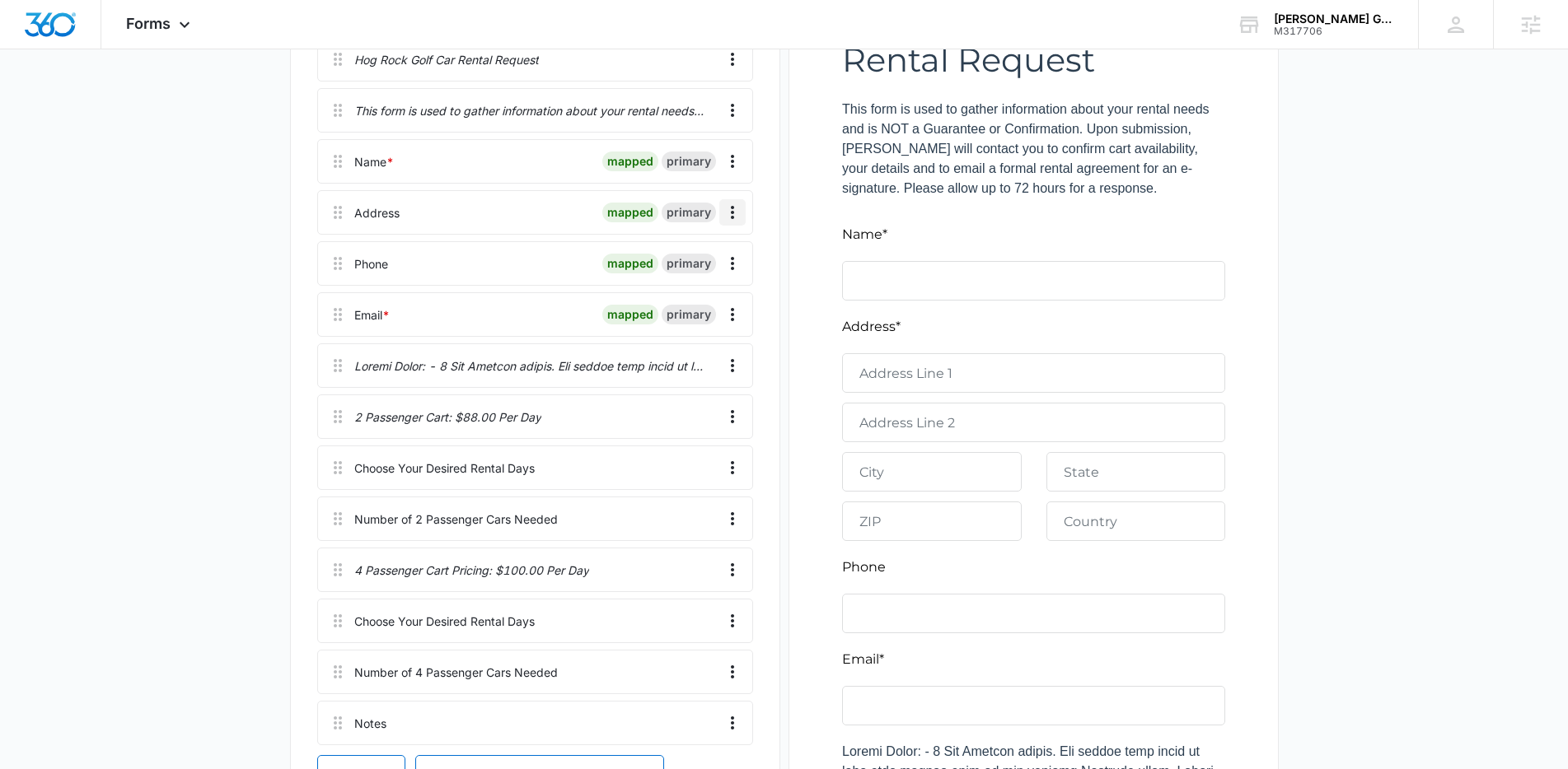
click at [736, 211] on icon "Overflow Menu" at bounding box center [732, 212] width 20 height 20
click at [695, 265] on button "Edit" at bounding box center [698, 258] width 94 height 25
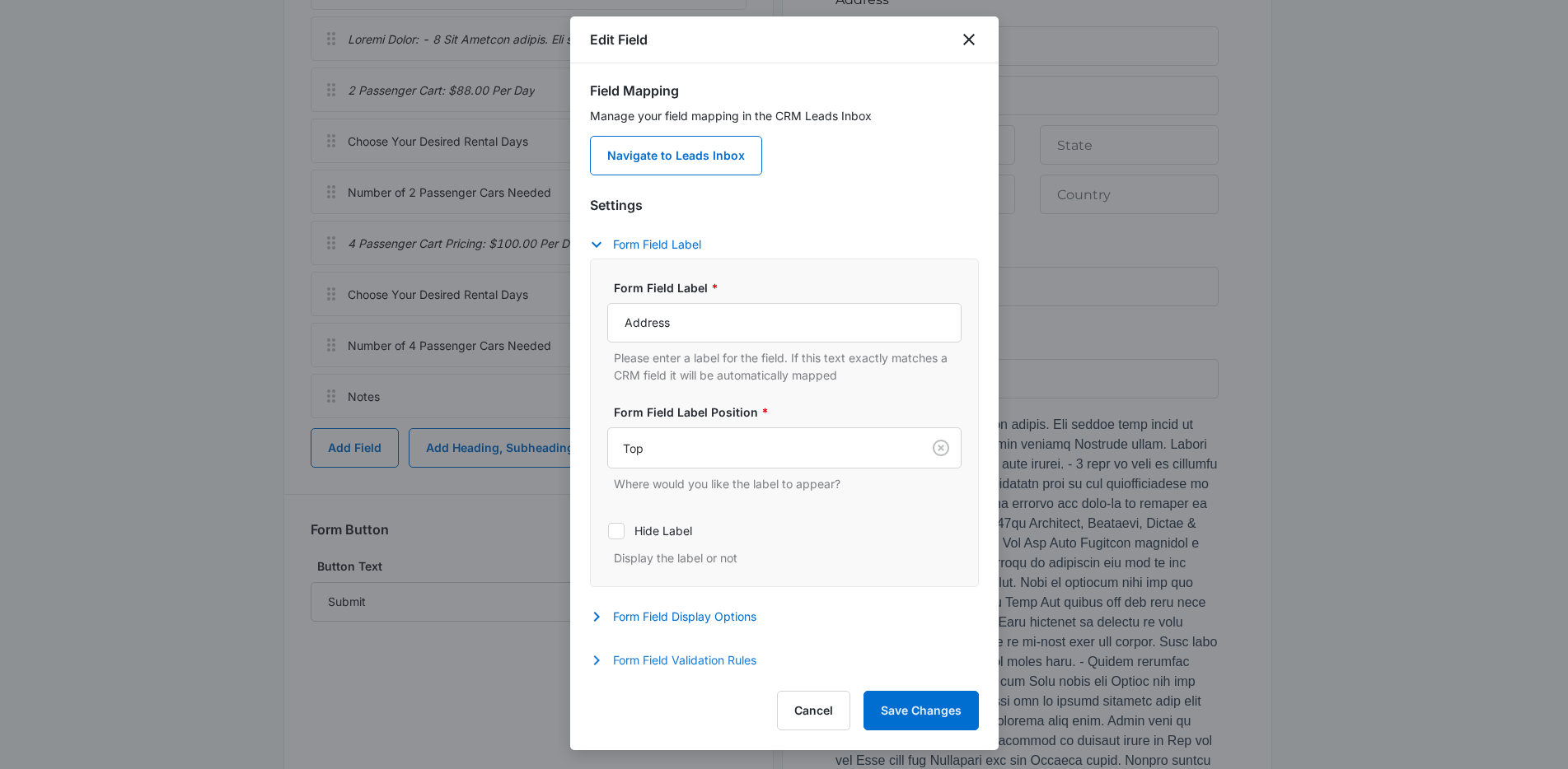
click at [727, 650] on button "Form Field Validation Rules" at bounding box center [681, 660] width 183 height 20
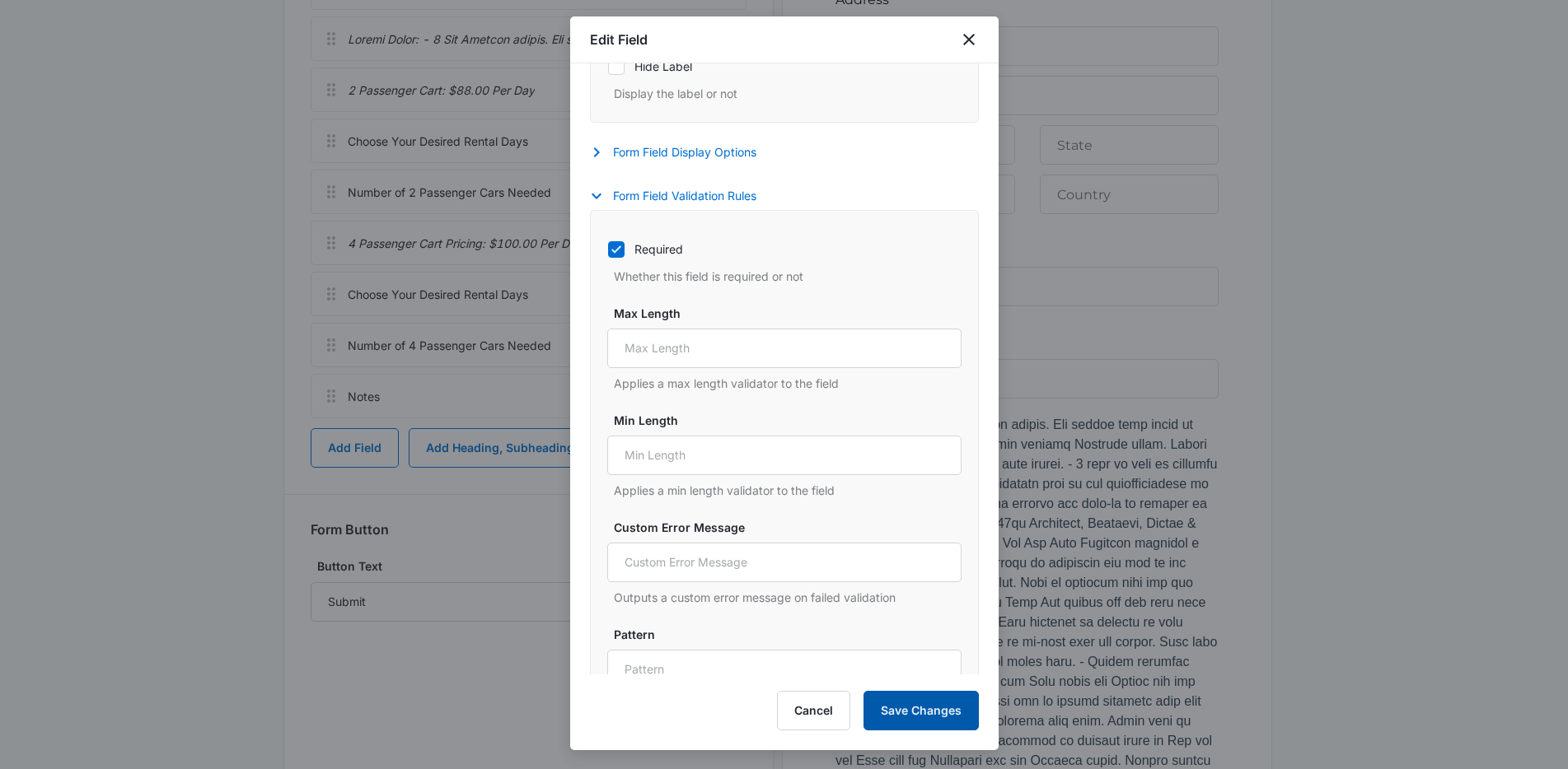
click at [911, 716] on button "Save Changes" at bounding box center [921, 711] width 115 height 39
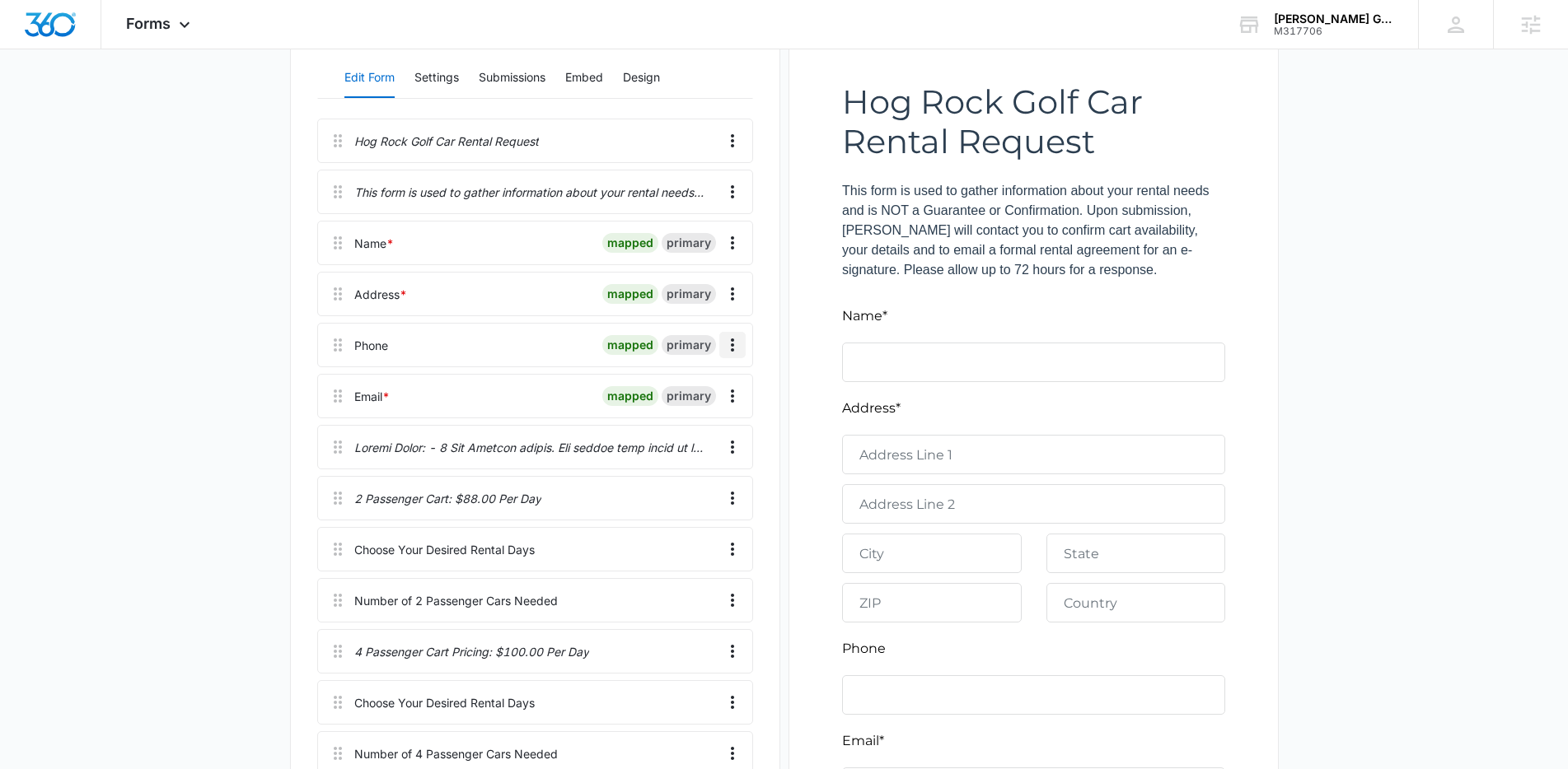
click at [738, 347] on icon "Overflow Menu" at bounding box center [732, 345] width 20 height 20
click at [686, 385] on div "Edit" at bounding box center [688, 391] width 34 height 12
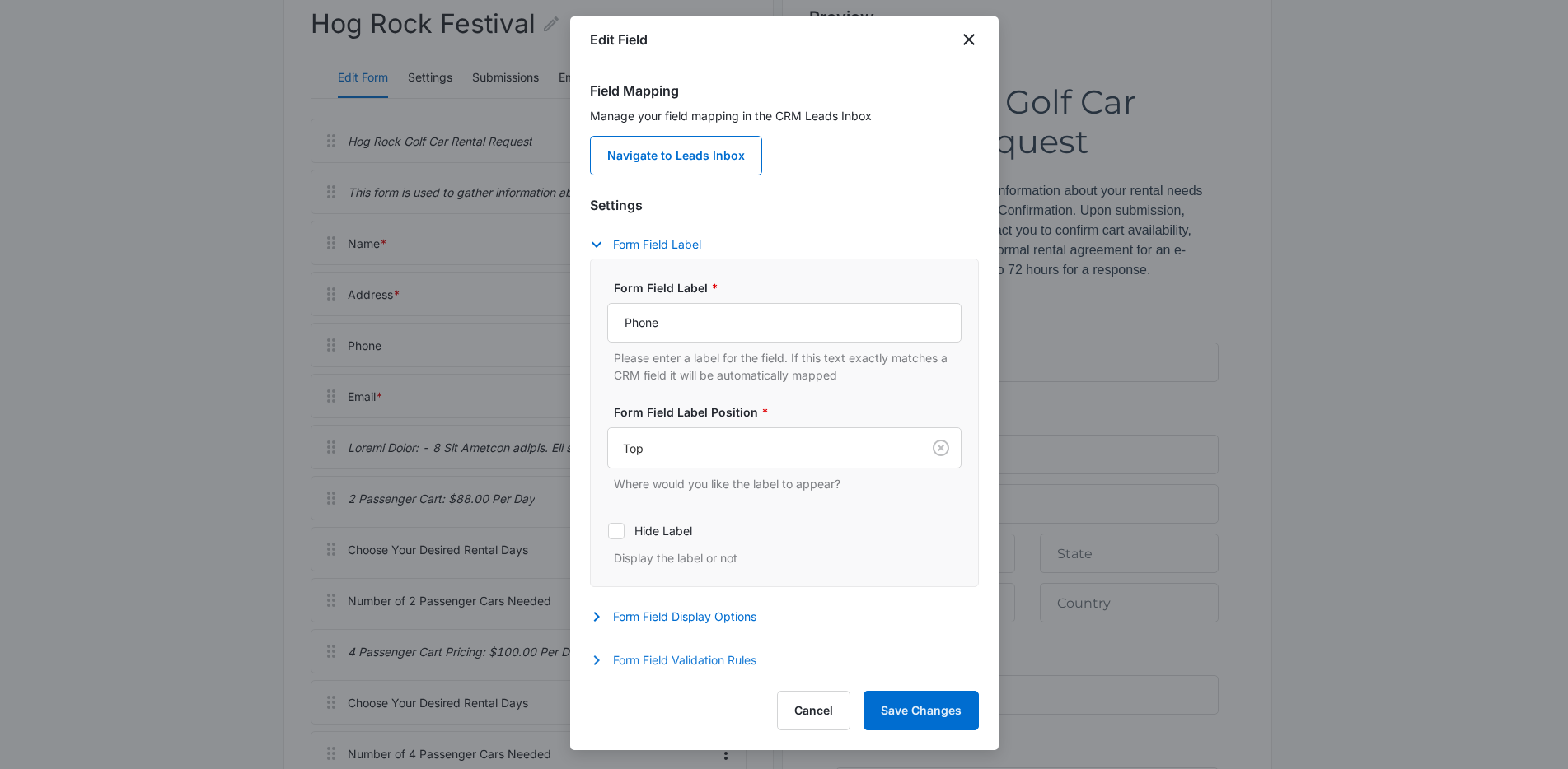
click at [695, 662] on button "Form Field Validation Rules" at bounding box center [681, 660] width 183 height 20
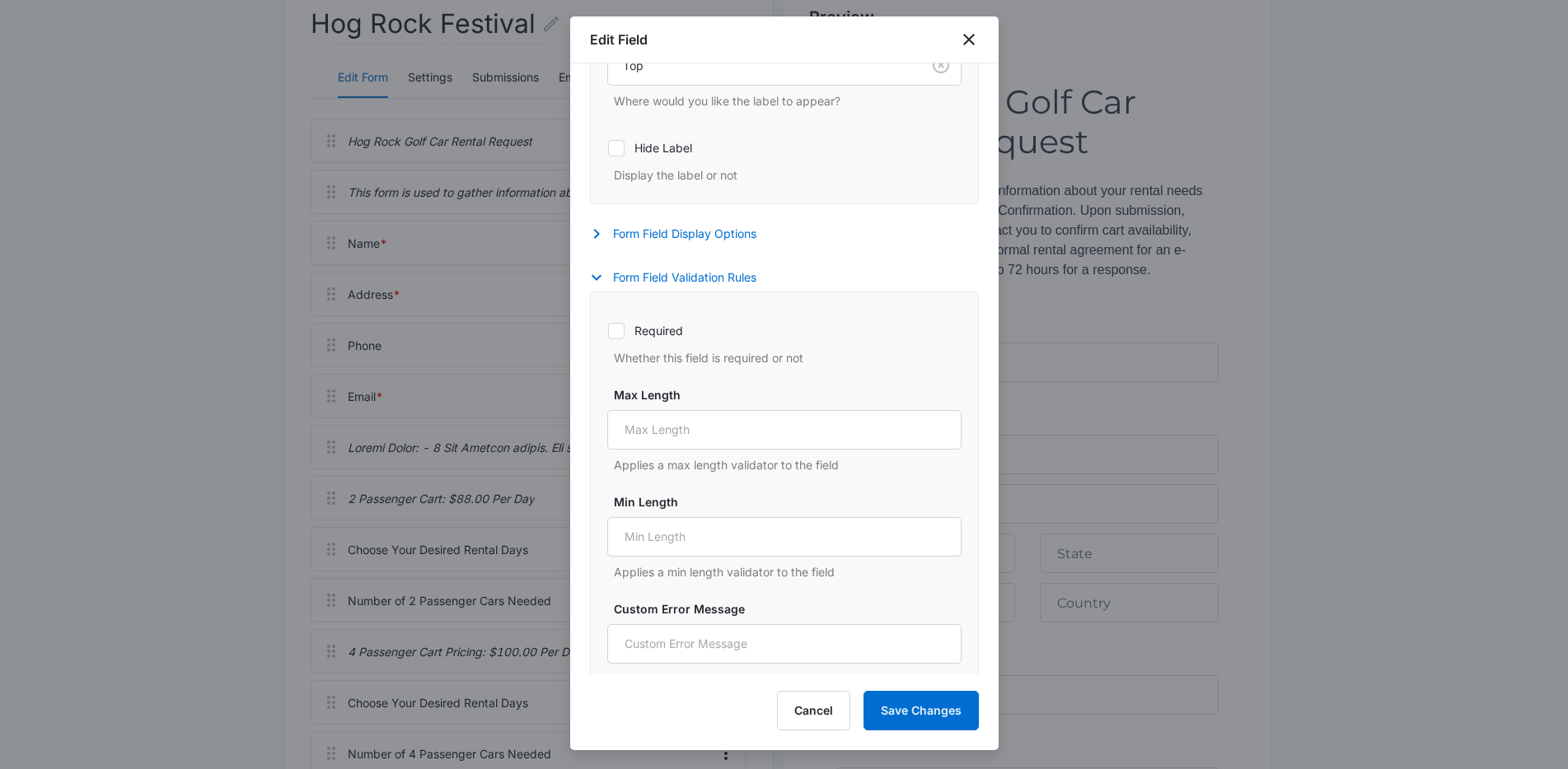
click at [622, 330] on icon at bounding box center [616, 331] width 15 height 15
click at [608, 330] on input "Required" at bounding box center [607, 330] width 1 height 1
checkbox input "true"
click at [951, 706] on button "Save Changes" at bounding box center [921, 711] width 115 height 39
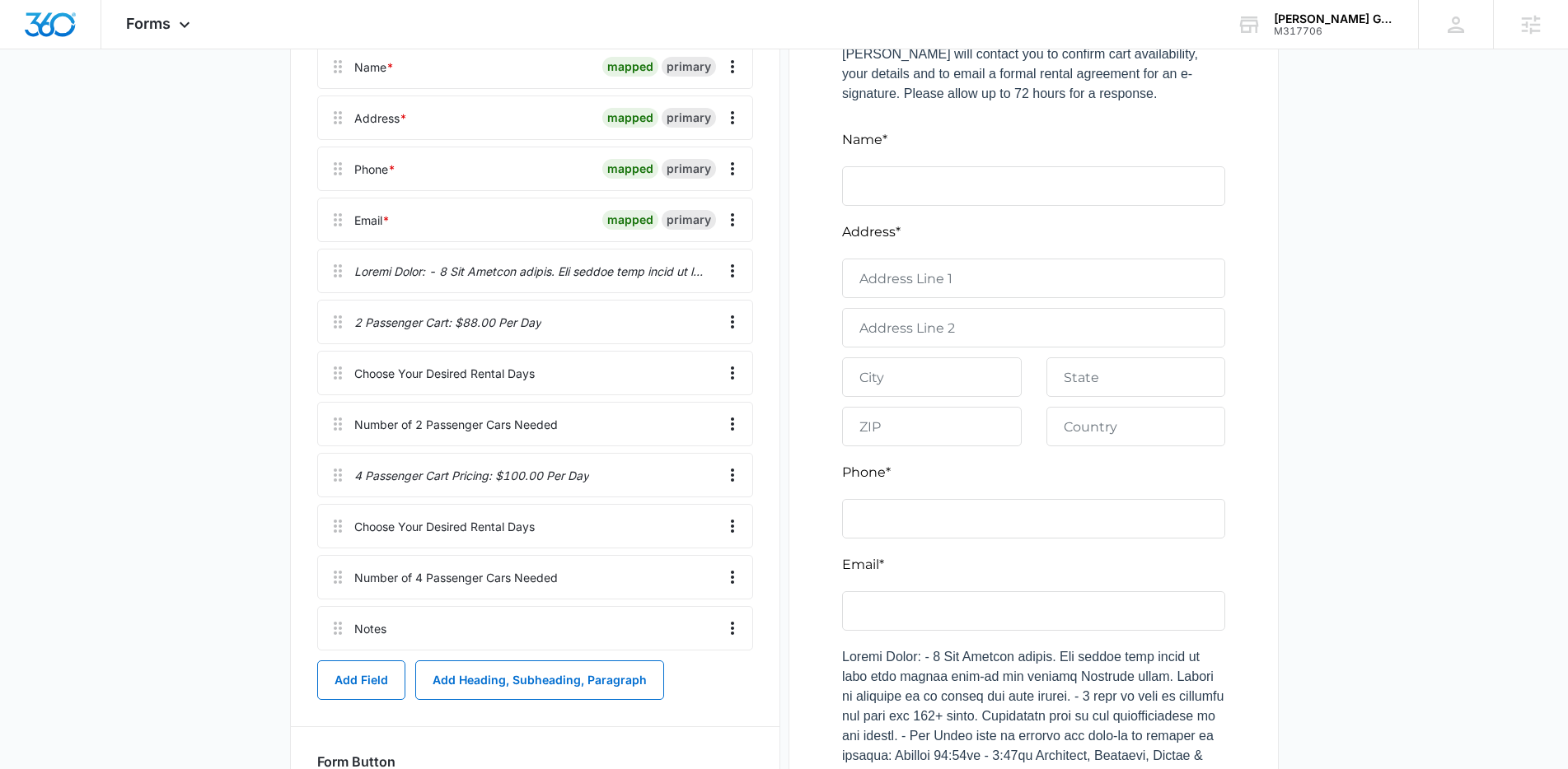
scroll to position [513, 0]
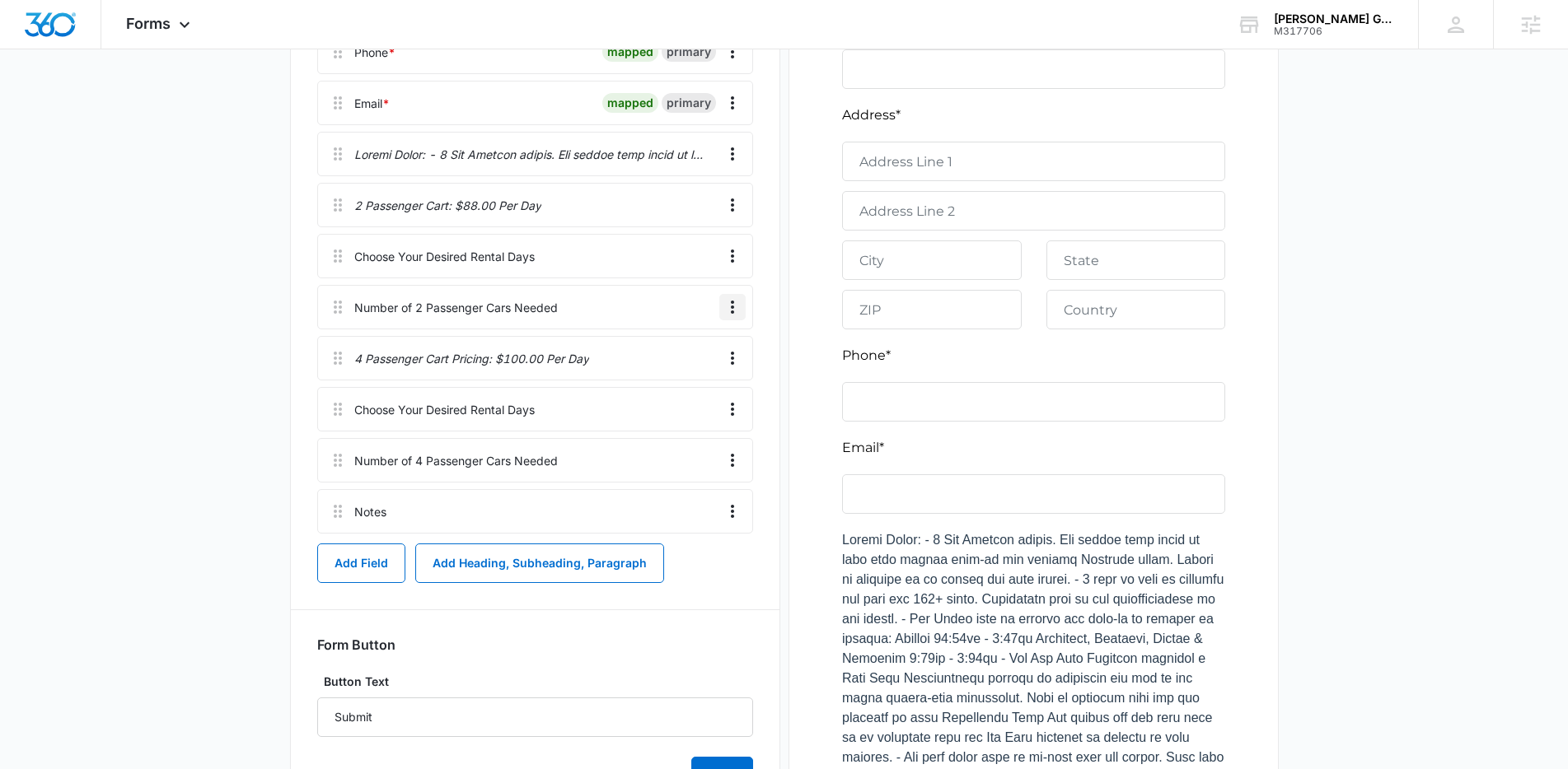
click at [739, 307] on icon "Overflow Menu" at bounding box center [732, 307] width 20 height 20
click at [701, 346] on button "Edit" at bounding box center [698, 353] width 94 height 25
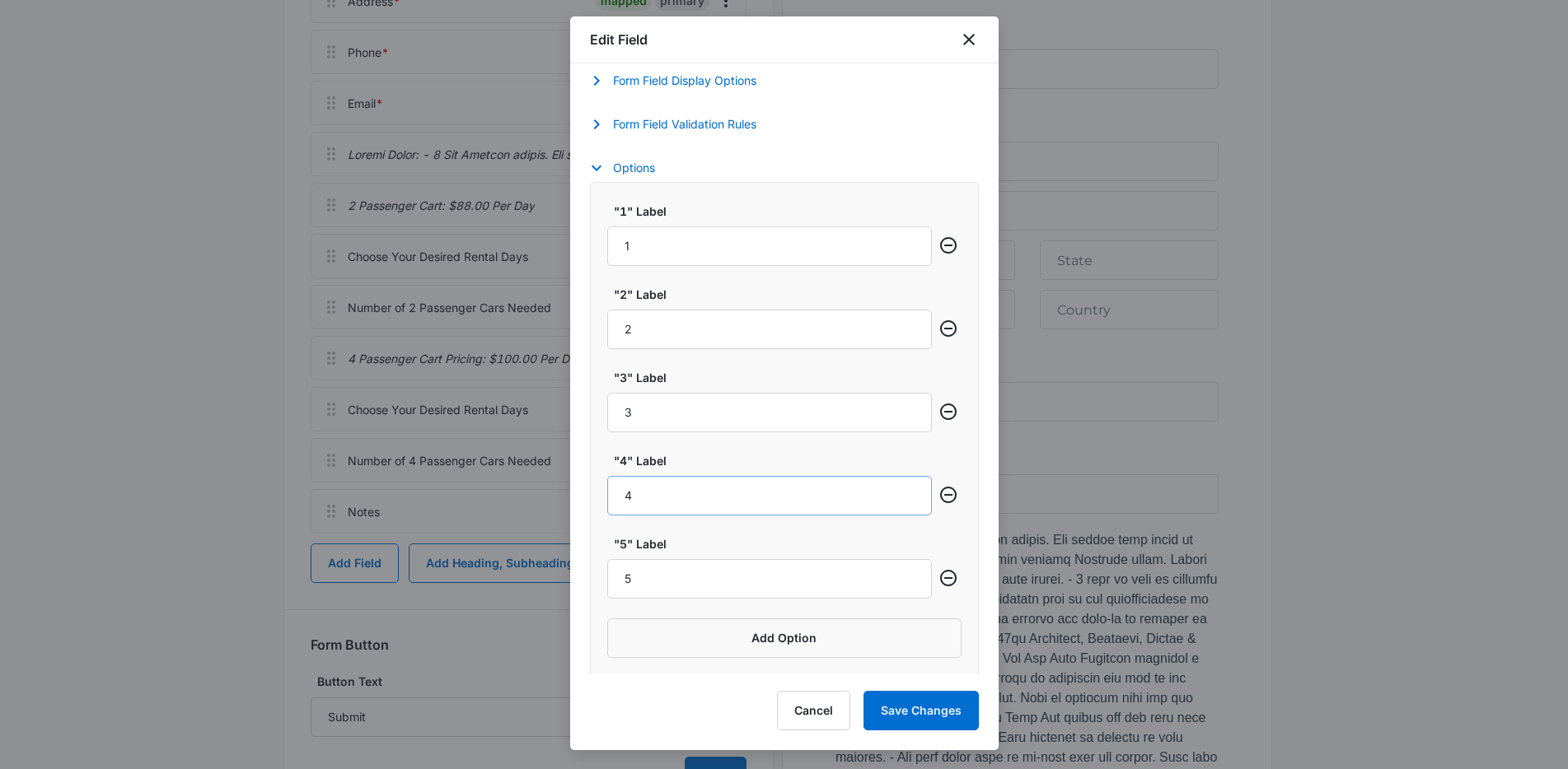
scroll to position [586, 0]
click at [808, 633] on button "Add Option" at bounding box center [784, 634] width 355 height 39
click at [773, 669] on input "Label" at bounding box center [769, 658] width 324 height 39
type input "o"
drag, startPoint x: 939, startPoint y: 657, endPoint x: 938, endPoint y: 328, distance: 329.0
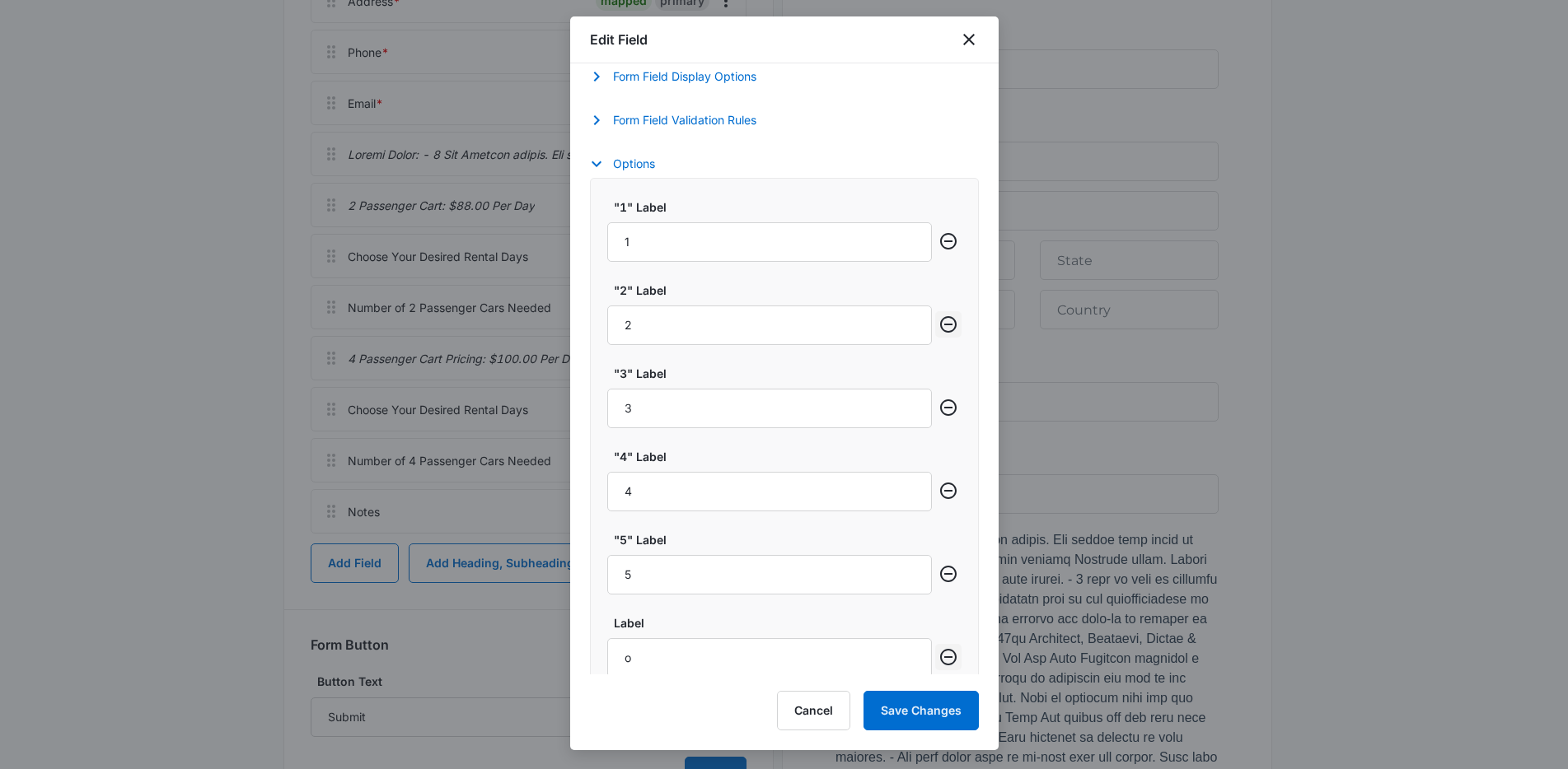
click at [938, 328] on div ""1" Label 1 "2" Label 2 "3" Label 3 "4" Label 4 "5" Label 5 Label o Add Option" at bounding box center [784, 467] width 389 height 579
click at [940, 625] on div at bounding box center [948, 623] width 27 height 17
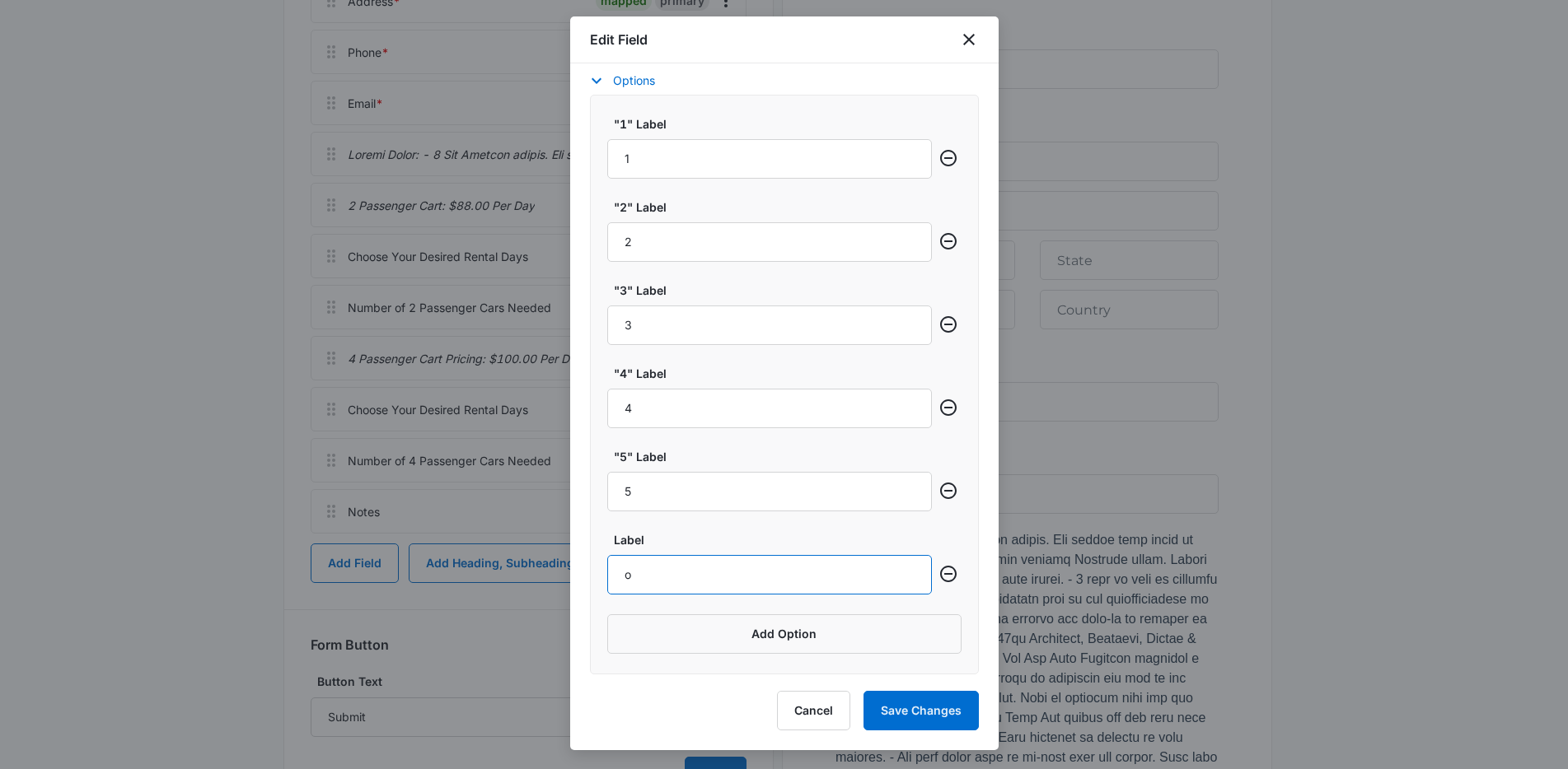
click at [672, 586] on input "o" at bounding box center [769, 575] width 324 height 39
type input "0"
drag, startPoint x: 588, startPoint y: 551, endPoint x: 608, endPoint y: 555, distance: 20.4
click at [588, 551] on div "Field Mapping Manage your field mapping in the CRM Leads Inbox Navigate to Lead…" at bounding box center [784, 369] width 428 height 611
click at [938, 547] on div at bounding box center [948, 539] width 27 height 17
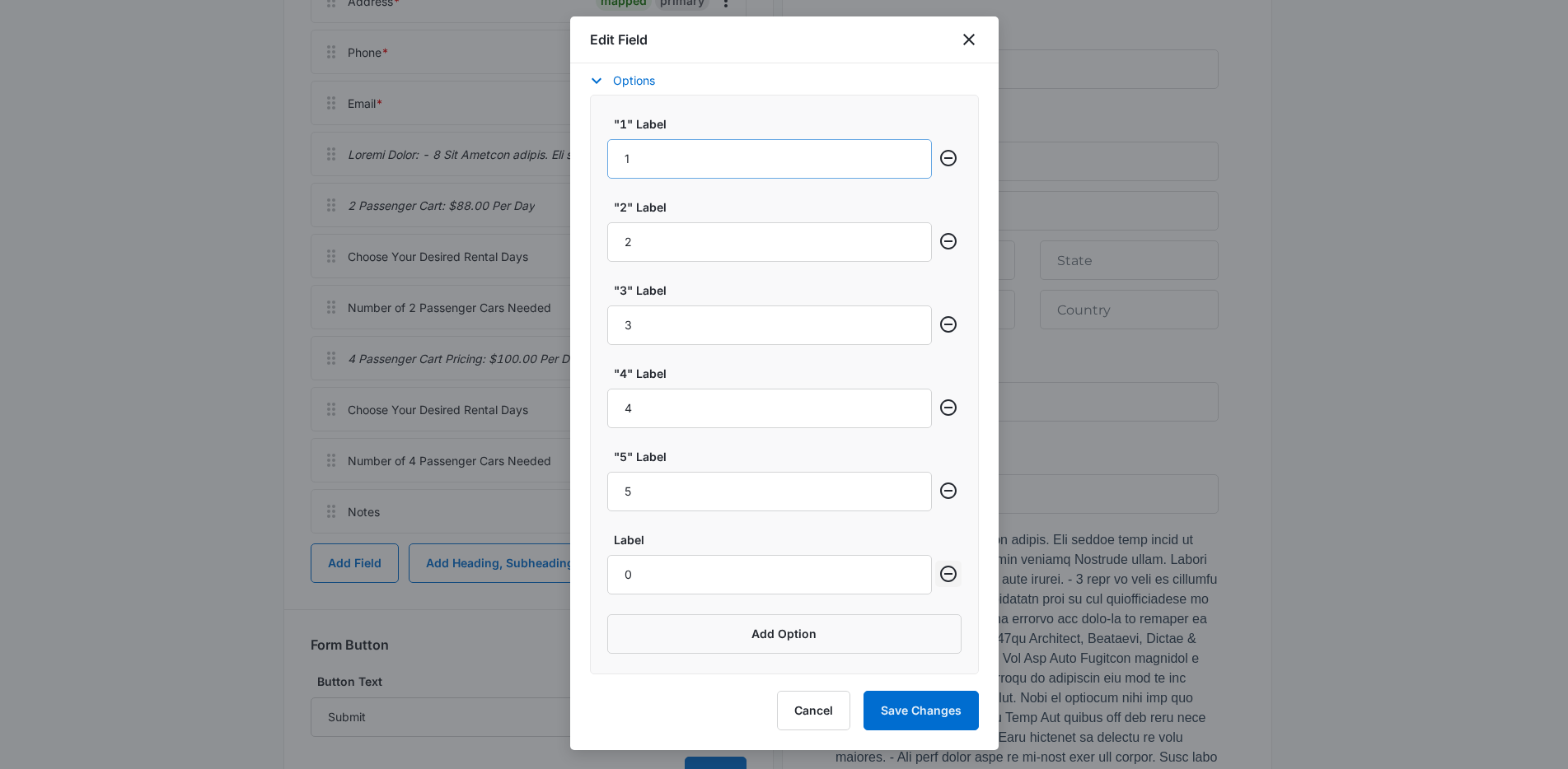
drag, startPoint x: 940, startPoint y: 574, endPoint x: 903, endPoint y: 143, distance: 432.6
click at [903, 144] on div ""1" Label 1 "2" Label 2 "3" Label 3 "4" Label 4 "5" Label 5 Label 0 Add Option" at bounding box center [784, 384] width 389 height 579
click at [923, 711] on button "Save Changes" at bounding box center [921, 711] width 115 height 39
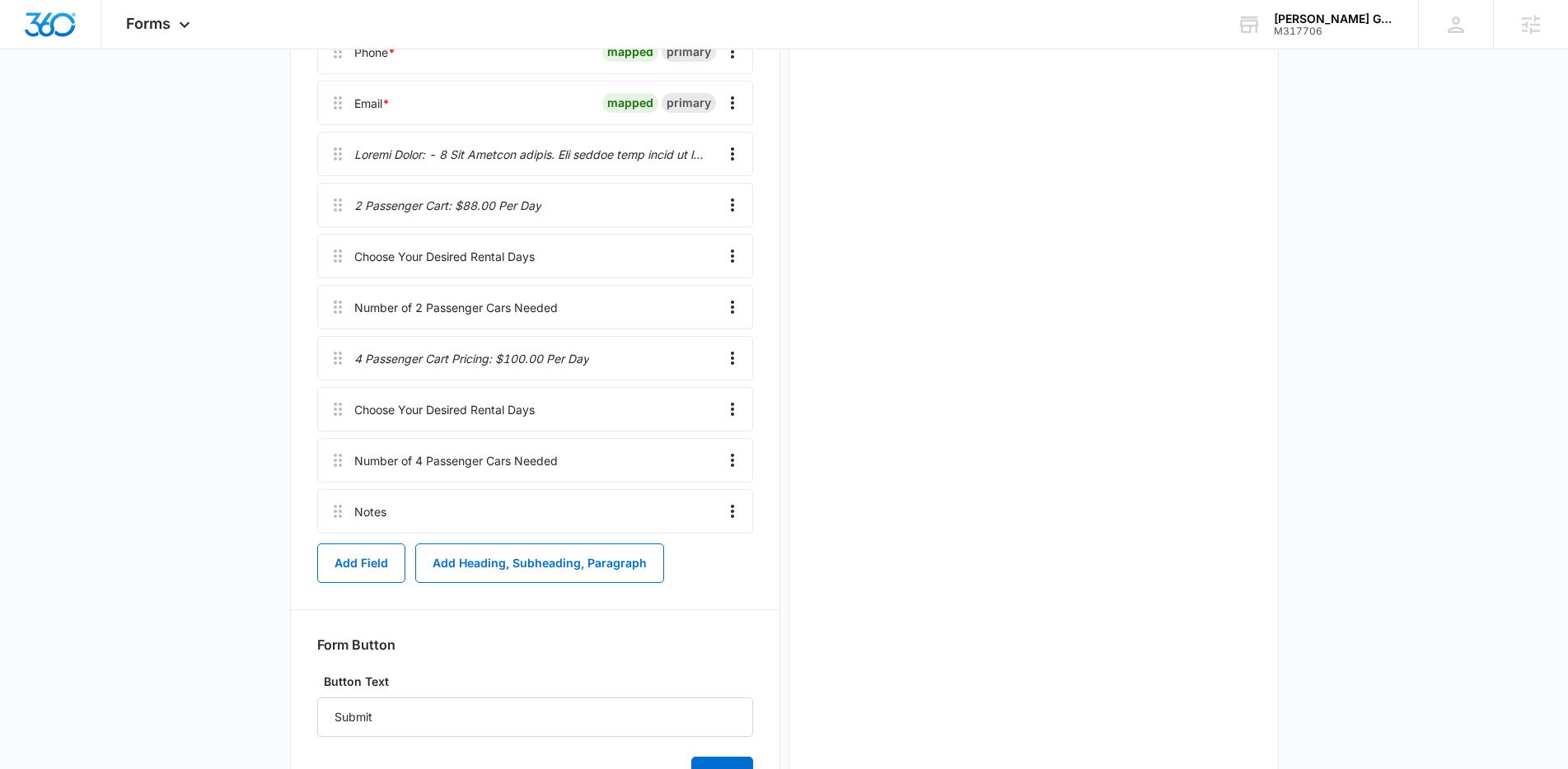
scroll to position [0, 0]
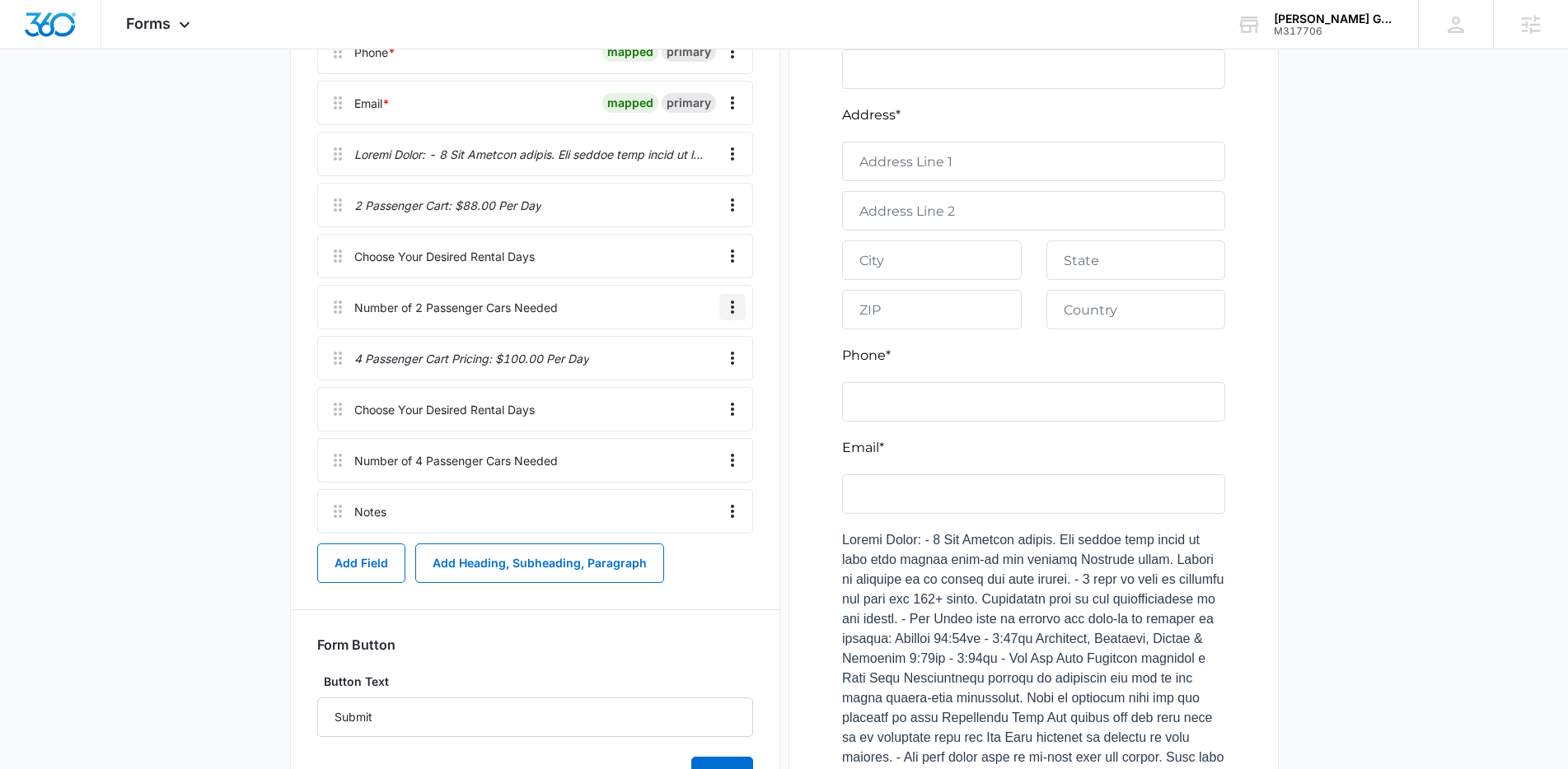
click at [727, 316] on icon "Overflow Menu" at bounding box center [732, 307] width 20 height 20
click at [714, 346] on button "Edit" at bounding box center [698, 353] width 94 height 25
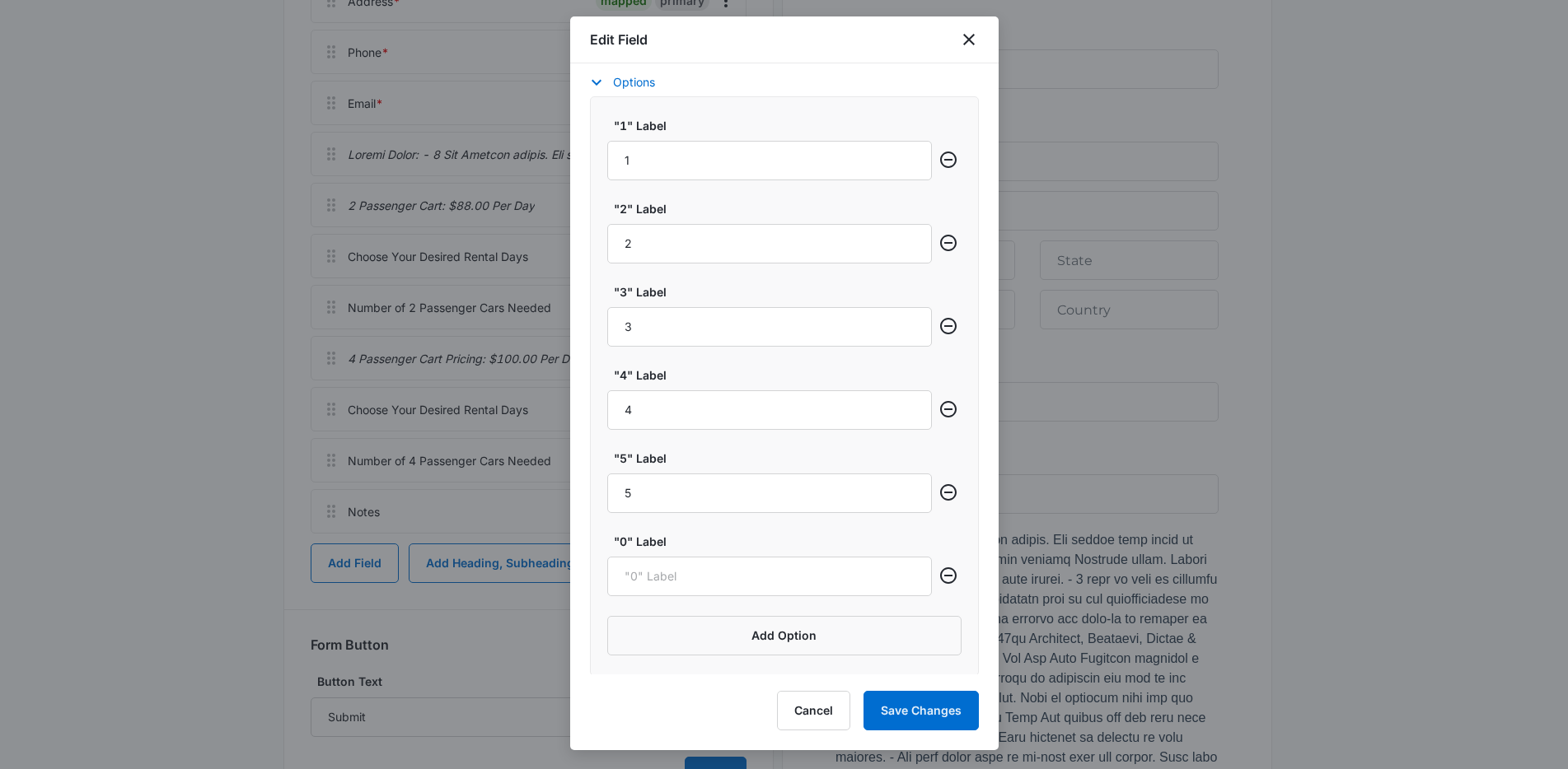
scroll to position [670, 0]
click at [682, 576] on input ""0" Label" at bounding box center [769, 575] width 324 height 39
click at [719, 578] on input ""0" Label" at bounding box center [769, 575] width 324 height 39
click at [777, 578] on input ""0" Label" at bounding box center [769, 575] width 324 height 39
drag, startPoint x: 933, startPoint y: 575, endPoint x: 915, endPoint y: 219, distance: 356.5
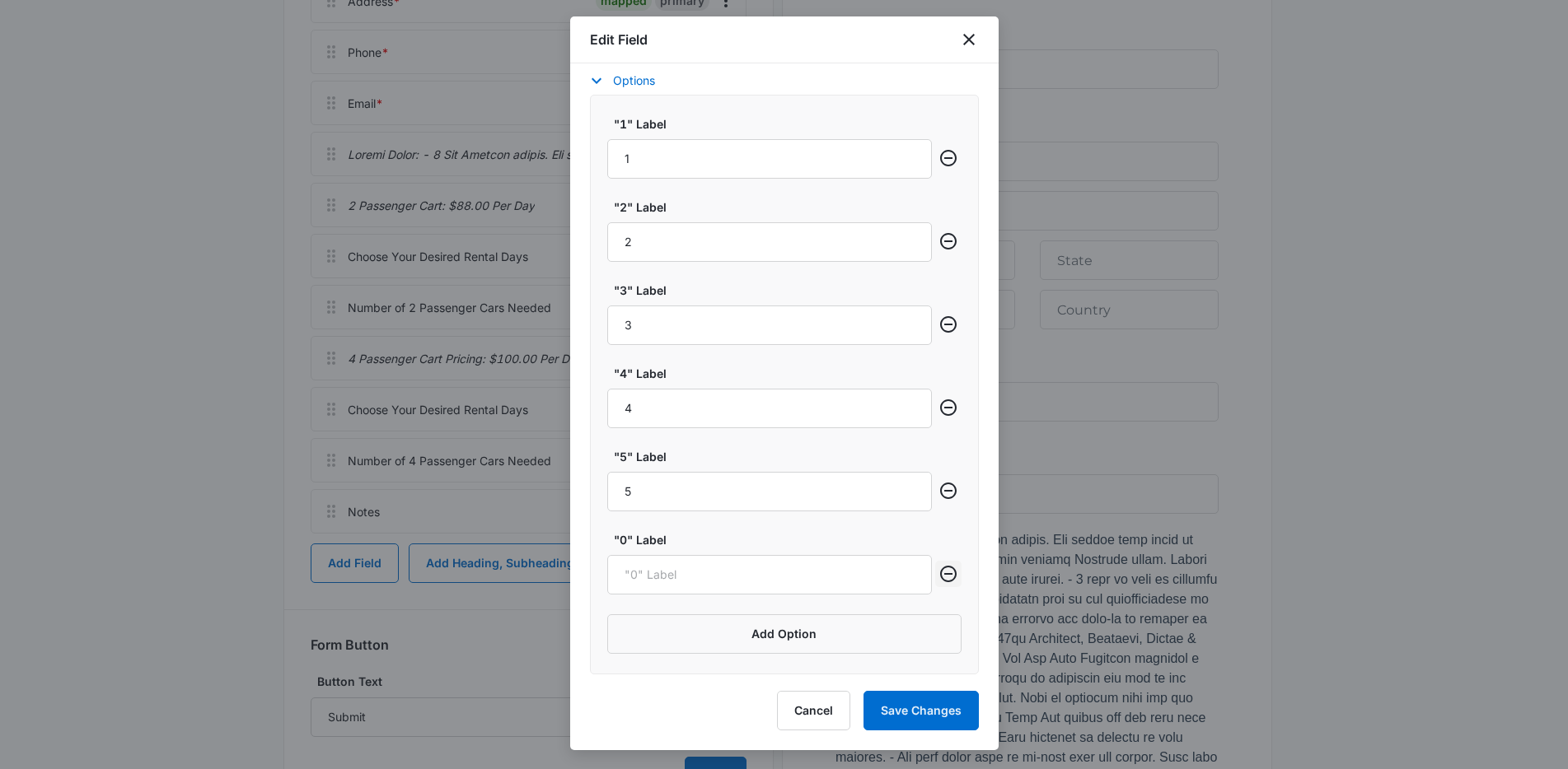
click at [944, 294] on div ""1" Label 1 "2" Label 2 "3" Label 3 "4" Label 4 "5" Label 5 "0" Label Add Option" at bounding box center [784, 384] width 389 height 579
click at [619, 562] on input ""0" Label" at bounding box center [769, 575] width 324 height 39
click at [598, 577] on div ""1" Label 1 "2" Label 2 "3" Label 3 "4" Label 4 "5" Label 5 "0" Label Add Option" at bounding box center [784, 384] width 389 height 579
click at [941, 576] on icon "Remove row" at bounding box center [948, 574] width 20 height 20
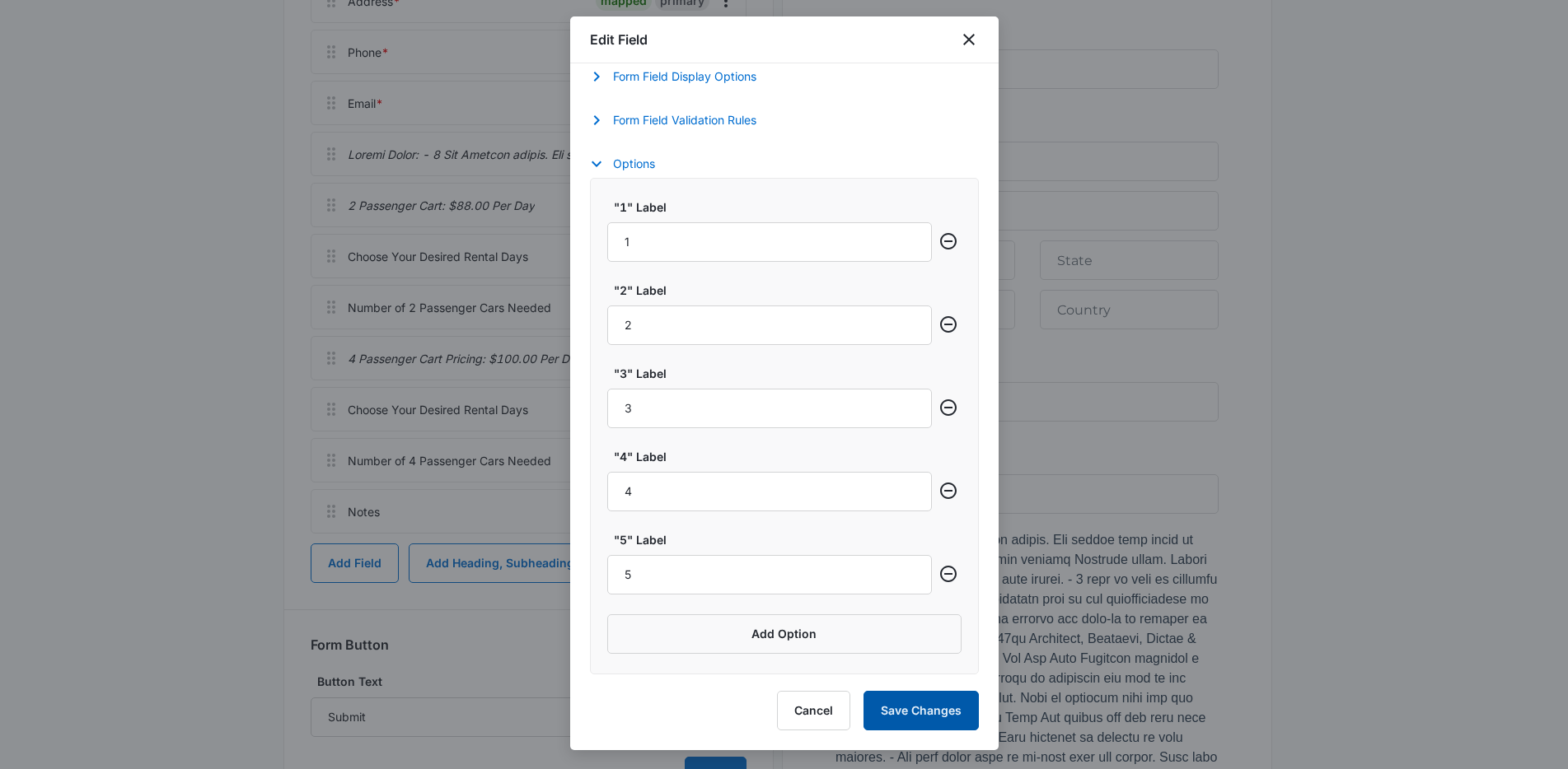
click at [900, 696] on button "Save Changes" at bounding box center [921, 711] width 115 height 39
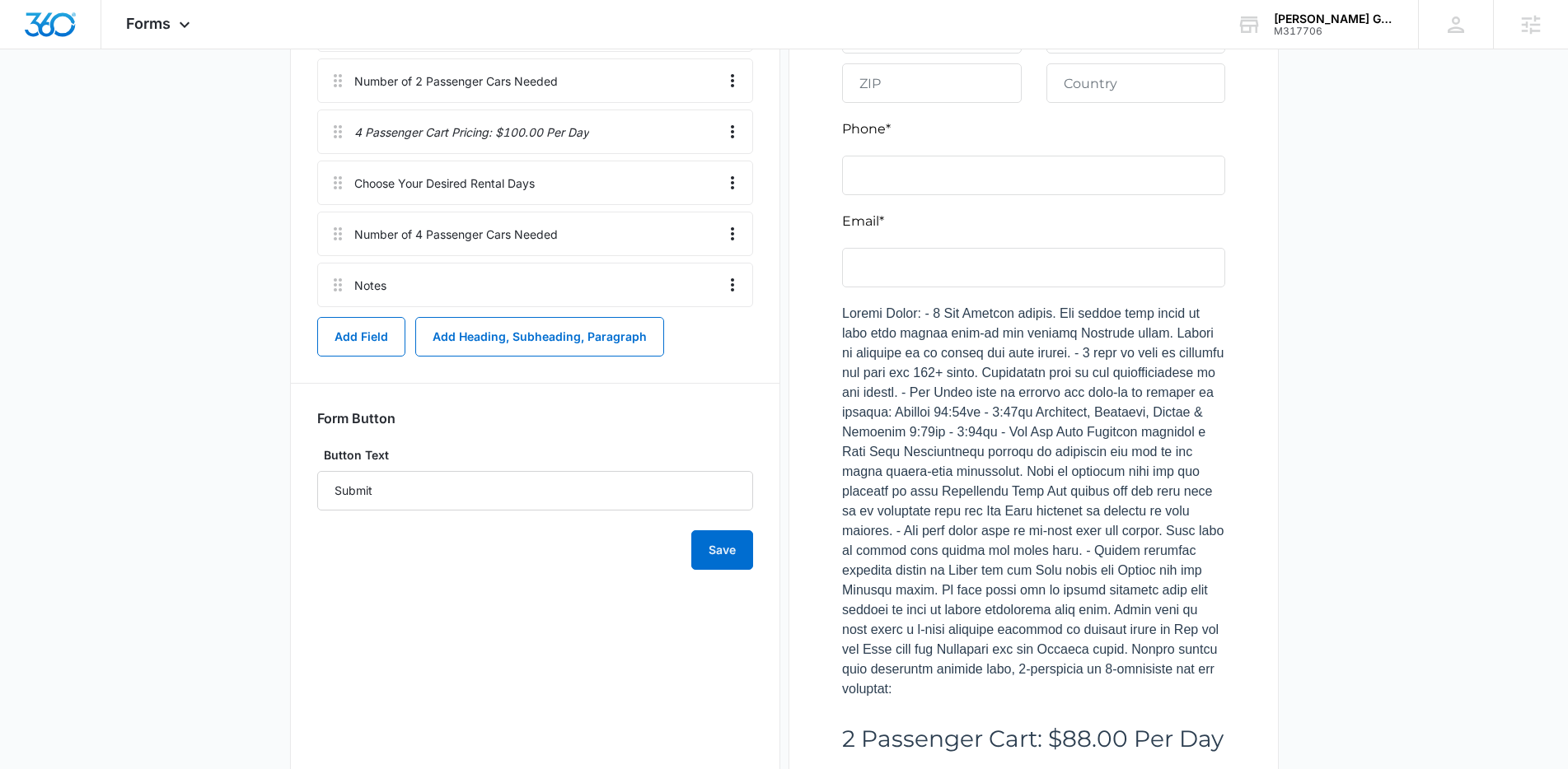
scroll to position [709, 0]
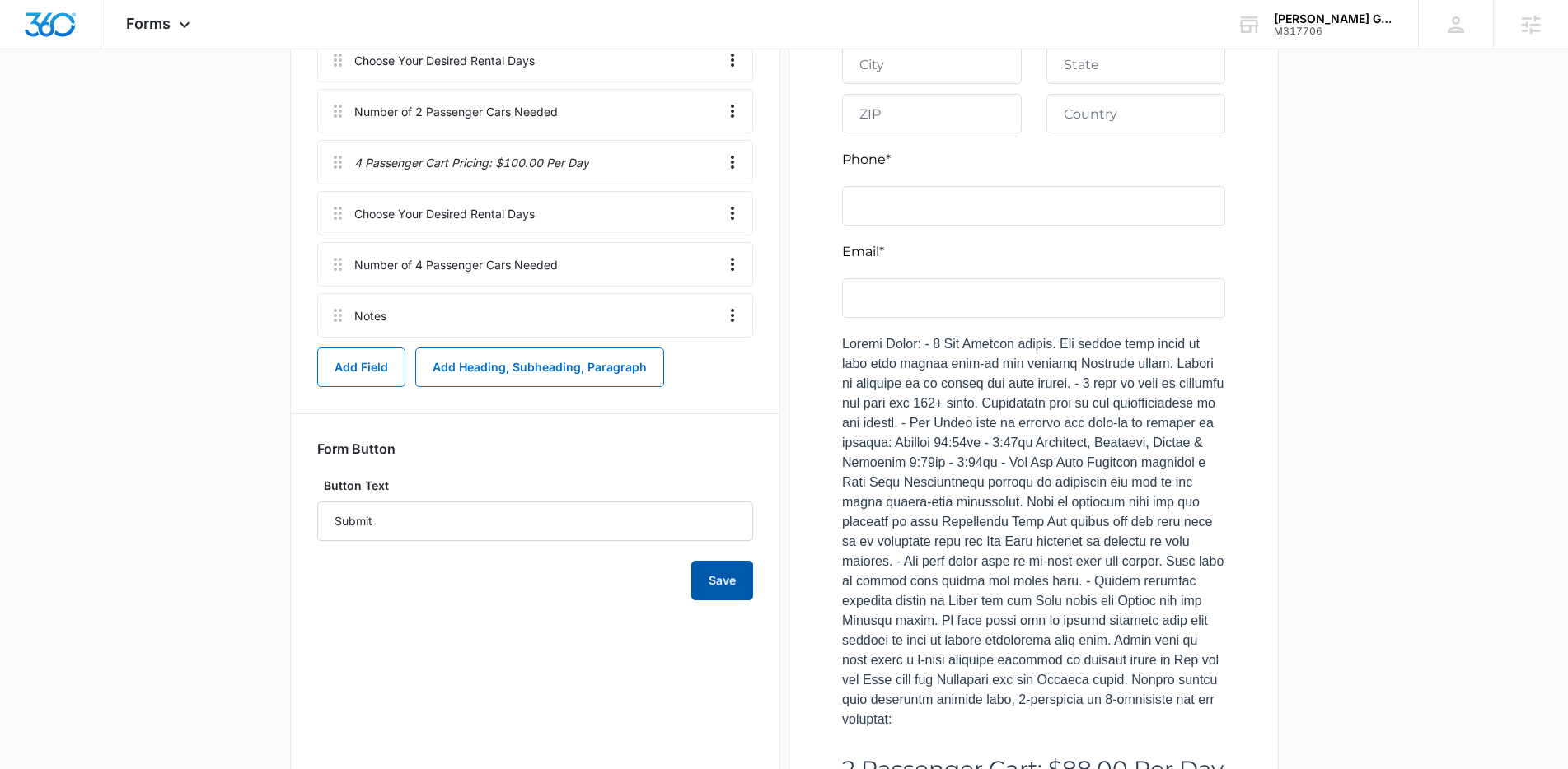
click at [700, 573] on button "Save" at bounding box center [722, 580] width 62 height 39
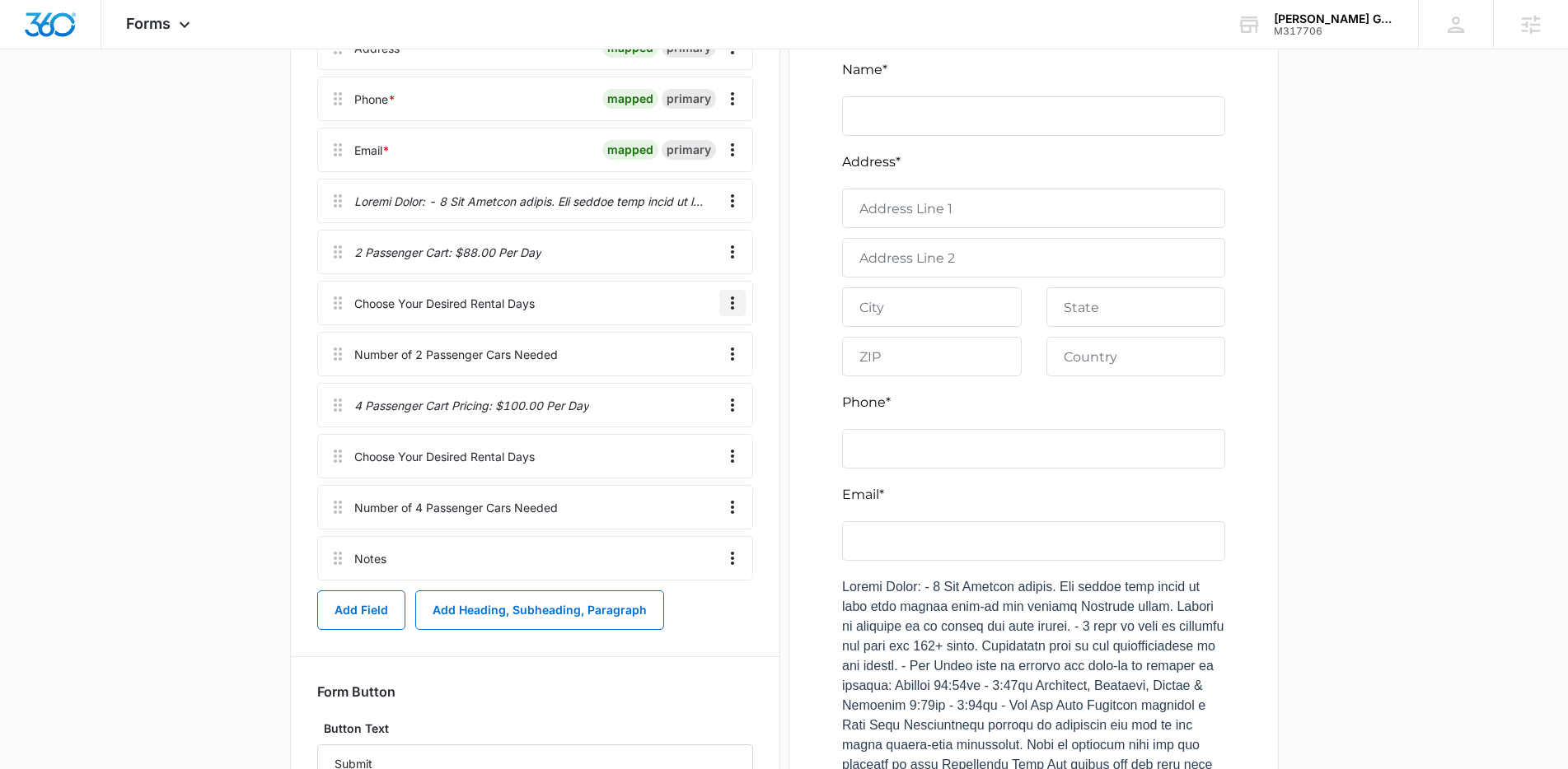
scroll to position [459, 0]
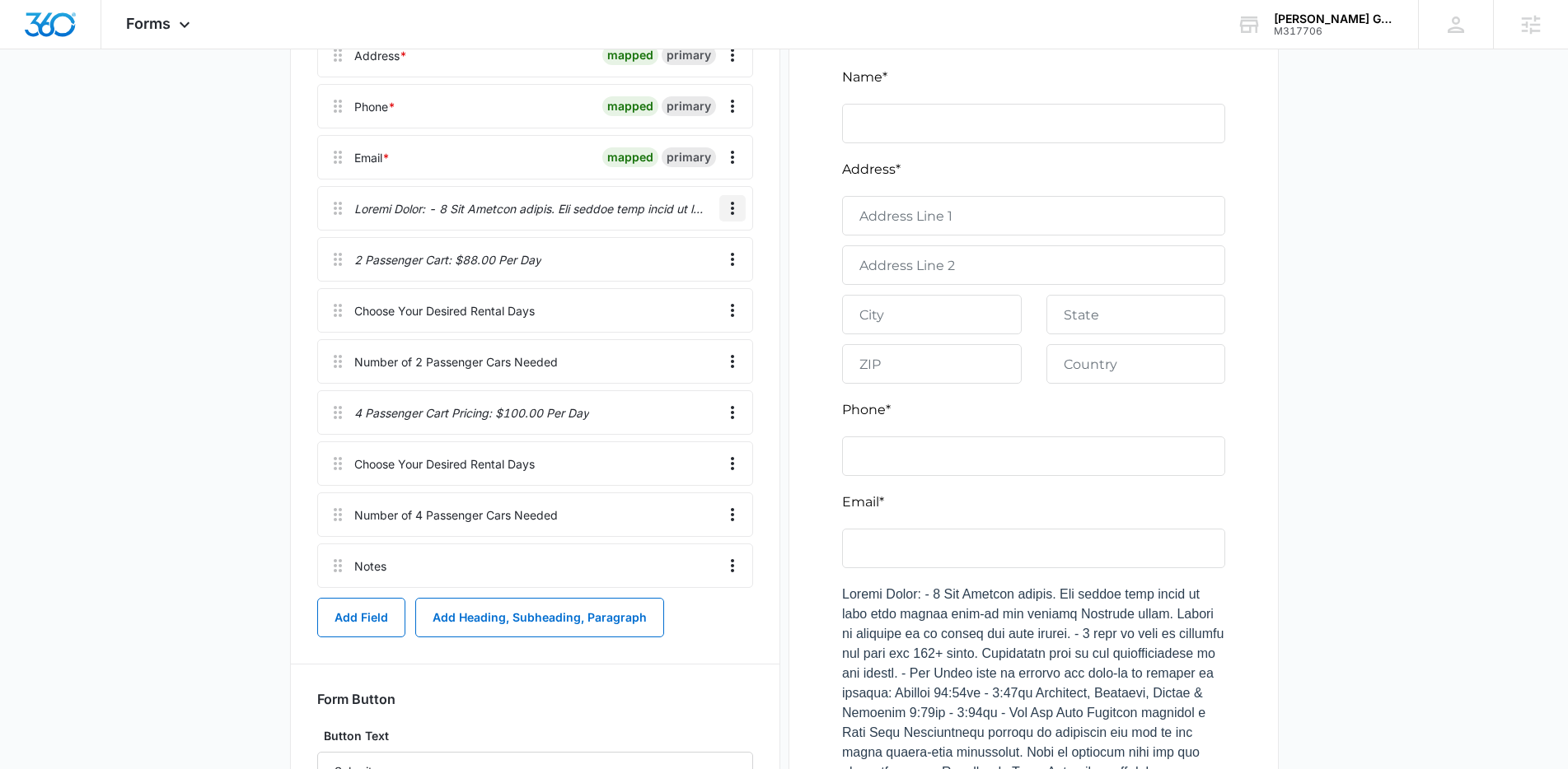
click at [738, 209] on icon "Overflow Menu" at bounding box center [732, 208] width 20 height 20
click at [689, 246] on button "Edit" at bounding box center [698, 254] width 94 height 25
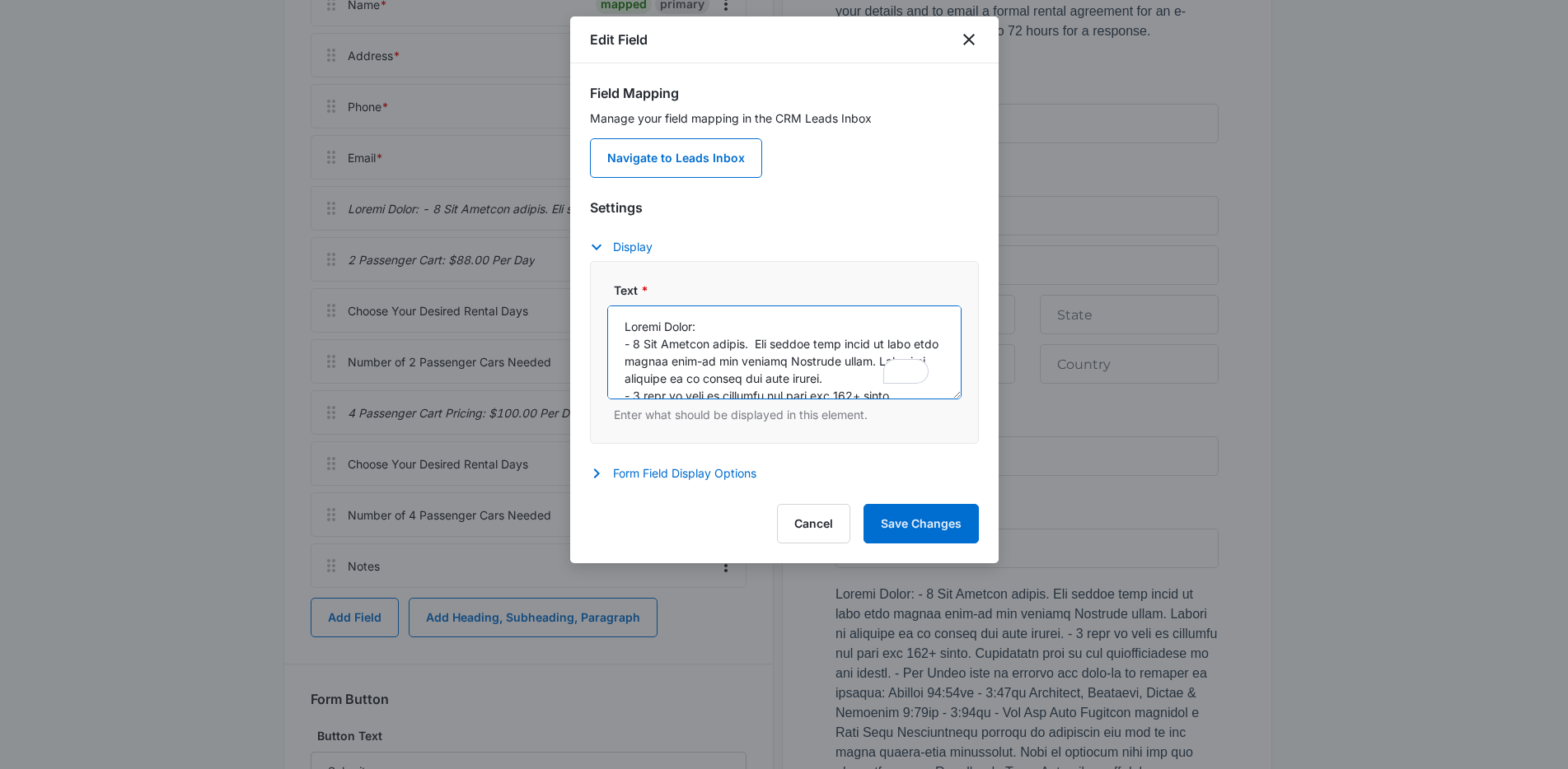
drag, startPoint x: 635, startPoint y: 344, endPoint x: 606, endPoint y: 344, distance: 29.0
click at [607, 344] on textarea "Text *" at bounding box center [784, 353] width 355 height 94
click at [616, 330] on textarea "Text *" at bounding box center [784, 353] width 355 height 94
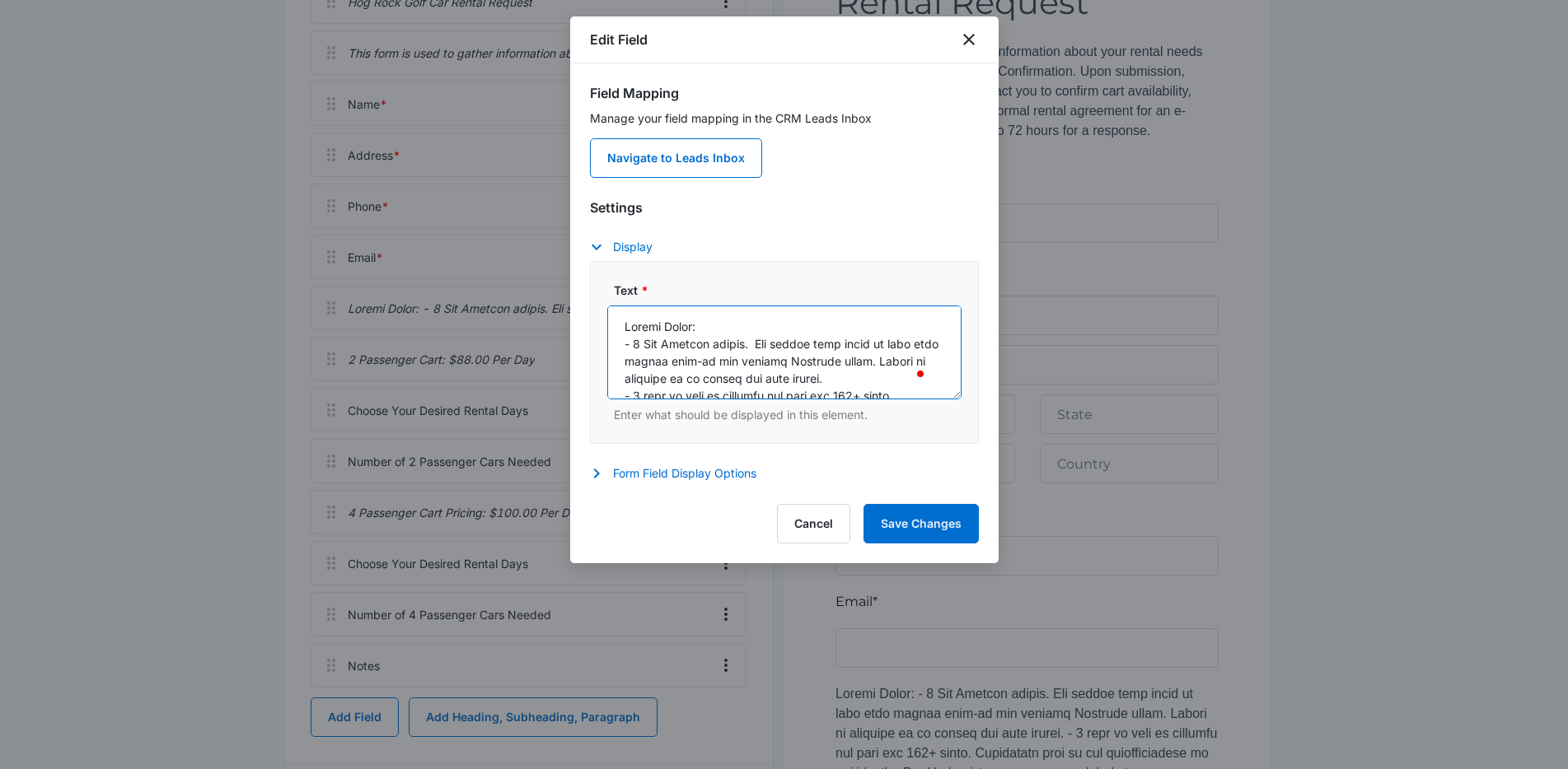
scroll to position [311, 0]
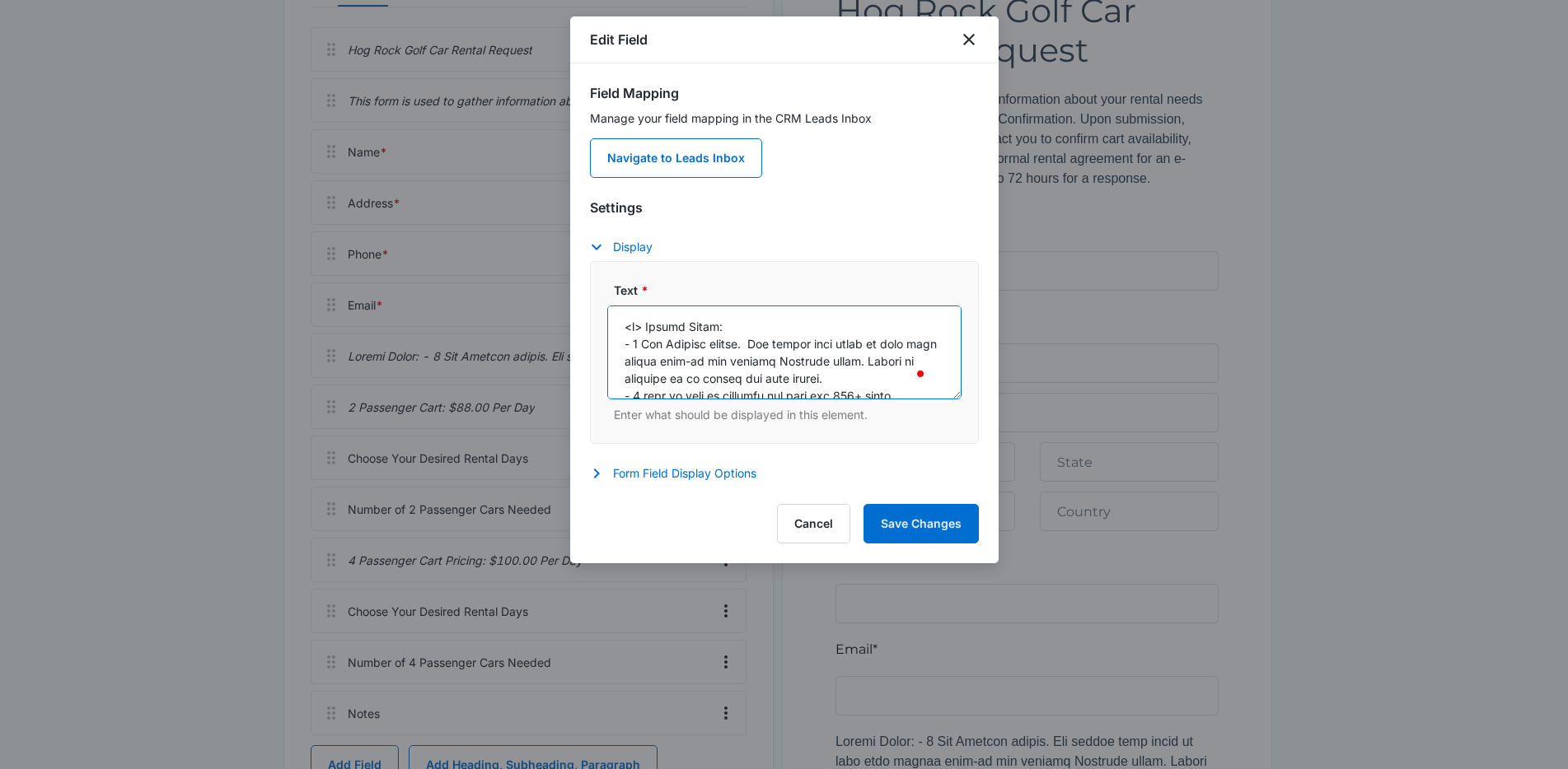
click at [733, 325] on textarea "Text *" at bounding box center [784, 353] width 355 height 94
drag, startPoint x: 645, startPoint y: 326, endPoint x: 618, endPoint y: 324, distance: 27.1
click at [618, 324] on textarea "Text *" at bounding box center [784, 353] width 355 height 94
paste textarea "ul"
click at [743, 325] on textarea "Text *" at bounding box center [784, 353] width 355 height 94
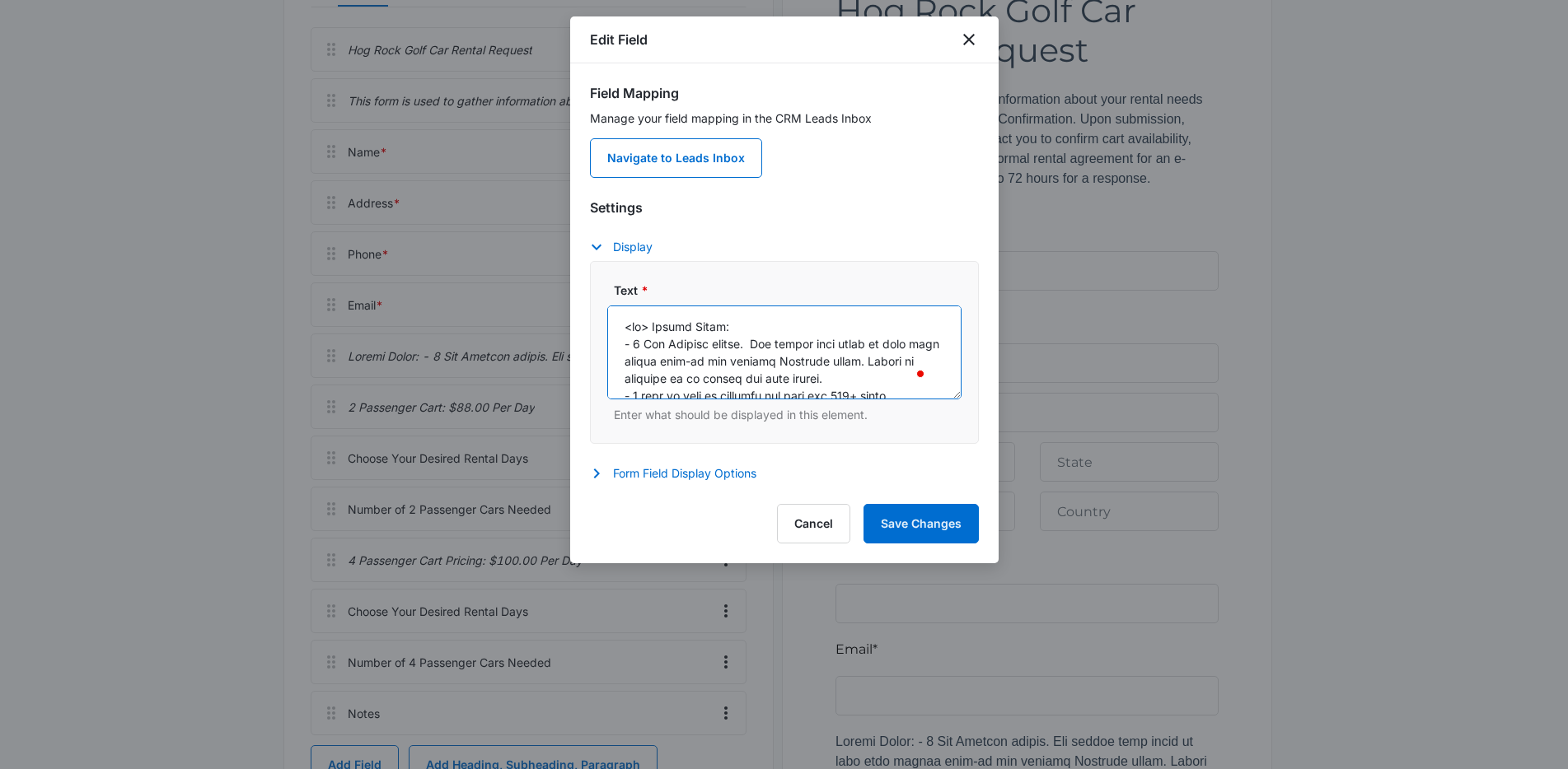
paste textarea "<ul>"
click at [735, 324] on textarea "Text *" at bounding box center [784, 353] width 355 height 94
drag, startPoint x: 651, startPoint y: 326, endPoint x: 626, endPoint y: 328, distance: 25.1
click at [626, 328] on textarea "Text *" at bounding box center [784, 353] width 355 height 94
click at [700, 328] on textarea "Text *" at bounding box center [784, 353] width 355 height 94
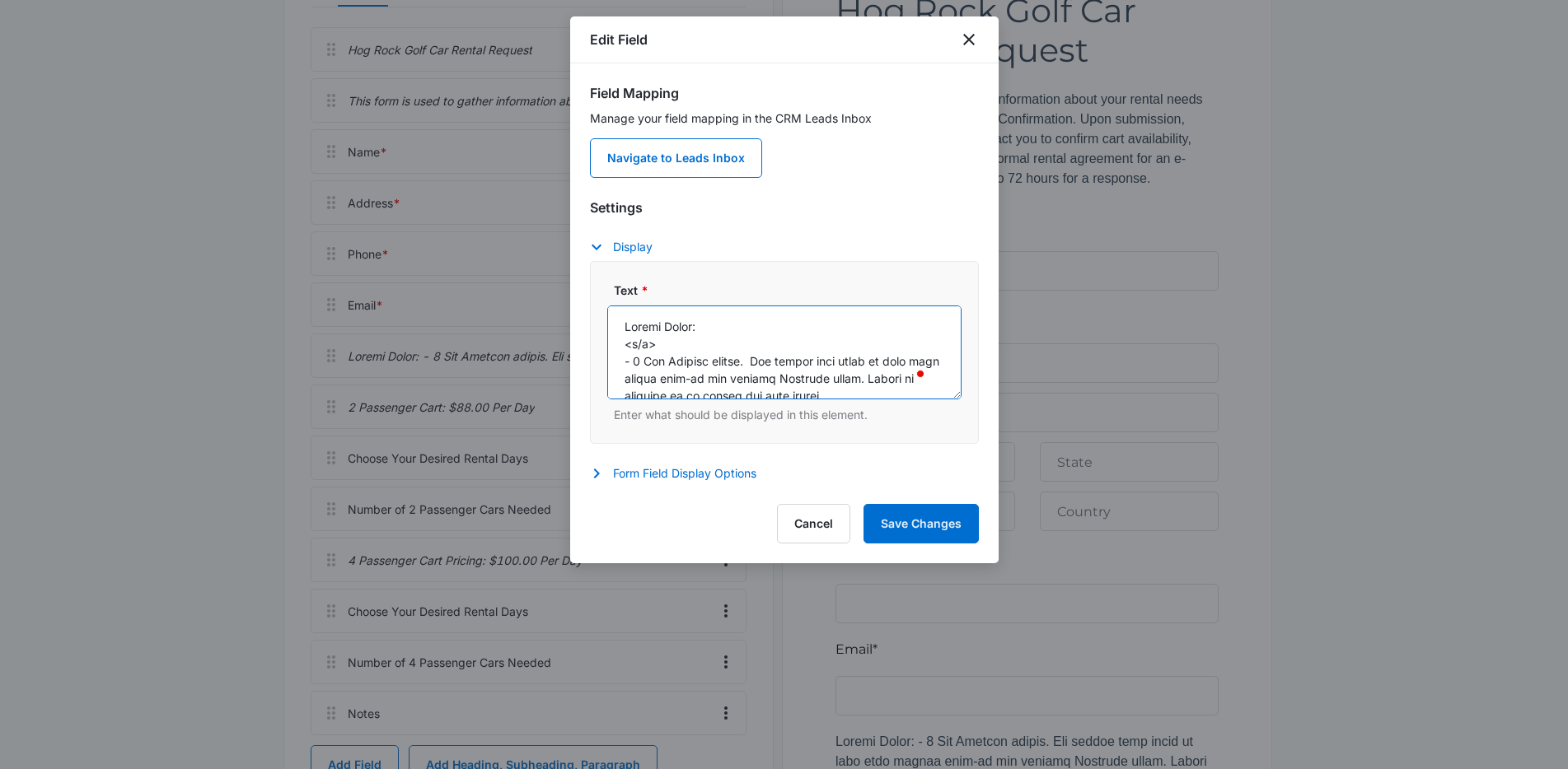
drag, startPoint x: 632, startPoint y: 360, endPoint x: 612, endPoint y: 360, distance: 20.0
click at [612, 360] on textarea "Text *" at bounding box center [784, 353] width 355 height 94
drag, startPoint x: 635, startPoint y: 348, endPoint x: 622, endPoint y: 348, distance: 13.0
click at [622, 348] on textarea "Text *" at bounding box center [784, 353] width 355 height 94
click at [647, 345] on textarea "Text *" at bounding box center [784, 353] width 355 height 94
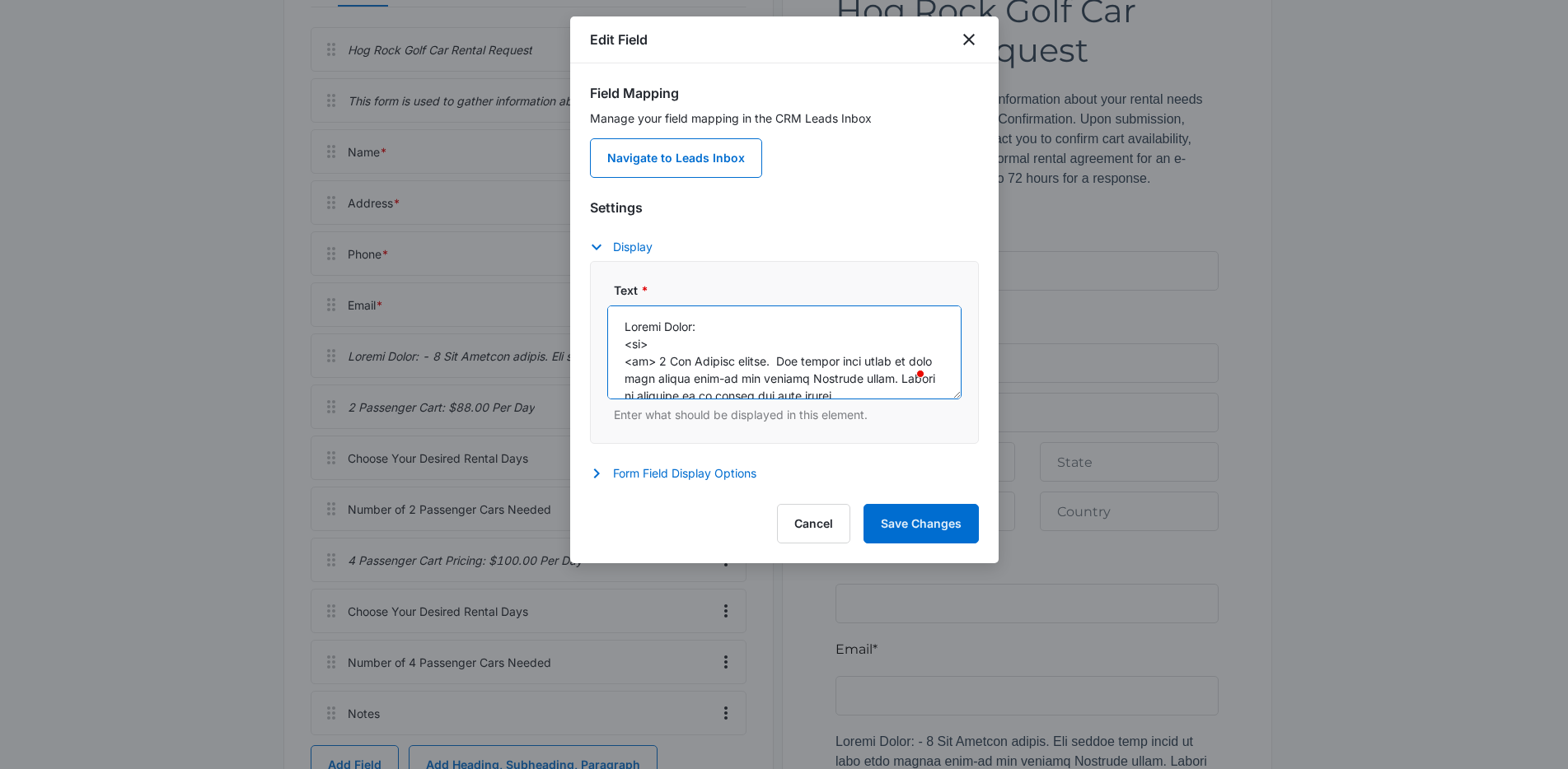
drag, startPoint x: 664, startPoint y: 345, endPoint x: 609, endPoint y: 346, distance: 55.0
click at [609, 346] on textarea "Text *" at bounding box center [784, 353] width 355 height 94
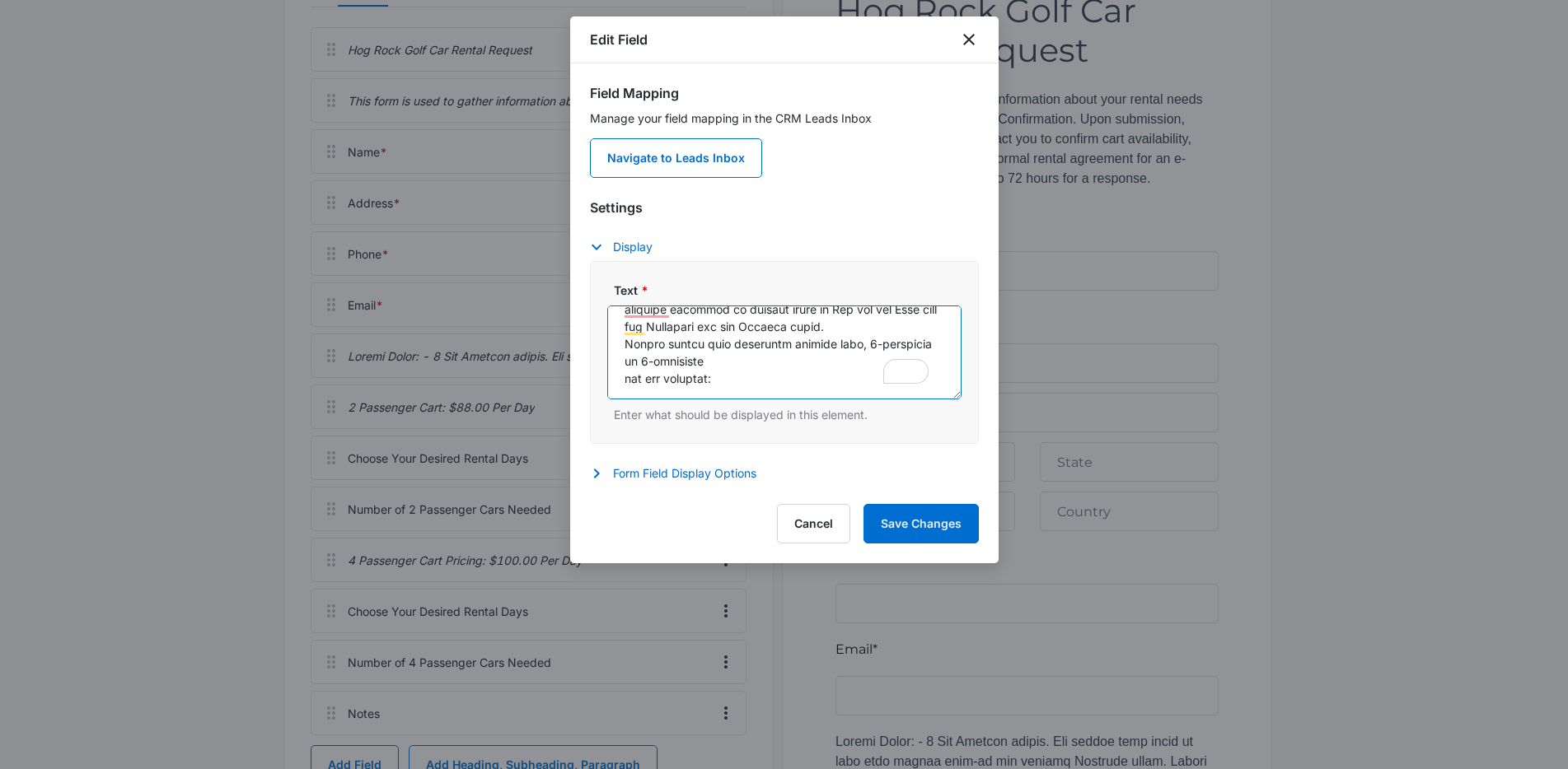
click at [875, 325] on textarea "Text *" at bounding box center [784, 353] width 355 height 94
paste textarea "<ul>"
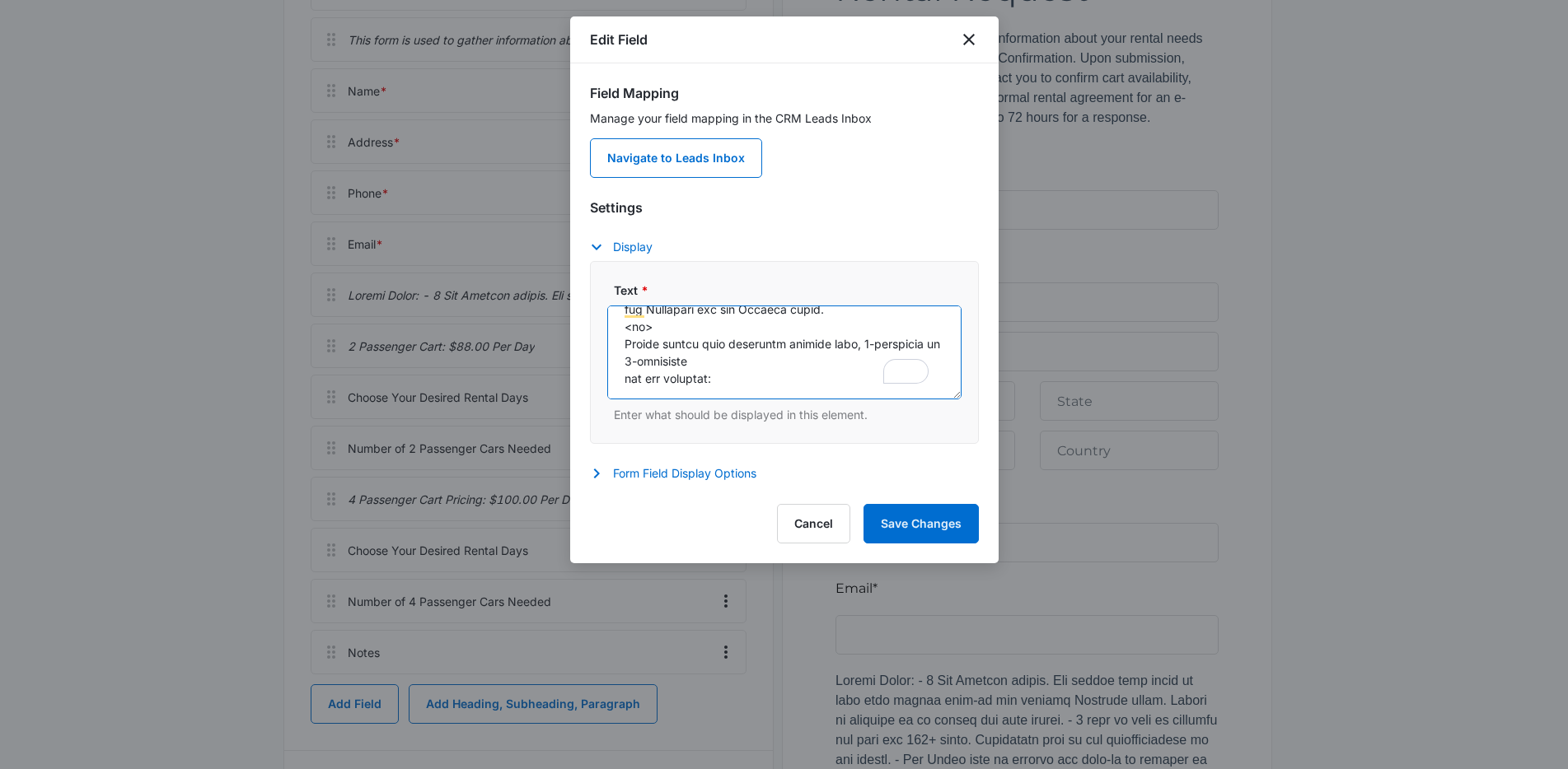
click at [632, 327] on textarea "Text *" at bounding box center [784, 353] width 355 height 94
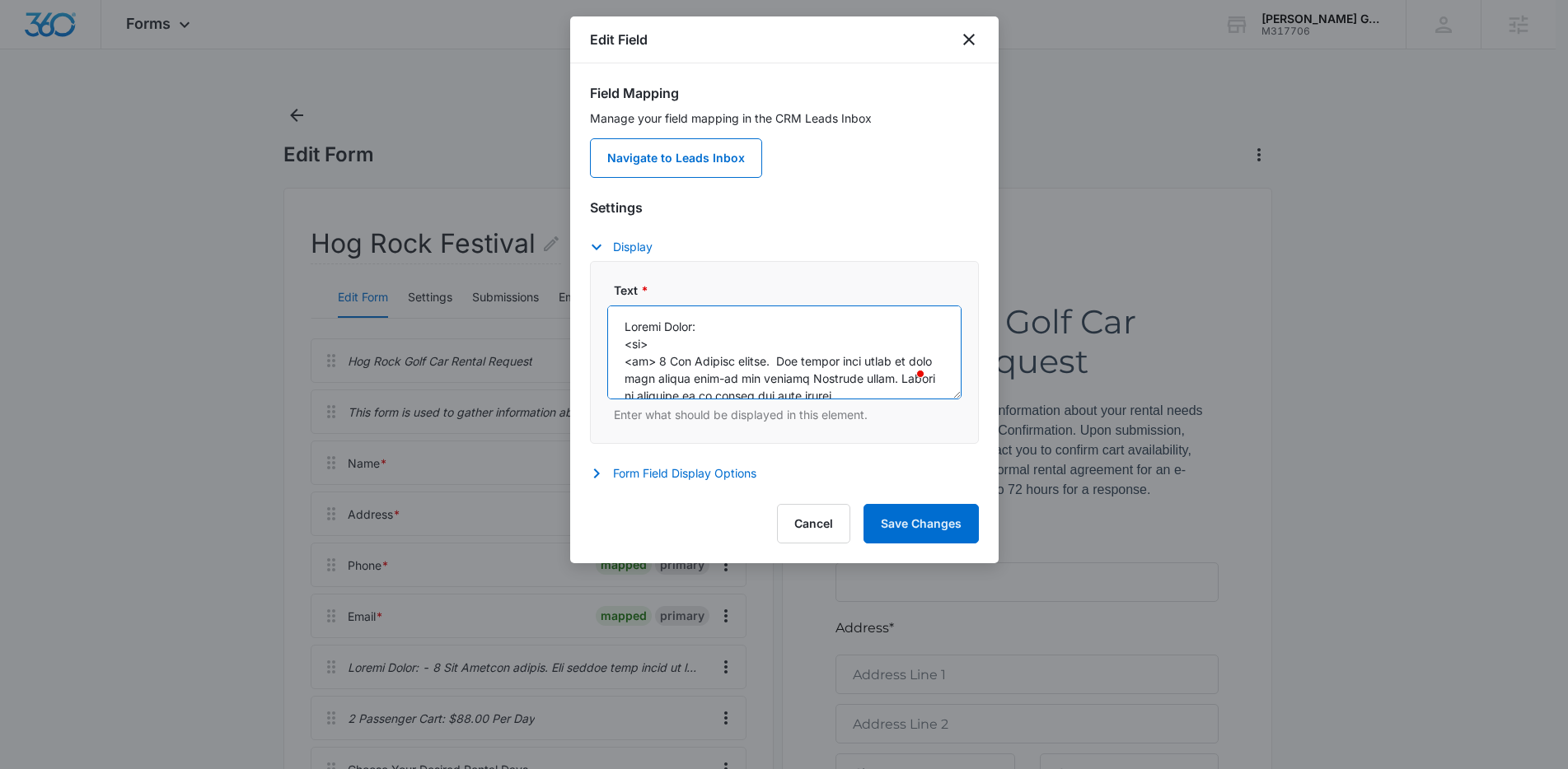
drag, startPoint x: 644, startPoint y: 359, endPoint x: 610, endPoint y: 360, distance: 34.0
click at [610, 360] on textarea "Text *" at bounding box center [784, 353] width 355 height 94
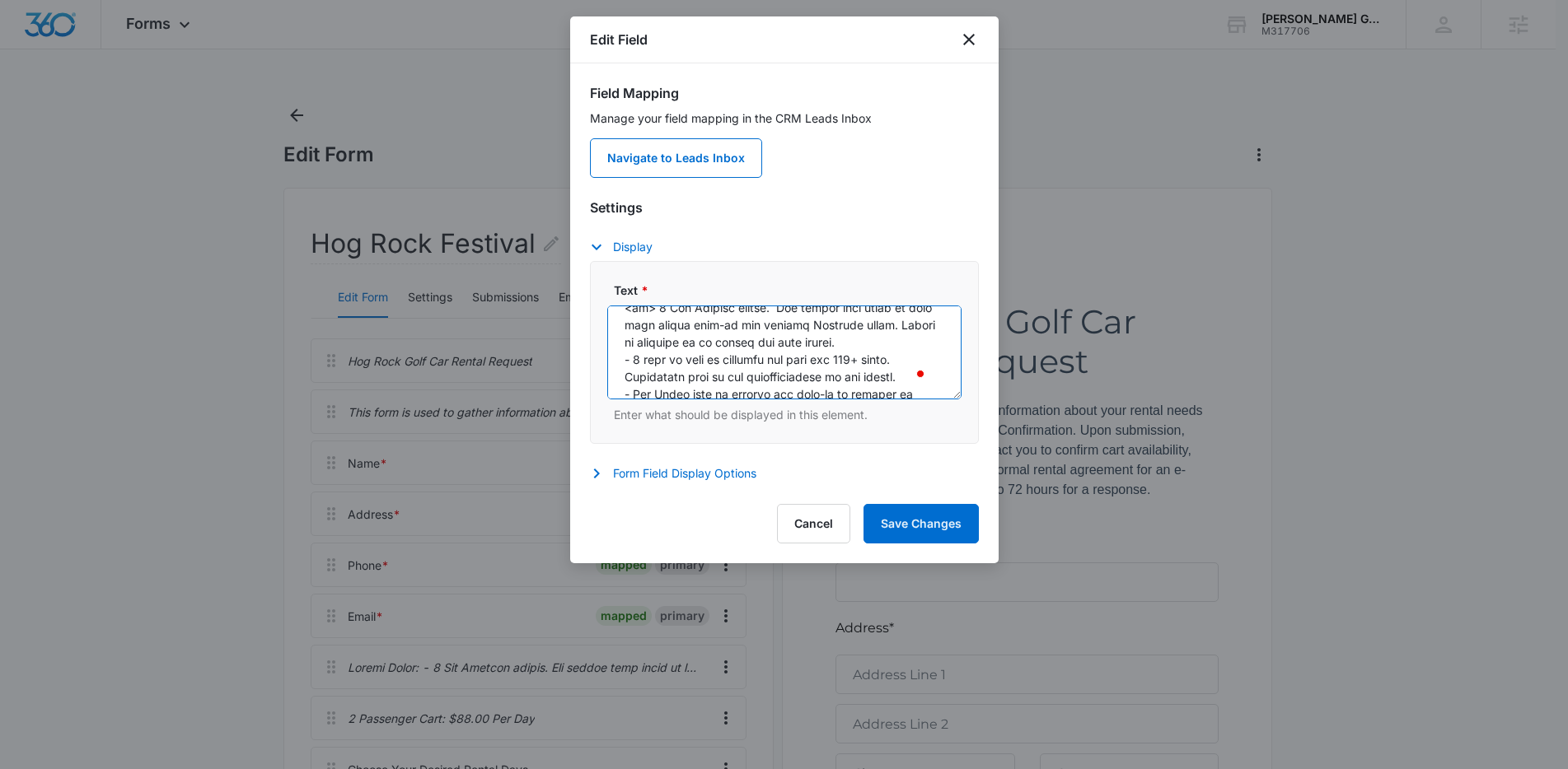
drag, startPoint x: 634, startPoint y: 359, endPoint x: 614, endPoint y: 360, distance: 20.0
click at [614, 360] on textarea "Text *" at bounding box center [784, 353] width 355 height 94
paste textarea "<li>"
drag, startPoint x: 635, startPoint y: 390, endPoint x: 615, endPoint y: 390, distance: 20.0
click at [615, 390] on textarea "Text *" at bounding box center [784, 353] width 355 height 94
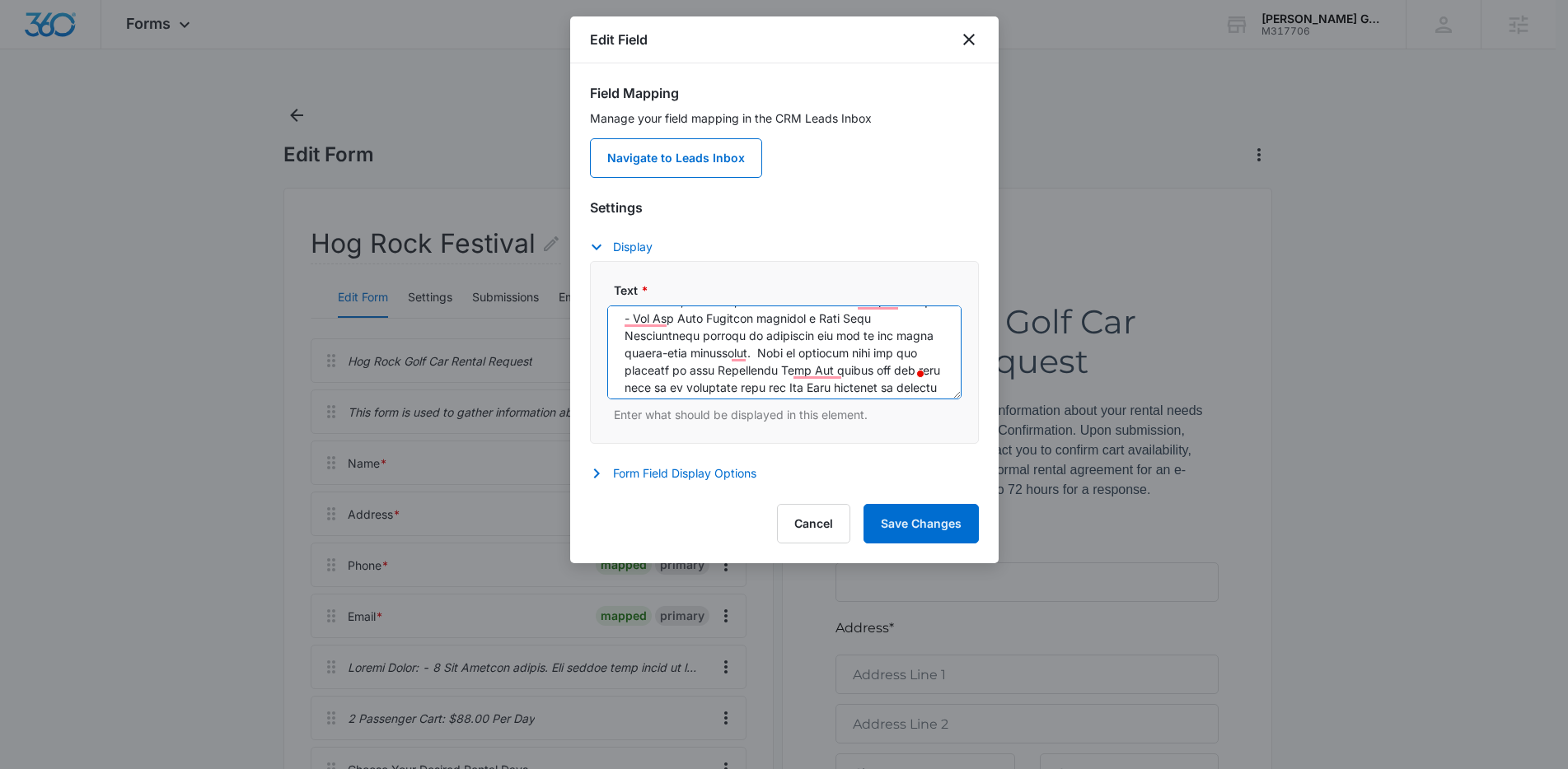
click at [692, 363] on textarea "Text *" at bounding box center [784, 353] width 355 height 94
drag, startPoint x: 635, startPoint y: 334, endPoint x: 617, endPoint y: 335, distance: 18.0
click at [617, 335] on textarea "Text *" at bounding box center [784, 353] width 355 height 94
paste textarea "<li>"
drag, startPoint x: 636, startPoint y: 334, endPoint x: 623, endPoint y: 333, distance: 13.0
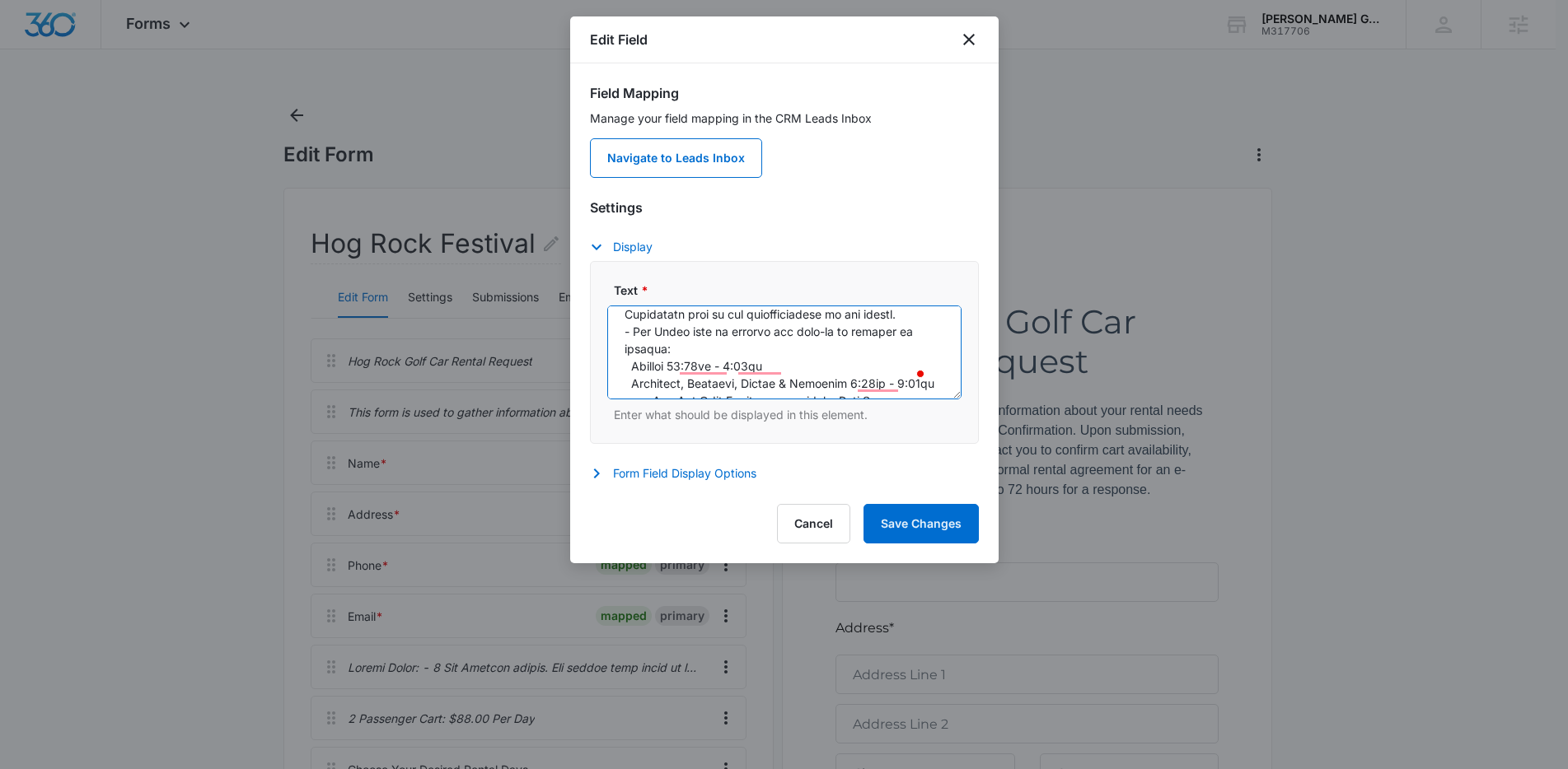
click at [623, 333] on textarea "Text *" at bounding box center [784, 353] width 355 height 94
paste textarea "<li>"
click at [892, 358] on textarea "Text *" at bounding box center [784, 353] width 355 height 94
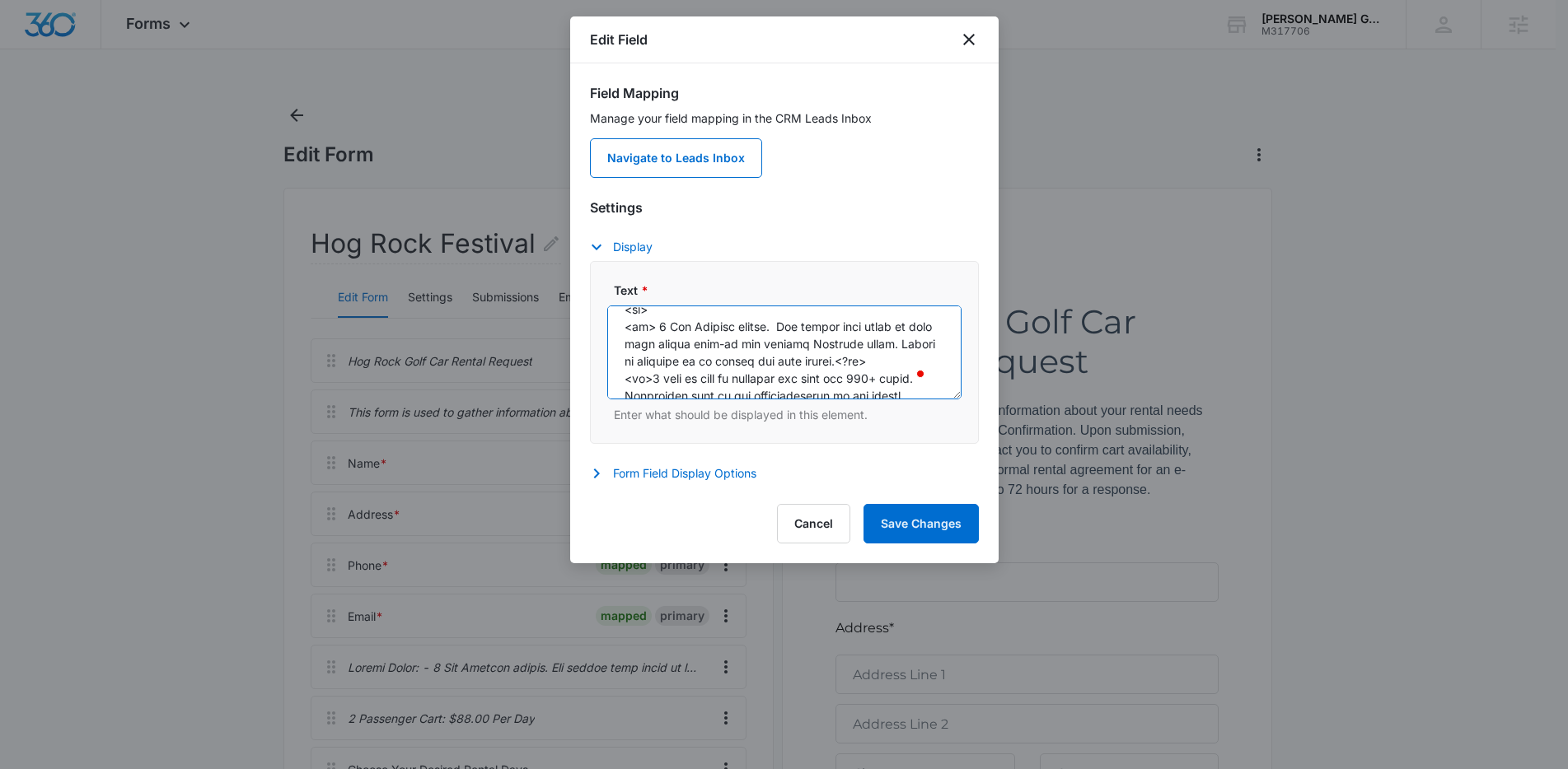
click at [894, 359] on textarea "Text *" at bounding box center [784, 353] width 355 height 94
drag, startPoint x: 914, startPoint y: 361, endPoint x: 880, endPoint y: 357, distance: 34.2
click at [880, 357] on textarea "Text *" at bounding box center [784, 353] width 355 height 94
click at [893, 372] on textarea "Text *" at bounding box center [784, 353] width 355 height 94
paste textarea "</li>"
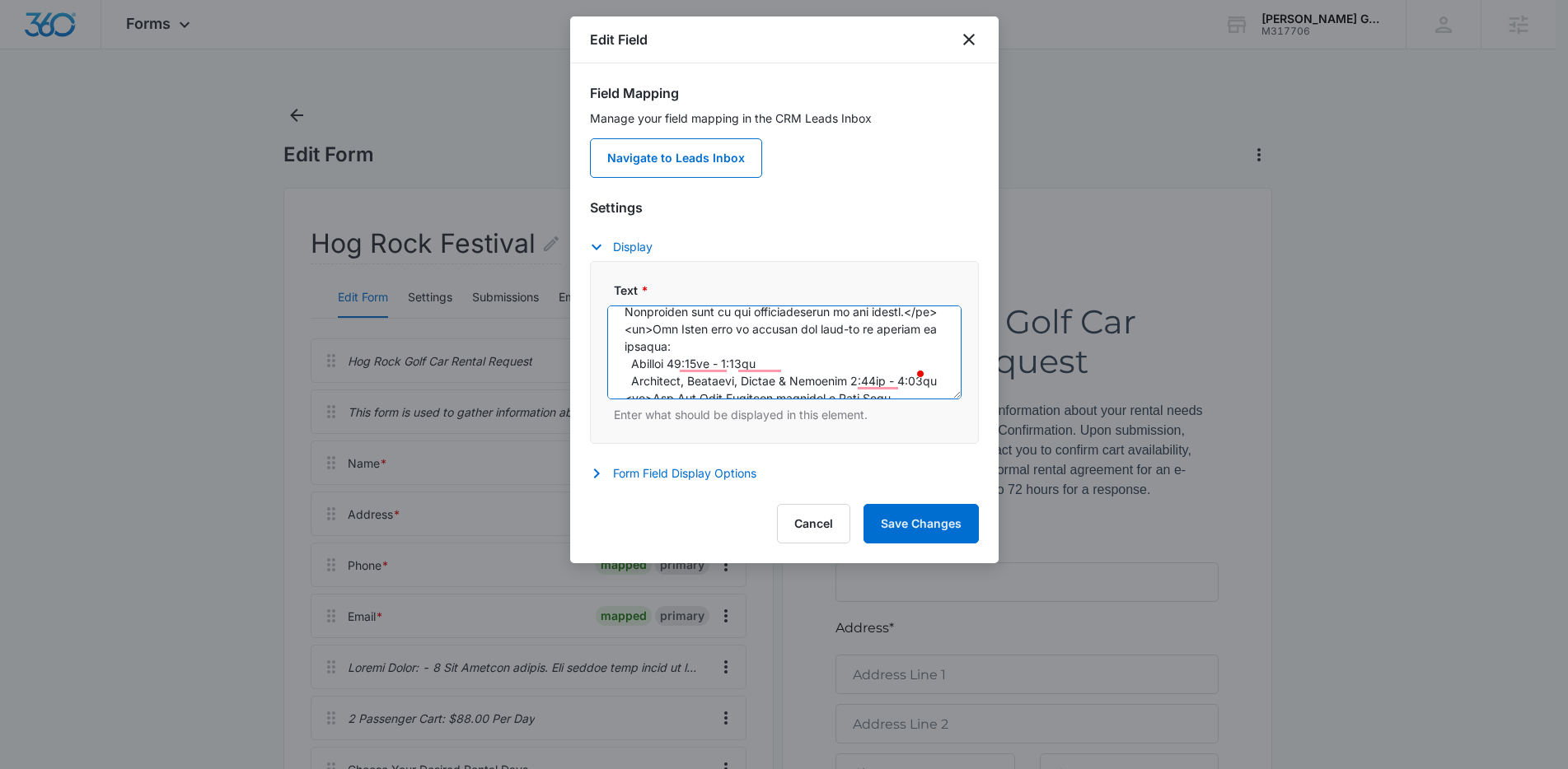
click at [865, 339] on textarea "Text *" at bounding box center [784, 353] width 355 height 94
click at [750, 333] on textarea "Text *" at bounding box center [784, 353] width 355 height 94
paste textarea "</li>"
click at [830, 382] on textarea "Text *" at bounding box center [784, 353] width 355 height 94
paste textarea "</li>"
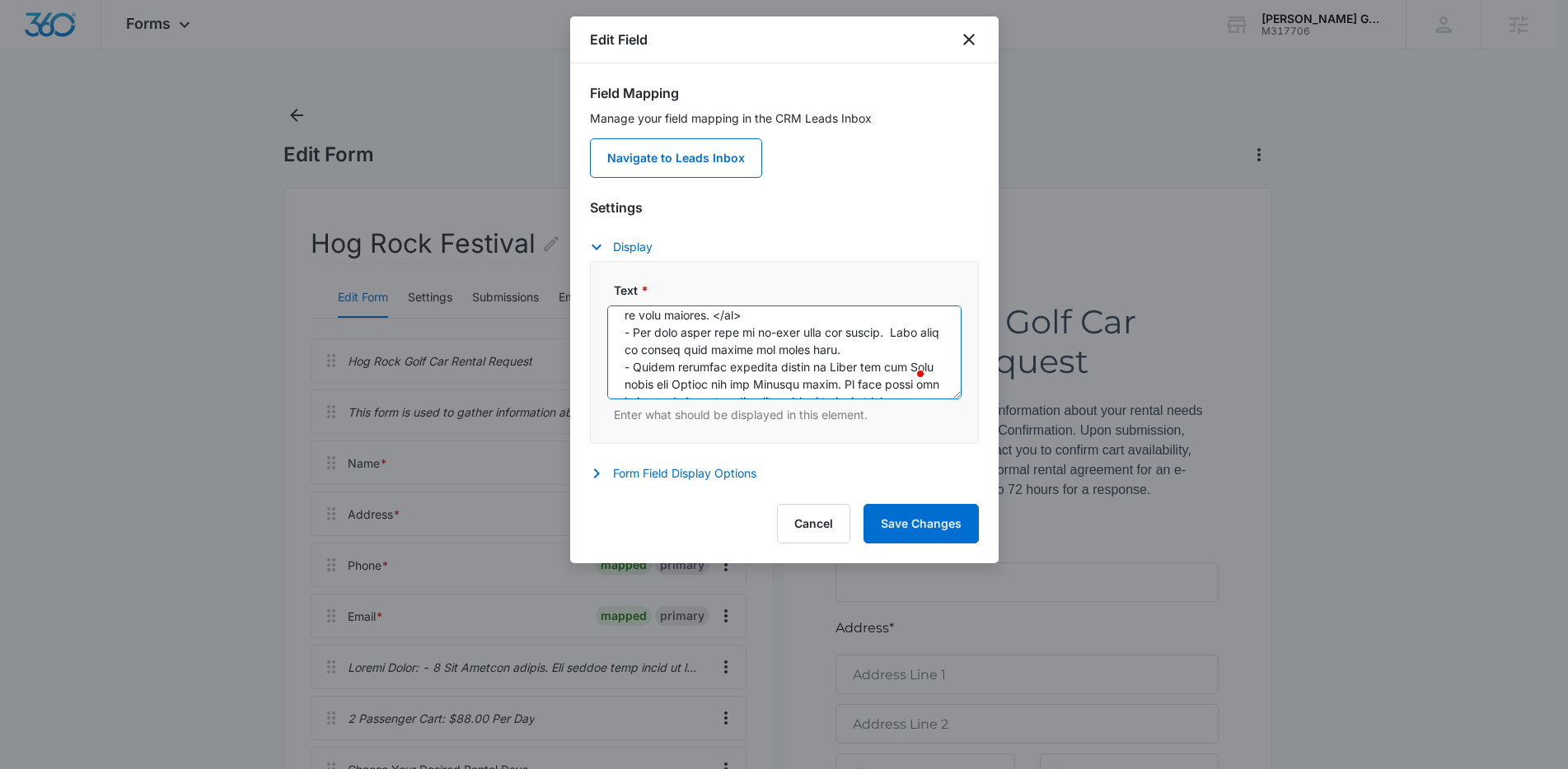
click at [867, 344] on textarea "Text *" at bounding box center [784, 353] width 355 height 94
paste textarea "</li>"
click at [877, 344] on textarea "Text *" at bounding box center [784, 353] width 355 height 94
paste textarea "</li>"
drag, startPoint x: 647, startPoint y: 322, endPoint x: 625, endPoint y: 318, distance: 22.4
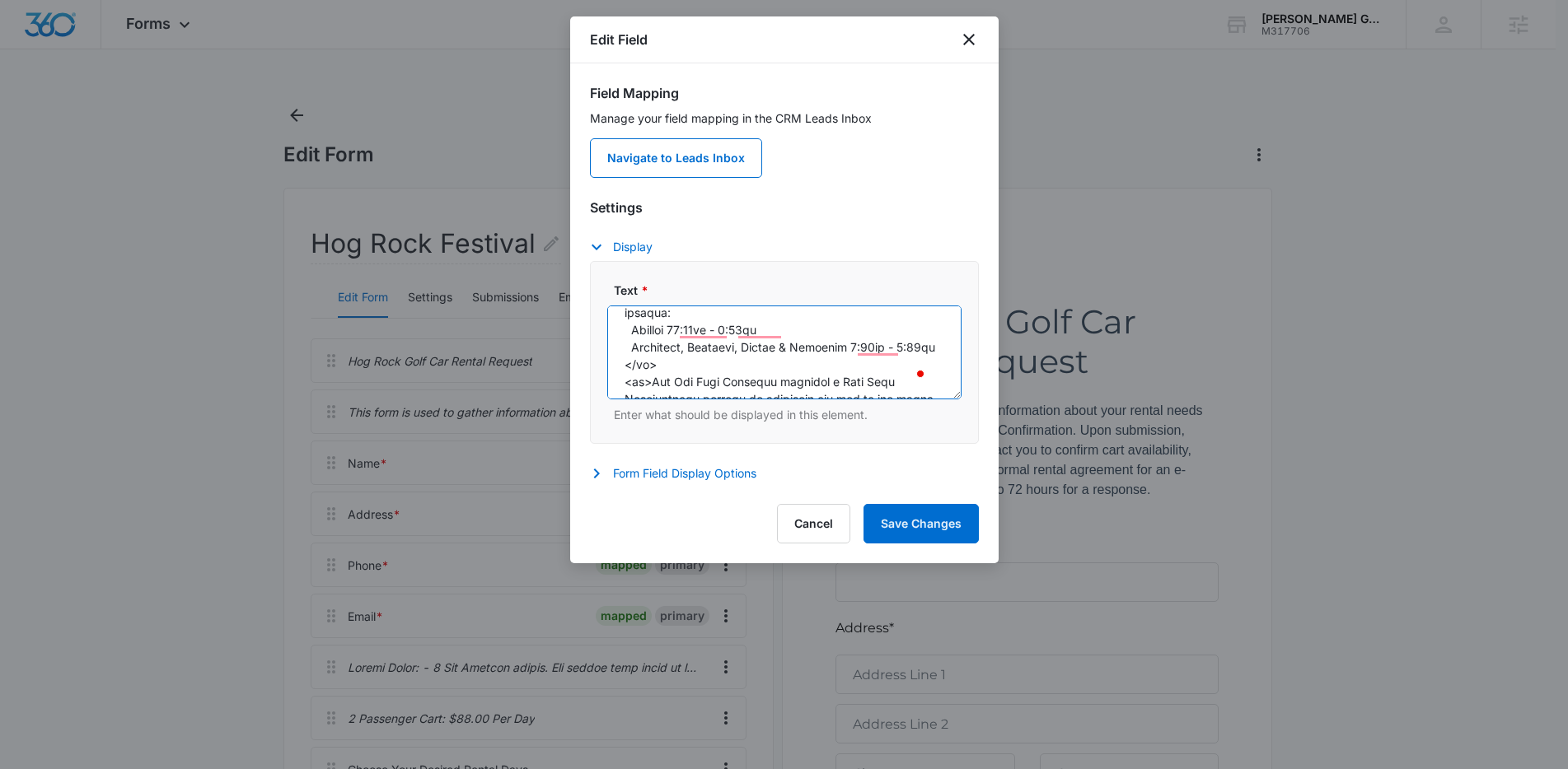
click at [625, 318] on textarea "Text *" at bounding box center [784, 353] width 355 height 94
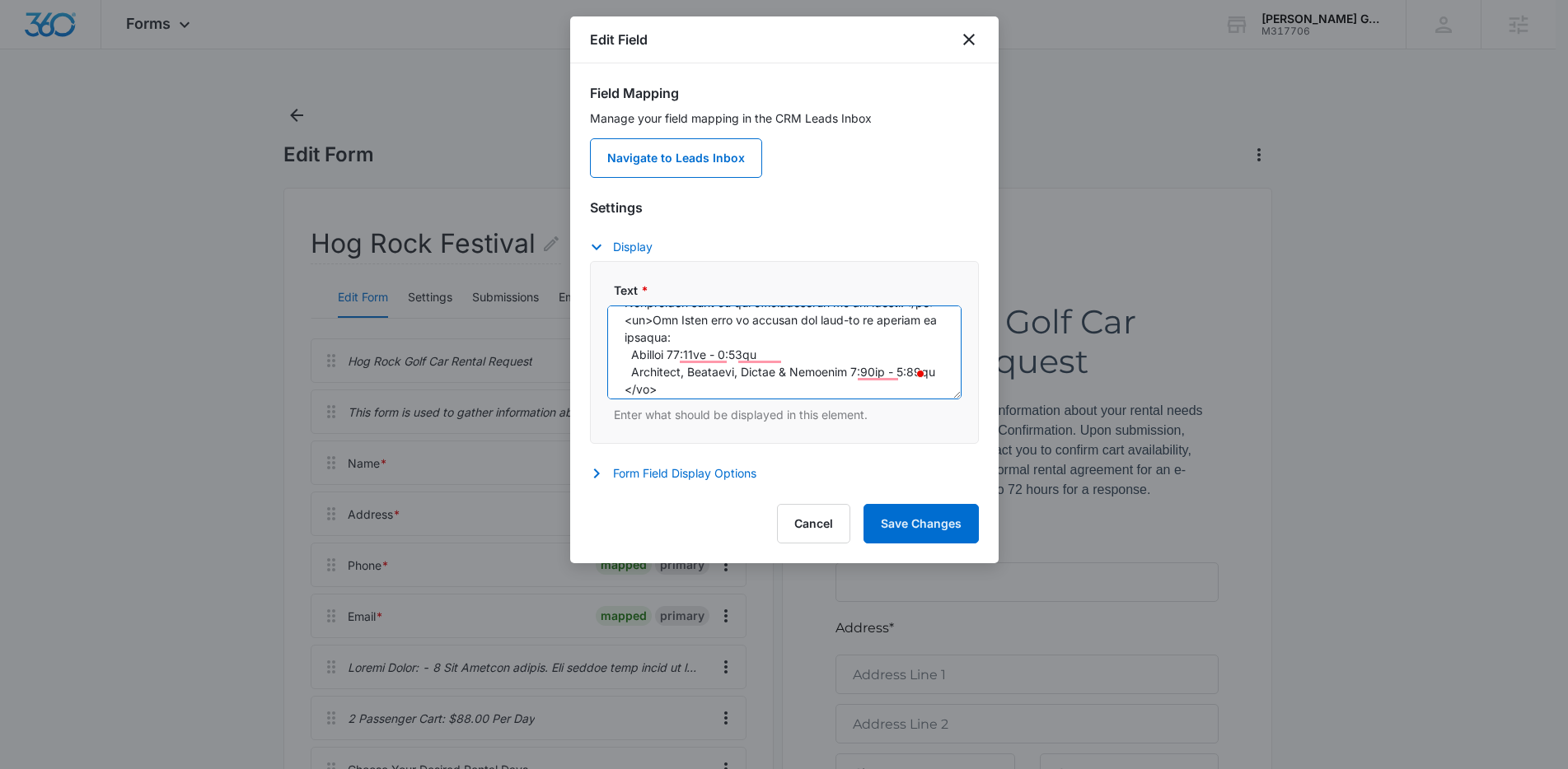
click at [655, 339] on textarea "Text *" at bounding box center [784, 353] width 355 height 94
drag, startPoint x: 644, startPoint y: 324, endPoint x: 624, endPoint y: 323, distance: 20.0
click at [624, 323] on textarea "Text *" at bounding box center [784, 353] width 355 height 94
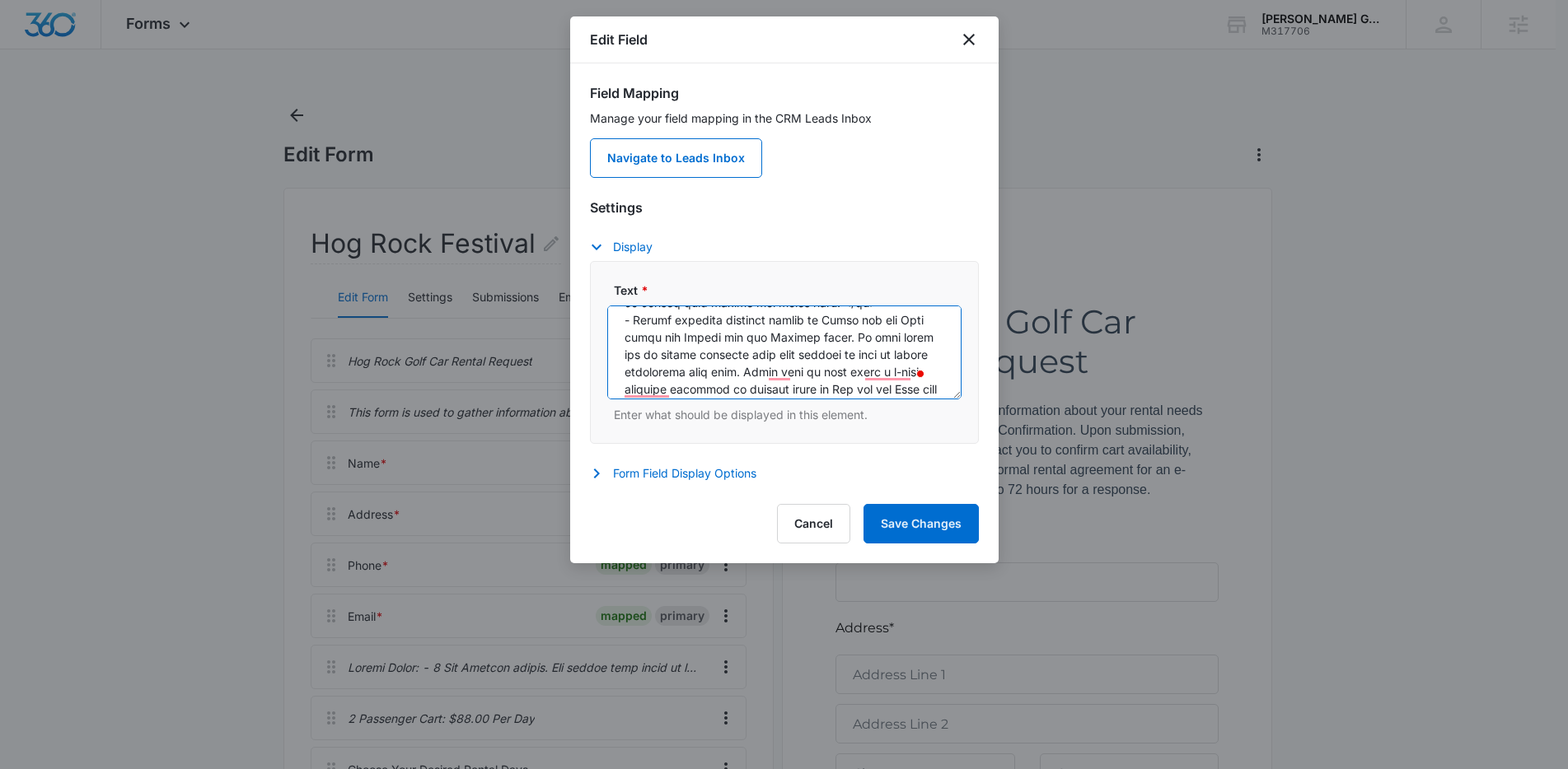
drag, startPoint x: 635, startPoint y: 390, endPoint x: 613, endPoint y: 389, distance: 22.0
click at [613, 389] on textarea "Text *" at bounding box center [784, 353] width 355 height 94
click at [641, 367] on textarea "Text *" at bounding box center [784, 353] width 355 height 94
drag, startPoint x: 635, startPoint y: 343, endPoint x: 620, endPoint y: 340, distance: 15.3
click at [620, 340] on textarea "Text *" at bounding box center [784, 353] width 355 height 94
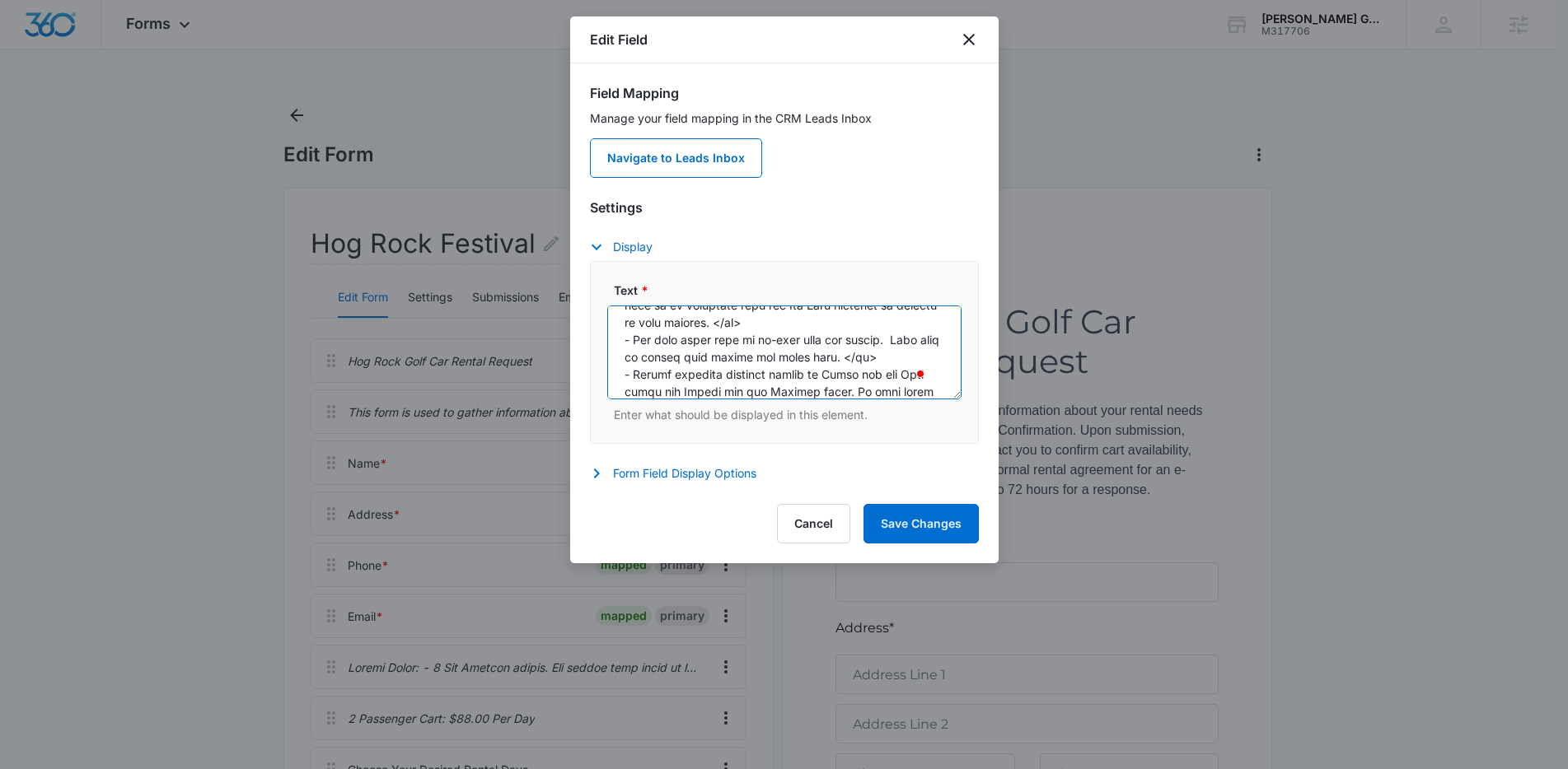
paste textarea "<li>"
drag, startPoint x: 634, startPoint y: 374, endPoint x: 623, endPoint y: 372, distance: 11.2
click at [623, 372] on textarea "Text *" at bounding box center [784, 353] width 355 height 94
paste textarea "<li>"
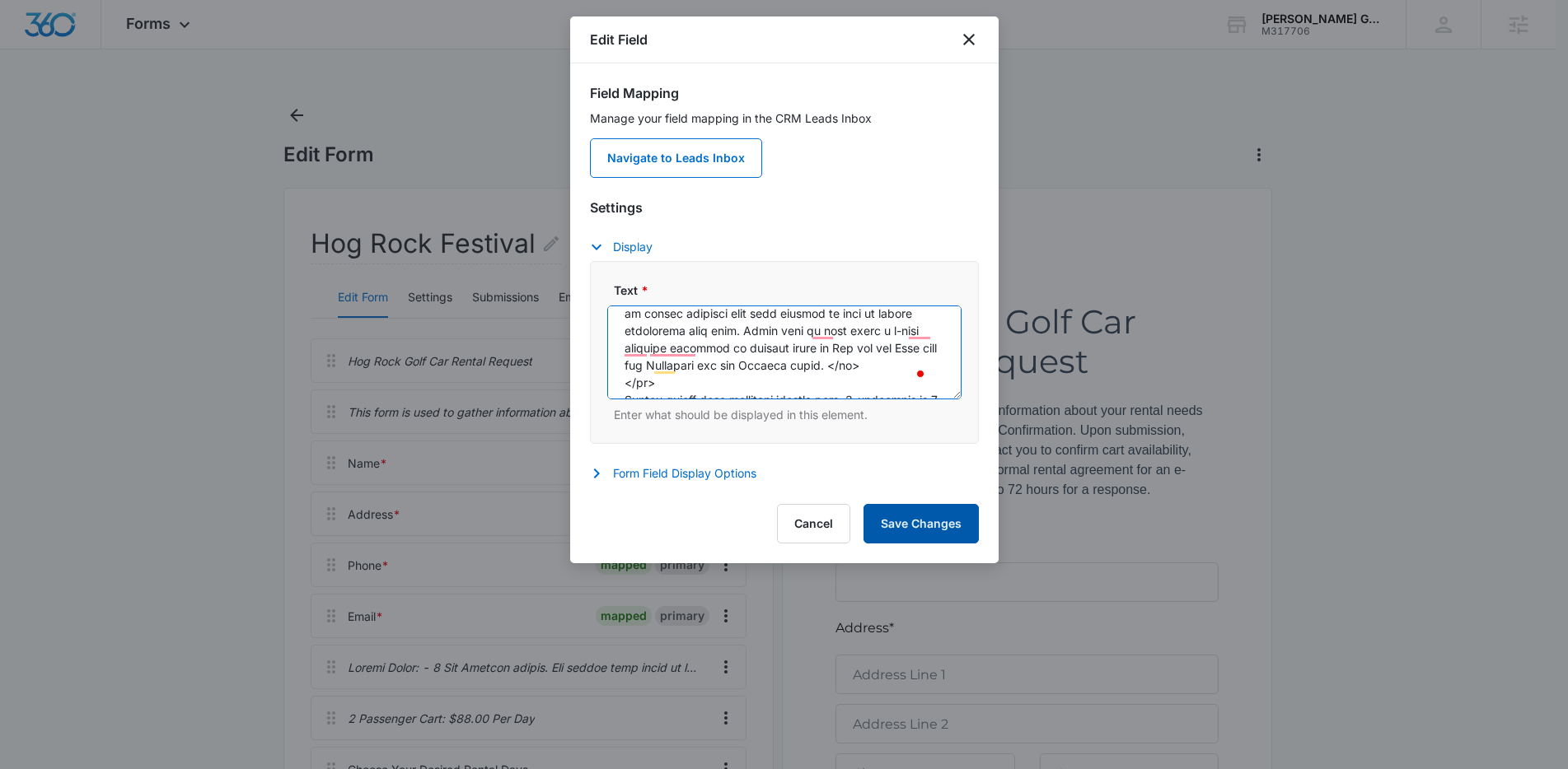
type textarea "Rental Notes: <ul> <li> 3 Day Minimum rental. The rental time frame is from you…"
click at [953, 524] on button "Save Changes" at bounding box center [921, 523] width 115 height 39
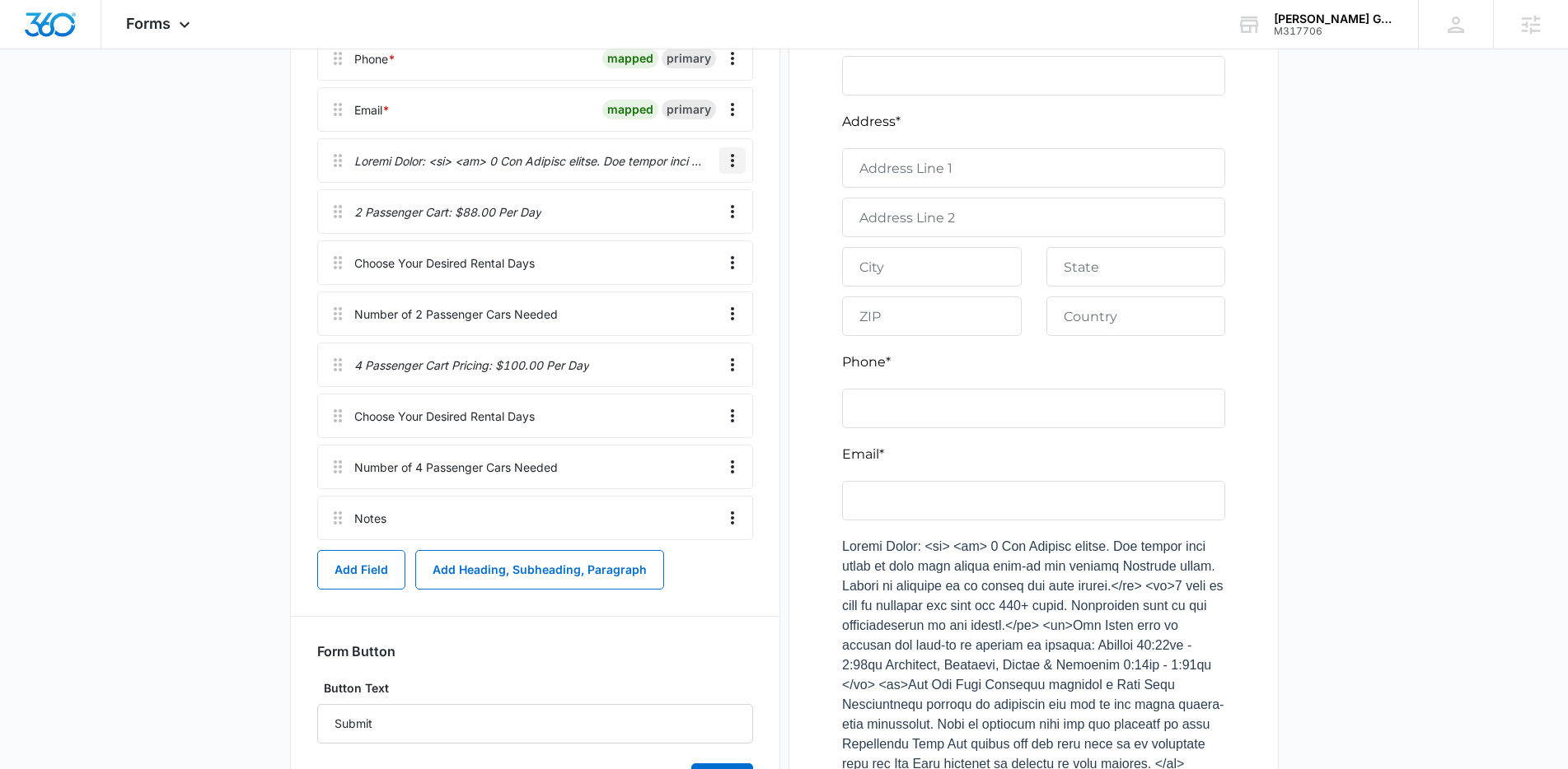
click at [726, 167] on icon "Overflow Menu" at bounding box center [732, 160] width 20 height 20
click at [701, 199] on button "Edit" at bounding box center [698, 206] width 94 height 25
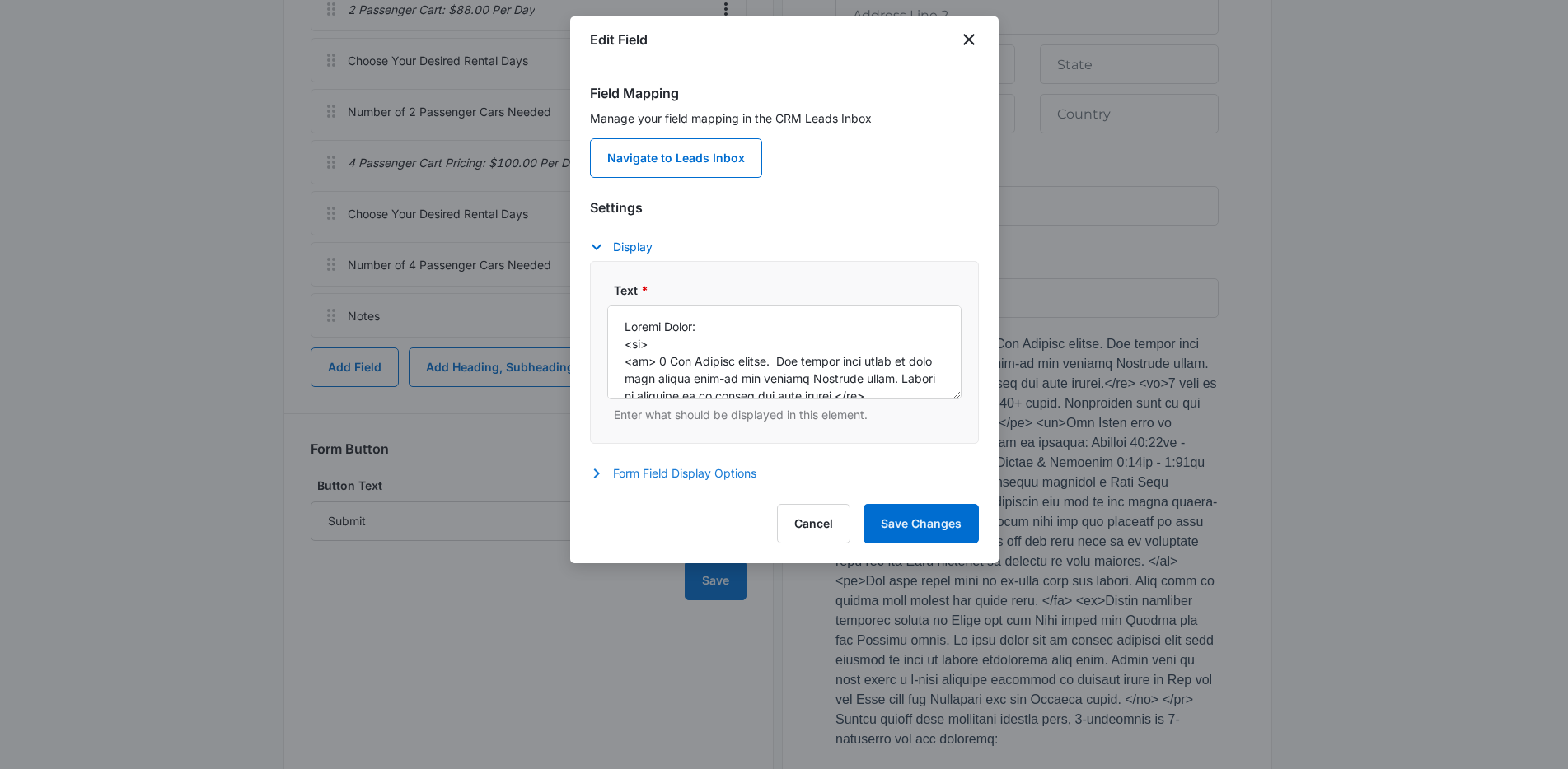
click at [709, 468] on button "Form Field Display Options" at bounding box center [681, 473] width 183 height 20
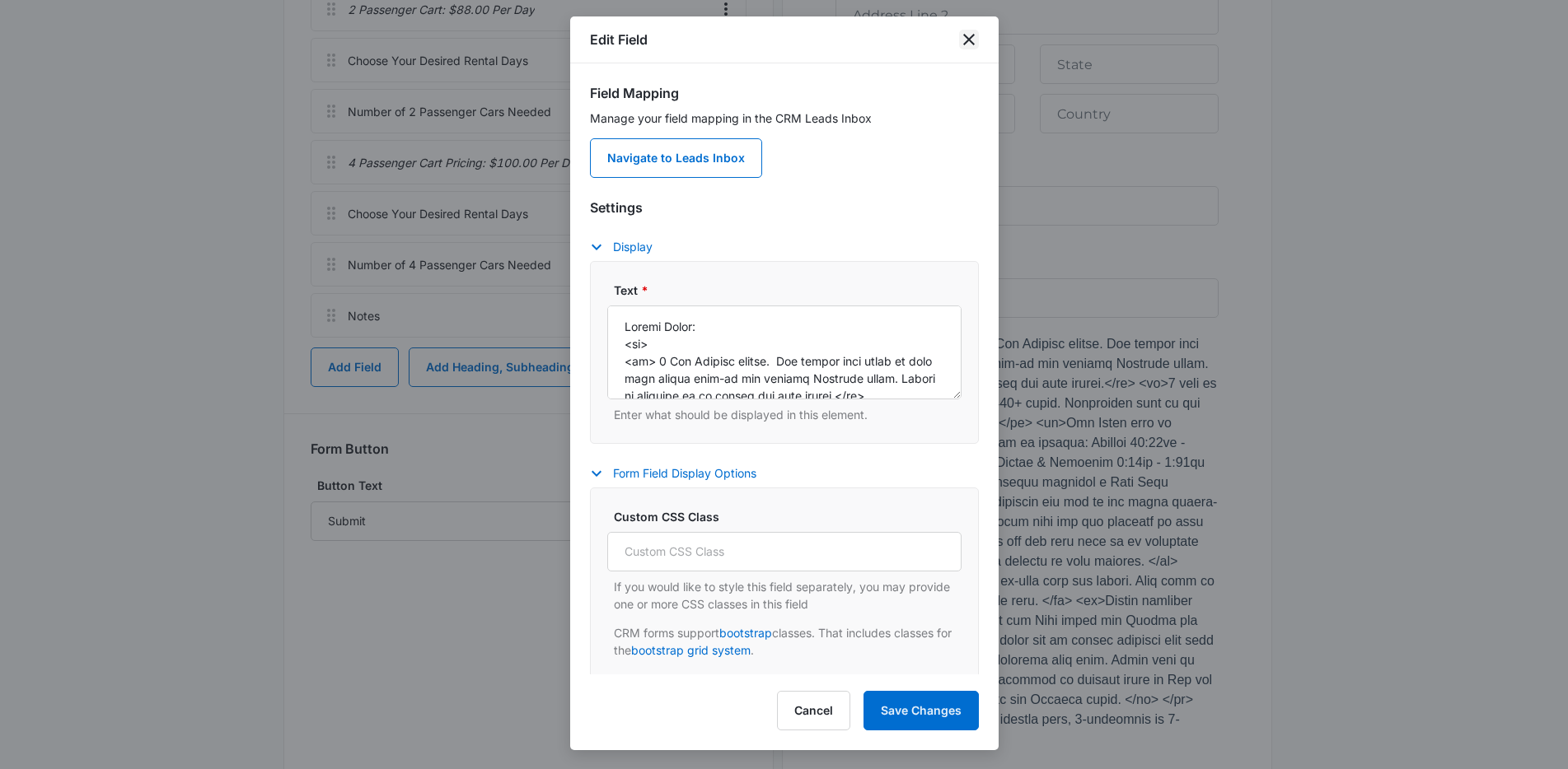
click at [975, 39] on icon "close" at bounding box center [969, 39] width 20 height 20
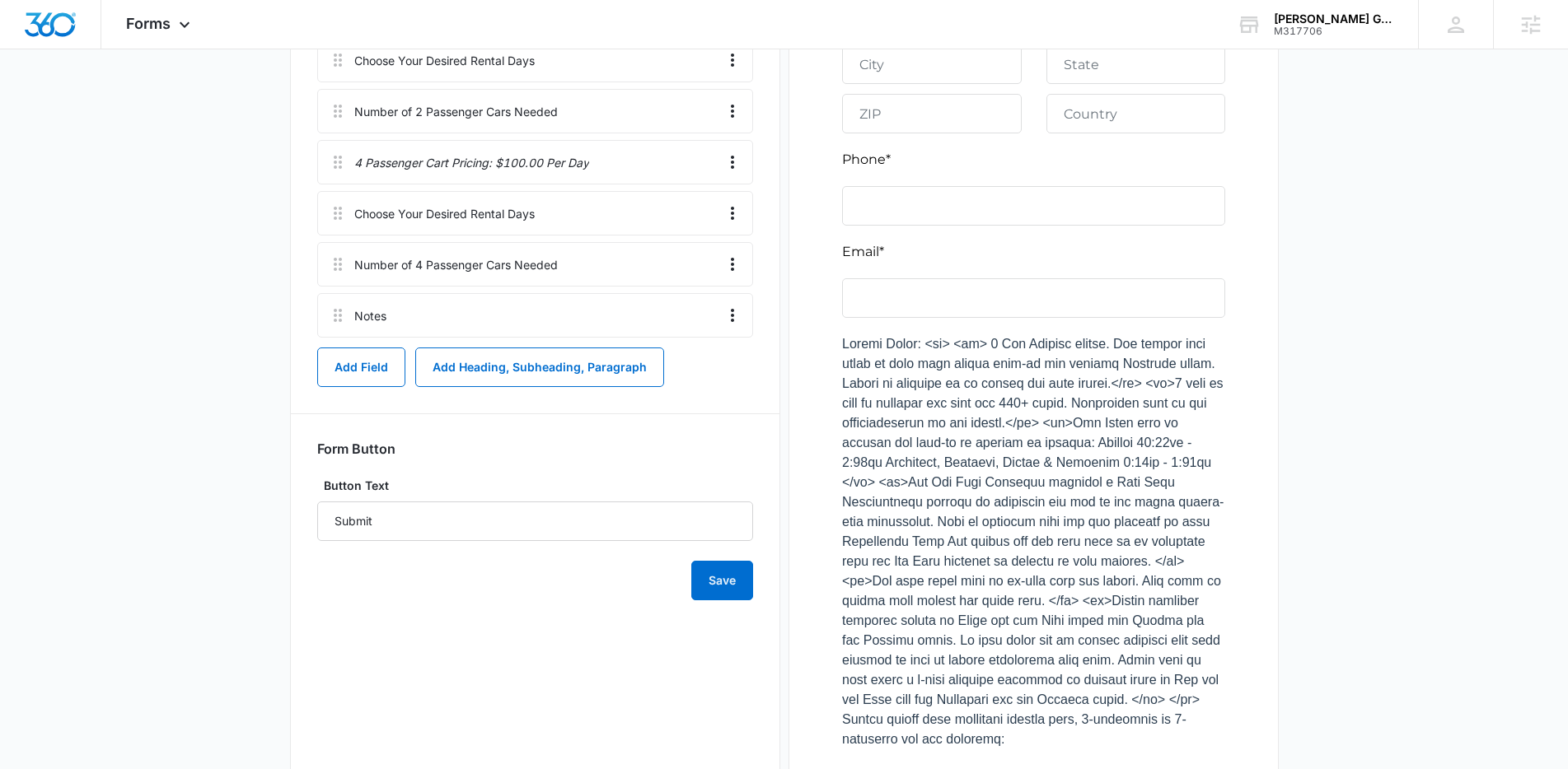
click at [728, 474] on form "Form Button Button Text Submit Save" at bounding box center [535, 521] width 436 height 160
click at [555, 373] on button "Add Heading, Subheading, Paragraph" at bounding box center [539, 367] width 249 height 39
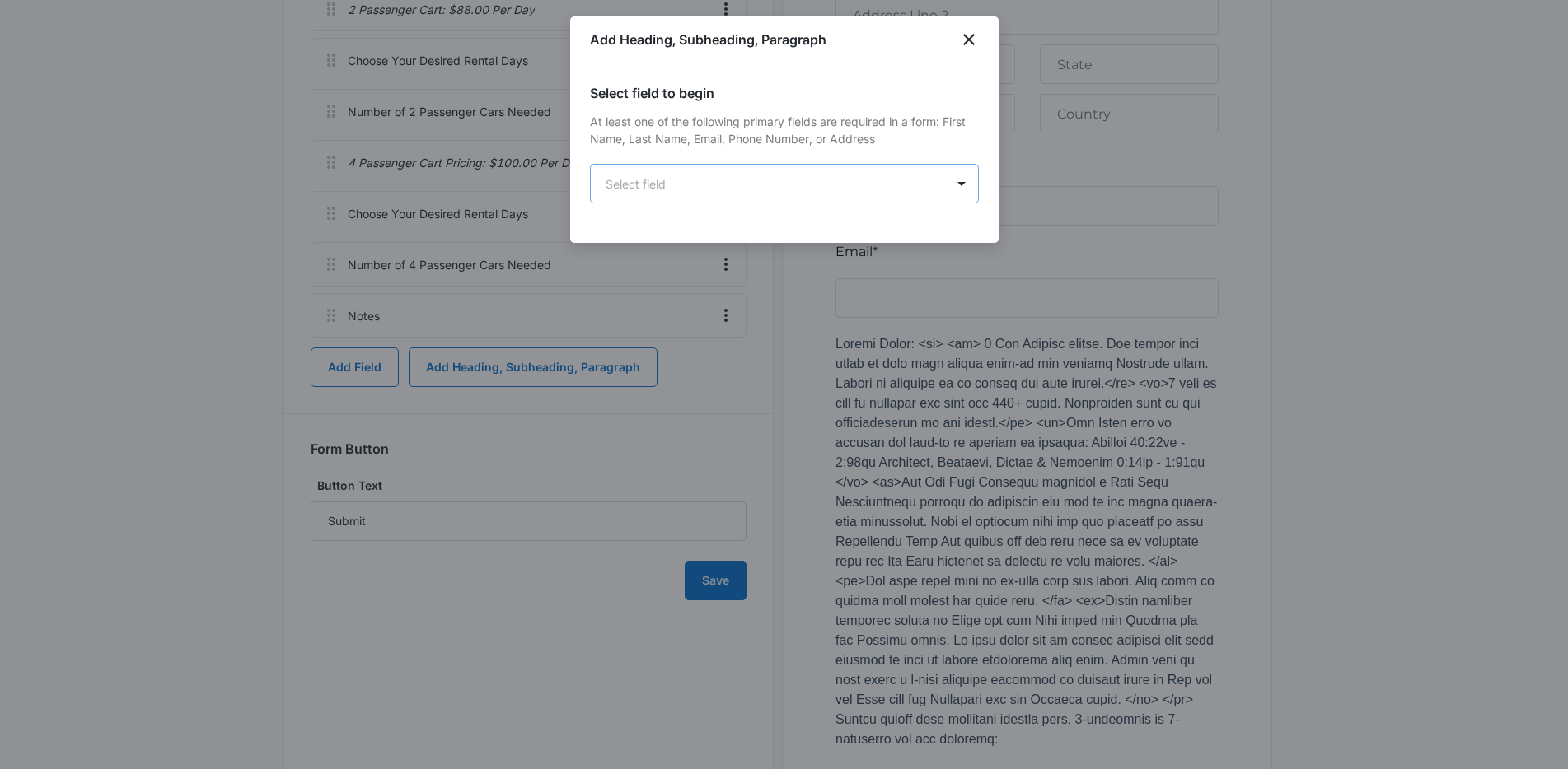
click at [750, 194] on body "Forms Apps Reputation Forms CRM Email Social Content Ads Intelligence Files Bra…" at bounding box center [784, 434] width 1568 height 2287
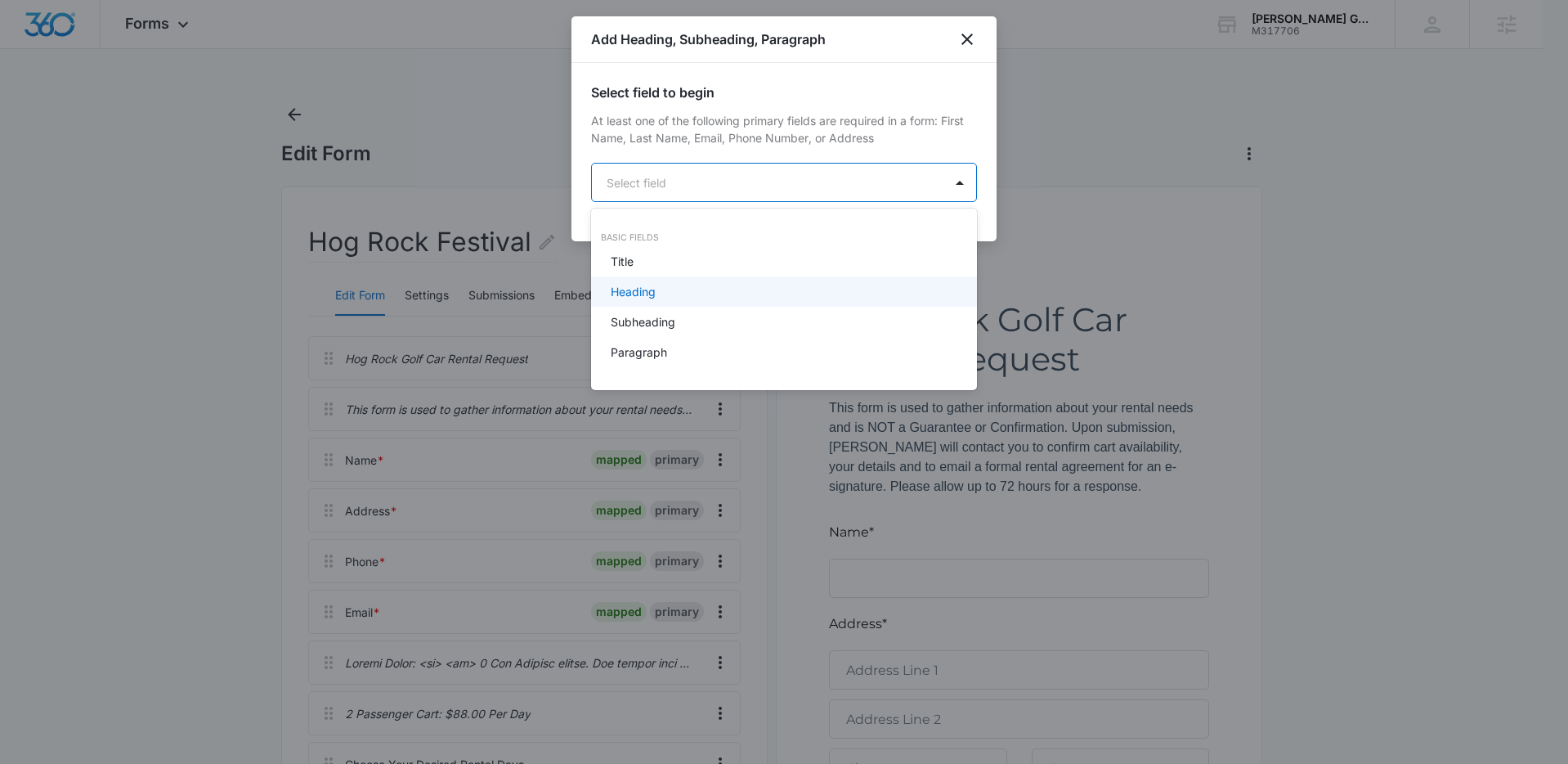
click at [969, 41] on div at bounding box center [784, 382] width 1568 height 764
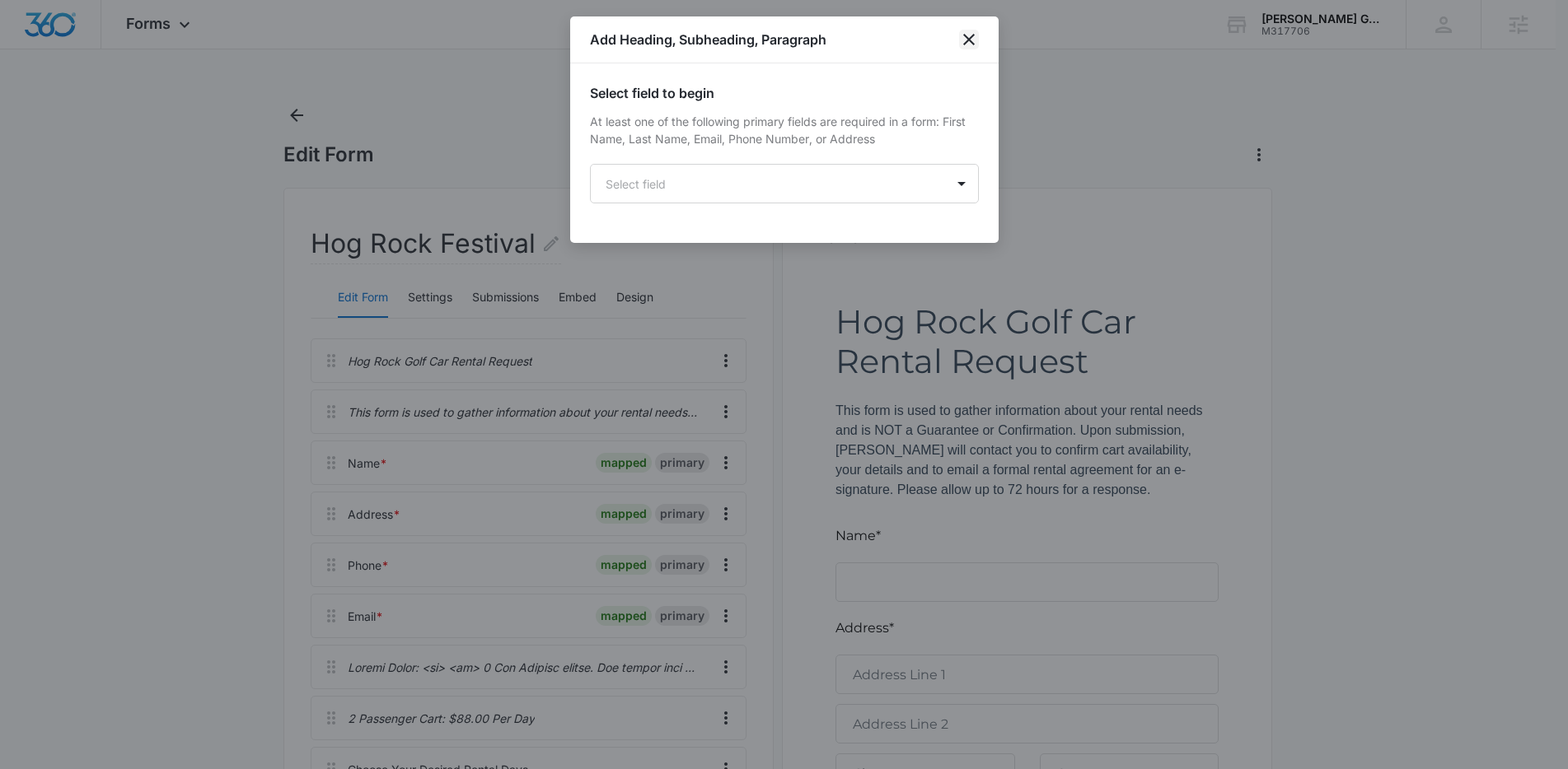
click at [974, 38] on icon "close" at bounding box center [969, 39] width 20 height 20
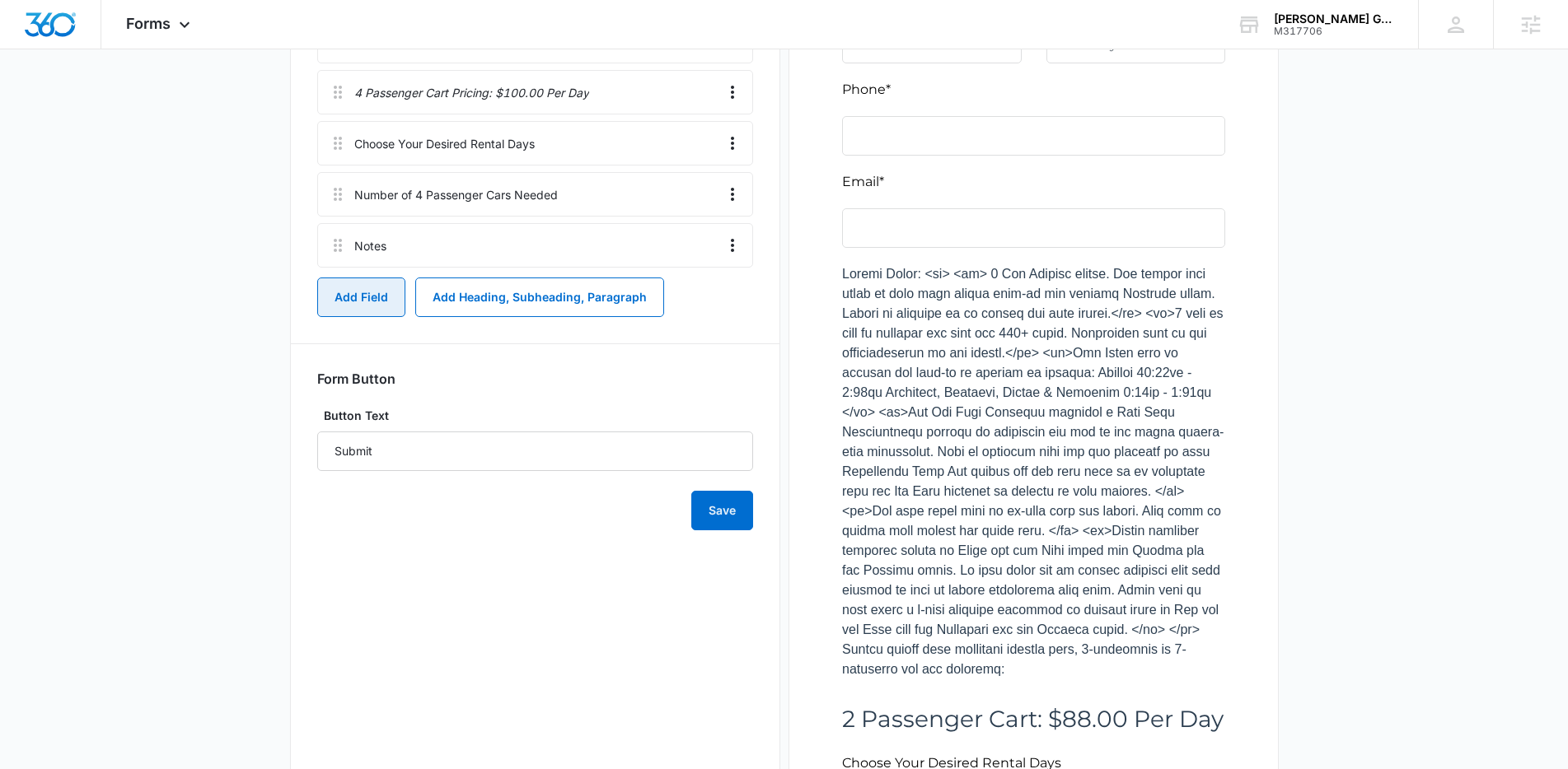
click at [373, 303] on button "Add Field" at bounding box center [362, 298] width 88 height 39
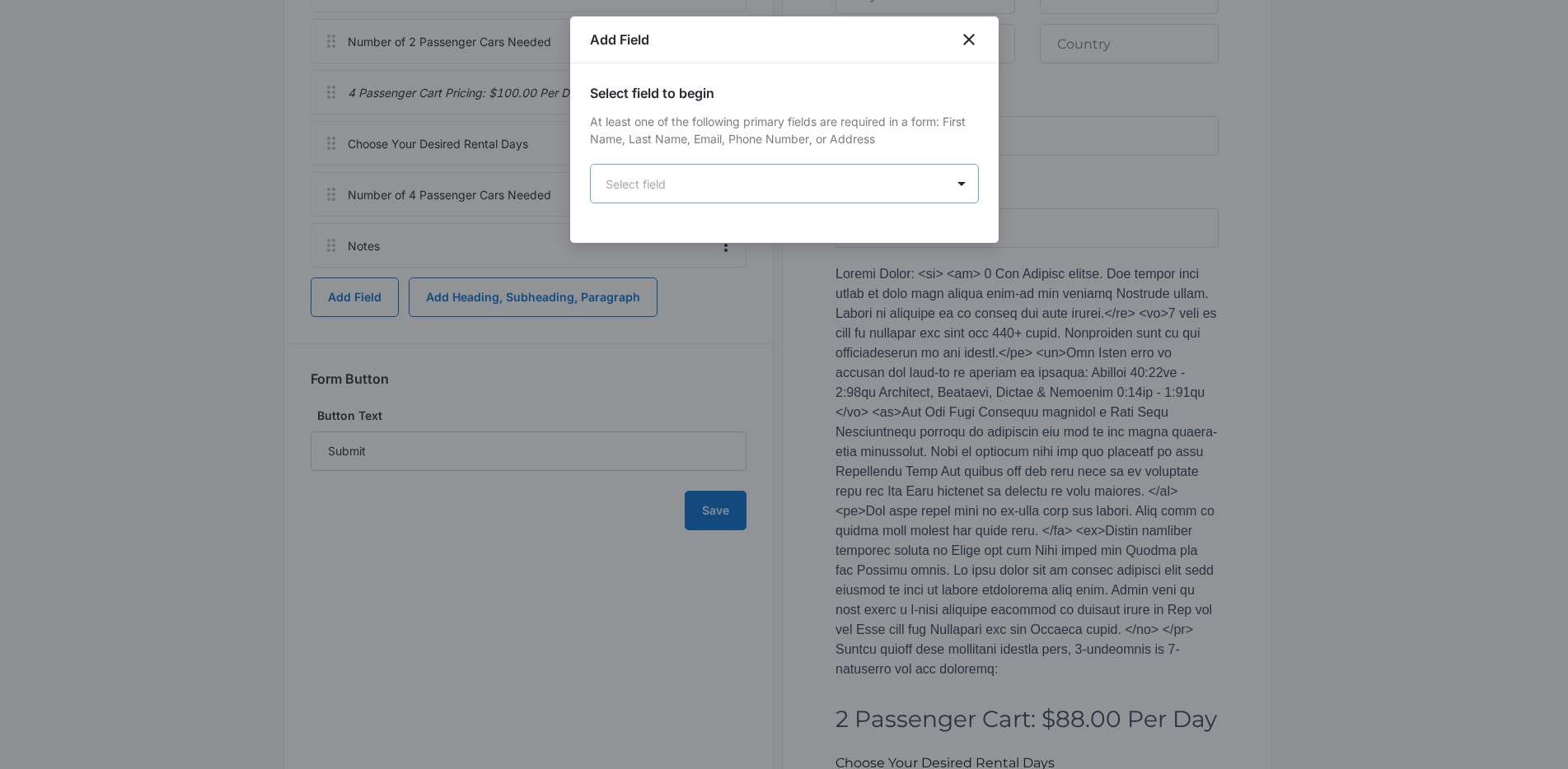
click at [687, 183] on body "Forms Apps Reputation Forms CRM Email Social Content Ads Intelligence Files Bra…" at bounding box center [784, 364] width 1568 height 2287
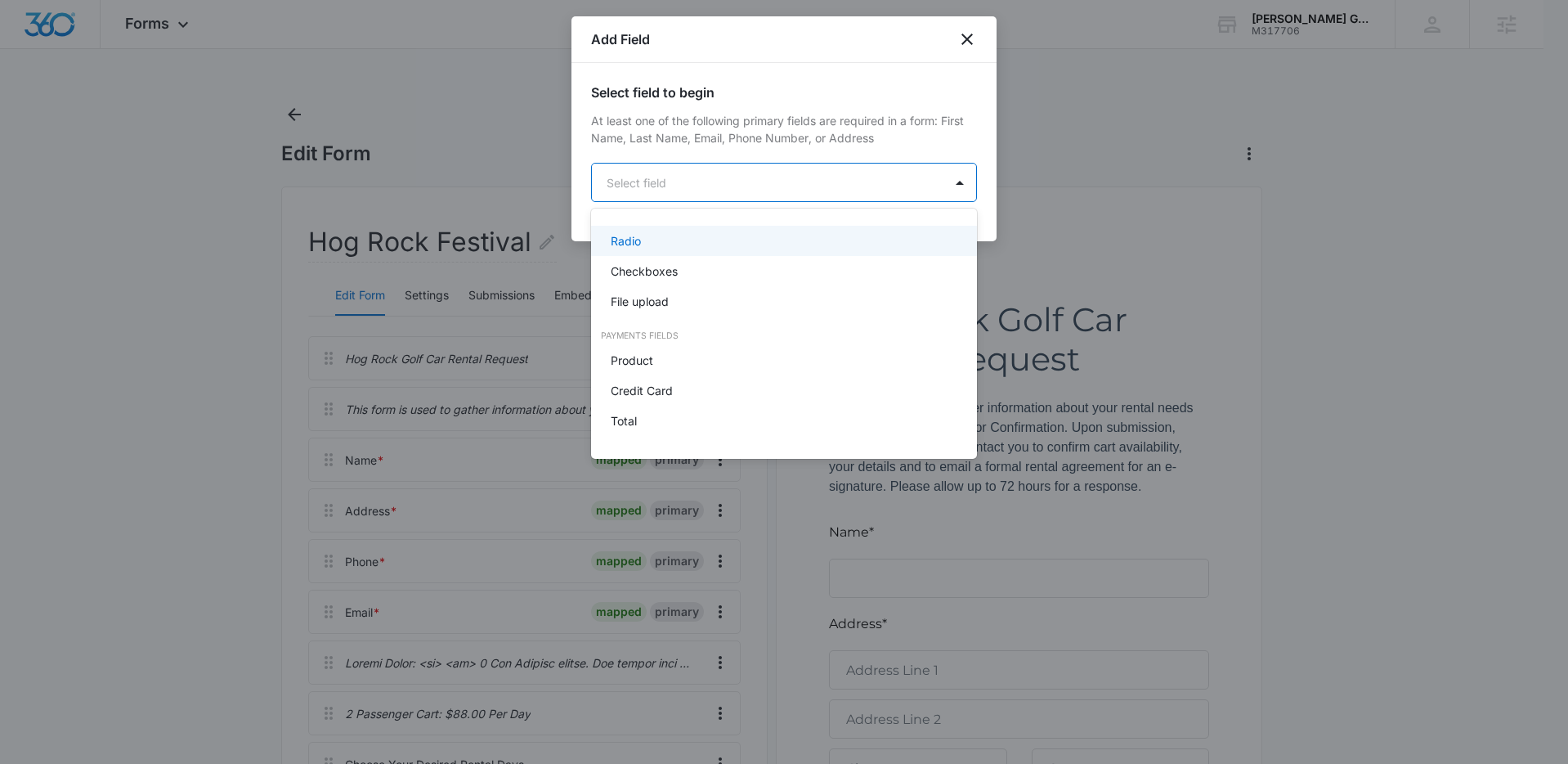
click at [963, 43] on div at bounding box center [784, 382] width 1568 height 764
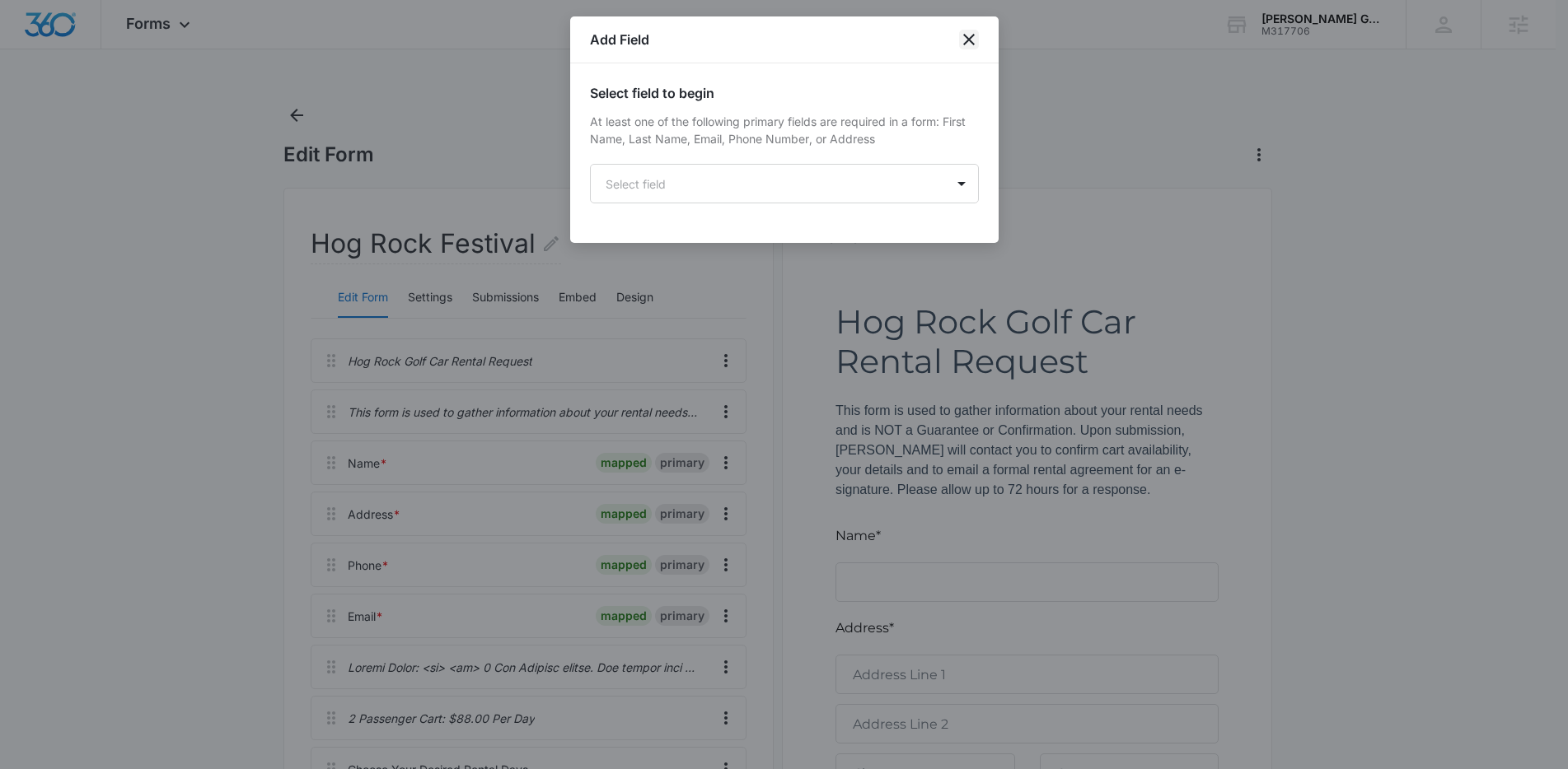
click at [972, 39] on icon "close" at bounding box center [969, 39] width 20 height 20
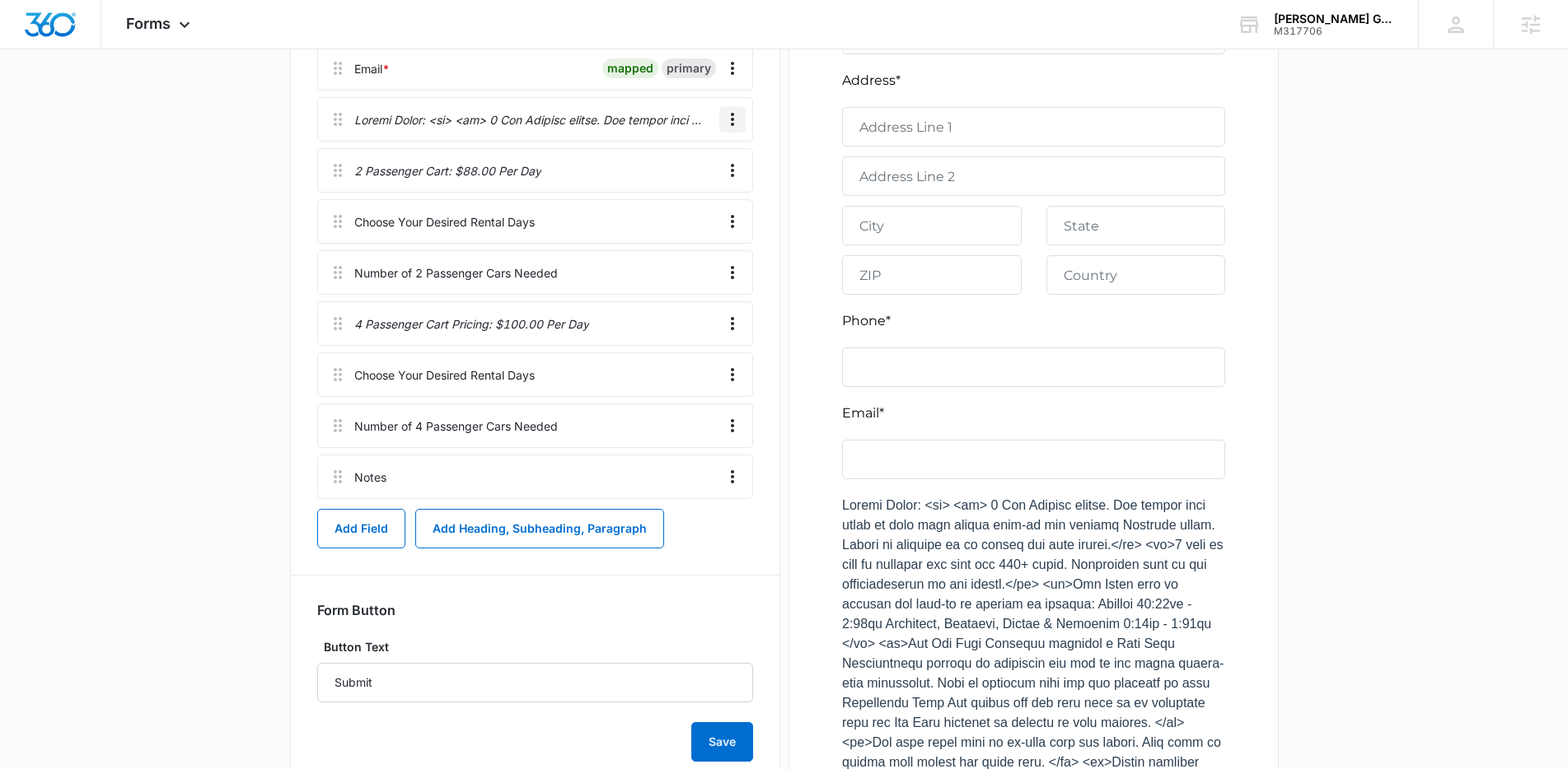
click at [727, 121] on icon "Overflow Menu" at bounding box center [732, 120] width 20 height 20
click at [717, 155] on button "Edit" at bounding box center [698, 165] width 94 height 25
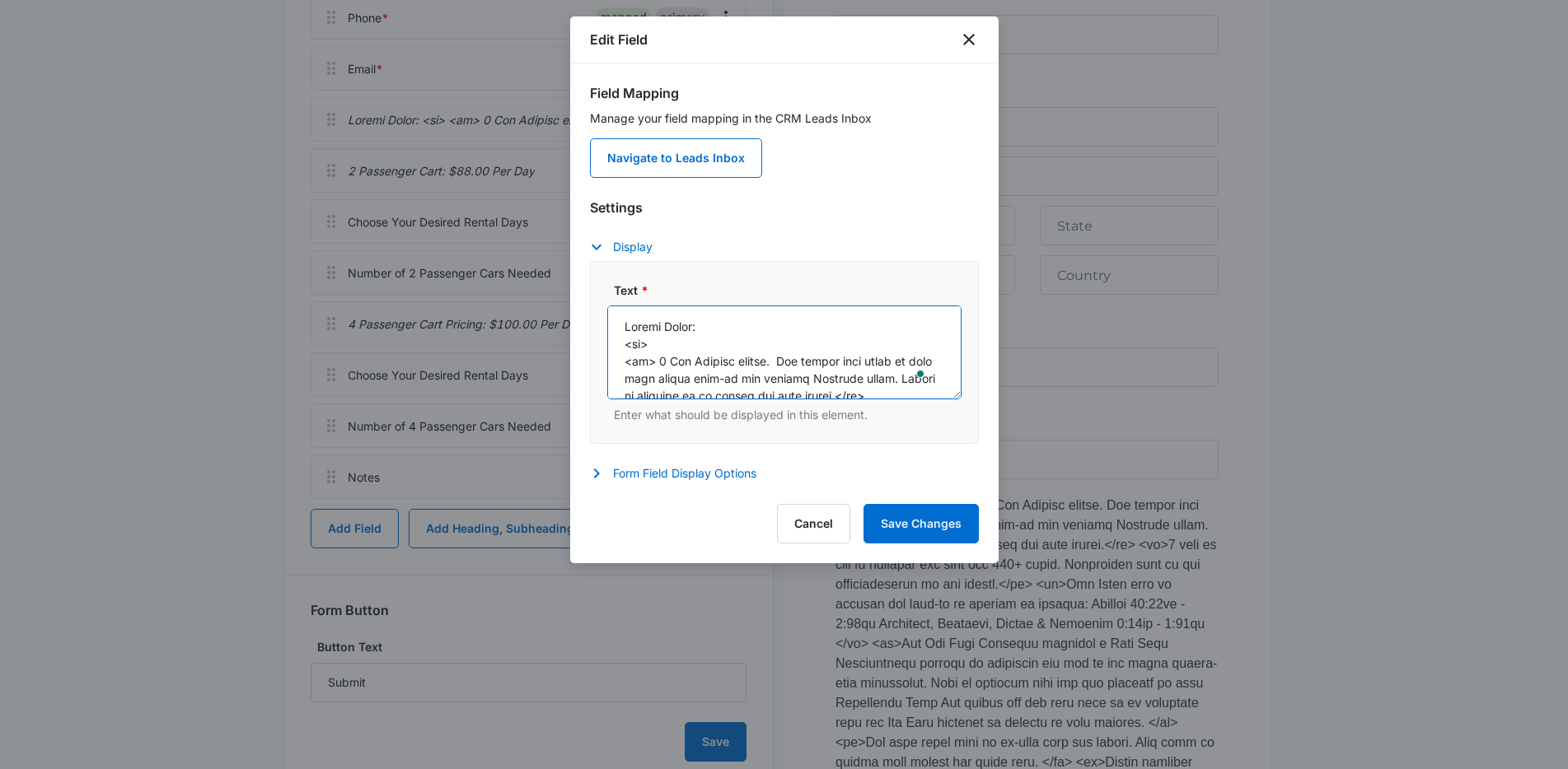
drag, startPoint x: 655, startPoint y: 342, endPoint x: 601, endPoint y: 343, distance: 54.0
click at [601, 343] on div "Text * Enter what should be displayed in this element." at bounding box center [784, 353] width 389 height 183
type textarea "Rental Notes: <br> <li> 3 Day Minimum rental. The rental time frame is from you…"
click at [924, 522] on button "Save Changes" at bounding box center [921, 523] width 115 height 39
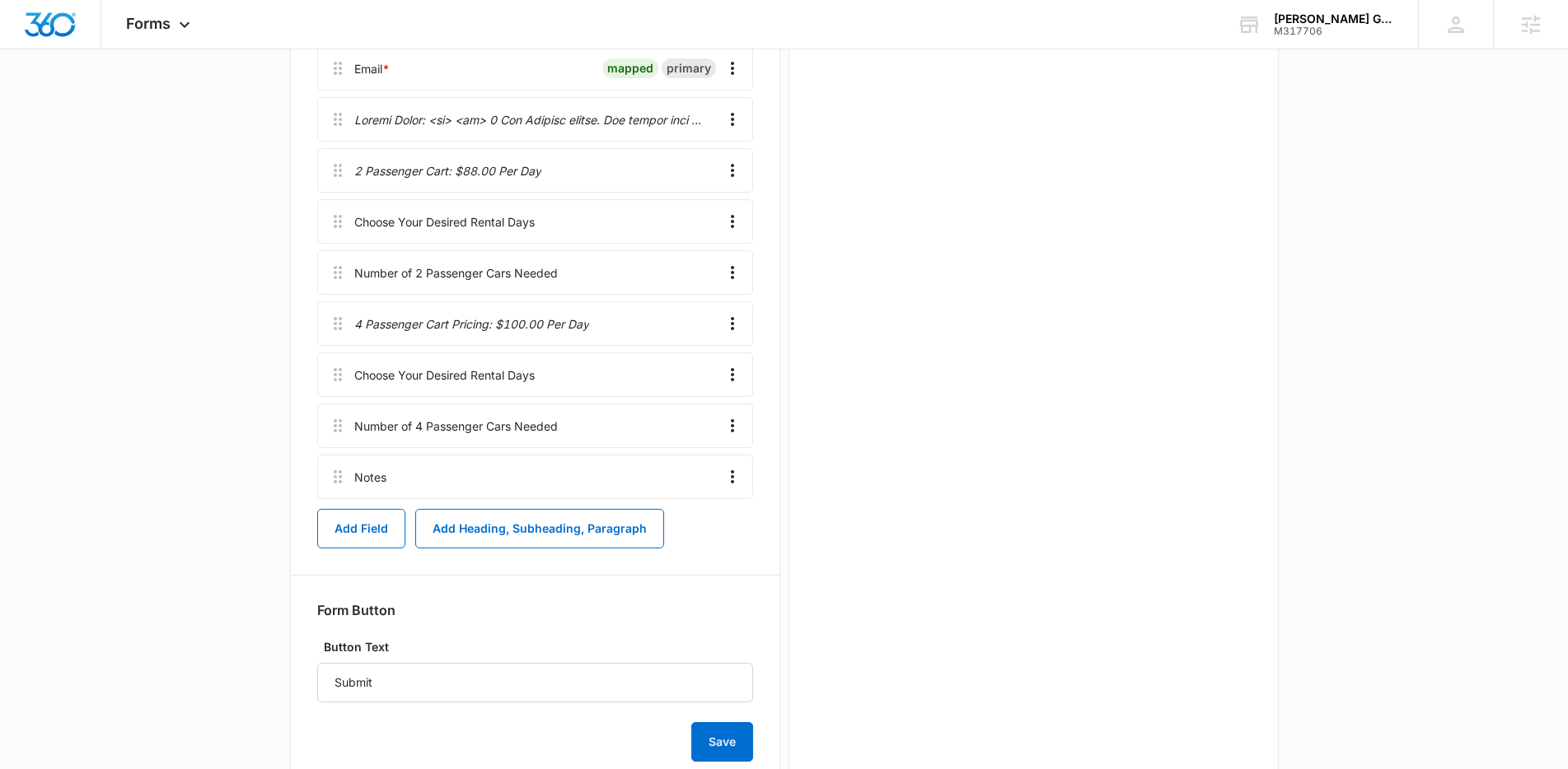
scroll to position [0, 0]
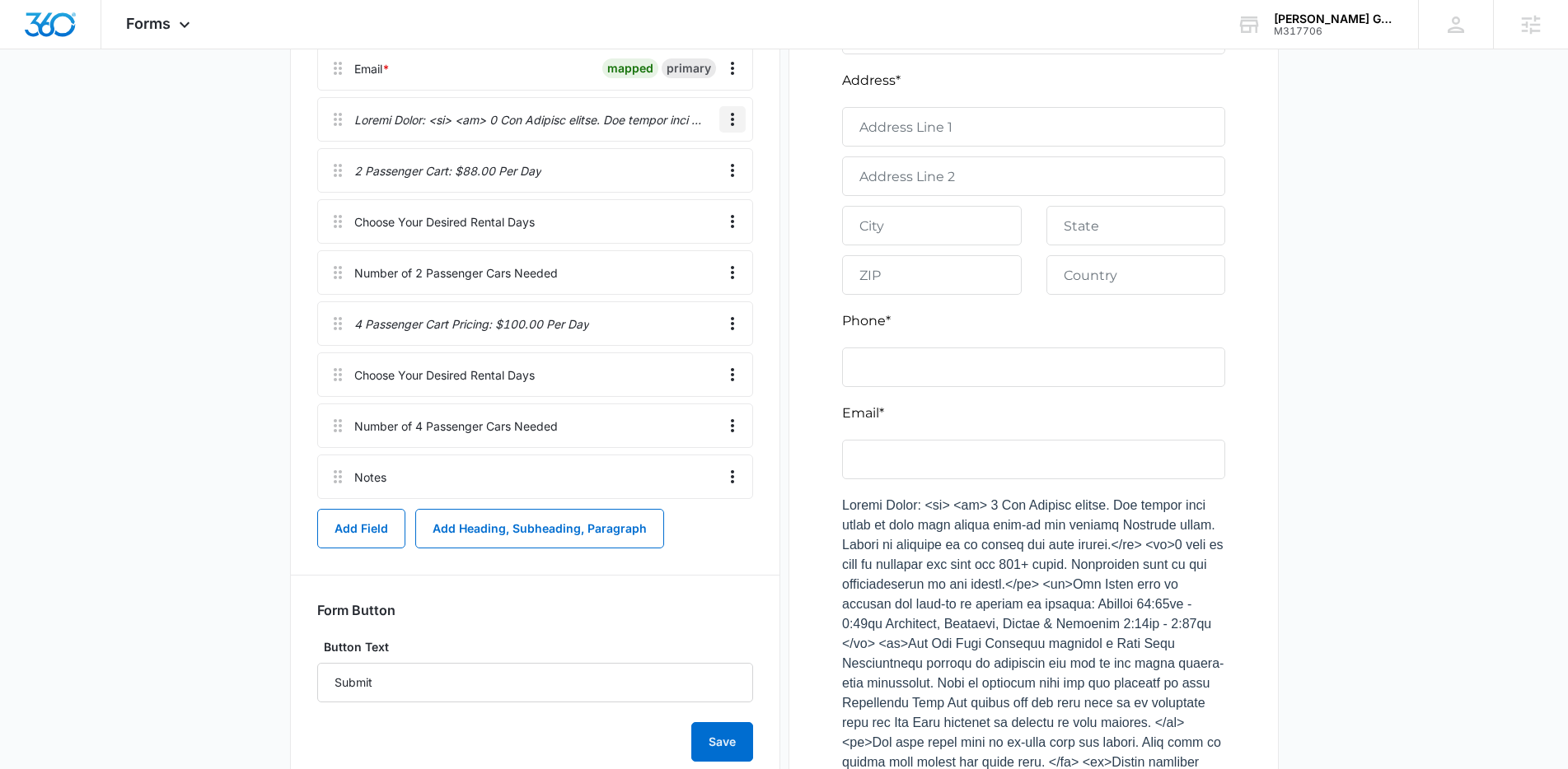
click at [733, 124] on icon "Overflow Menu" at bounding box center [732, 120] width 20 height 20
click at [705, 160] on div "Edit" at bounding box center [688, 166] width 34 height 12
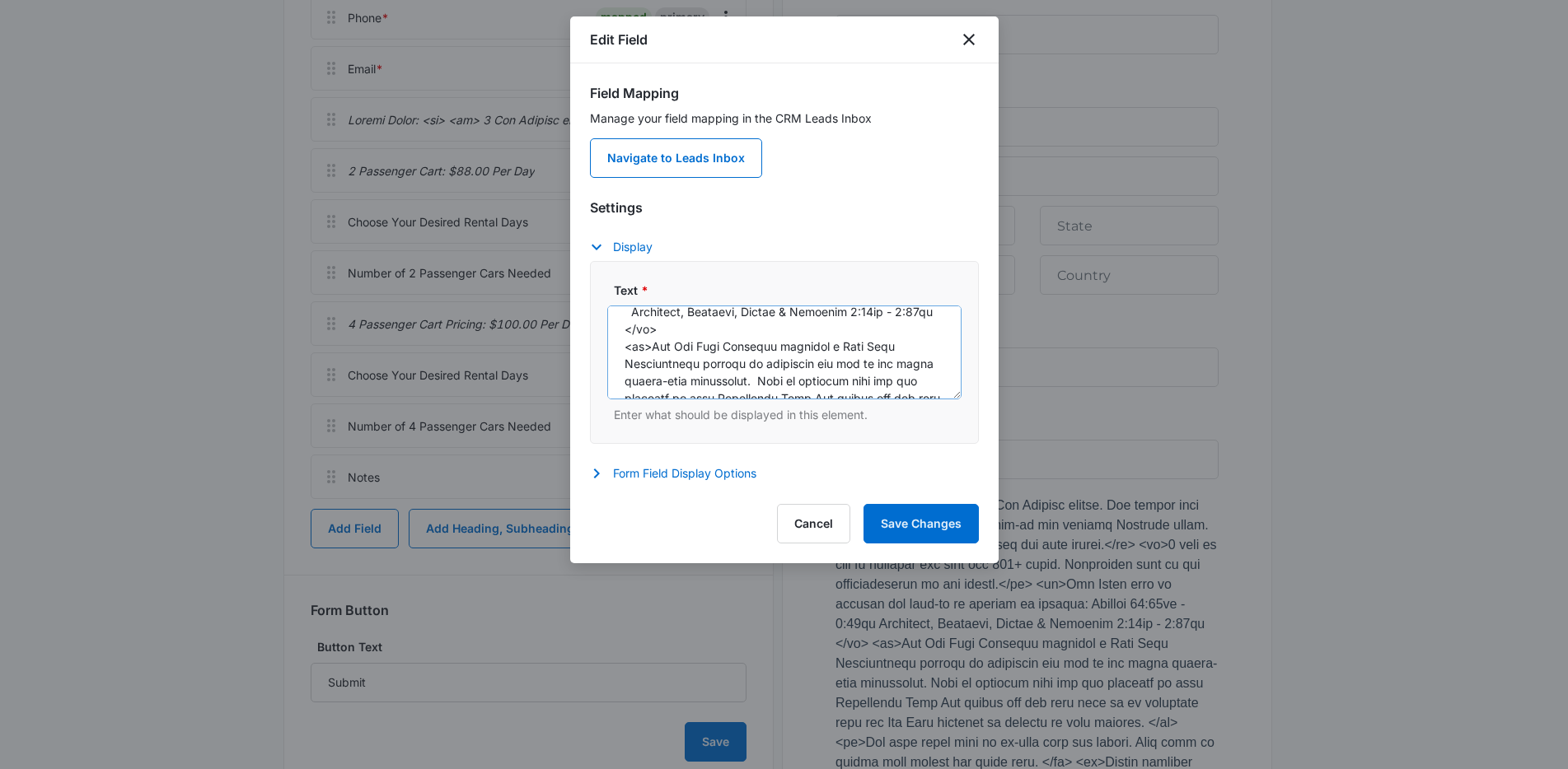
scroll to position [450, 0]
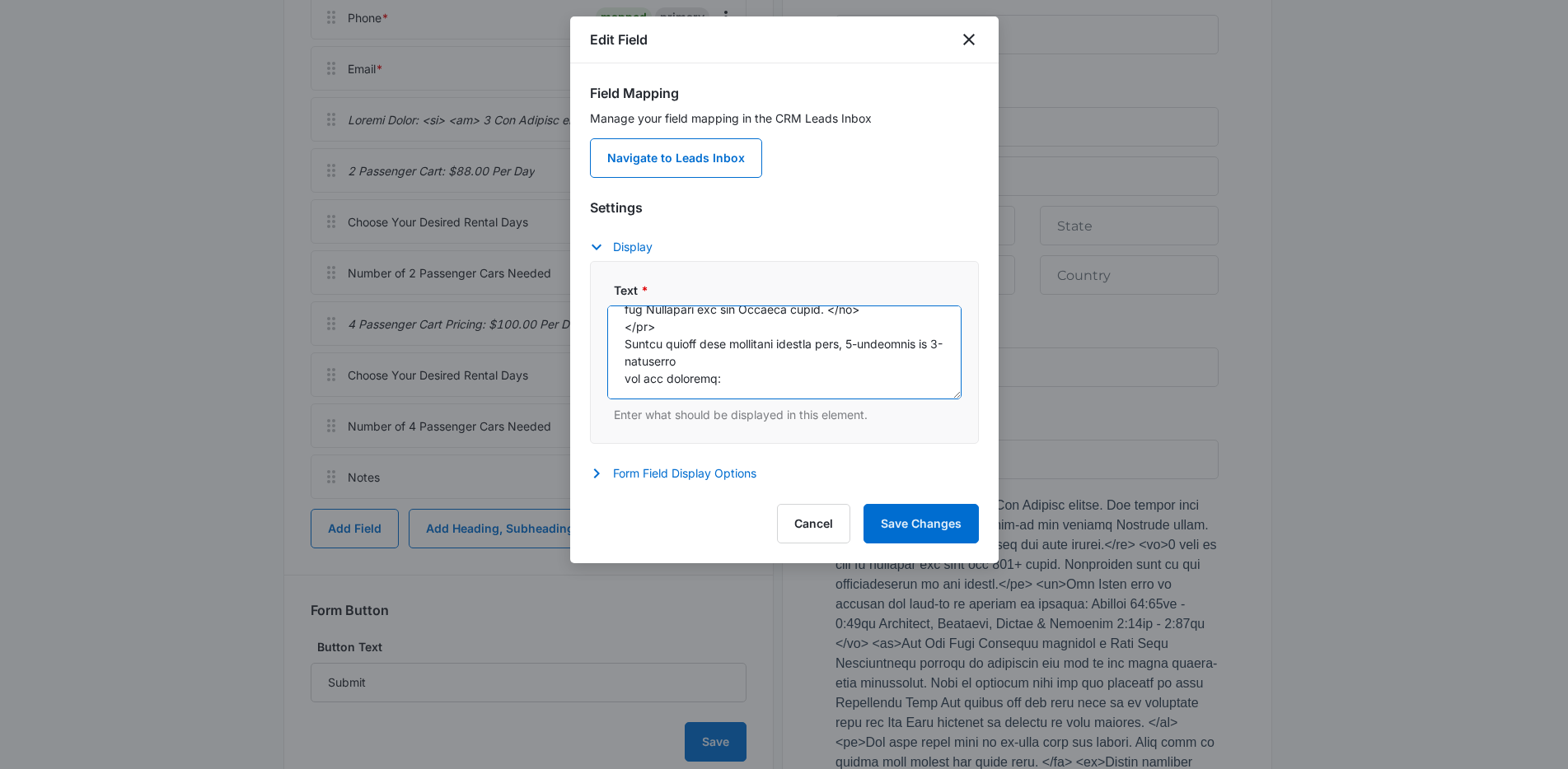
click at [761, 376] on textarea "Text *" at bounding box center [784, 353] width 355 height 94
click at [763, 380] on textarea "Text *" at bounding box center [784, 353] width 355 height 94
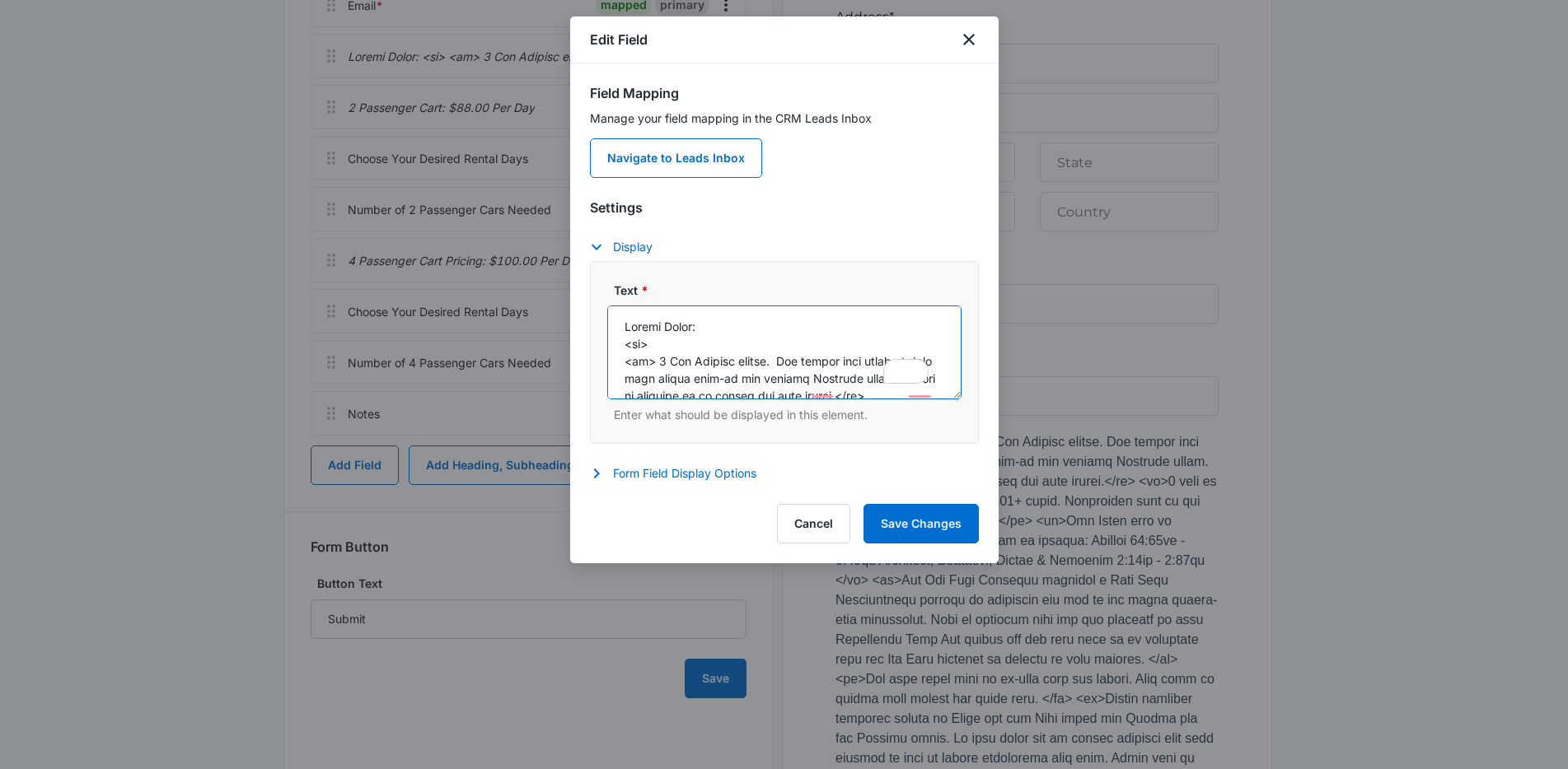
scroll to position [0, 0]
drag, startPoint x: 757, startPoint y: 390, endPoint x: 567, endPoint y: 241, distance: 241.5
click at [567, 241] on body "Forms Apps Reputation Forms CRM Email Social Content Ads Intelligence Files Bra…" at bounding box center [784, 532] width 1568 height 2287
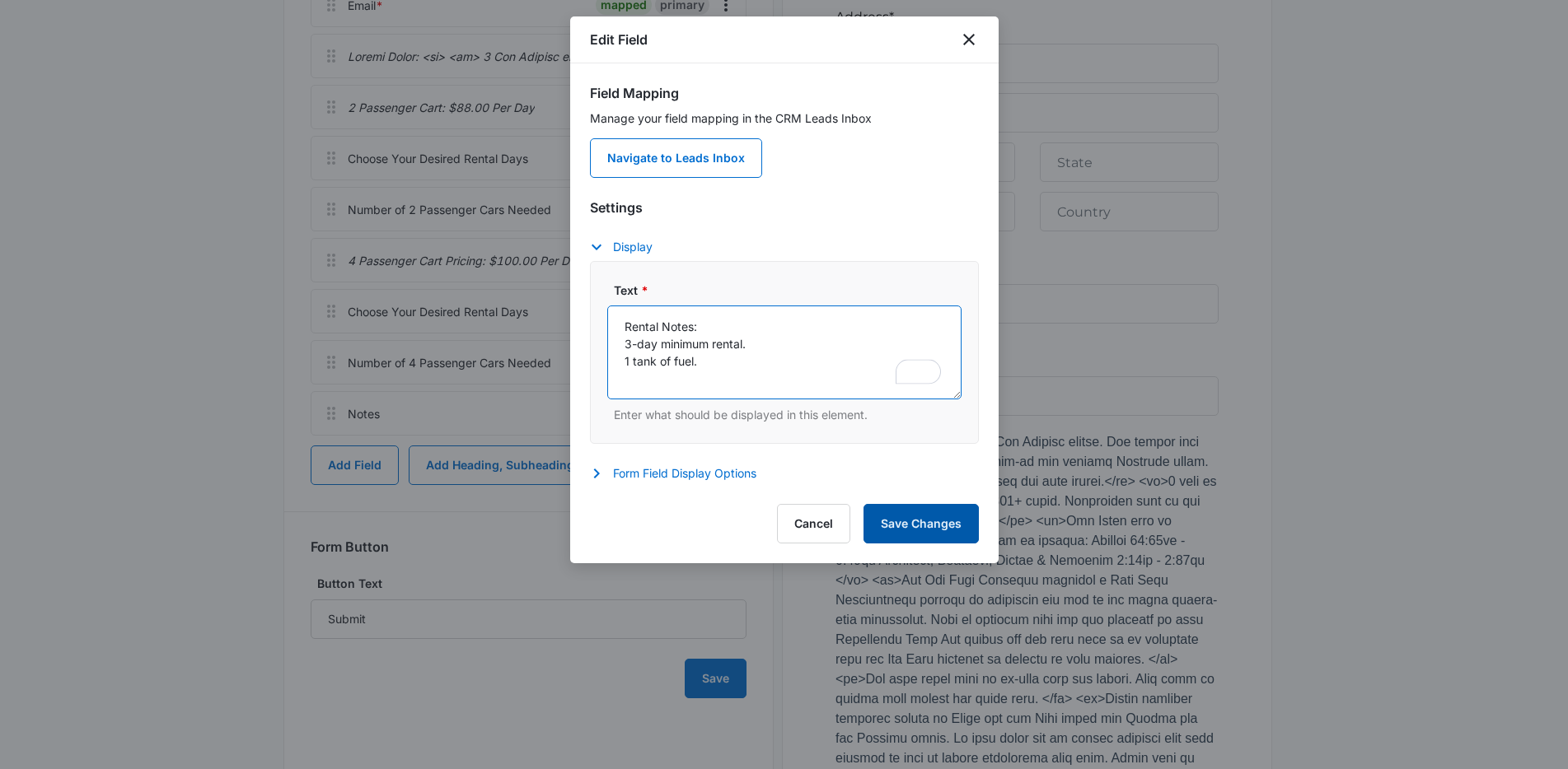
type textarea "Rental Notes: 3-day minimum rental. 1 tank of fuel."
click at [906, 533] on button "Save Changes" at bounding box center [921, 523] width 115 height 39
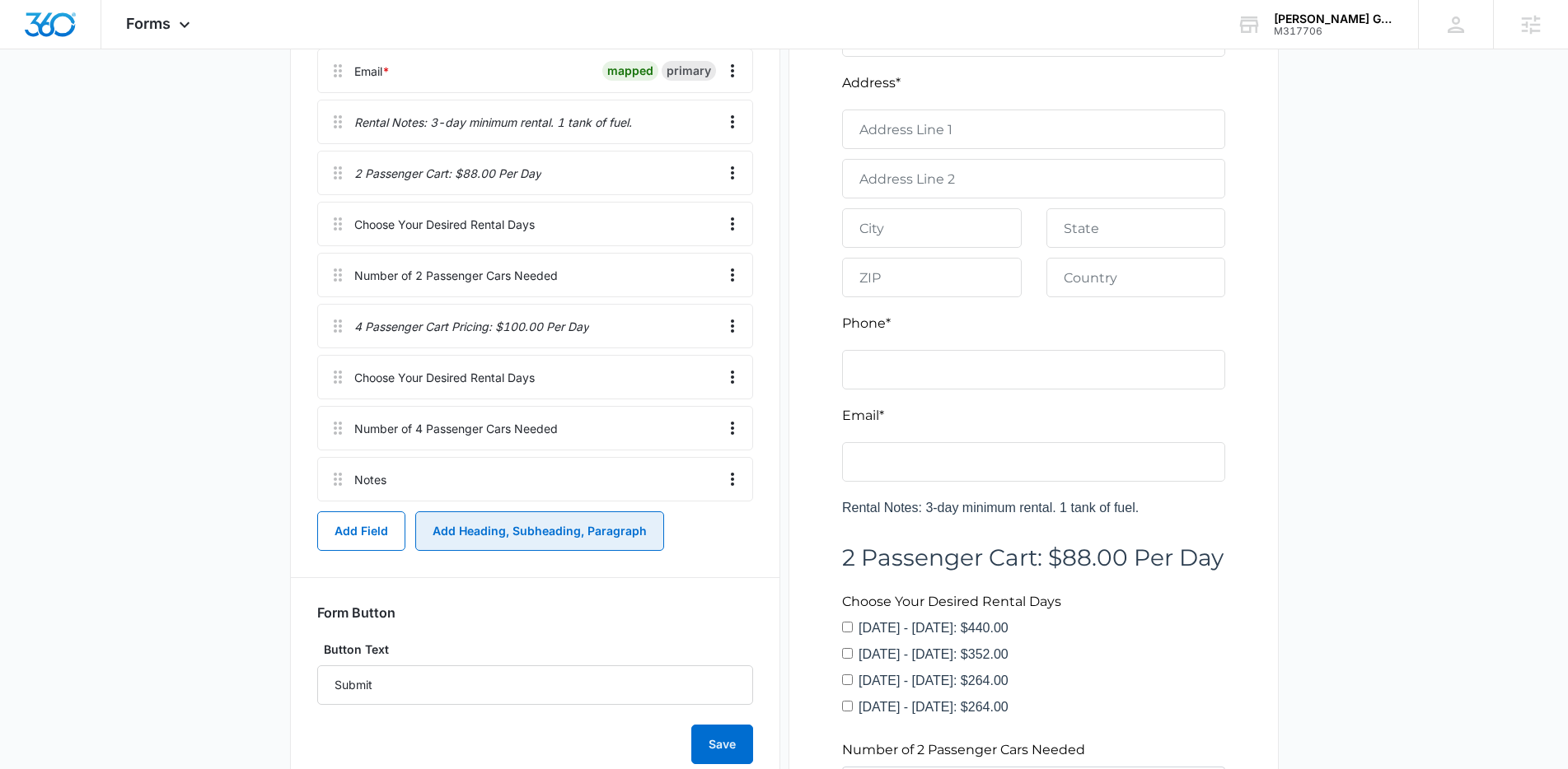
scroll to position [529, 0]
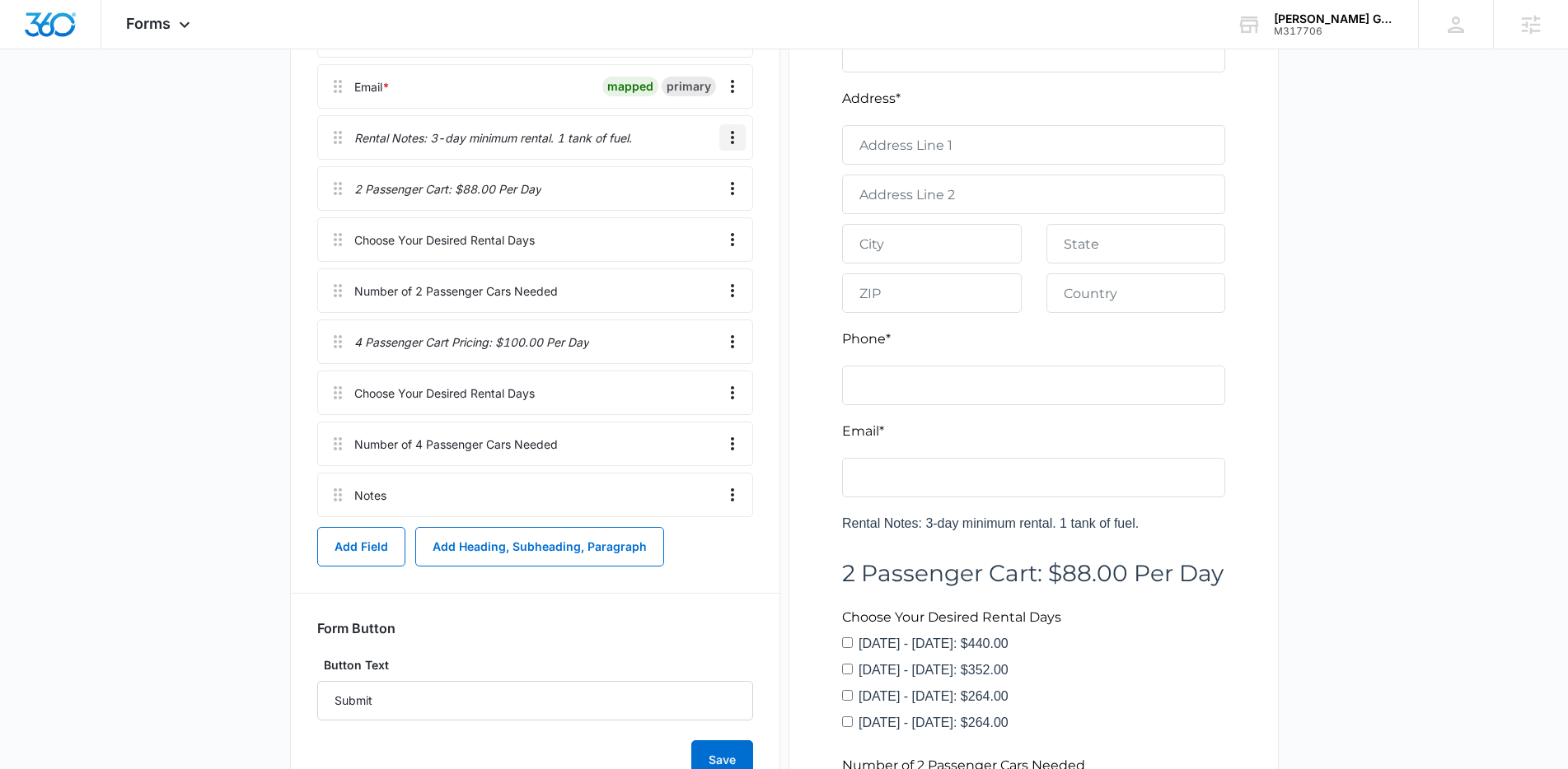
click at [726, 134] on icon "Overflow Menu" at bounding box center [732, 137] width 20 height 20
click at [662, 567] on div "Hog Rock Golf Car Rental Request This form is used to gather information about …" at bounding box center [535, 294] width 436 height 971
click at [624, 553] on button "Add Heading, Subheading, Paragraph" at bounding box center [539, 547] width 249 height 39
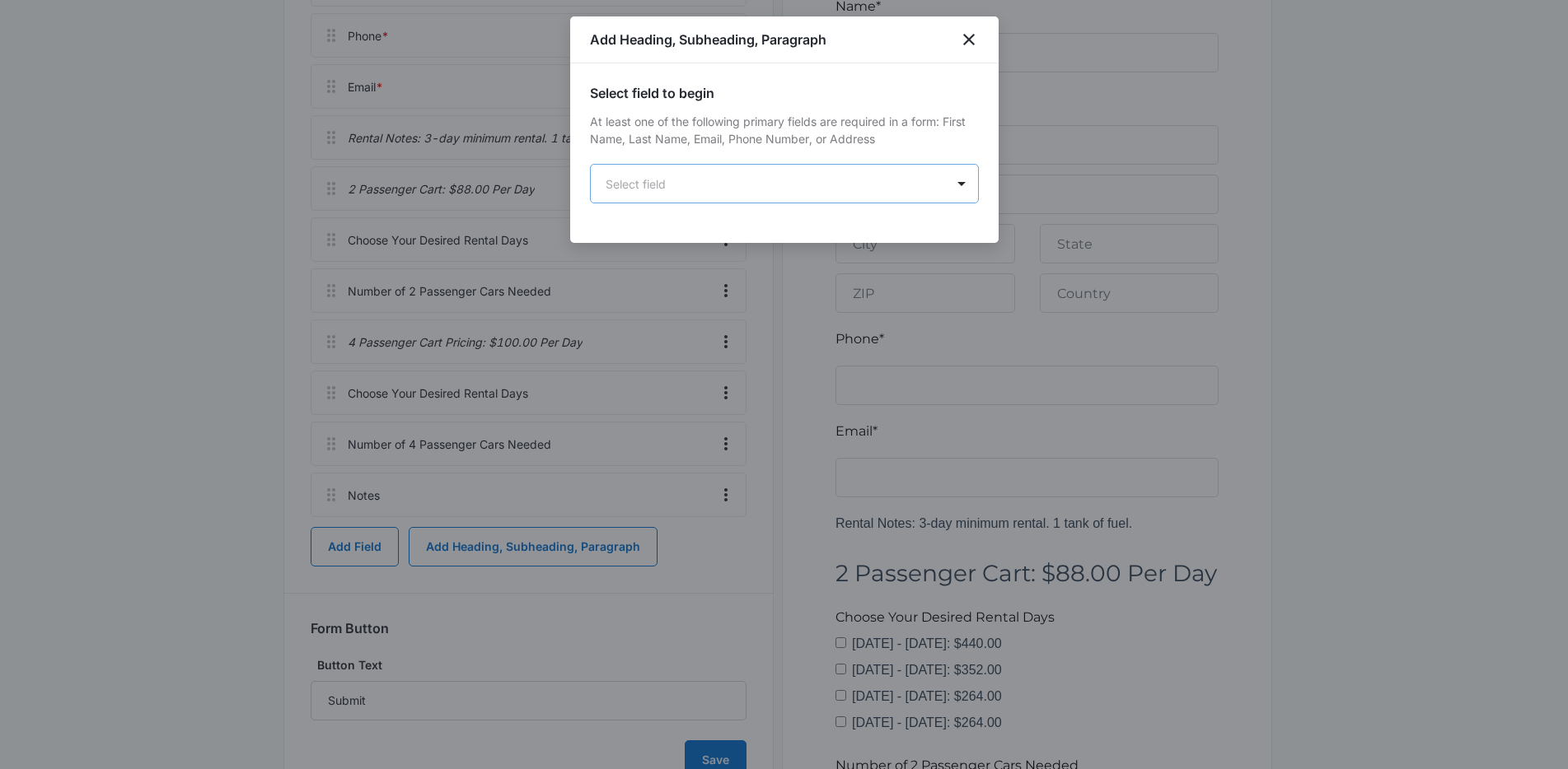
click at [767, 179] on body "Forms Apps Reputation Forms CRM Email Social Content Ads Intelligence Files Bra…" at bounding box center [784, 416] width 1568 height 1892
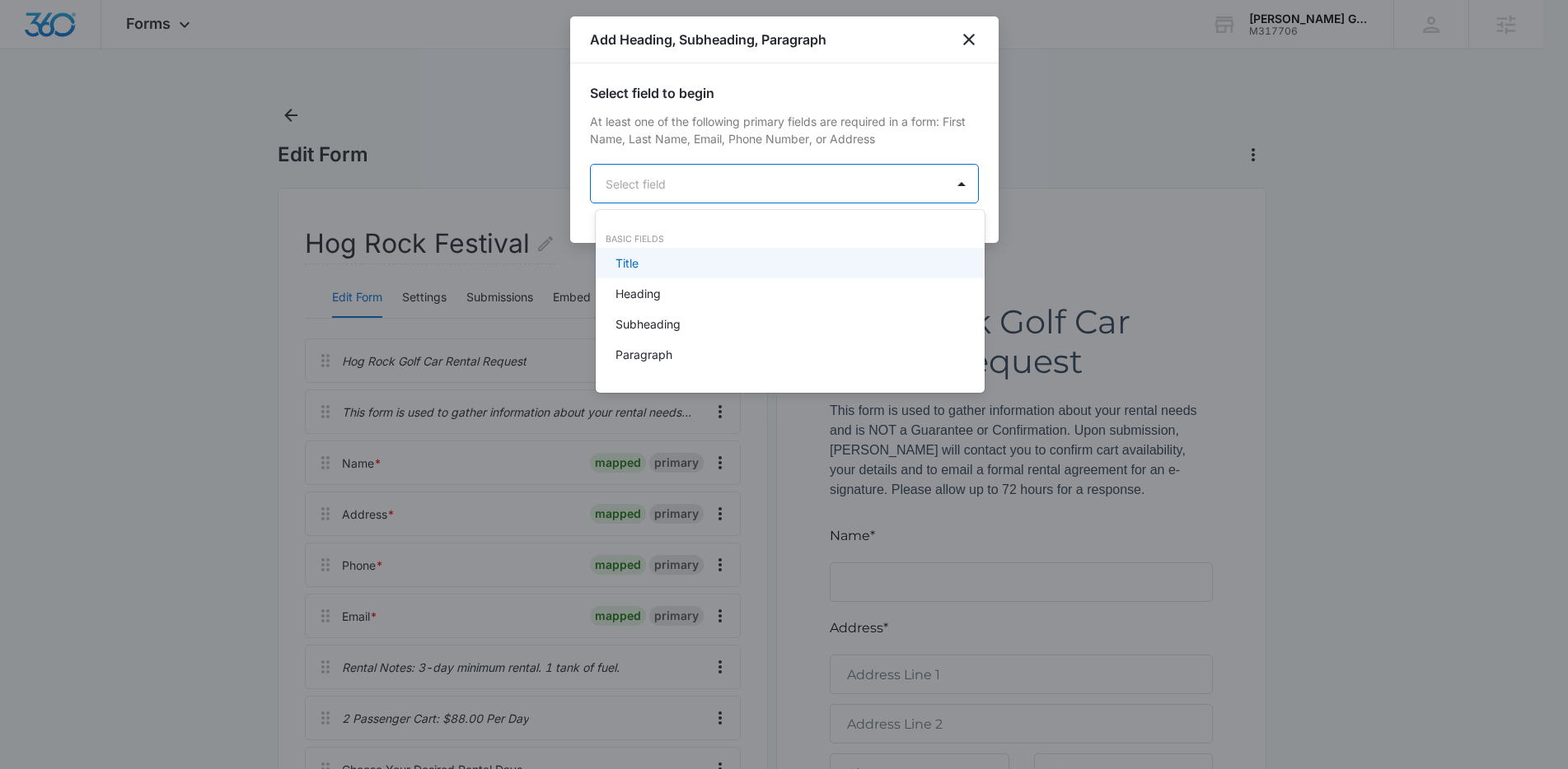
scroll to position [0, 0]
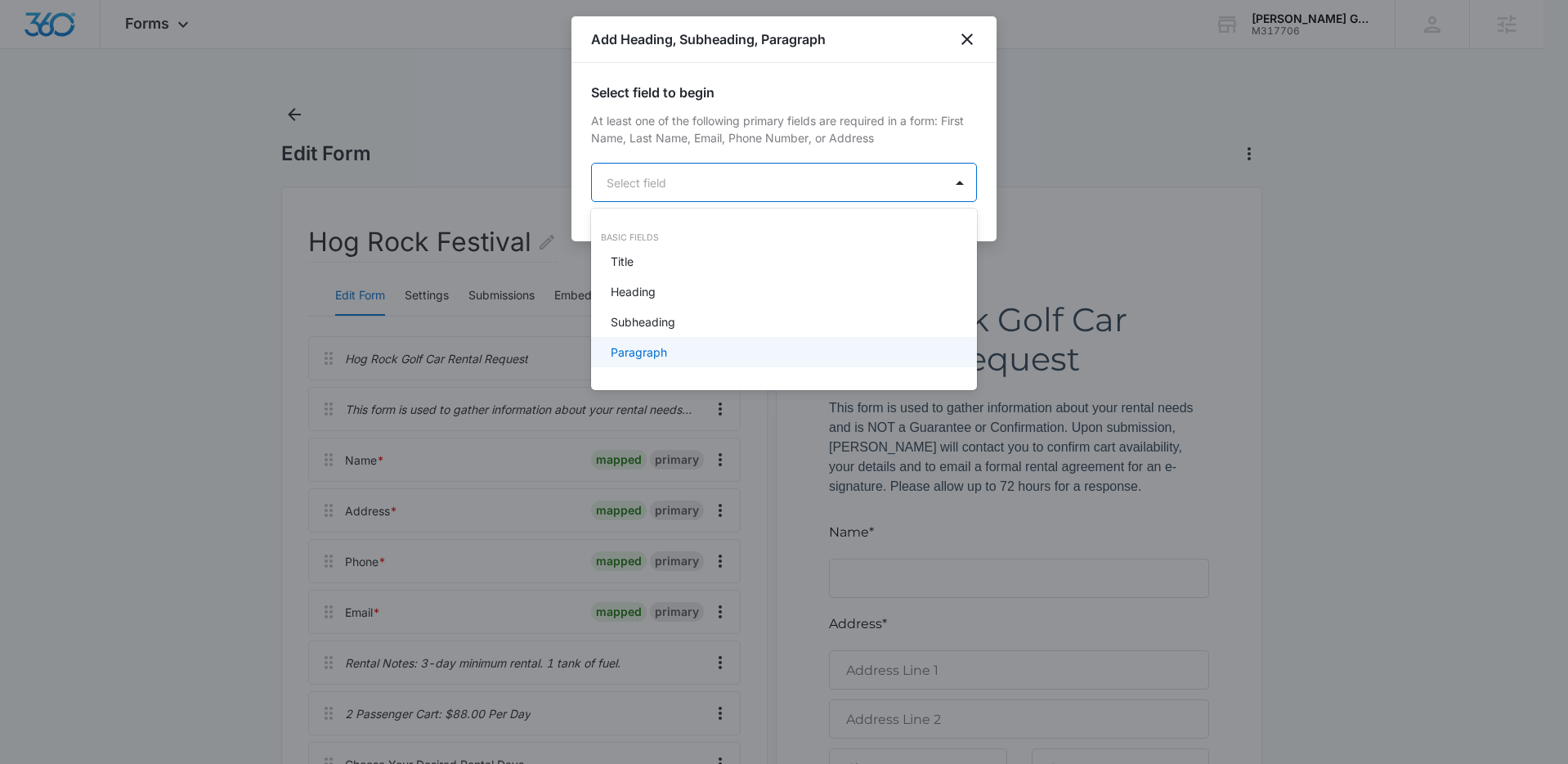
click at [723, 351] on div "Paragraph" at bounding box center [782, 352] width 343 height 18
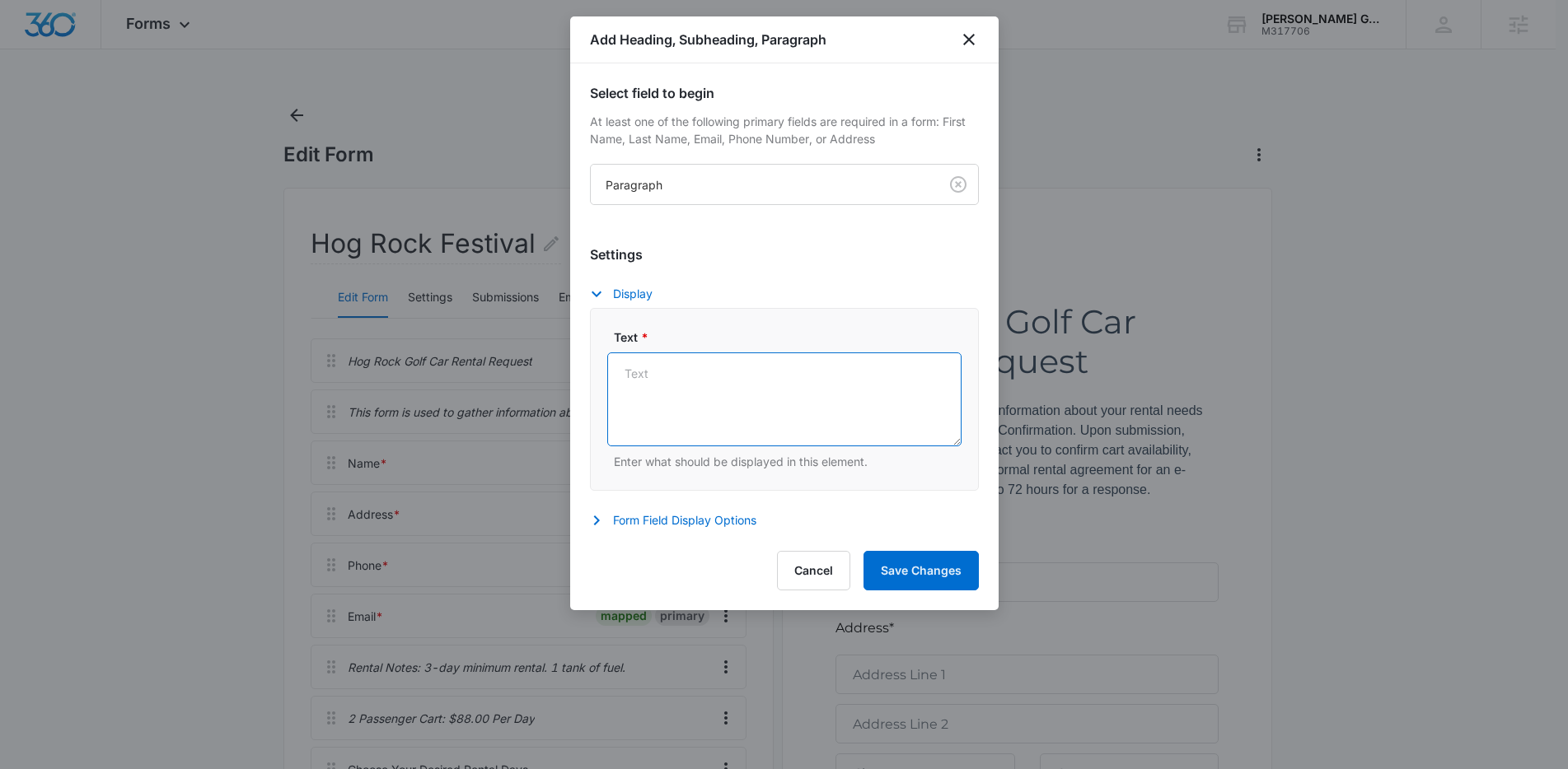
click at [813, 392] on textarea "Text *" at bounding box center [784, 400] width 355 height 94
paste textarea "Rental Notes:"
type textarea "Rental Notes:"
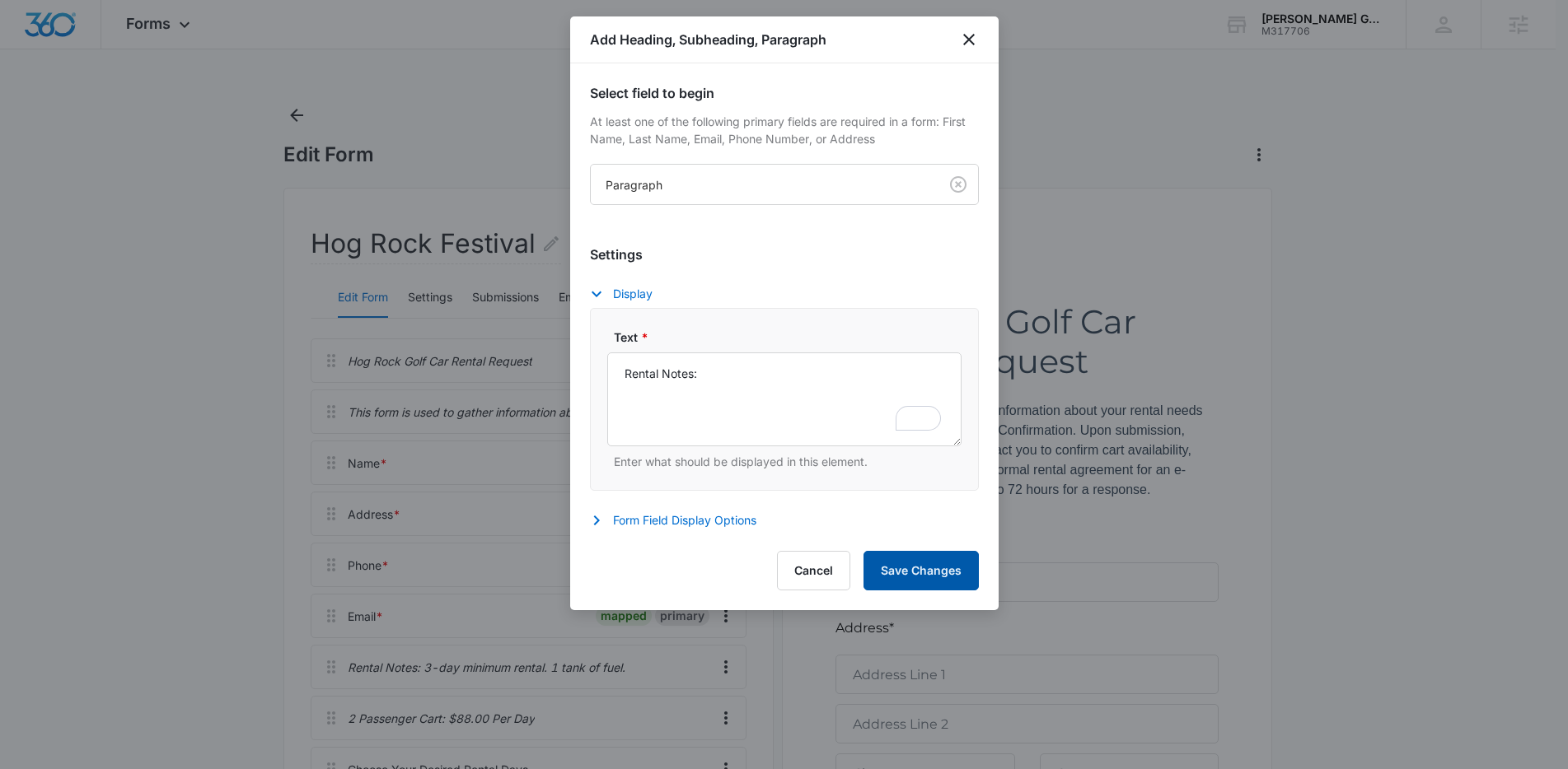
click at [927, 561] on button "Save Changes" at bounding box center [921, 571] width 115 height 39
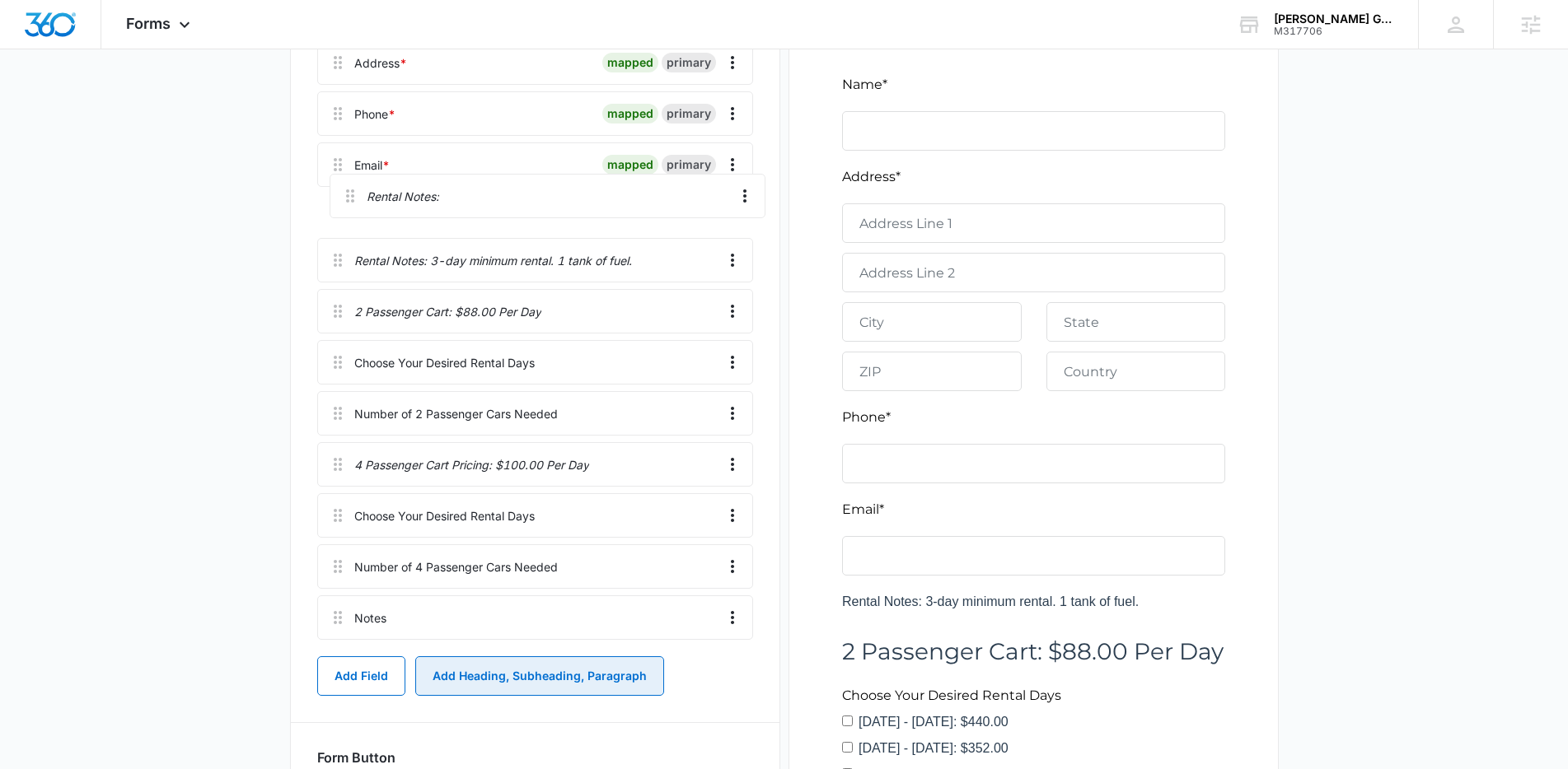
scroll to position [447, 0]
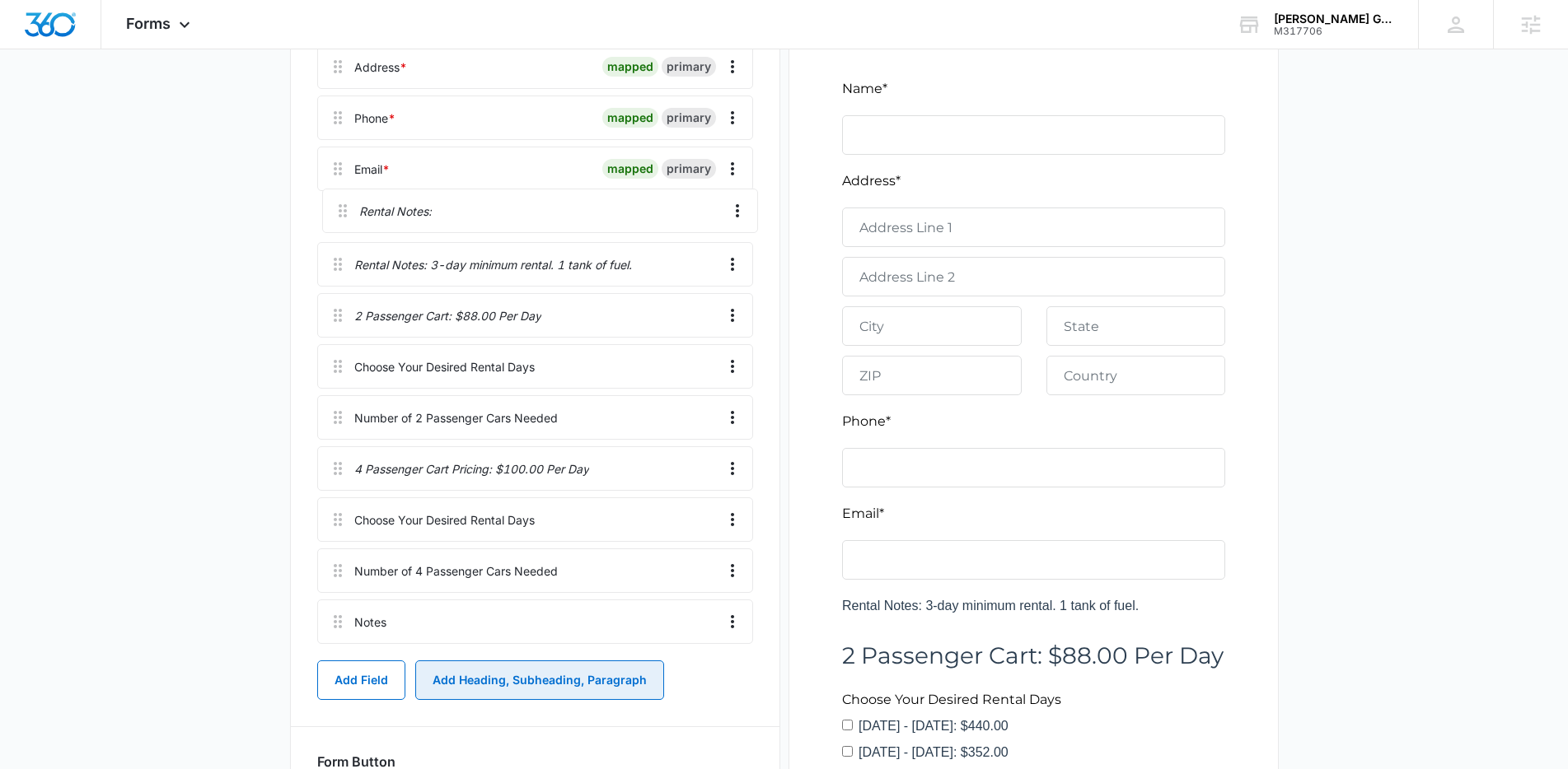
drag, startPoint x: 339, startPoint y: 434, endPoint x: 349, endPoint y: 200, distance: 234.2
click at [349, 200] on div "Hog Rock Golf Car Rental Request This form is used to gather information about …" at bounding box center [535, 270] width 436 height 759
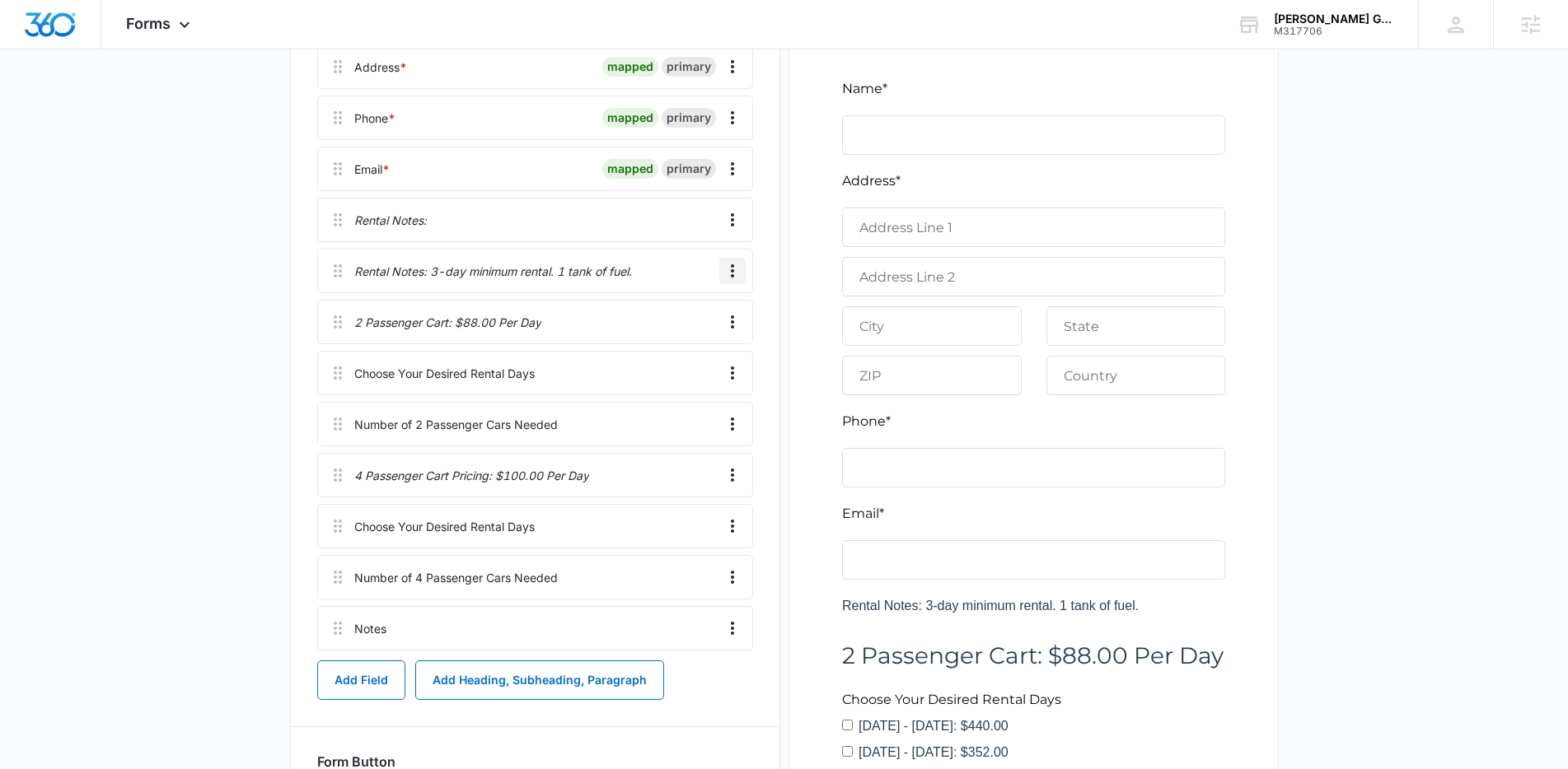
click at [735, 276] on icon "Overflow Menu" at bounding box center [732, 271] width 20 height 20
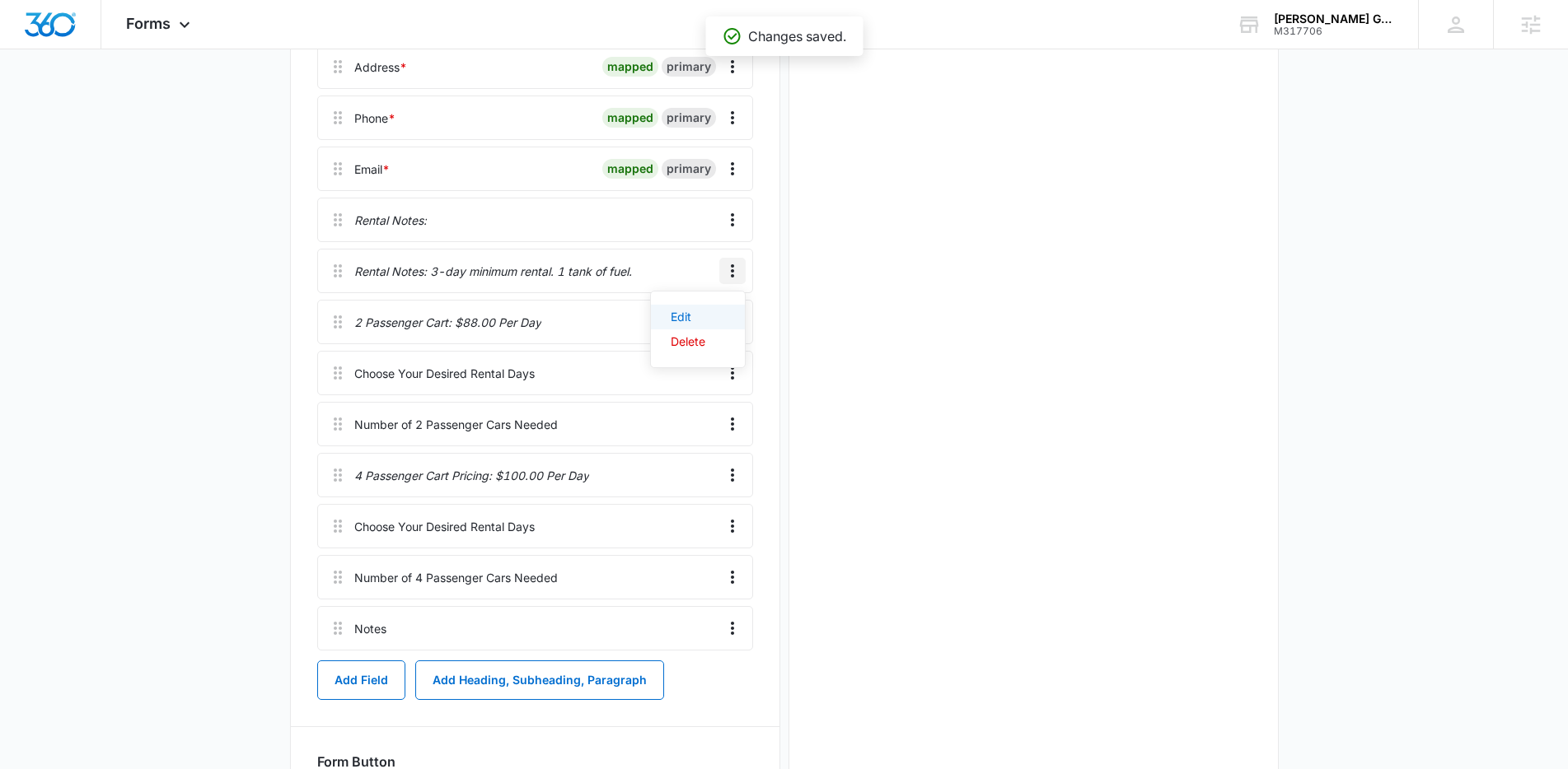
scroll to position [0, 0]
click at [688, 308] on button "Edit" at bounding box center [698, 316] width 94 height 25
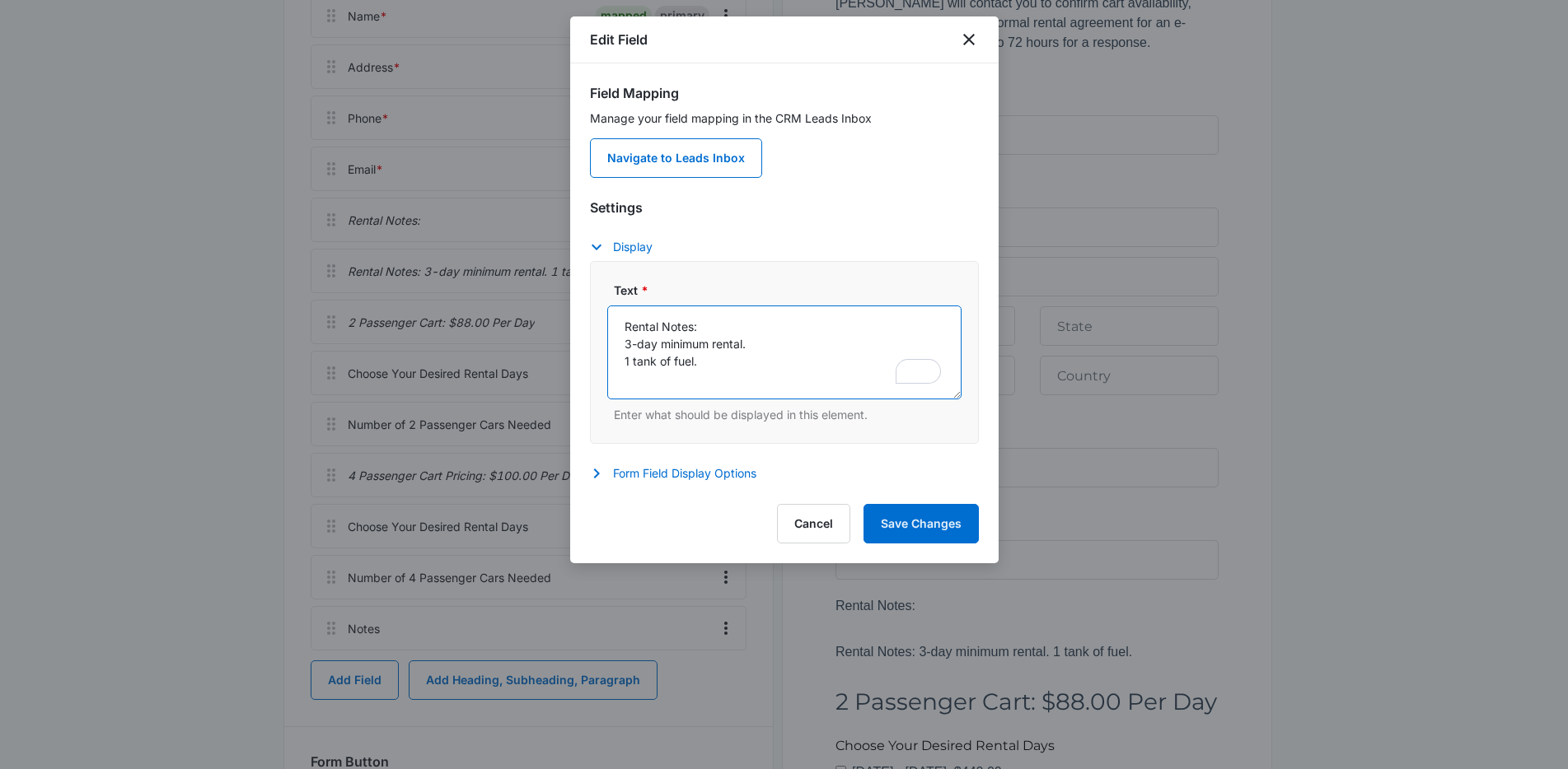
drag, startPoint x: 709, startPoint y: 361, endPoint x: 620, endPoint y: 329, distance: 94.6
click at [620, 329] on textarea "Rental Notes: 3-day minimum rental. 1 tank of fuel." at bounding box center [784, 353] width 355 height 94
paste textarea "- 3 Day Minimum rental. The rental time frame is from your chosen pick-up day t…"
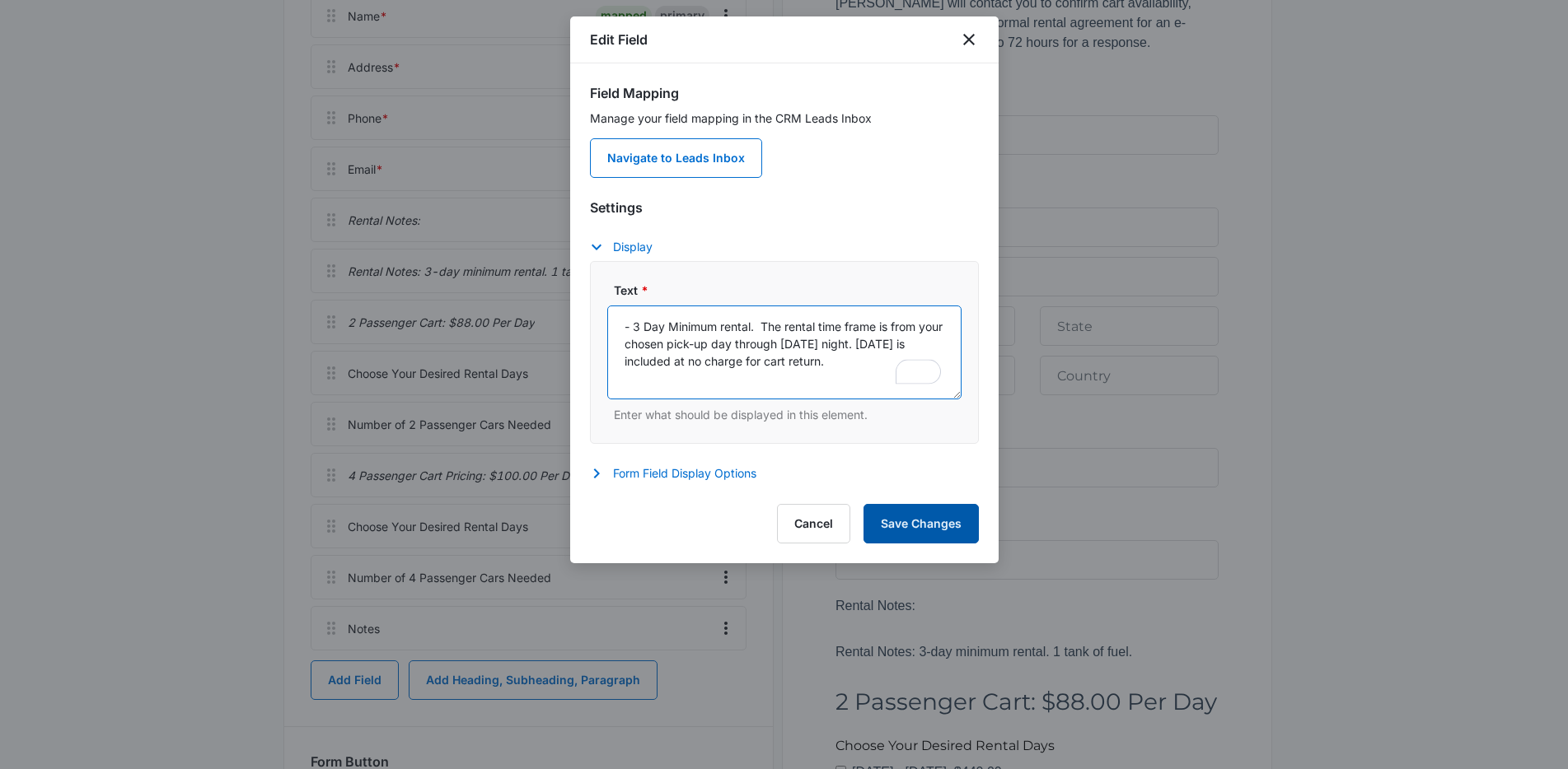
type textarea "- 3 Day Minimum rental. The rental time frame is from your chosen pick-up day t…"
click at [941, 527] on button "Save Changes" at bounding box center [921, 523] width 115 height 39
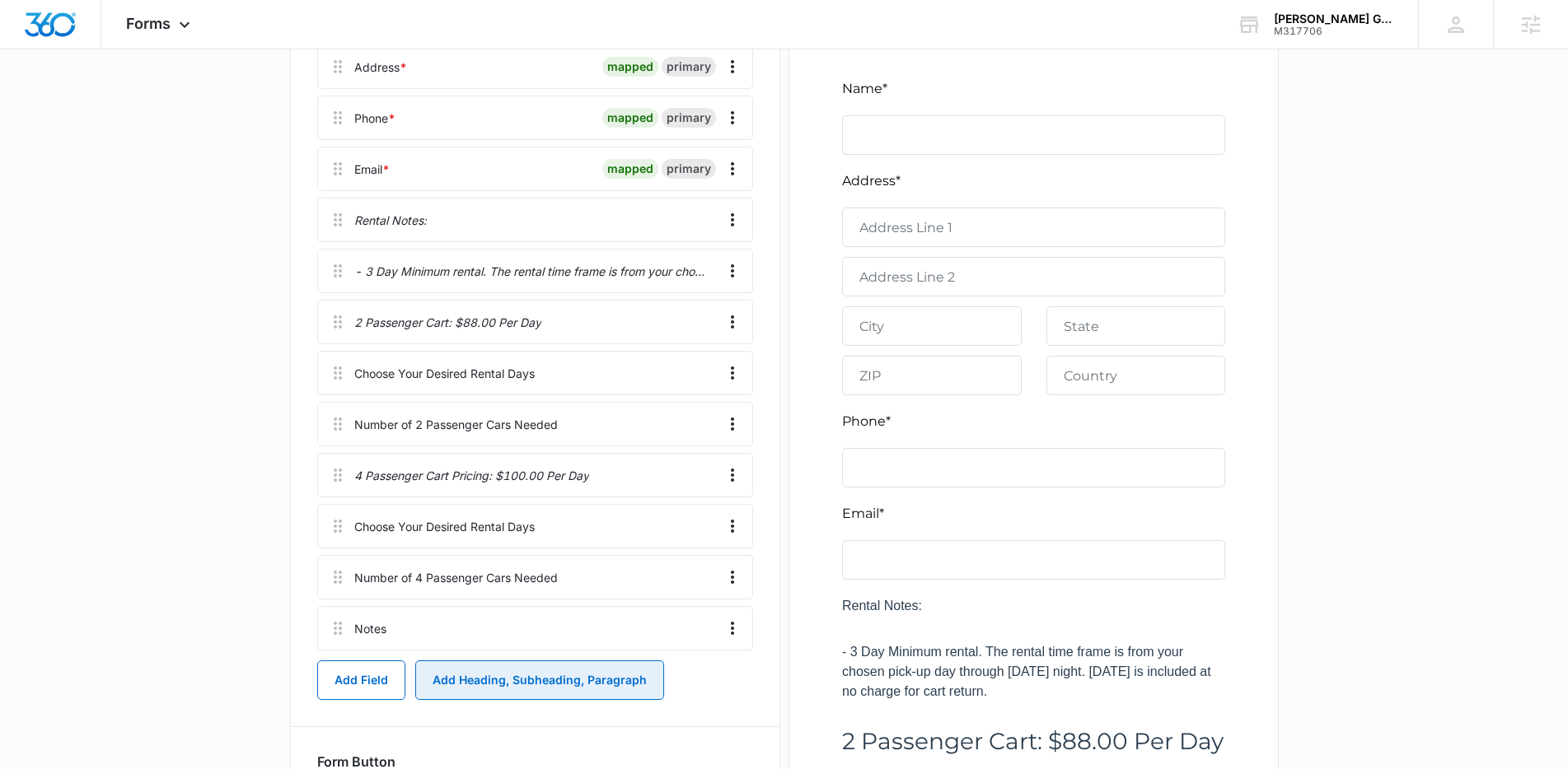
click at [584, 691] on button "Add Heading, Subheading, Paragraph" at bounding box center [539, 680] width 249 height 39
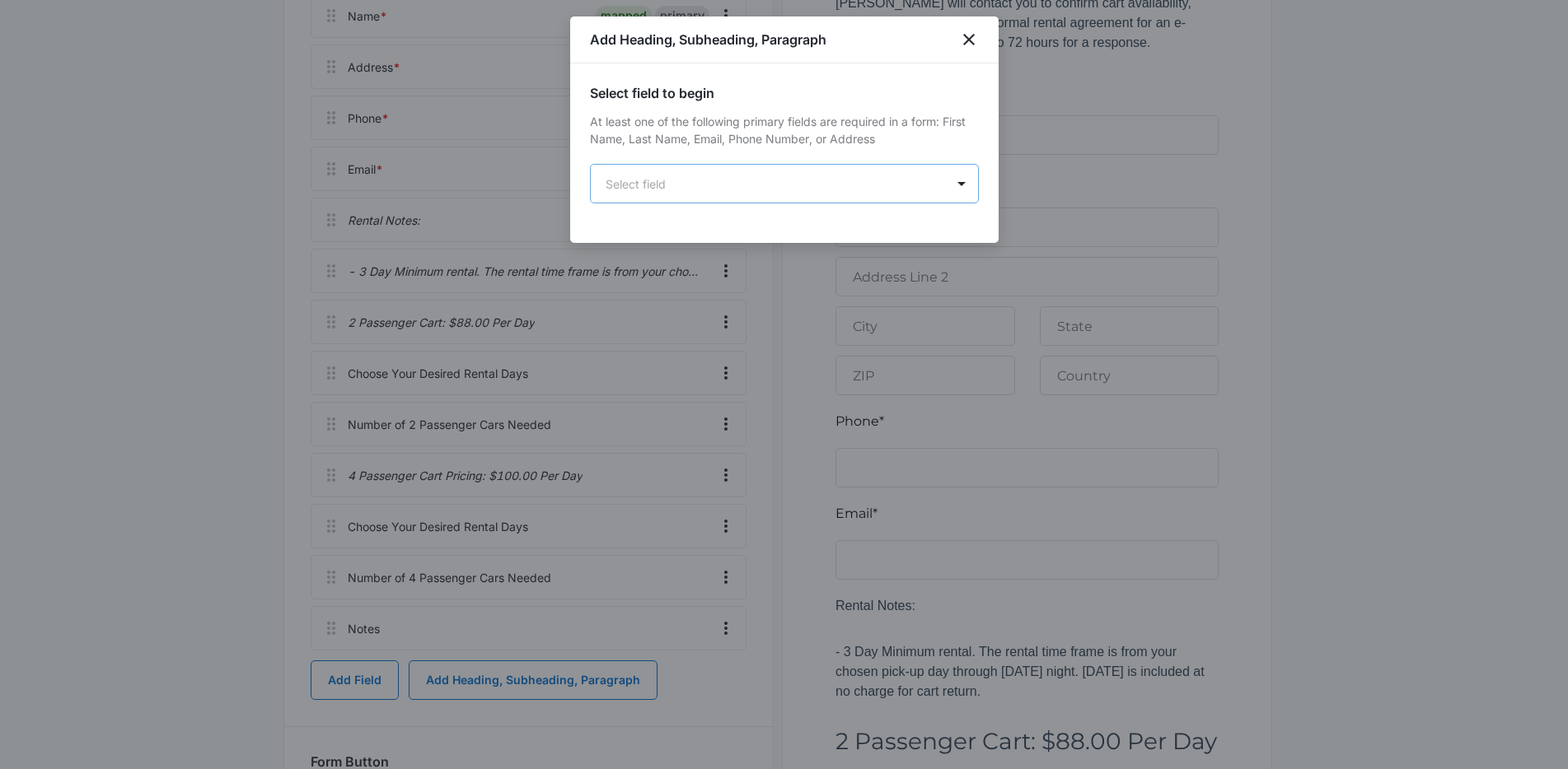
click at [706, 185] on body "Forms Apps Reputation Forms CRM Email Social Content Ads Intelligence Files Bra…" at bounding box center [784, 541] width 1568 height 1977
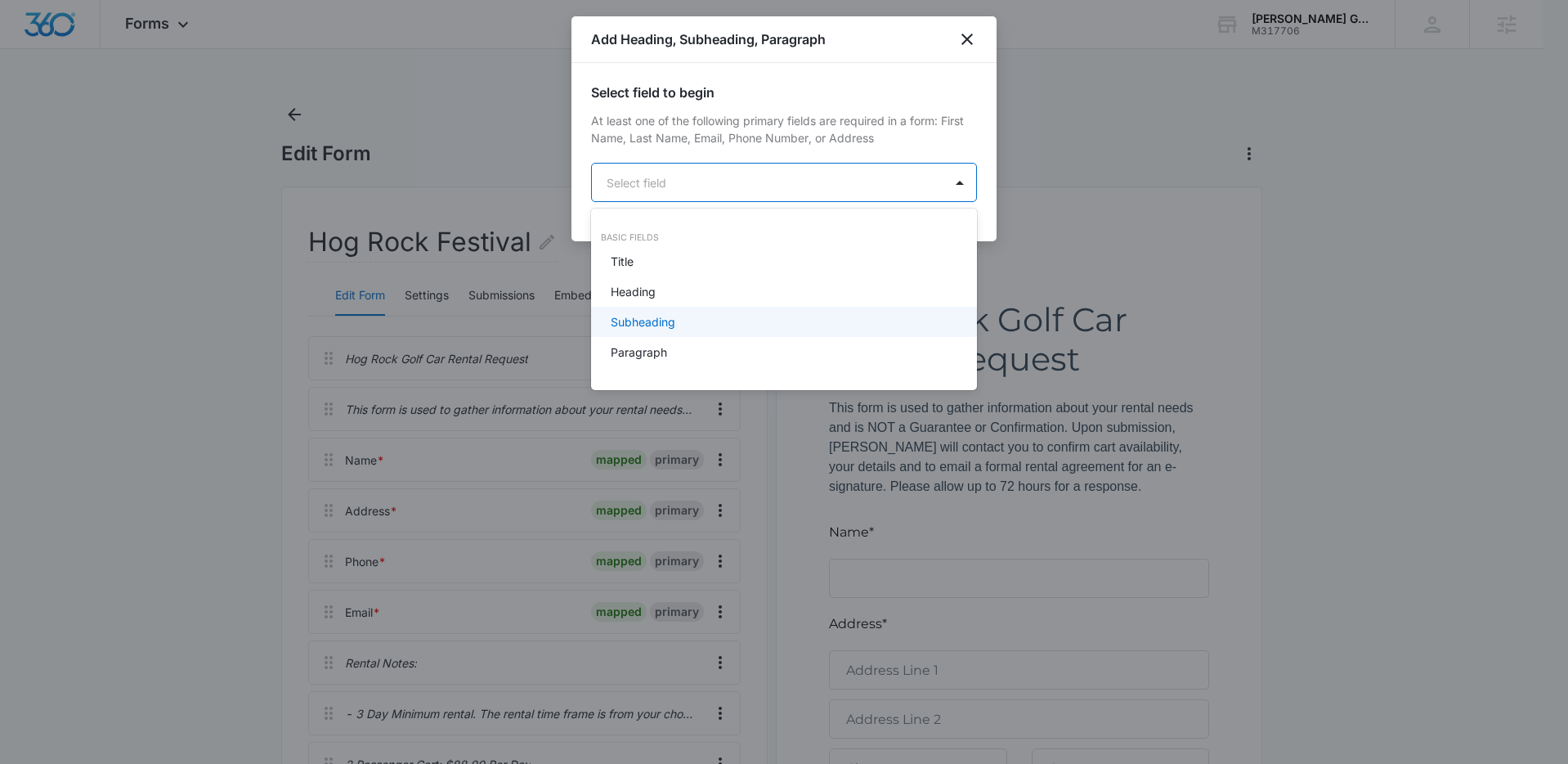
click at [697, 322] on div "Subheading" at bounding box center [782, 322] width 343 height 18
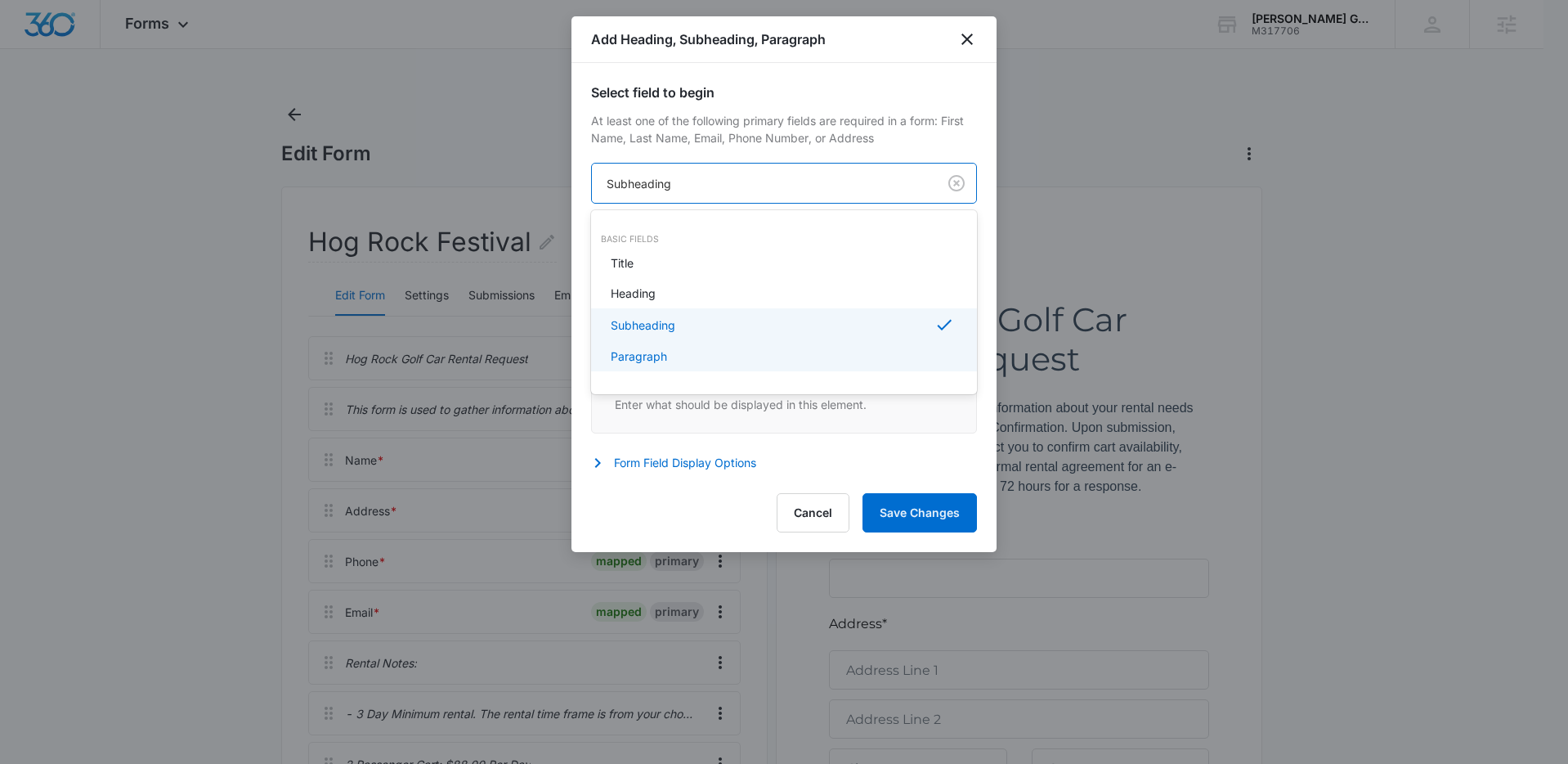
click at [671, 350] on div "Paragraph" at bounding box center [782, 356] width 343 height 18
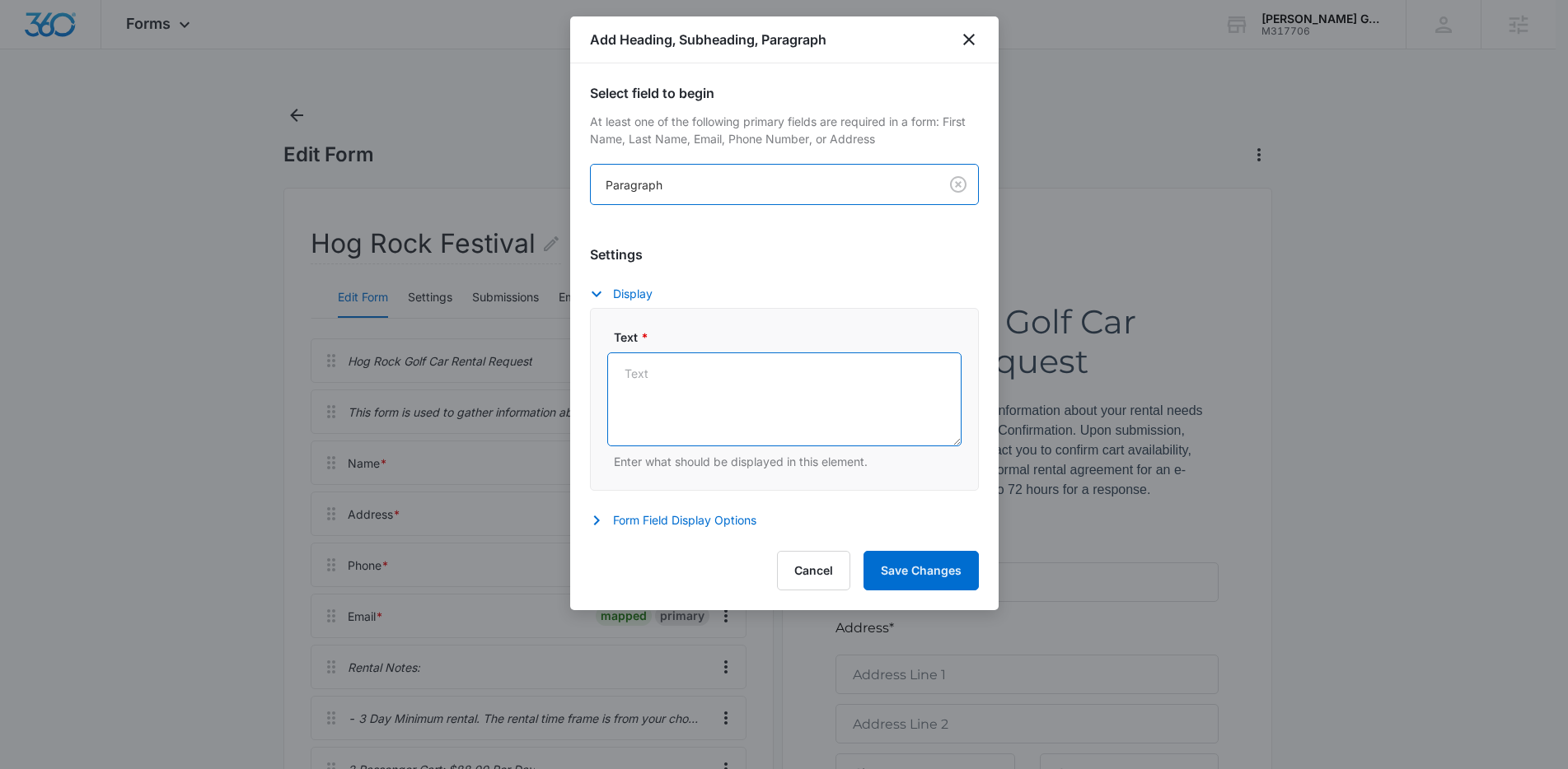
click at [697, 400] on textarea "Text *" at bounding box center [784, 400] width 355 height 94
paste textarea "- 1 tank of fuel is included and will run 140+ miles. Additional fuel is the re…"
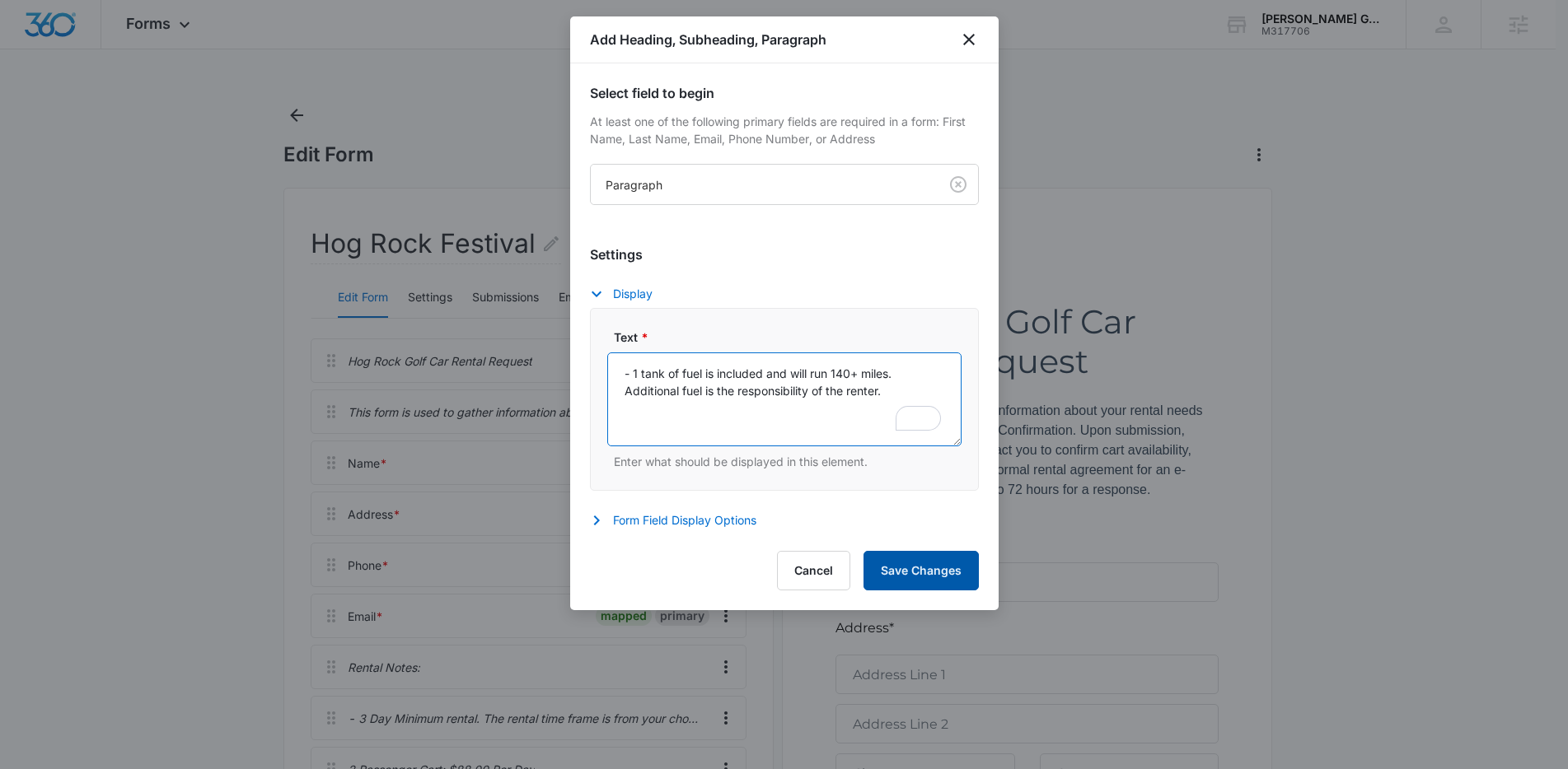
type textarea "- 1 tank of fuel is included and will run 140+ miles. Additional fuel is the re…"
click at [927, 577] on button "Save Changes" at bounding box center [921, 571] width 115 height 39
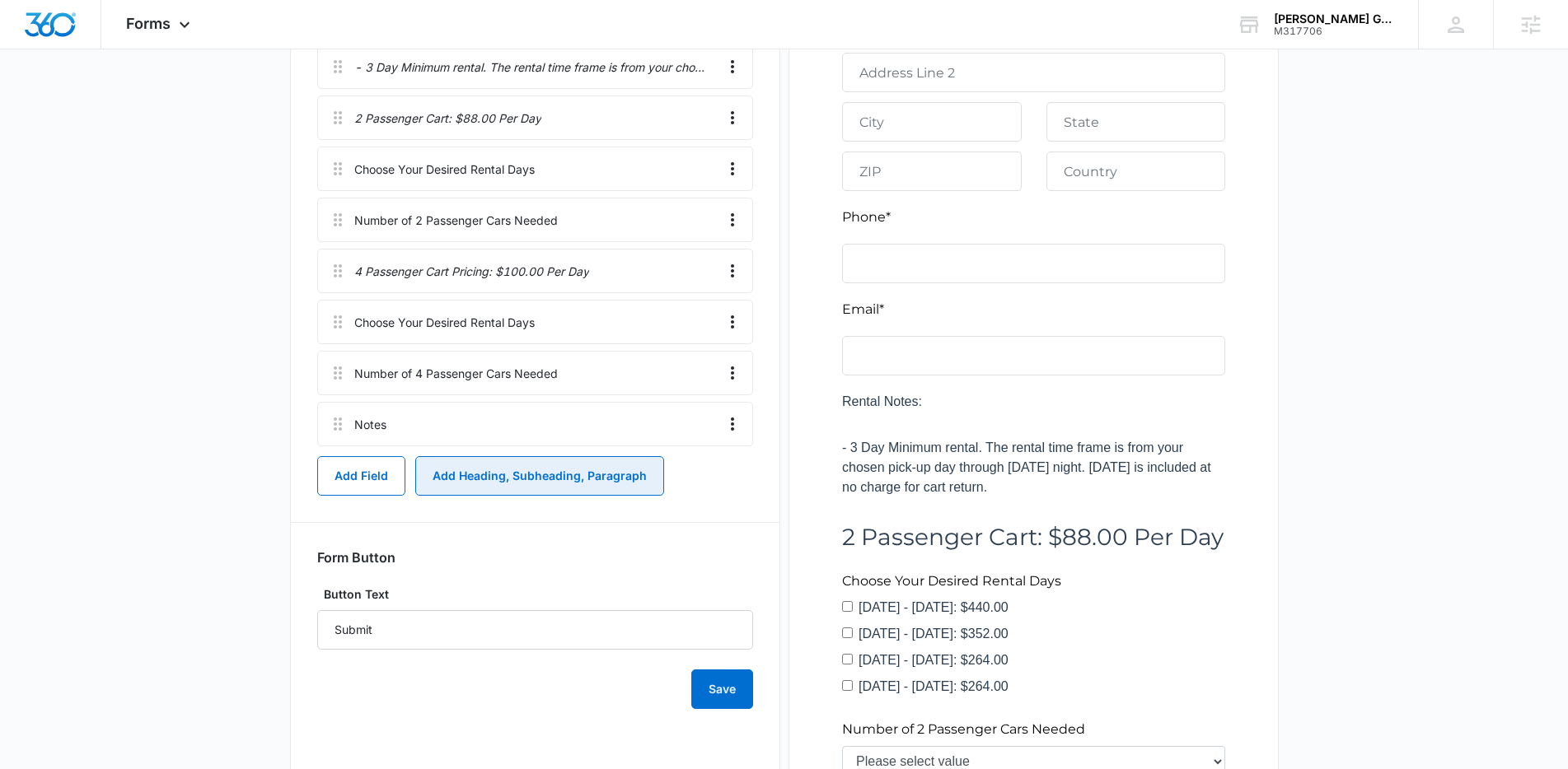
click at [580, 468] on button "Add Heading, Subheading, Paragraph" at bounding box center [539, 476] width 249 height 39
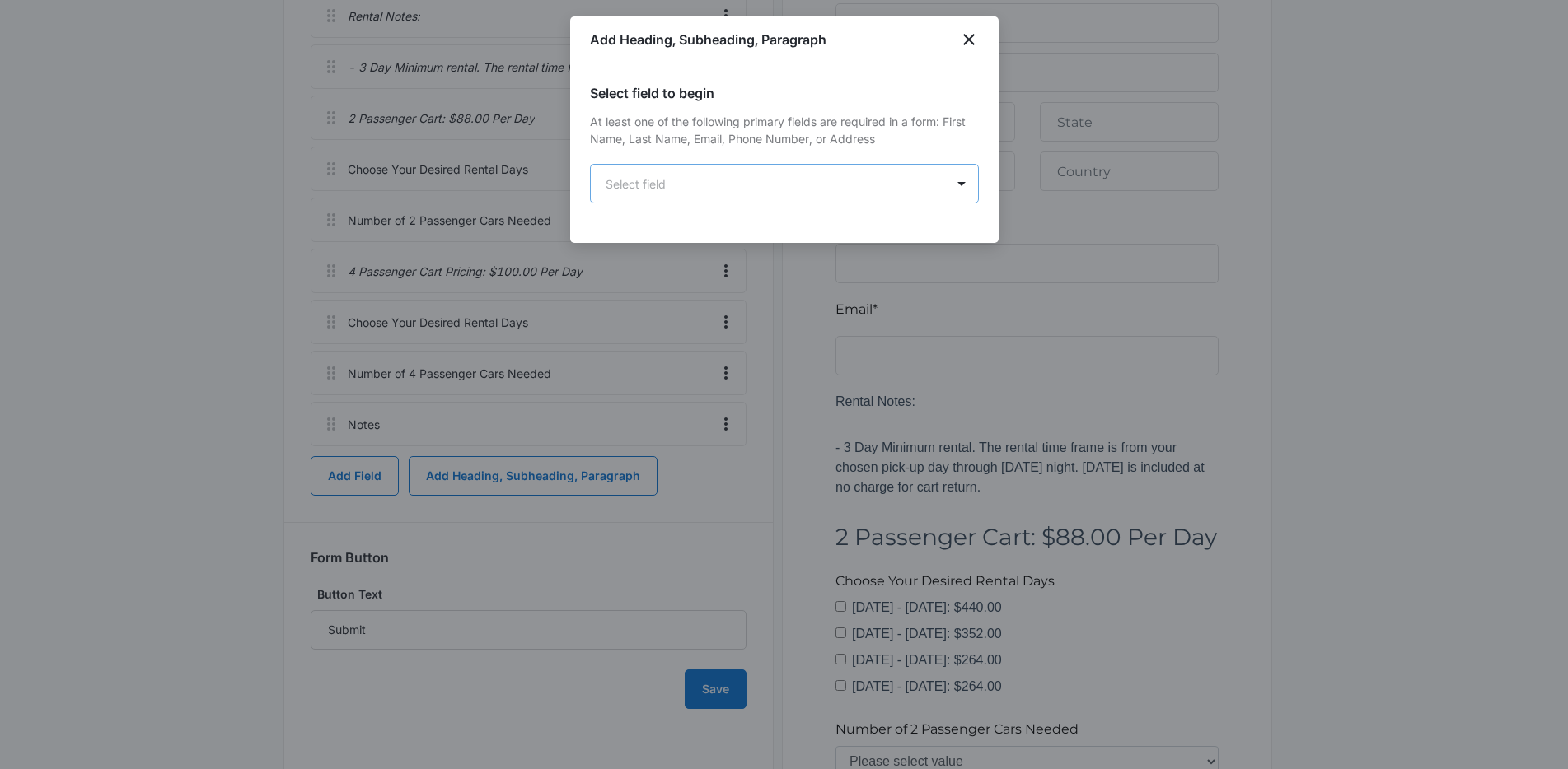
click at [681, 176] on body "Forms Apps Reputation Forms CRM Email Social Content Ads Intelligence Files Bra…" at bounding box center [784, 370] width 1568 height 2043
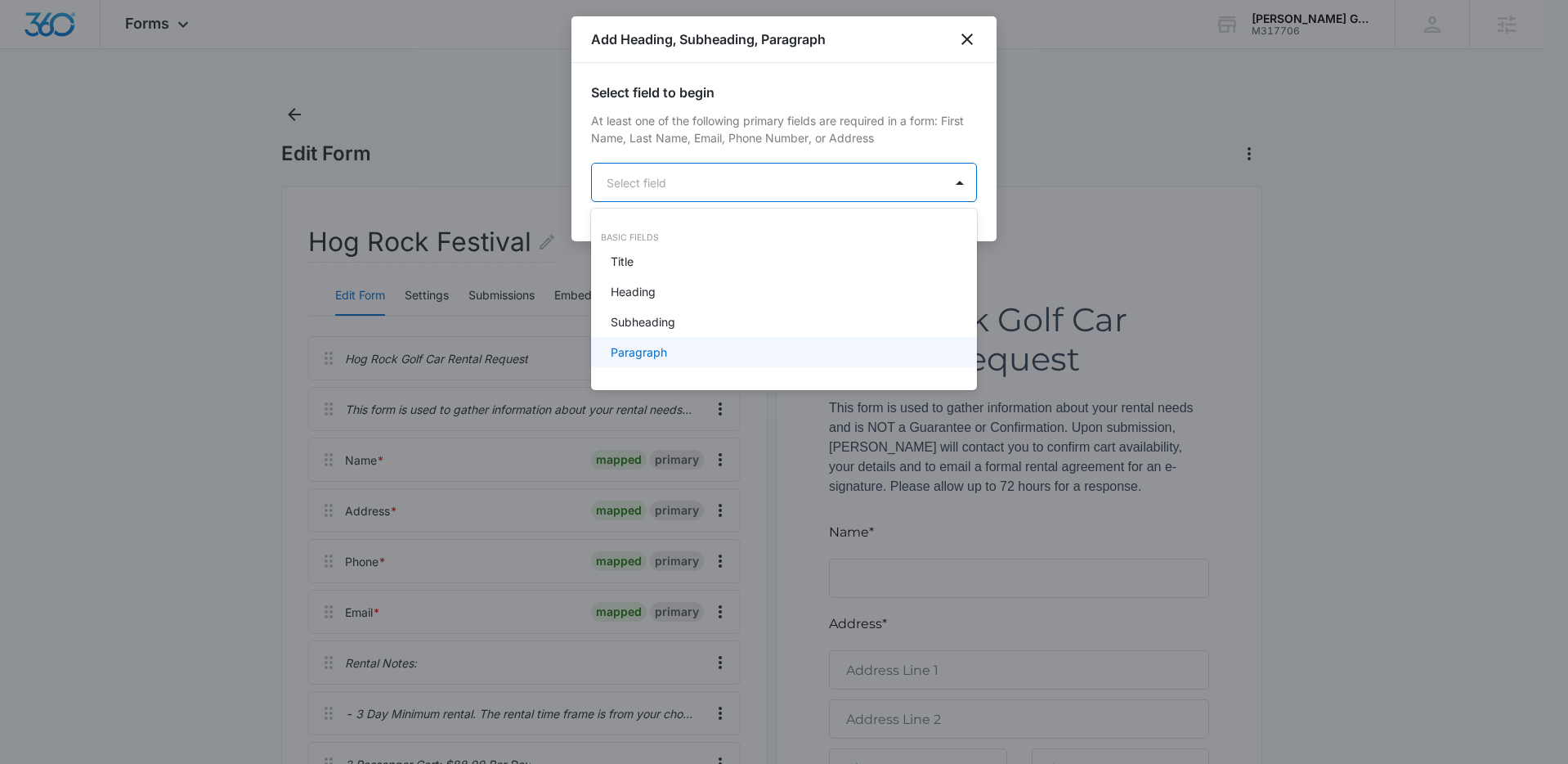
click at [702, 354] on div "Paragraph" at bounding box center [782, 352] width 343 height 18
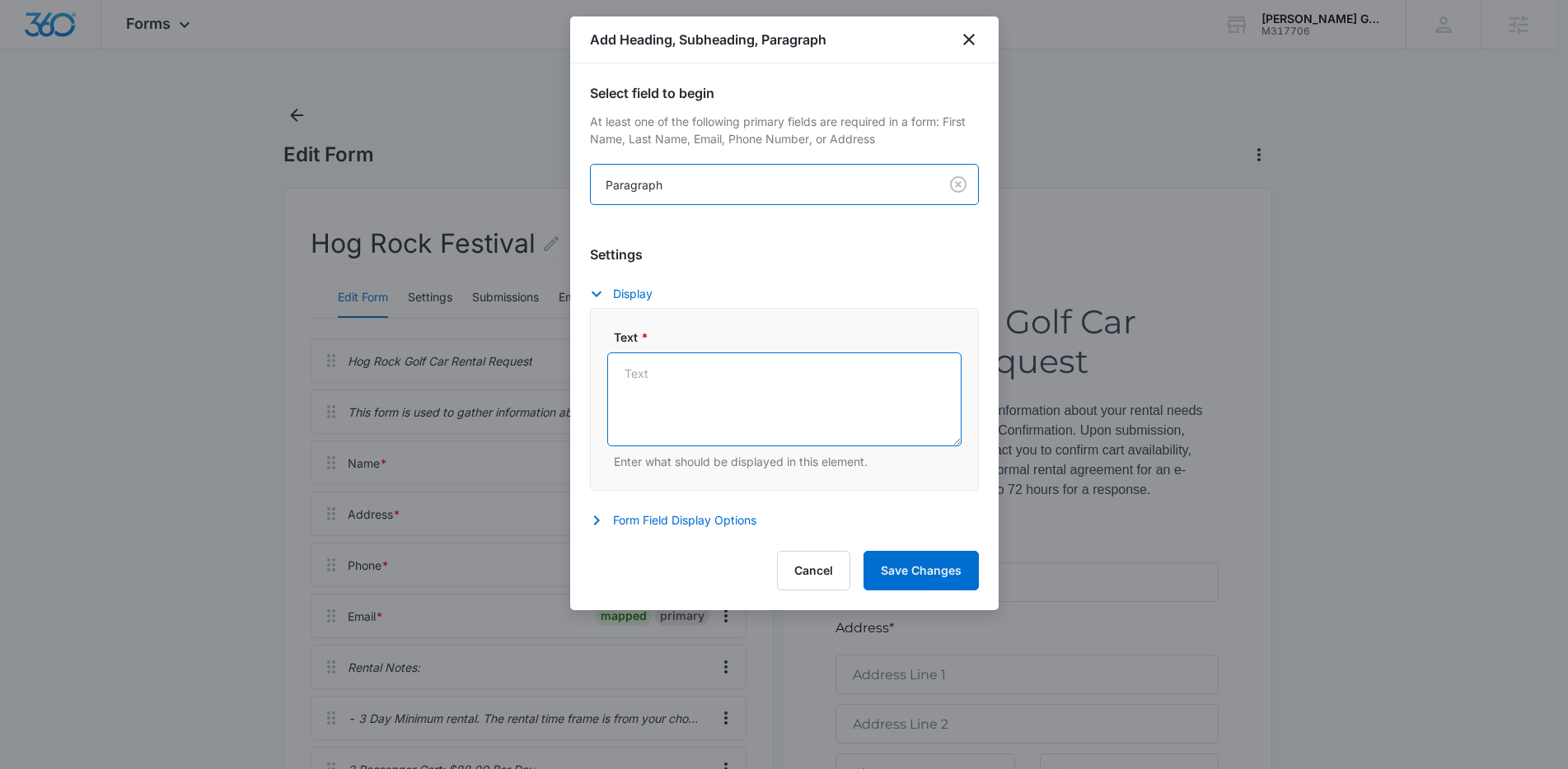
drag, startPoint x: 733, startPoint y: 396, endPoint x: 739, endPoint y: 404, distance: 10.0
click at [733, 396] on textarea "Text *" at bounding box center [784, 400] width 355 height 94
paste textarea "- Our Booth will be staffed for pick-up or support as follows: [DATE] 12:00pm -…"
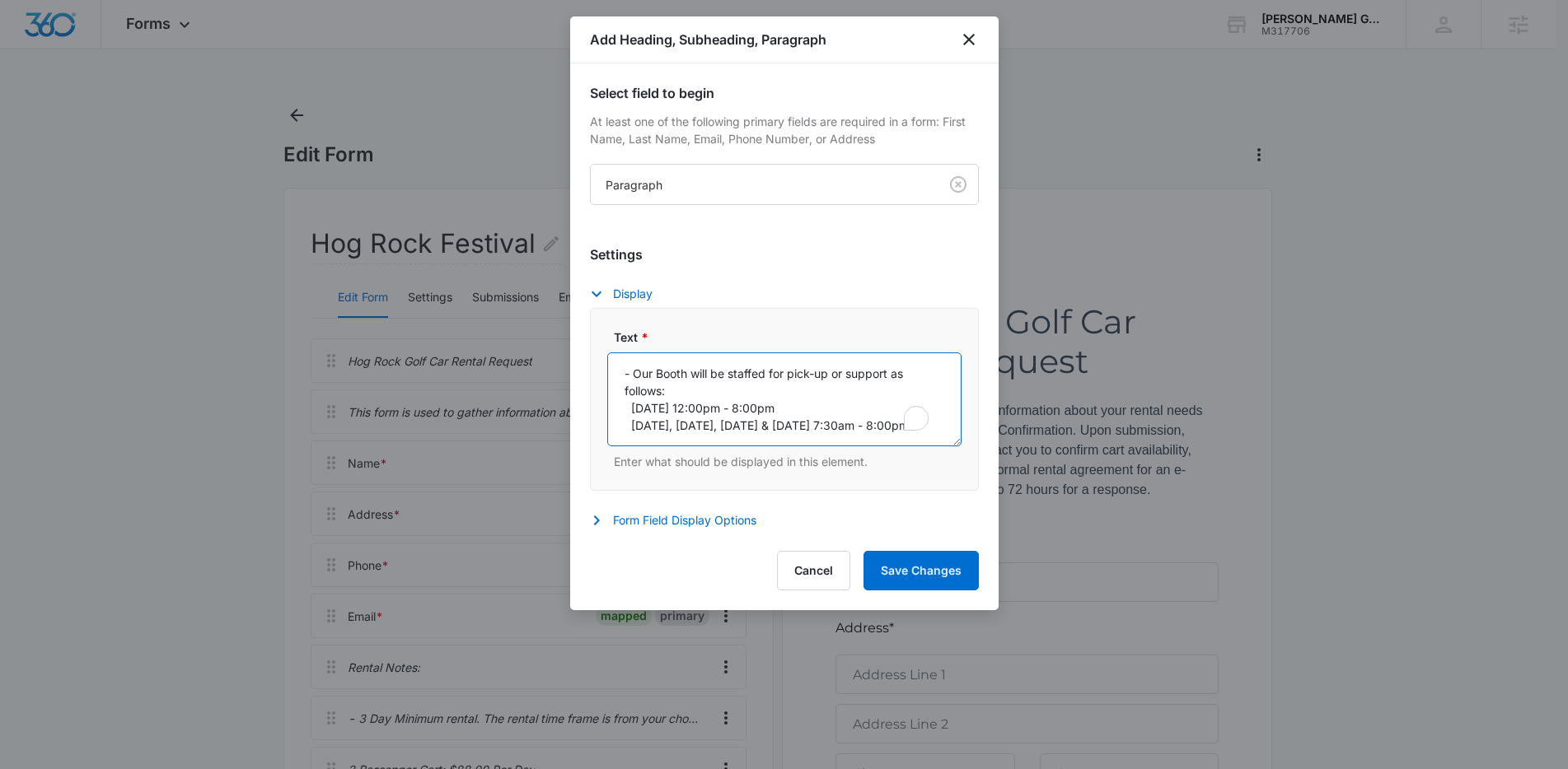
scroll to position [4, 0]
click at [633, 406] on textarea "- Our Booth will be staffed for pick-up or support as follows: [DATE] 12:00pm -…" at bounding box center [784, 400] width 355 height 94
type textarea "- Our Booth will be staffed for pick-up or support as follows: [DATE] 12:00pm -…"
click at [885, 561] on button "Save Changes" at bounding box center [921, 571] width 115 height 39
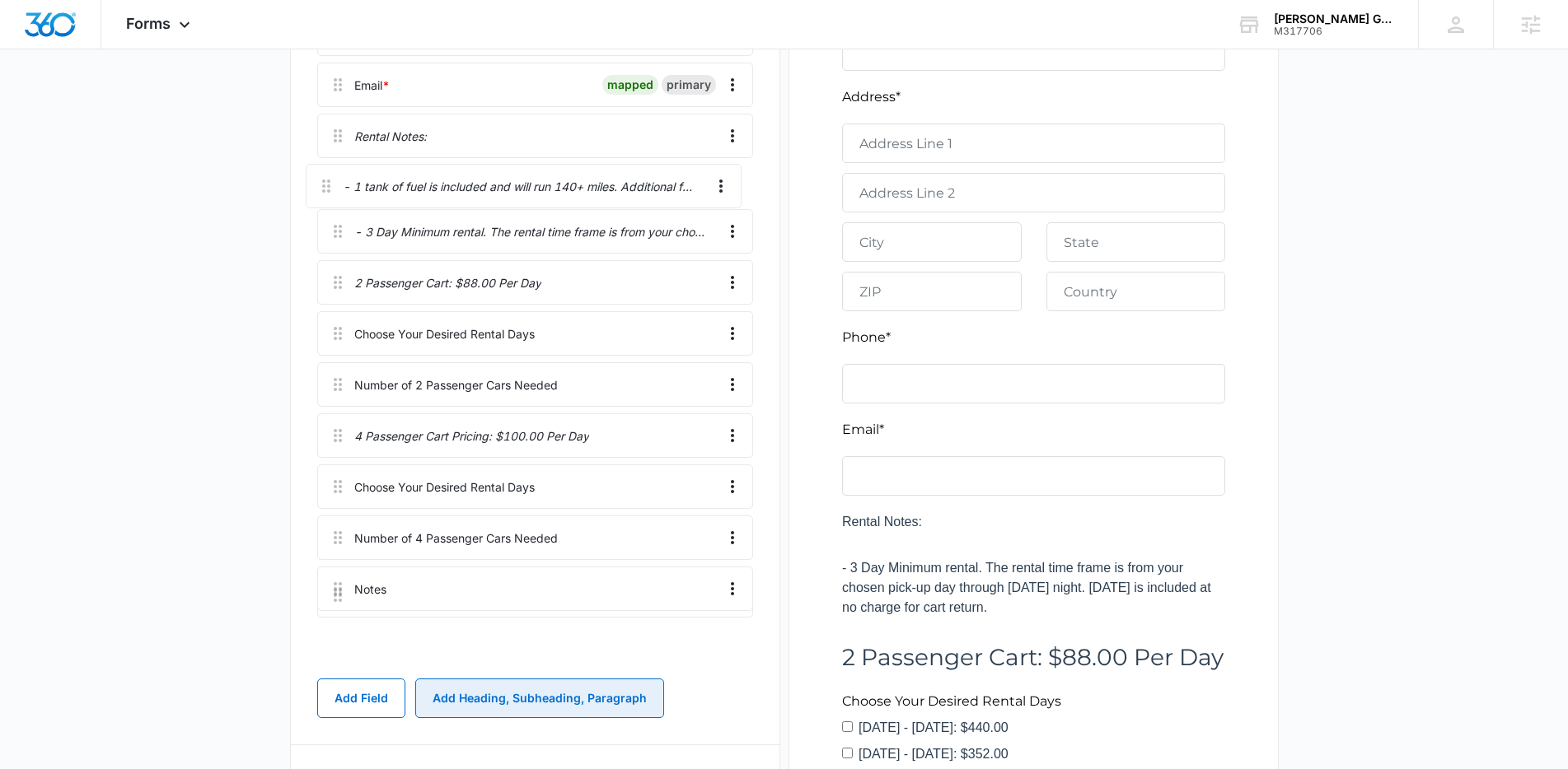
scroll to position [528, 0]
drag, startPoint x: 339, startPoint y: 423, endPoint x: 340, endPoint y: 225, distance: 198.0
click at [340, 225] on div "Hog Rock Golf Car Rental Request This form is used to gather information about …" at bounding box center [535, 240] width 436 height 861
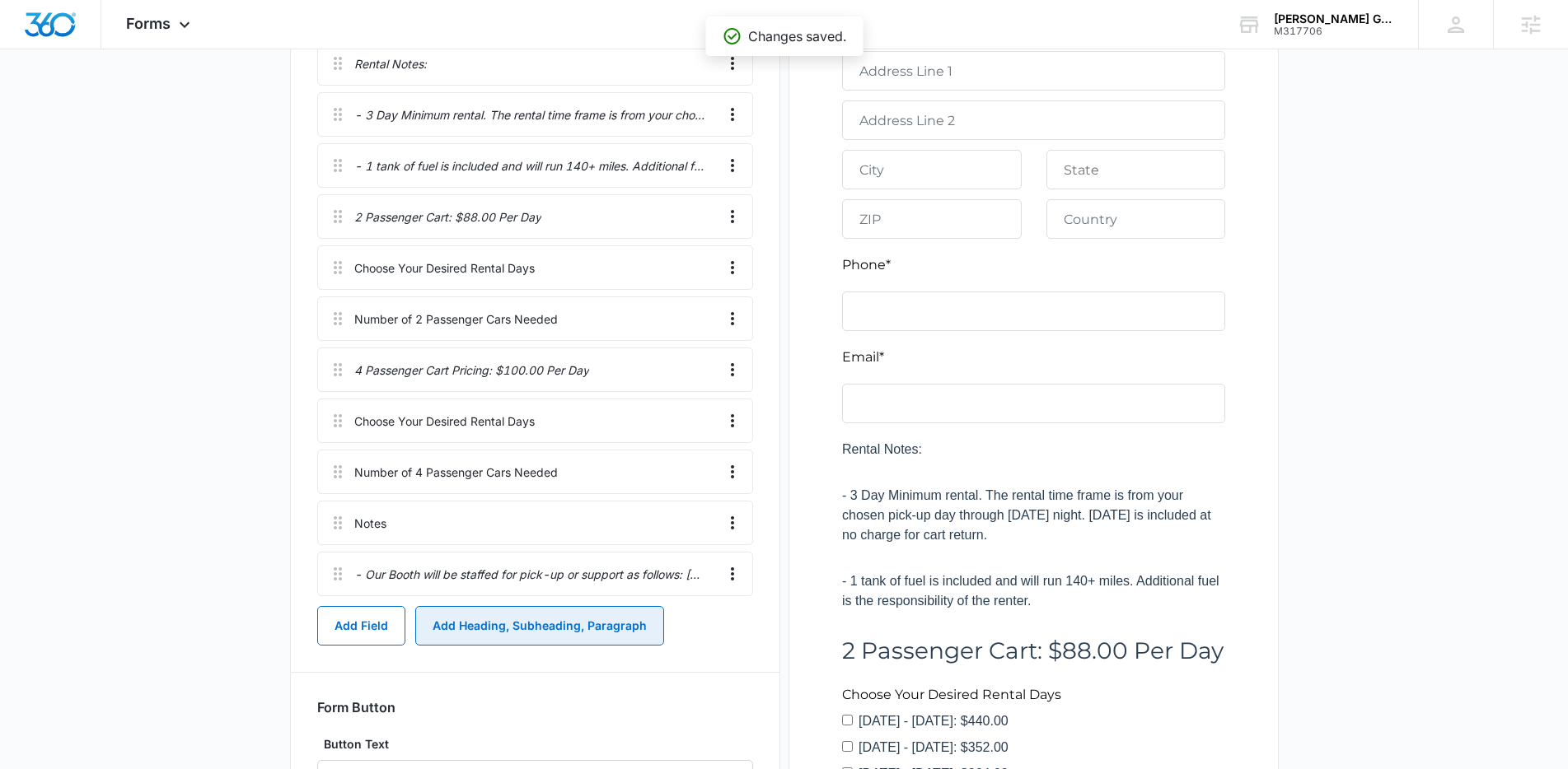
scroll to position [609, 0]
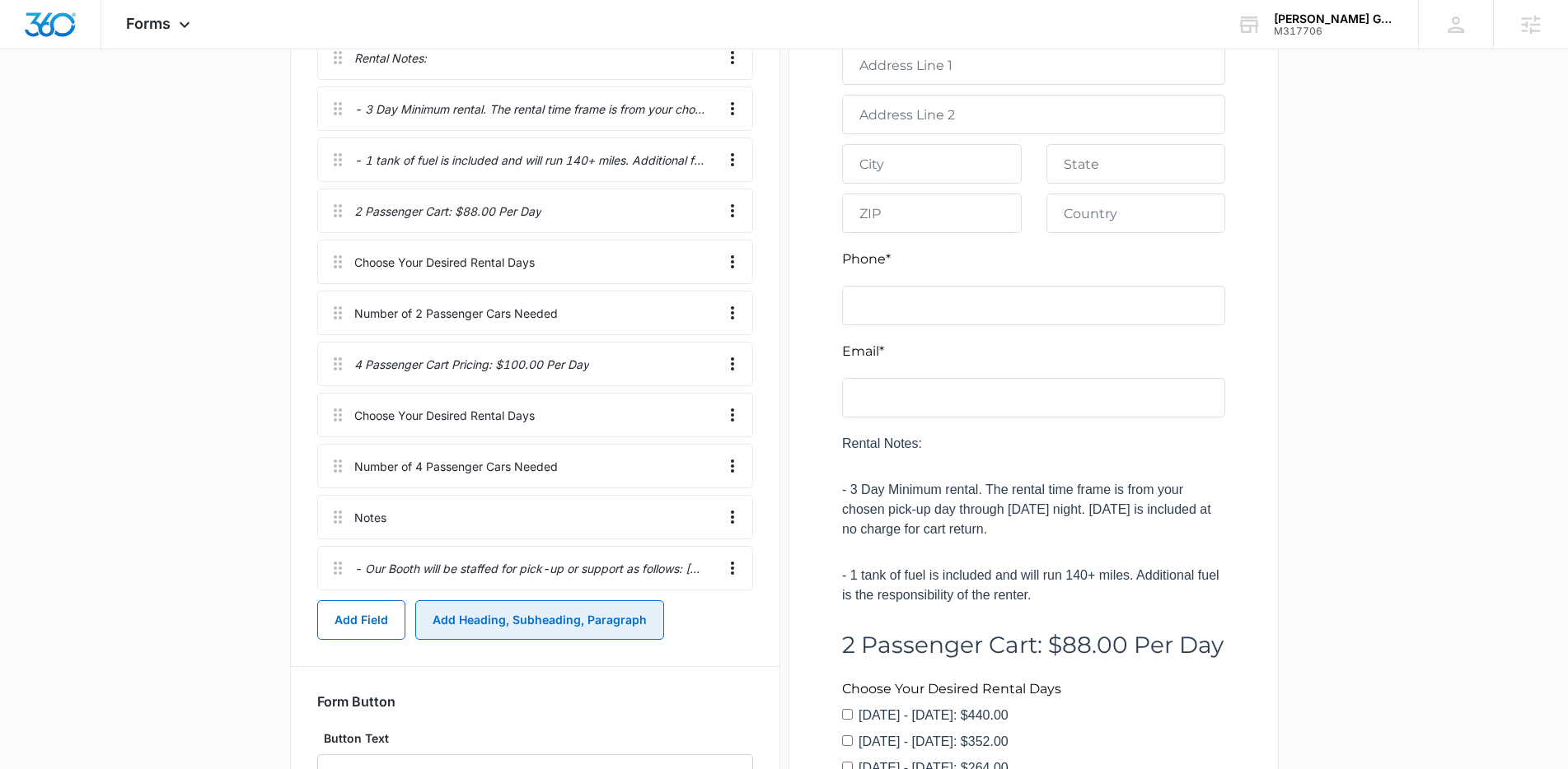
click at [623, 630] on button "Add Heading, Subheading, Paragraph" at bounding box center [539, 620] width 249 height 39
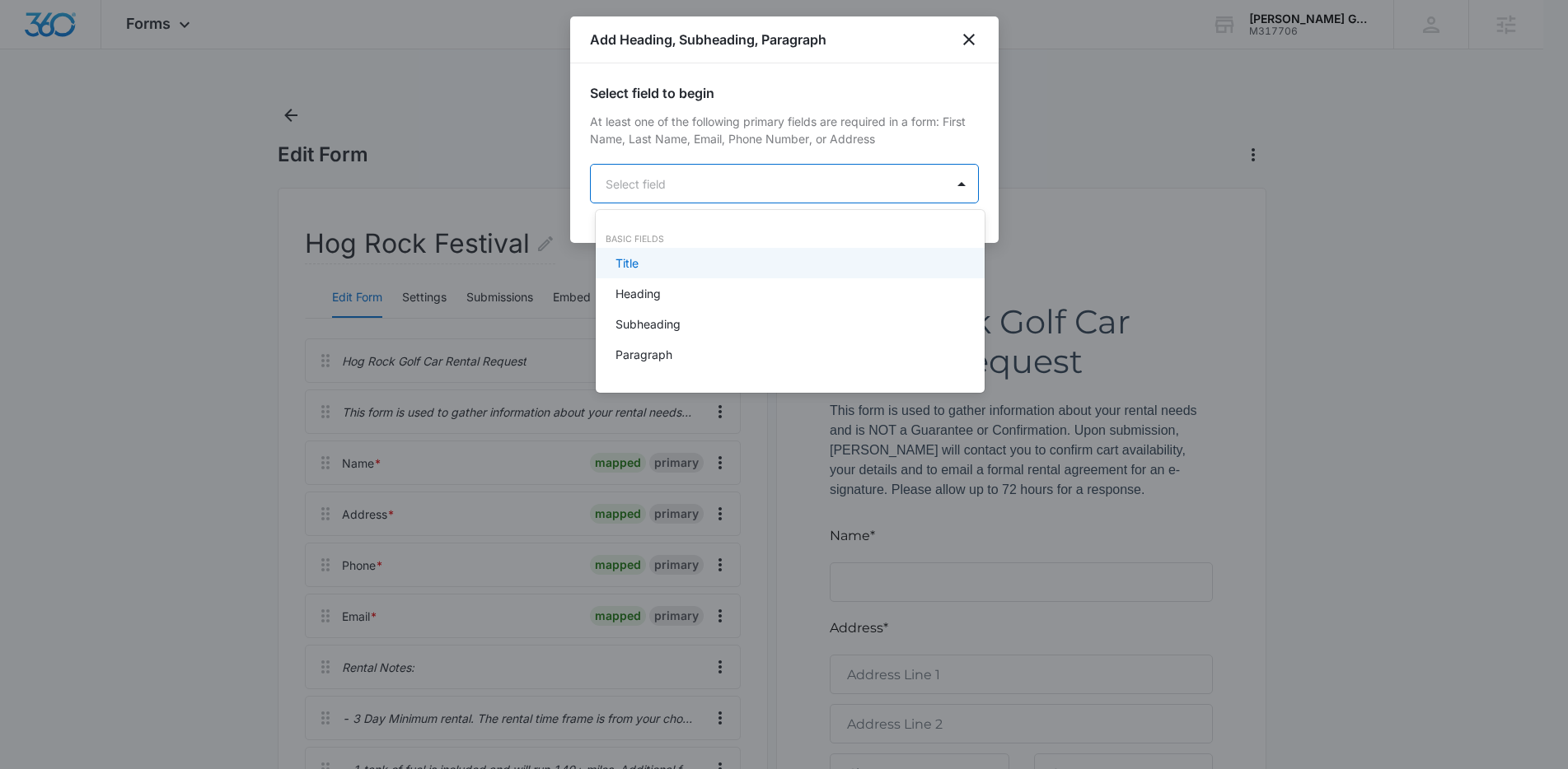
click at [737, 192] on body "Forms Apps Reputation Forms CRM Email Social Content Ads Intelligence Files Bra…" at bounding box center [784, 384] width 1568 height 769
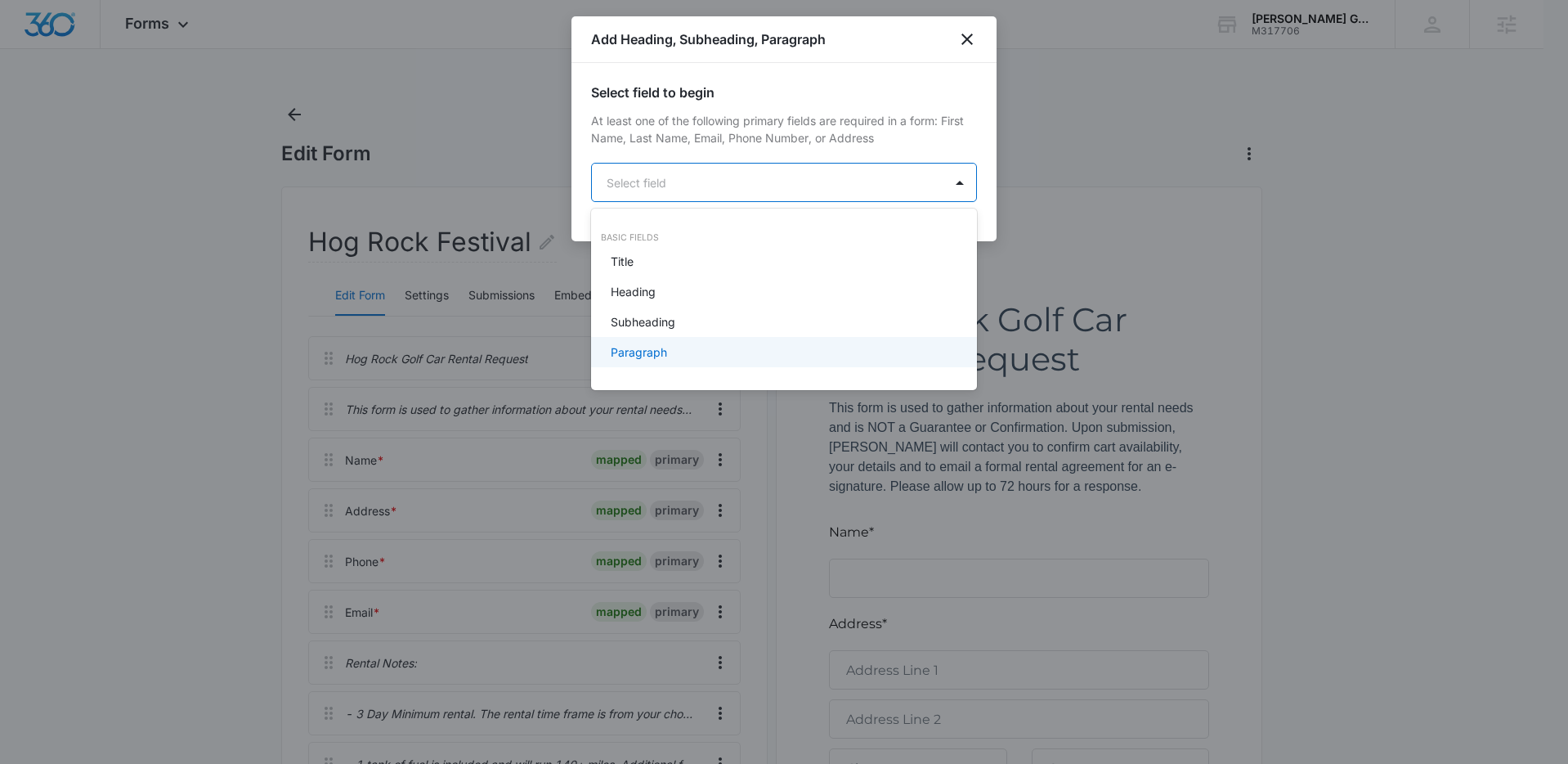
click at [687, 347] on div "Paragraph" at bounding box center [782, 352] width 343 height 18
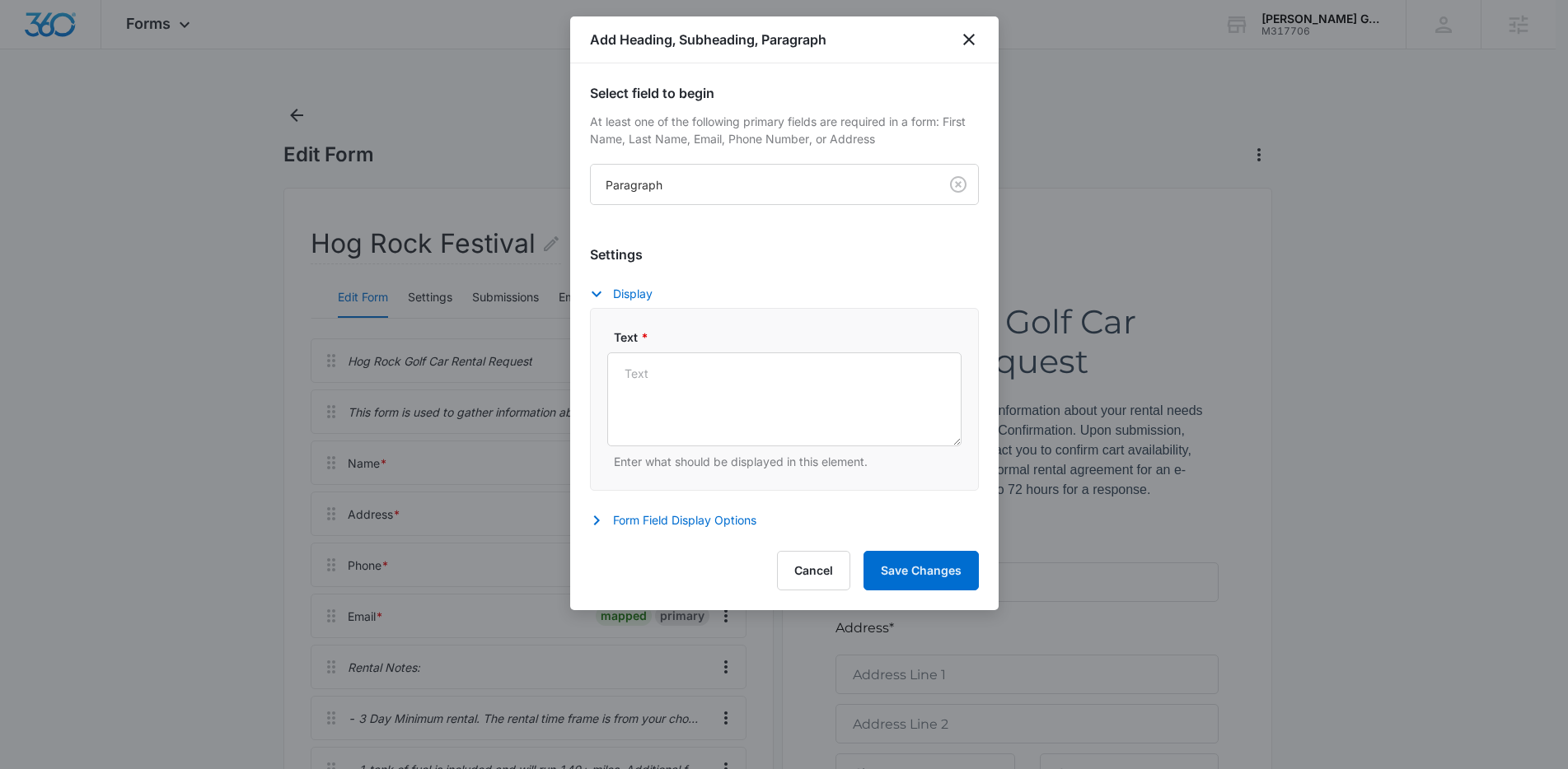
click at [737, 316] on div "Text * Enter what should be displayed in this element." at bounding box center [784, 400] width 389 height 183
click at [753, 405] on textarea "Text *" at bounding box center [784, 400] width 355 height 94
paste textarea "- The Hog Rock Festival requires a Golf Cart Registration sticker be purchased …"
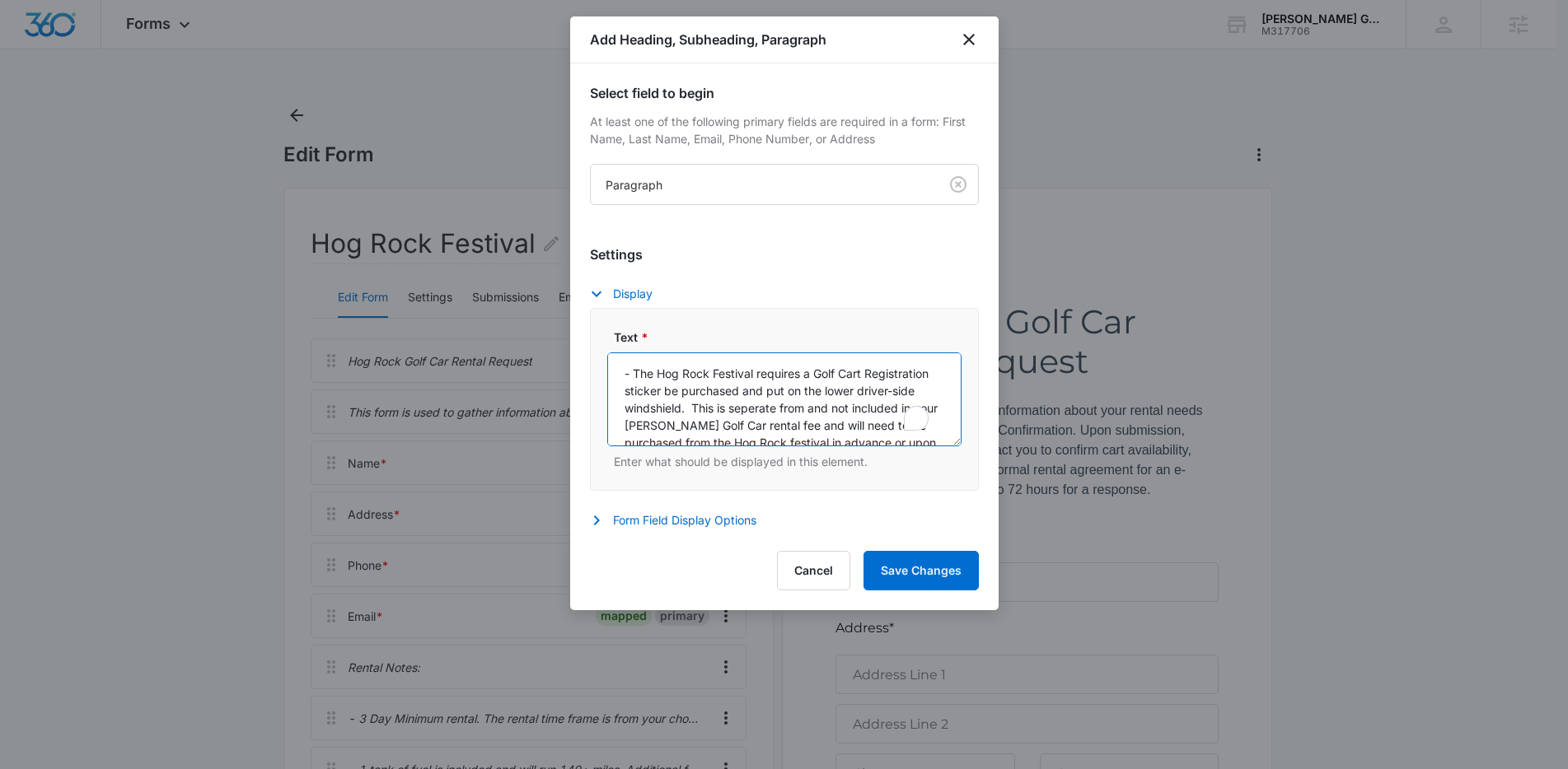
scroll to position [22, 0]
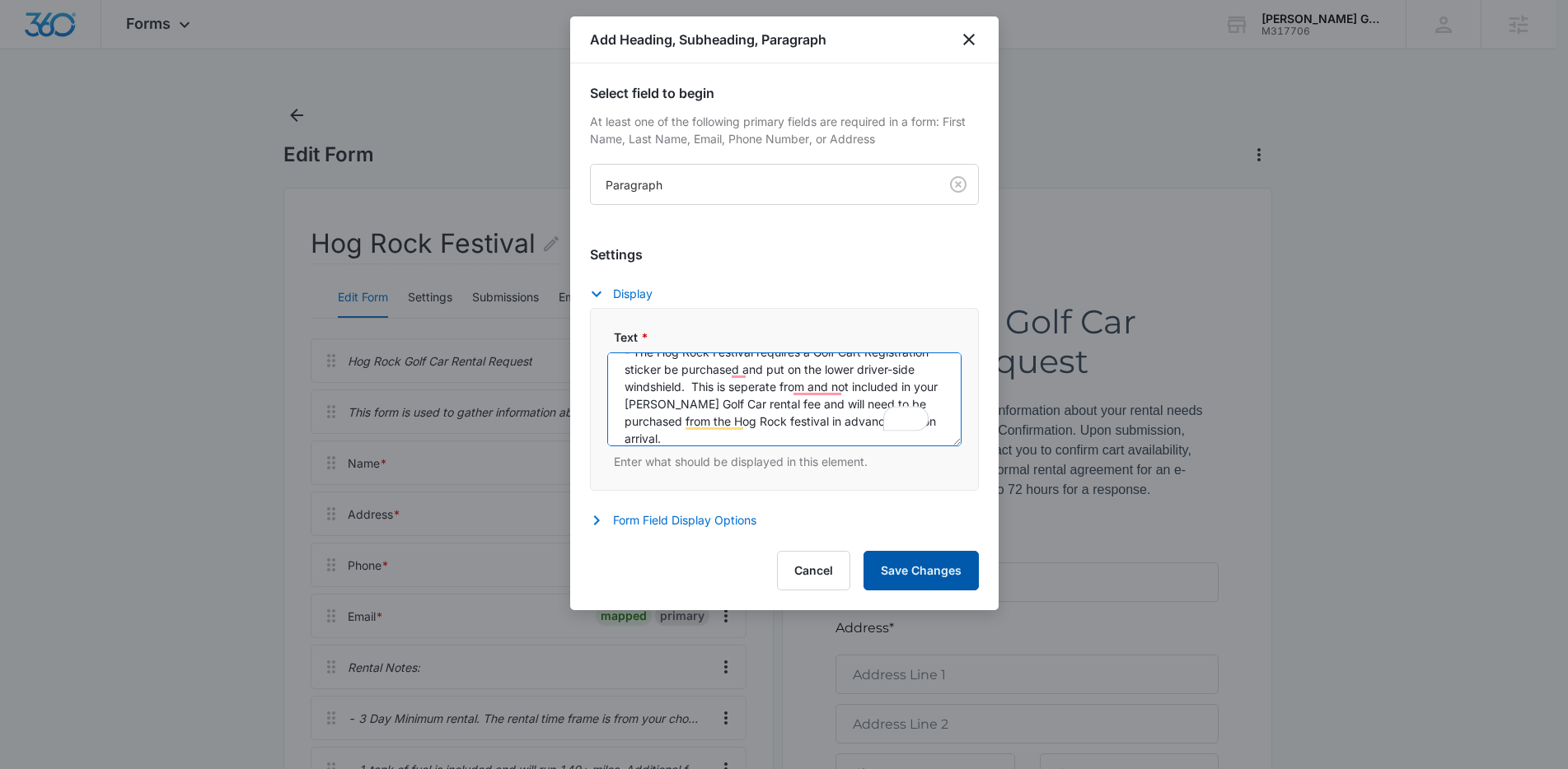
type textarea "- The Hog Rock Festival requires a Golf Cart Registration sticker be purchased …"
click at [941, 569] on button "Save Changes" at bounding box center [921, 571] width 115 height 39
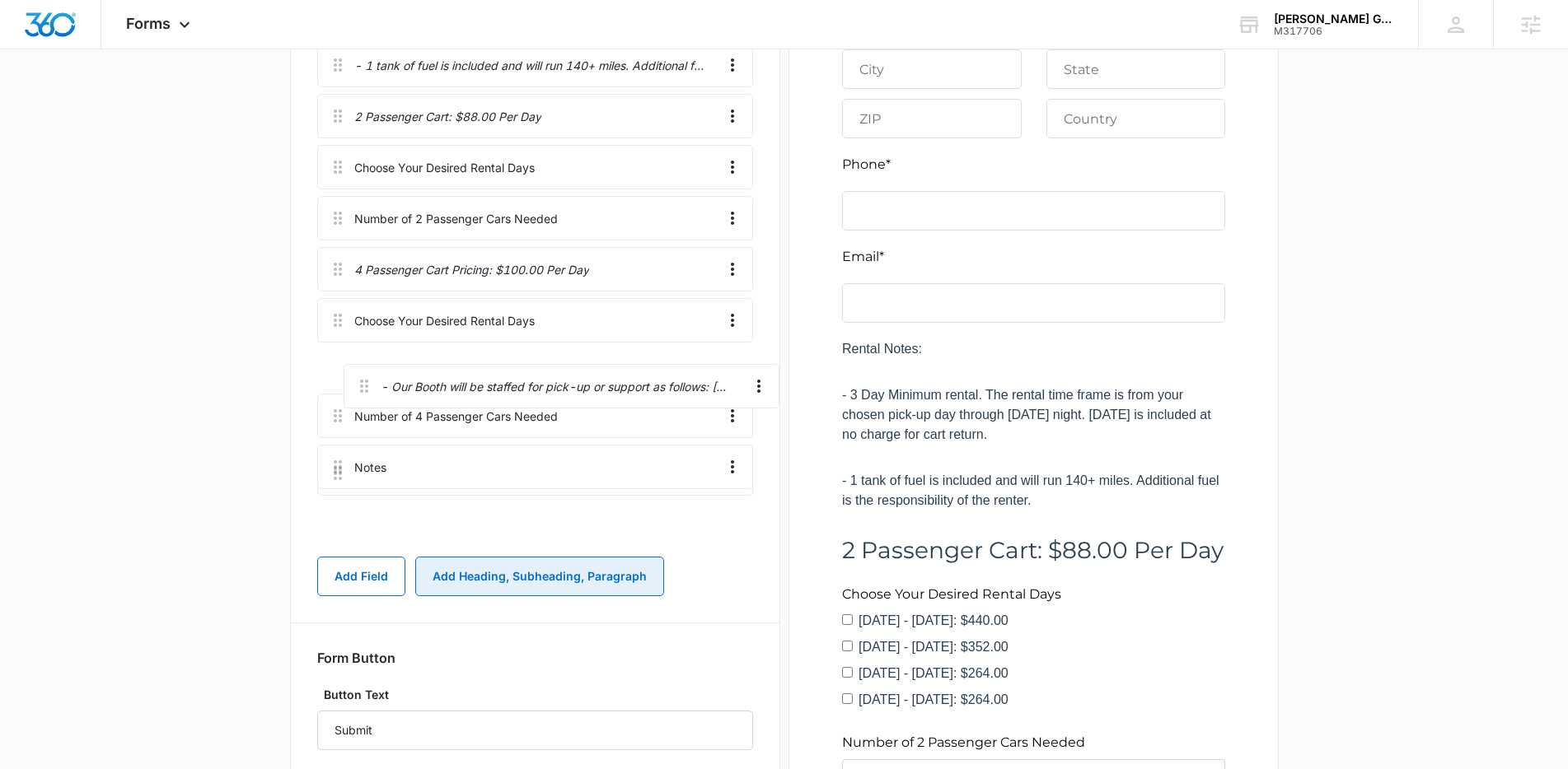
scroll to position [589, 0]
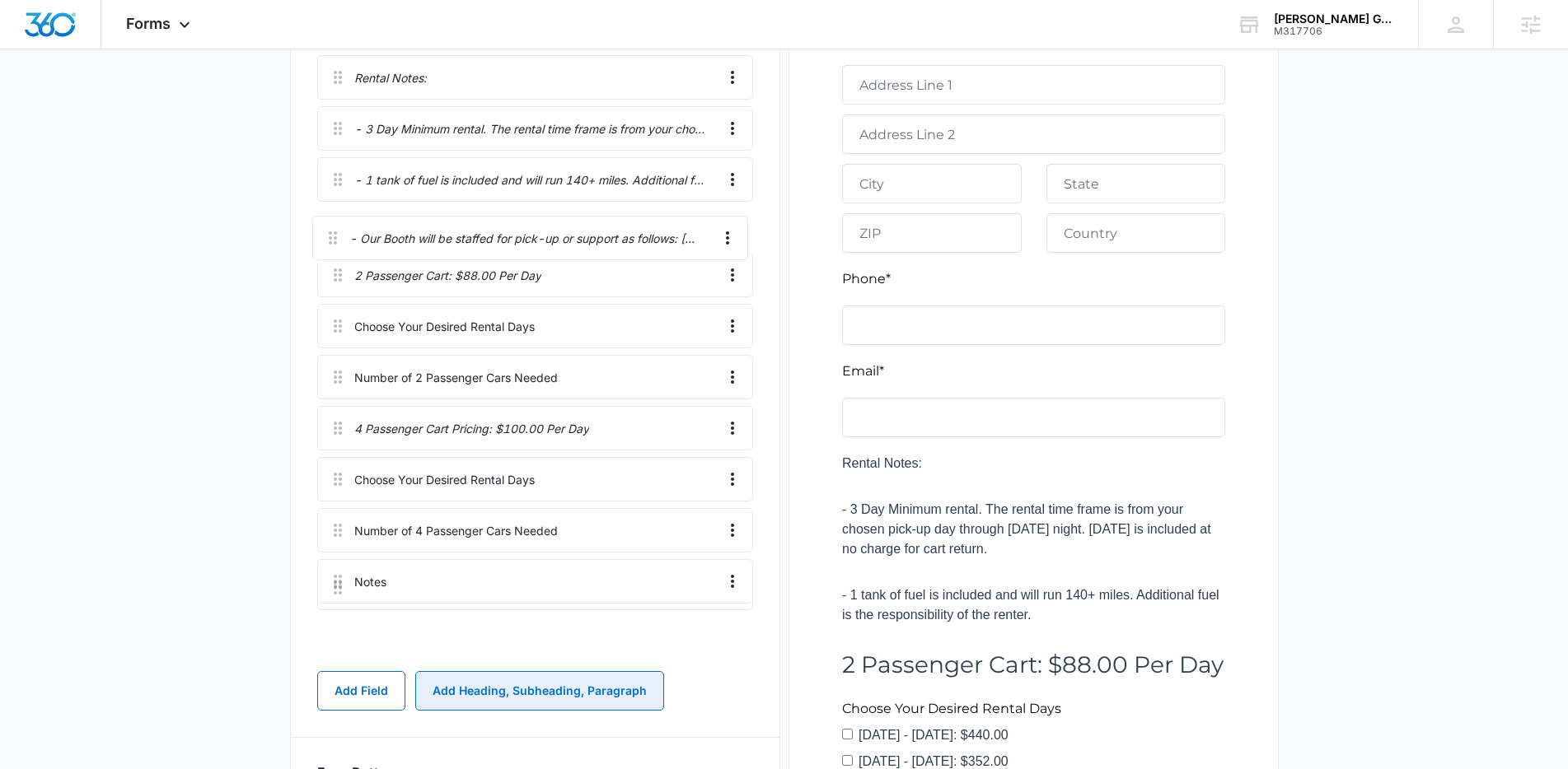
drag, startPoint x: 339, startPoint y: 421, endPoint x: 336, endPoint y: 222, distance: 199.0
click at [336, 222] on div "Hog Rock Golf Car Rental Request This form is used to gather information about …" at bounding box center [535, 204] width 436 height 912
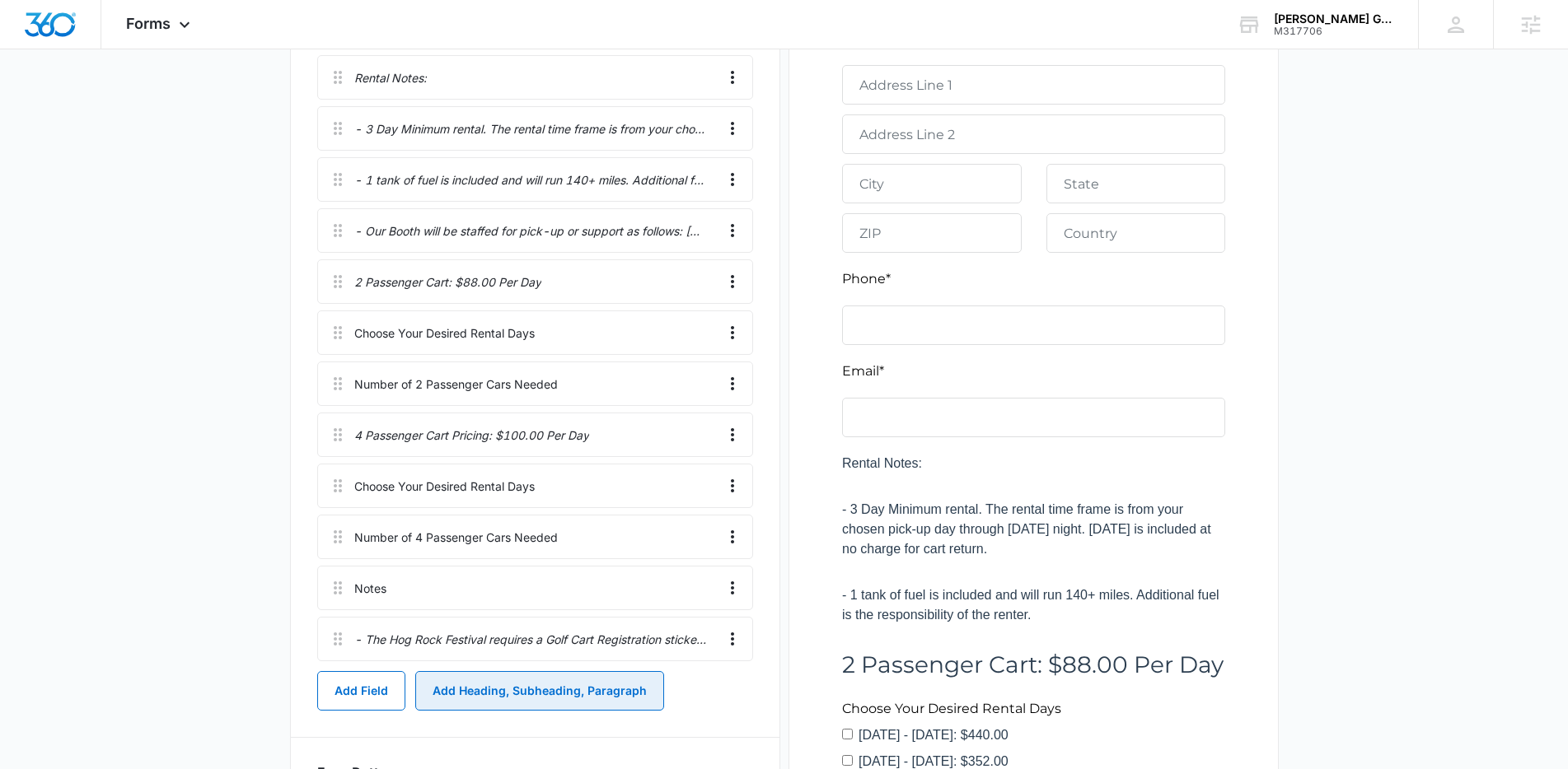
click at [616, 696] on button "Add Heading, Subheading, Paragraph" at bounding box center [539, 690] width 249 height 39
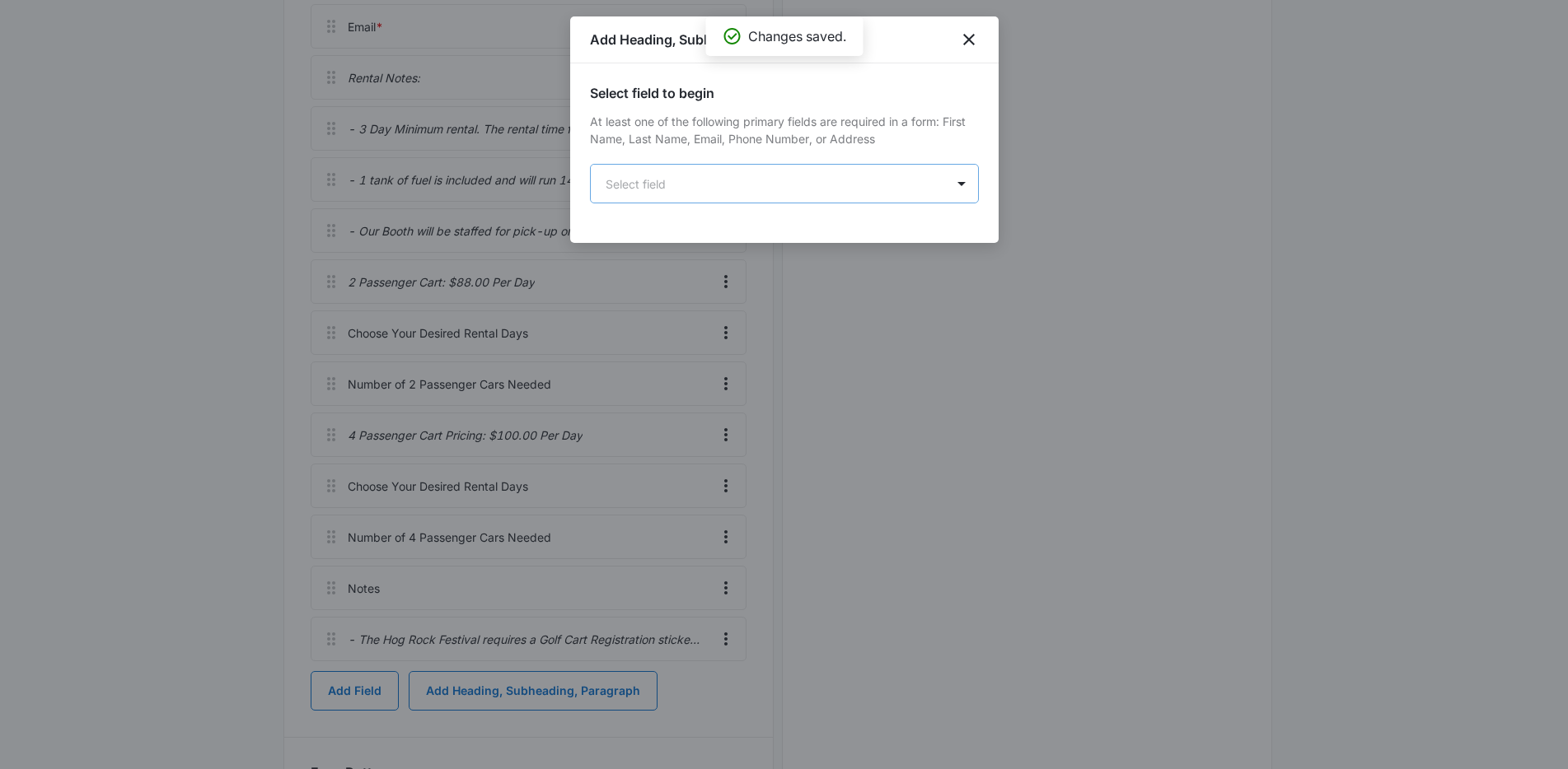
scroll to position [0, 0]
click at [837, 180] on body "Forms Apps Reputation Forms CRM Email Social Content Ads Intelligence Files Bra…" at bounding box center [784, 197] width 1568 height 1573
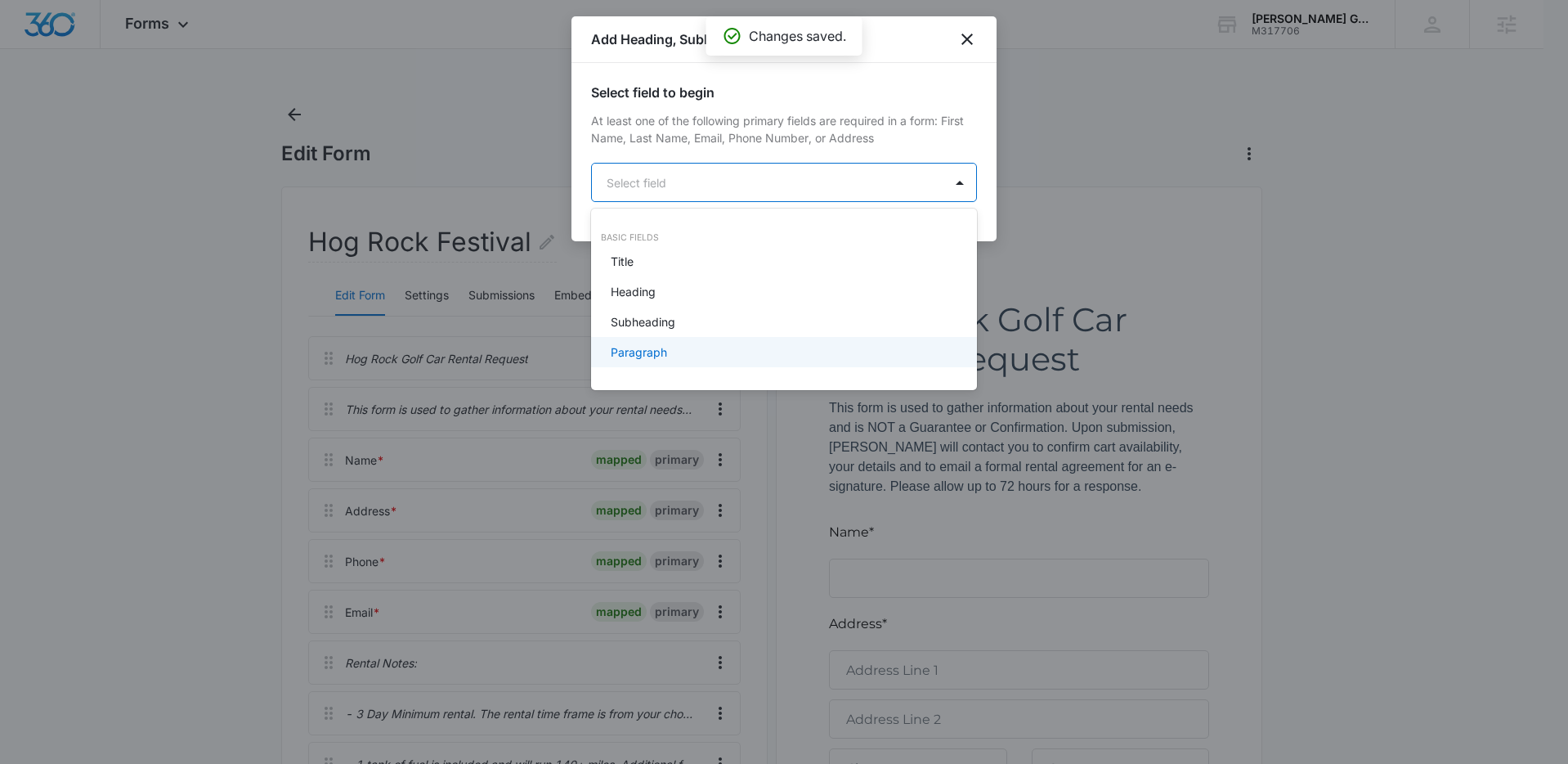
click at [746, 343] on div "Paragraph" at bounding box center [782, 352] width 343 height 18
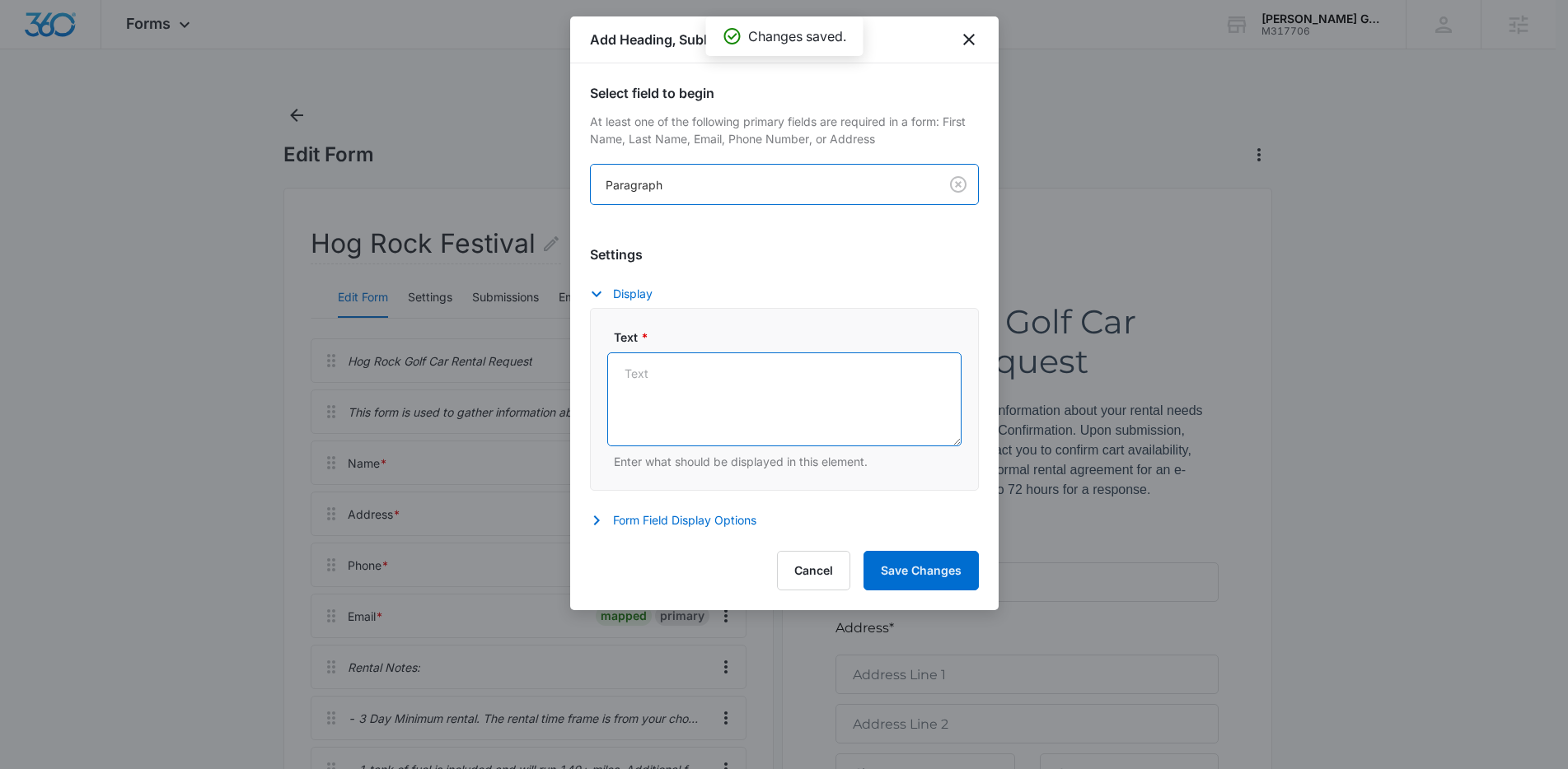
click at [727, 414] on textarea "Text *" at bounding box center [784, 400] width 355 height 94
paste textarea "- The golf carts will be on-site when you arrive. They will be parked just insi…"
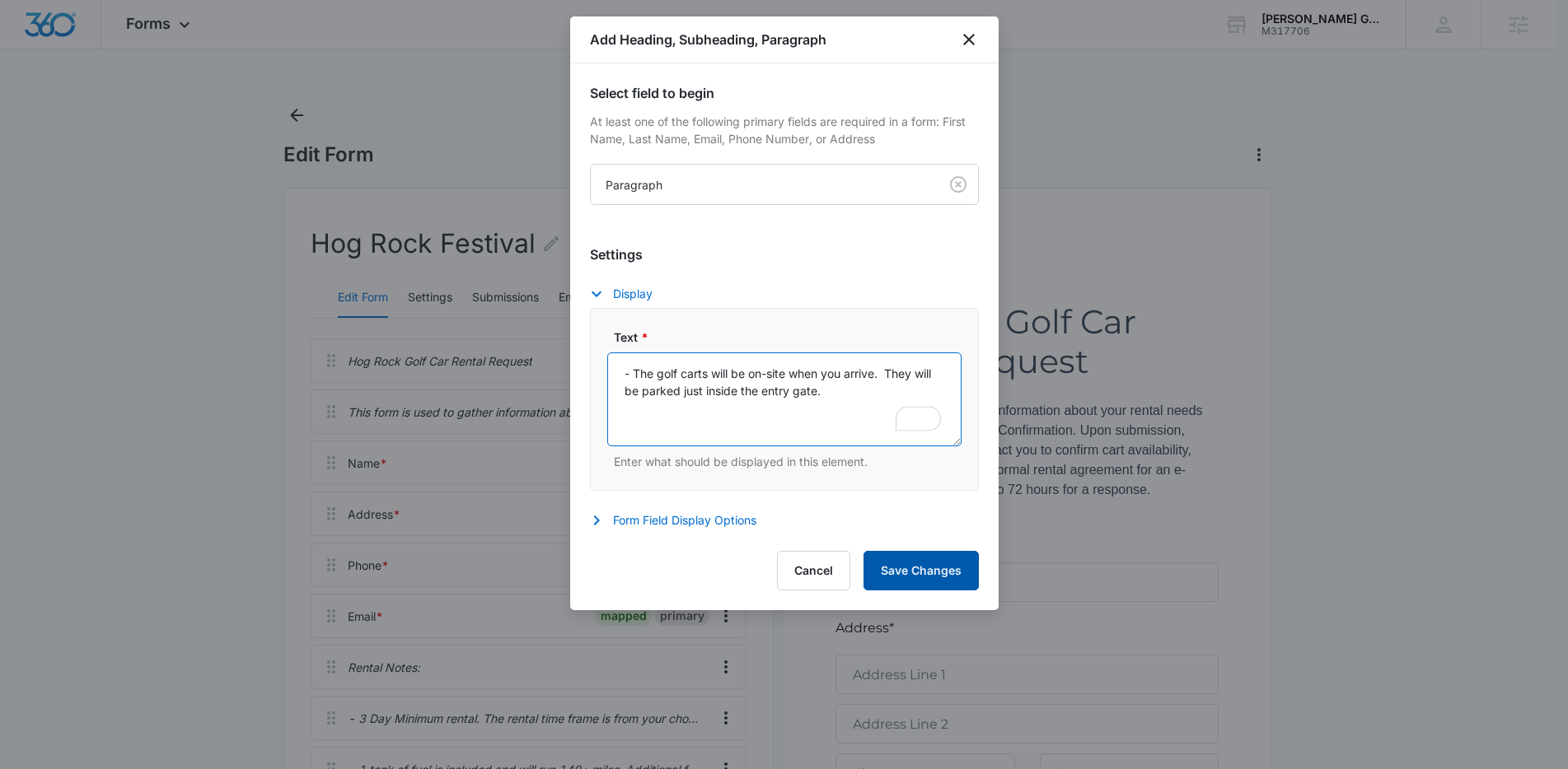
type textarea "- The golf carts will be on-site when you arrive. They will be parked just insi…"
click at [931, 582] on button "Save Changes" at bounding box center [921, 571] width 115 height 39
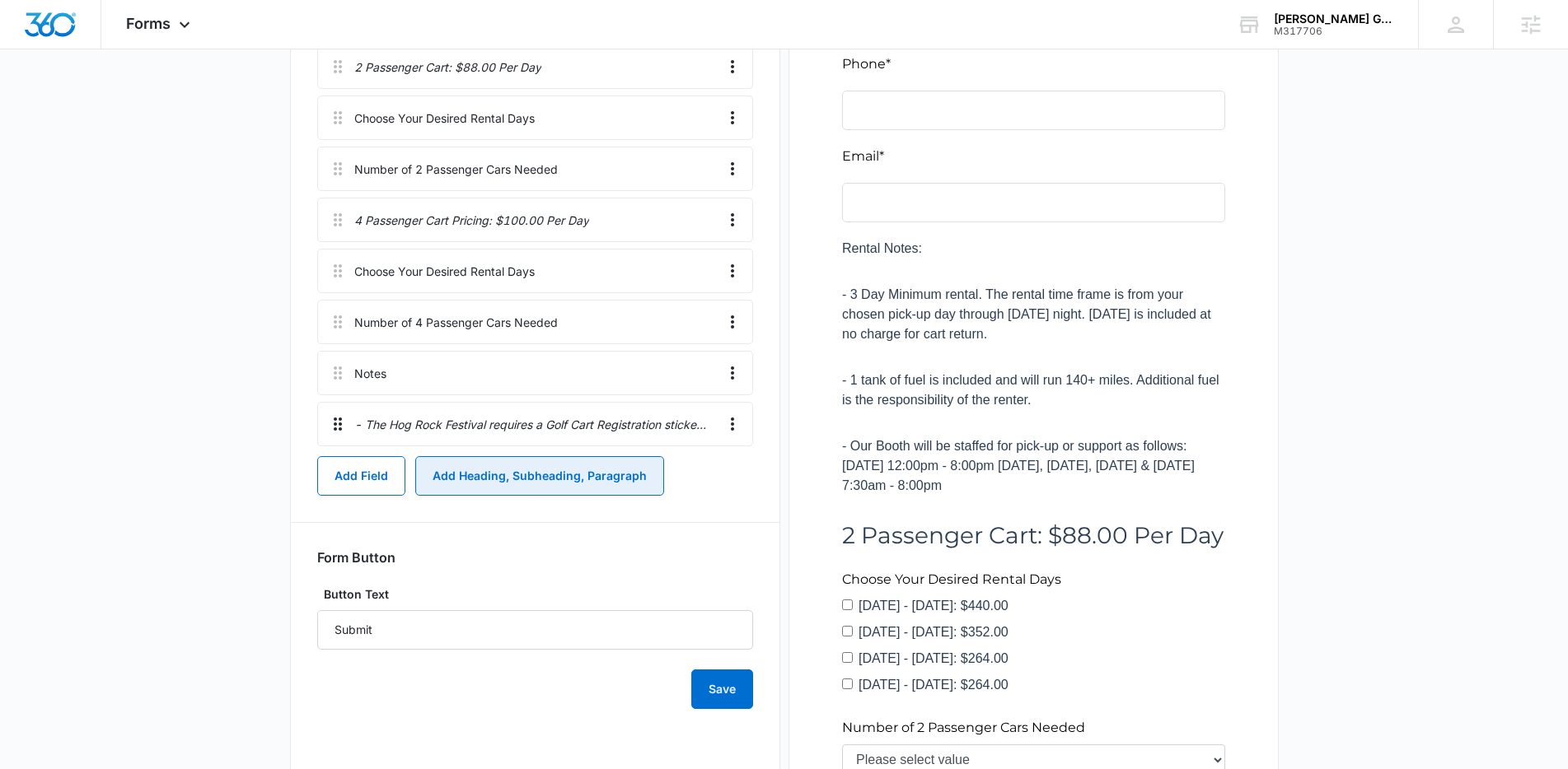
click at [339, 422] on icon at bounding box center [338, 423] width 8 height 13
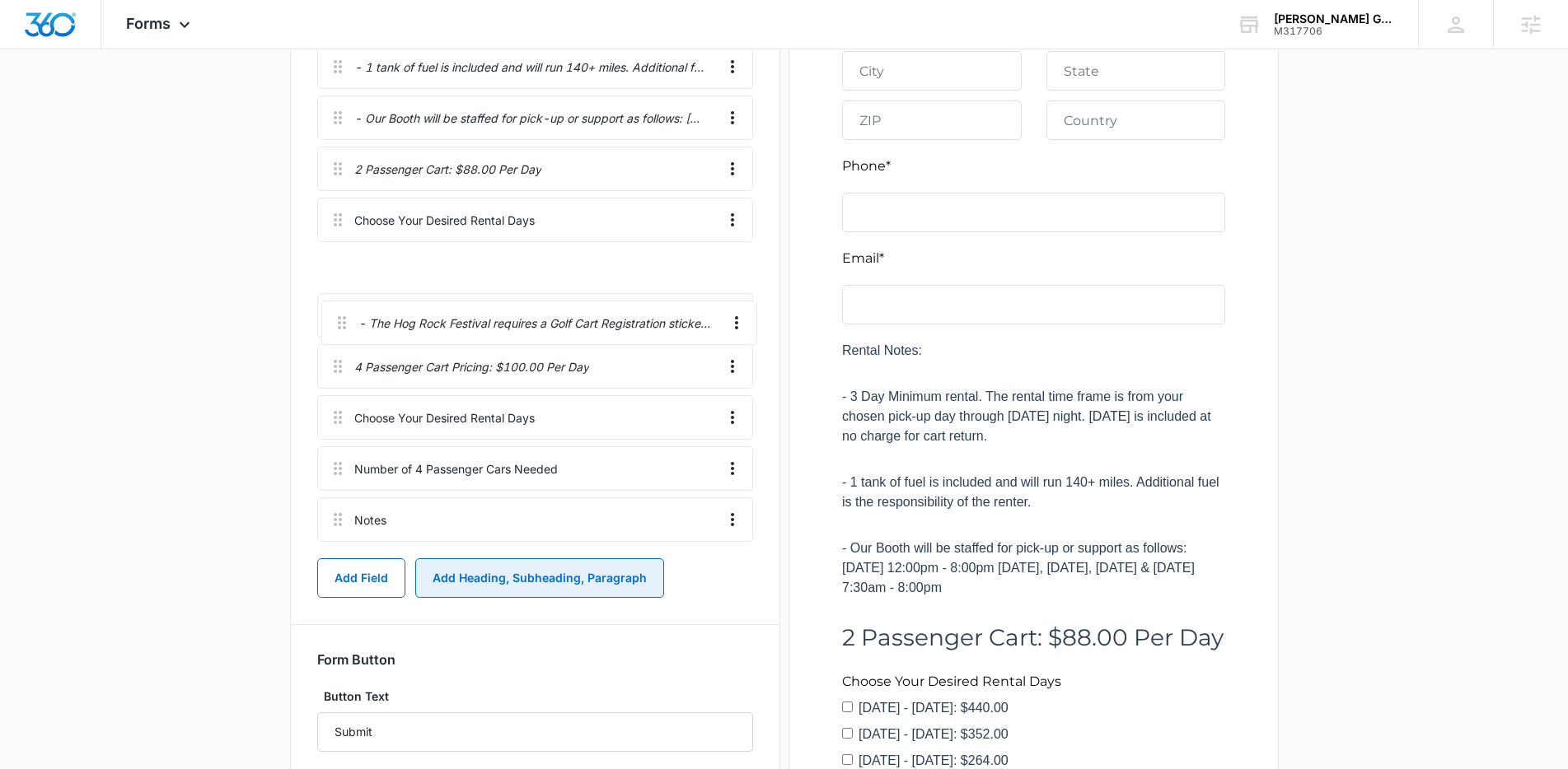
scroll to position [653, 0]
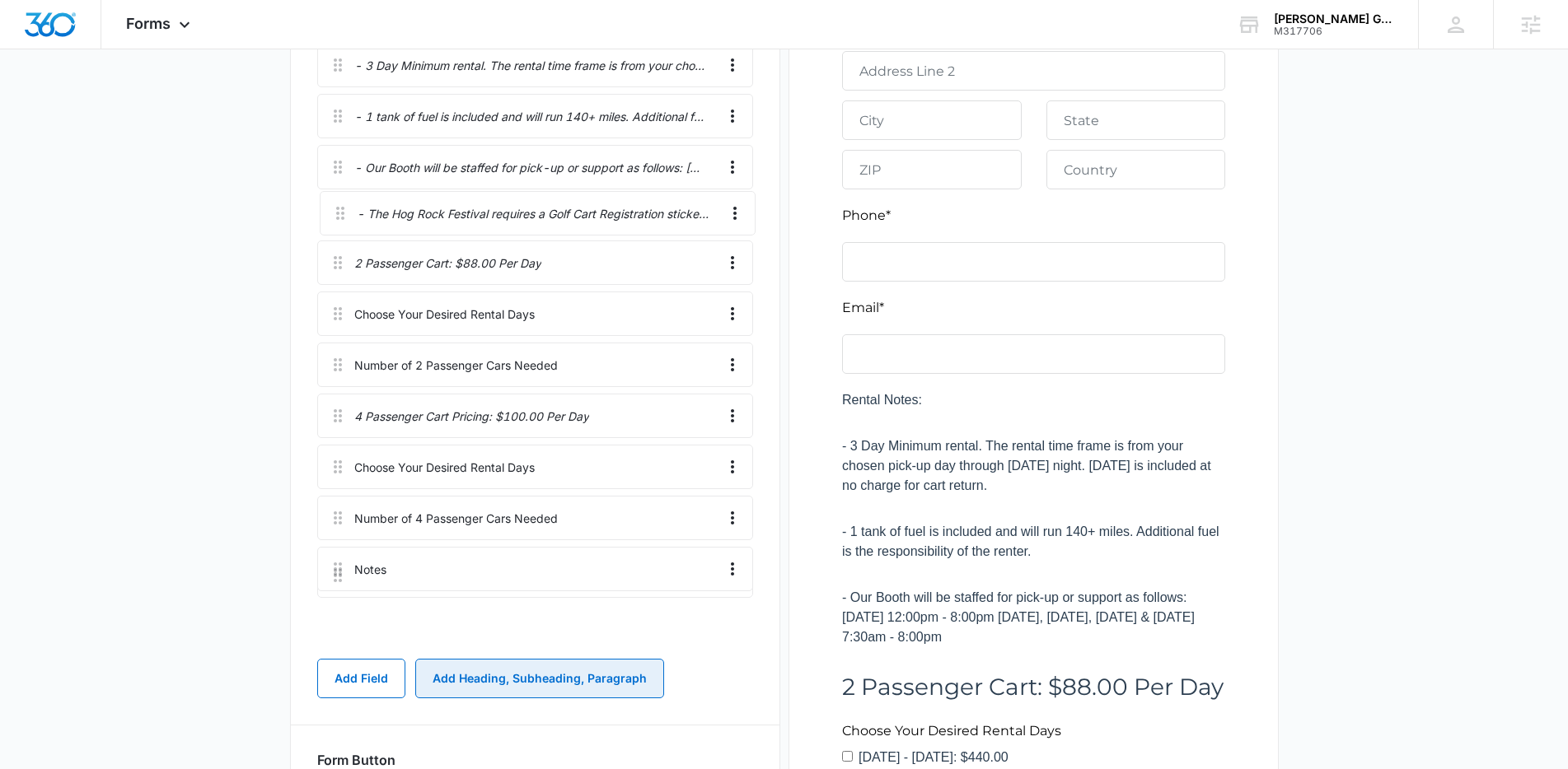
drag, startPoint x: 339, startPoint y: 422, endPoint x: 342, endPoint y: 196, distance: 226.0
click at [342, 196] on div "Hog Rock Golf Car Rental Request This form is used to gather information about …" at bounding box center [535, 167] width 436 height 963
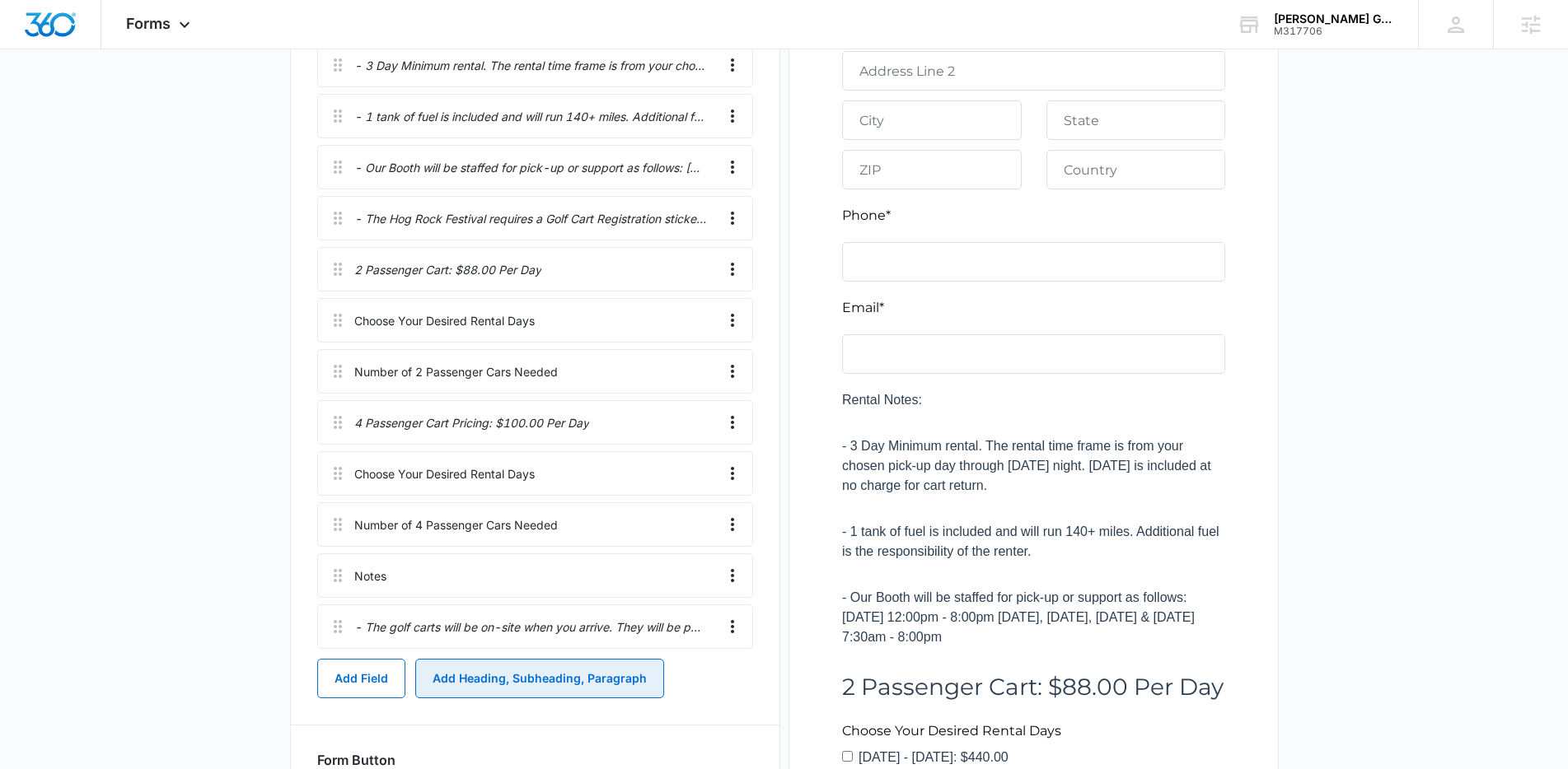
click at [594, 686] on button "Add Heading, Subheading, Paragraph" at bounding box center [539, 679] width 249 height 39
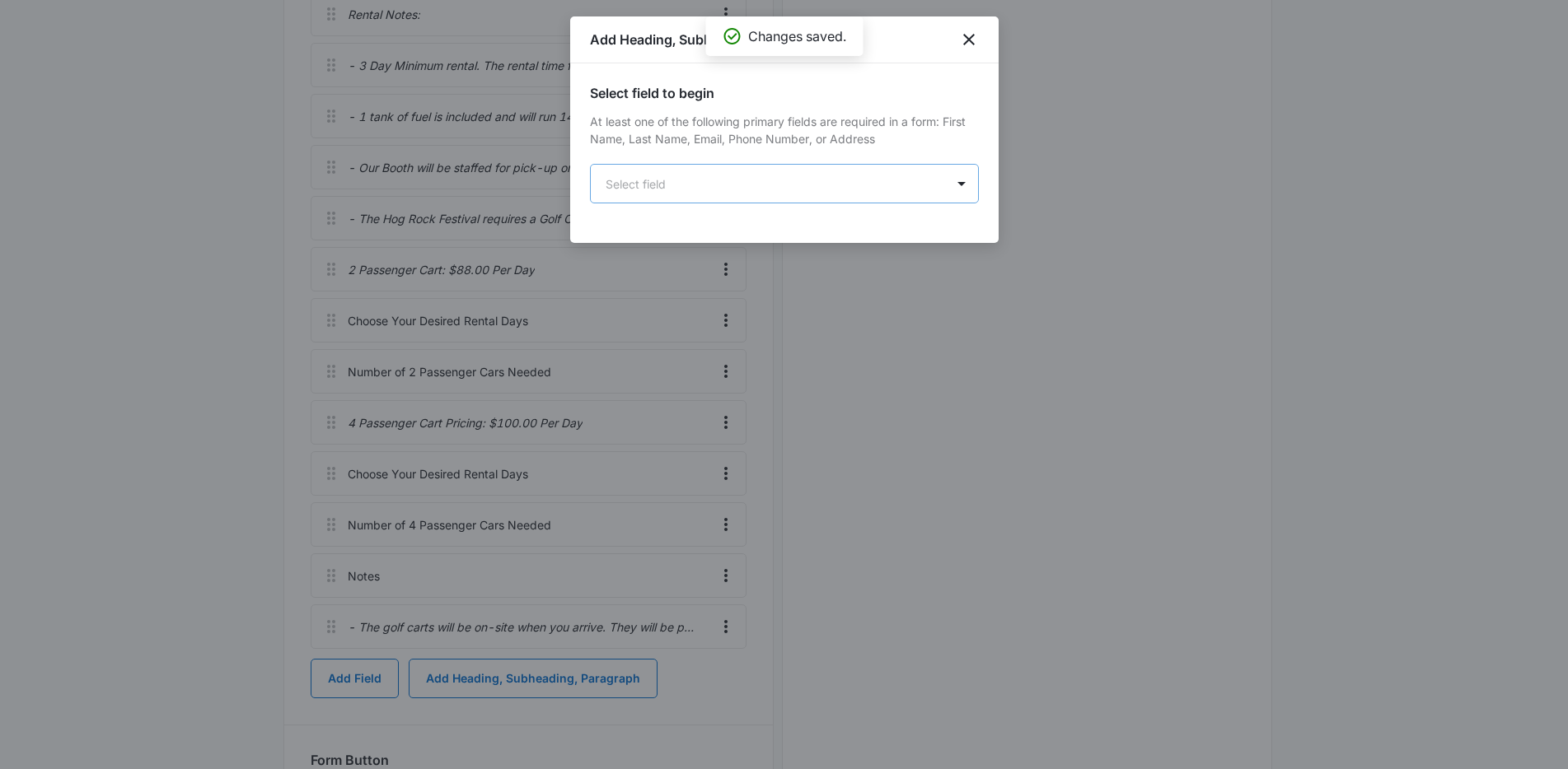
scroll to position [0, 0]
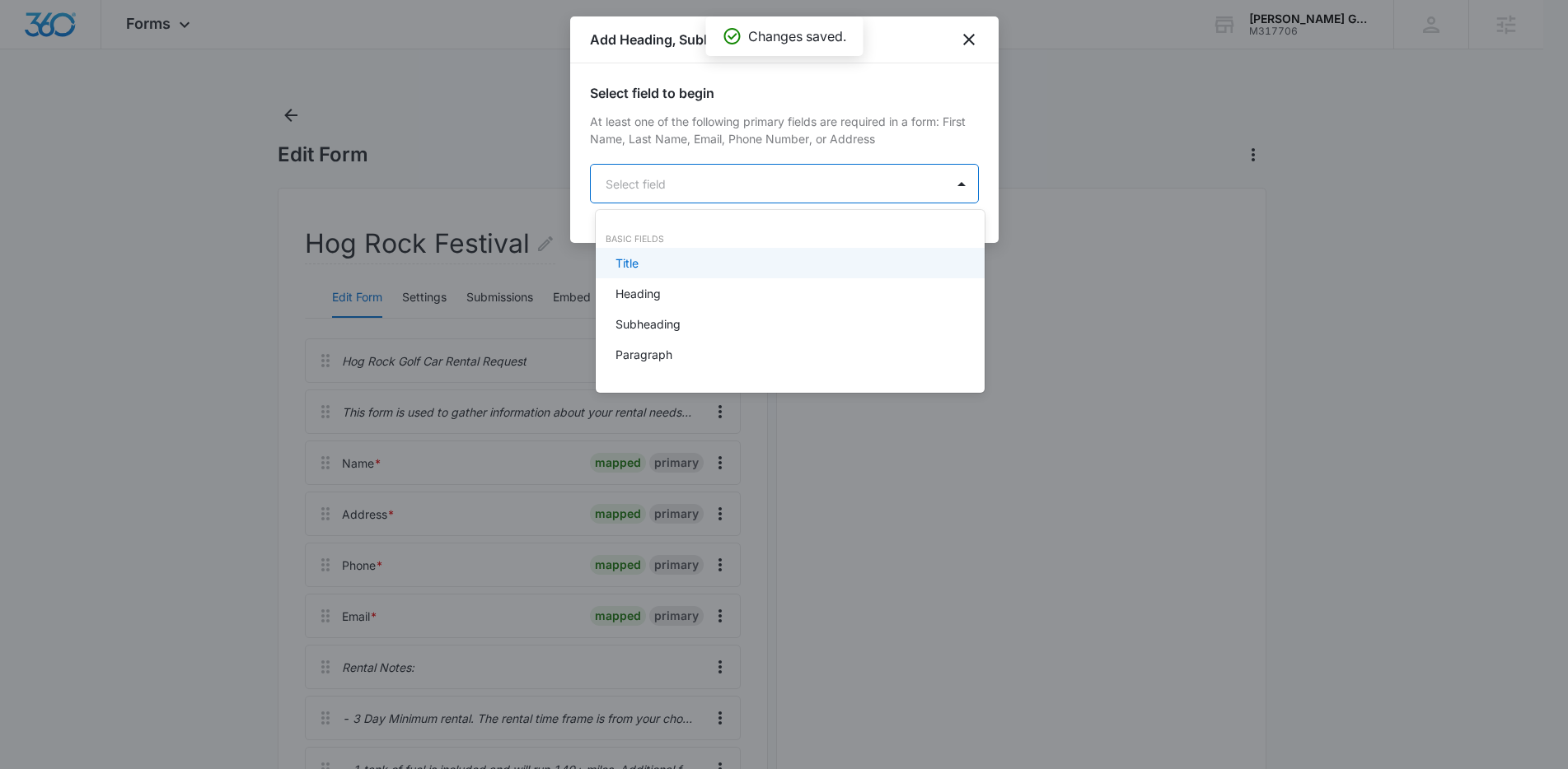
click at [742, 181] on body "Forms Apps Reputation Forms CRM Email Social Content Ads Intelligence Files Bra…" at bounding box center [784, 384] width 1568 height 769
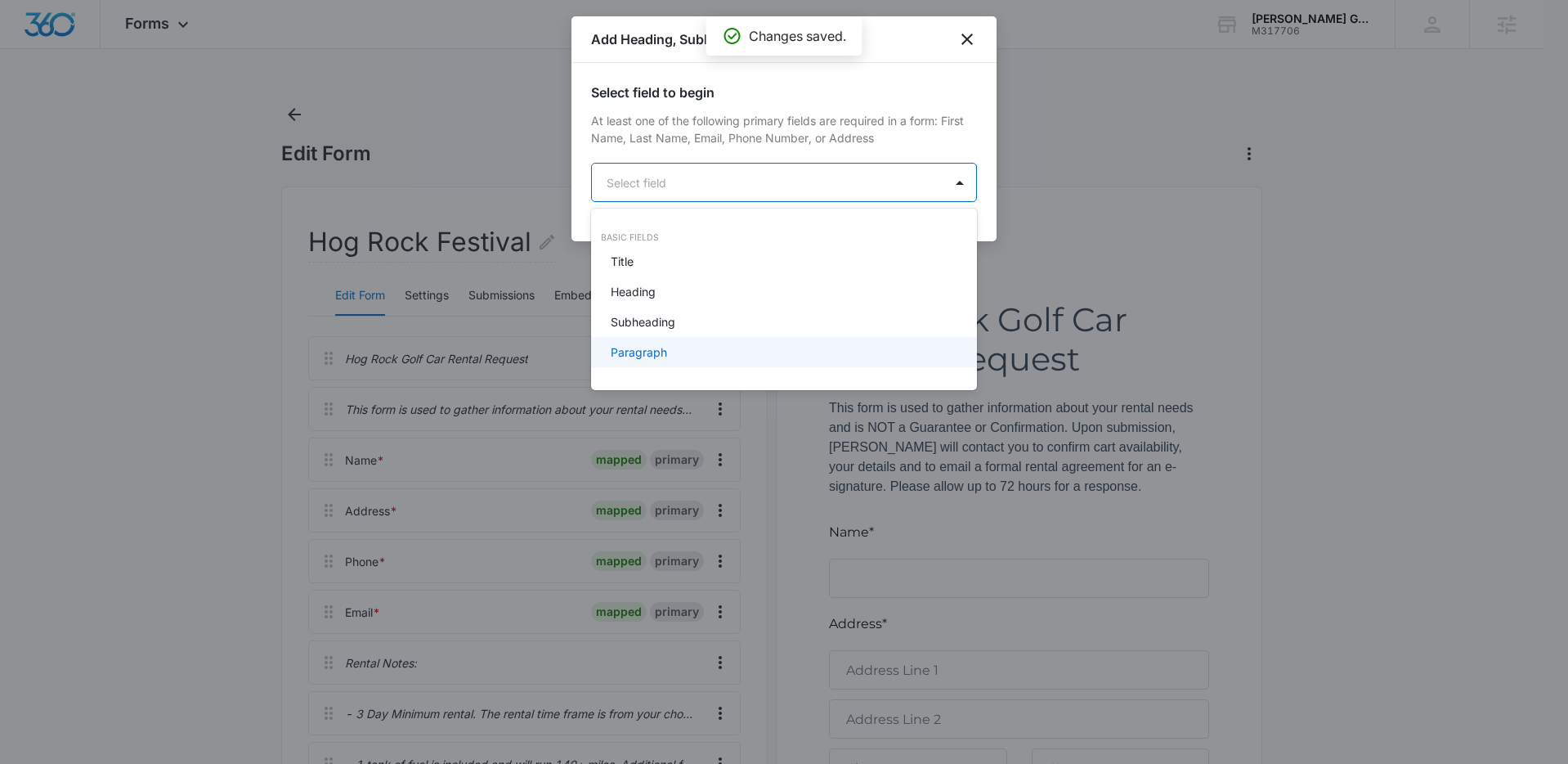
click at [685, 351] on div "Paragraph" at bounding box center [782, 352] width 343 height 18
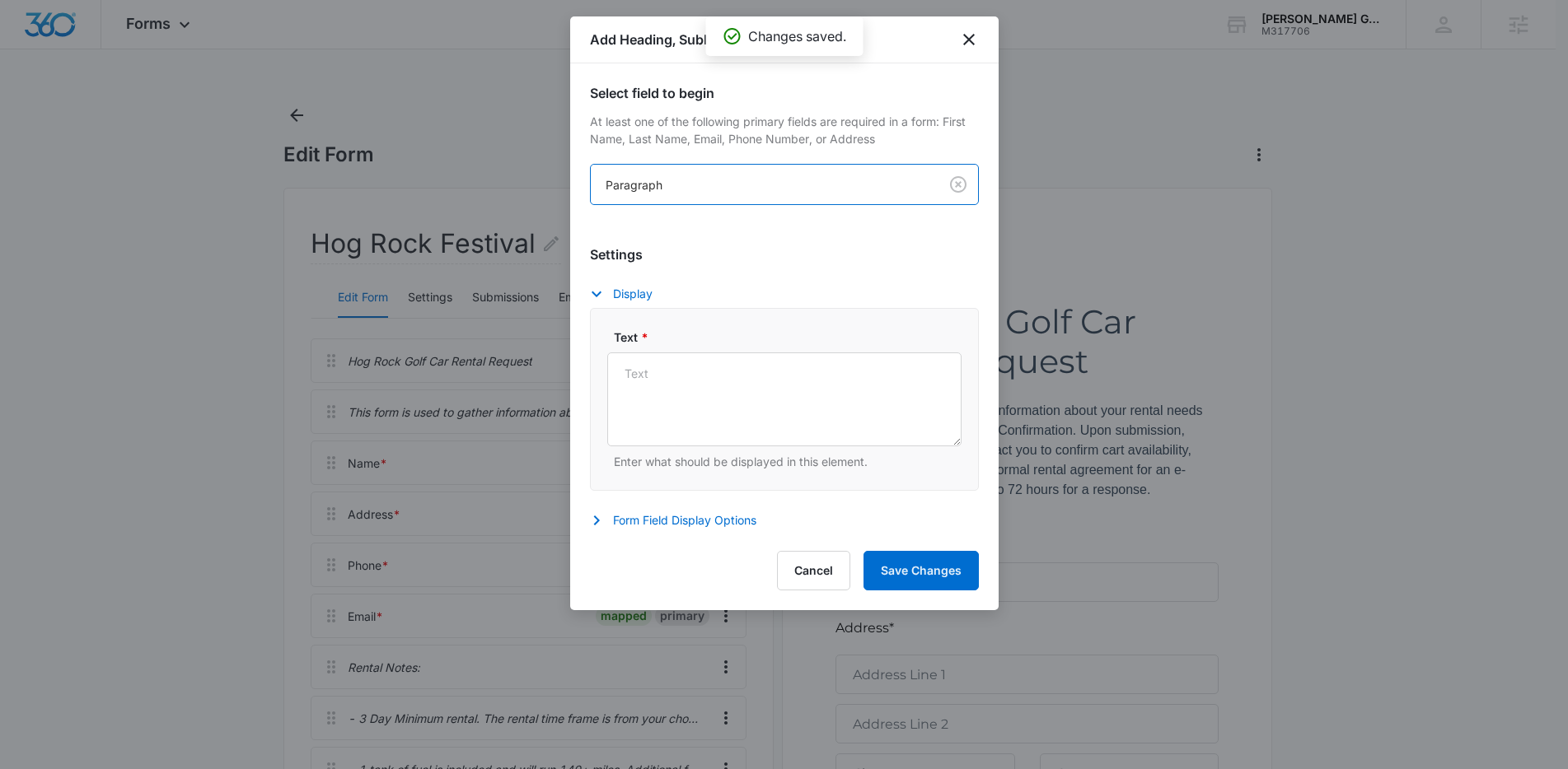
click at [728, 330] on label "Text *" at bounding box center [791, 338] width 355 height 18
click at [728, 353] on textarea "Text *" at bounding box center [784, 400] width 355 height 94
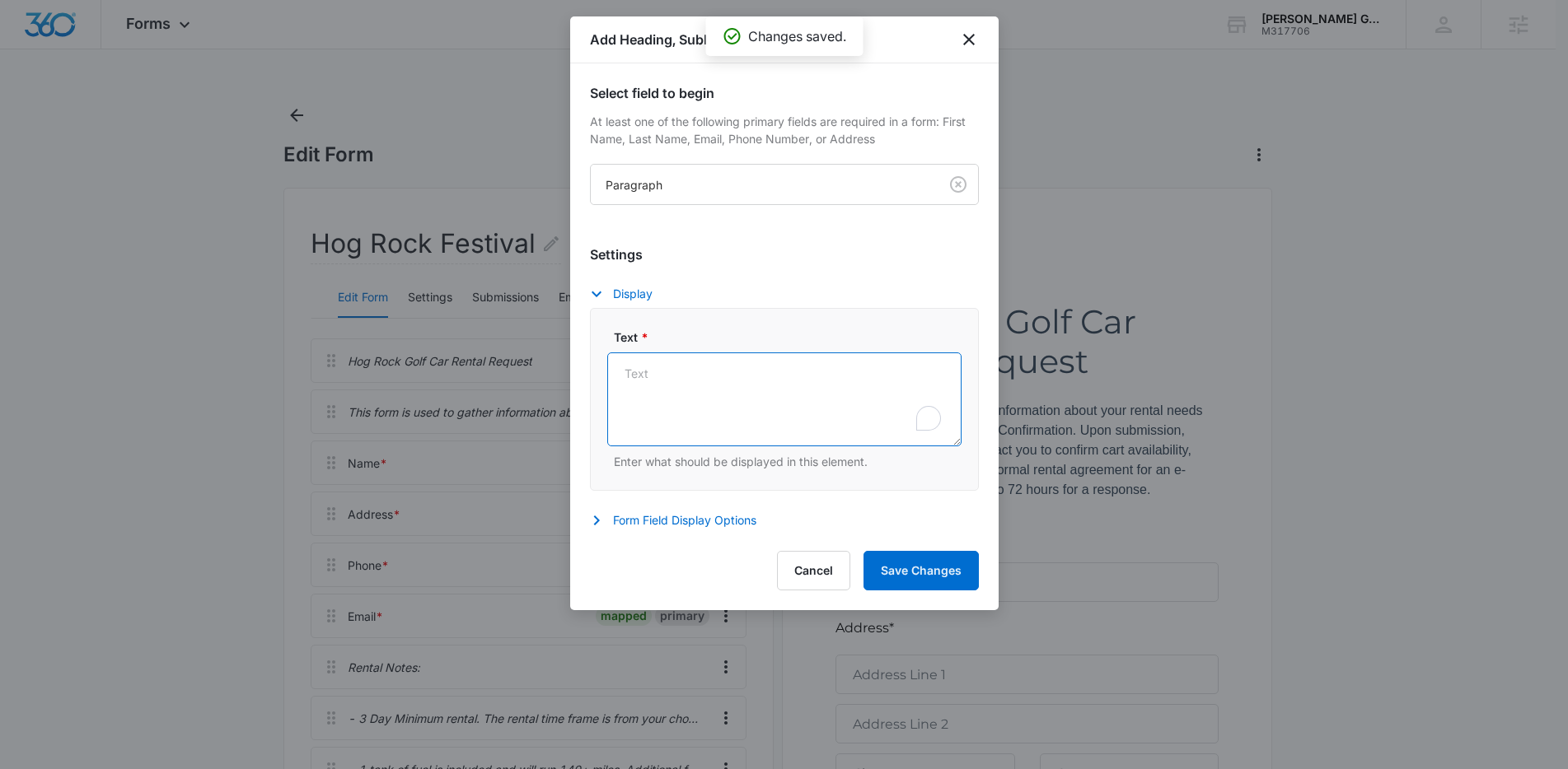
click at [733, 386] on textarea "Text *" at bounding box center [784, 400] width 355 height 94
paste textarea "- Rental contract creation begins in March for the June event and August for th…"
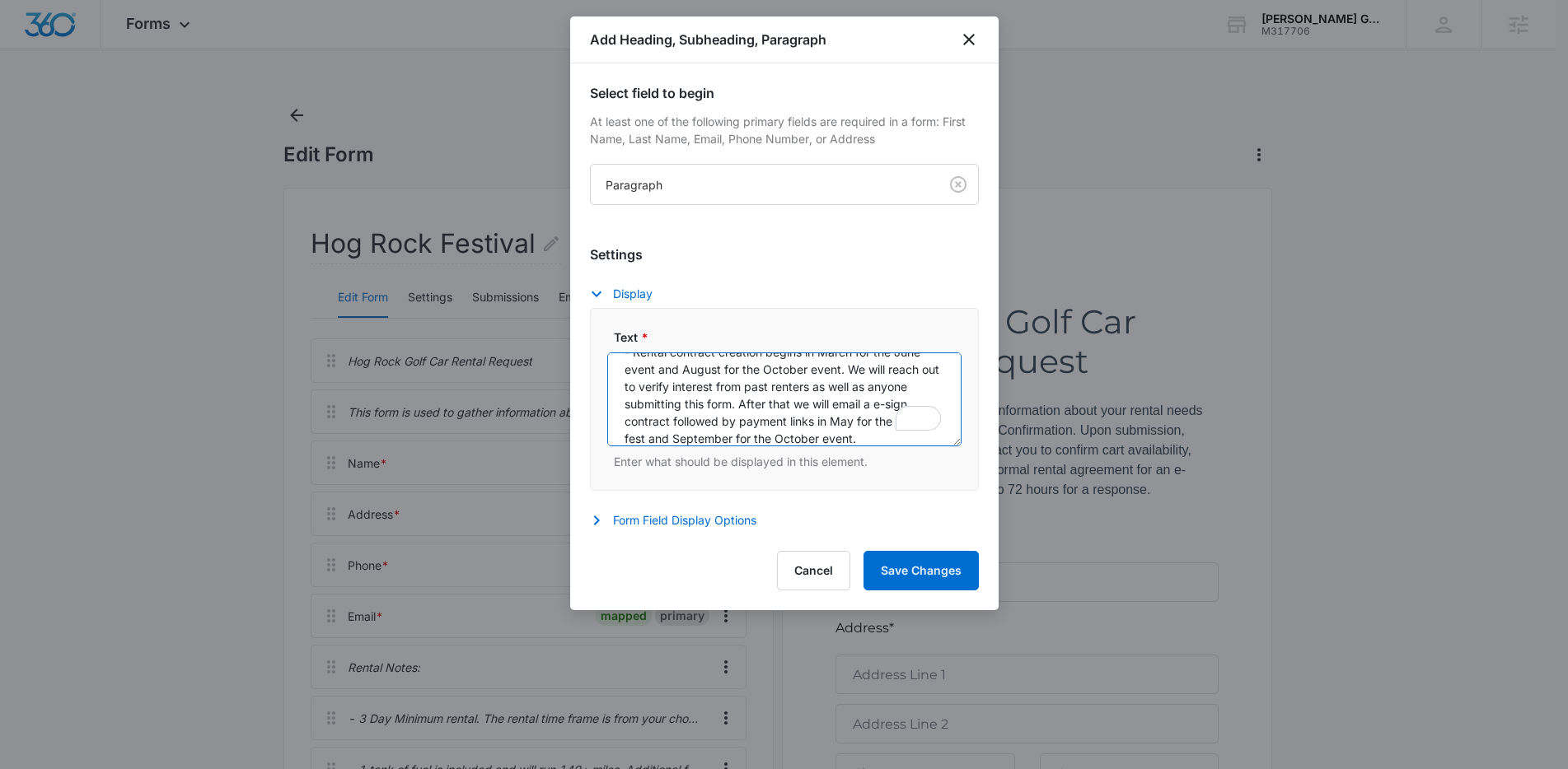
scroll to position [22, 0]
type textarea "- Rental contract creation begins in March for the June event and August for th…"
click at [919, 575] on button "Save Changes" at bounding box center [921, 571] width 115 height 39
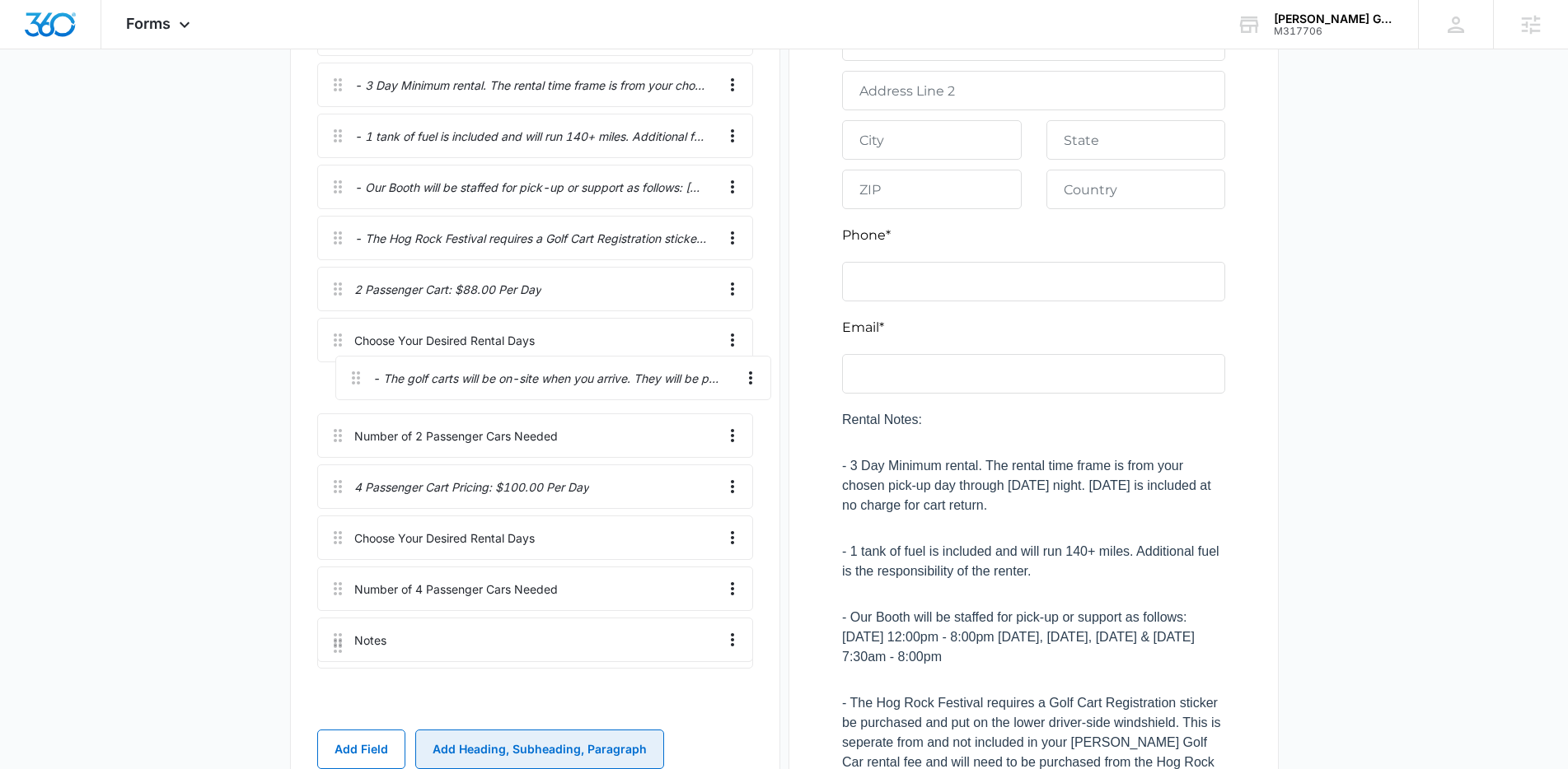
scroll to position [630, 0]
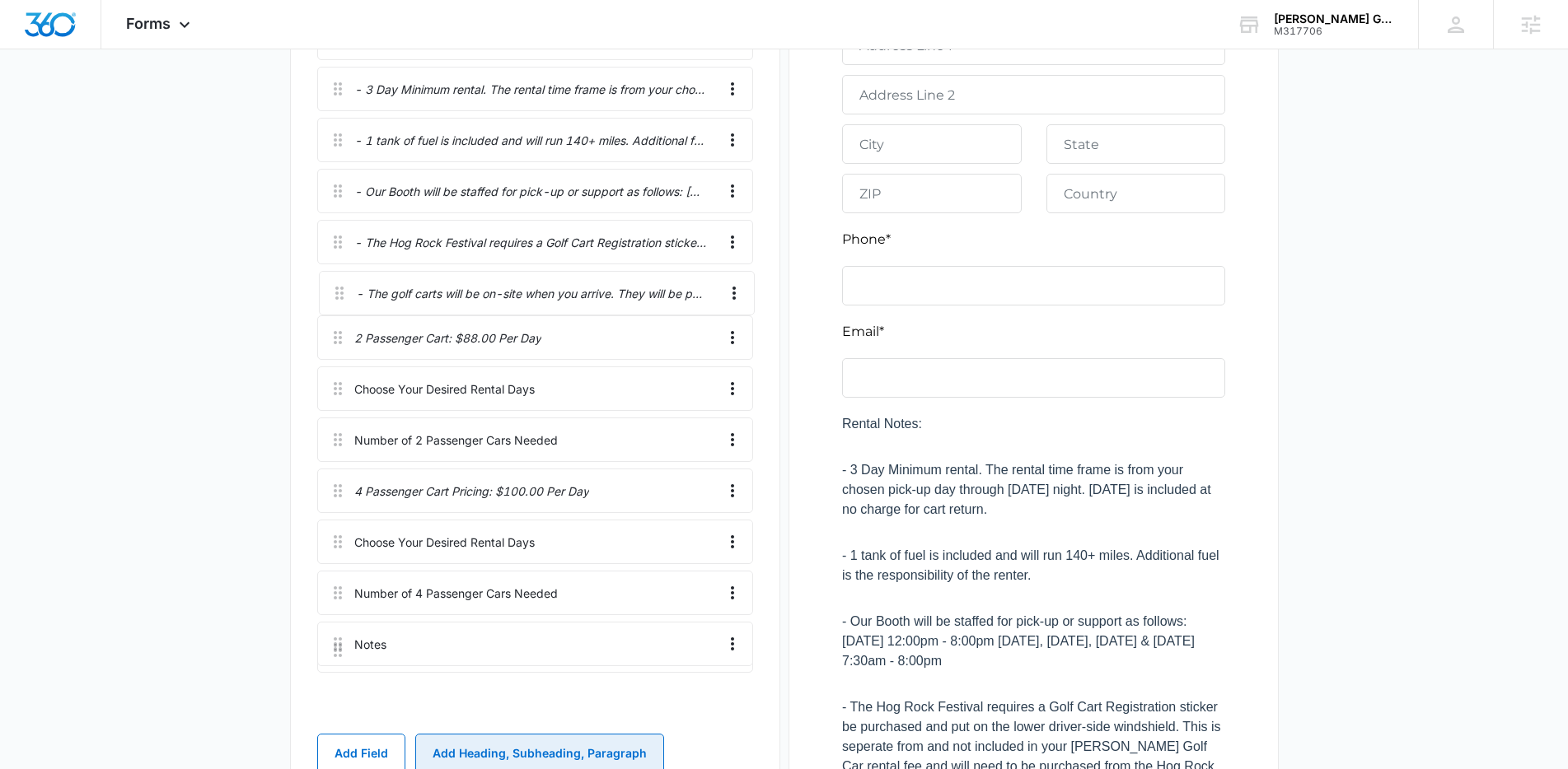
drag, startPoint x: 340, startPoint y: 423, endPoint x: 345, endPoint y: 282, distance: 141.1
click at [345, 282] on div "Hog Rock Golf Car Rental Request This form is used to gather information about …" at bounding box center [535, 216] width 436 height 1015
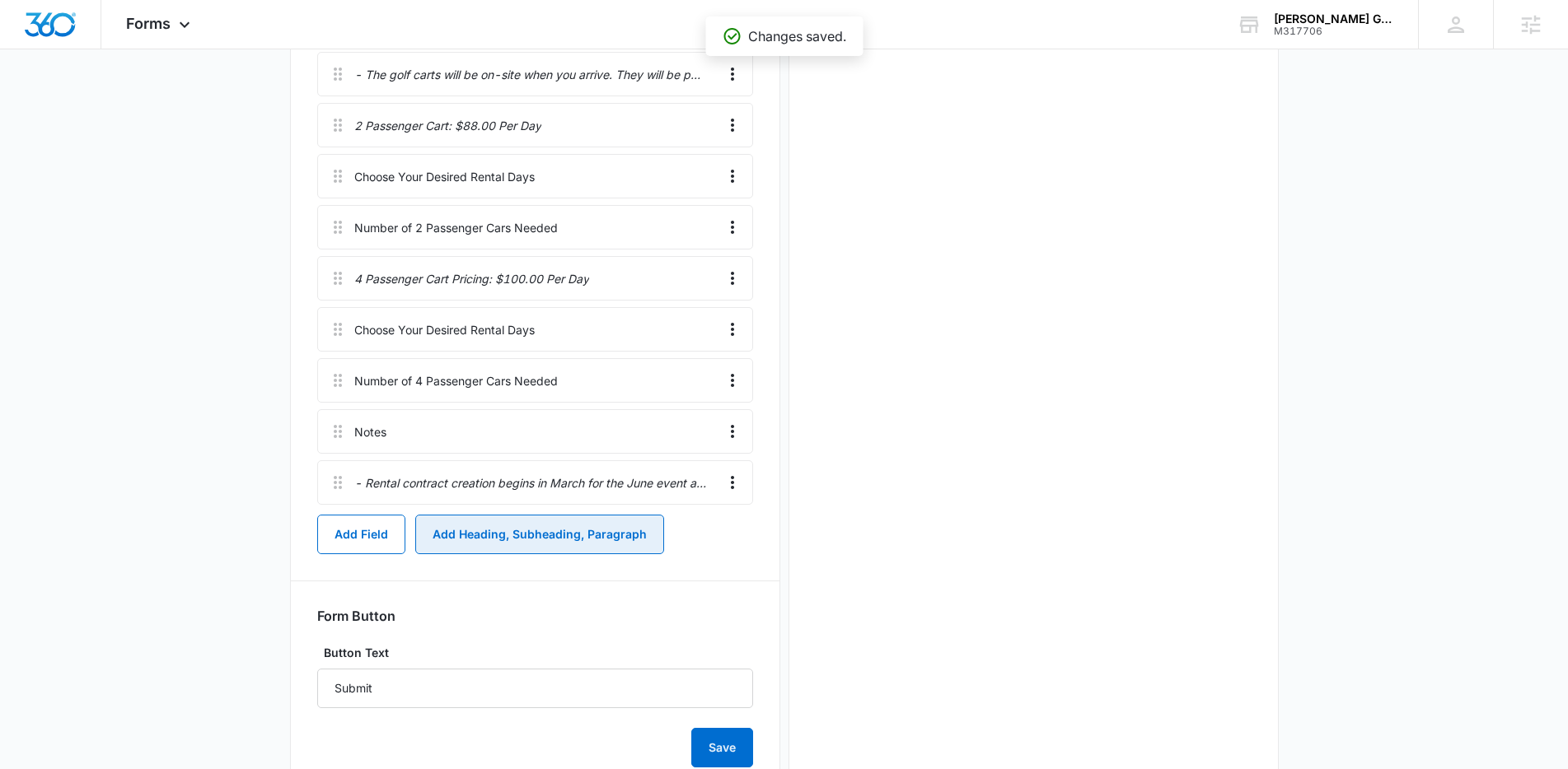
scroll to position [0, 0]
click at [537, 549] on button "Add Heading, Subheading, Paragraph" at bounding box center [539, 534] width 249 height 39
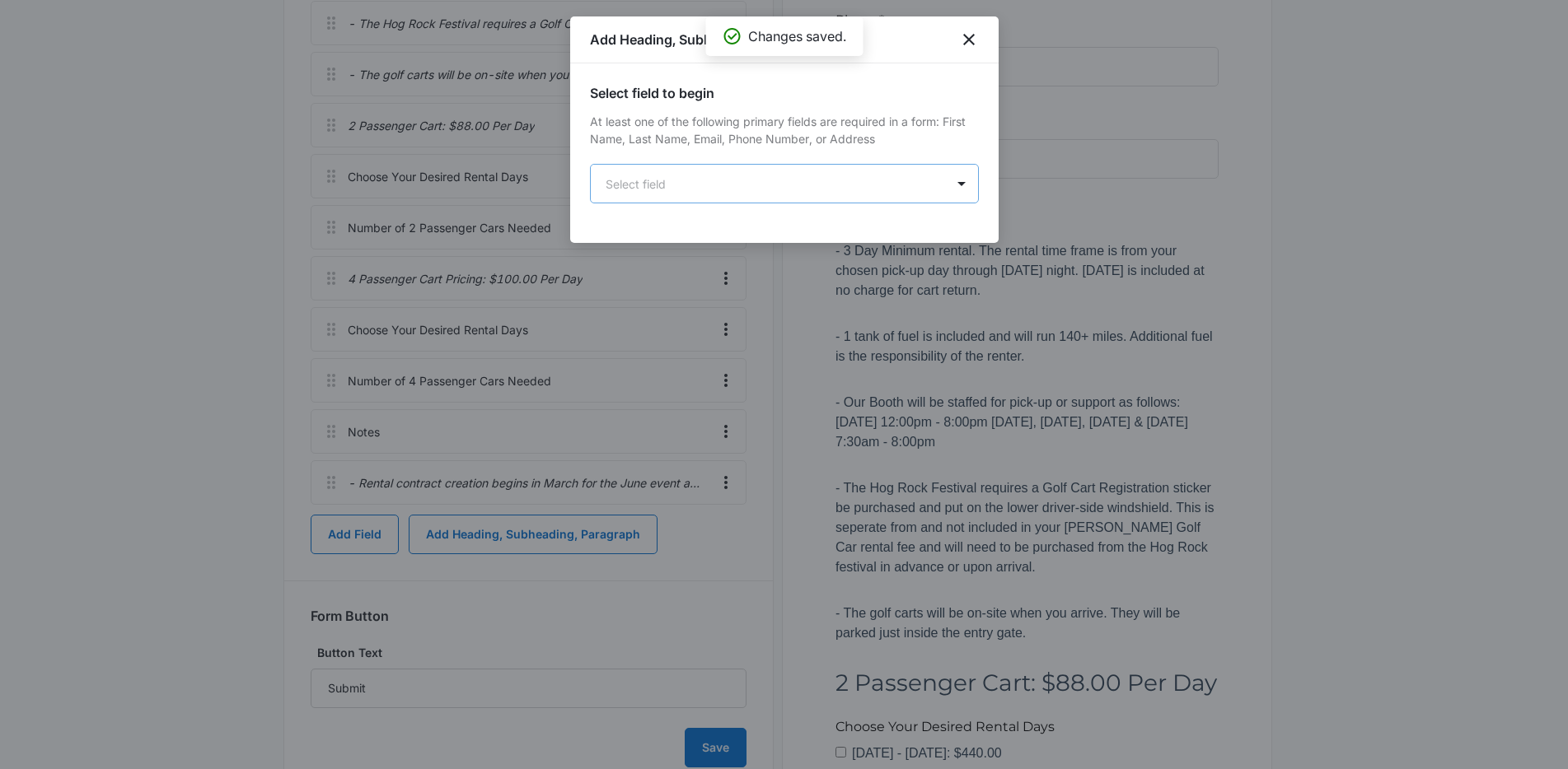
click at [683, 174] on body "Forms Apps Reputation Forms CRM Email Social Content Ads Intelligence Files Bra…" at bounding box center [784, 374] width 1568 height 2445
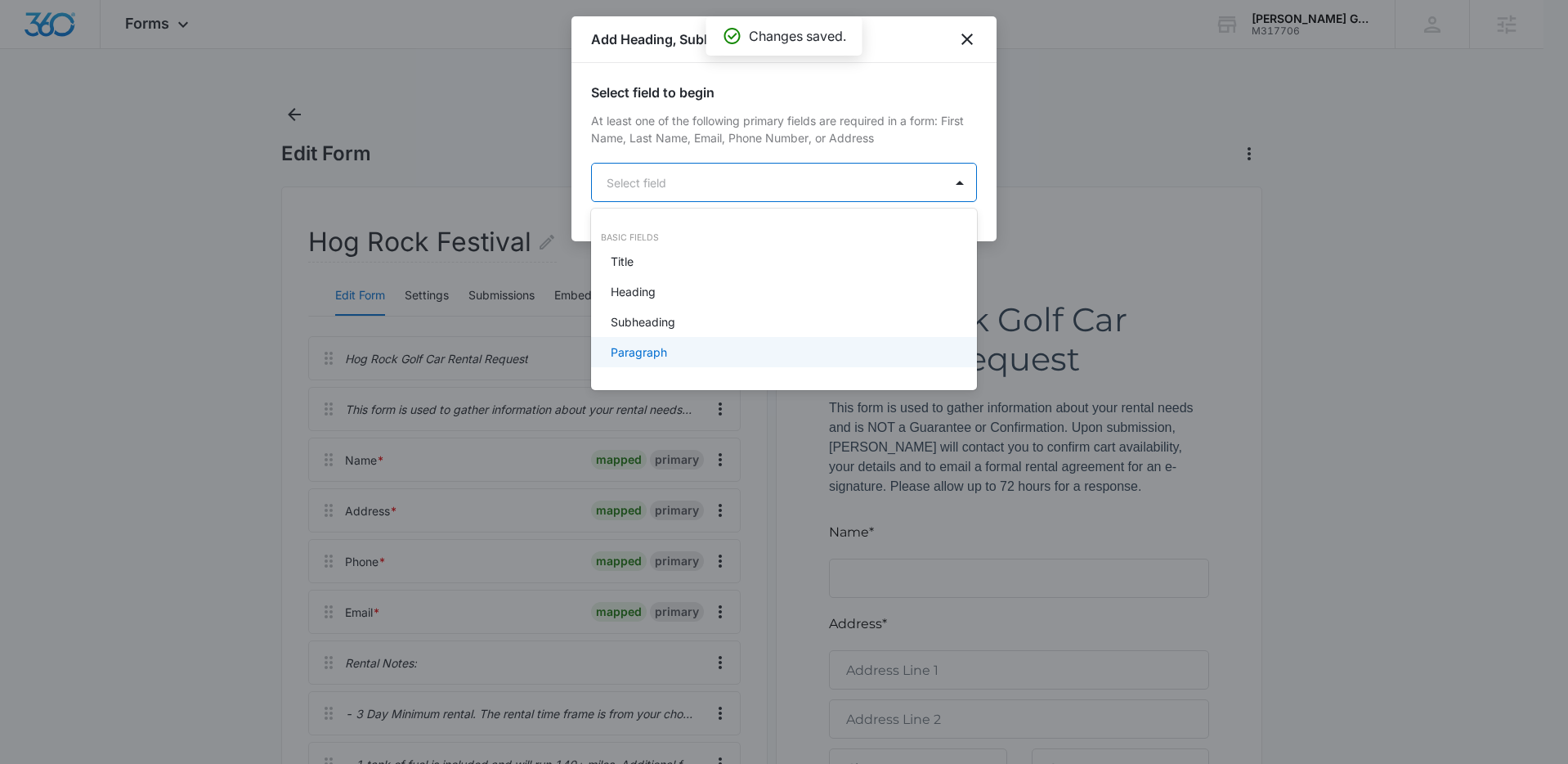
click at [686, 346] on div "Paragraph" at bounding box center [782, 352] width 343 height 18
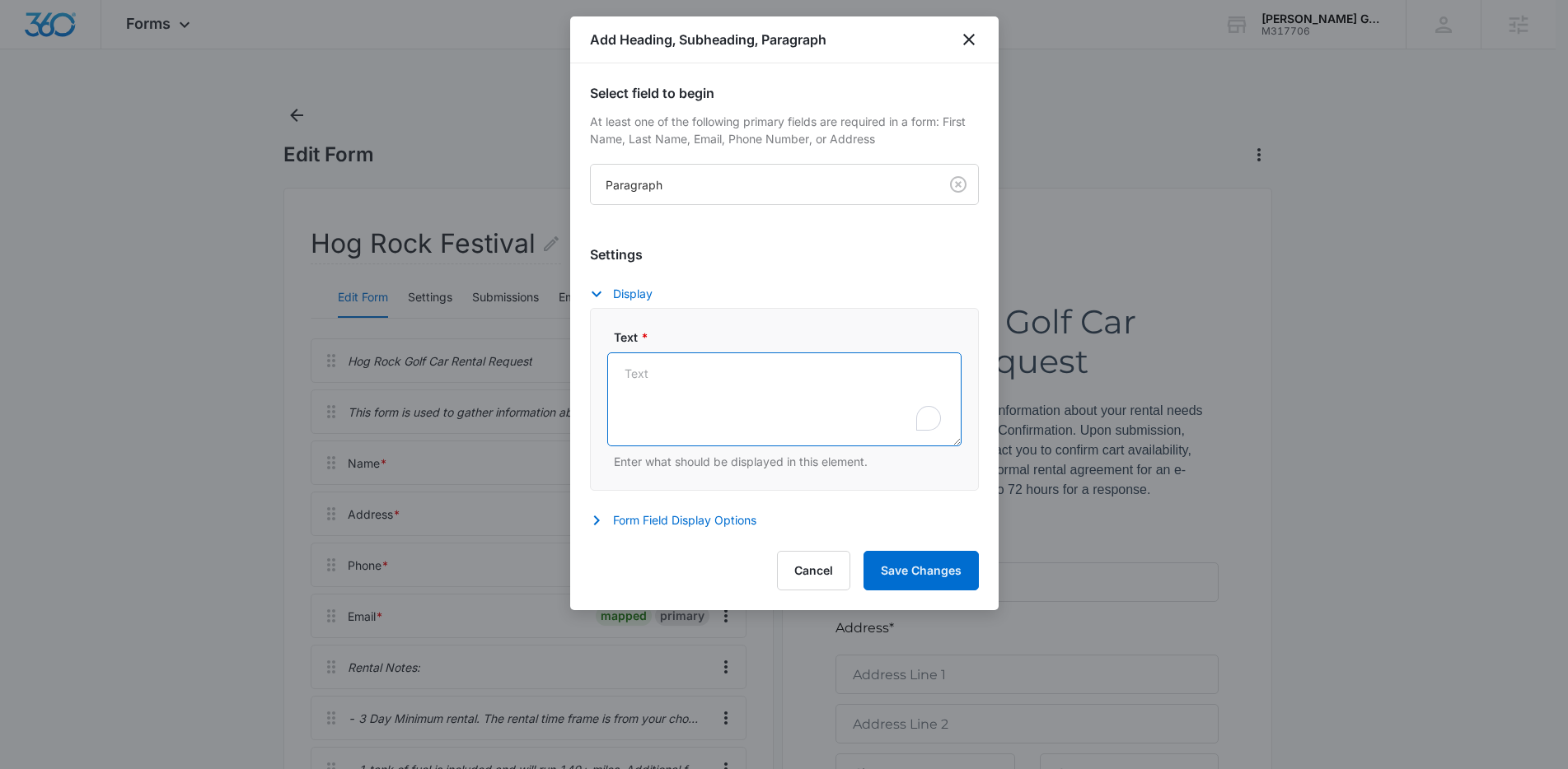
click at [721, 388] on textarea "Text *" at bounding box center [784, 400] width 355 height 94
paste textarea "Please select your estimated arrival date, 2-passenger or 4-passenger and the q…"
click at [626, 411] on textarea "Please select your estimated arrival date, 2-passenger or 4-passenger and the q…" at bounding box center [784, 400] width 355 height 94
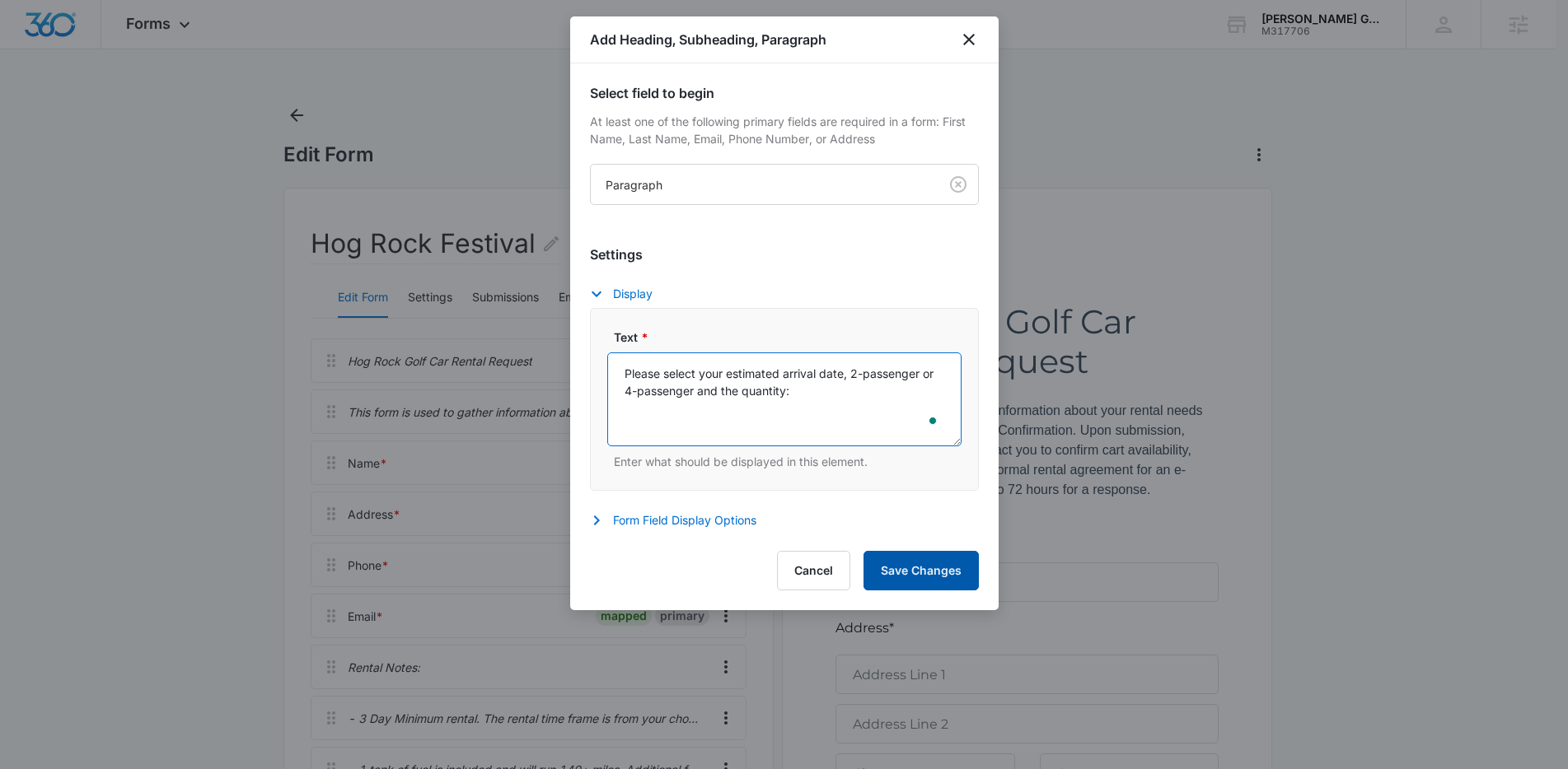
type textarea "Please select your estimated arrival date, 2-passenger or 4-passenger and the q…"
click at [949, 572] on button "Save Changes" at bounding box center [921, 571] width 115 height 39
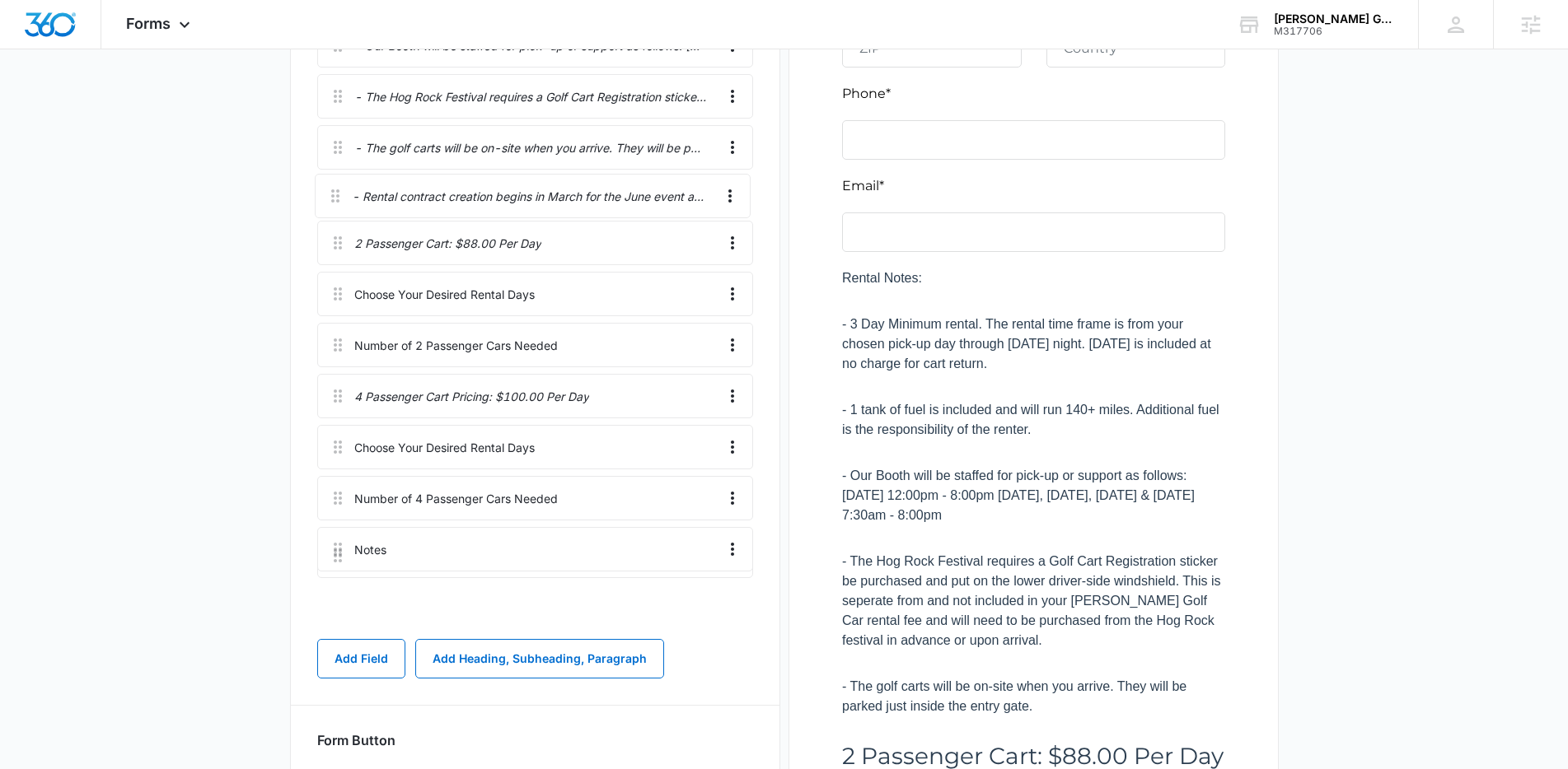
click at [345, 181] on div "Hog Rock Golf Car Rental Request This form is used to gather information about …" at bounding box center [535, 96] width 436 height 1066
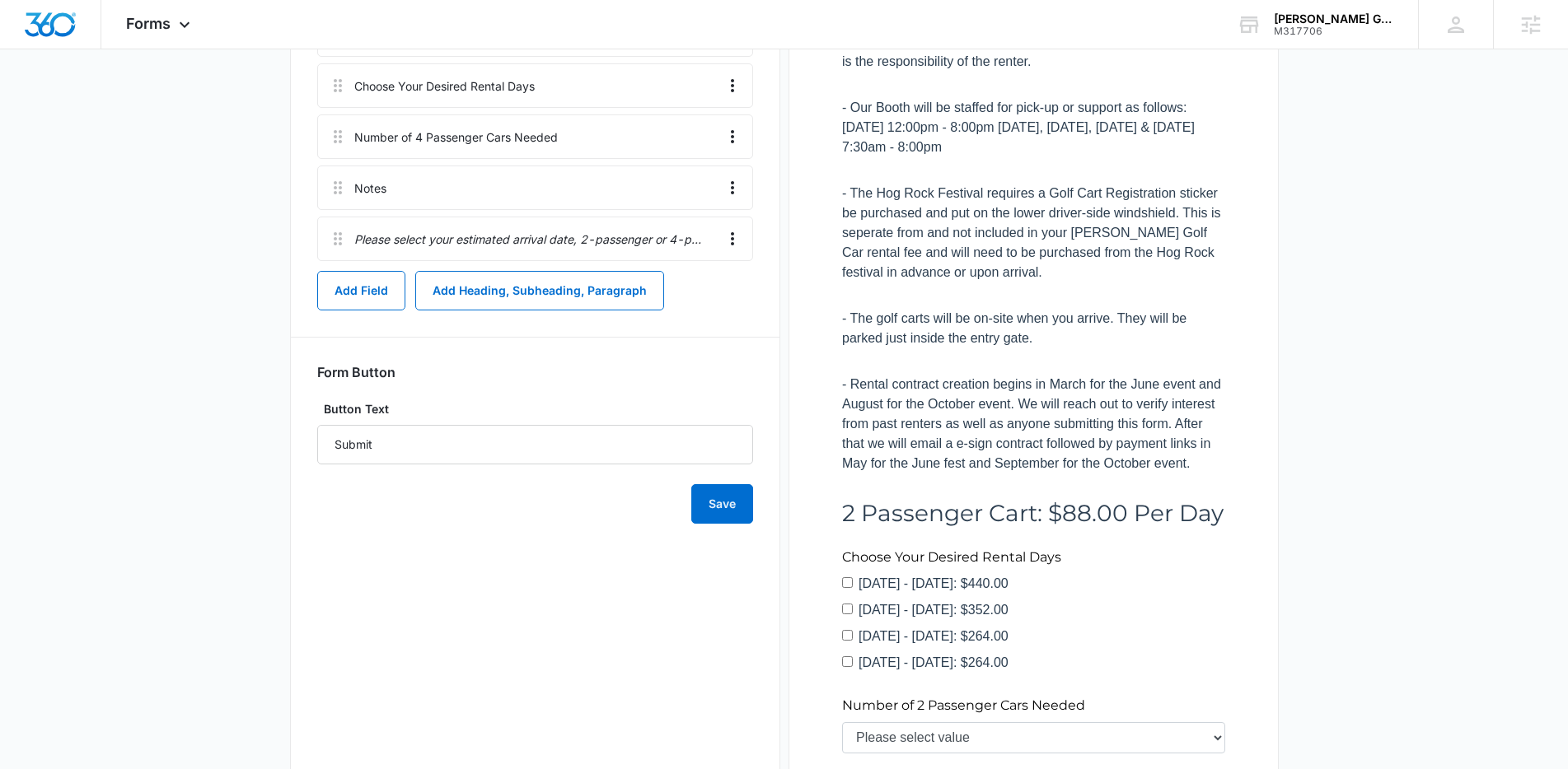
scroll to position [1136, 0]
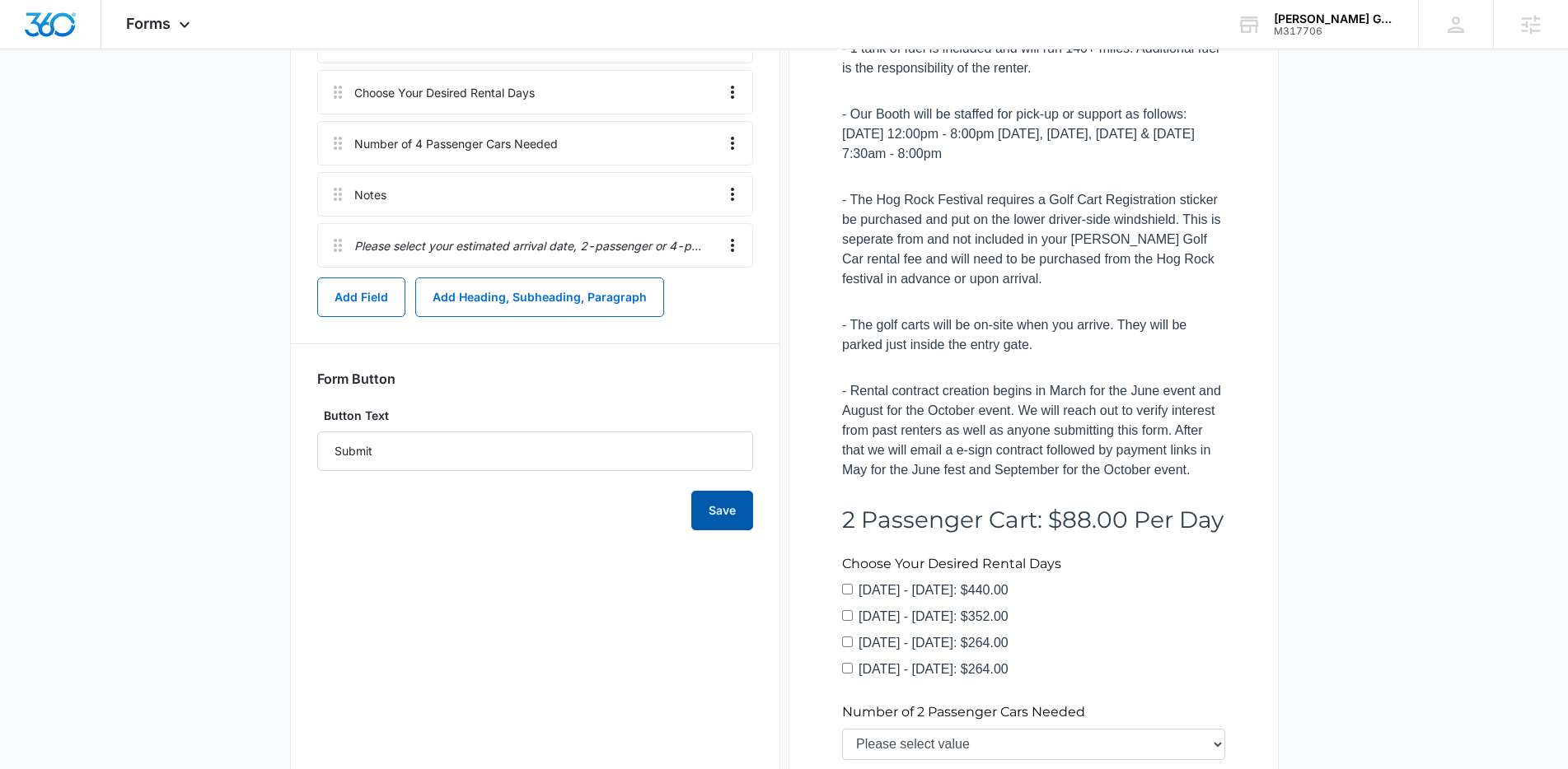
click at [734, 508] on button "Save" at bounding box center [722, 511] width 62 height 39
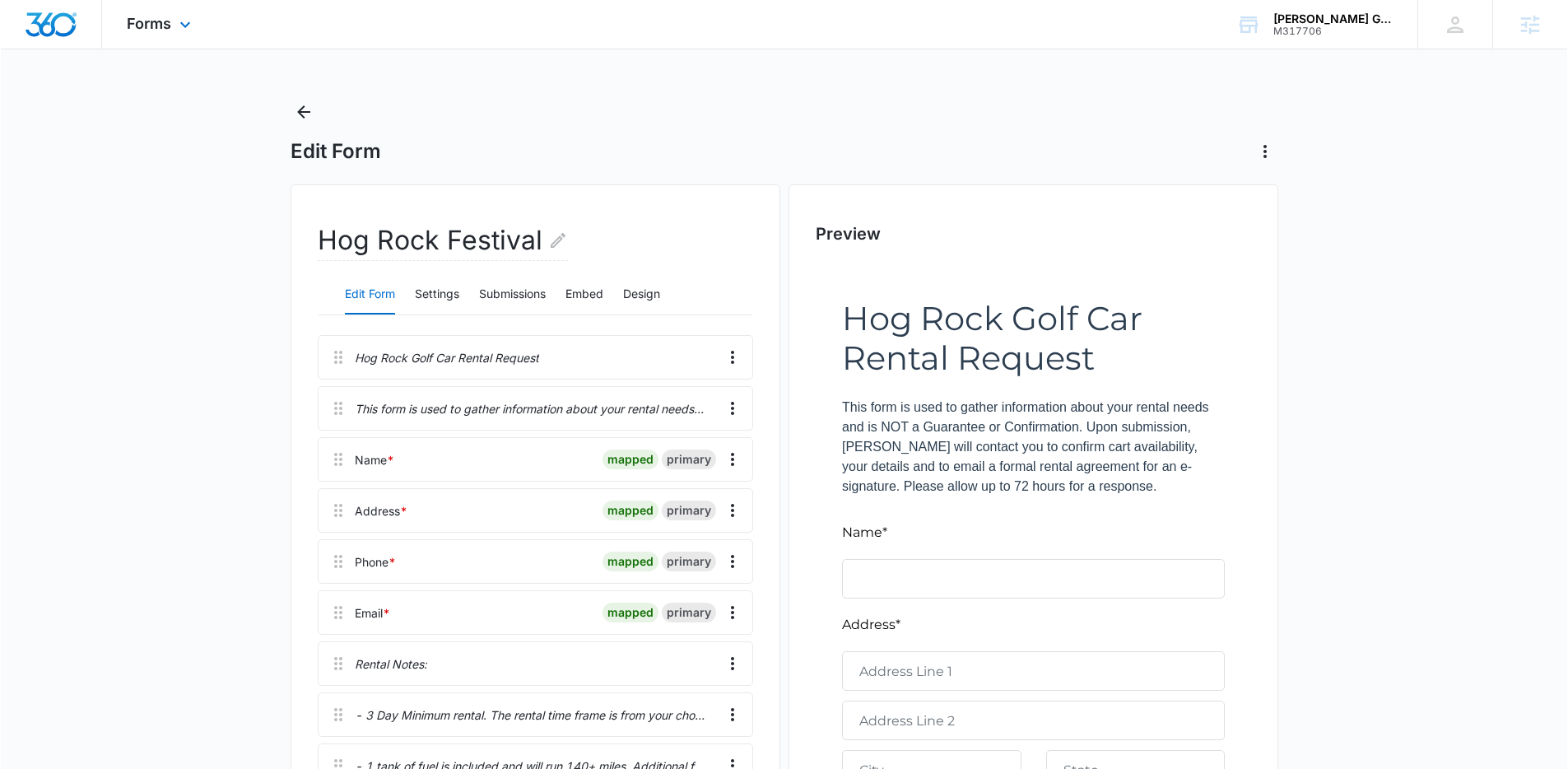
scroll to position [0, 0]
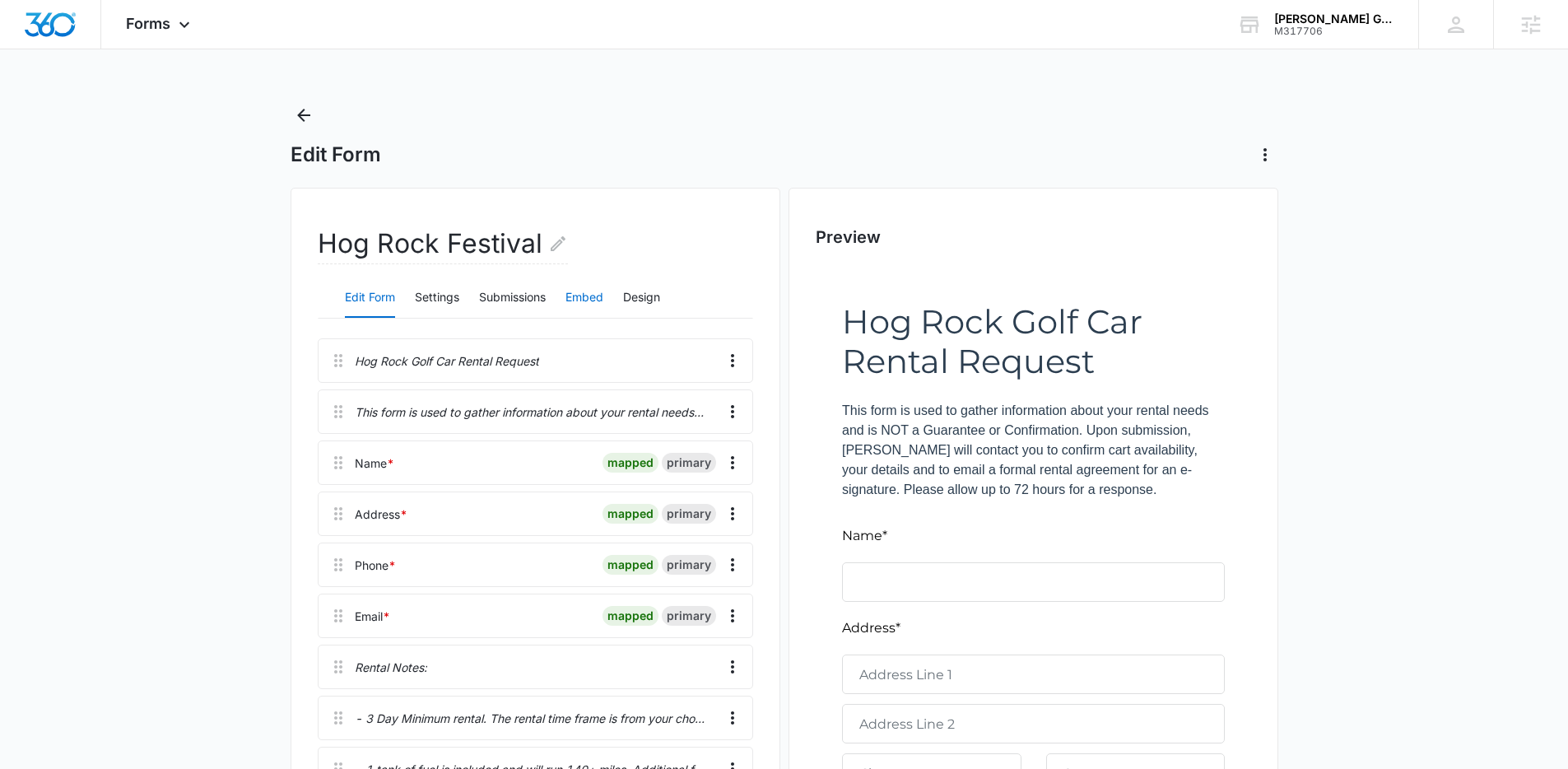
click at [593, 298] on button "Embed" at bounding box center [584, 298] width 38 height 39
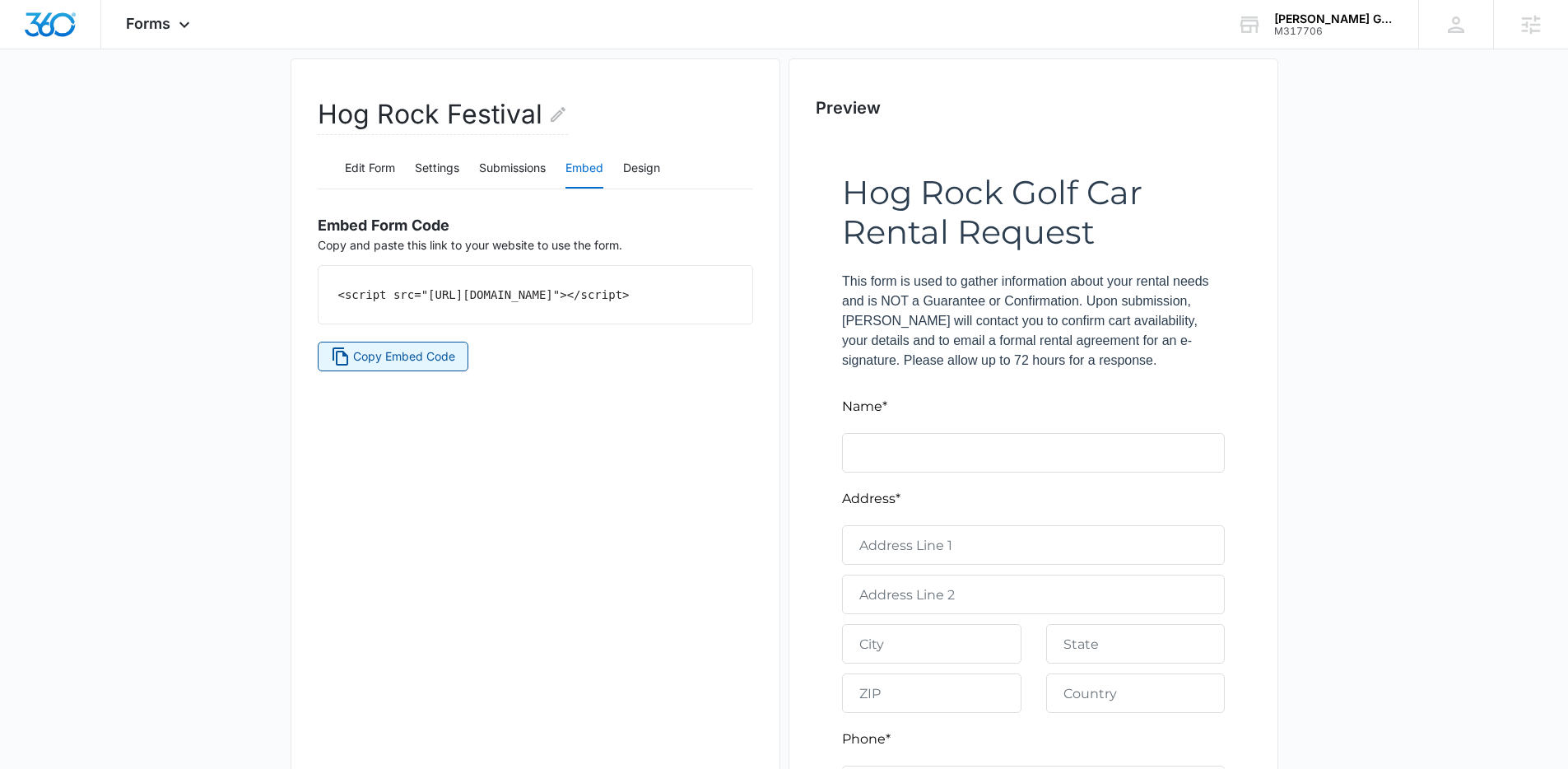
scroll to position [99, 0]
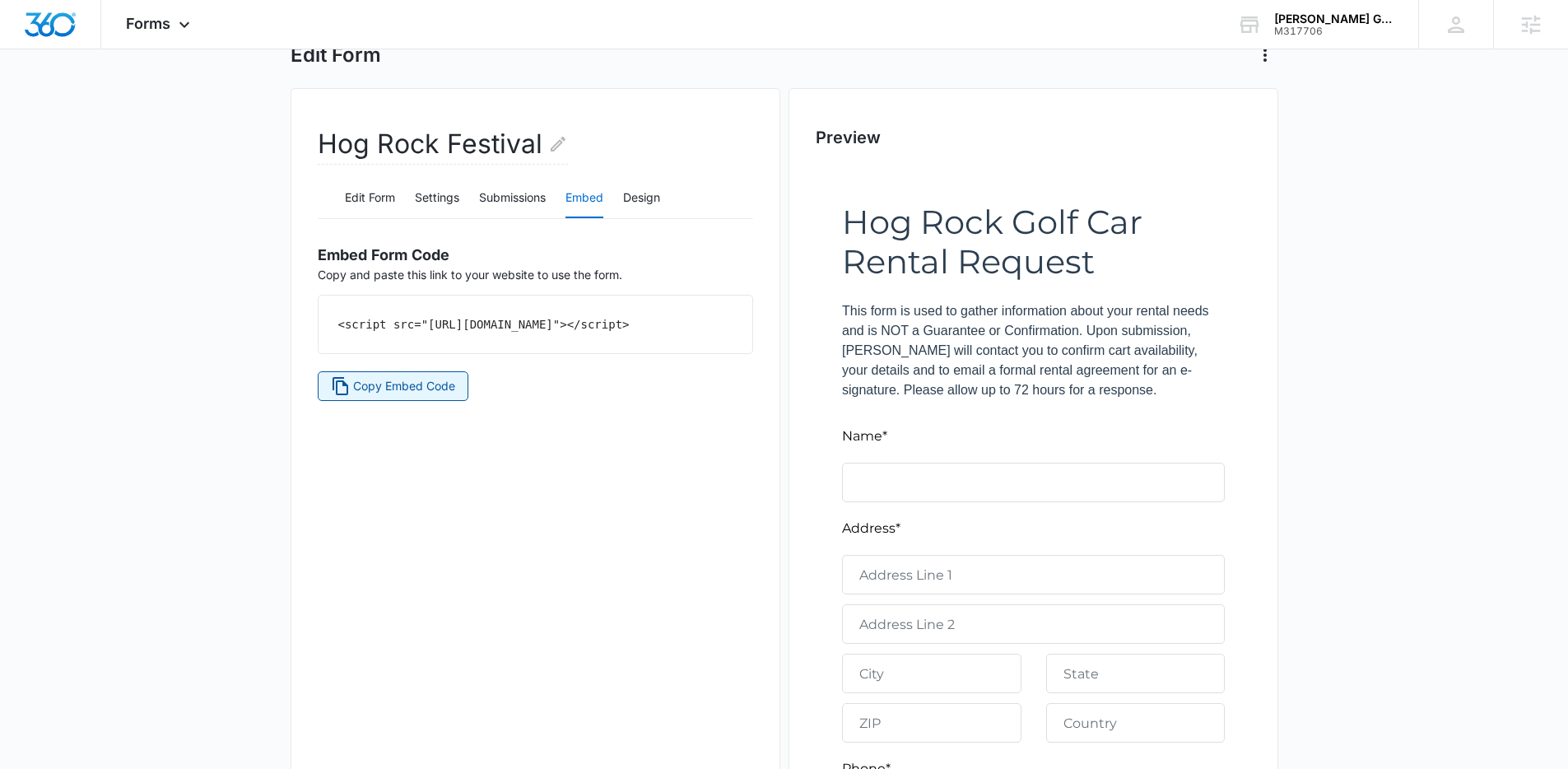
click at [428, 390] on button "Copy Embed Code" at bounding box center [394, 386] width 151 height 29
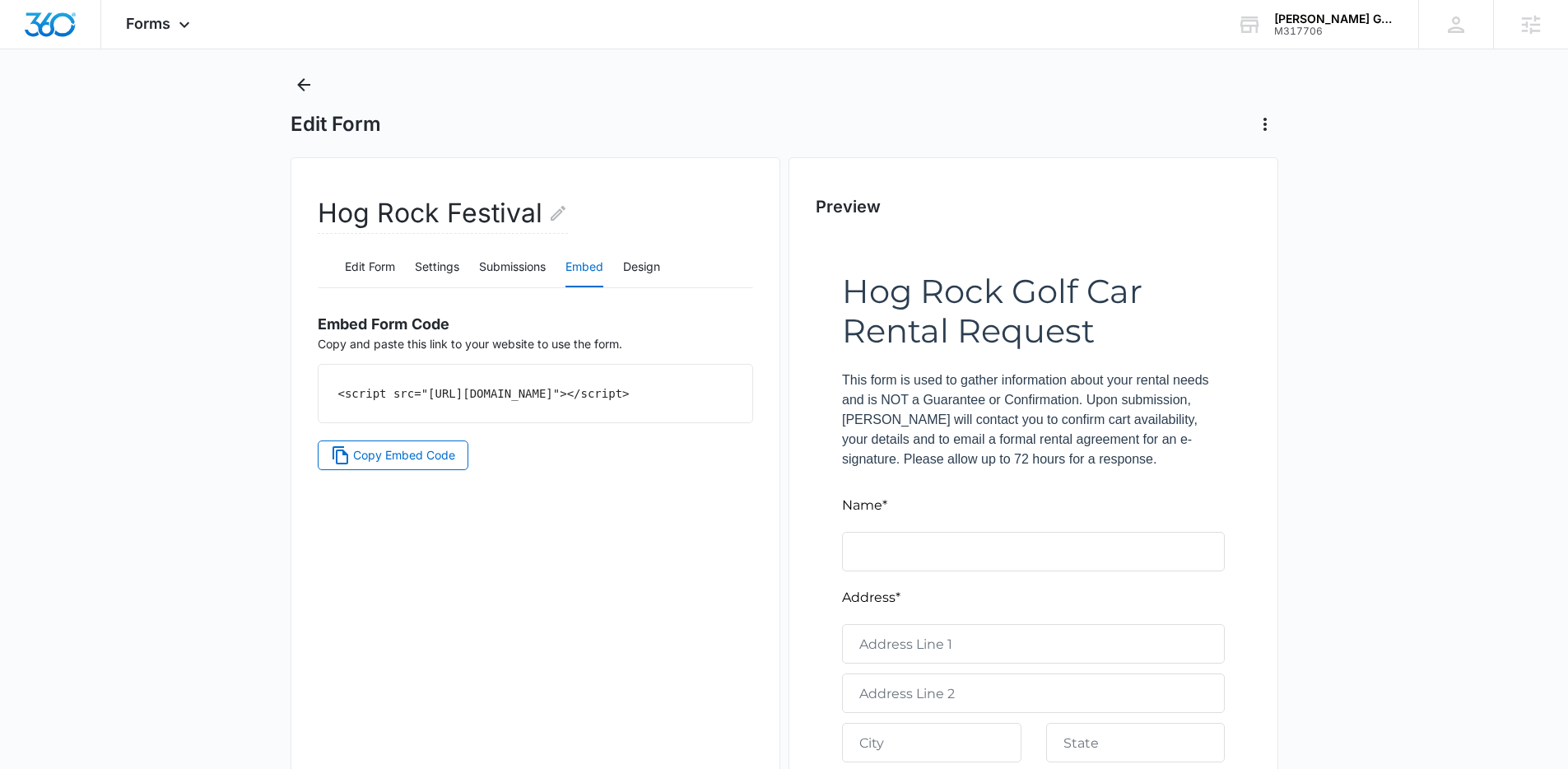
scroll to position [0, 0]
